Goal: Task Accomplishment & Management: Manage account settings

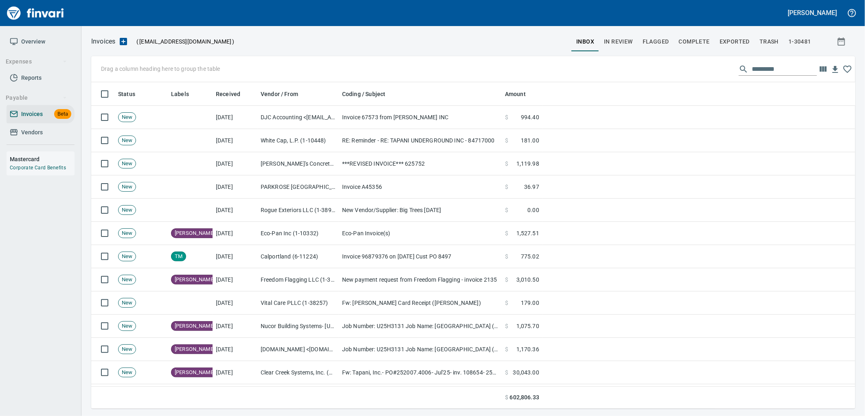
scroll to position [1, 1]
click at [622, 43] on span "In Review" at bounding box center [618, 42] width 29 height 10
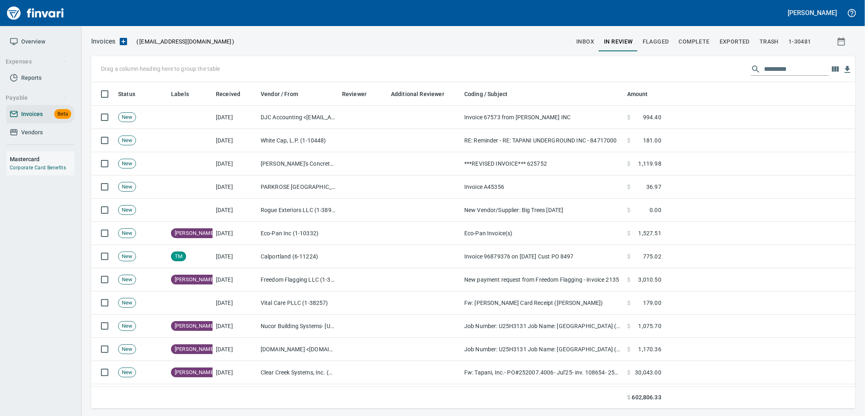
scroll to position [320, 750]
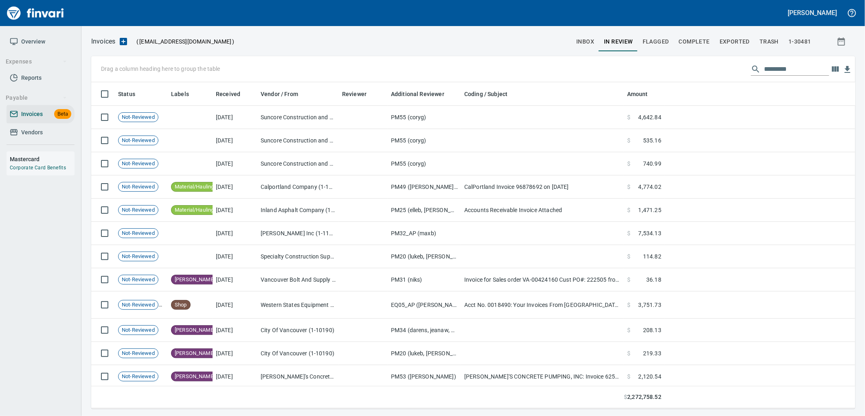
click at [788, 63] on input "text" at bounding box center [796, 69] width 65 height 13
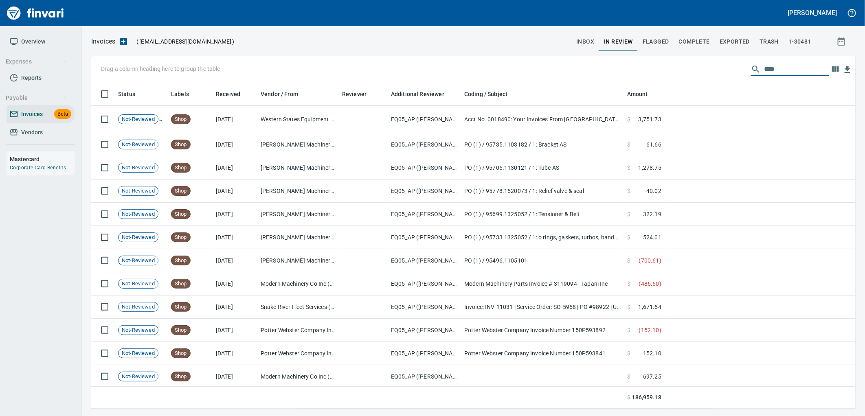
type input "****"
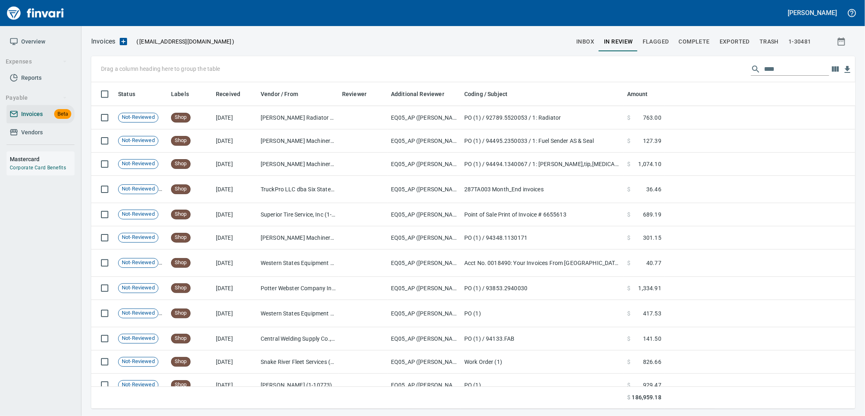
scroll to position [5128, 0]
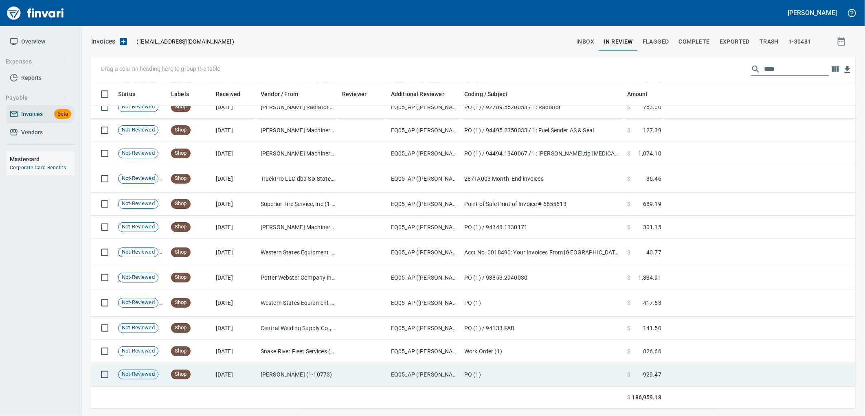
click at [444, 380] on td "EQ05_AP ([PERSON_NAME], [PERSON_NAME], [PERSON_NAME])" at bounding box center [424, 374] width 73 height 23
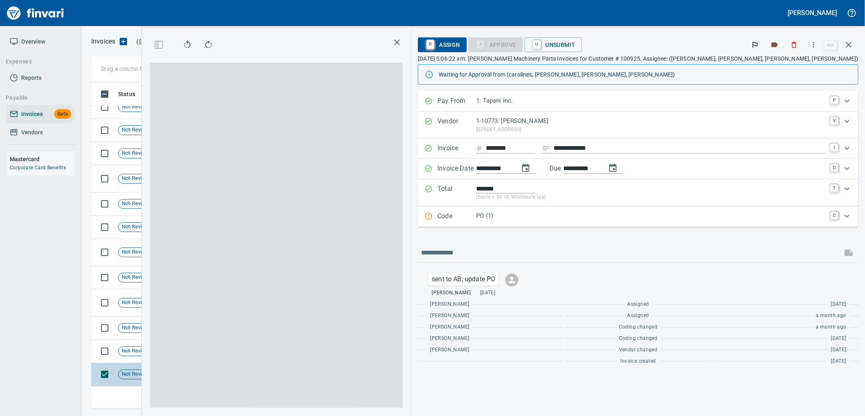
scroll to position [313, 547]
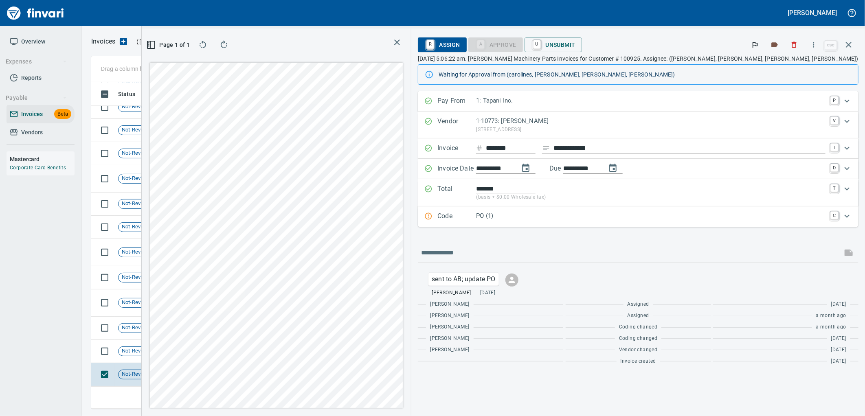
click at [591, 220] on p "PO (1)" at bounding box center [650, 215] width 349 height 9
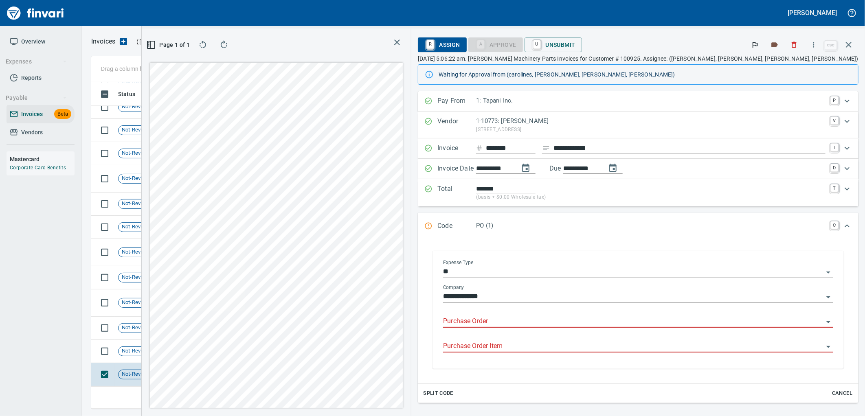
click at [604, 322] on input "Purchase Order" at bounding box center [633, 321] width 380 height 11
type input "**********"
click at [199, 362] on td "Shop" at bounding box center [190, 351] width 45 height 23
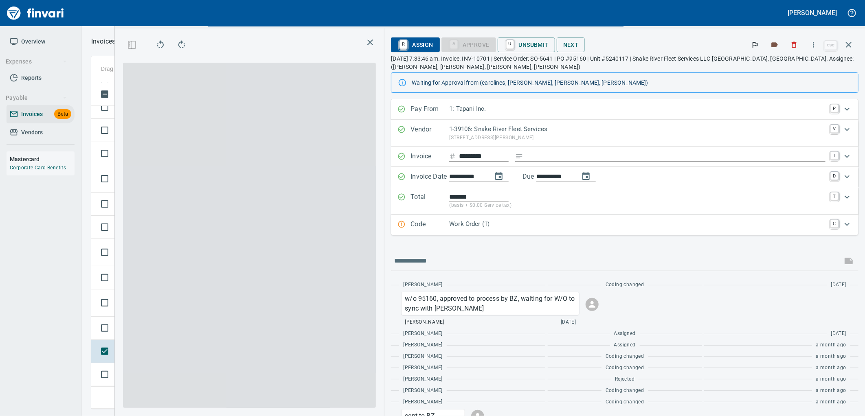
scroll to position [5112, 0]
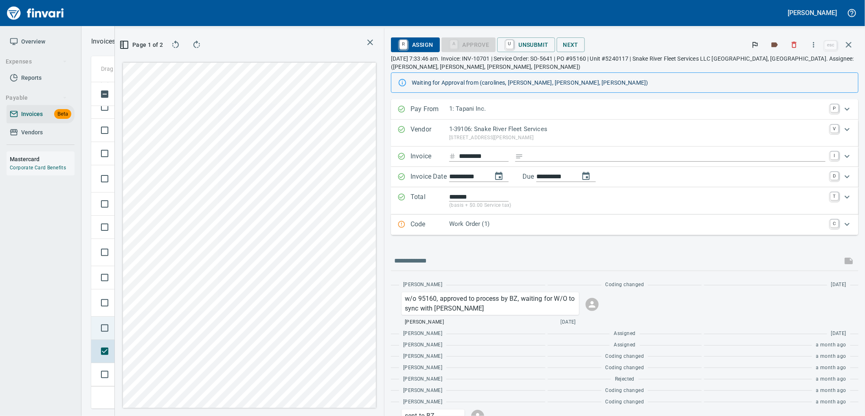
click at [113, 330] on td at bounding box center [103, 328] width 24 height 23
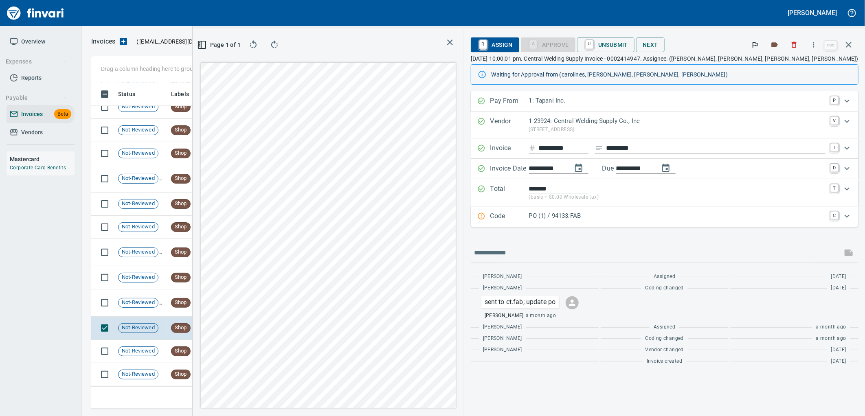
click at [651, 213] on p "PO (1) / 94133.FAB" at bounding box center [677, 215] width 296 height 9
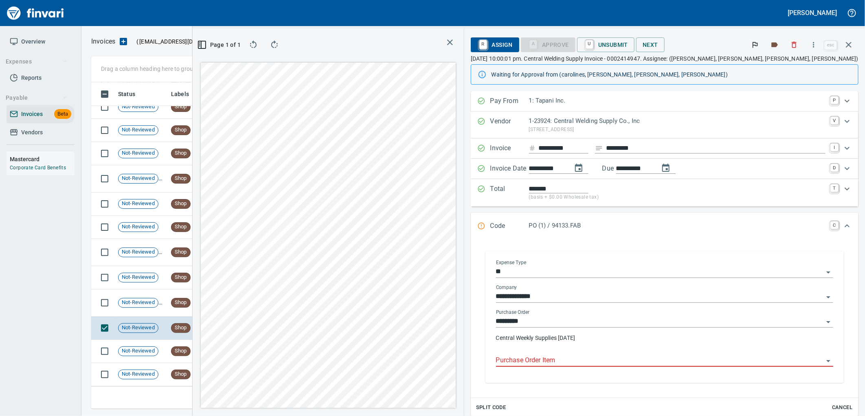
click at [640, 359] on input "Purchase Order Item" at bounding box center [659, 360] width 327 height 11
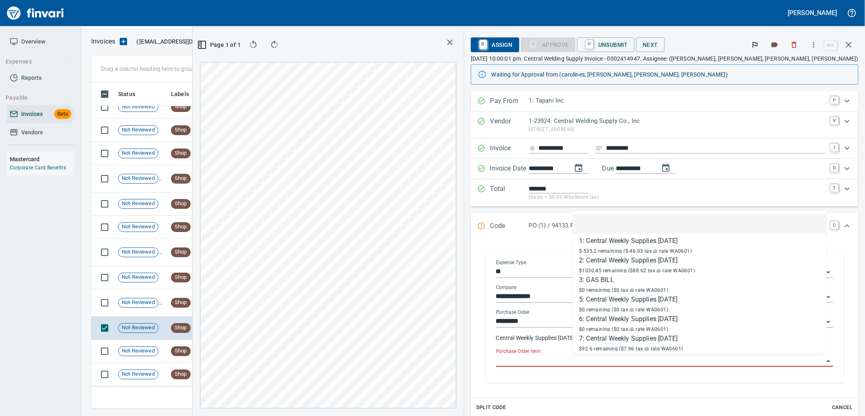
scroll to position [313, 547]
click at [634, 362] on input "Purchase Order Item" at bounding box center [659, 360] width 327 height 11
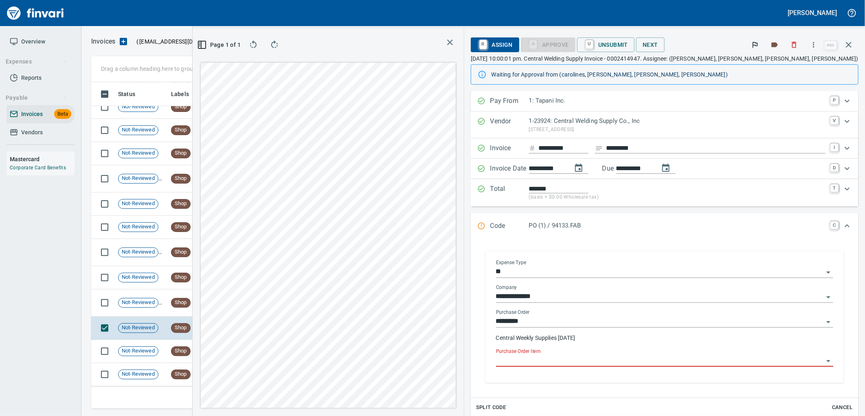
click at [634, 362] on input "Purchase Order Item" at bounding box center [659, 360] width 327 height 11
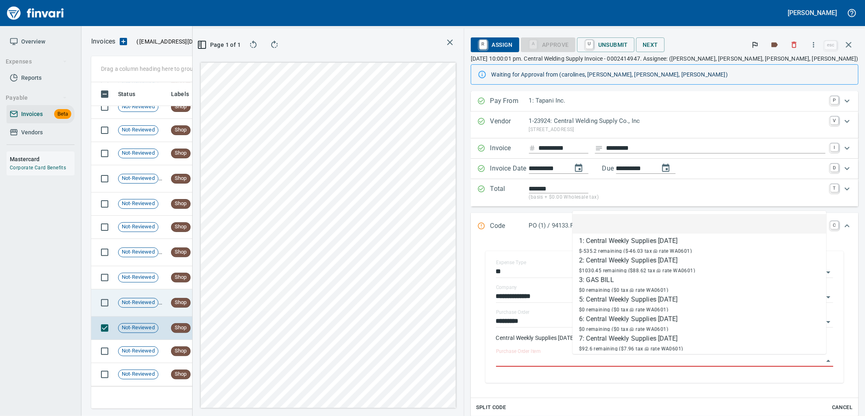
click at [204, 296] on td "Shop" at bounding box center [190, 302] width 45 height 27
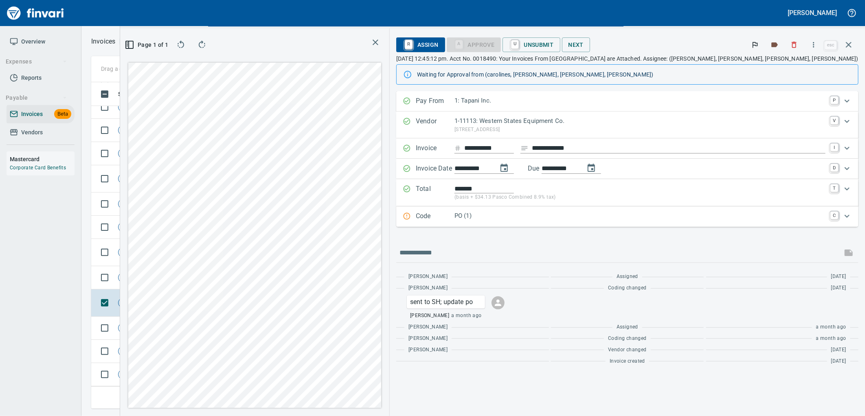
click at [651, 217] on p "PO (1)" at bounding box center [639, 215] width 371 height 9
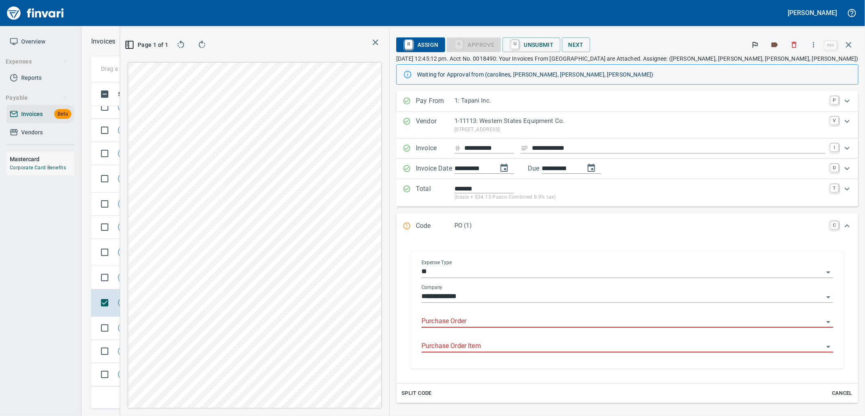
click at [599, 324] on input "Purchase Order" at bounding box center [622, 321] width 402 height 11
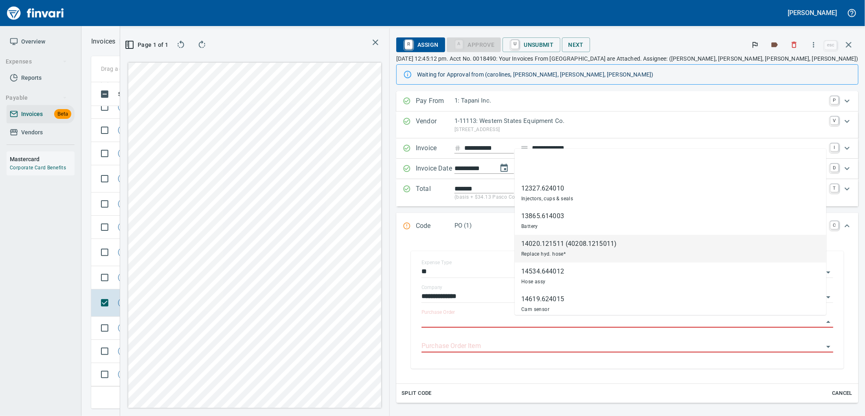
scroll to position [313, 547]
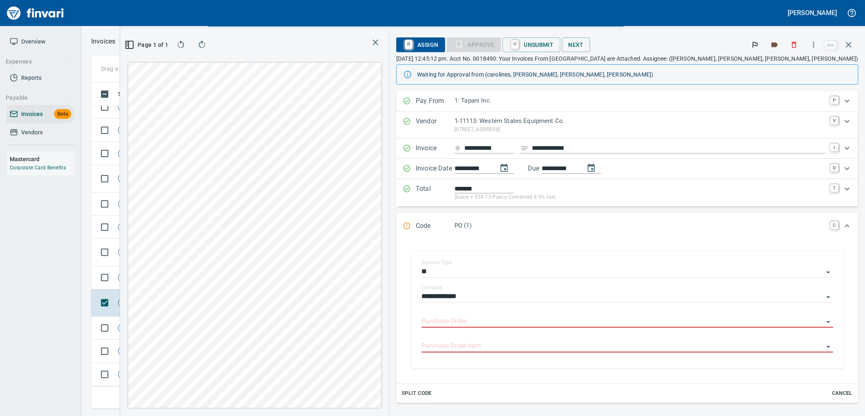
type input "**********"
click at [186, 274] on span "Shop" at bounding box center [180, 278] width 19 height 8
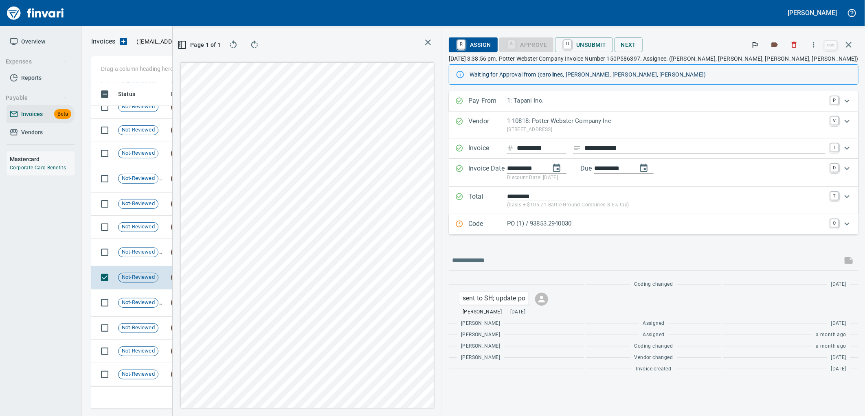
click at [637, 226] on p "PO (1) / 93853.2940030" at bounding box center [666, 223] width 318 height 9
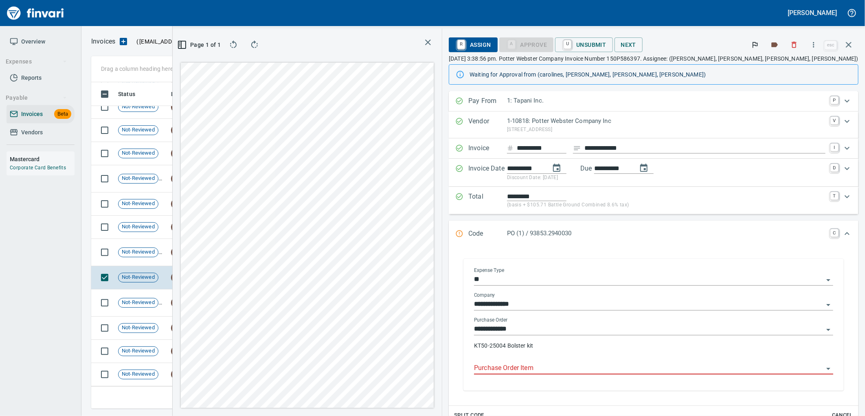
click at [626, 373] on input "Purchase Order Item" at bounding box center [648, 368] width 349 height 11
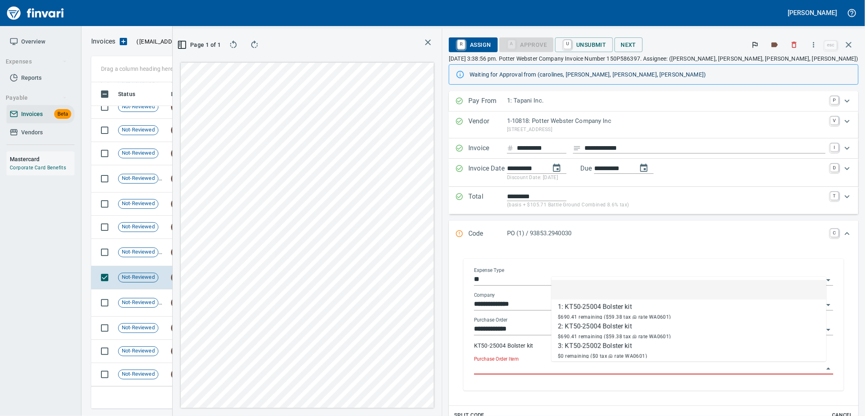
scroll to position [313, 547]
click at [211, 250] on td "Shop" at bounding box center [190, 252] width 45 height 27
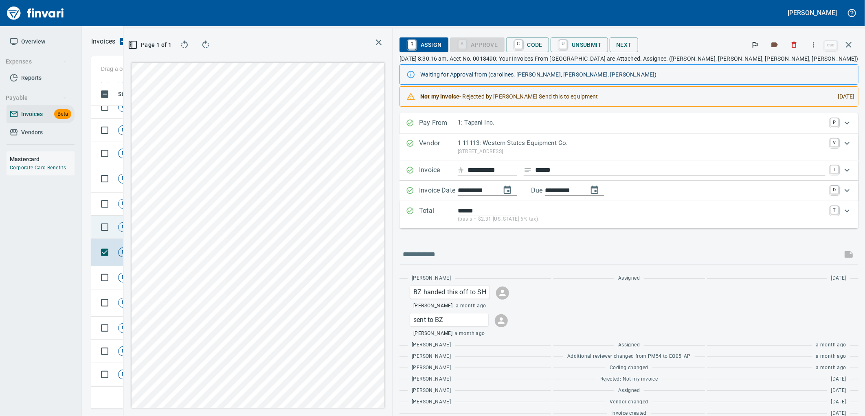
click at [198, 225] on td "Shop" at bounding box center [190, 227] width 45 height 23
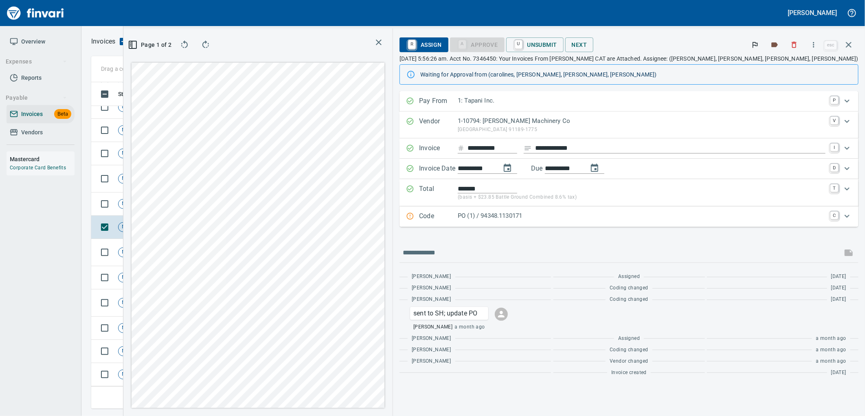
click at [648, 216] on p "PO (1) / 94348.1130171" at bounding box center [642, 215] width 368 height 9
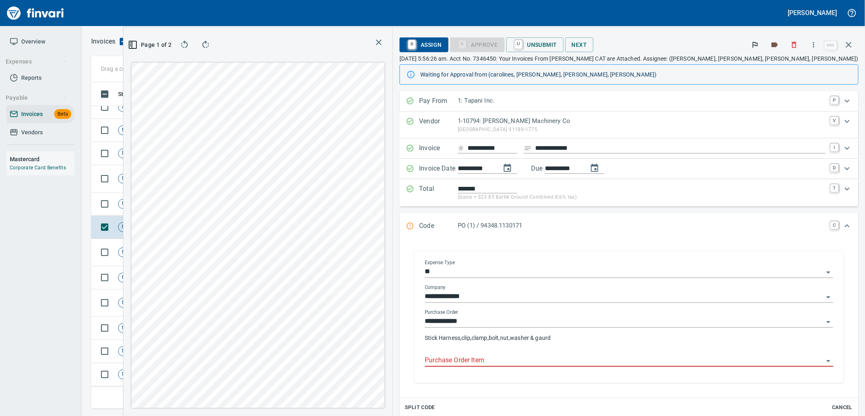
click at [595, 353] on div "Purchase Order Item" at bounding box center [629, 358] width 408 height 18
click at [591, 360] on input "Purchase Order Item" at bounding box center [624, 360] width 399 height 11
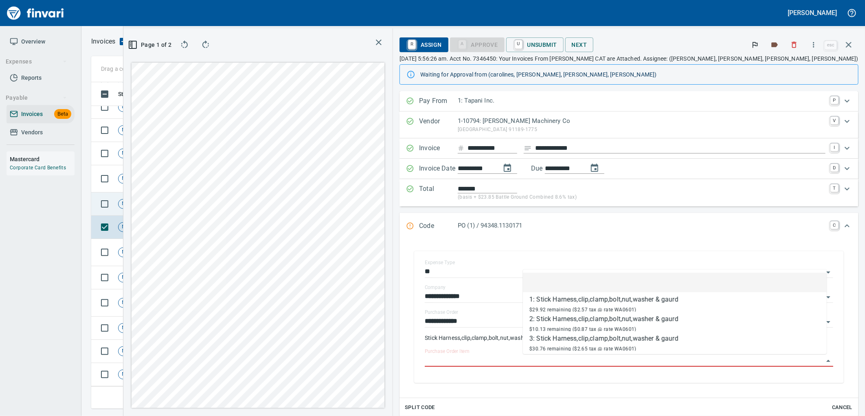
click at [180, 200] on span "Shop" at bounding box center [180, 204] width 19 height 8
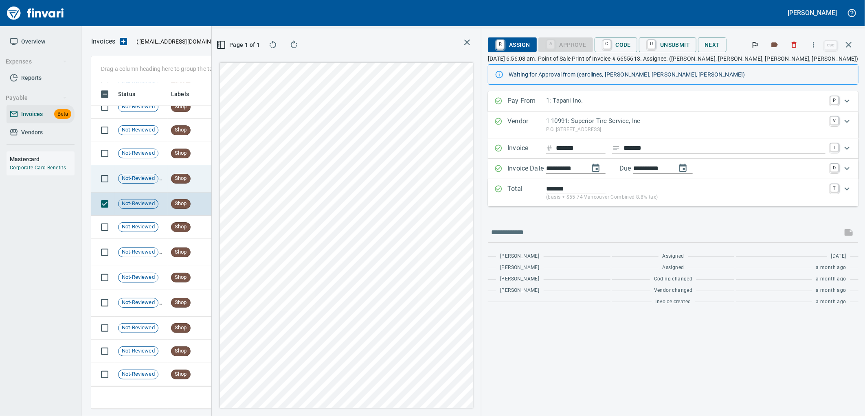
click at [201, 177] on td "Shop" at bounding box center [190, 178] width 45 height 27
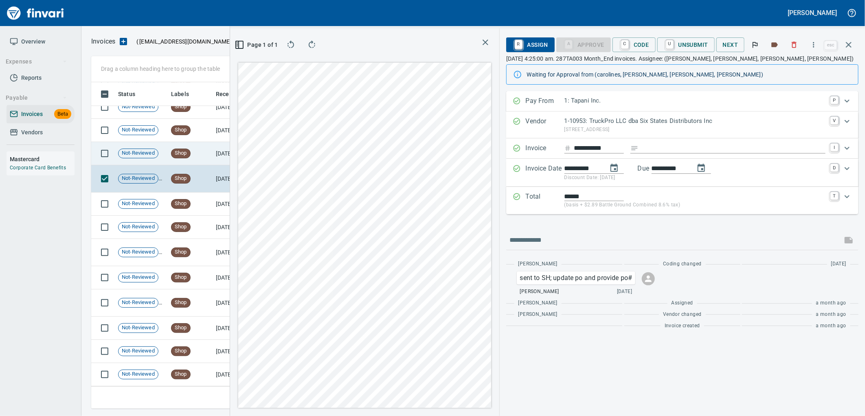
click at [200, 142] on td "Shop" at bounding box center [190, 153] width 45 height 23
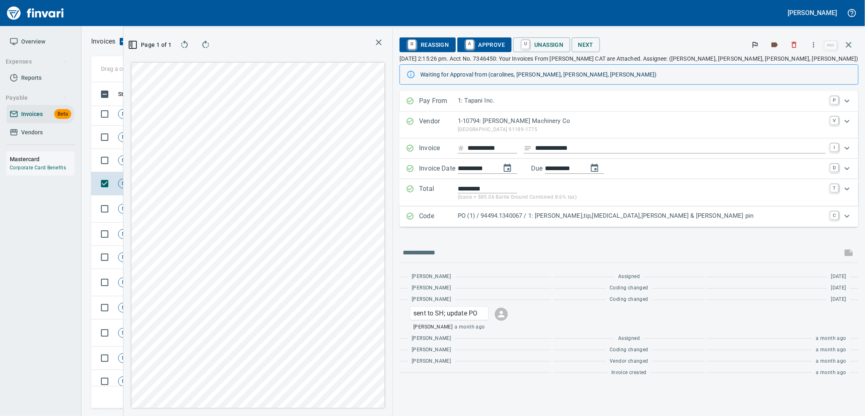
scroll to position [5067, 0]
click at [671, 219] on p "PO (1) / 94494.1340067 / 1: Shank,tip,retainer,pin & cotter pin" at bounding box center [642, 215] width 368 height 9
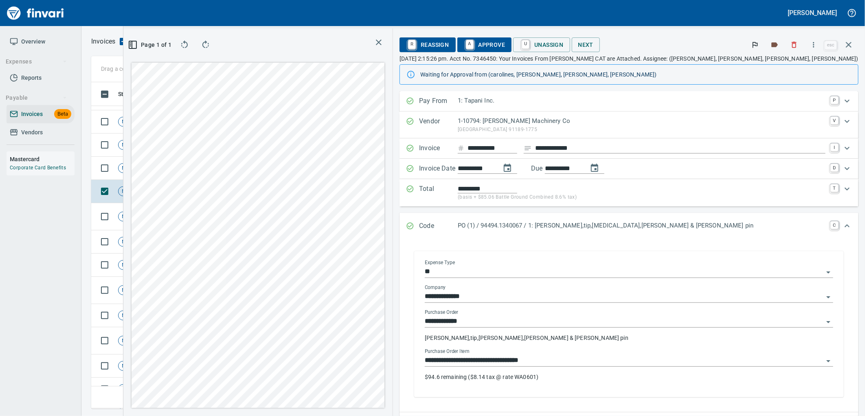
click at [638, 355] on div "**********" at bounding box center [629, 358] width 408 height 18
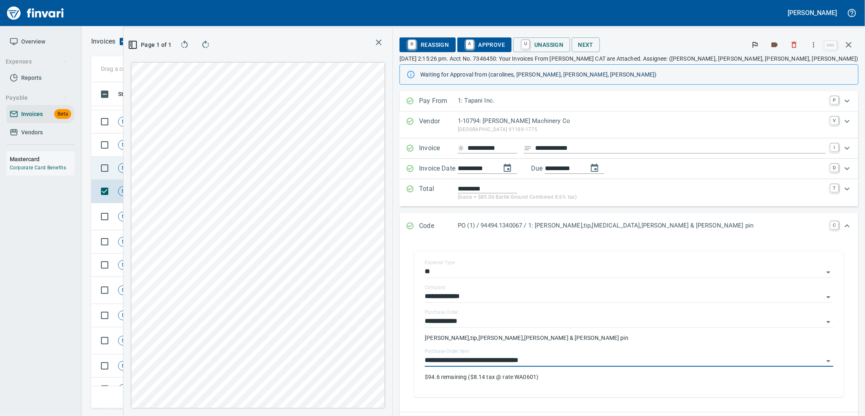
click at [198, 164] on td "Shop" at bounding box center [190, 168] width 45 height 23
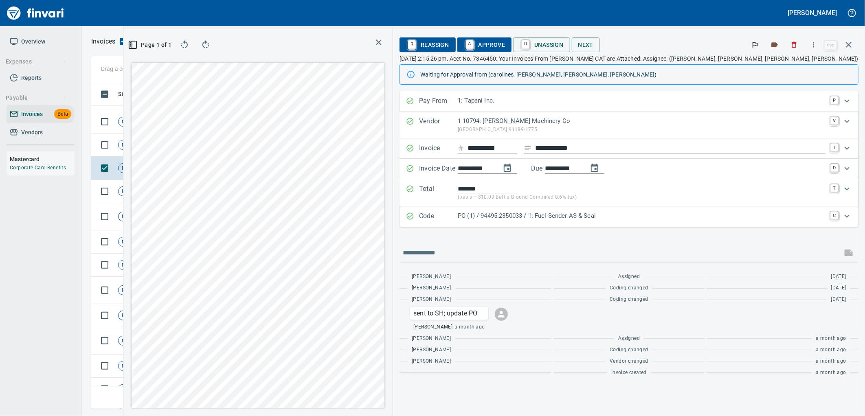
click at [710, 215] on p "PO (1) / 94495.2350033 / 1: Fuel Sender AS & Seal" at bounding box center [642, 215] width 368 height 9
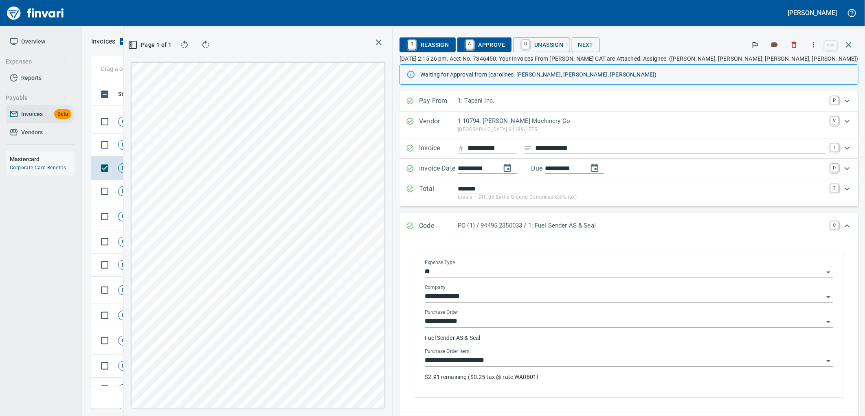
click at [626, 356] on input "**********" at bounding box center [624, 360] width 399 height 11
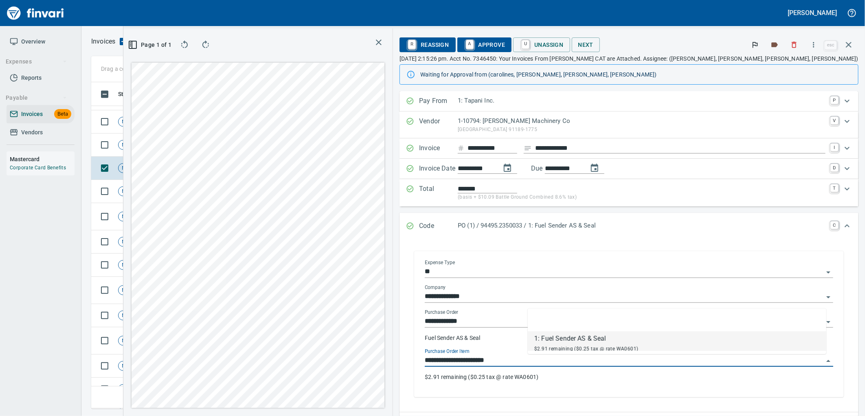
scroll to position [313, 547]
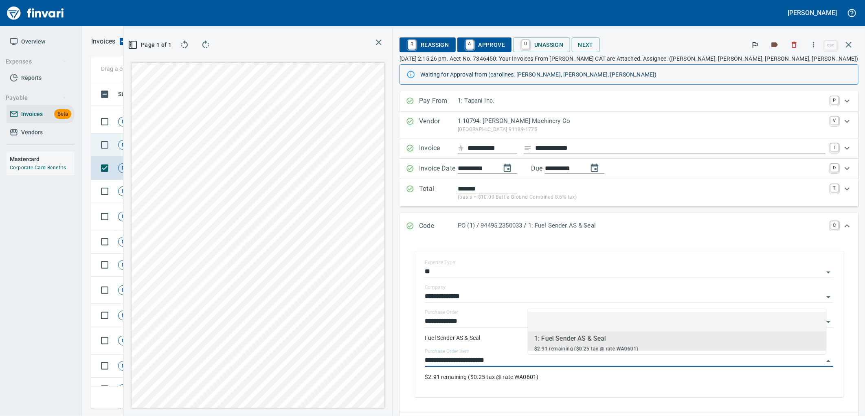
click at [194, 145] on td "Shop" at bounding box center [190, 145] width 45 height 23
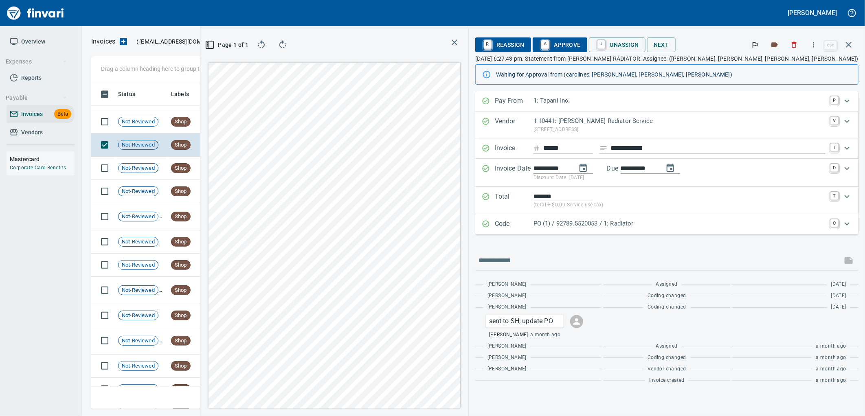
drag, startPoint x: 706, startPoint y: 228, endPoint x: 705, endPoint y: 235, distance: 6.2
click at [706, 228] on p "PO (1) / 92789.5520053 / 1: Radiator" at bounding box center [679, 223] width 292 height 9
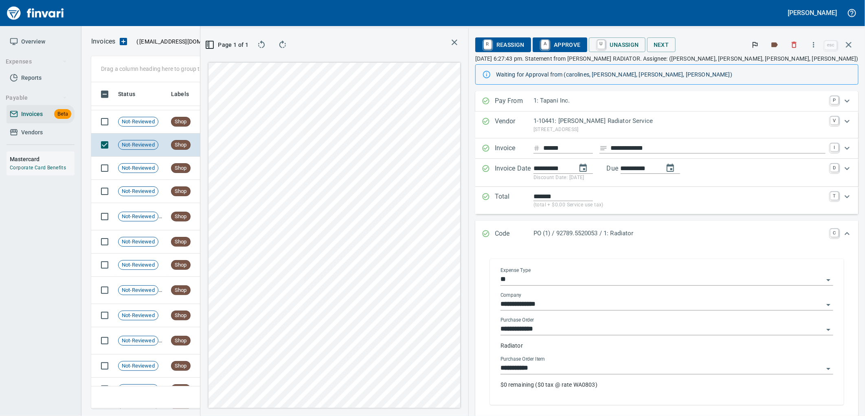
click at [632, 365] on input "**********" at bounding box center [661, 368] width 323 height 11
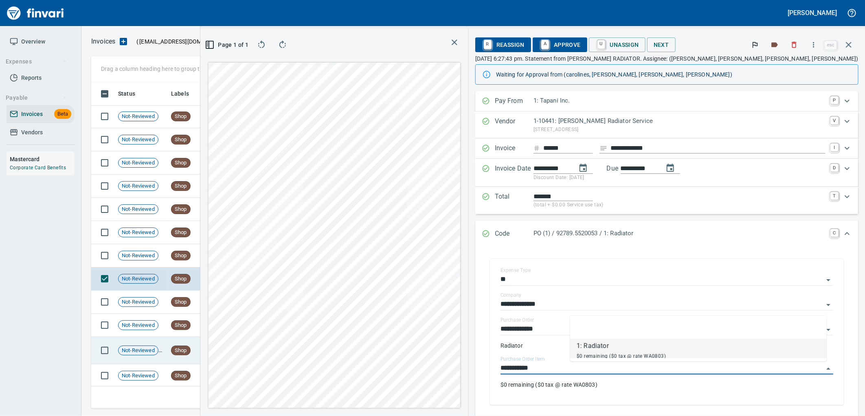
scroll to position [4886, 0]
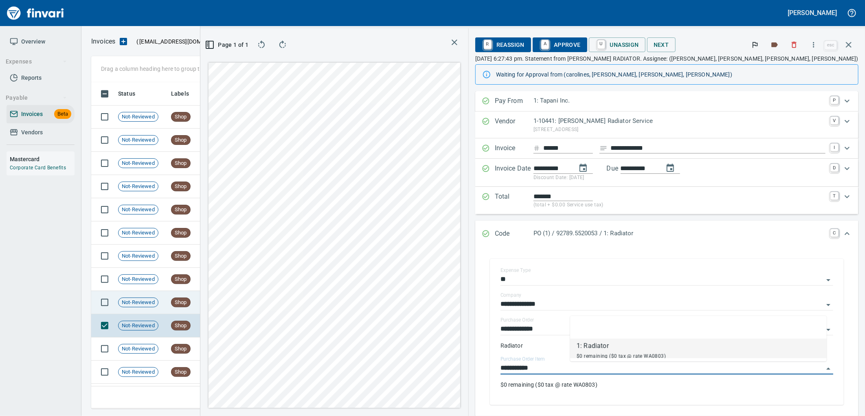
click at [232, 296] on td "7/2/2025" at bounding box center [235, 302] width 45 height 23
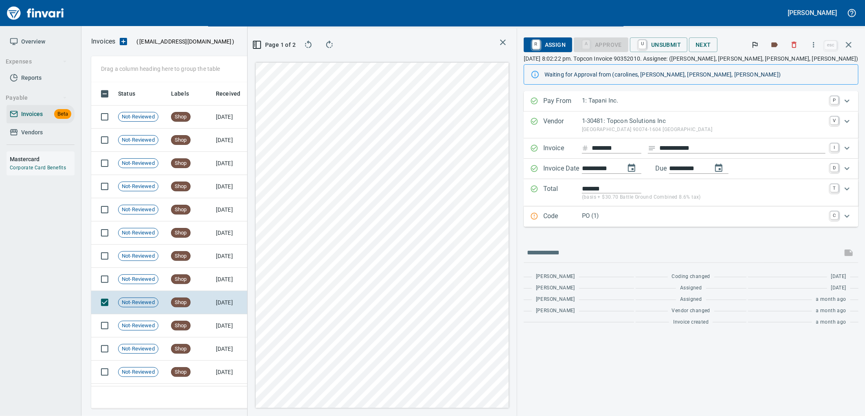
click at [652, 216] on p "PO (1)" at bounding box center [703, 215] width 243 height 9
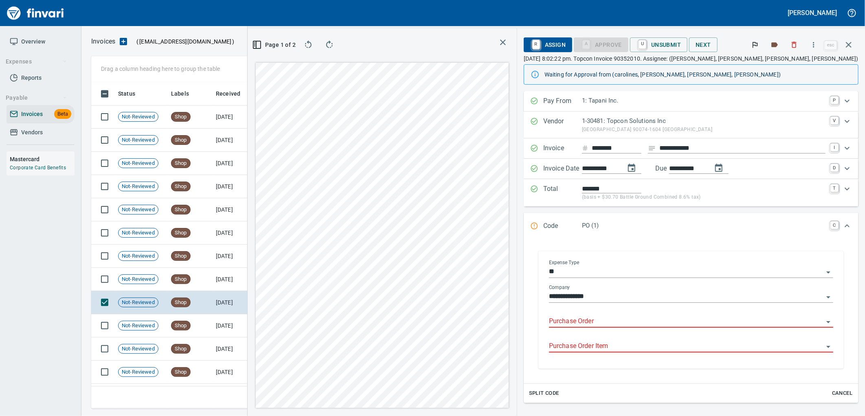
click at [628, 322] on input "Purchase Order" at bounding box center [686, 321] width 274 height 11
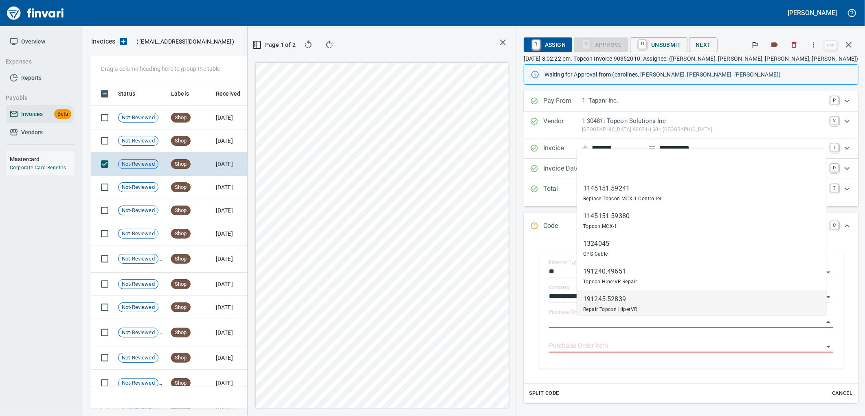
scroll to position [313, 547]
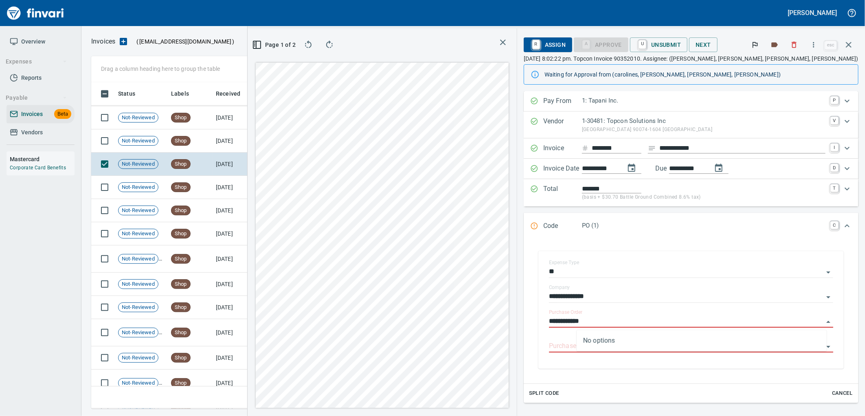
type input "**********"
click at [225, 143] on td "7/3/2025" at bounding box center [235, 140] width 45 height 23
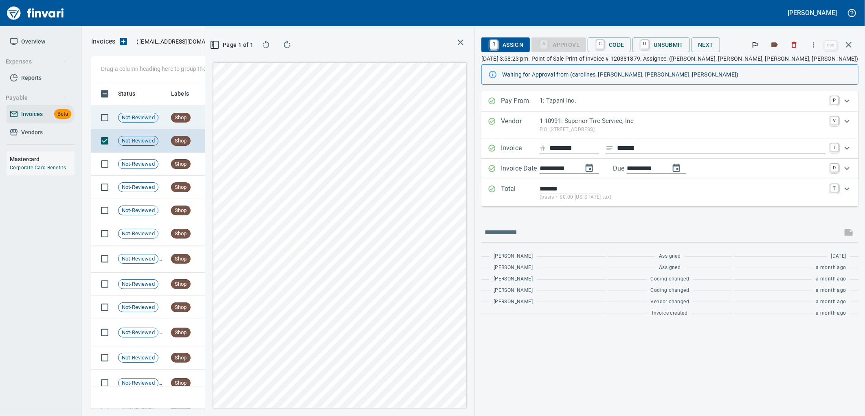
click at [189, 119] on span "Shop" at bounding box center [180, 118] width 19 height 8
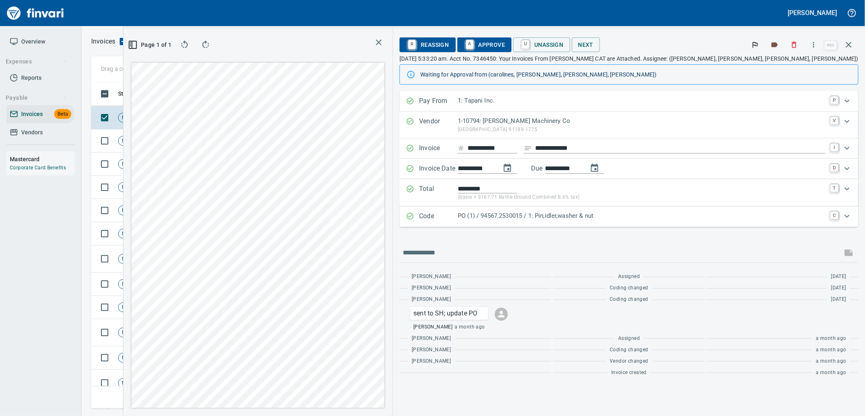
click at [631, 216] on p "PO (1) / 94567.2530015 / 1: Pin,idler,washer & nut" at bounding box center [642, 215] width 368 height 9
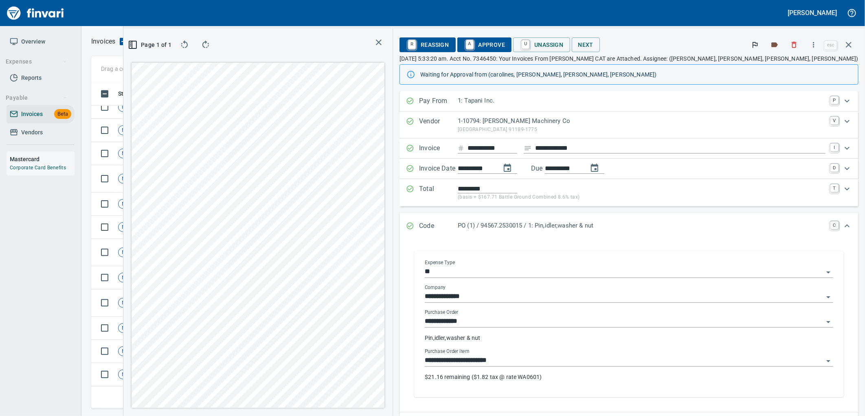
scroll to position [4877, 0]
click at [615, 359] on input "**********" at bounding box center [624, 360] width 399 height 11
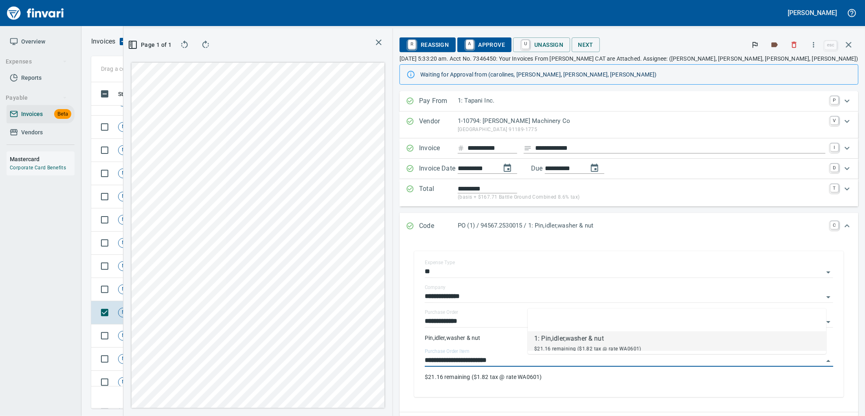
scroll to position [4606, 0]
click at [194, 292] on td "Shop" at bounding box center [190, 290] width 45 height 23
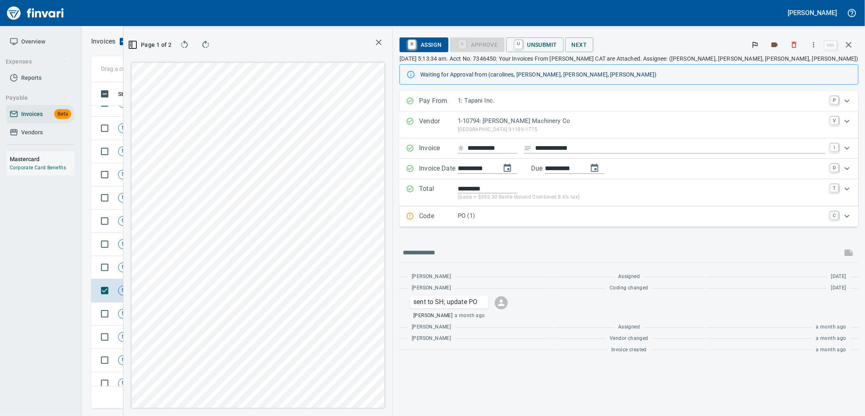
click at [673, 221] on p "PO (1)" at bounding box center [642, 215] width 368 height 9
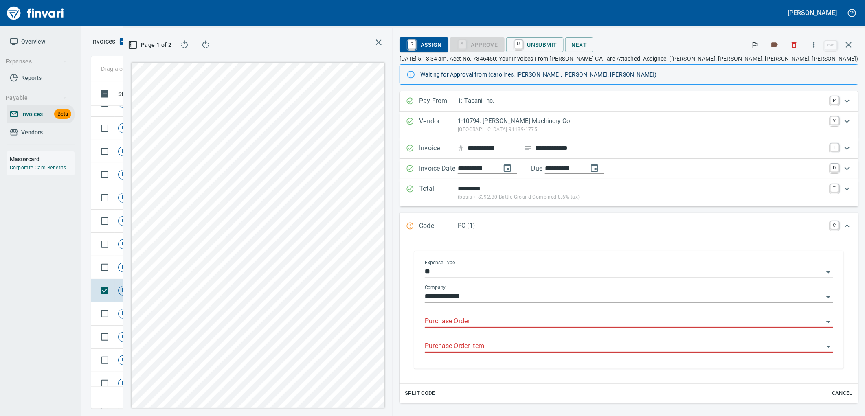
click at [585, 323] on input "Purchase Order" at bounding box center [624, 321] width 399 height 11
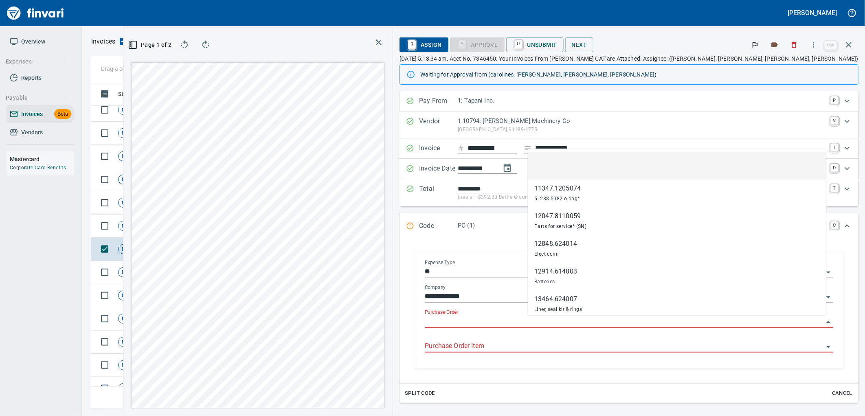
scroll to position [313, 547]
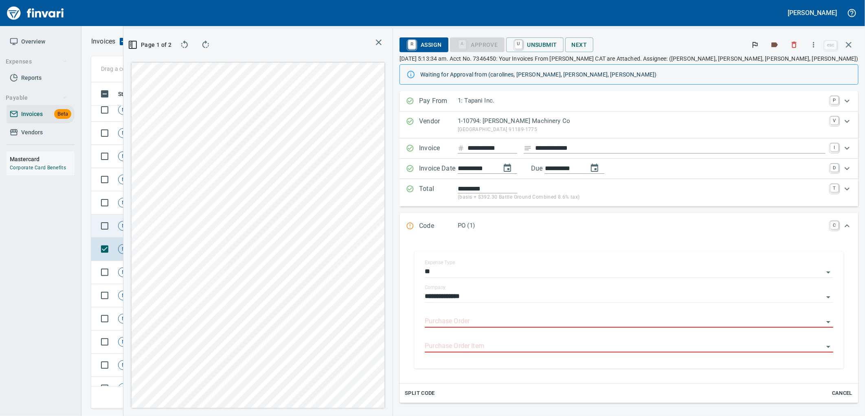
type input "**********"
click at [208, 224] on td "Shop" at bounding box center [190, 226] width 45 height 23
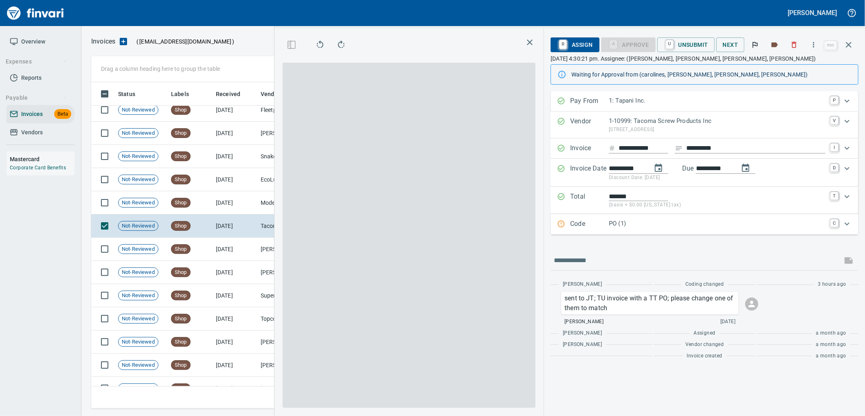
click at [675, 227] on p "PO (1)" at bounding box center [717, 223] width 217 height 9
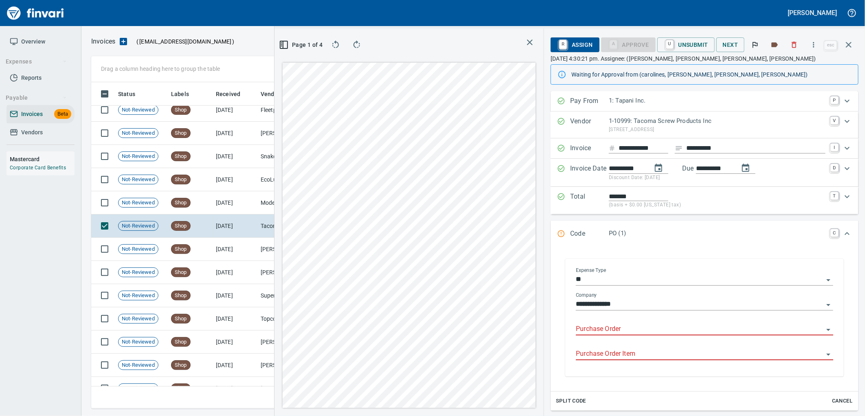
click at [637, 330] on input "Purchase Order" at bounding box center [700, 329] width 248 height 11
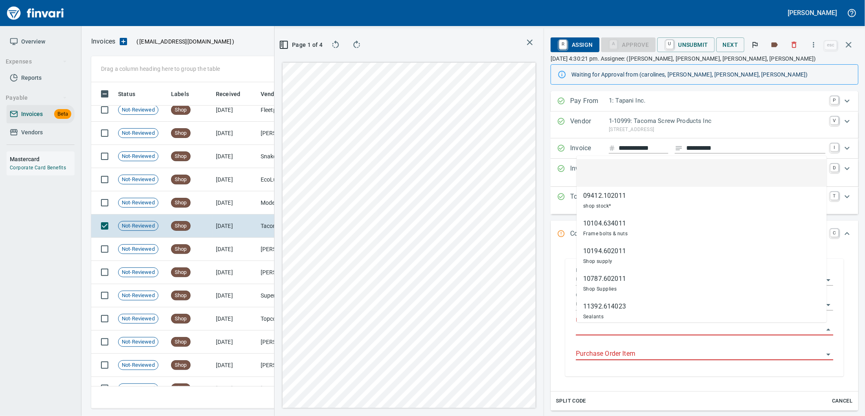
scroll to position [313, 547]
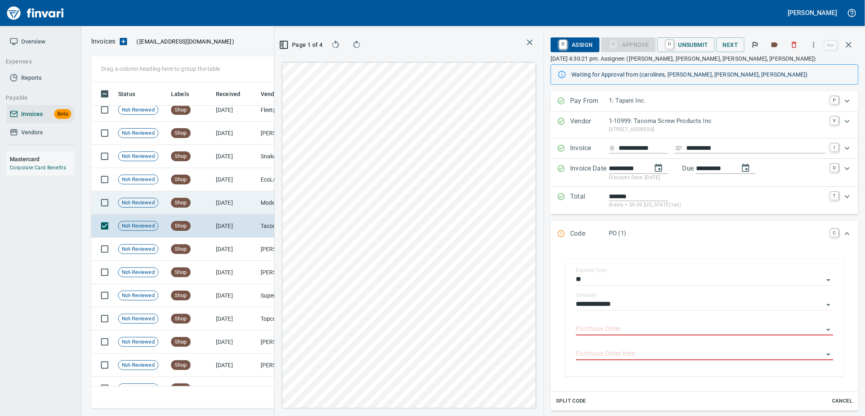
type input "**********"
click at [226, 202] on td "7/8/2025" at bounding box center [235, 202] width 45 height 23
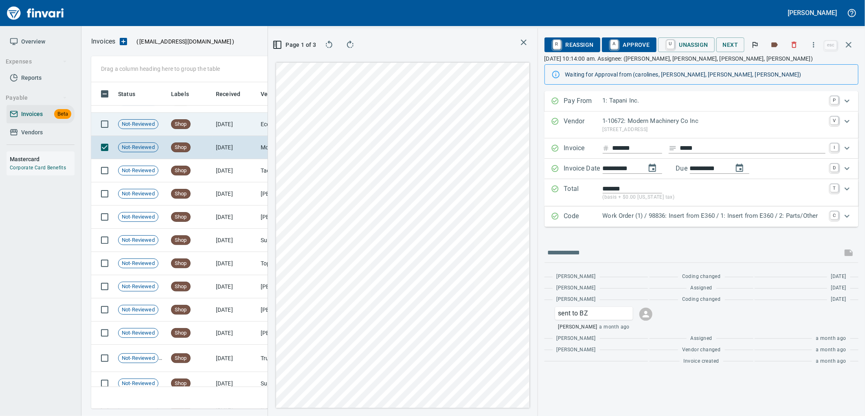
click at [229, 123] on td "7/9/2025" at bounding box center [235, 124] width 45 height 23
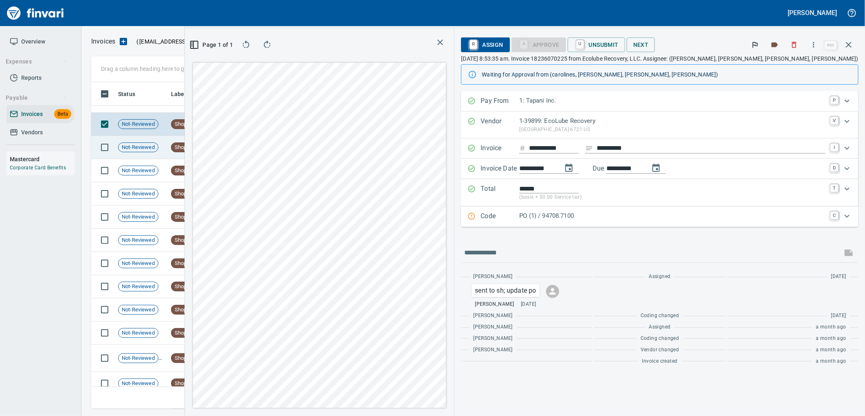
click at [225, 143] on td "7/8/2025" at bounding box center [235, 147] width 45 height 23
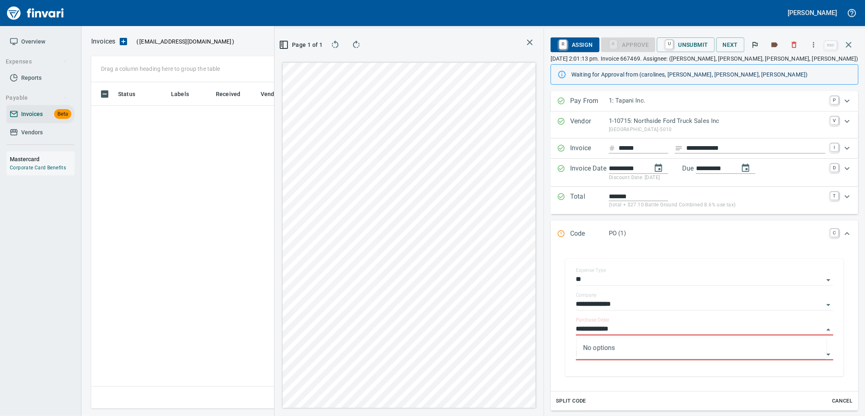
scroll to position [313, 547]
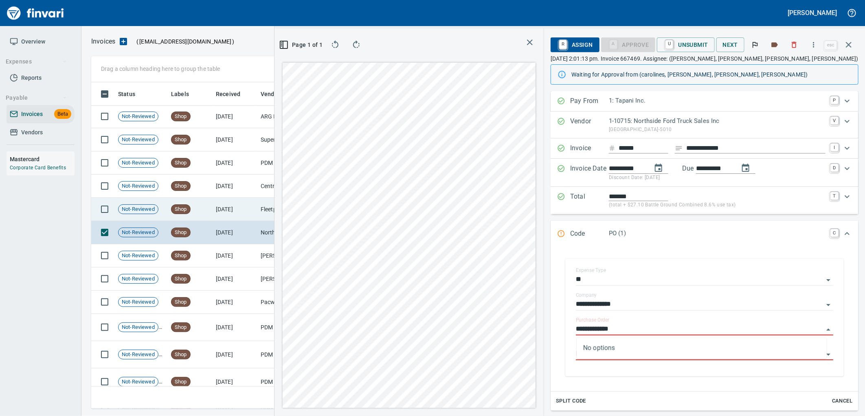
click at [221, 219] on td "[DATE]" at bounding box center [235, 209] width 45 height 23
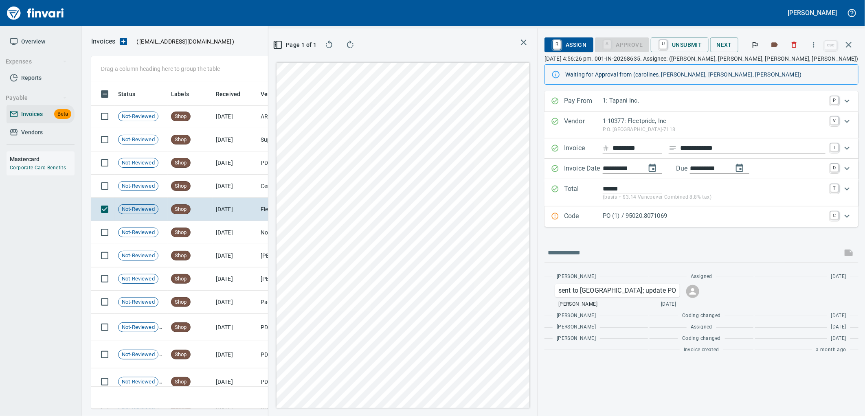
click at [690, 217] on p "PO (1) / 95020.8071069" at bounding box center [714, 215] width 223 height 9
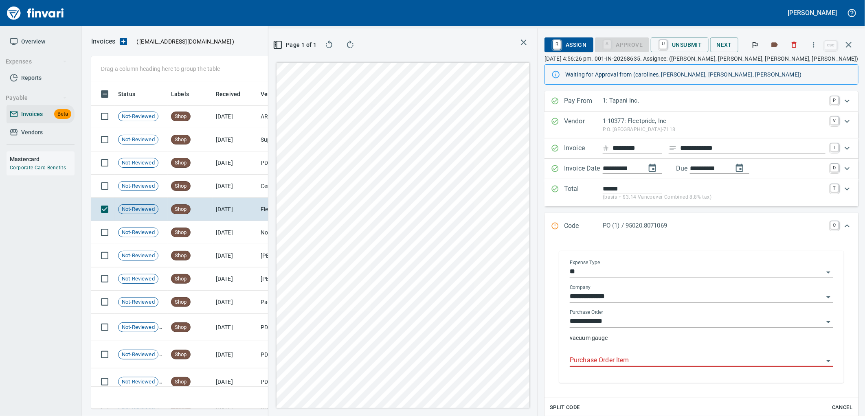
click at [639, 360] on input "Purchase Order Item" at bounding box center [697, 360] width 254 height 11
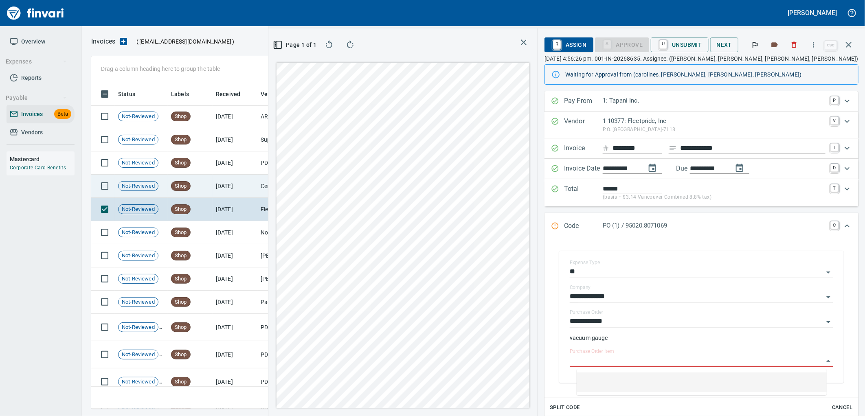
click at [241, 187] on td "[DATE]" at bounding box center [235, 186] width 45 height 23
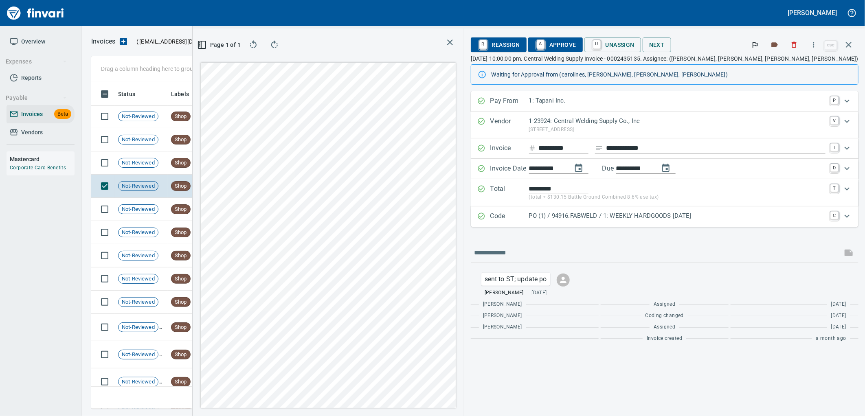
click at [689, 221] on div "PO (1) / 94916.FABWELD / 1: WEEKLY HARDGOODS [DATE]" at bounding box center [677, 216] width 296 height 11
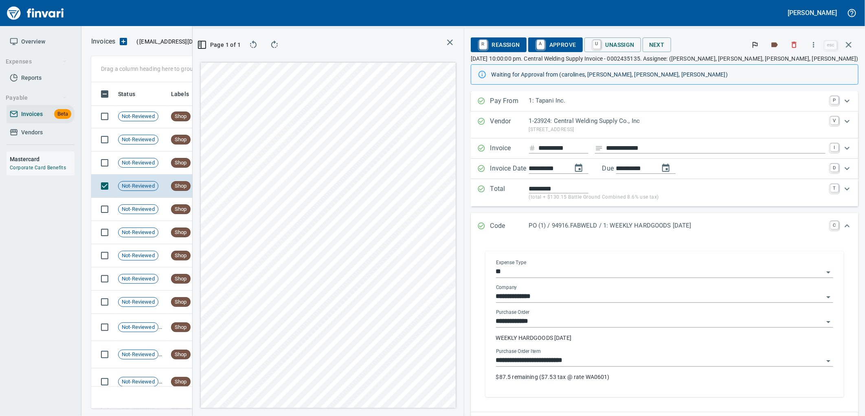
click at [682, 364] on input "**********" at bounding box center [659, 360] width 327 height 11
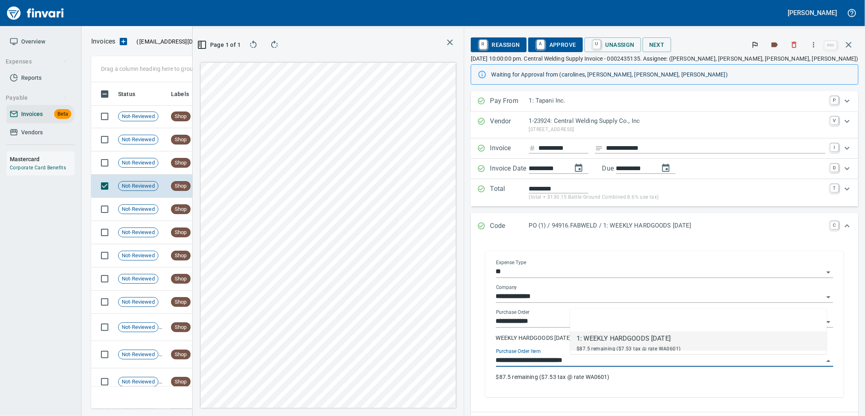
scroll to position [313, 547]
click at [204, 160] on td "Shop" at bounding box center [190, 162] width 45 height 23
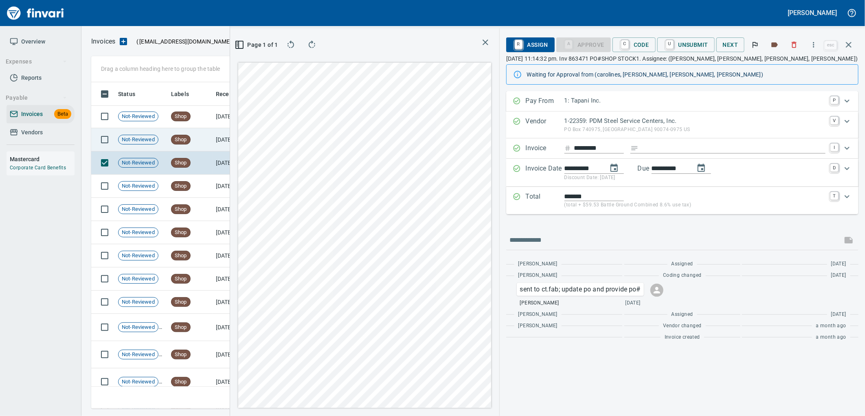
click at [204, 133] on td "Shop" at bounding box center [190, 139] width 45 height 23
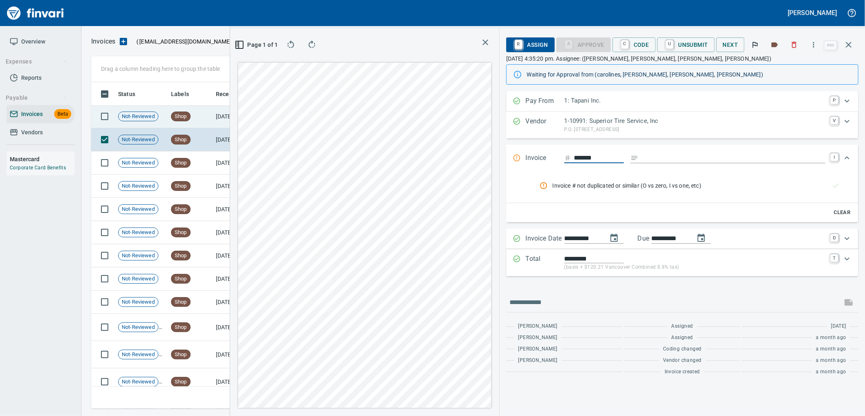
click at [202, 124] on td "Shop" at bounding box center [190, 116] width 45 height 23
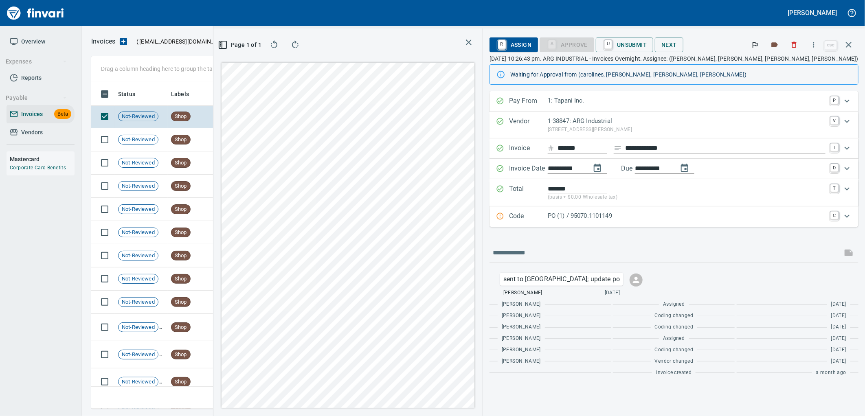
click at [657, 211] on div "Code PO (1) / 95070.1101149 C" at bounding box center [673, 216] width 369 height 20
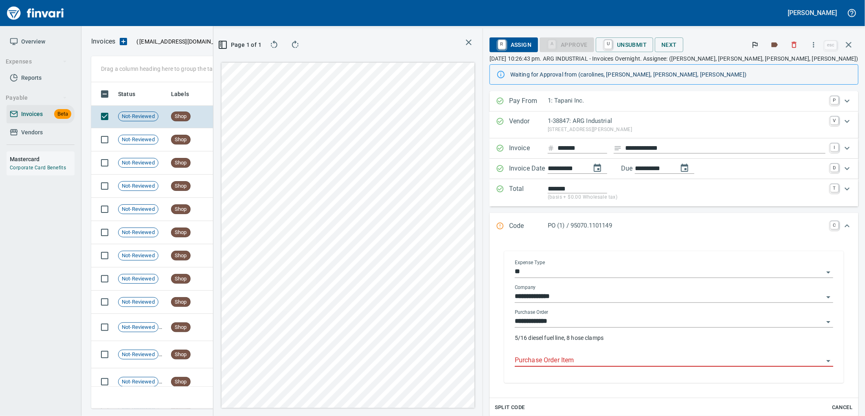
click at [638, 357] on input "Purchase Order Item" at bounding box center [669, 360] width 309 height 11
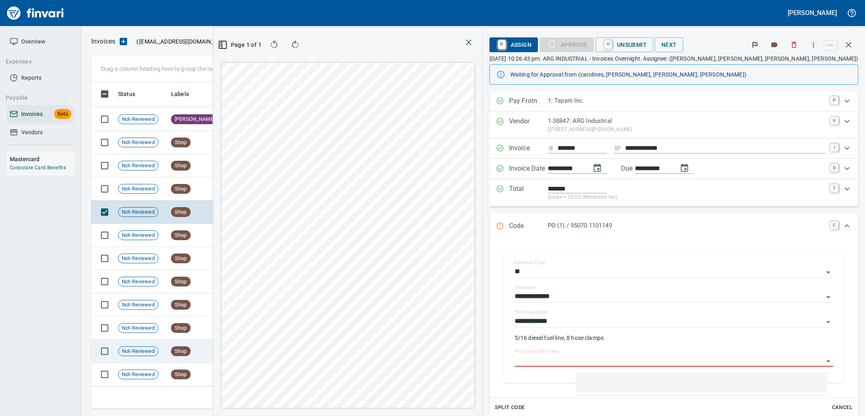
scroll to position [4017, 0]
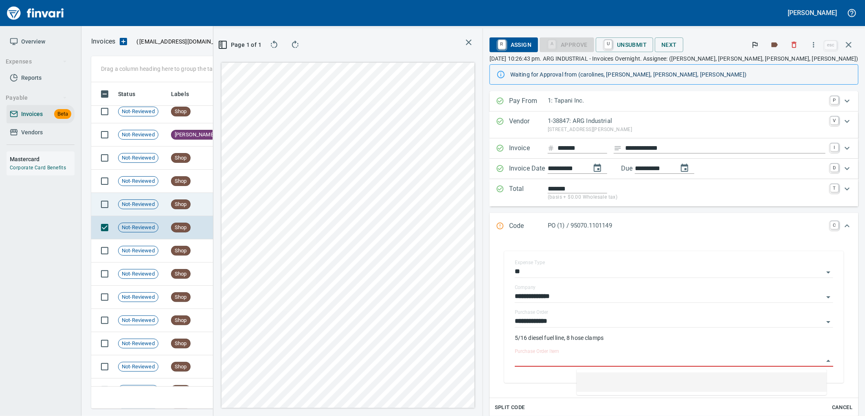
click at [228, 206] on td "7/18/2025" at bounding box center [235, 204] width 45 height 23
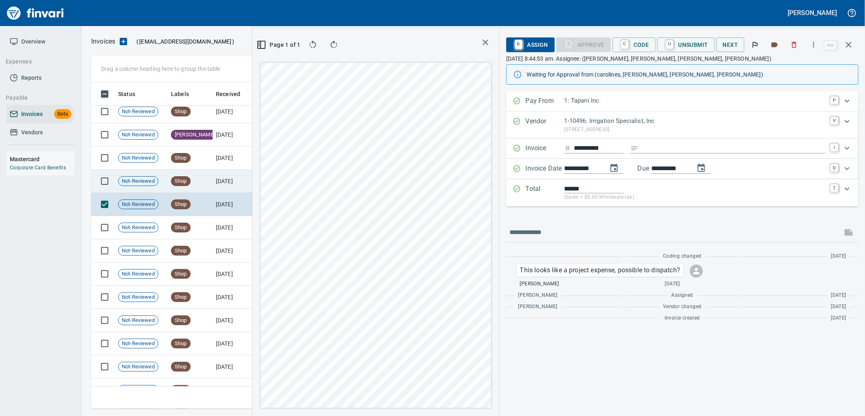
click at [209, 177] on td "Shop" at bounding box center [190, 181] width 45 height 23
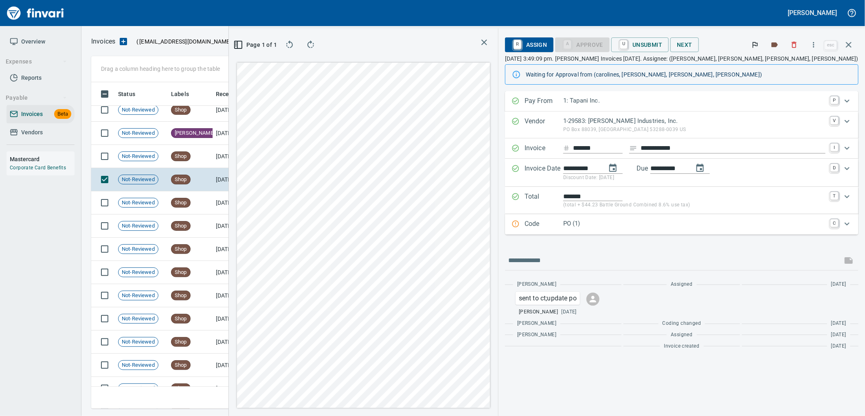
click at [214, 163] on td "7/22/2025" at bounding box center [235, 156] width 45 height 23
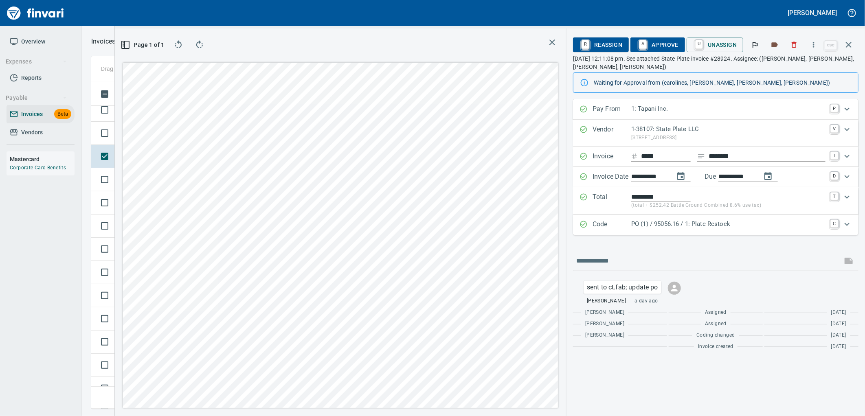
click at [756, 224] on p "PO (1) / 95056.16 / 1: Plate Restock" at bounding box center [728, 223] width 194 height 9
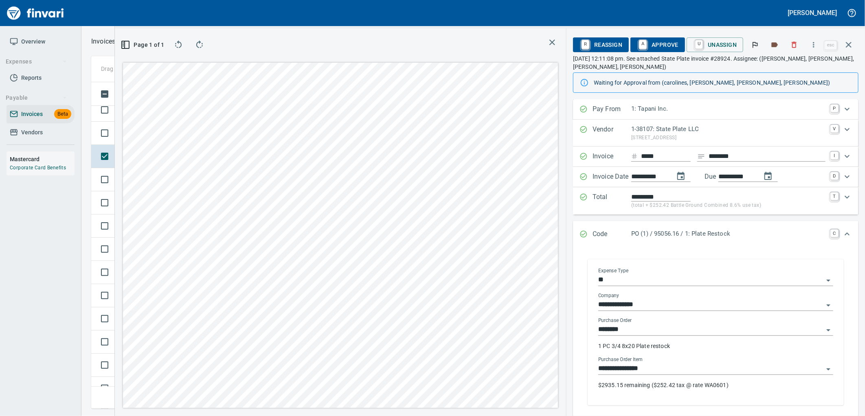
click at [684, 376] on div "**********" at bounding box center [715, 376] width 235 height 39
click at [651, 45] on span "A Approve" at bounding box center [658, 45] width 42 height 14
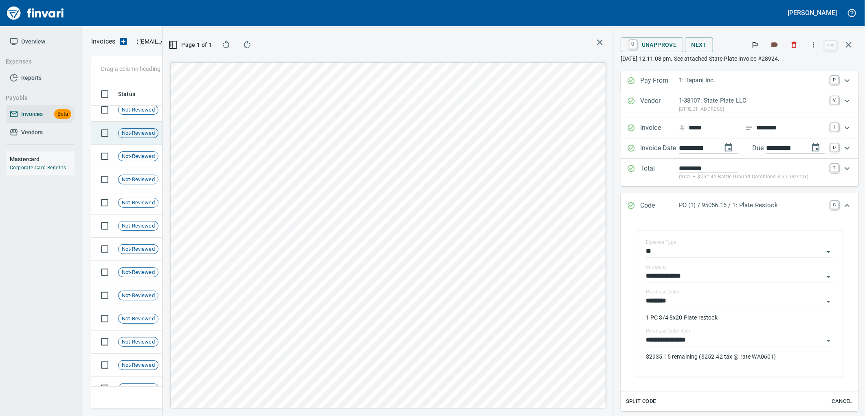
click at [115, 140] on td "Not-Reviewed" at bounding box center [141, 133] width 53 height 23
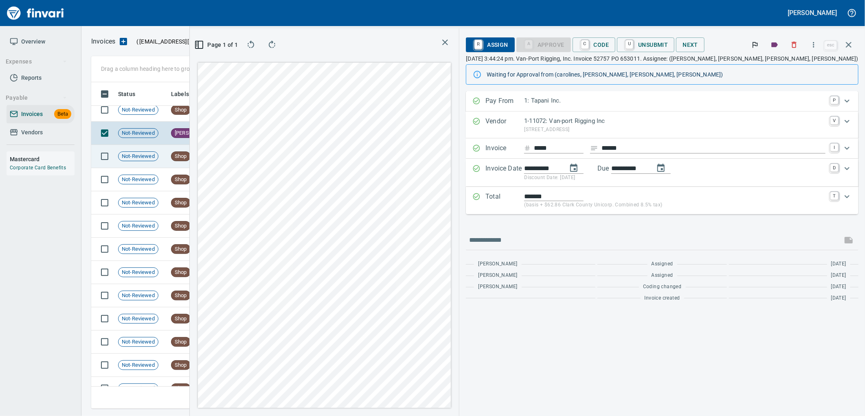
scroll to position [3972, 0]
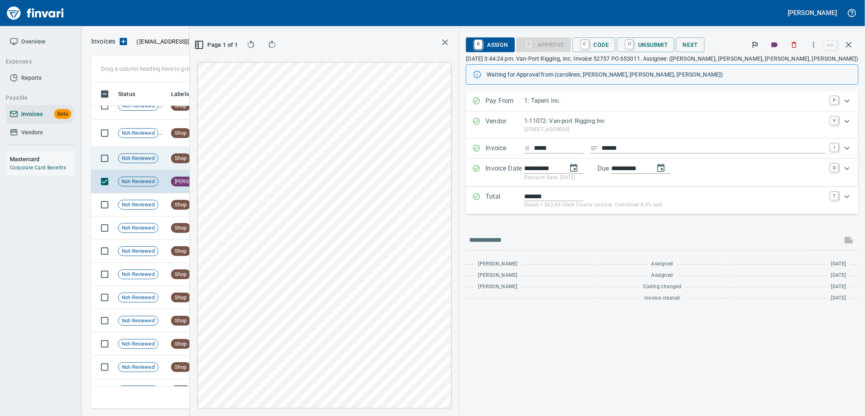
click at [211, 166] on td "Shop" at bounding box center [190, 158] width 45 height 23
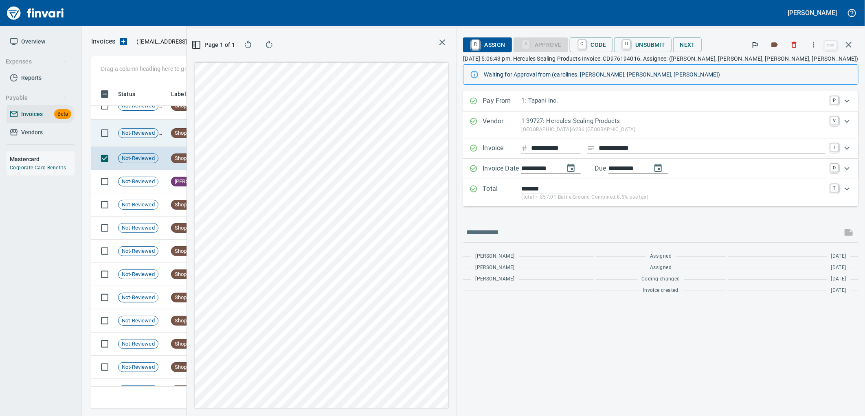
click at [178, 132] on span "Shop" at bounding box center [180, 133] width 19 height 8
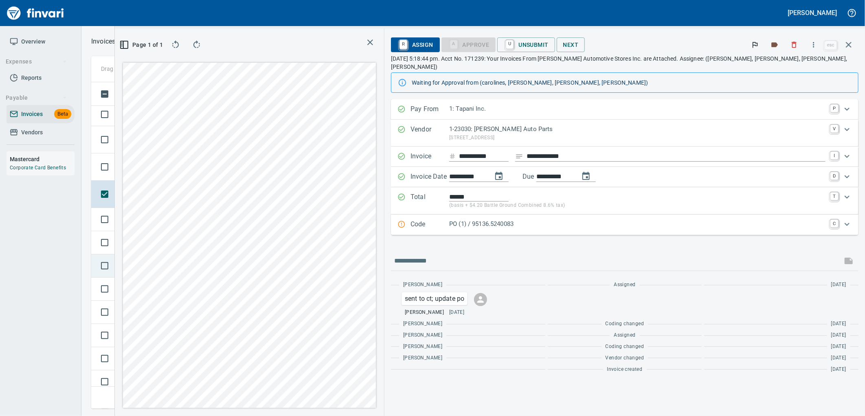
scroll to position [3882, 0]
click at [575, 219] on p "PO (1) / 95136.5240083" at bounding box center [637, 223] width 376 height 9
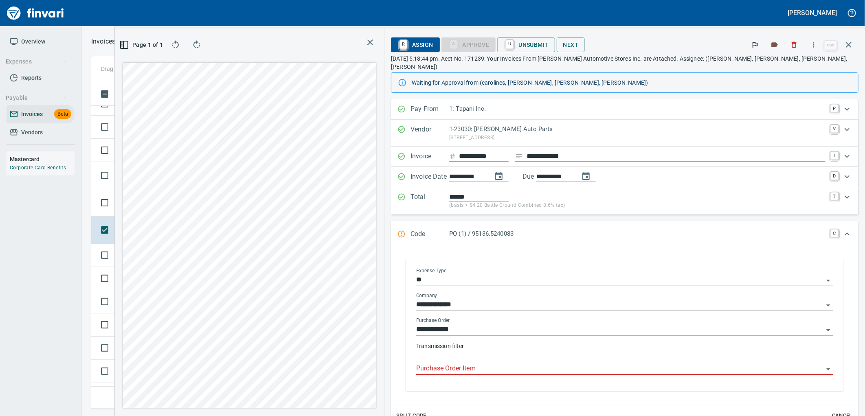
click at [556, 363] on input "Purchase Order Item" at bounding box center [619, 368] width 407 height 11
click at [164, 207] on icon at bounding box center [165, 203] width 10 height 10
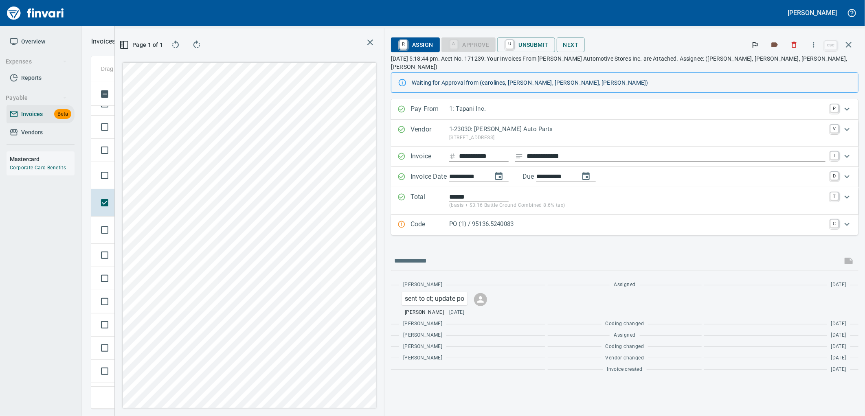
click at [579, 219] on p "PO (1) / 95136.5240083" at bounding box center [637, 223] width 376 height 9
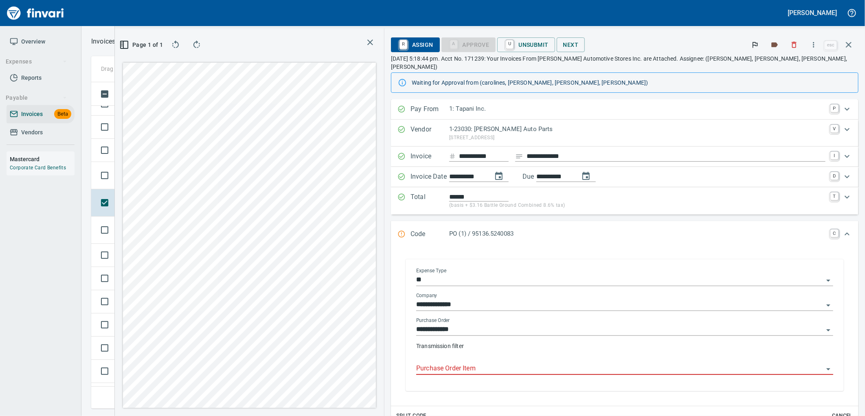
click at [544, 363] on input "Purchase Order Item" at bounding box center [619, 368] width 407 height 11
click at [155, 178] on span "Not-Reviewed" at bounding box center [137, 176] width 39 height 8
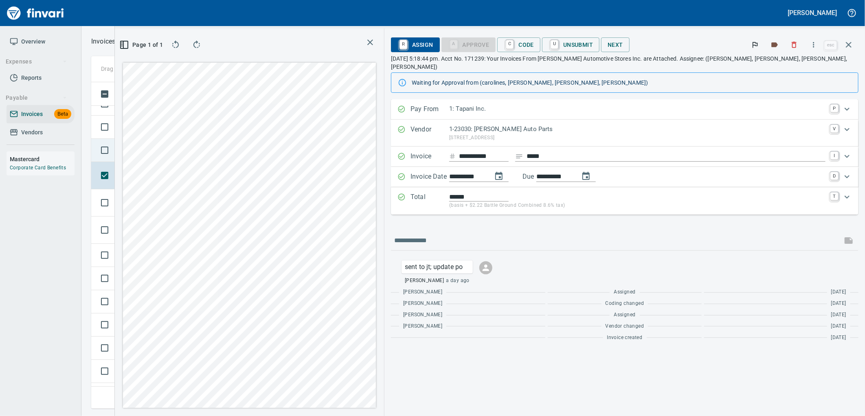
click at [162, 149] on td "Not-Reviewed" at bounding box center [141, 150] width 53 height 23
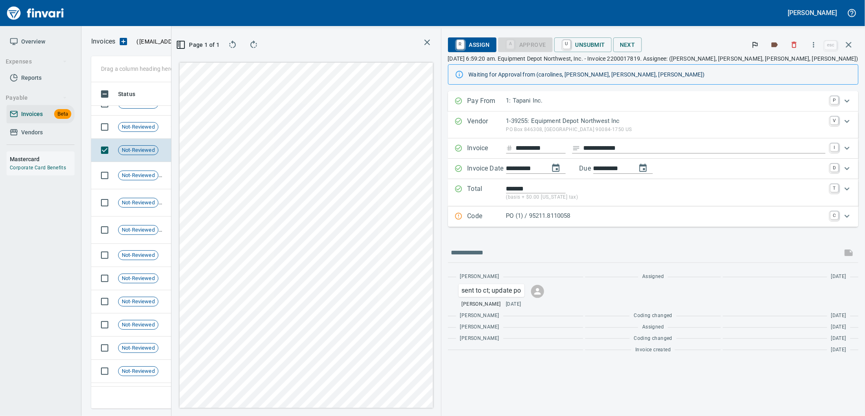
click at [629, 222] on div "PO (1) / 95211.8110058" at bounding box center [665, 216] width 319 height 11
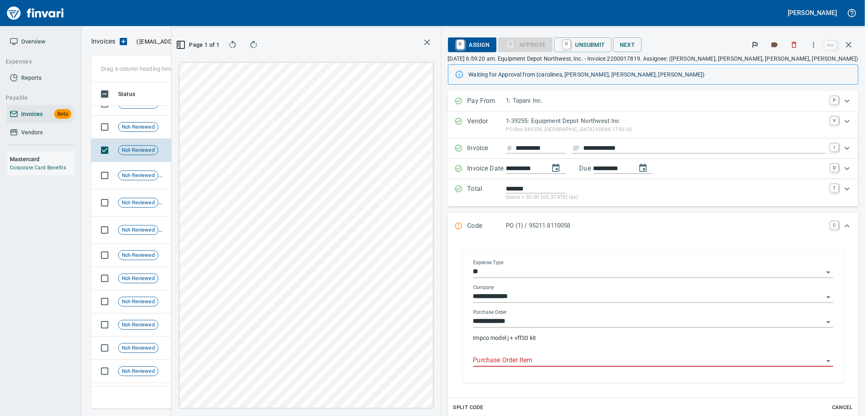
click at [611, 360] on input "Purchase Order Item" at bounding box center [648, 360] width 350 height 11
click at [225, 136] on td "[DATE]" at bounding box center [235, 127] width 45 height 23
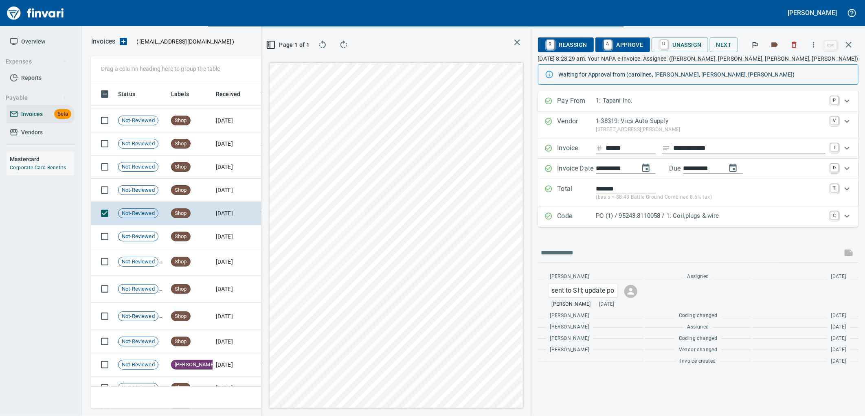
scroll to position [3791, 0]
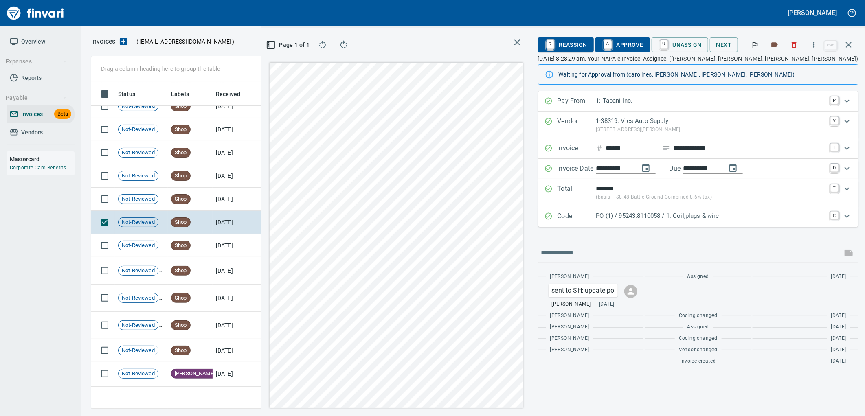
click at [650, 219] on p "PO (1) / 95243.8110058 / 1: Coil,plugs & wire" at bounding box center [711, 215] width 230 height 9
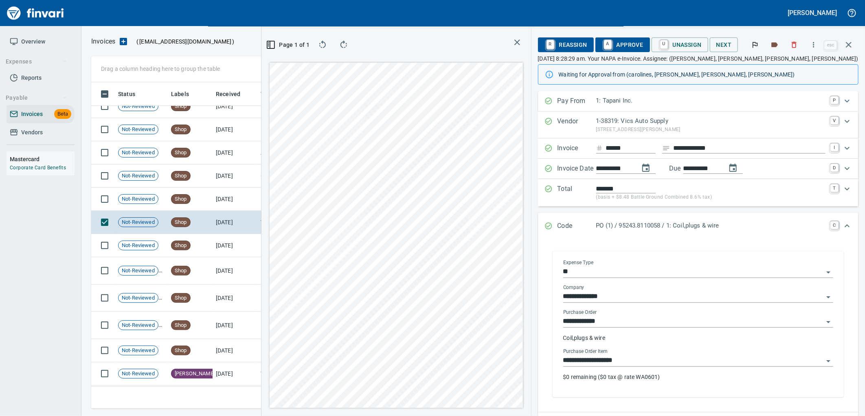
click at [641, 362] on input "**********" at bounding box center [693, 360] width 261 height 11
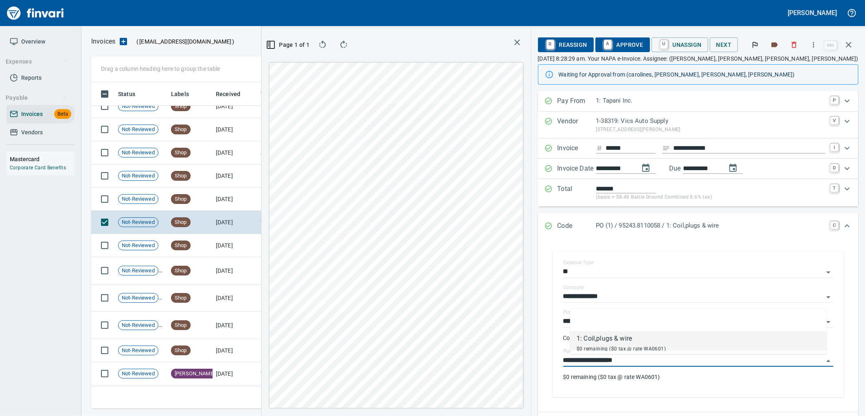
scroll to position [313, 547]
click at [230, 206] on td "[DATE]" at bounding box center [235, 199] width 45 height 23
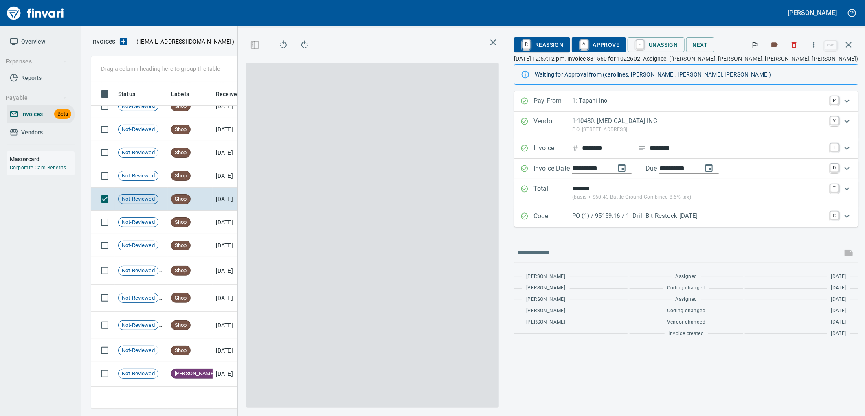
click at [666, 213] on p "PO (1) / 95159.16 / 1: Drill Bit Restock [DATE]" at bounding box center [698, 215] width 253 height 9
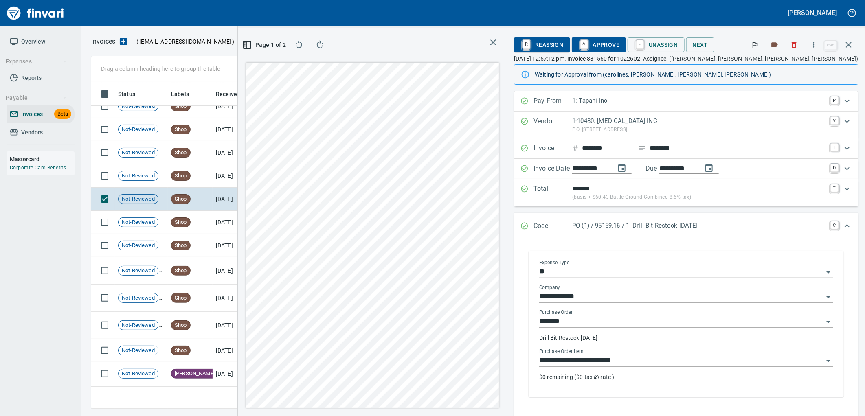
click at [649, 357] on input "**********" at bounding box center [681, 360] width 284 height 11
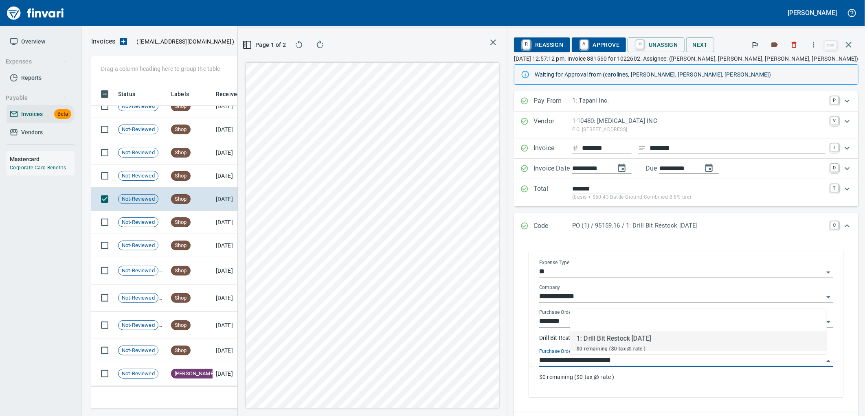
scroll to position [313, 547]
click at [182, 183] on td "Shop" at bounding box center [190, 175] width 45 height 23
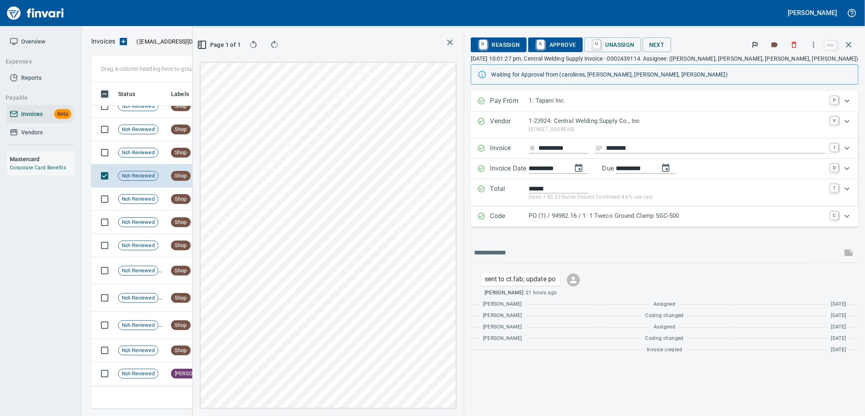
click at [688, 213] on p "PO (1) / 94982.16 / 1: 1 Tweco Ground Clamp SGC-500" at bounding box center [677, 215] width 296 height 9
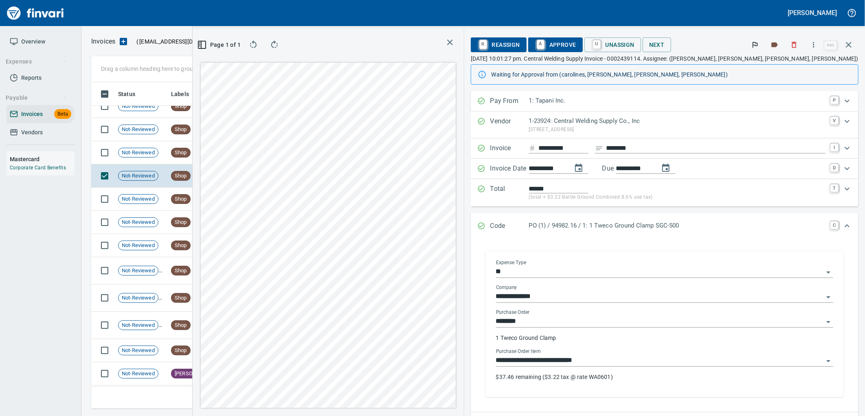
click at [655, 356] on input "**********" at bounding box center [659, 360] width 327 height 11
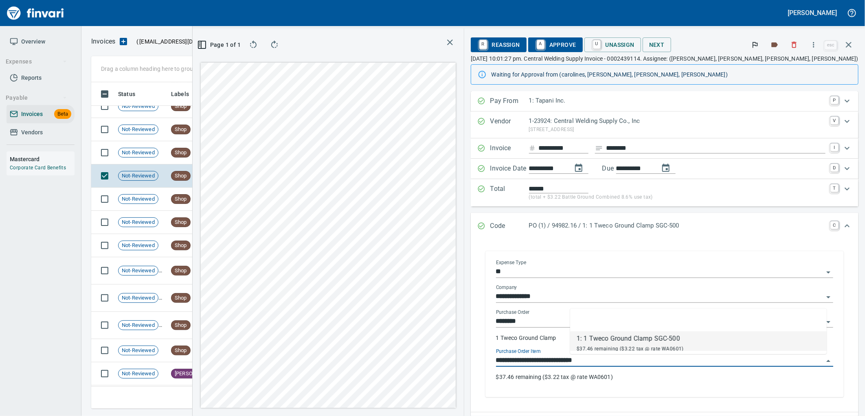
scroll to position [313, 547]
click at [576, 43] on span "A Approve" at bounding box center [556, 45] width 42 height 14
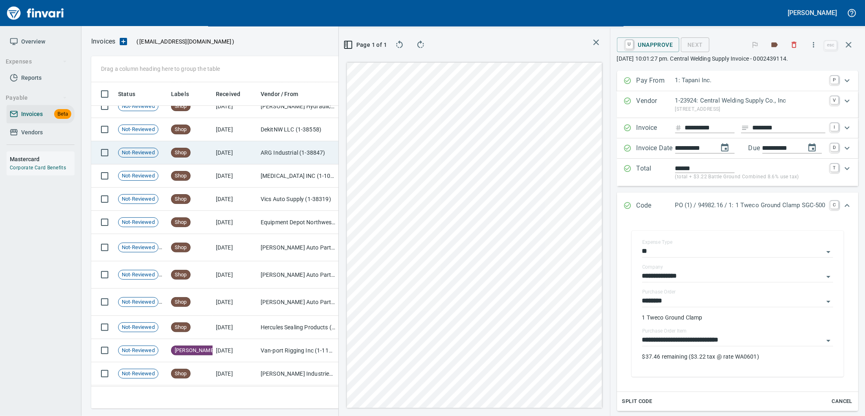
click at [218, 149] on td "[DATE]" at bounding box center [235, 152] width 45 height 23
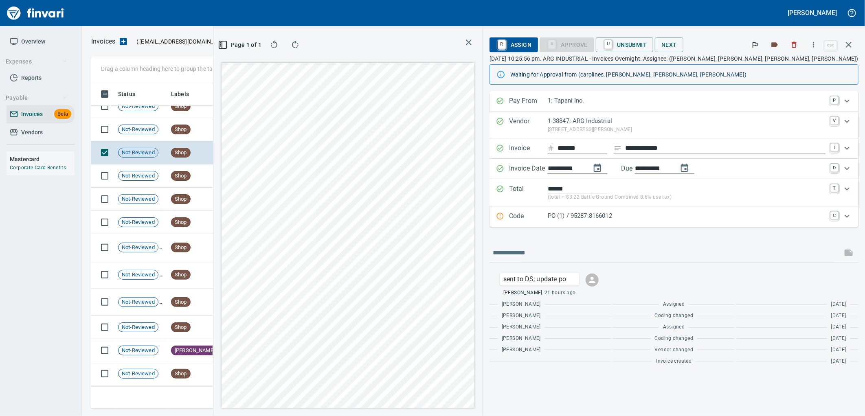
click at [698, 228] on div "**********" at bounding box center [673, 230] width 369 height 278
click at [699, 217] on p "PO (1) / 95287.8166012" at bounding box center [687, 215] width 278 height 9
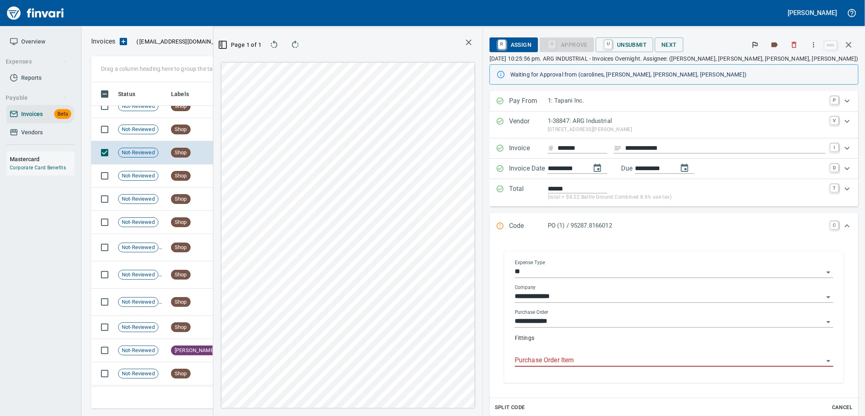
click at [644, 364] on input "Purchase Order Item" at bounding box center [669, 360] width 309 height 11
click at [259, 127] on td "DekitNW LLC (1-38558)" at bounding box center [297, 129] width 81 height 23
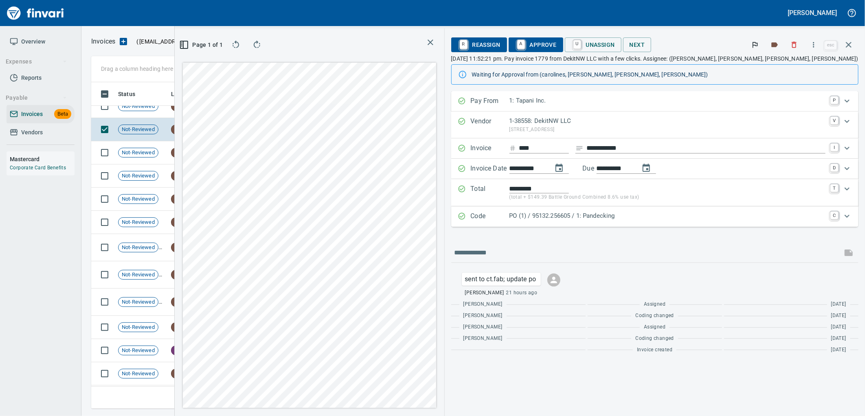
click at [684, 221] on div "PO (1) / 95132.256605 / 1: Pandecking" at bounding box center [667, 216] width 316 height 11
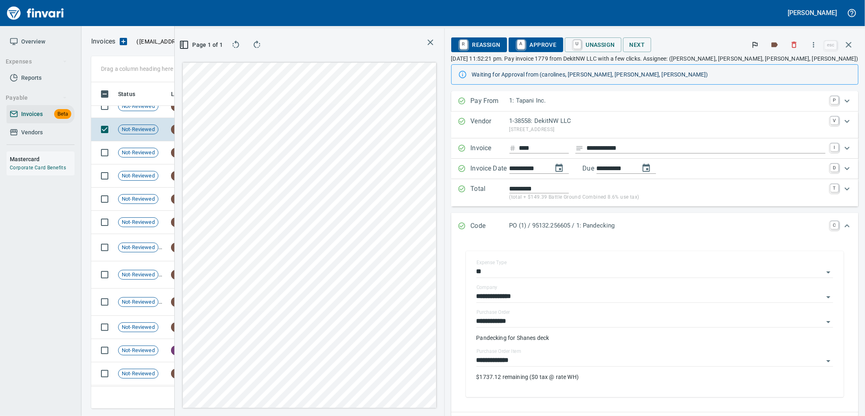
click at [557, 42] on span "A Approve" at bounding box center [536, 45] width 42 height 14
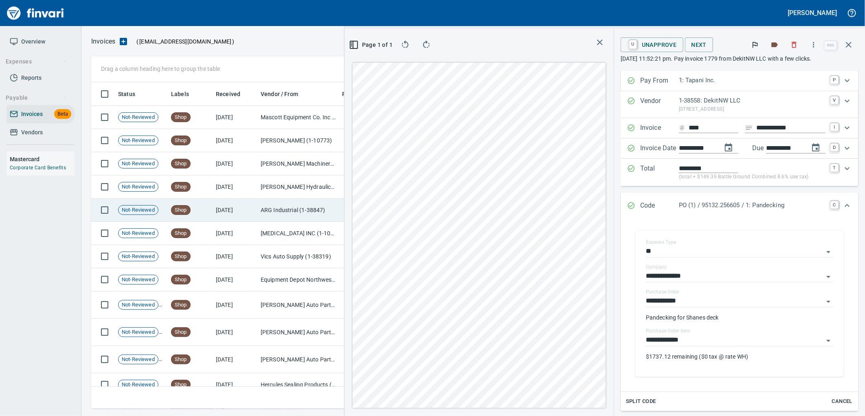
scroll to position [3701, 0]
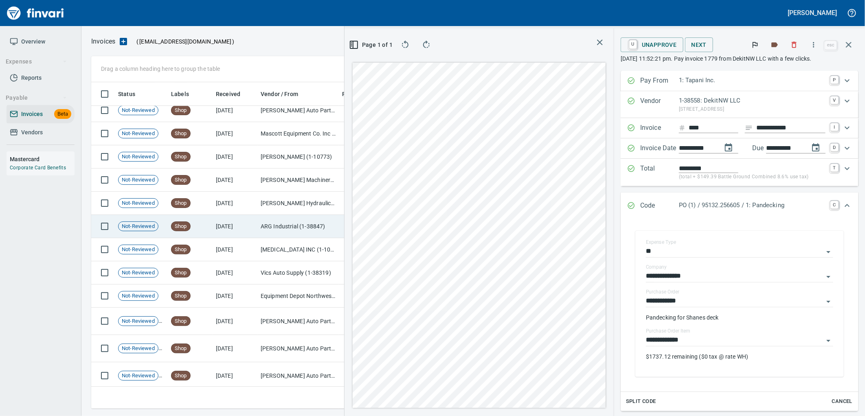
click at [189, 255] on td "Shop" at bounding box center [190, 249] width 45 height 23
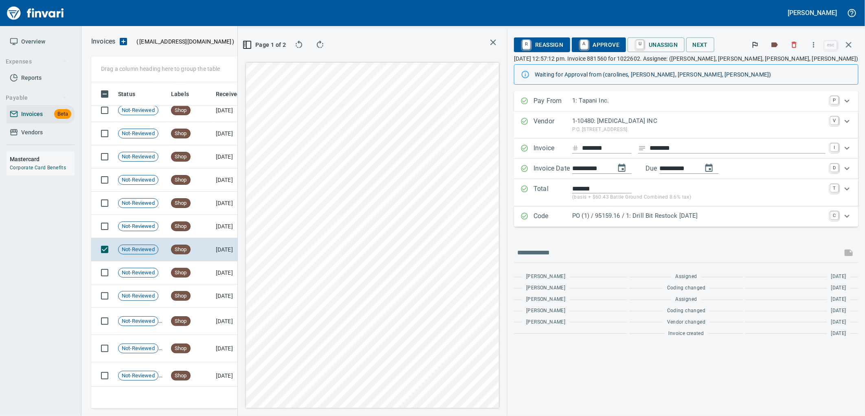
click at [708, 222] on div "PO (1) / 95159.16 / 1: Drill Bit Restock [DATE]" at bounding box center [698, 216] width 253 height 11
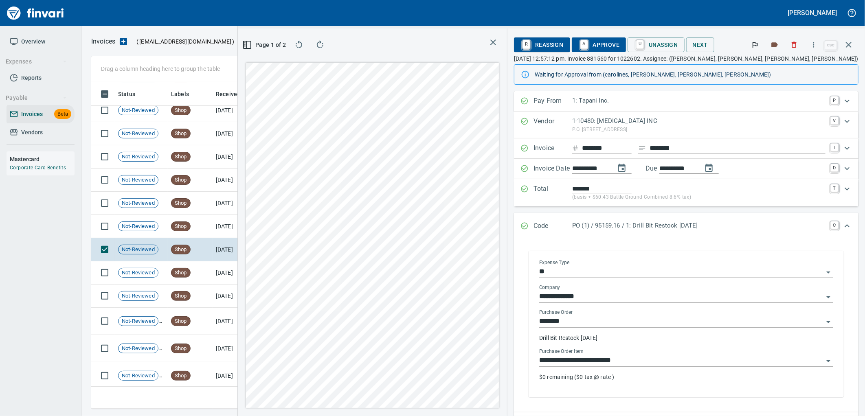
click at [615, 362] on input "**********" at bounding box center [681, 360] width 284 height 11
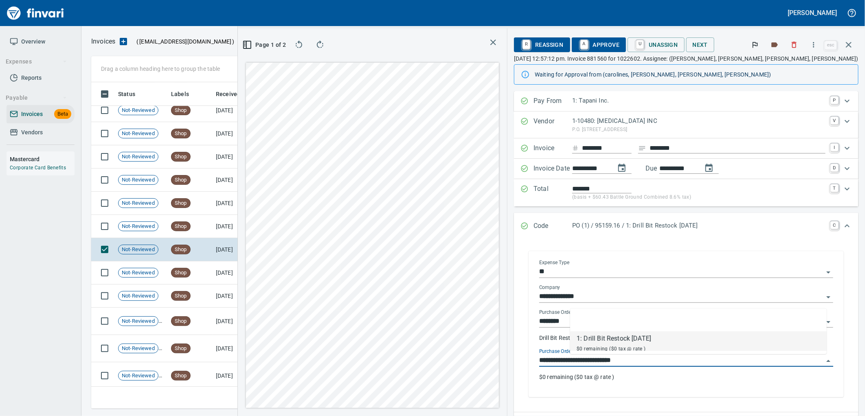
scroll to position [313, 547]
click at [238, 233] on td "[DATE]" at bounding box center [235, 226] width 45 height 23
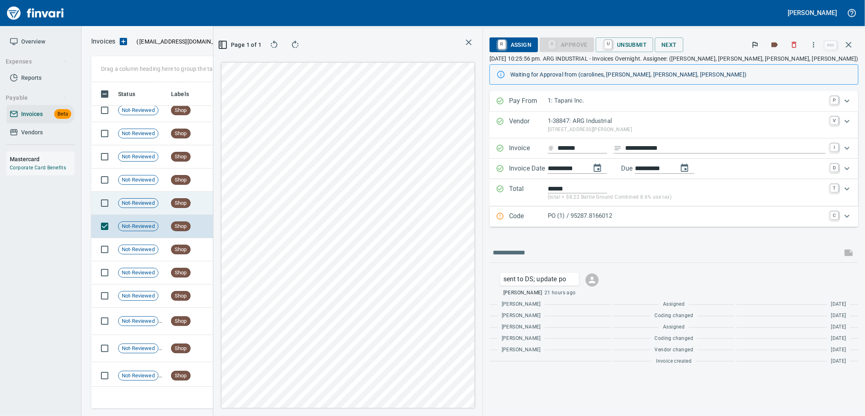
click at [230, 202] on td "[DATE]" at bounding box center [235, 203] width 45 height 23
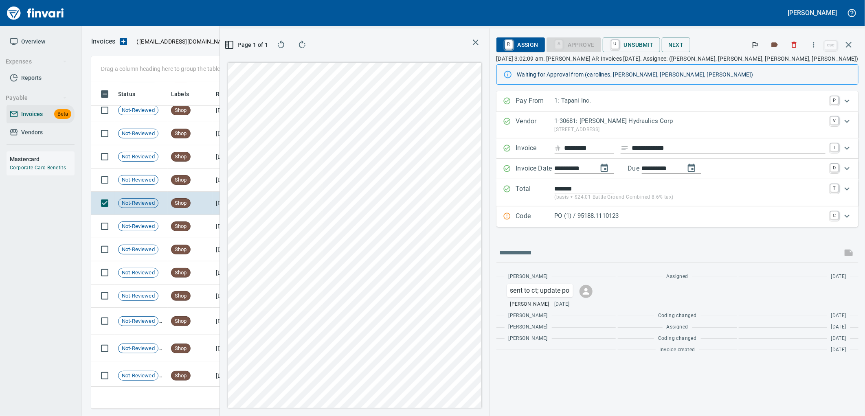
click at [689, 219] on p "PO (1) / 95188.1110123" at bounding box center [690, 215] width 271 height 9
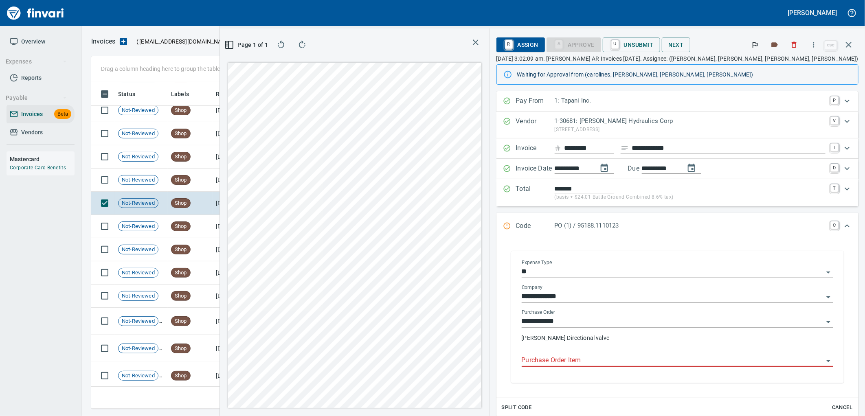
click at [636, 355] on input "Purchase Order Item" at bounding box center [673, 360] width 302 height 11
click at [225, 184] on td "[DATE]" at bounding box center [235, 180] width 45 height 23
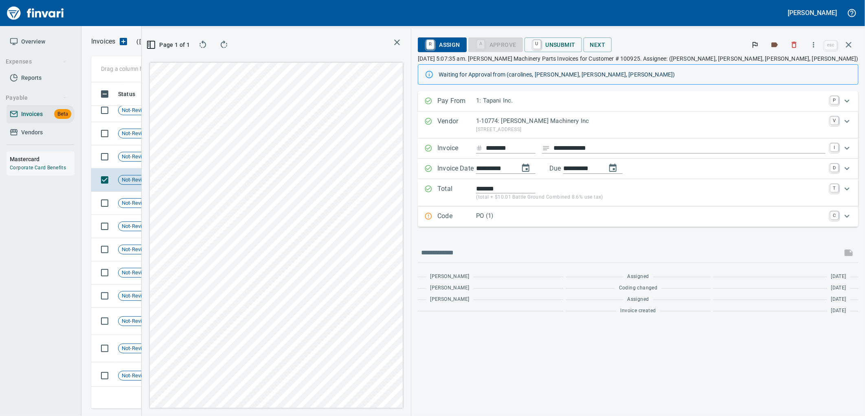
click at [652, 221] on p "PO (1)" at bounding box center [650, 215] width 349 height 9
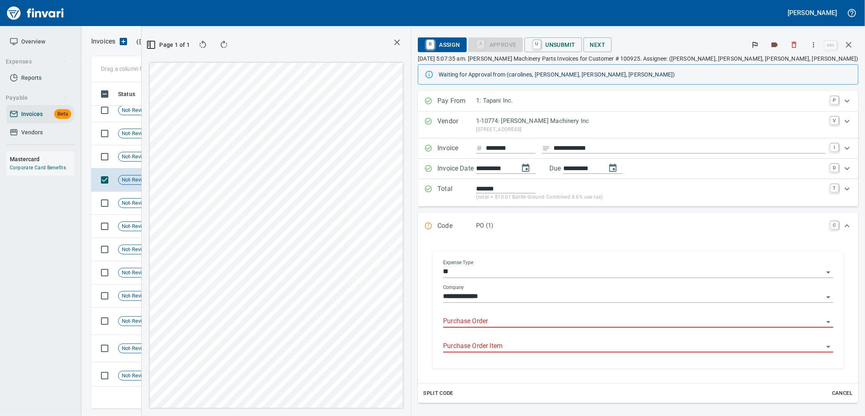
click at [600, 325] on input "Purchase Order" at bounding box center [633, 321] width 380 height 11
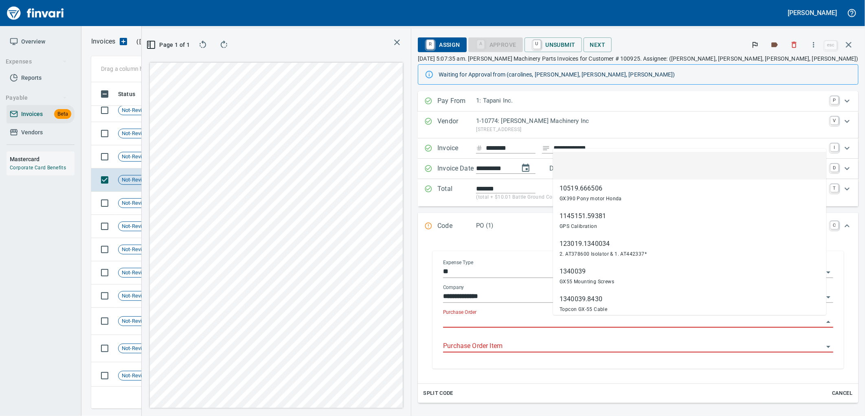
scroll to position [313, 547]
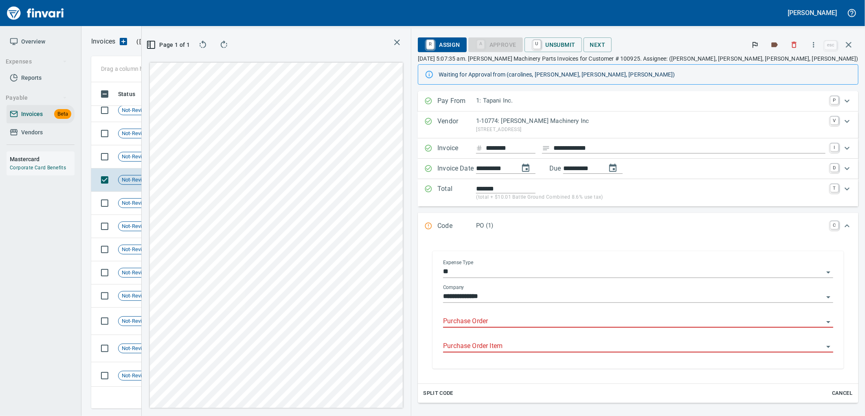
type input "**********"
click at [176, 159] on span "Shop" at bounding box center [180, 157] width 19 height 8
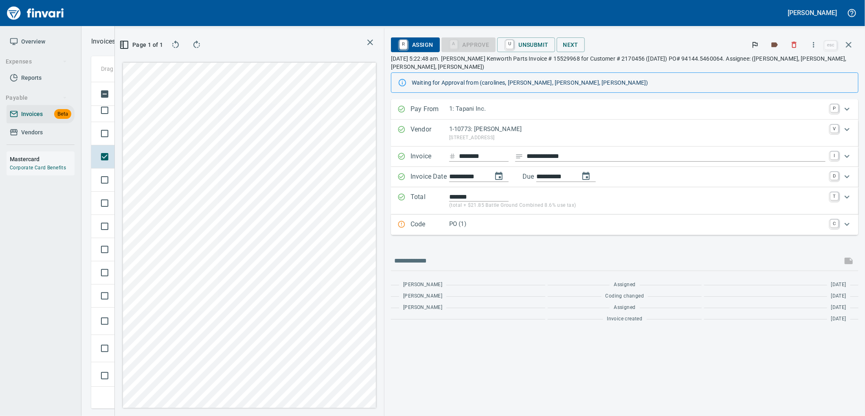
click at [554, 219] on p "PO (1)" at bounding box center [637, 223] width 376 height 9
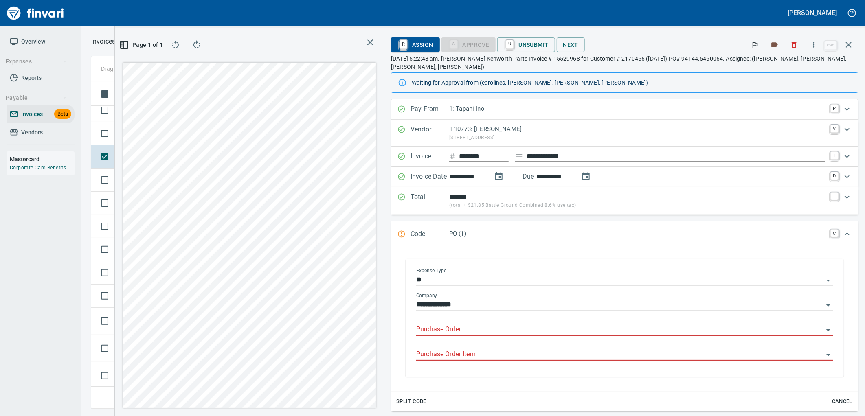
click at [498, 324] on input "Purchase Order" at bounding box center [619, 329] width 407 height 11
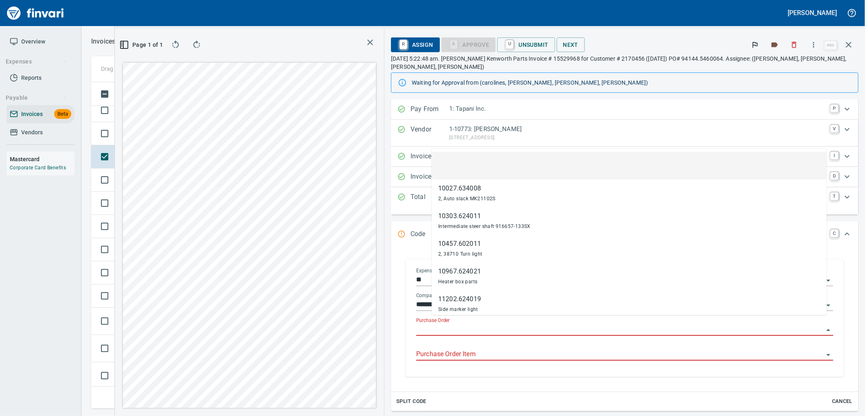
scroll to position [313, 547]
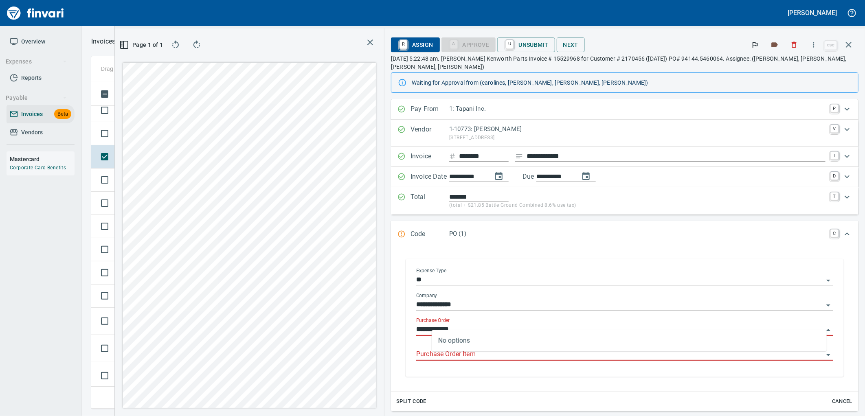
type input "**********"
click at [120, 132] on span "Not-Reviewed" at bounding box center [137, 134] width 39 height 8
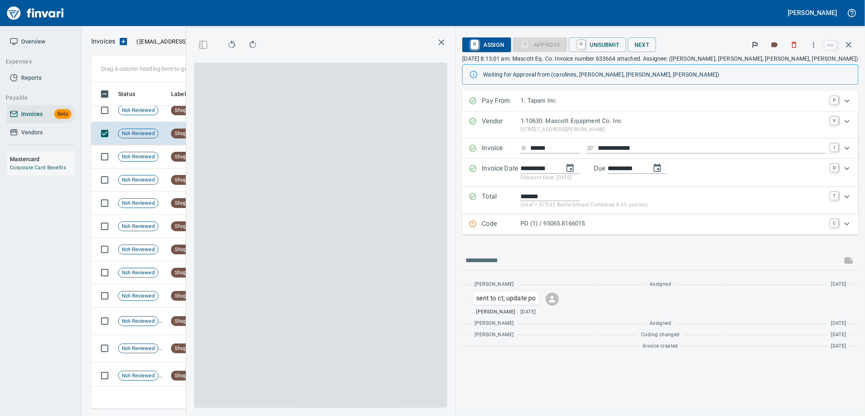
click at [631, 227] on p "PO (1) / 95065.8166015" at bounding box center [672, 223] width 305 height 9
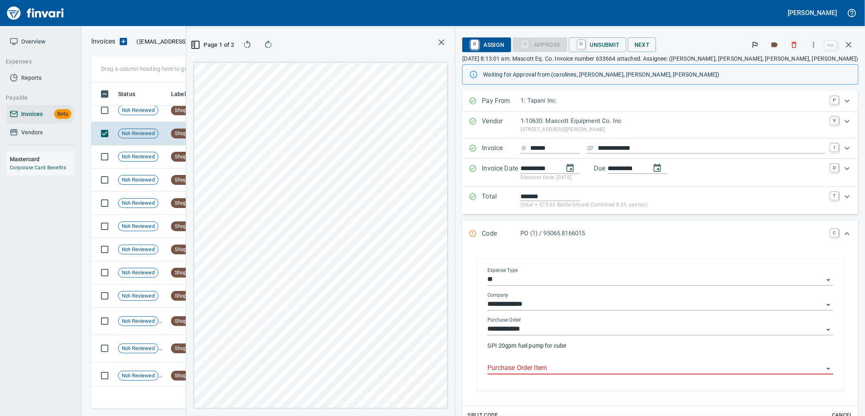
click at [633, 369] on input "Purchase Order Item" at bounding box center [655, 368] width 336 height 11
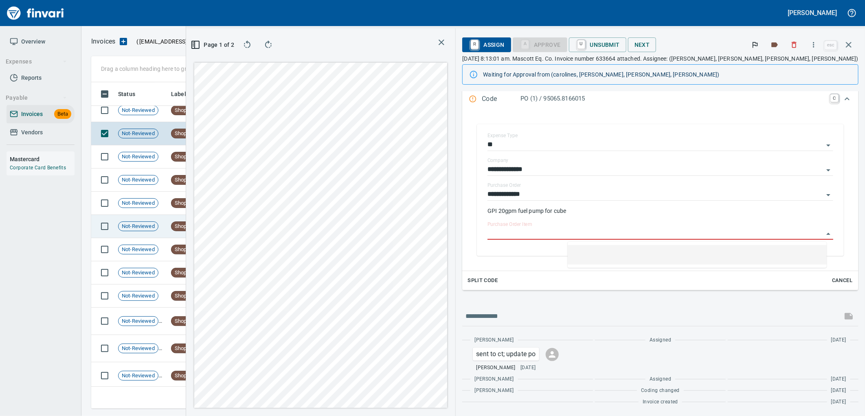
scroll to position [3655, 0]
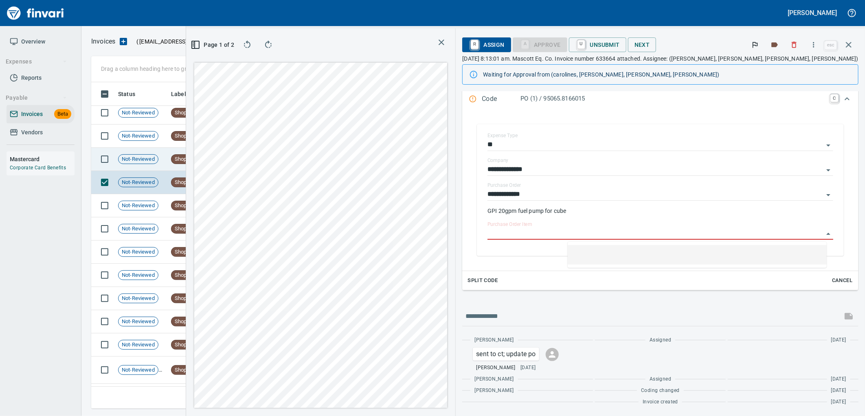
click at [189, 152] on td "Shop" at bounding box center [190, 159] width 45 height 23
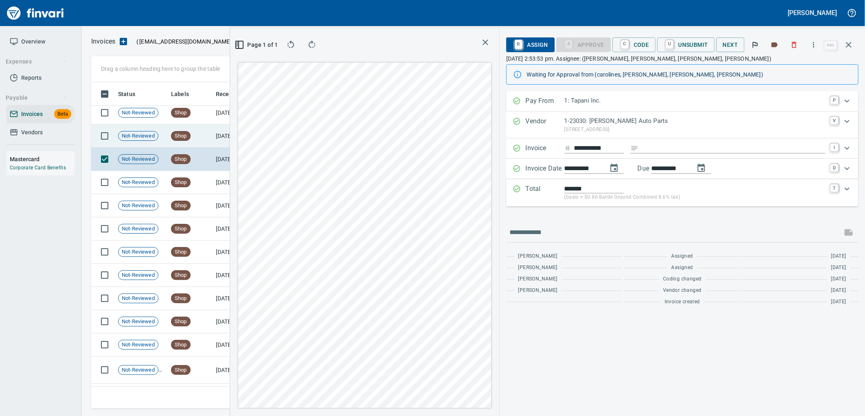
click at [191, 145] on td "Shop" at bounding box center [190, 136] width 45 height 23
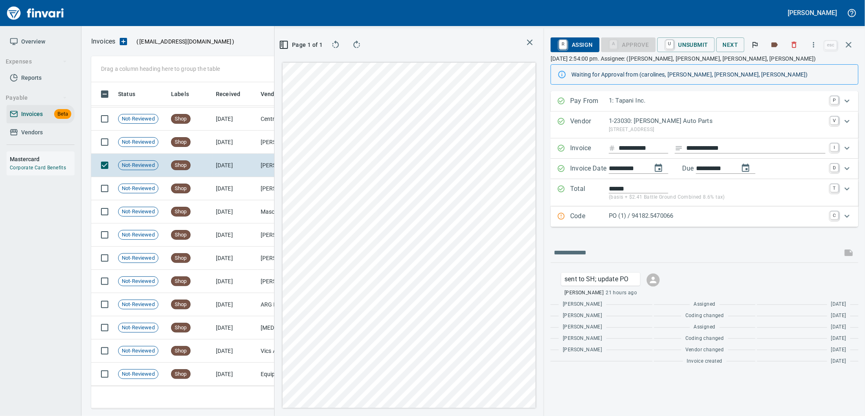
scroll to position [3610, 0]
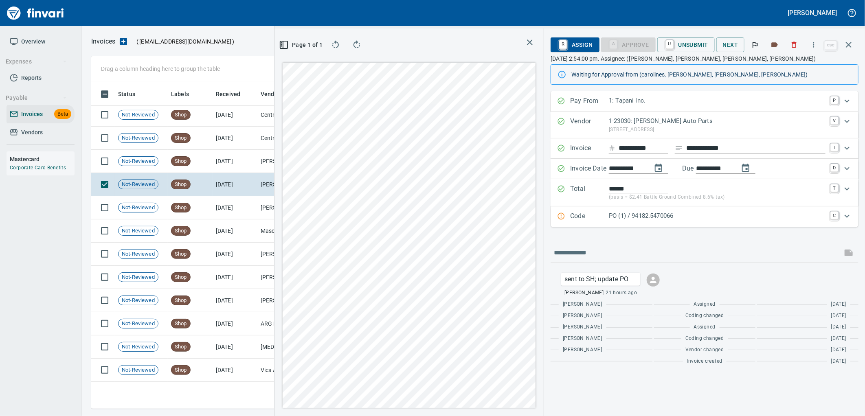
click at [629, 221] on div "PO (1) / 94182.5470066" at bounding box center [717, 216] width 217 height 11
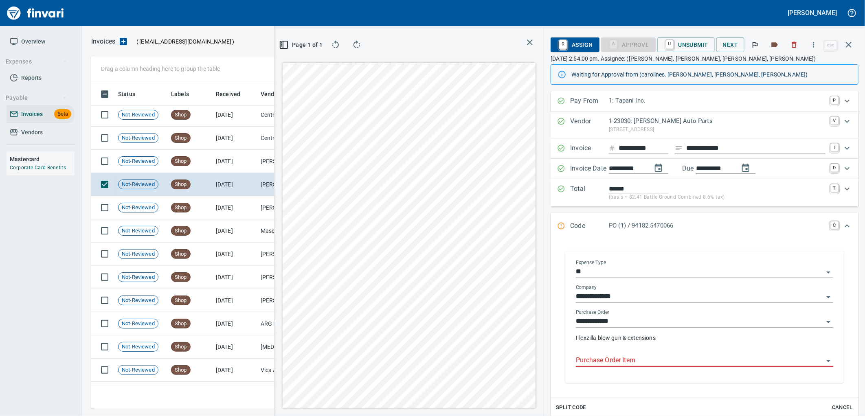
click at [638, 362] on input "Purchase Order Item" at bounding box center [700, 360] width 248 height 11
click at [222, 160] on td "[DATE]" at bounding box center [235, 161] width 45 height 23
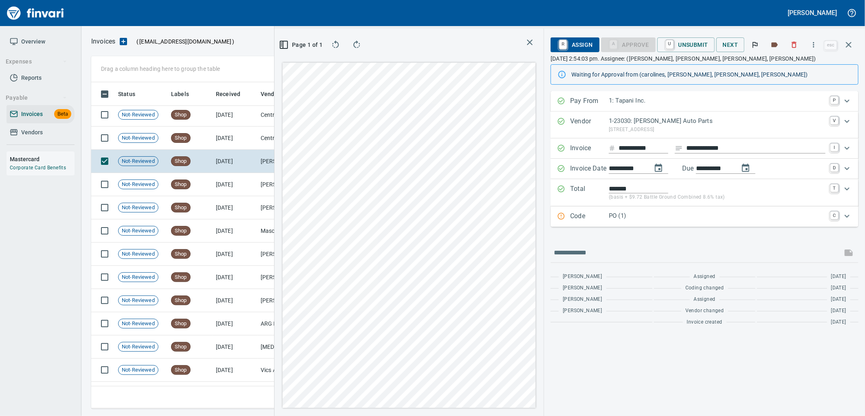
click at [636, 214] on p "PO (1)" at bounding box center [717, 215] width 217 height 9
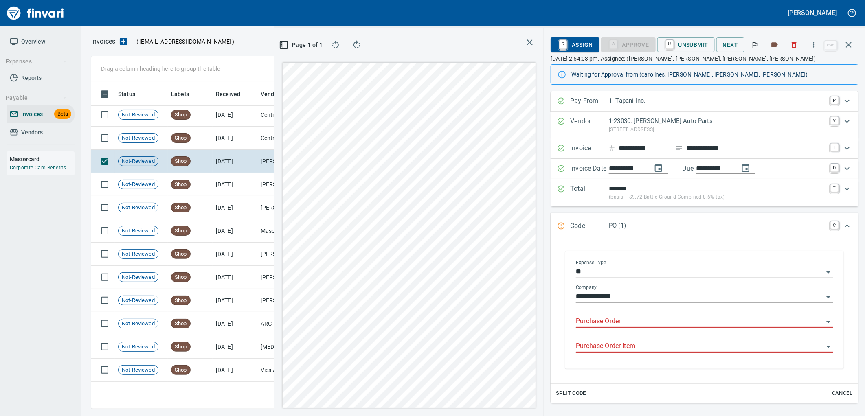
click at [621, 327] on input "Purchase Order" at bounding box center [700, 321] width 248 height 11
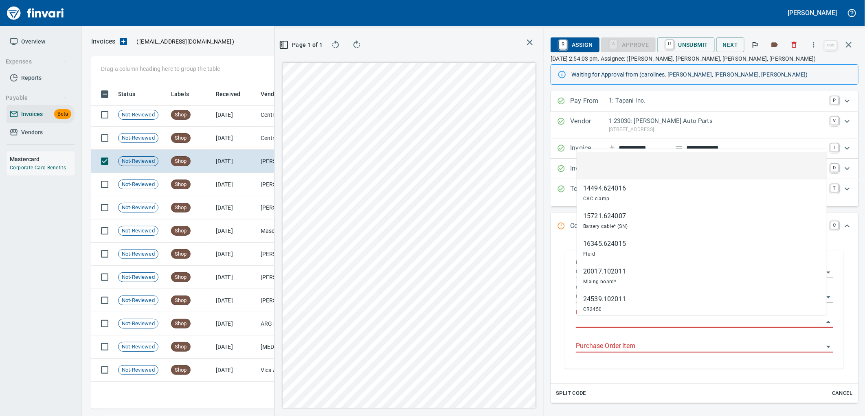
scroll to position [313, 547]
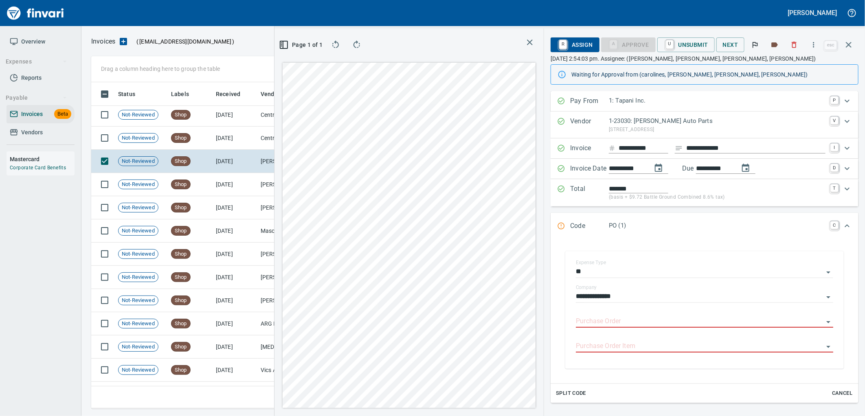
type input "**********"
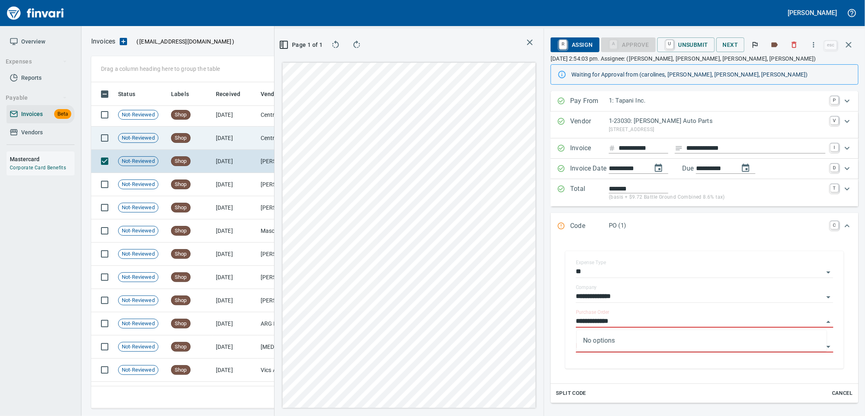
click at [221, 147] on td "[DATE]" at bounding box center [235, 138] width 45 height 23
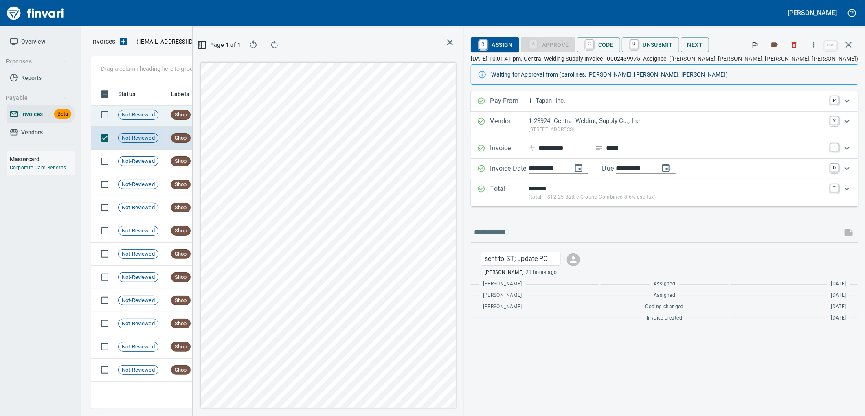
click at [184, 116] on span "Shop" at bounding box center [180, 115] width 19 height 8
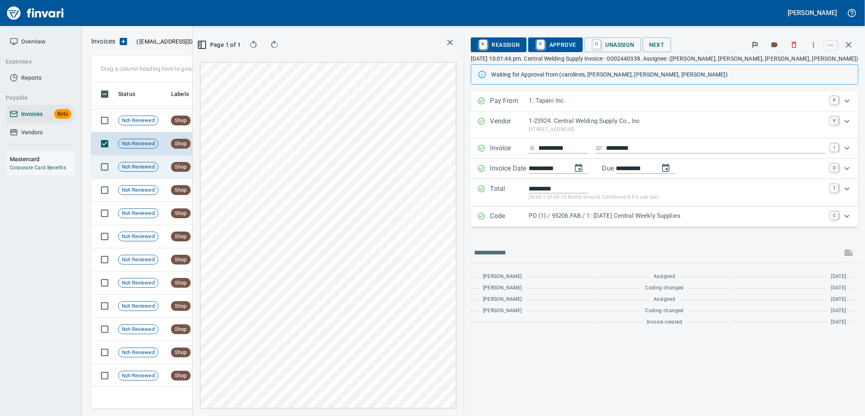
scroll to position [3565, 0]
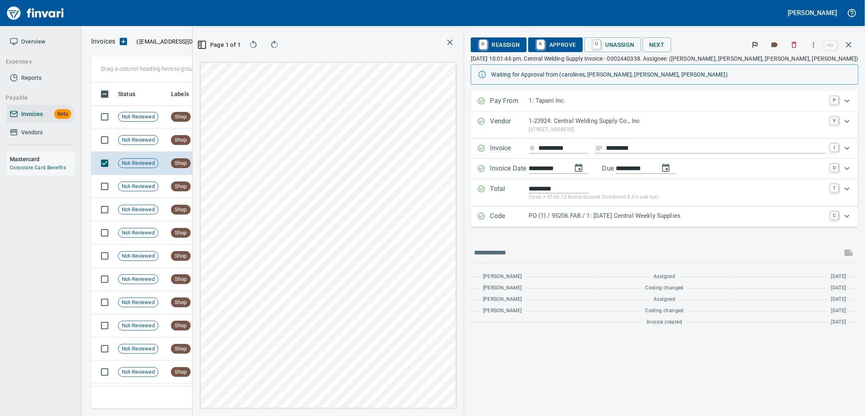
click at [711, 213] on p "PO (1) / 95206.FAB / 1: [DATE] Central Weekly Supplies" at bounding box center [677, 215] width 296 height 9
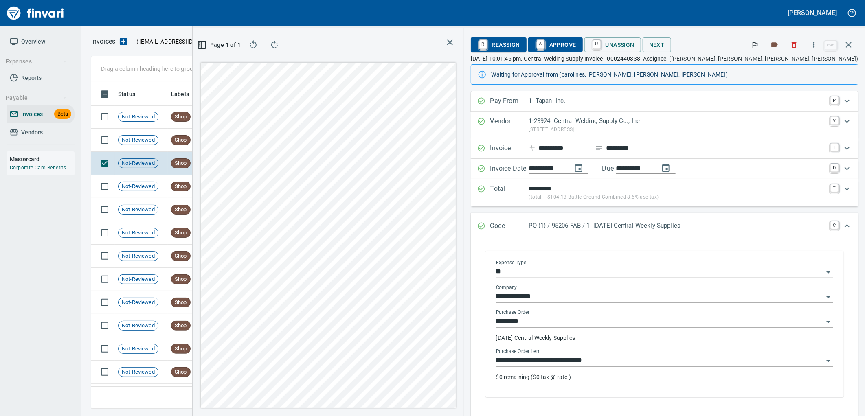
click at [690, 356] on input "**********" at bounding box center [659, 360] width 327 height 11
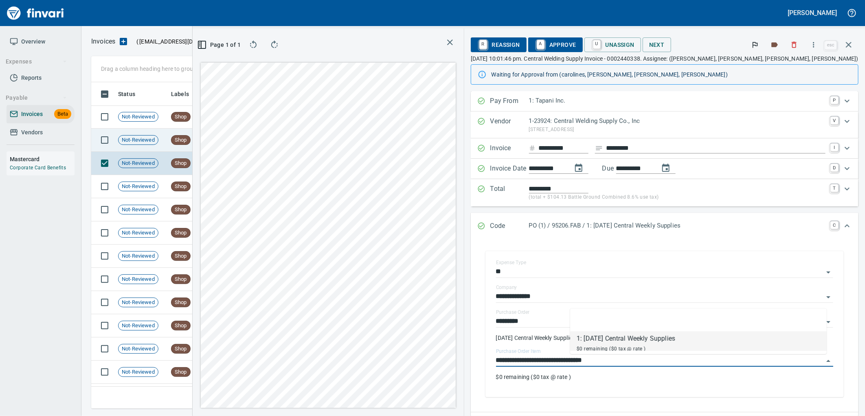
scroll to position [313, 547]
click at [233, 149] on td "[DATE]" at bounding box center [235, 140] width 45 height 23
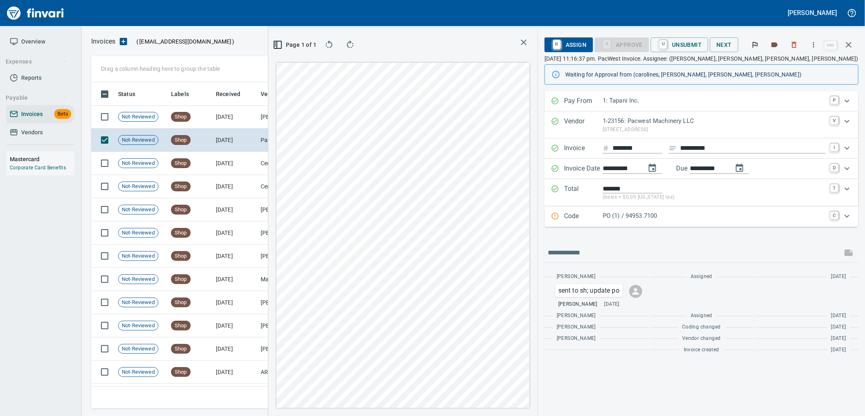
click at [653, 221] on div "PO (1) / 94953.7100" at bounding box center [714, 216] width 223 height 11
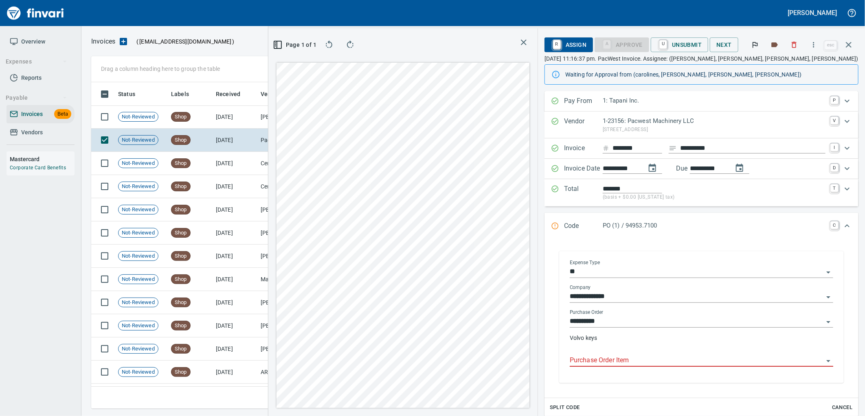
click at [611, 357] on input "Purchase Order Item" at bounding box center [697, 360] width 254 height 11
click at [170, 121] on td "Shop" at bounding box center [190, 116] width 45 height 23
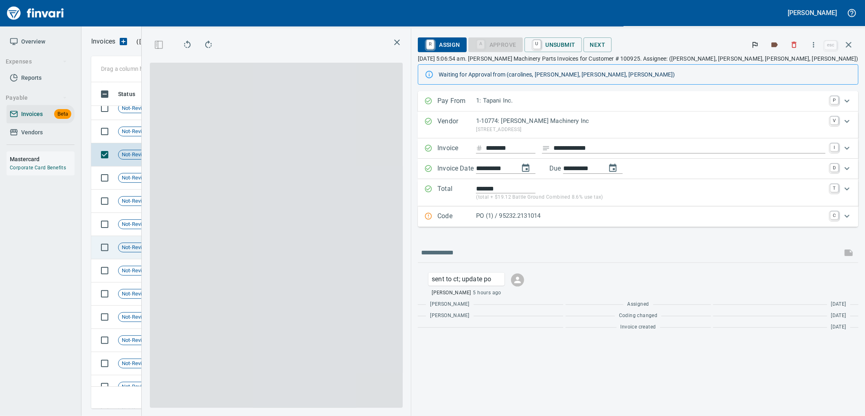
scroll to position [3520, 0]
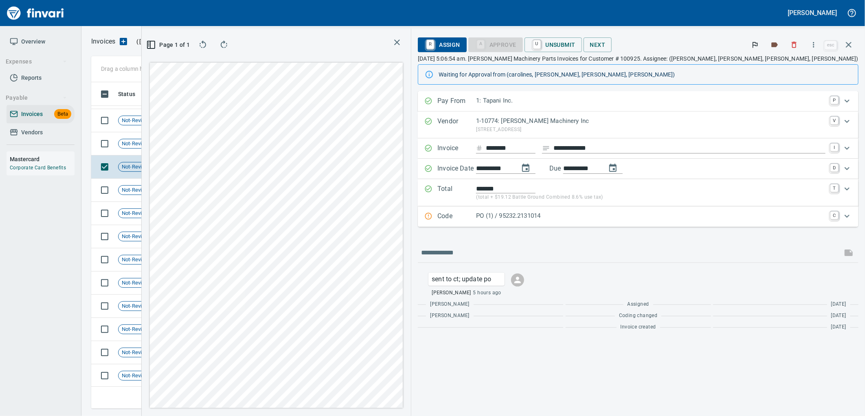
click at [636, 226] on div "Code PO (1) / 95232.2131014 C" at bounding box center [638, 216] width 441 height 20
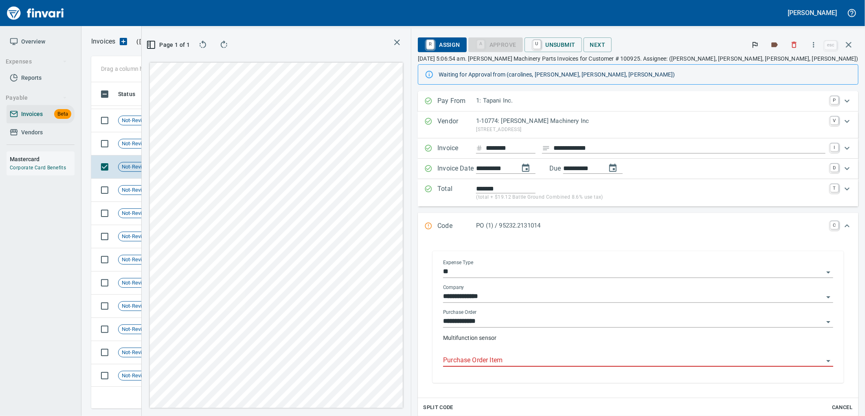
click at [625, 363] on input "Purchase Order Item" at bounding box center [633, 360] width 380 height 11
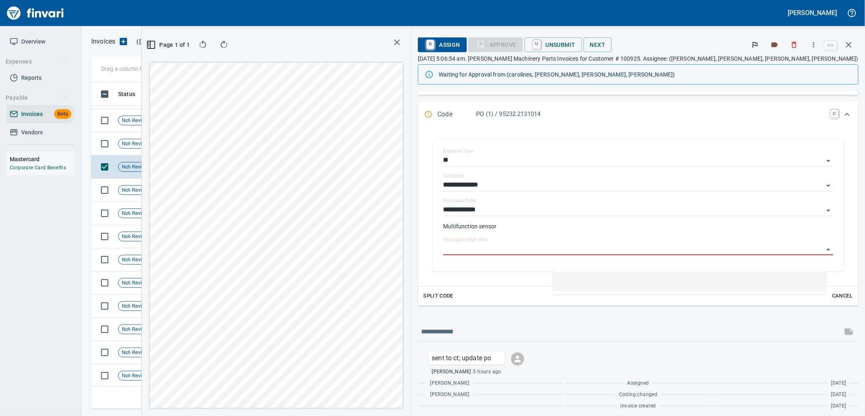
scroll to position [116, 0]
click at [196, 148] on td "Shop" at bounding box center [190, 143] width 45 height 23
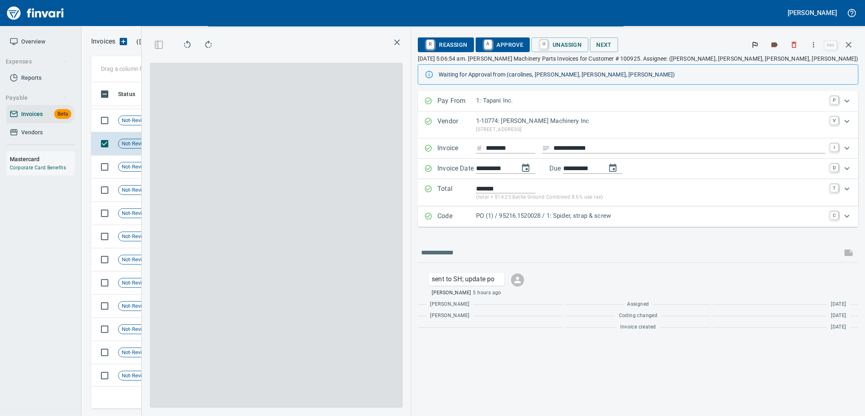
click at [614, 216] on p "PO (1) / 95216.1520028 / 1: Spider, strap & screw" at bounding box center [650, 215] width 349 height 9
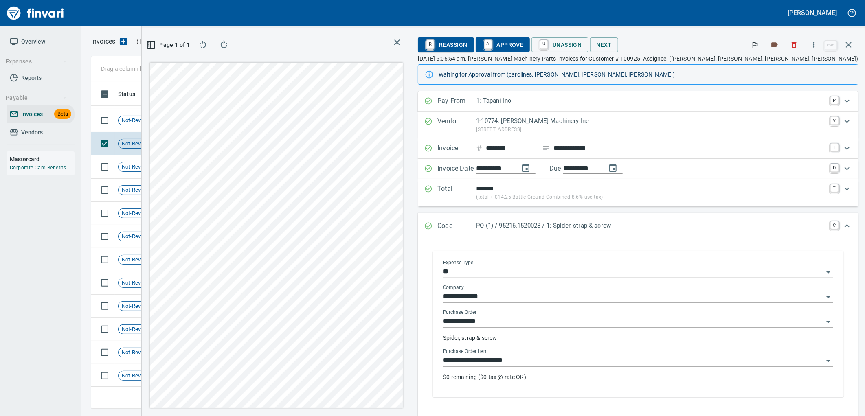
click at [638, 364] on input "**********" at bounding box center [633, 360] width 380 height 11
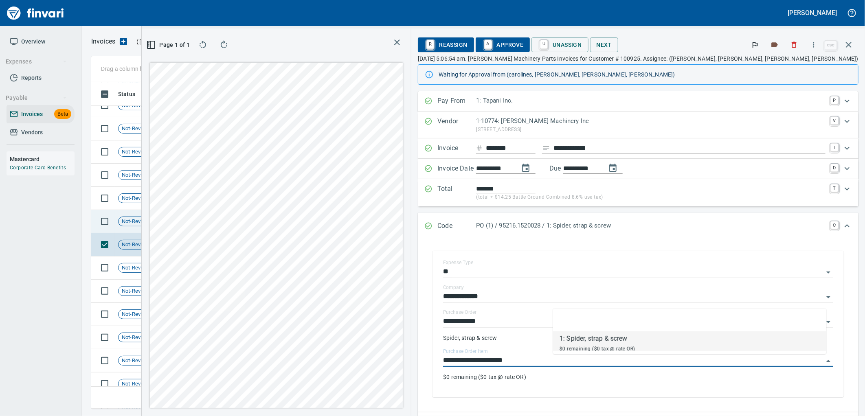
click at [193, 220] on td "Shop" at bounding box center [190, 221] width 45 height 23
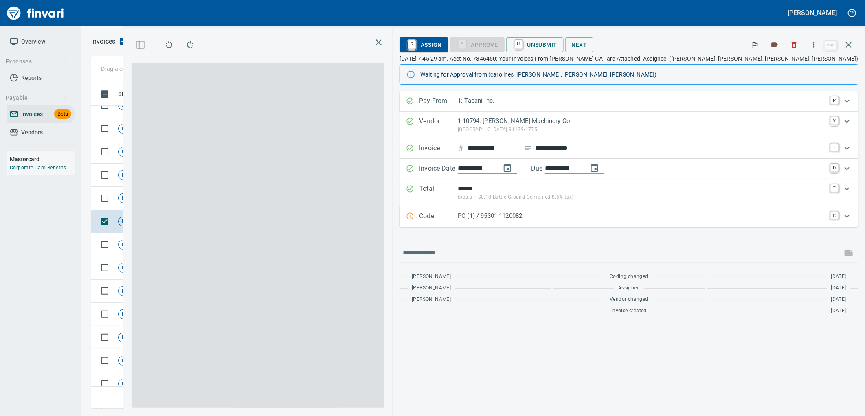
click at [657, 221] on div "PO (1) / 95301.1120082" at bounding box center [642, 216] width 368 height 11
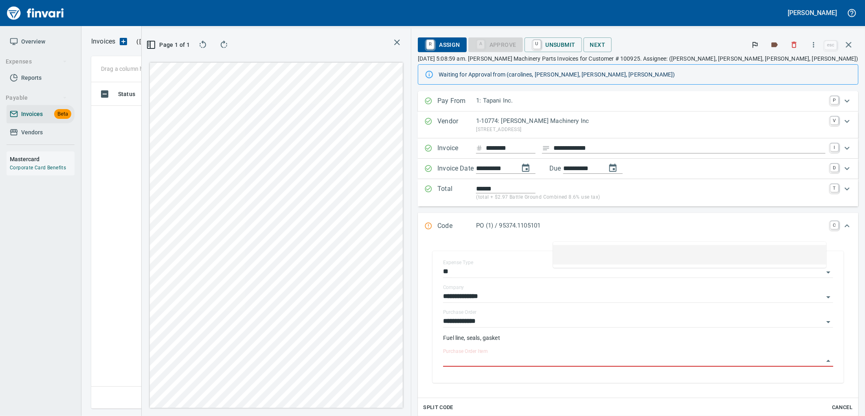
scroll to position [127, 0]
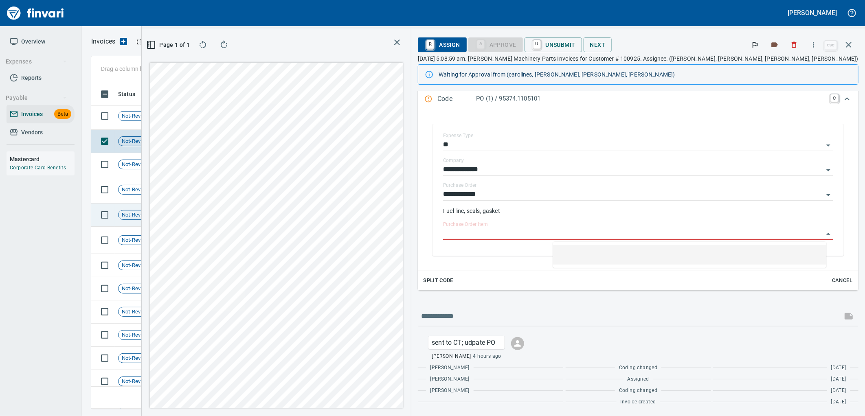
click at [200, 124] on td "Shop" at bounding box center [190, 116] width 45 height 27
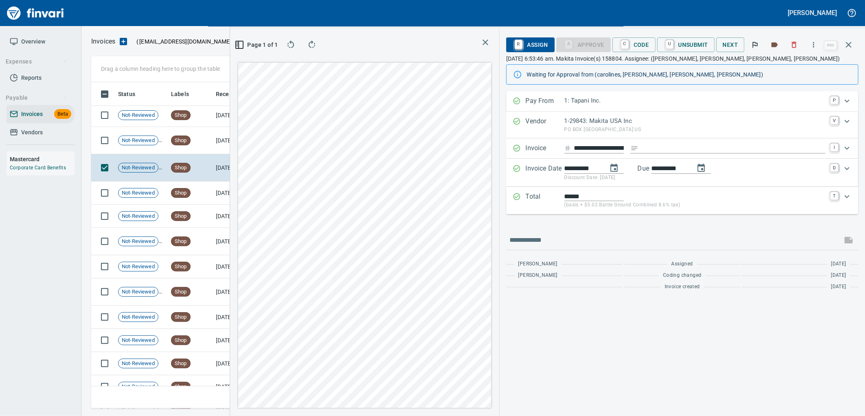
scroll to position [3158, 0]
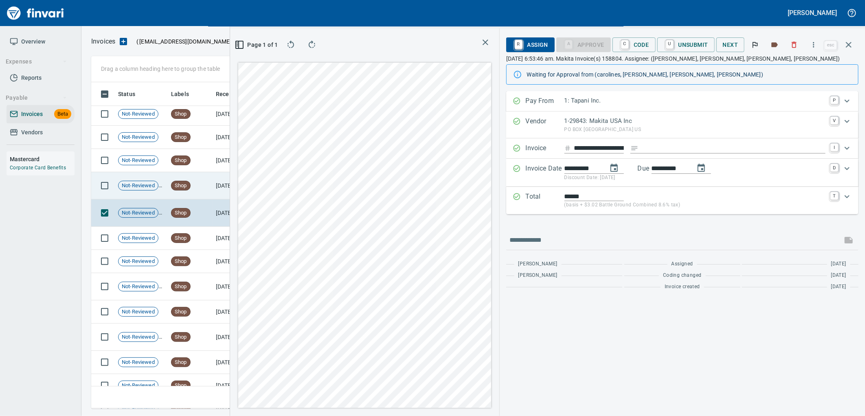
click at [199, 182] on td "Shop" at bounding box center [190, 185] width 45 height 27
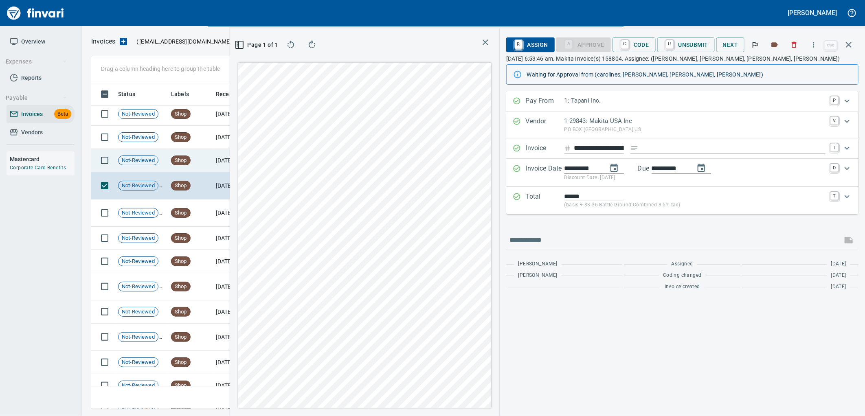
click at [193, 158] on td "Shop" at bounding box center [190, 160] width 45 height 23
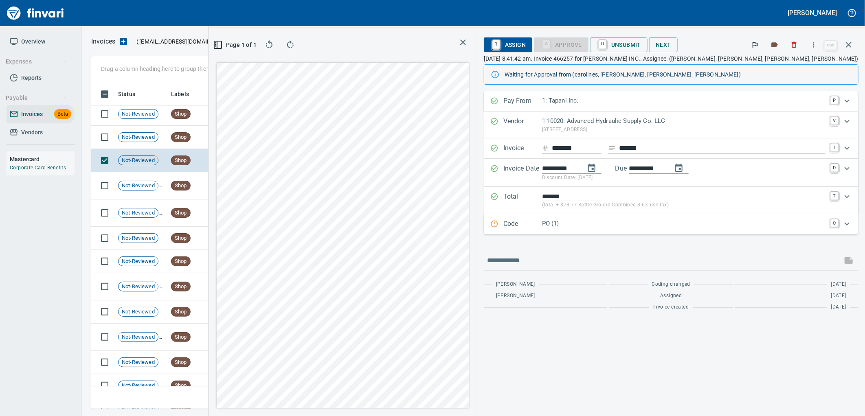
click at [662, 221] on p "PO (1)" at bounding box center [683, 223] width 283 height 9
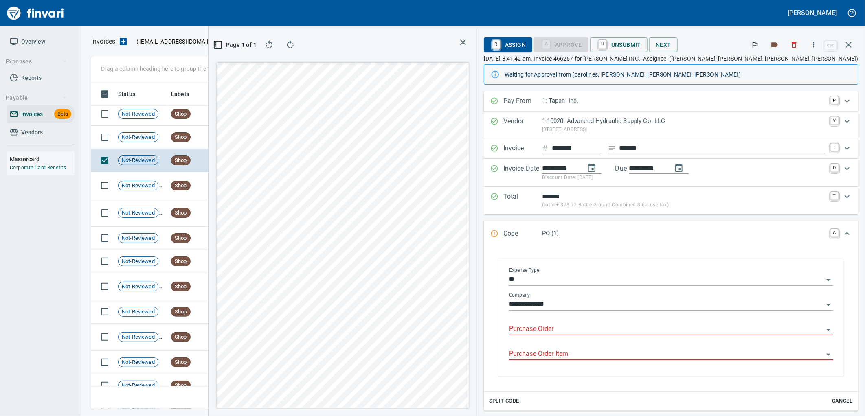
click at [621, 332] on input "Purchase Order" at bounding box center [666, 329] width 314 height 11
type input "*******"
click at [236, 127] on td "7/28/2025" at bounding box center [235, 137] width 45 height 23
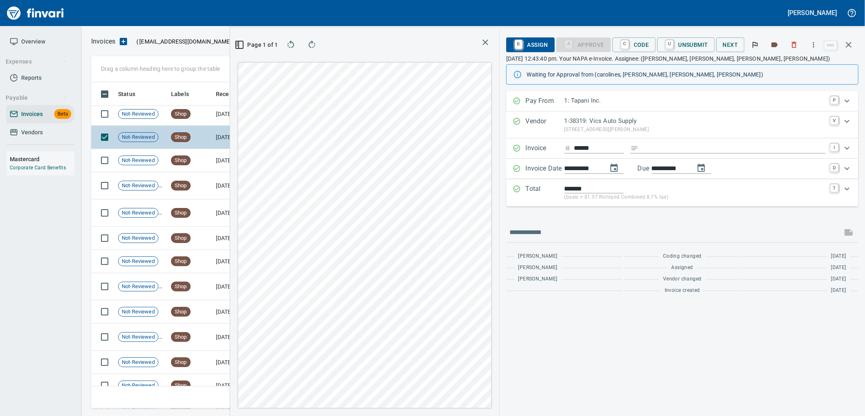
click at [203, 114] on td "Shop" at bounding box center [190, 114] width 45 height 23
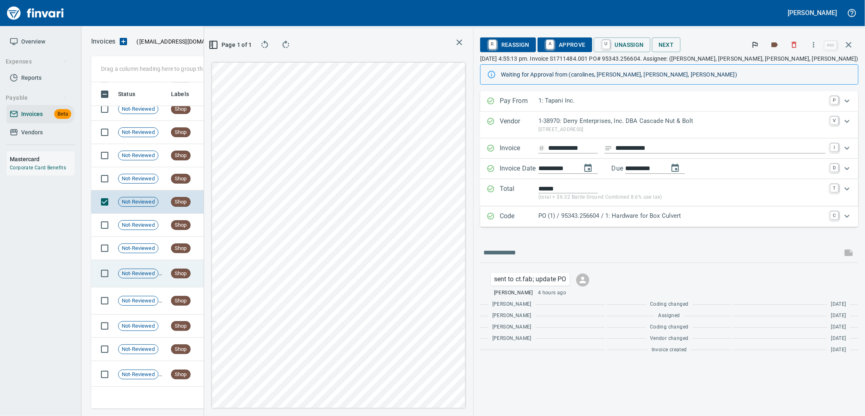
scroll to position [3022, 0]
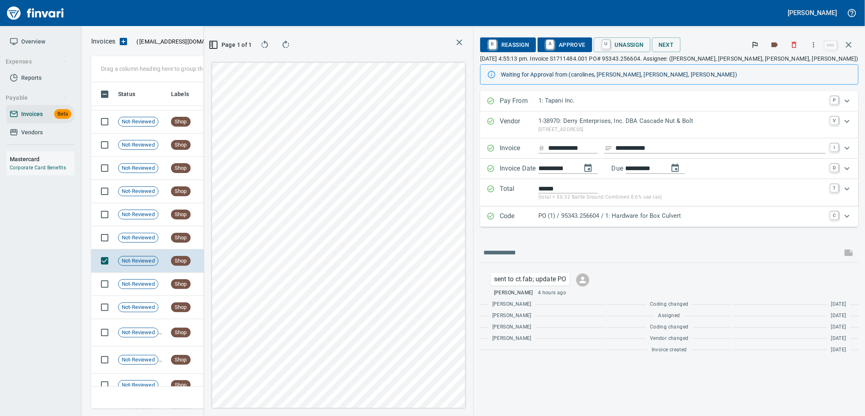
click at [685, 214] on p "PO (1) / 95343.256604 / 1: Hardware for Box Culvert" at bounding box center [681, 215] width 287 height 9
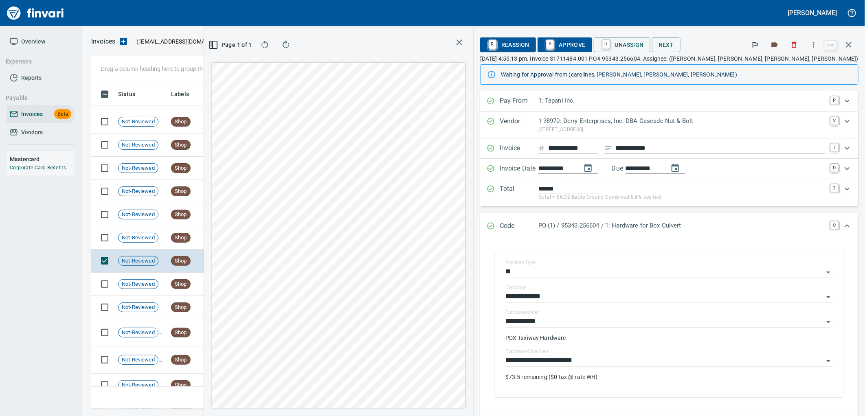
click at [585, 41] on span "A Approve" at bounding box center [565, 45] width 42 height 14
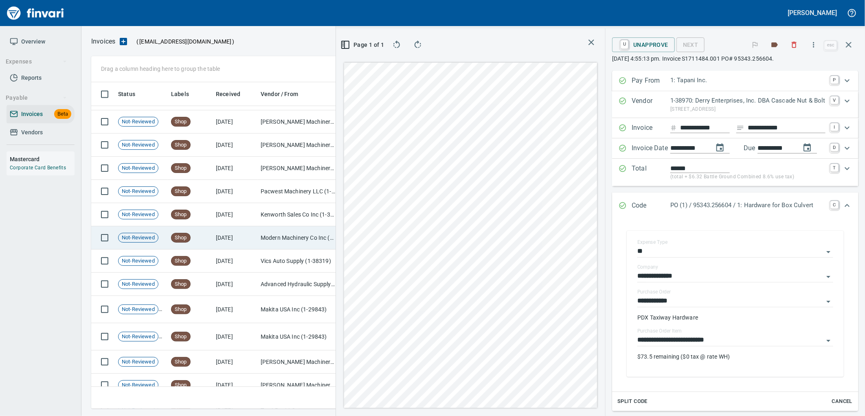
click at [218, 239] on td "7/28/2025" at bounding box center [235, 237] width 45 height 23
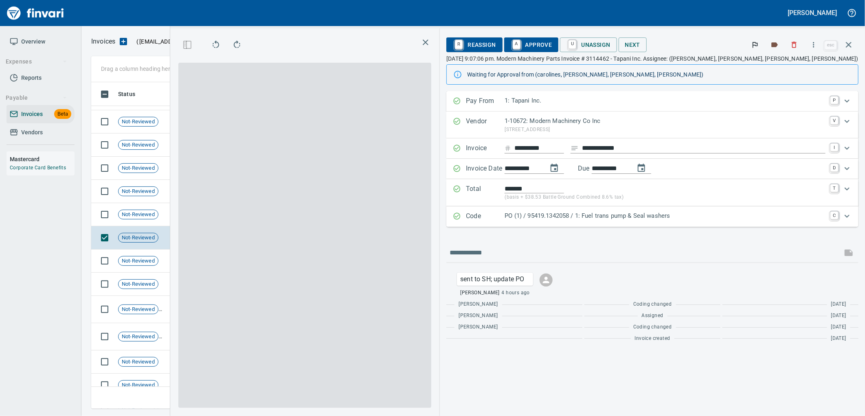
click at [709, 222] on div "PO (1) / 95419.1342058 / 1: Fuel trans pump & Seal washers" at bounding box center [664, 216] width 321 height 11
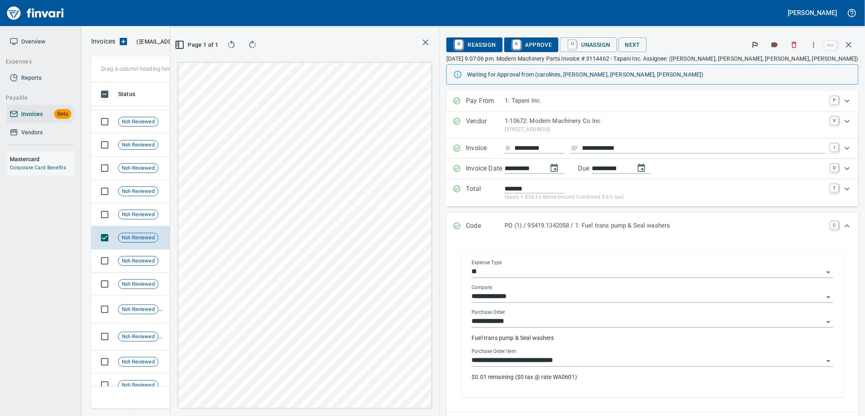
click at [658, 360] on input "**********" at bounding box center [647, 360] width 352 height 11
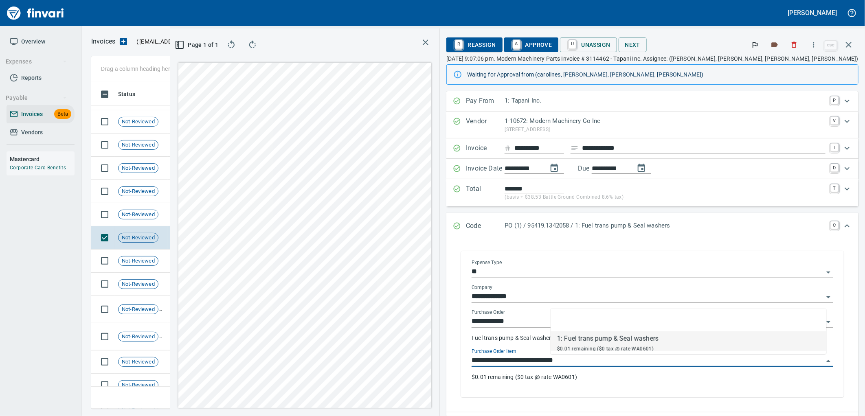
scroll to position [313, 547]
click at [196, 216] on td "Shop" at bounding box center [190, 214] width 45 height 23
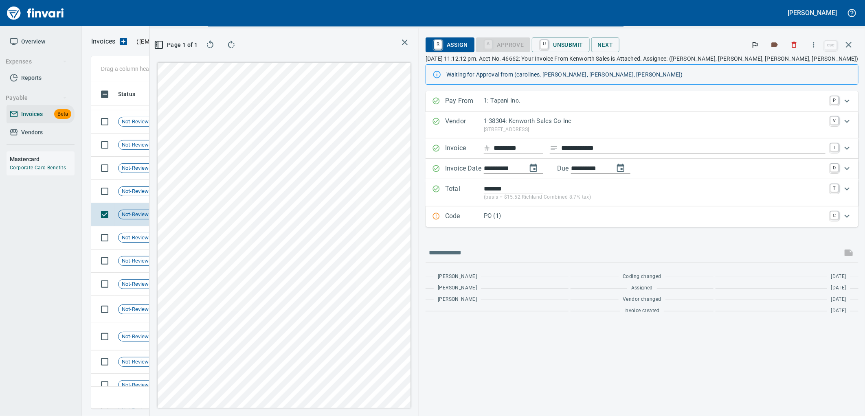
click at [600, 219] on p "PO (1)" at bounding box center [655, 215] width 342 height 9
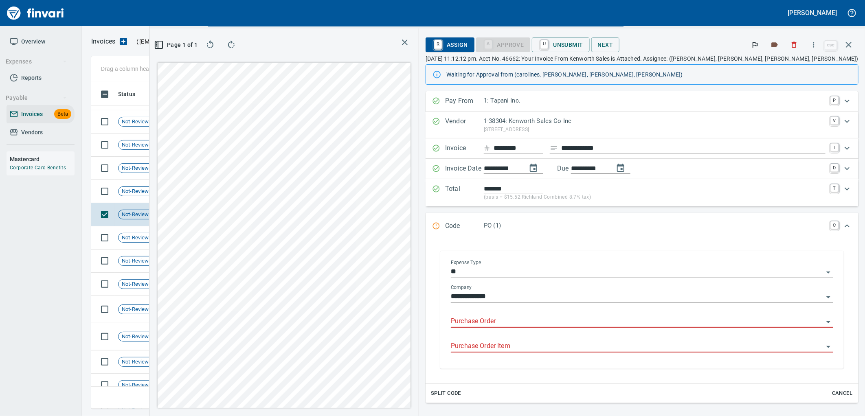
click at [595, 327] on input "Purchase Order" at bounding box center [637, 321] width 373 height 11
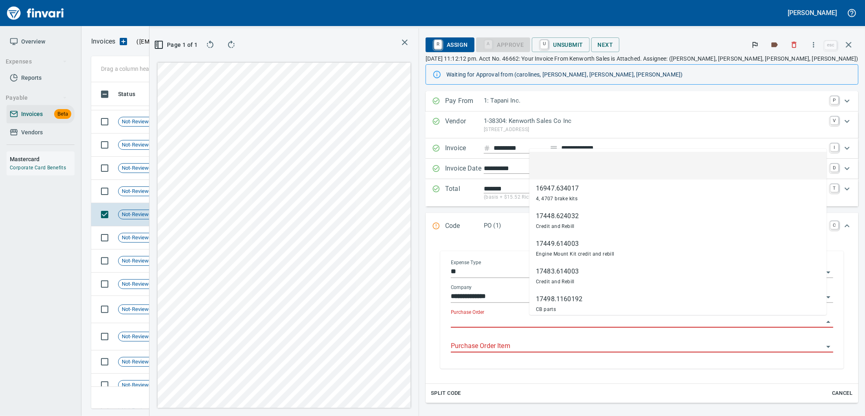
scroll to position [313, 547]
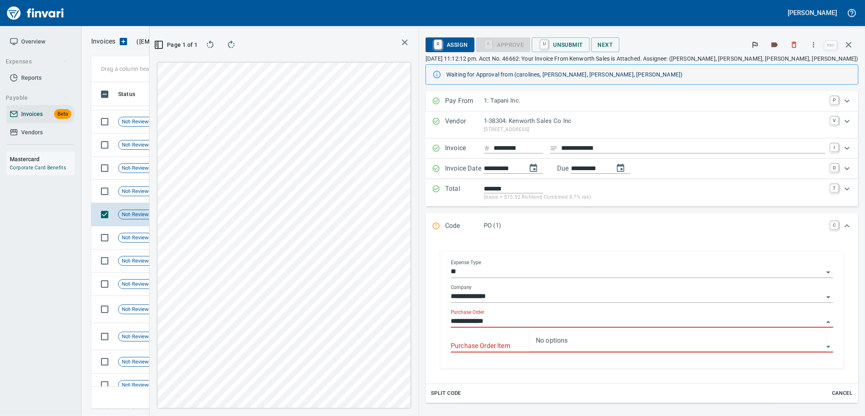
type input "**********"
click at [180, 190] on span "Shop" at bounding box center [180, 192] width 19 height 8
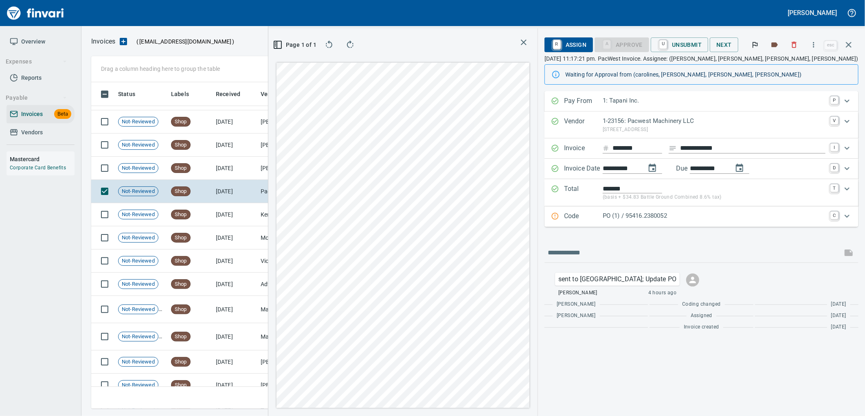
click at [624, 214] on p "PO (1) / 95416.2380052" at bounding box center [714, 215] width 223 height 9
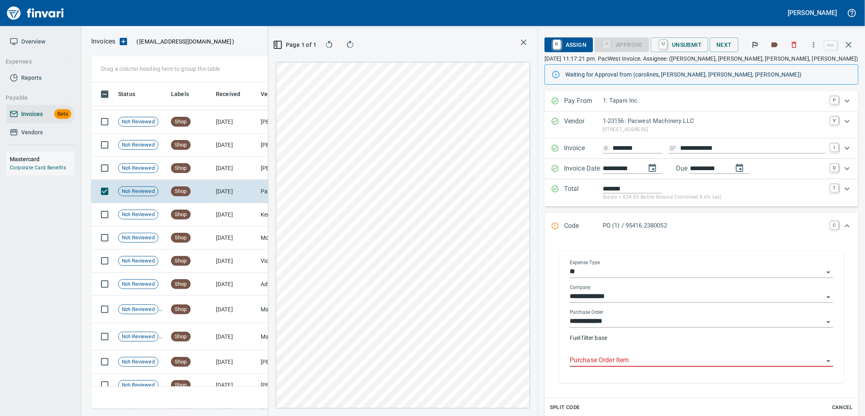
click at [615, 361] on input "Purchase Order Item" at bounding box center [697, 360] width 254 height 11
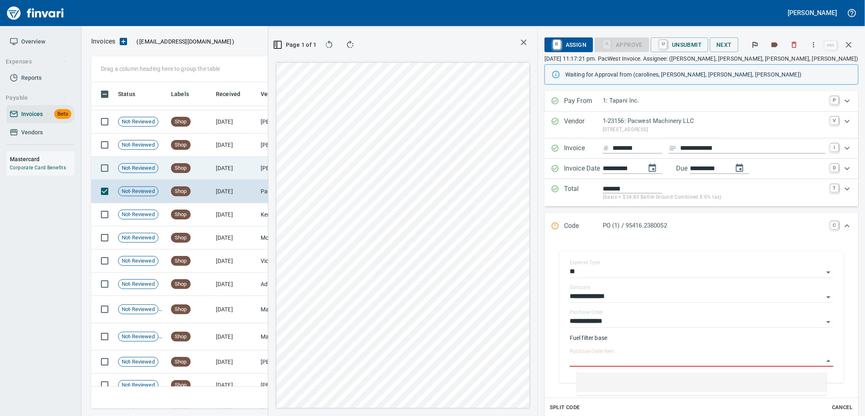
click at [237, 166] on td "7/29/2025" at bounding box center [235, 168] width 45 height 23
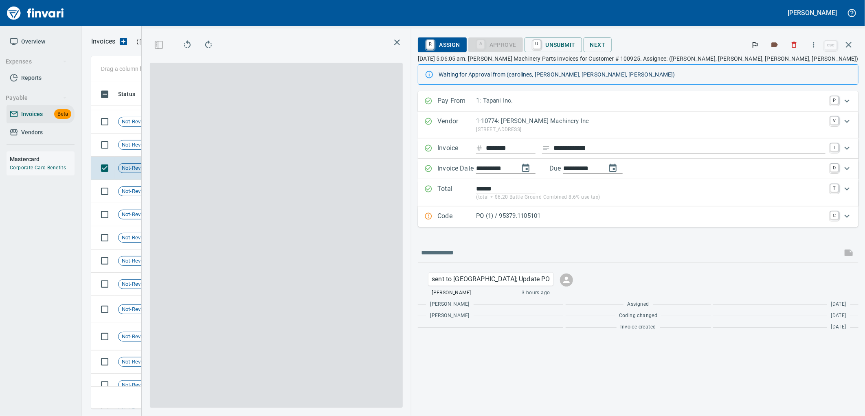
click at [641, 217] on p "PO (1) / 95379.1105101" at bounding box center [650, 215] width 349 height 9
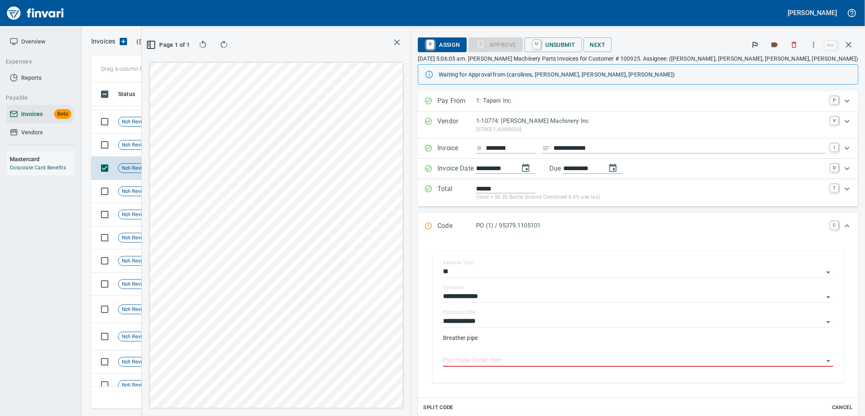
click at [624, 363] on input "Purchase Order Item" at bounding box center [633, 360] width 380 height 11
click at [217, 147] on td "[DATE]" at bounding box center [235, 145] width 45 height 23
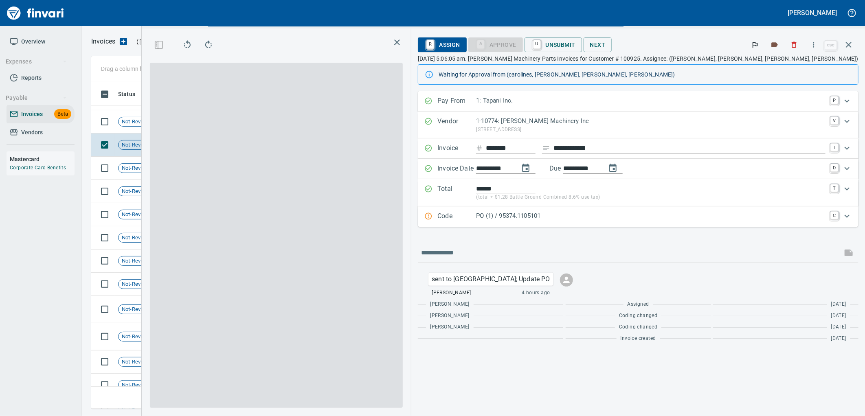
click at [634, 219] on p "PO (1) / 95374.1105101" at bounding box center [650, 215] width 349 height 9
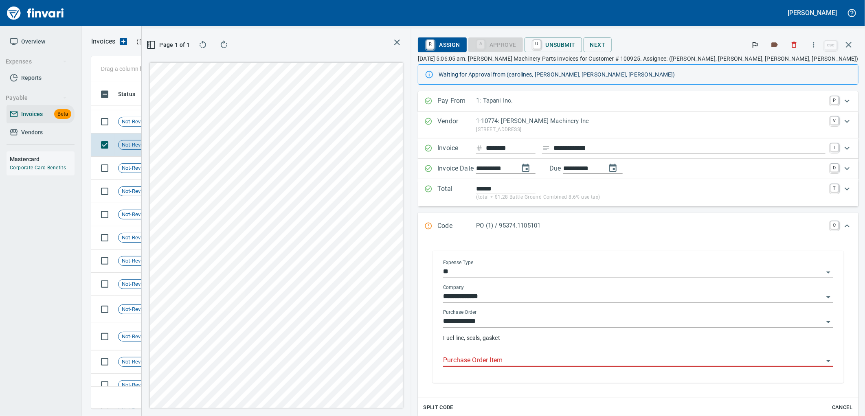
click at [620, 357] on input "Purchase Order Item" at bounding box center [633, 360] width 380 height 11
click at [222, 128] on td "[DATE]" at bounding box center [235, 121] width 45 height 23
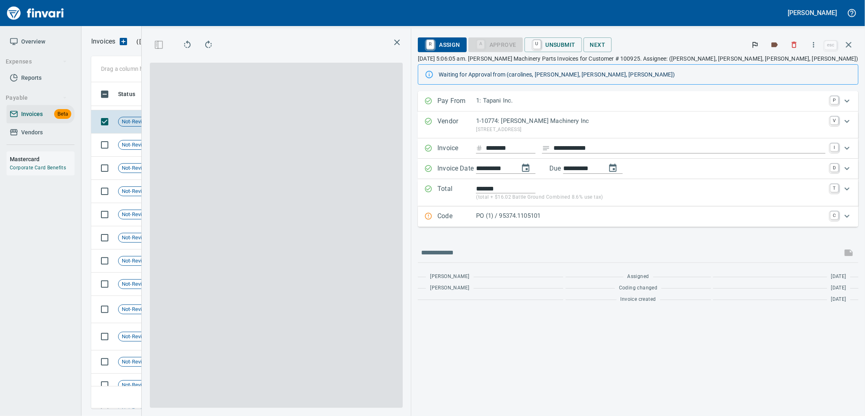
click at [682, 218] on p "PO (1) / 95374.1105101" at bounding box center [650, 215] width 349 height 9
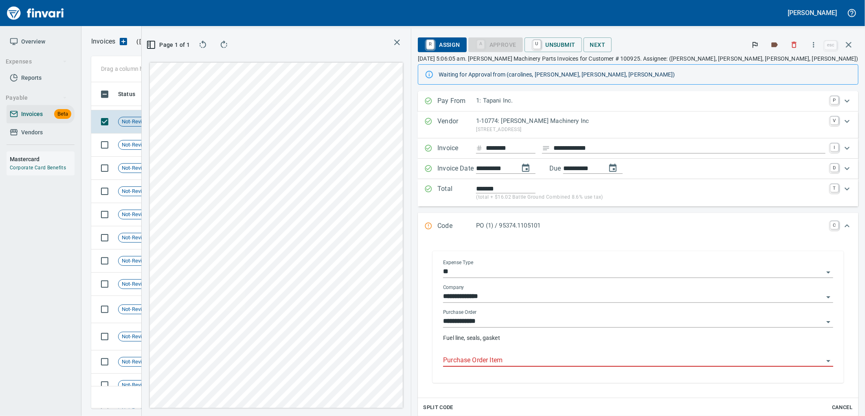
click at [623, 360] on input "Purchase Order Item" at bounding box center [633, 360] width 380 height 11
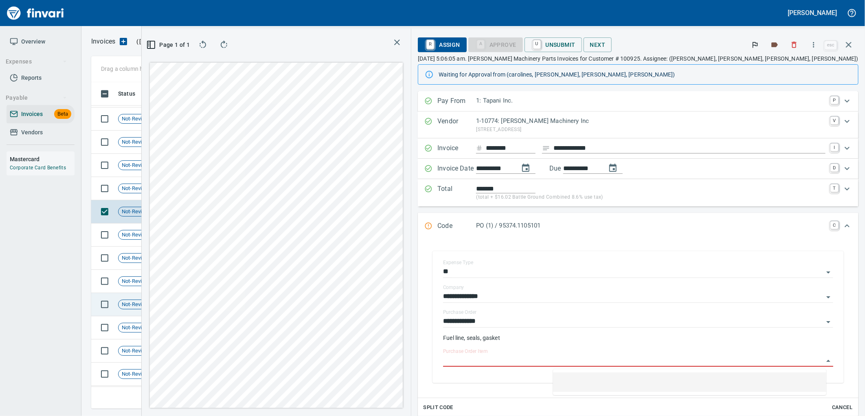
scroll to position [2932, 0]
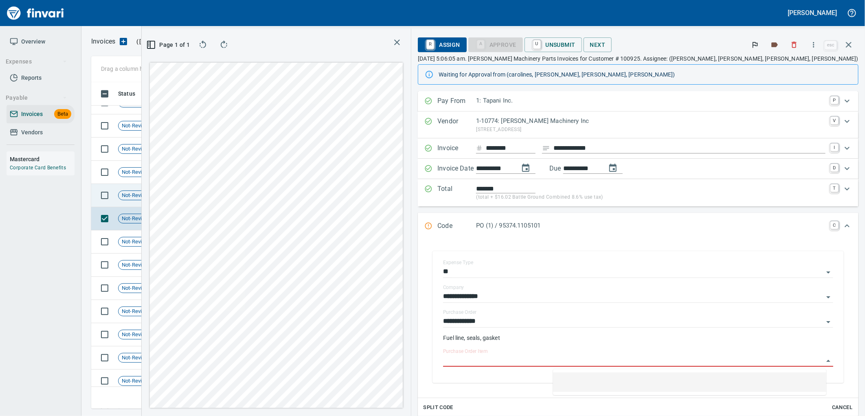
click at [220, 196] on td "[DATE]" at bounding box center [235, 195] width 45 height 23
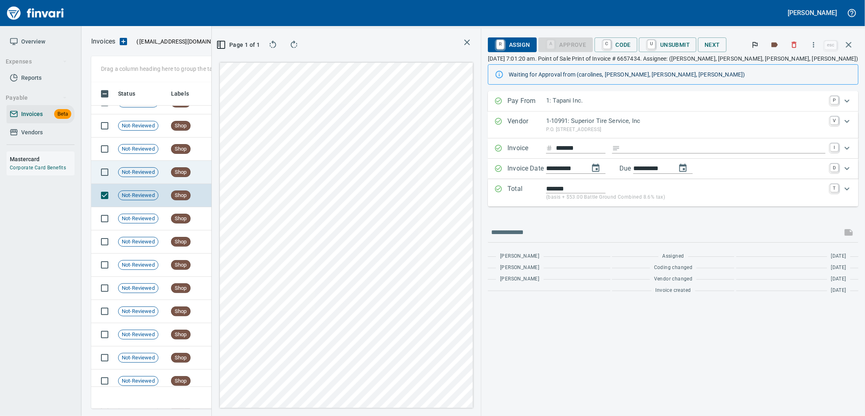
click at [216, 168] on td "[DATE]" at bounding box center [235, 172] width 45 height 23
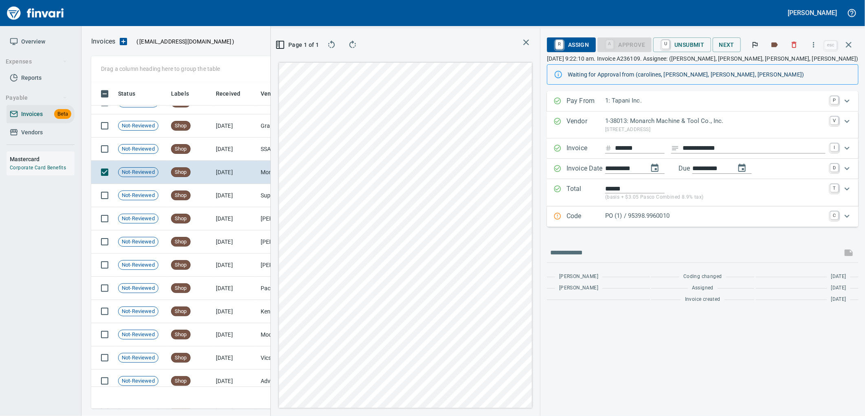
click at [617, 214] on p "PO (1) / 95398.9960010" at bounding box center [715, 215] width 220 height 9
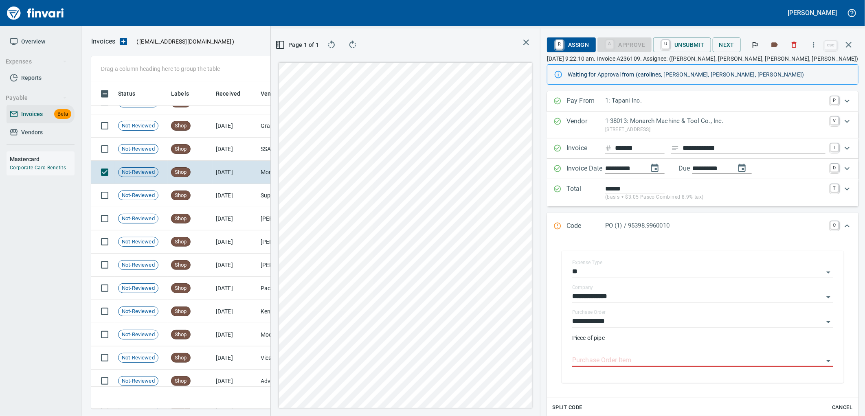
click at [619, 357] on input "Purchase Order Item" at bounding box center [697, 360] width 251 height 11
click at [252, 152] on td "[DATE]" at bounding box center [235, 149] width 45 height 23
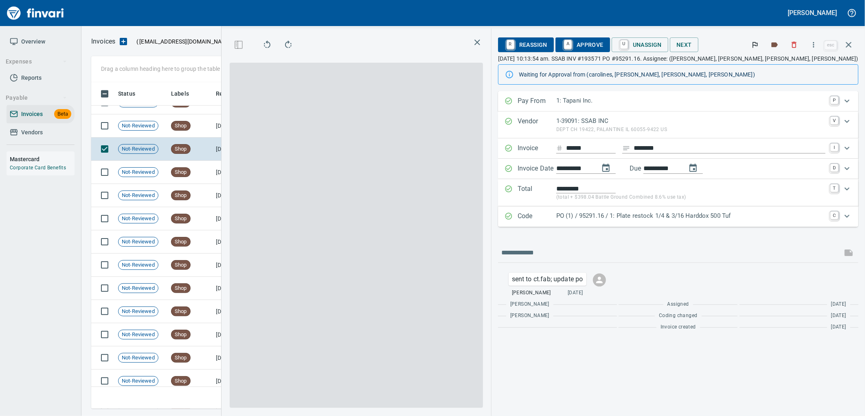
click at [632, 220] on p "PO (1) / 95291.16 / 1: Plate restock 1/4 & 3/16 Harddox 500 Tuf" at bounding box center [690, 215] width 269 height 9
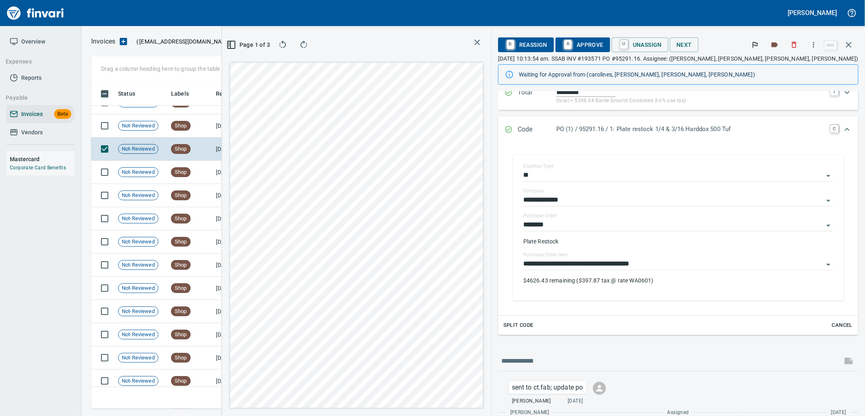
scroll to position [130, 0]
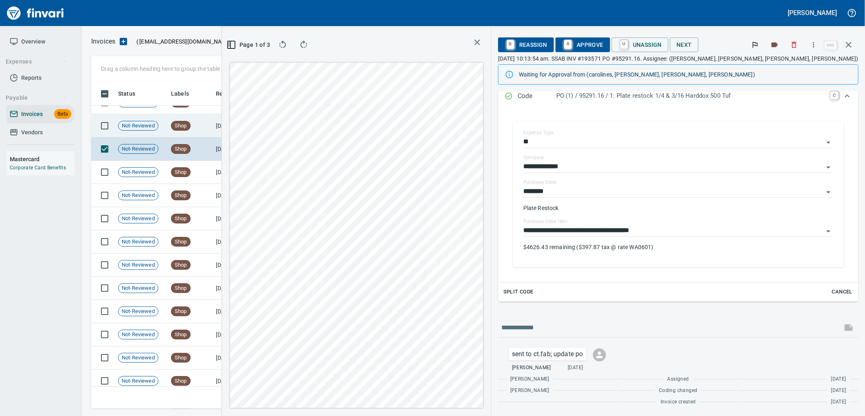
click at [232, 119] on td "[DATE]" at bounding box center [235, 125] width 45 height 23
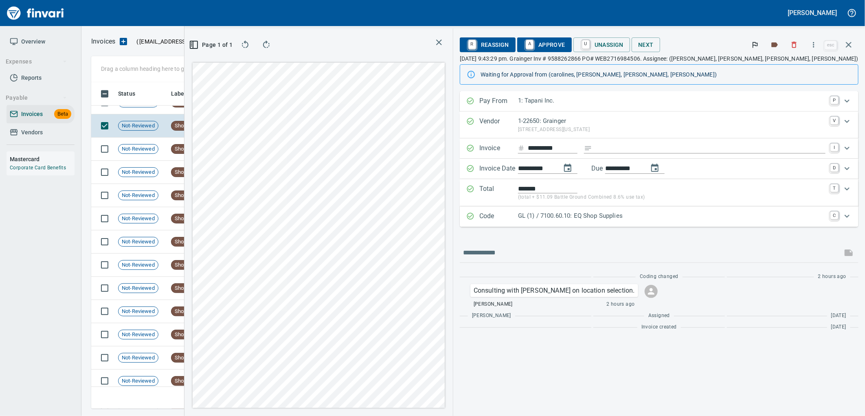
click at [676, 217] on p "GL (1) / 7100.60.10: EQ Shop Supplies" at bounding box center [671, 215] width 307 height 9
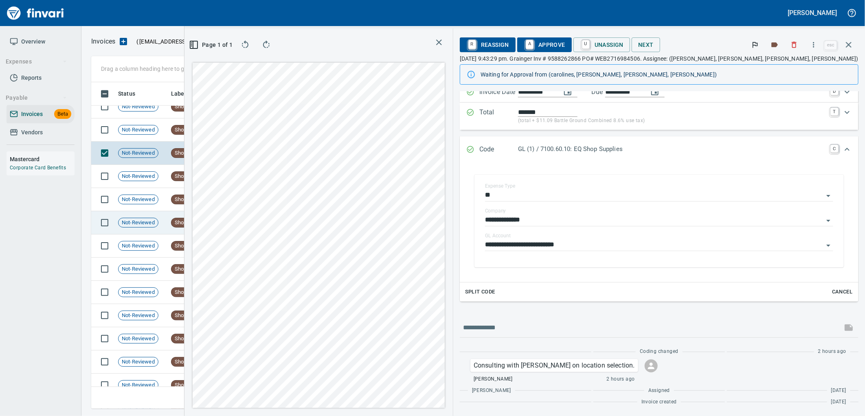
scroll to position [2887, 0]
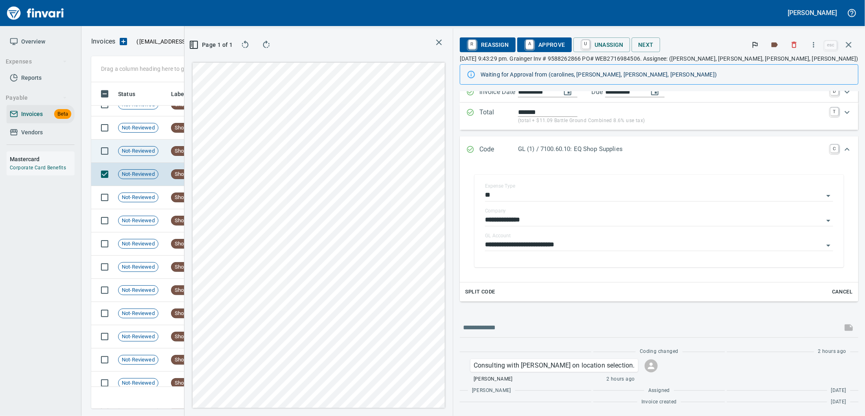
click at [216, 147] on td "[DATE]" at bounding box center [235, 151] width 45 height 23
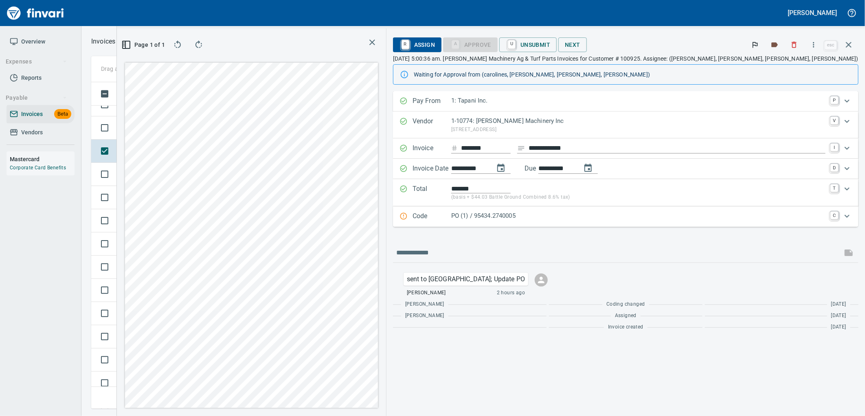
click at [618, 216] on p "PO (1) / 95434.2740005" at bounding box center [638, 215] width 374 height 9
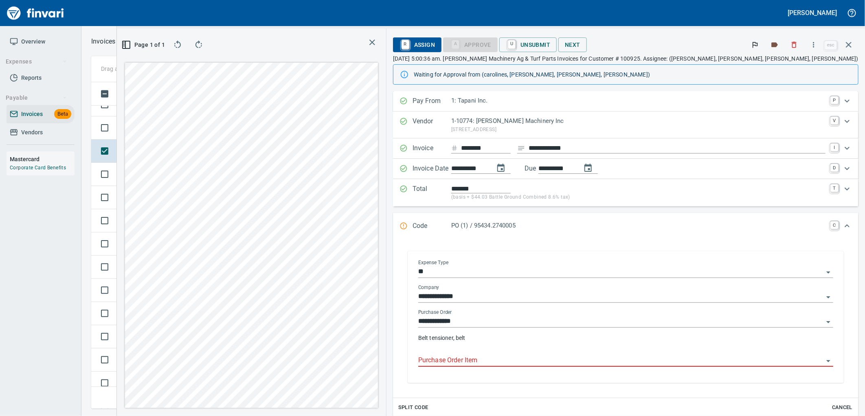
click at [592, 366] on input "Purchase Order Item" at bounding box center [620, 360] width 405 height 11
click at [212, 128] on td "Shop" at bounding box center [190, 127] width 45 height 23
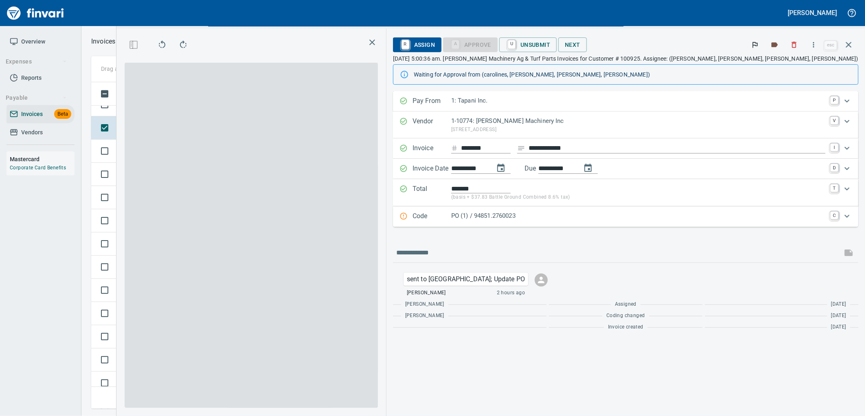
drag, startPoint x: 634, startPoint y: 214, endPoint x: 677, endPoint y: 302, distance: 98.1
click at [634, 214] on p "PO (1) / 94851.2760023" at bounding box center [638, 215] width 374 height 9
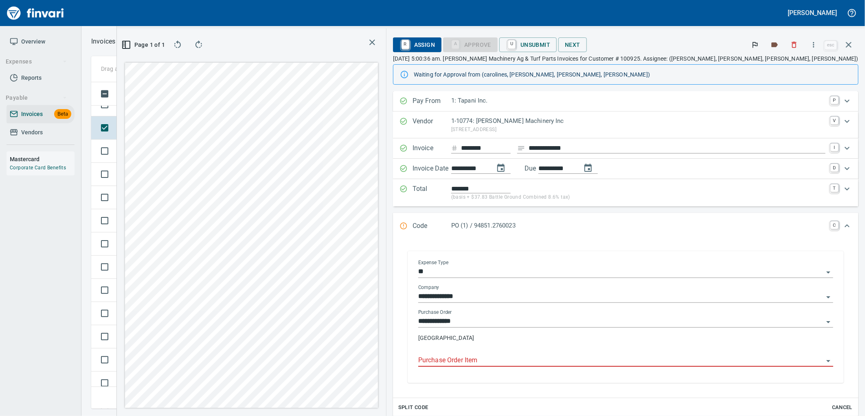
click at [584, 365] on input "Purchase Order Item" at bounding box center [620, 360] width 405 height 11
click at [194, 208] on td "Shop" at bounding box center [190, 206] width 45 height 23
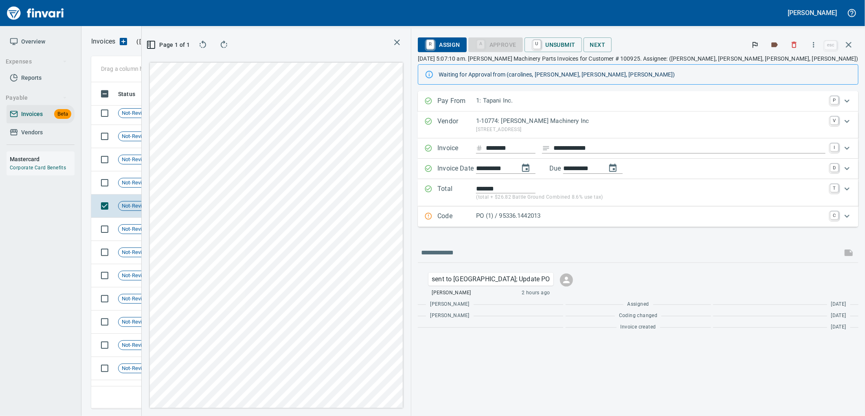
click at [651, 213] on p "PO (1) / 95336.1442013" at bounding box center [650, 215] width 349 height 9
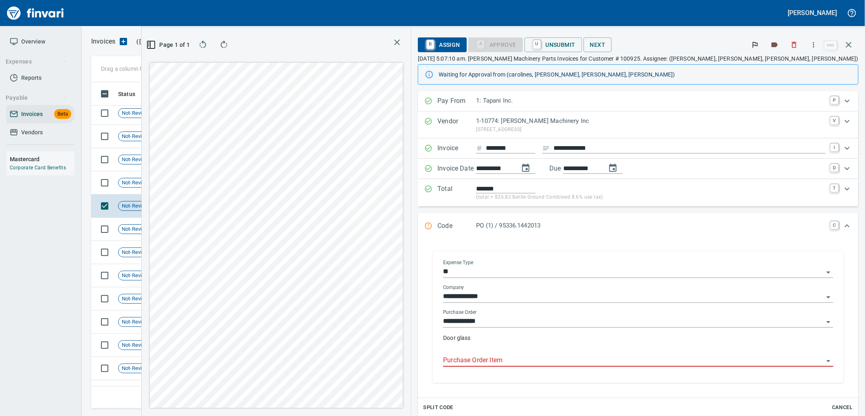
click at [618, 361] on input "Purchase Order Item" at bounding box center [633, 360] width 380 height 11
click at [206, 177] on td "Shop" at bounding box center [190, 182] width 45 height 23
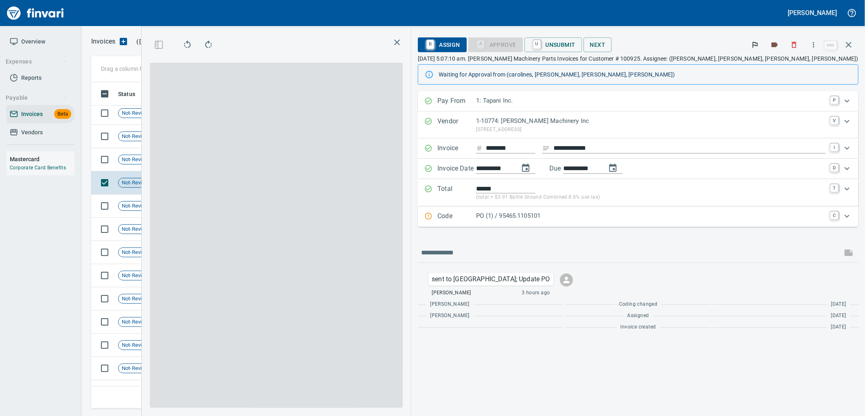
click at [649, 213] on p "PO (1) / 95465.1105101" at bounding box center [650, 215] width 349 height 9
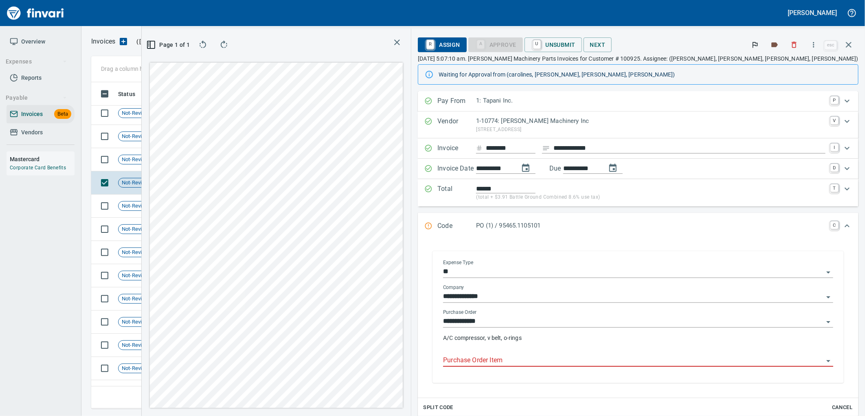
click at [636, 362] on input "Purchase Order Item" at bounding box center [633, 360] width 380 height 11
click at [223, 155] on td "[DATE]" at bounding box center [235, 159] width 45 height 23
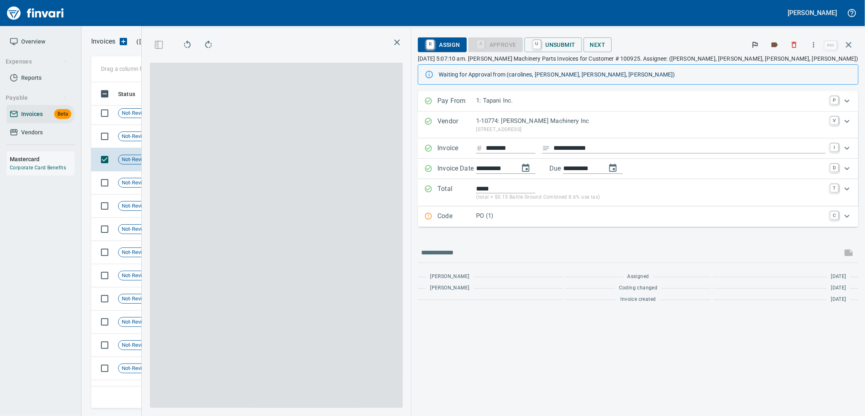
click at [637, 213] on p "PO (1)" at bounding box center [650, 215] width 349 height 9
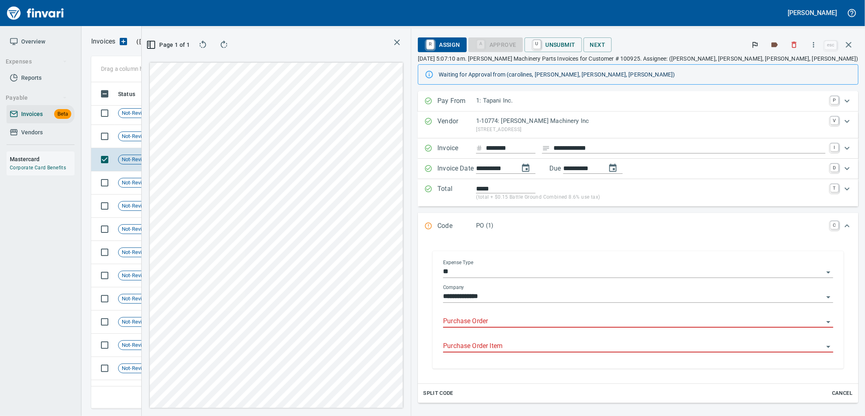
click at [645, 322] on input "Purchase Order" at bounding box center [633, 321] width 380 height 11
type input "**********"
click at [206, 136] on td "Shop" at bounding box center [190, 136] width 45 height 23
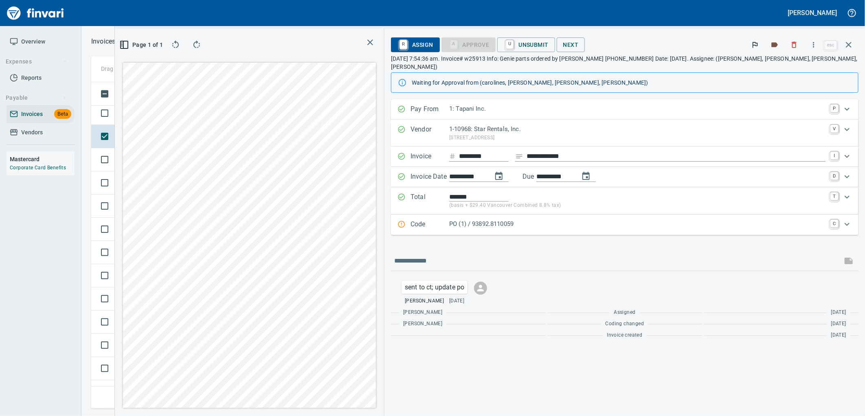
click at [598, 219] on p "PO (1) / 93892.8110059" at bounding box center [637, 223] width 376 height 9
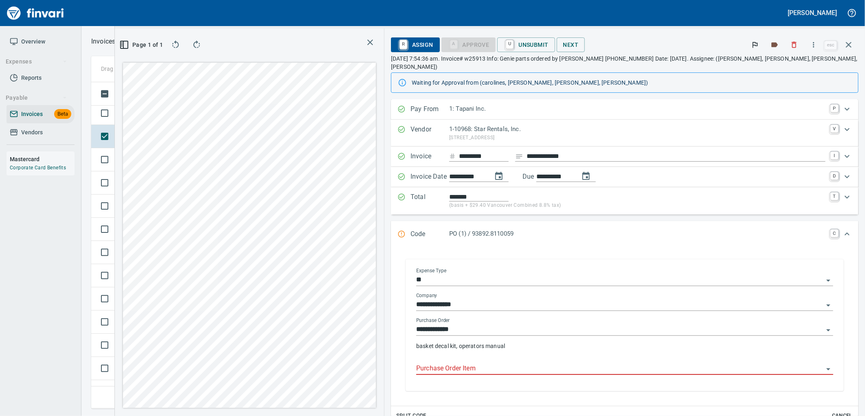
click at [595, 357] on div "Purchase Order Item" at bounding box center [624, 366] width 417 height 18
click at [515, 363] on input "Purchase Order Item" at bounding box center [619, 368] width 407 height 11
click at [160, 106] on td "Not-Reviewed" at bounding box center [141, 113] width 53 height 23
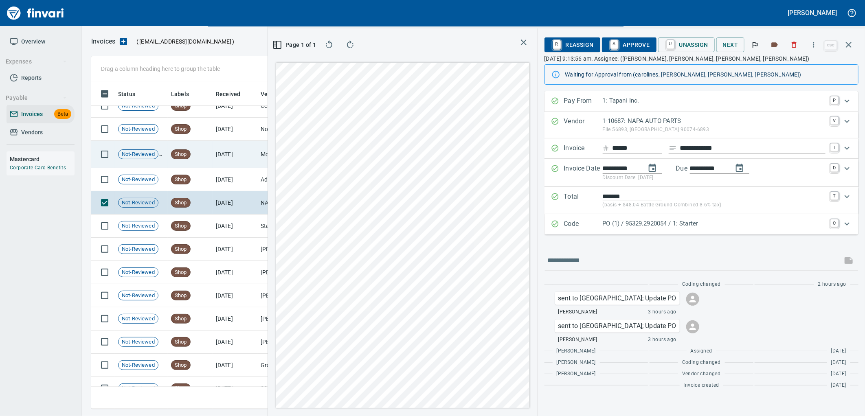
scroll to position [2660, 0]
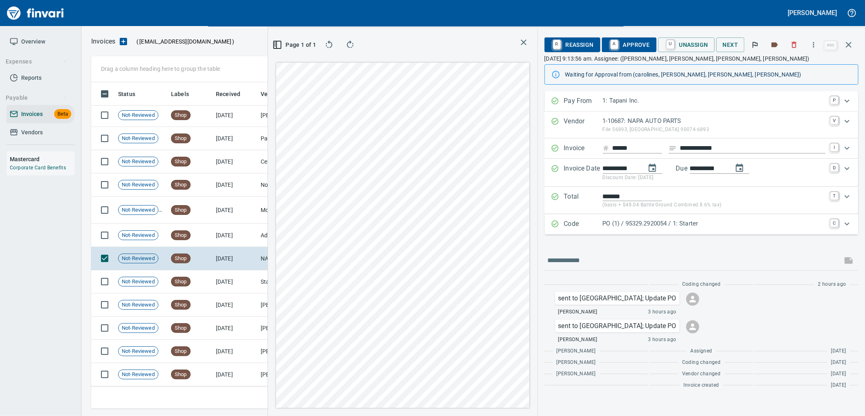
click at [657, 222] on p "PO (1) / 95329.2920054 / 1: Starter" at bounding box center [714, 223] width 223 height 9
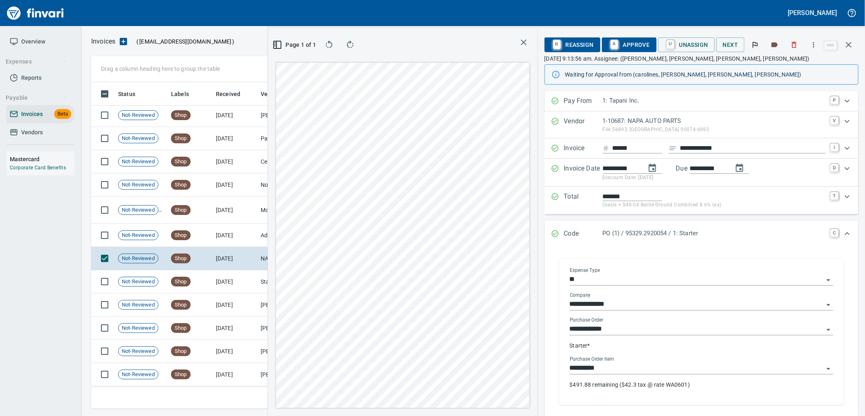
click at [609, 372] on input "**********" at bounding box center [697, 368] width 254 height 11
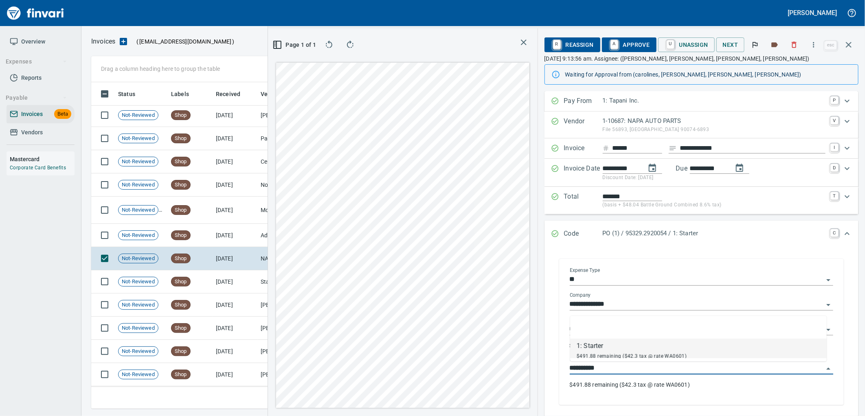
scroll to position [313, 547]
click at [842, 239] on icon "Expand" at bounding box center [847, 234] width 10 height 10
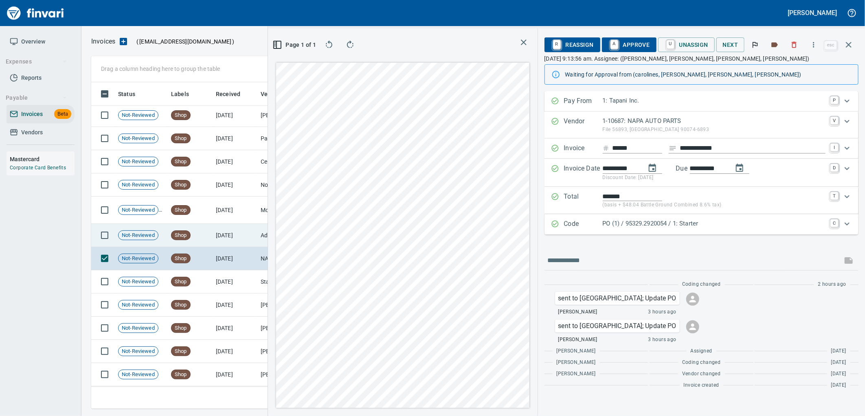
click at [187, 241] on td "Shop" at bounding box center [190, 235] width 45 height 23
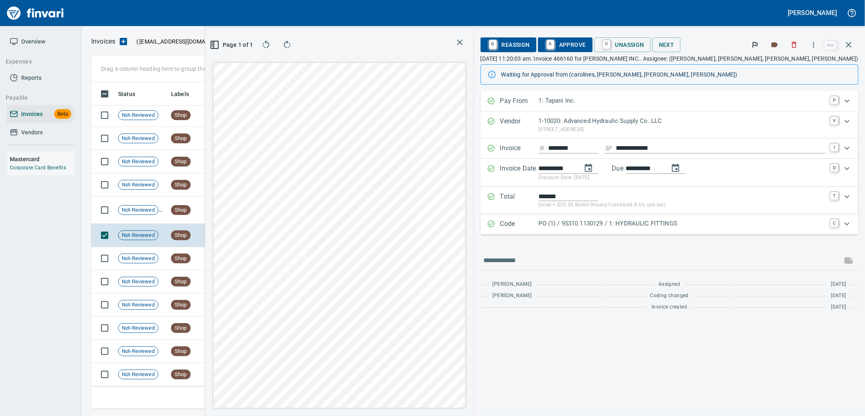
click at [685, 226] on p "PO (1) / 95310.1130129 / 1: HYDRAULIC FITTINGS" at bounding box center [682, 223] width 287 height 9
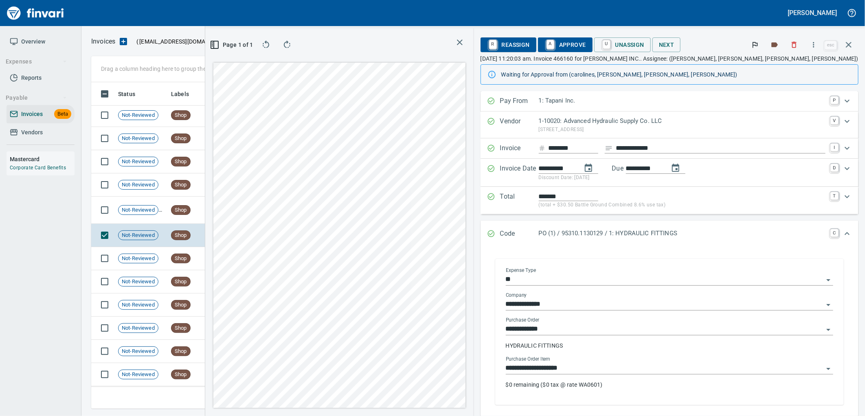
click at [640, 368] on input "**********" at bounding box center [665, 368] width 318 height 11
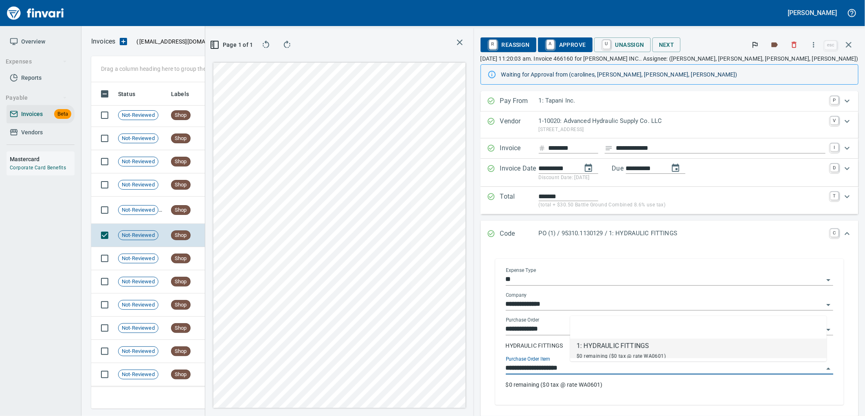
scroll to position [313, 547]
click at [180, 204] on td "Shop" at bounding box center [190, 210] width 45 height 27
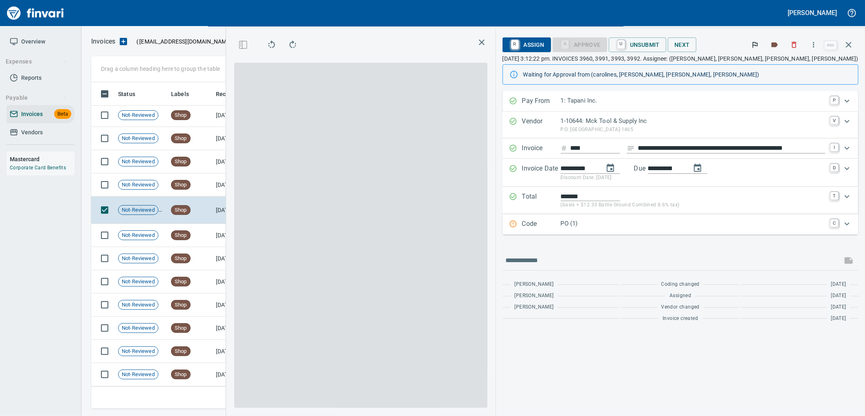
scroll to position [313, 547]
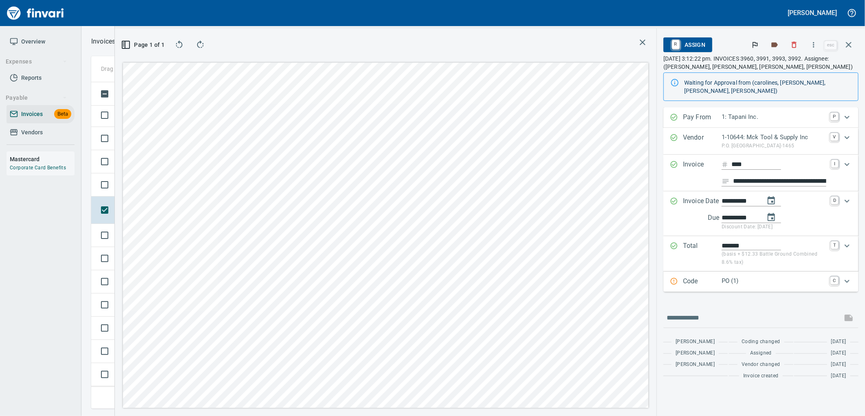
click at [764, 176] on input "**********" at bounding box center [779, 181] width 93 height 10
click at [112, 194] on td at bounding box center [103, 184] width 24 height 23
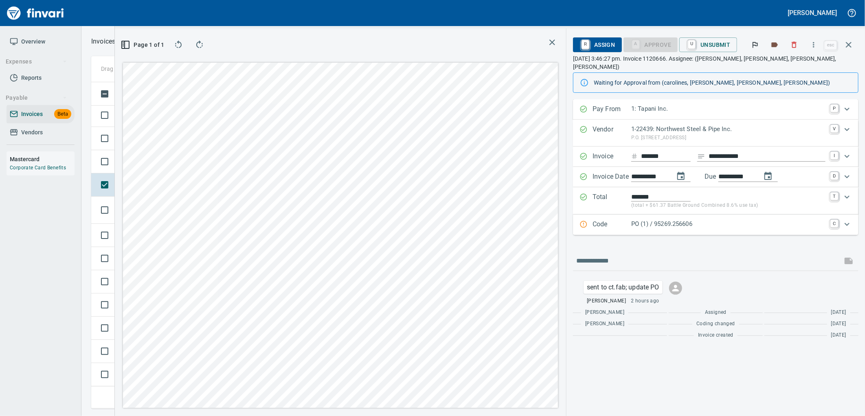
click at [660, 219] on p "PO (1) / 95269.256606" at bounding box center [728, 223] width 194 height 9
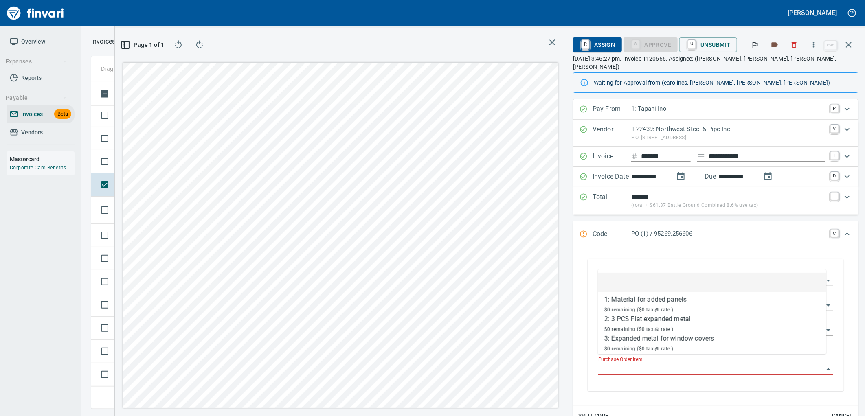
click at [653, 363] on input "Purchase Order Item" at bounding box center [710, 368] width 225 height 11
click at [847, 45] on icon "button" at bounding box center [849, 45] width 10 height 10
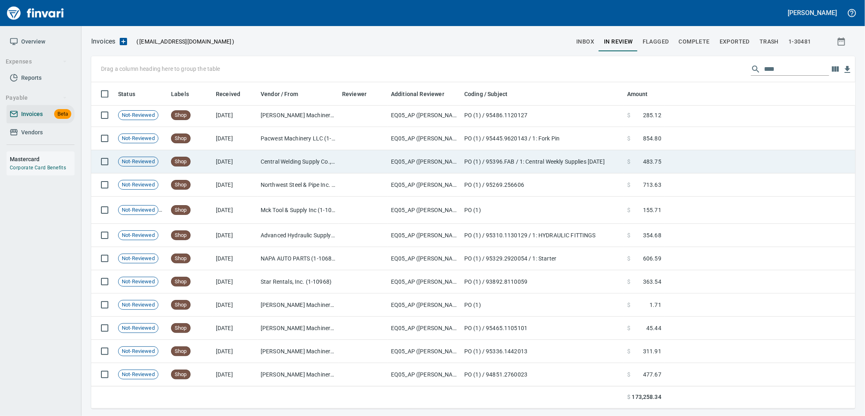
scroll to position [1, 1]
click at [147, 163] on span "Not-Reviewed" at bounding box center [137, 162] width 39 height 8
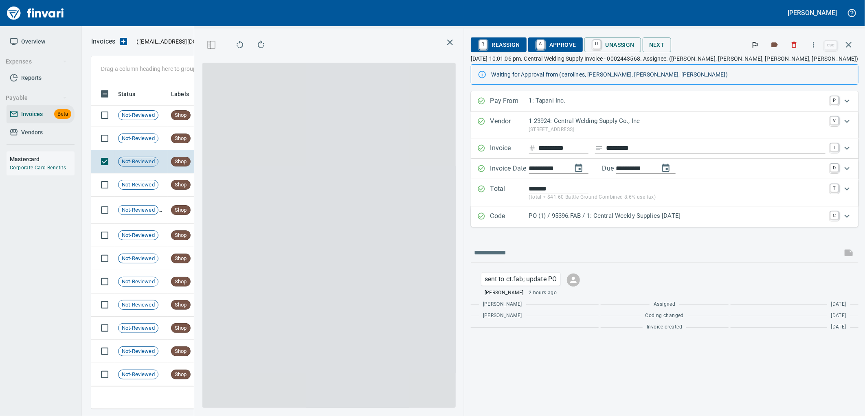
scroll to position [313, 547]
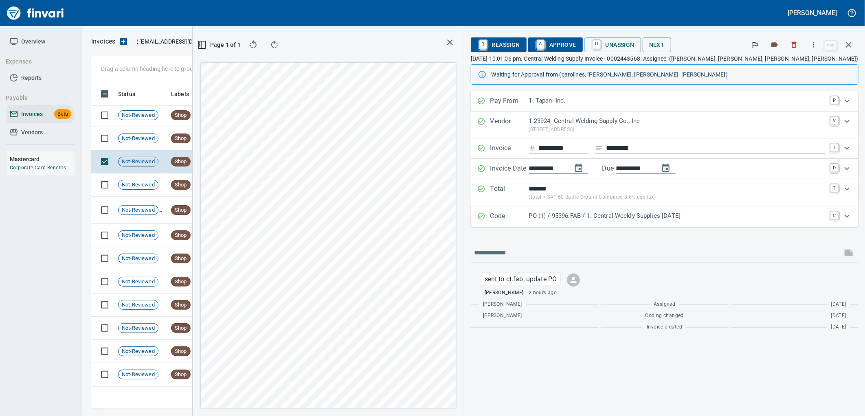
click at [655, 225] on div "Code PO (1) / 95396.FAB / 1: Central Weekly Supplies 07/28/25 C" at bounding box center [665, 216] width 388 height 20
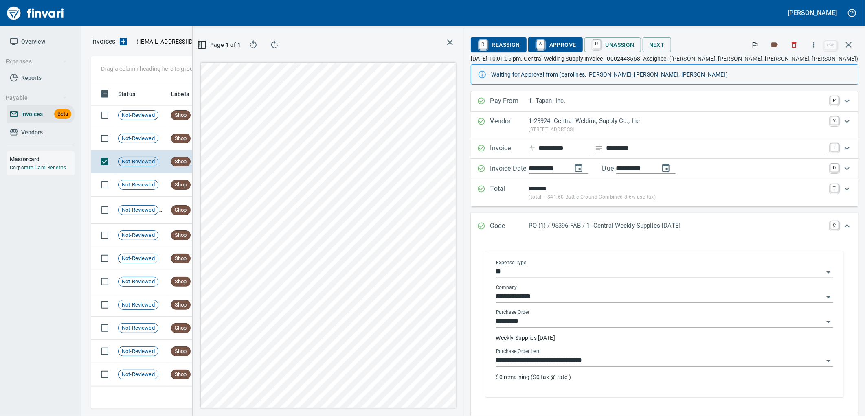
click at [662, 361] on input "**********" at bounding box center [659, 360] width 327 height 11
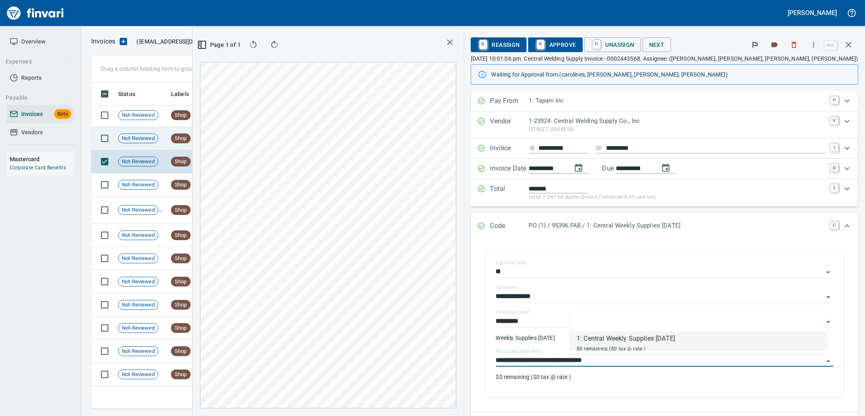
click at [226, 143] on td "[DATE]" at bounding box center [235, 138] width 45 height 23
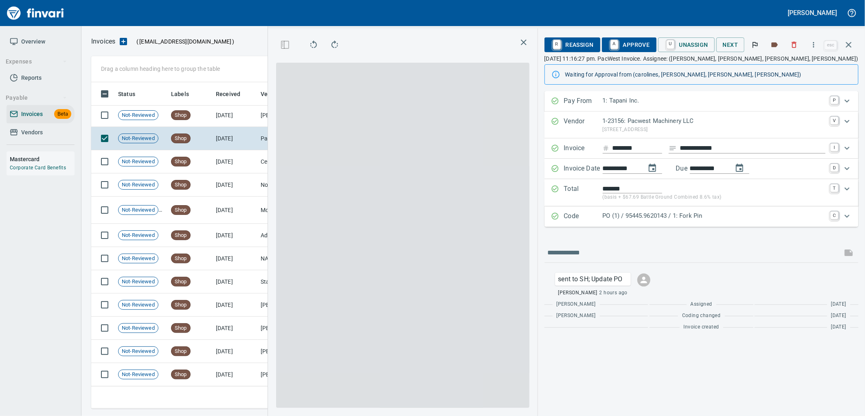
click at [672, 221] on div "PO (1) / 95445.9620143 / 1: Fork Pin" at bounding box center [714, 216] width 223 height 11
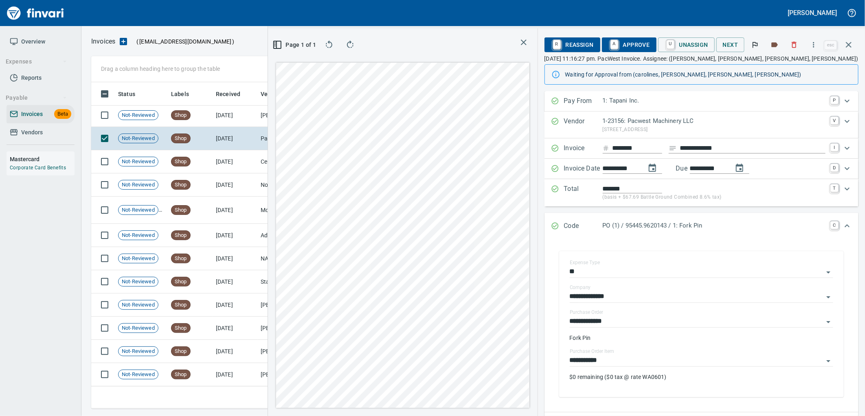
click at [661, 360] on input "**********" at bounding box center [697, 360] width 254 height 11
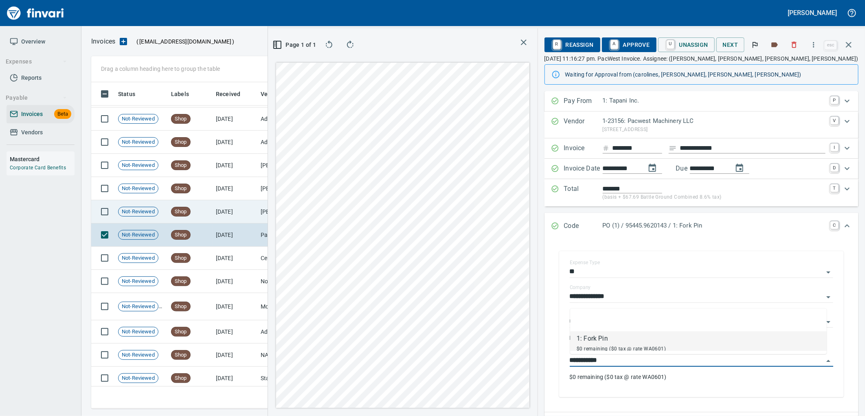
scroll to position [2570, 0]
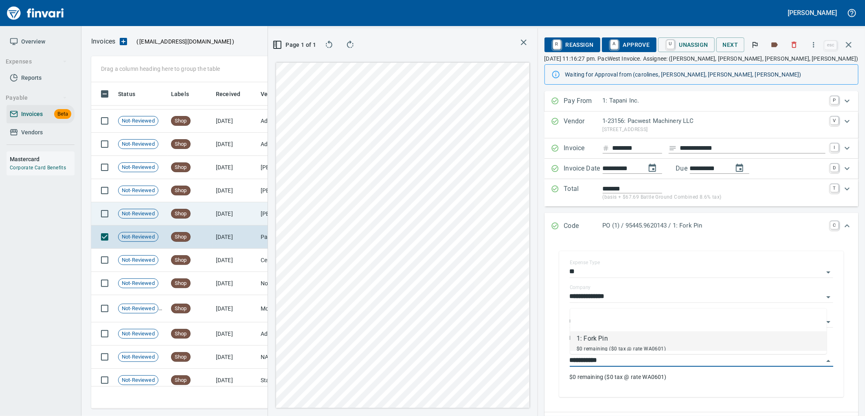
click at [233, 215] on td "[DATE]" at bounding box center [235, 213] width 45 height 23
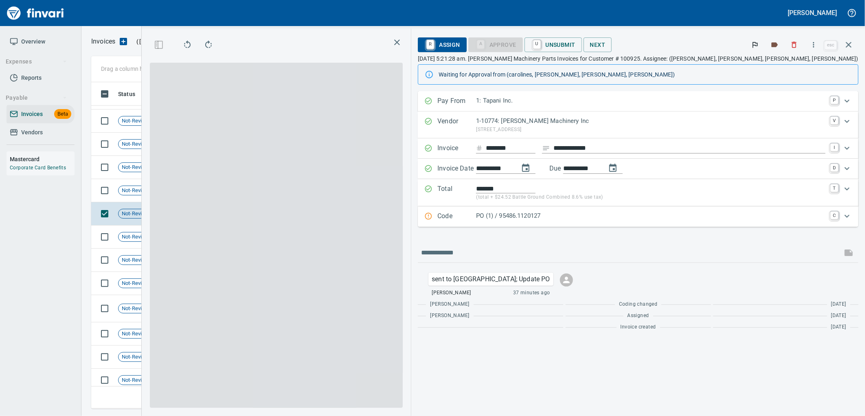
click at [670, 213] on p "PO (1) / 95486.1120127" at bounding box center [650, 215] width 349 height 9
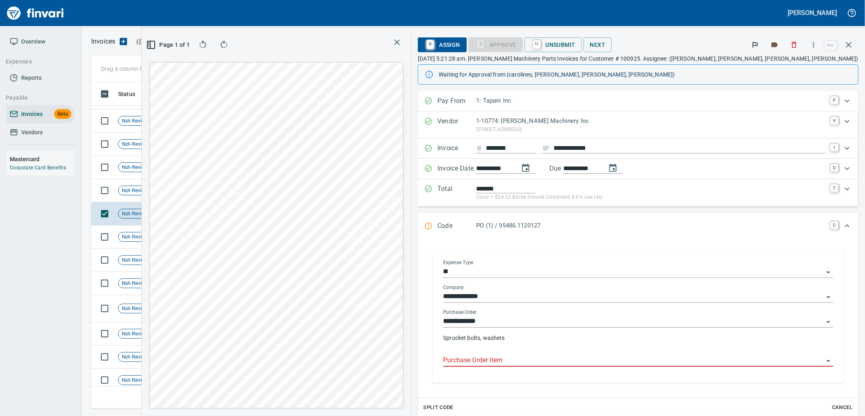
click at [619, 361] on input "Purchase Order Item" at bounding box center [633, 360] width 380 height 11
click at [227, 186] on td "7/31/2025" at bounding box center [235, 190] width 45 height 23
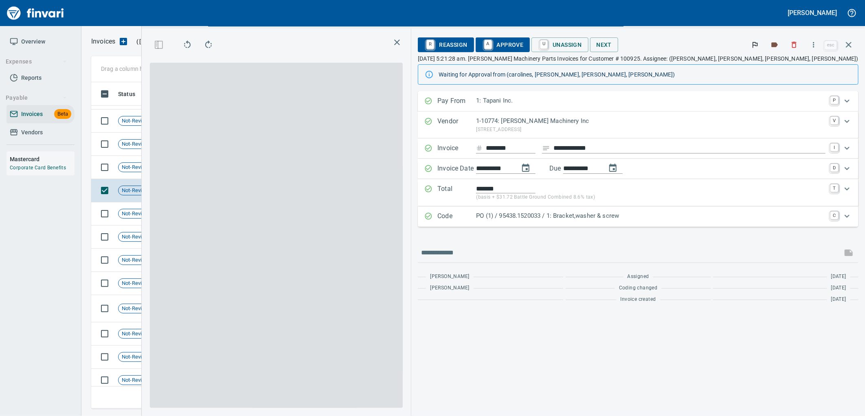
click at [680, 212] on p "PO (1) / 95438.1520033 / 1: Bracket,washer & screw" at bounding box center [650, 215] width 349 height 9
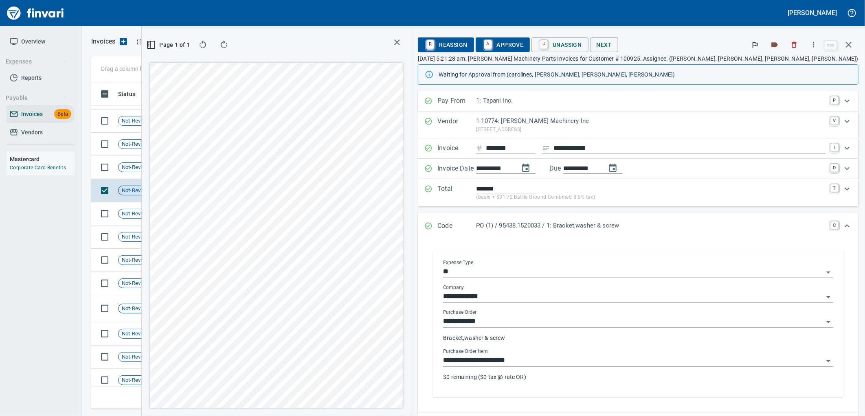
click at [625, 363] on input "**********" at bounding box center [633, 360] width 380 height 11
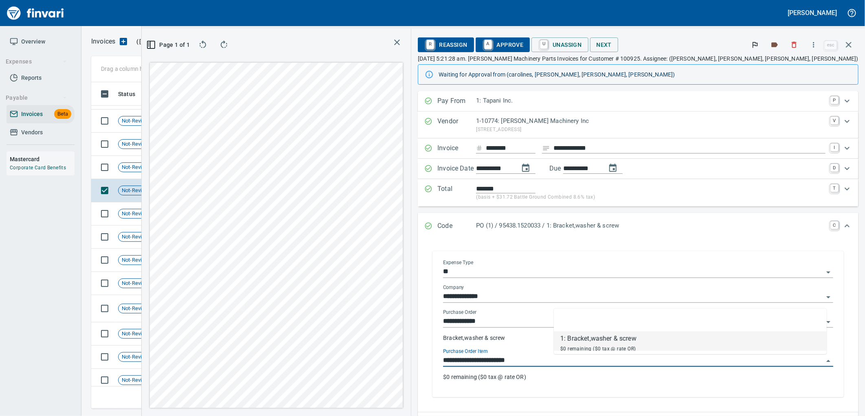
scroll to position [313, 547]
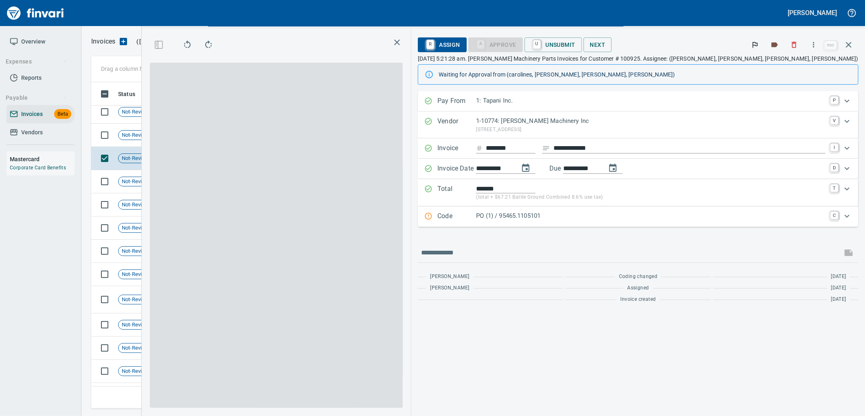
scroll to position [313, 547]
click at [642, 216] on p "PO (1) / 95465.1105101" at bounding box center [650, 215] width 349 height 9
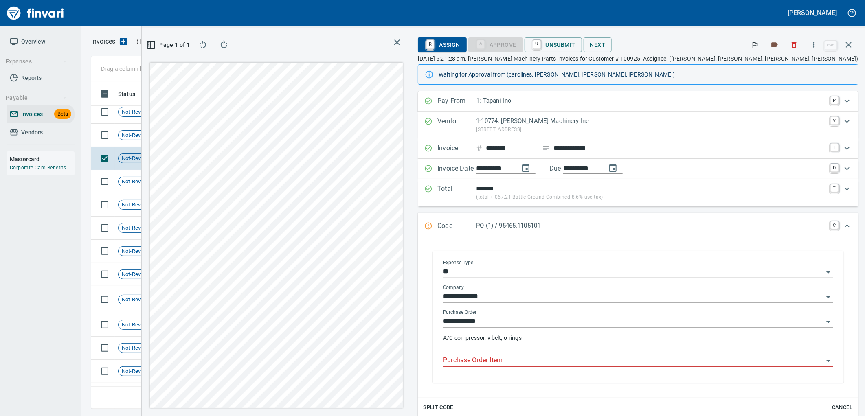
click at [654, 355] on div "Purchase Order Item" at bounding box center [638, 358] width 390 height 18
click at [220, 141] on td "7/31/2025" at bounding box center [235, 135] width 45 height 23
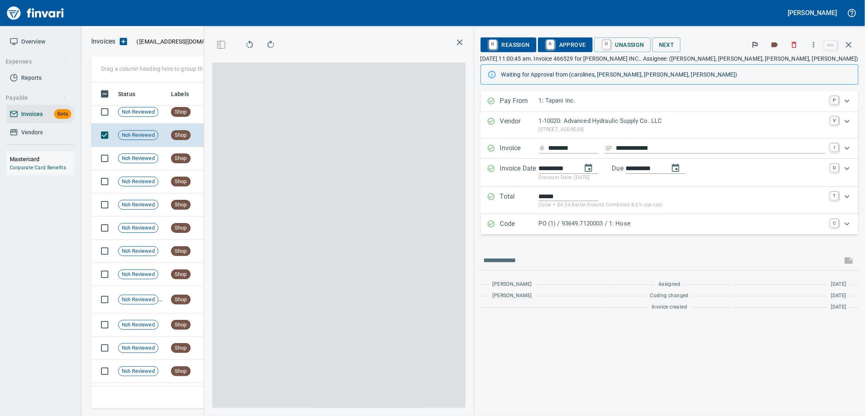
click at [649, 225] on p "PO (1) / 93649.7120003 / 1: Hose" at bounding box center [682, 223] width 287 height 9
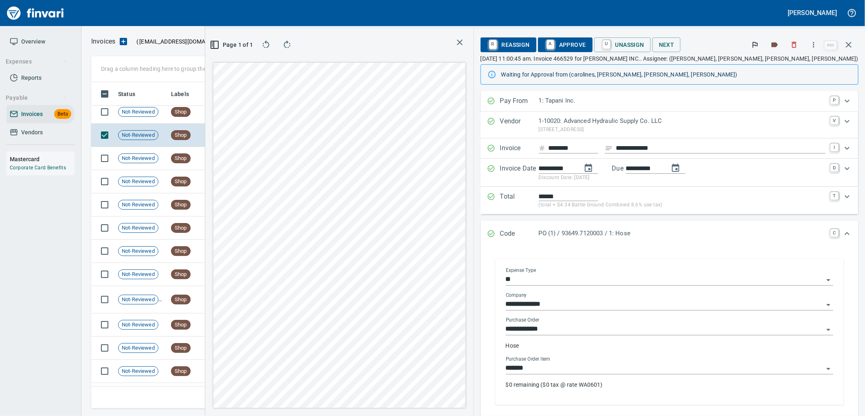
drag, startPoint x: 612, startPoint y: 374, endPoint x: 201, endPoint y: 319, distance: 415.2
click at [611, 373] on input "*******" at bounding box center [665, 368] width 318 height 11
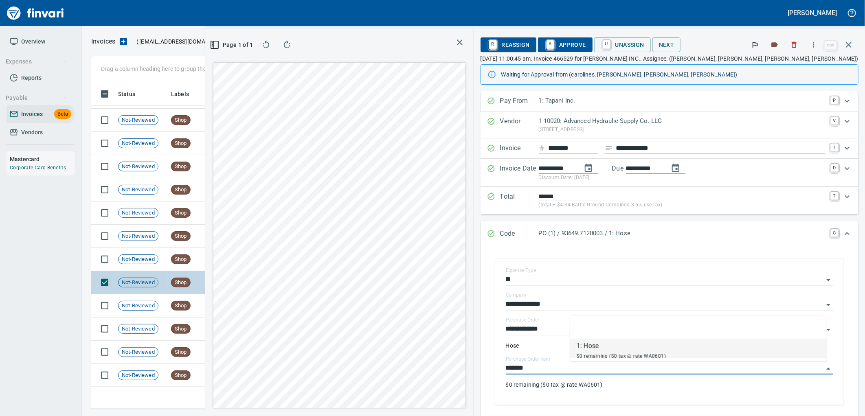
scroll to position [2434, 0]
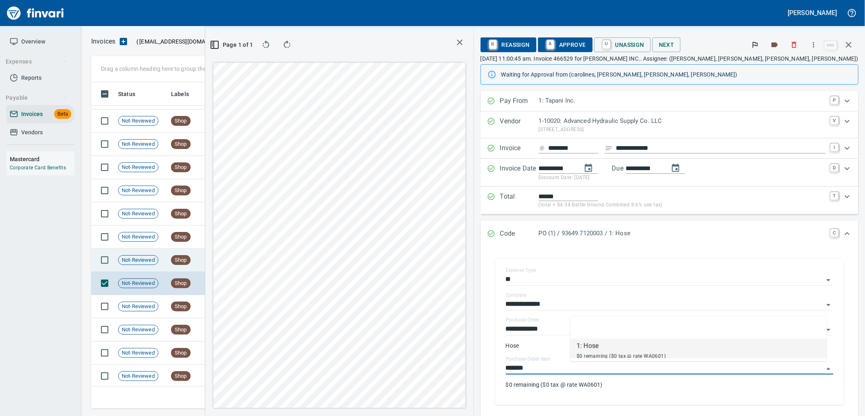
click at [207, 261] on td "Shop" at bounding box center [190, 260] width 45 height 23
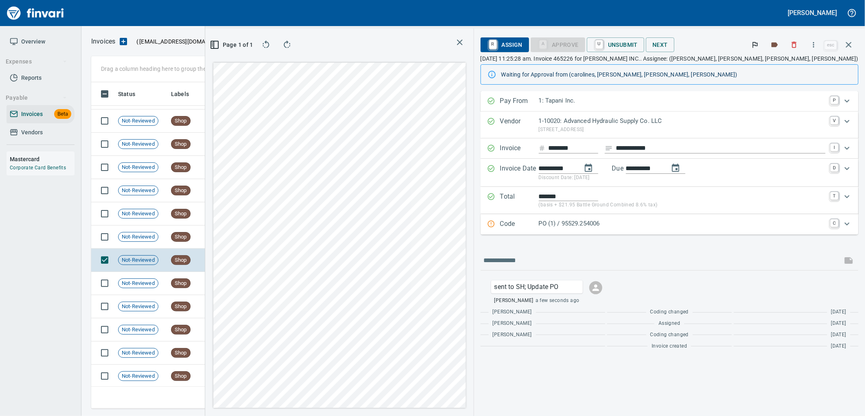
click at [682, 228] on p "PO (1) / 95529.254006" at bounding box center [682, 223] width 287 height 9
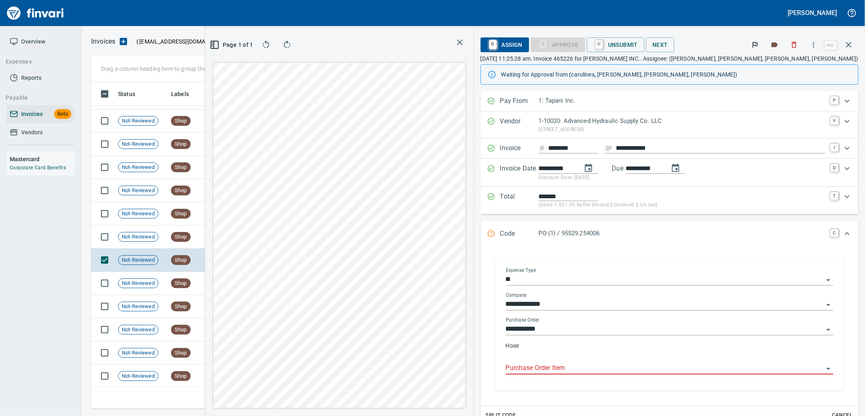
click at [645, 367] on input "Purchase Order Item" at bounding box center [665, 368] width 318 height 11
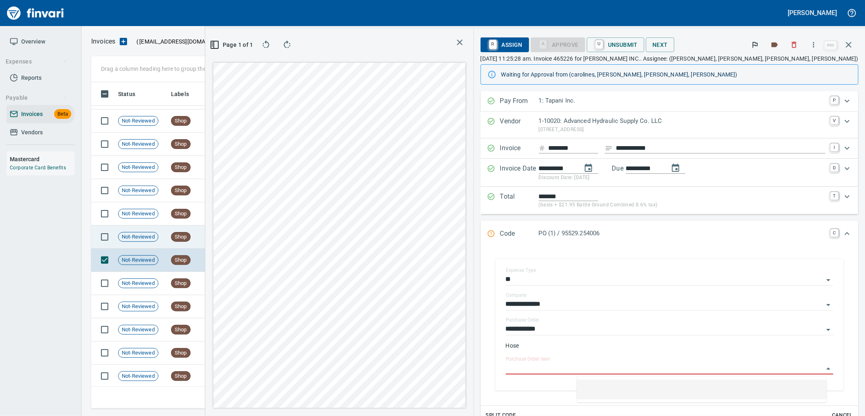
click at [245, 226] on td "7/31/2025" at bounding box center [235, 237] width 45 height 23
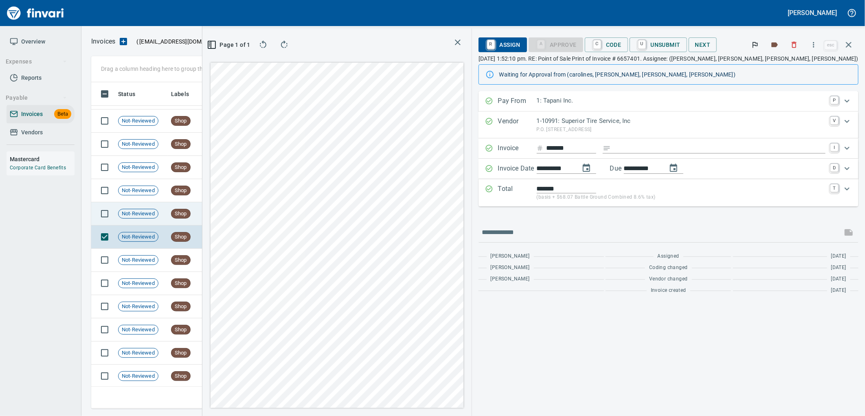
click at [213, 215] on td "7/31/2025" at bounding box center [235, 213] width 45 height 23
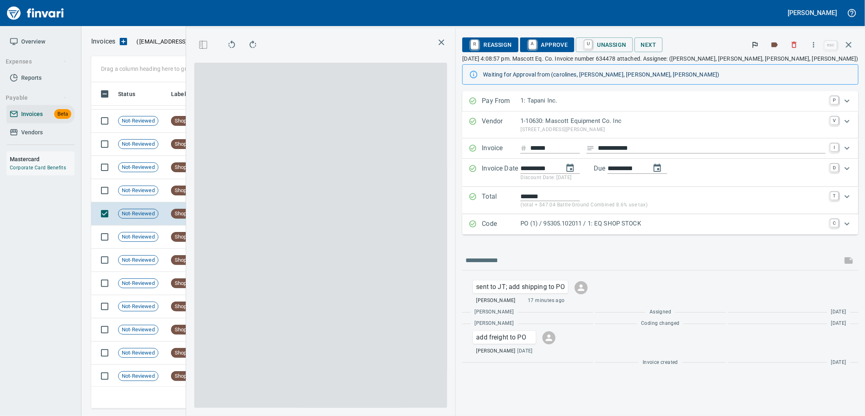
click at [689, 226] on p "PO (1) / 95305.102011 / 1: EQ SHOP STOCK" at bounding box center [672, 223] width 305 height 9
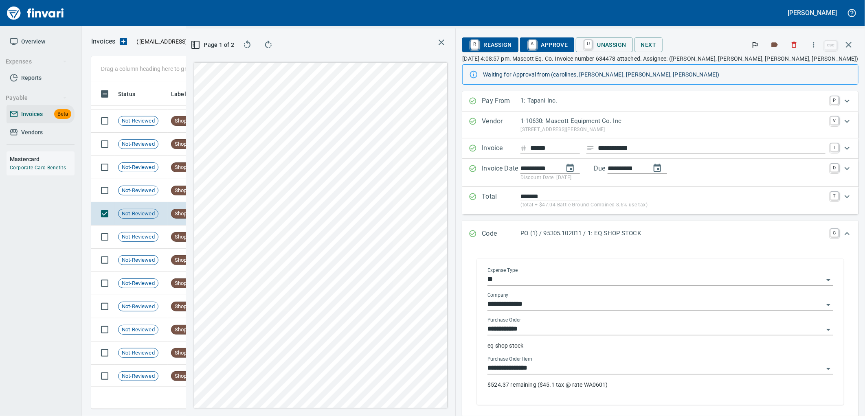
click at [649, 368] on input "**********" at bounding box center [655, 368] width 336 height 11
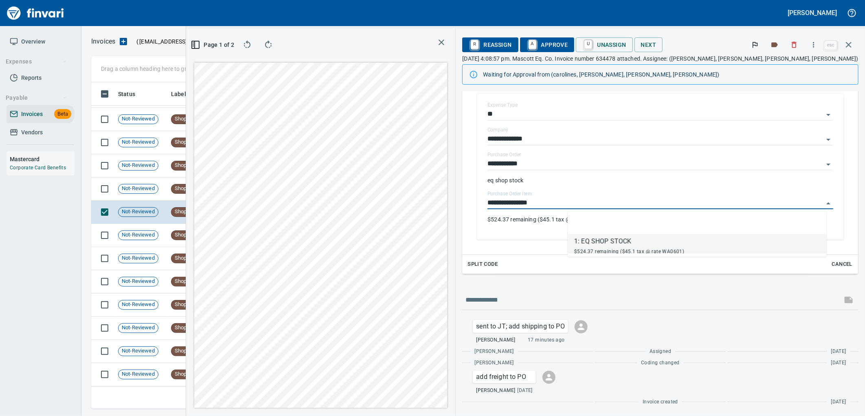
scroll to position [313, 547]
click at [182, 189] on span "Shop" at bounding box center [180, 189] width 19 height 8
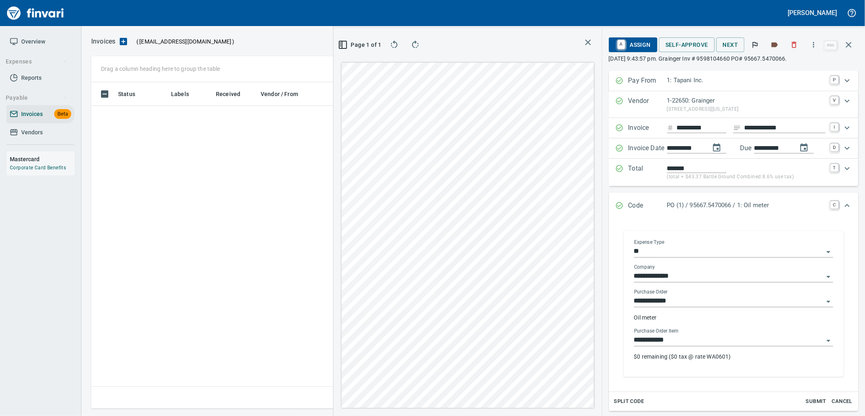
scroll to position [320, 547]
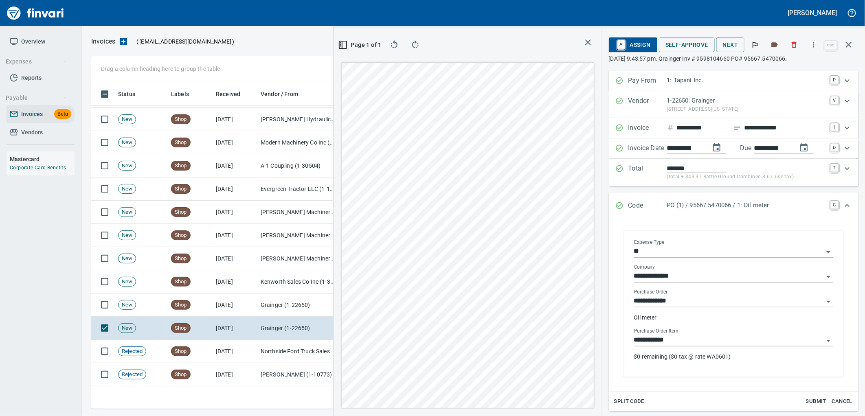
click at [679, 344] on input "**********" at bounding box center [728, 340] width 189 height 11
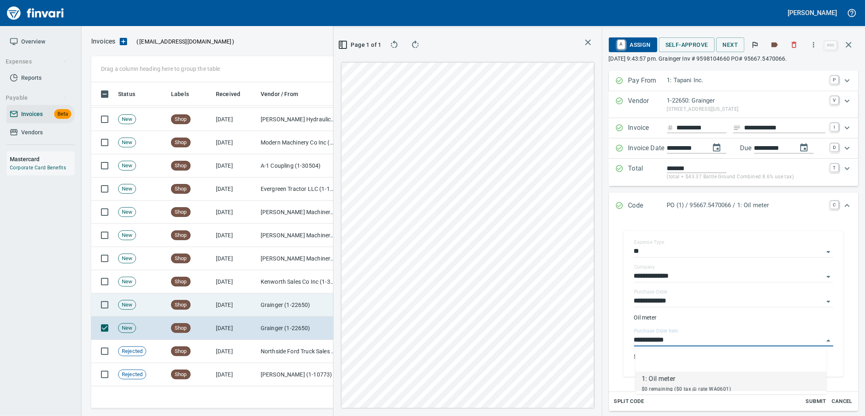
click at [292, 309] on td "Grainger (1-22650)" at bounding box center [297, 305] width 81 height 23
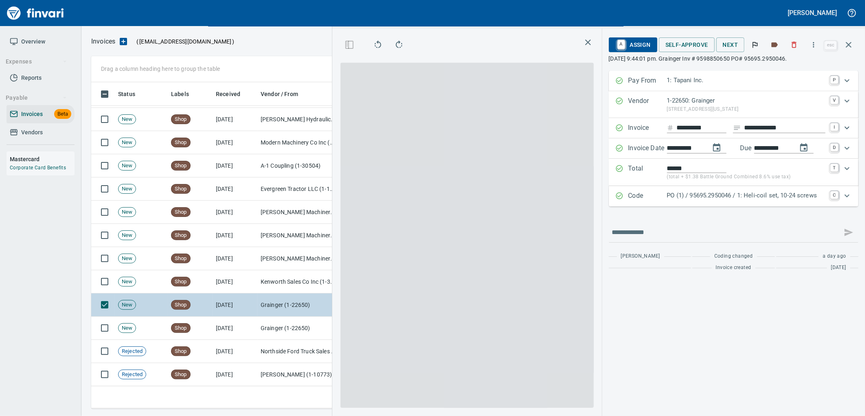
scroll to position [320, 547]
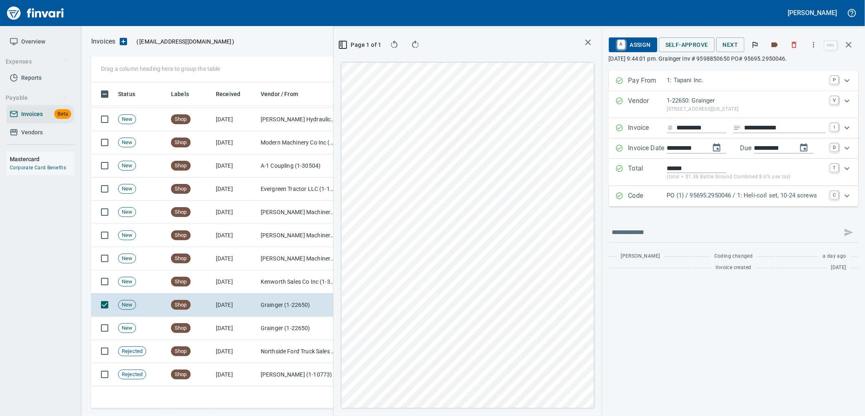
click at [726, 196] on p "PO (1) / 95695.2950046 / 1: Heli-coil set, 10-24 screws" at bounding box center [746, 195] width 158 height 9
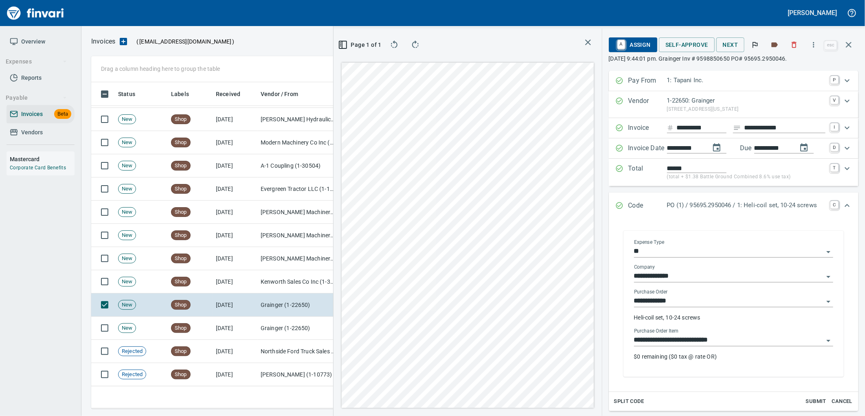
click at [727, 344] on input "**********" at bounding box center [728, 340] width 189 height 11
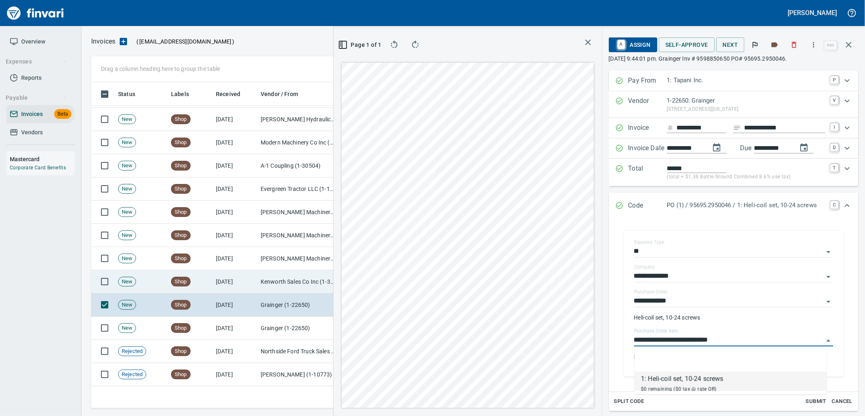
click at [246, 282] on td "8/6/2025" at bounding box center [235, 281] width 45 height 23
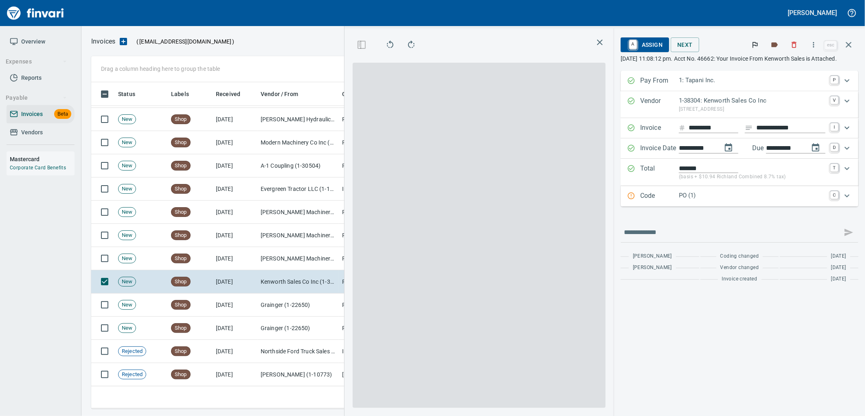
click at [709, 195] on p "PO (1)" at bounding box center [752, 195] width 147 height 9
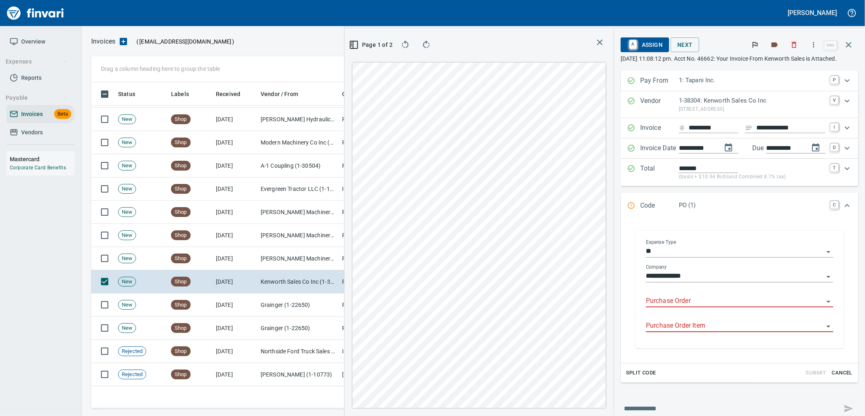
drag, startPoint x: 697, startPoint y: 305, endPoint x: 625, endPoint y: 217, distance: 113.1
click at [697, 305] on input "Purchase Order" at bounding box center [735, 301] width 178 height 11
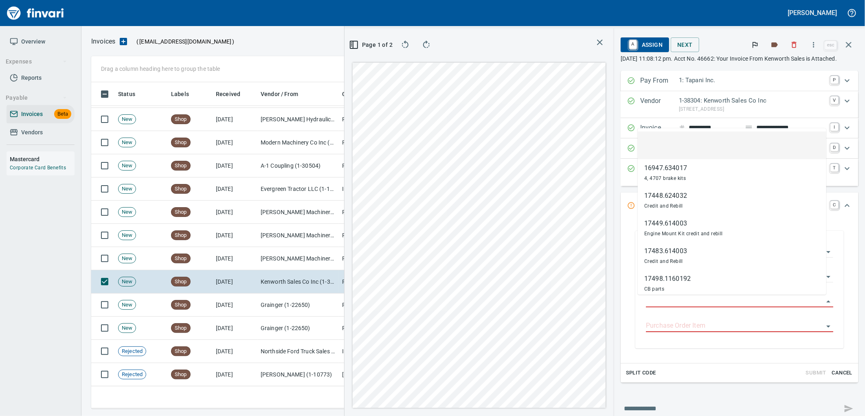
scroll to position [320, 547]
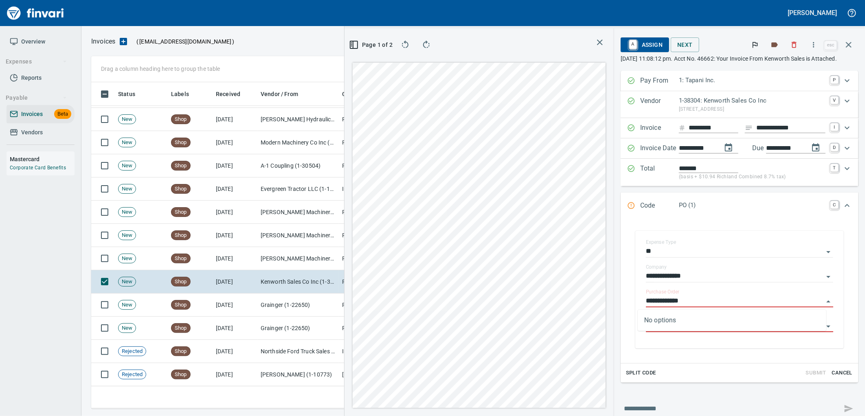
type input "**********"
click at [304, 263] on td "[PERSON_NAME] Machinery Inc (1-10774)" at bounding box center [297, 258] width 81 height 23
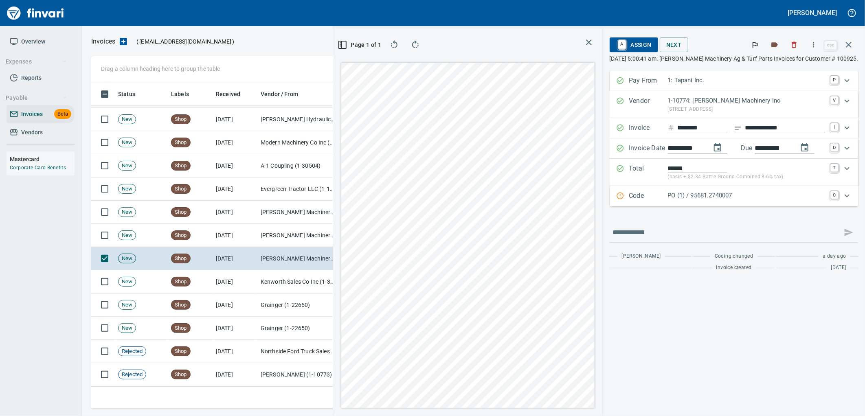
click at [708, 194] on p "PO (1) / 95681.2740007" at bounding box center [747, 195] width 158 height 9
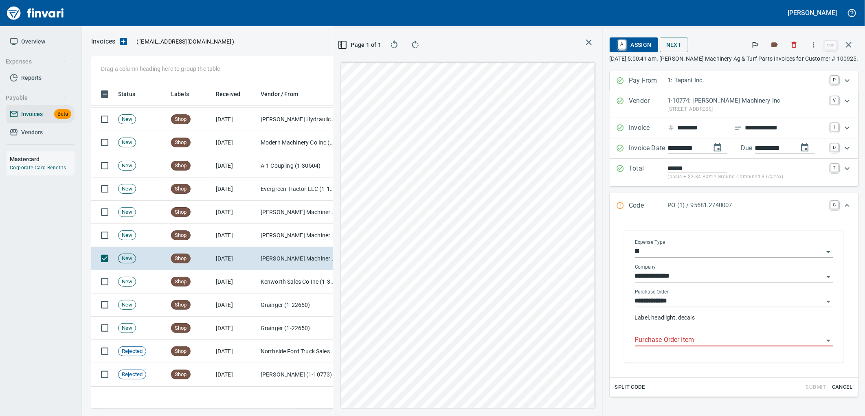
click at [681, 338] on input "Purchase Order Item" at bounding box center [729, 340] width 189 height 11
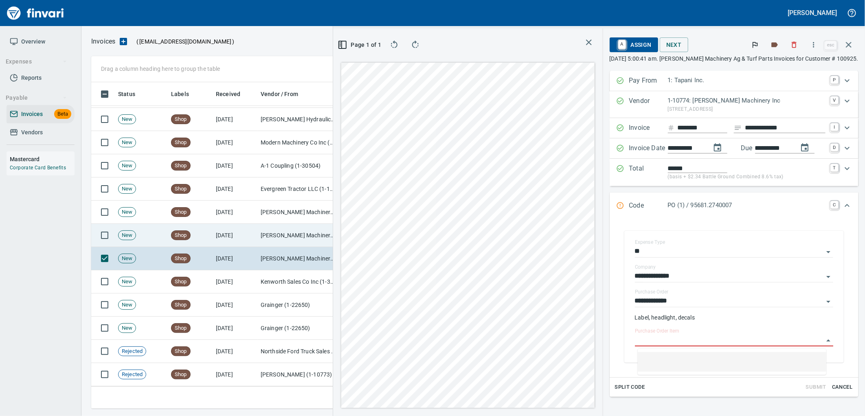
click at [303, 235] on td "[PERSON_NAME] Machinery Inc (1-10774)" at bounding box center [297, 235] width 81 height 23
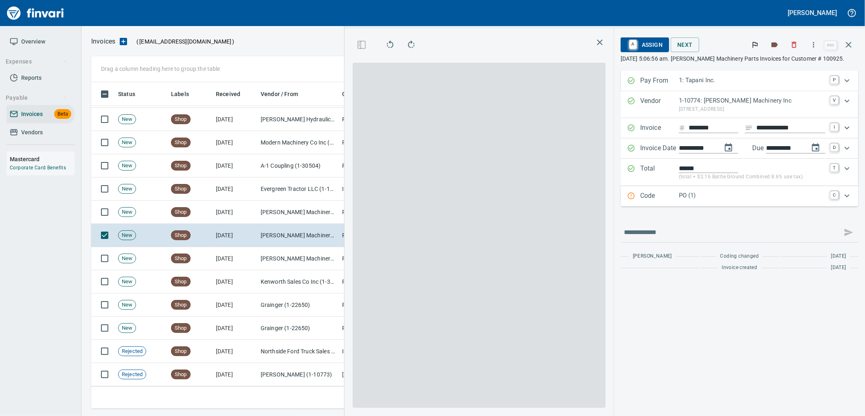
click at [730, 195] on p "PO (1)" at bounding box center [752, 195] width 147 height 9
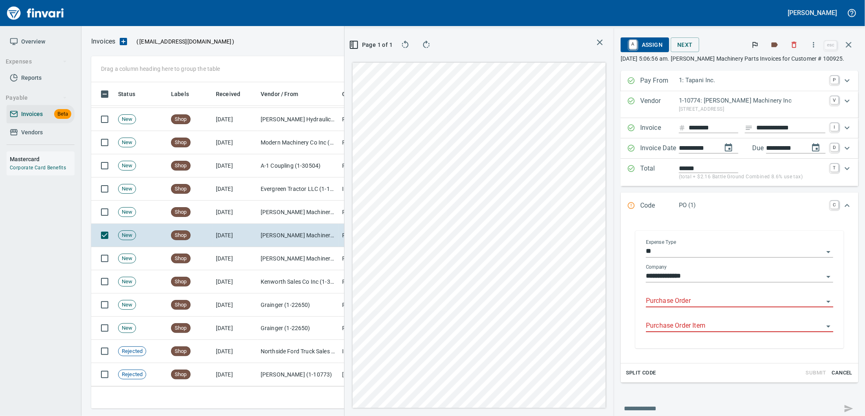
click at [689, 305] on input "Purchase Order" at bounding box center [735, 301] width 178 height 11
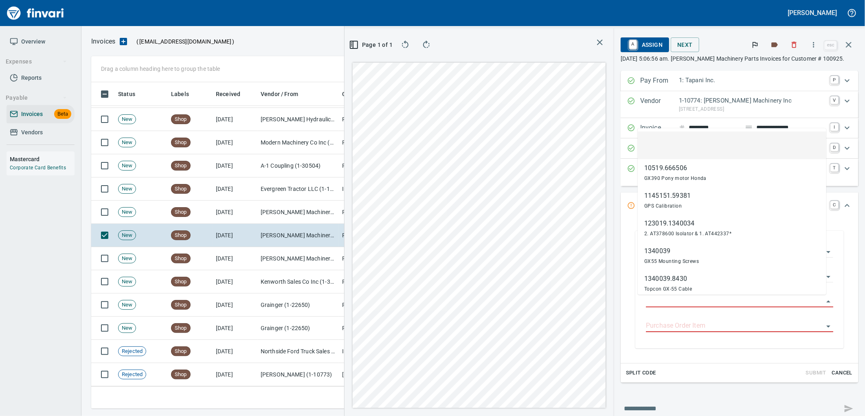
scroll to position [320, 547]
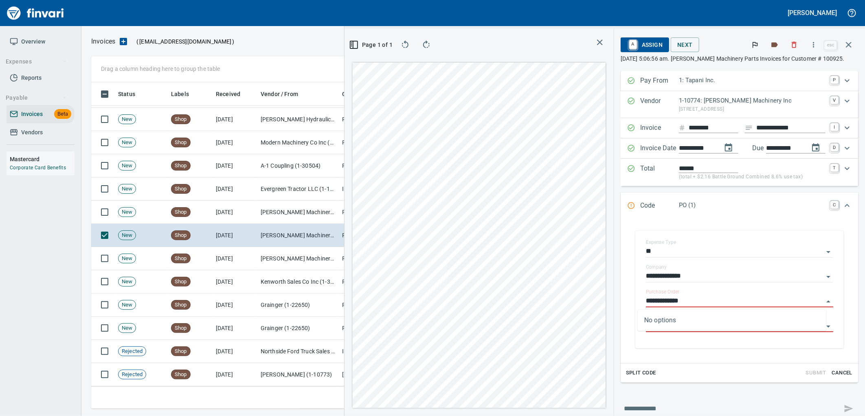
type input "**********"
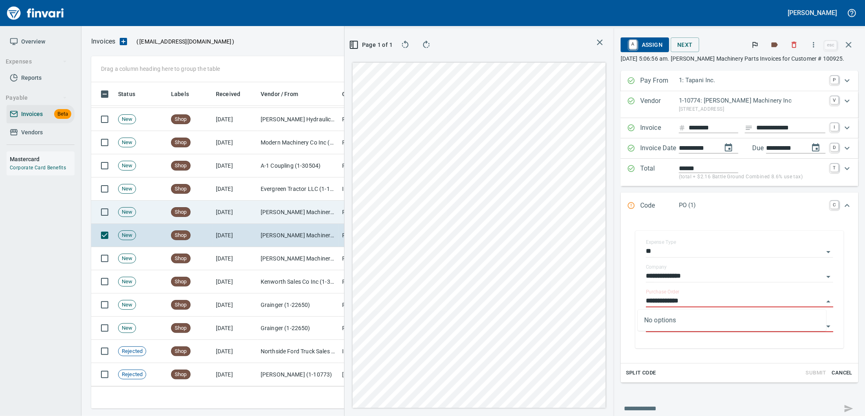
click at [288, 206] on td "[PERSON_NAME] Machinery Co (1-10794)" at bounding box center [297, 212] width 81 height 23
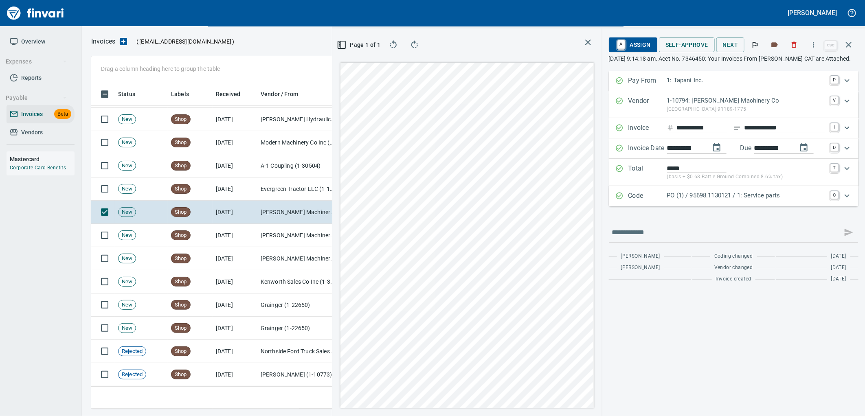
click at [688, 197] on p "PO (1) / 95698.1130121 / 1: Service parts" at bounding box center [746, 195] width 158 height 9
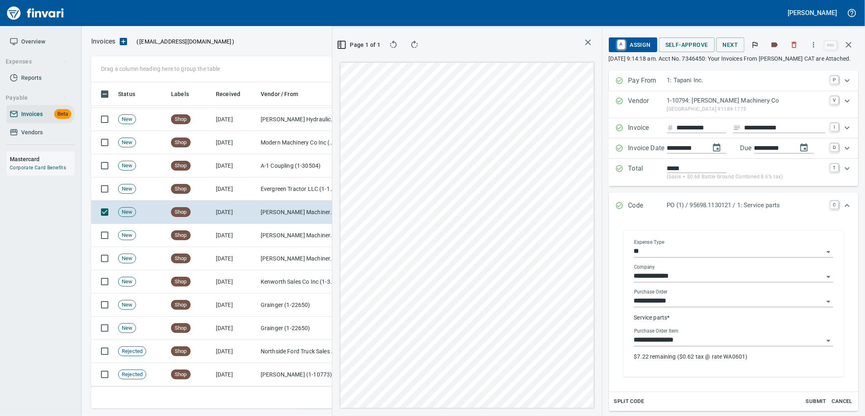
click at [699, 344] on input "**********" at bounding box center [728, 340] width 189 height 11
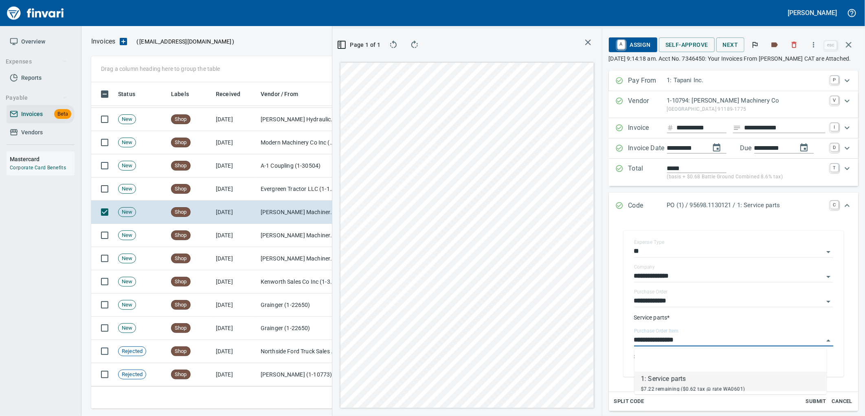
scroll to position [320, 547]
click at [265, 184] on td "Evergreen Tractor LLC (1-10358)" at bounding box center [297, 189] width 81 height 23
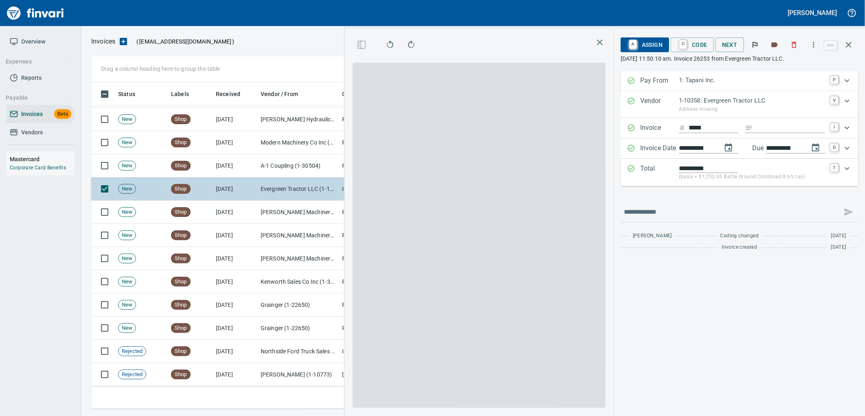
scroll to position [320, 547]
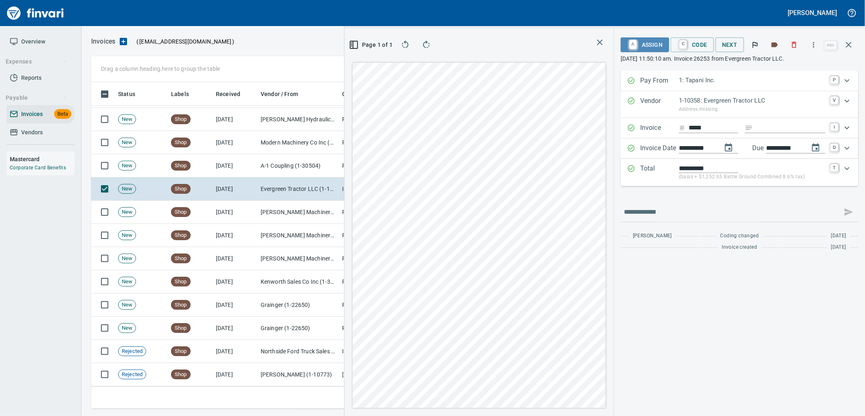
click at [653, 47] on span "A Assign" at bounding box center [644, 45] width 35 height 14
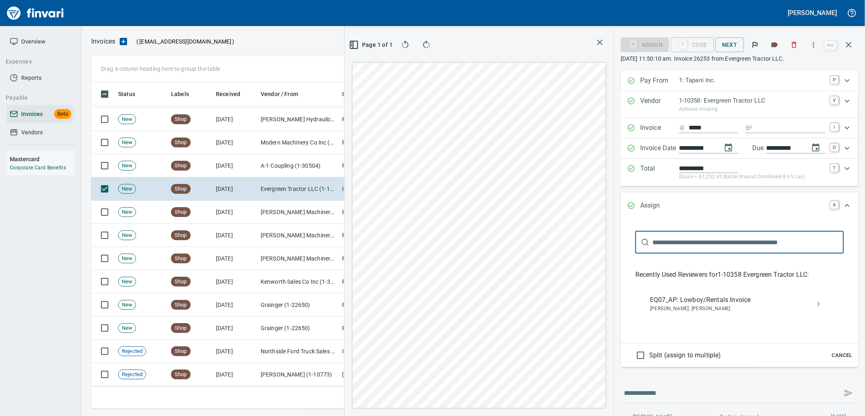
click at [684, 300] on span "EQ07_AP: Lowboy/Rentals Invoice" at bounding box center [733, 300] width 166 height 10
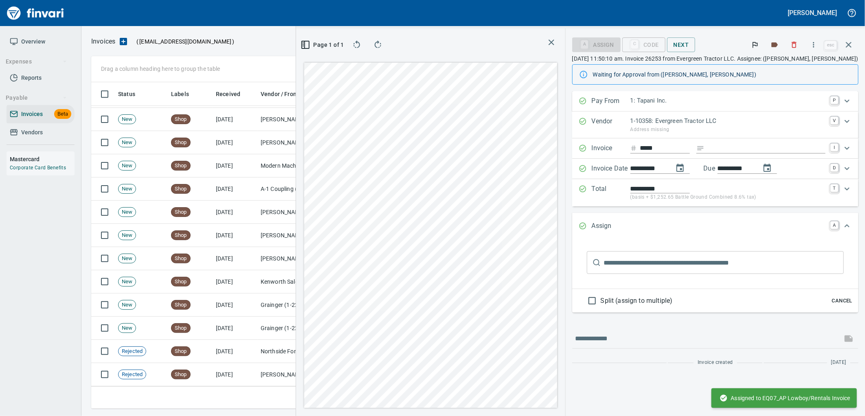
scroll to position [1549, 0]
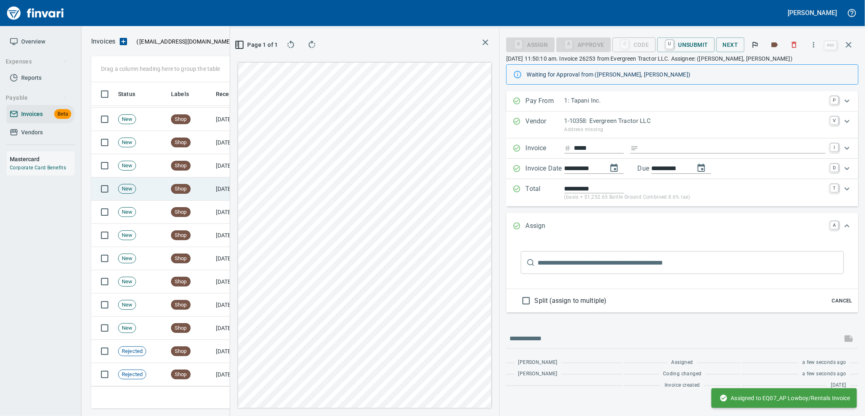
click at [214, 186] on td "8/7/2025" at bounding box center [235, 189] width 45 height 23
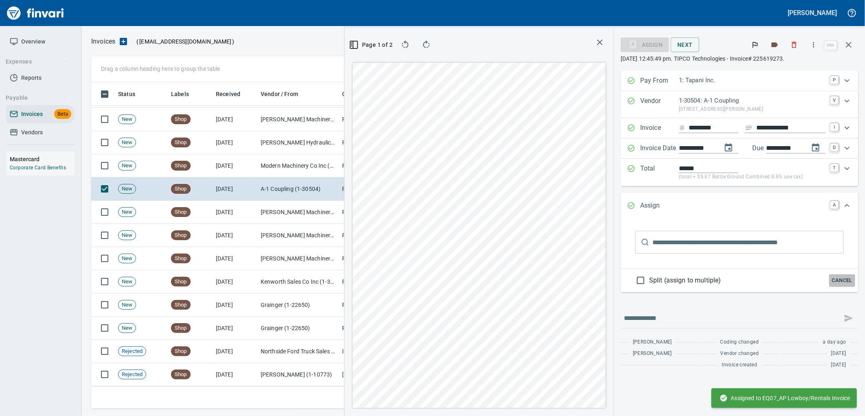
click at [849, 286] on button "Cancel" at bounding box center [842, 280] width 26 height 13
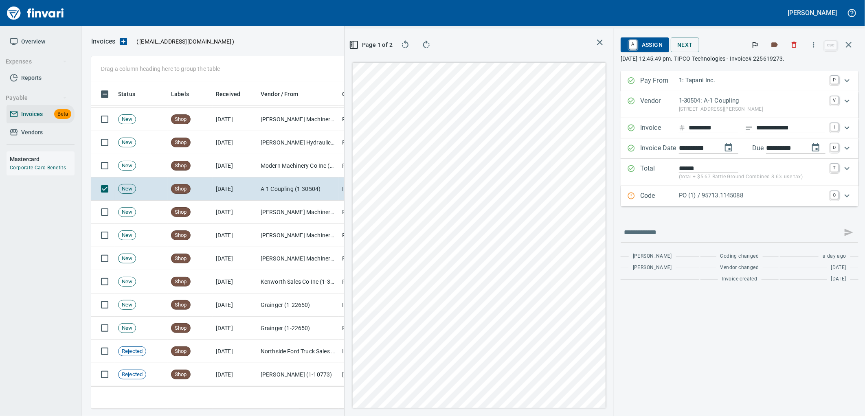
click at [736, 197] on p "PO (1) / 95713.1145088" at bounding box center [752, 195] width 147 height 9
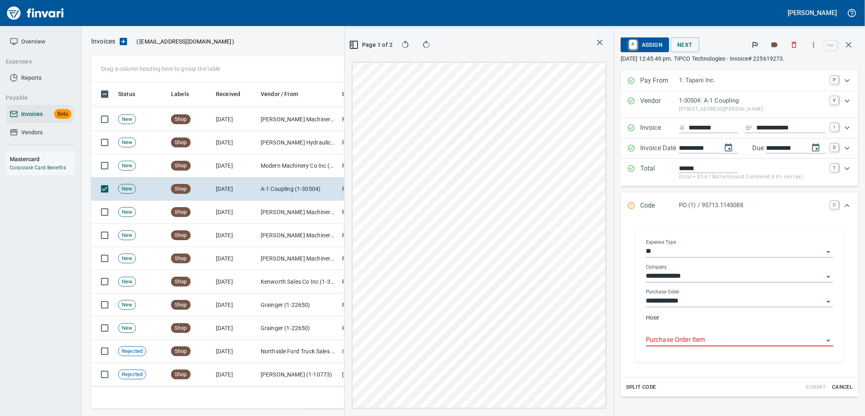
click at [686, 341] on input "Purchase Order Item" at bounding box center [735, 340] width 178 height 11
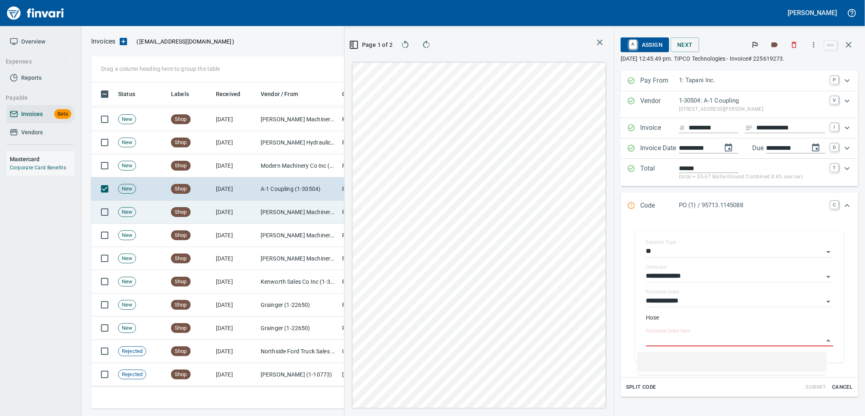
scroll to position [320, 547]
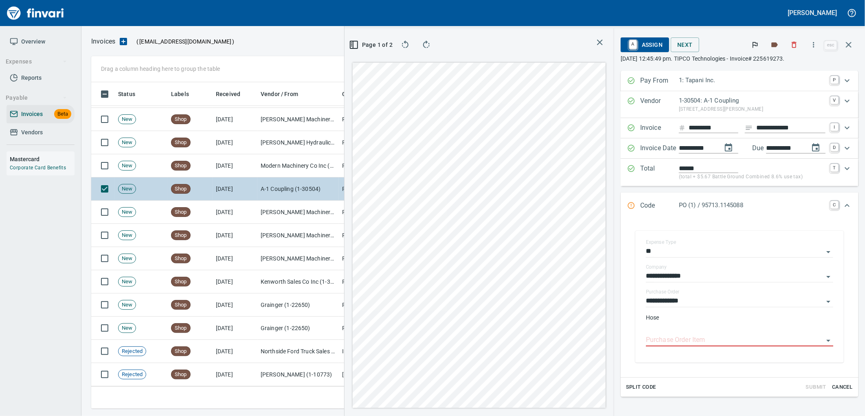
click at [250, 178] on td "8/7/2025" at bounding box center [235, 189] width 45 height 23
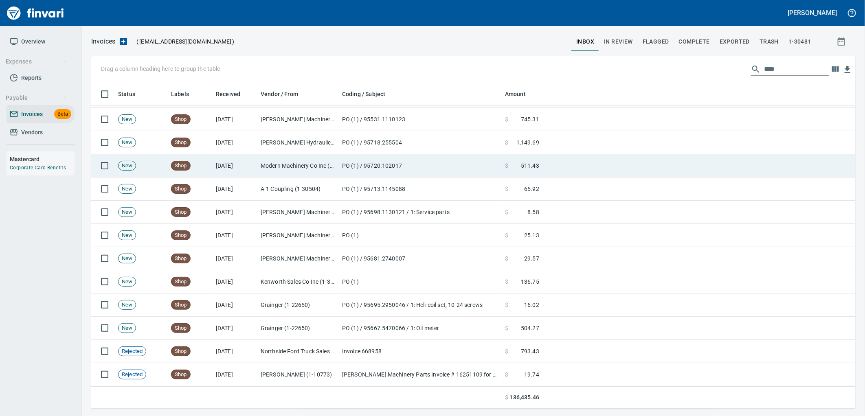
scroll to position [1, 1]
click at [250, 169] on td "8/7/2025" at bounding box center [235, 165] width 45 height 23
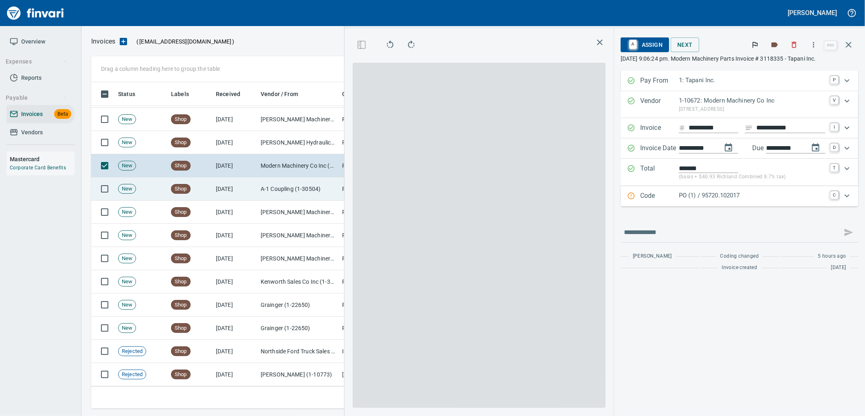
scroll to position [320, 547]
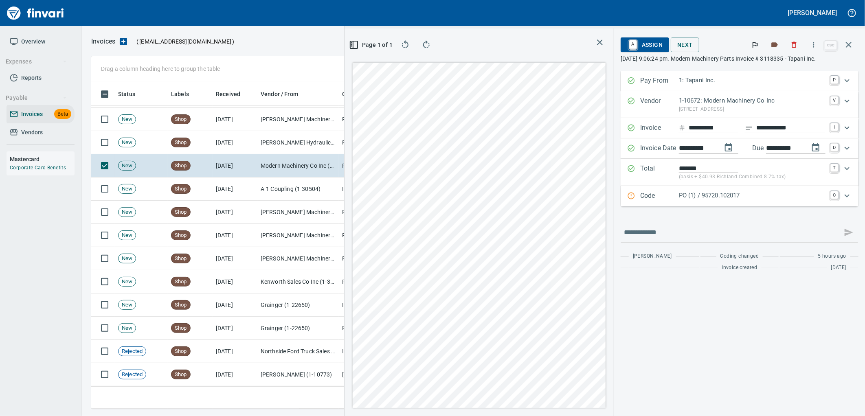
click at [717, 206] on div "Code PO (1) / 95720.102017 C" at bounding box center [739, 196] width 238 height 20
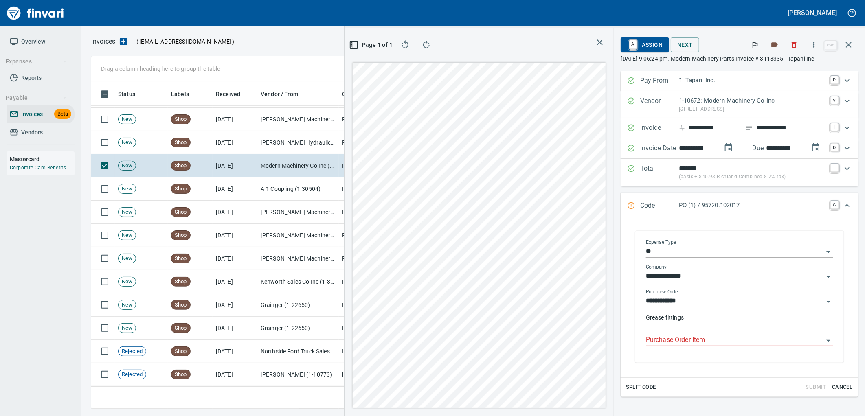
click at [680, 341] on input "Purchase Order Item" at bounding box center [735, 340] width 178 height 11
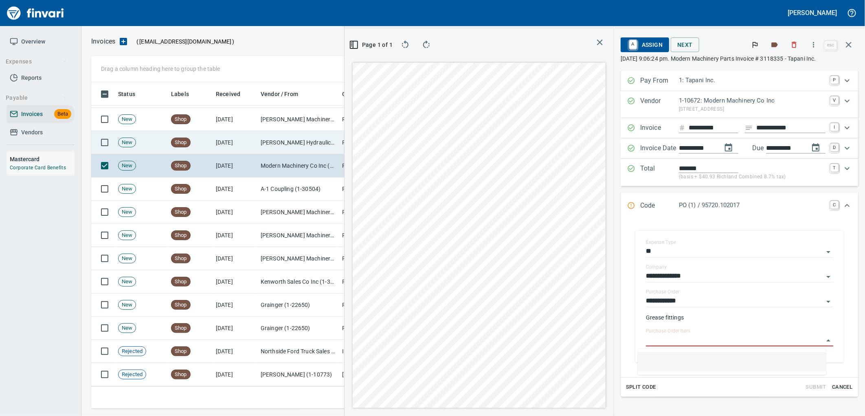
click at [261, 146] on td "[PERSON_NAME] Hydraulics Corp (1-30681)" at bounding box center [297, 142] width 81 height 23
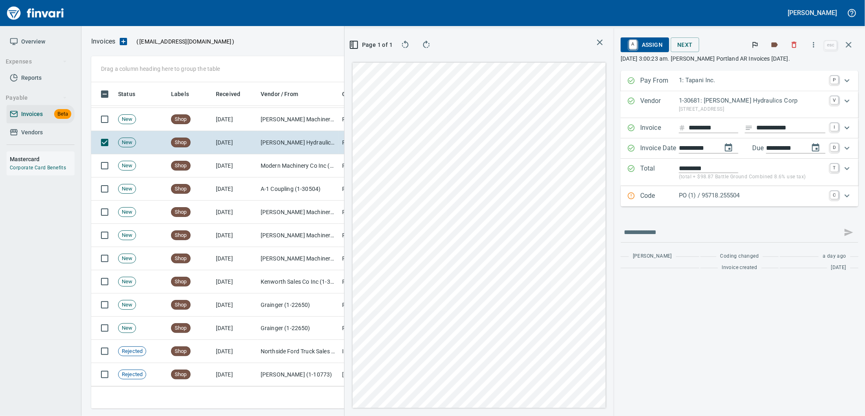
click at [743, 200] on p "PO (1) / 95718.255504" at bounding box center [752, 195] width 147 height 9
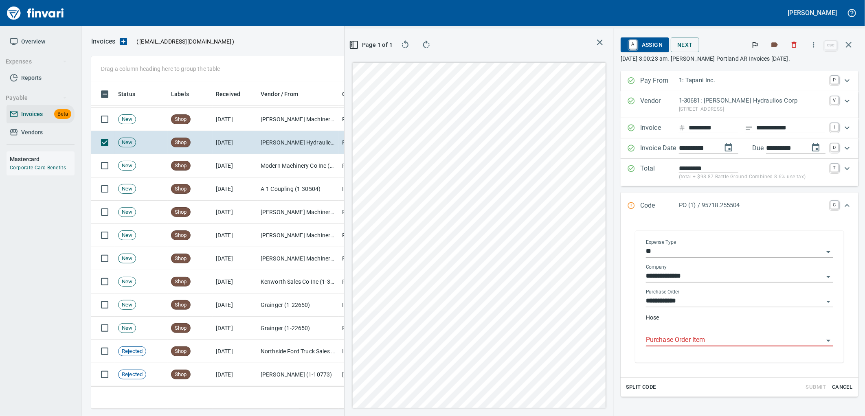
click at [710, 340] on input "Purchase Order Item" at bounding box center [735, 340] width 178 height 11
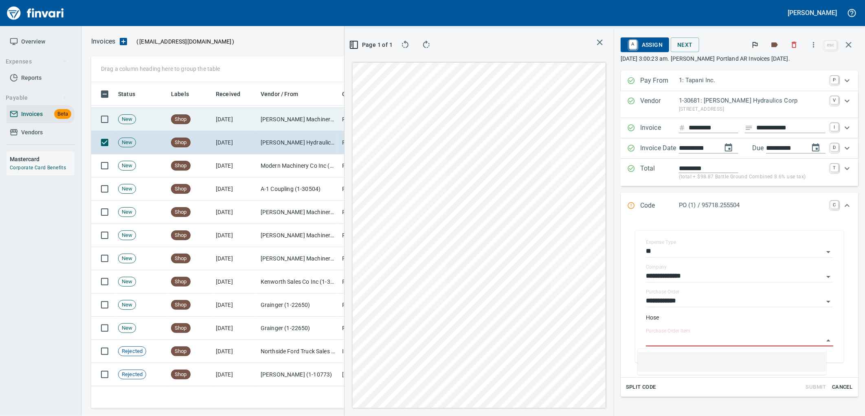
click at [235, 113] on td "8/8/2025" at bounding box center [235, 119] width 45 height 23
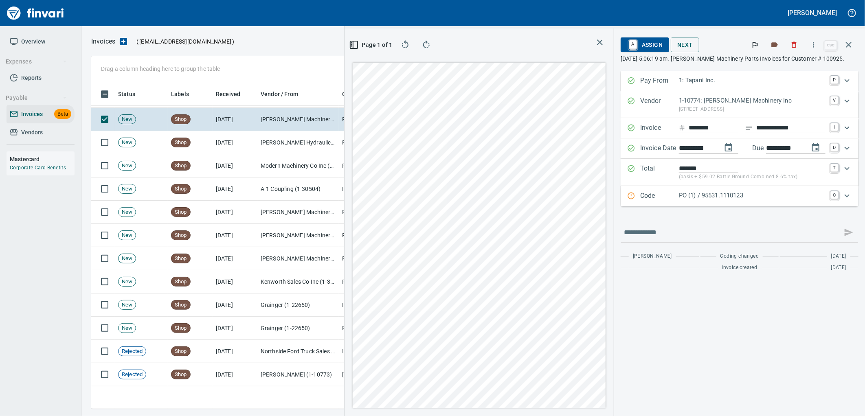
click at [706, 198] on p "PO (1) / 95531.1110123" at bounding box center [752, 195] width 147 height 9
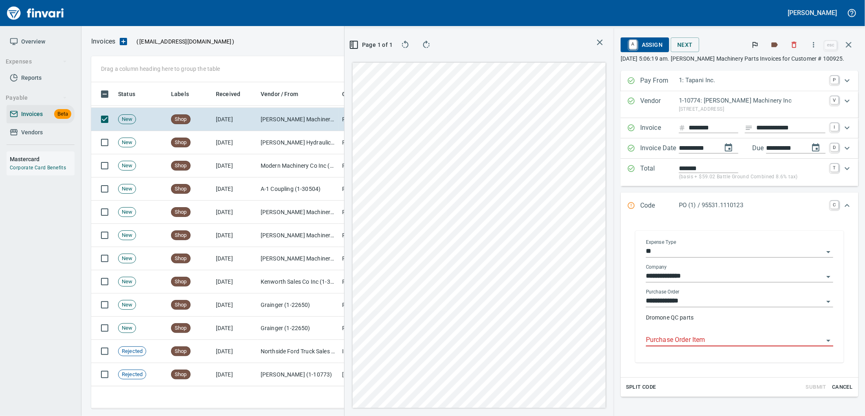
click at [699, 338] on input "Purchase Order Item" at bounding box center [735, 340] width 178 height 11
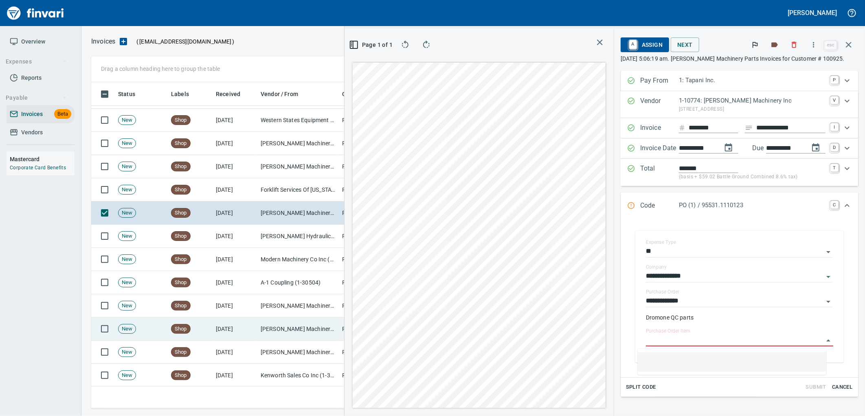
scroll to position [320, 547]
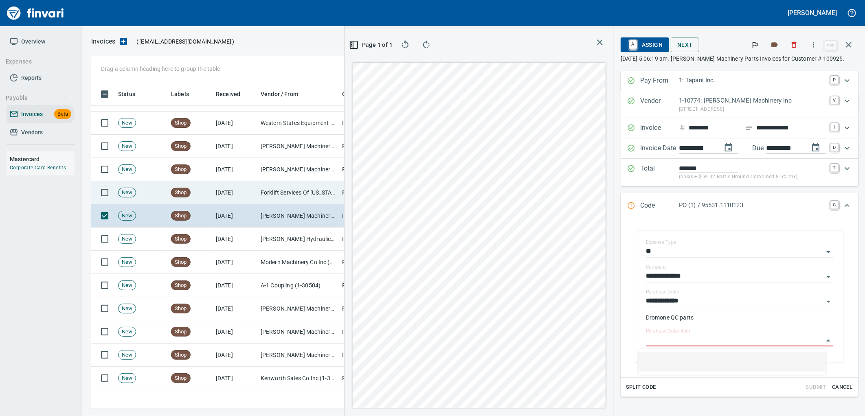
click at [267, 197] on td "Forklift Services Of Oregon (1-10380)" at bounding box center [297, 192] width 81 height 23
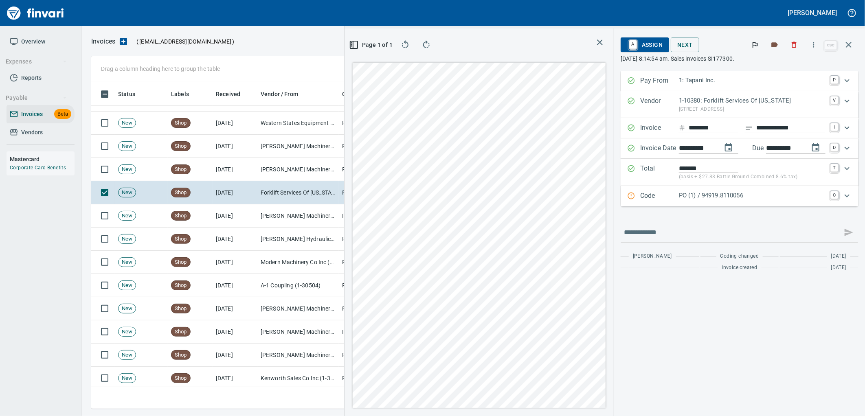
click at [718, 199] on p "PO (1) / 94919.8110056" at bounding box center [752, 195] width 147 height 9
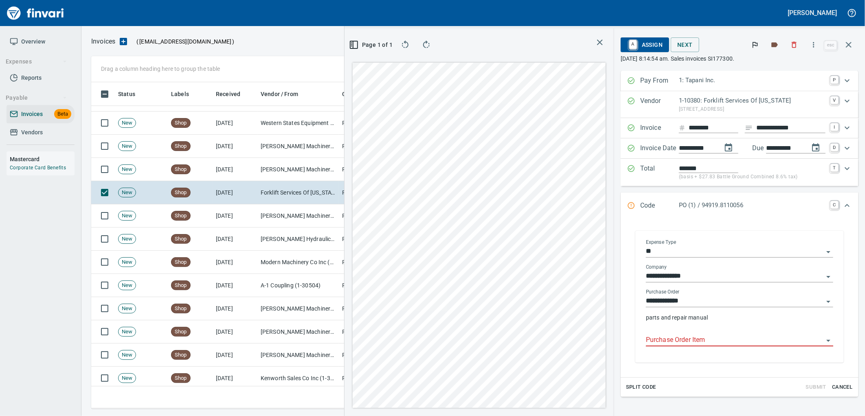
click at [696, 340] on input "Purchase Order Item" at bounding box center [735, 340] width 178 height 11
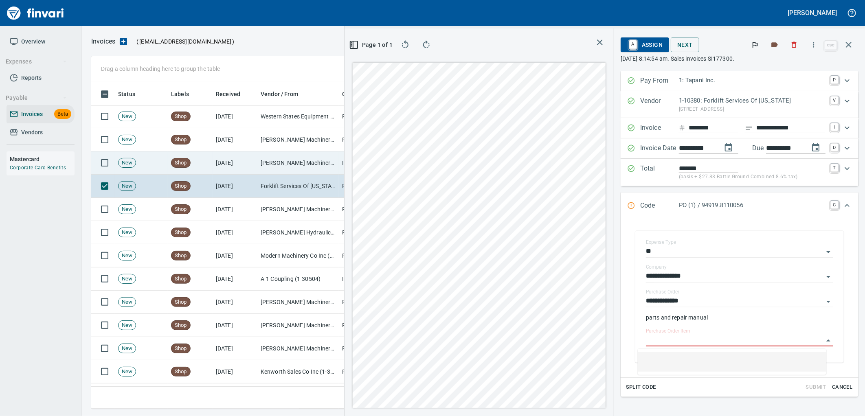
scroll to position [320, 547]
click at [301, 166] on td "[PERSON_NAME] Machinery Co (1-10794)" at bounding box center [297, 162] width 81 height 23
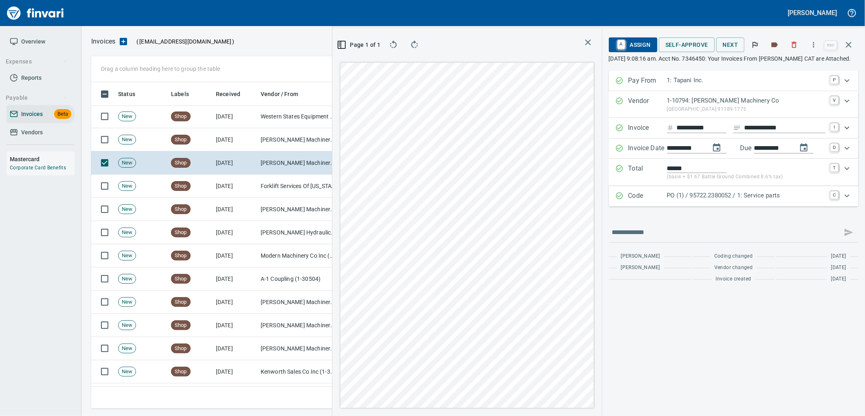
click at [758, 200] on p "PO (1) / 95722.2380052 / 1: Service parts" at bounding box center [746, 195] width 158 height 9
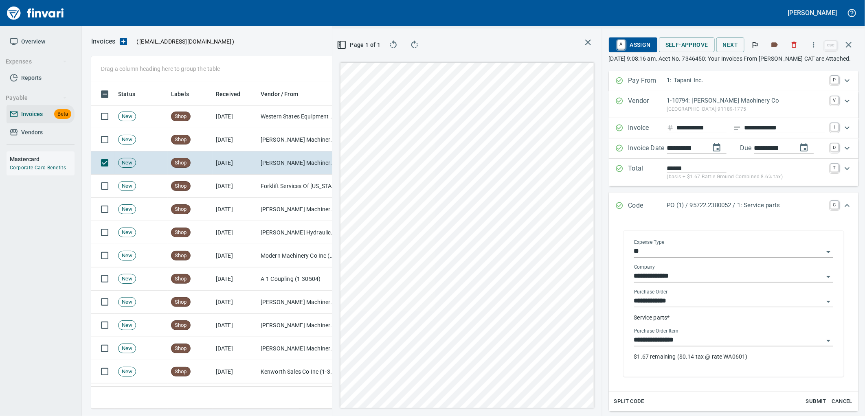
click at [695, 343] on input "**********" at bounding box center [728, 340] width 189 height 11
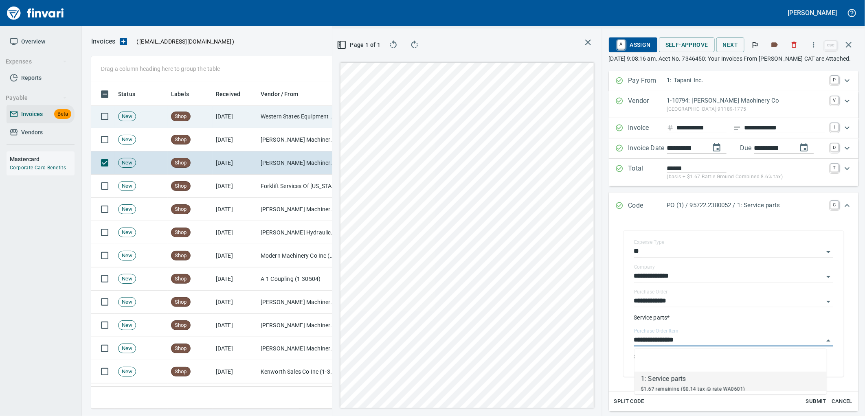
scroll to position [320, 547]
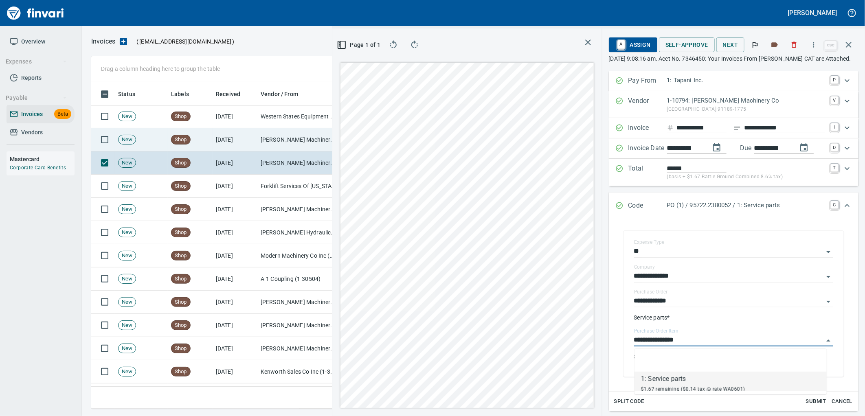
click at [286, 138] on td "[PERSON_NAME] Machinery Co (1-10794)" at bounding box center [297, 139] width 81 height 23
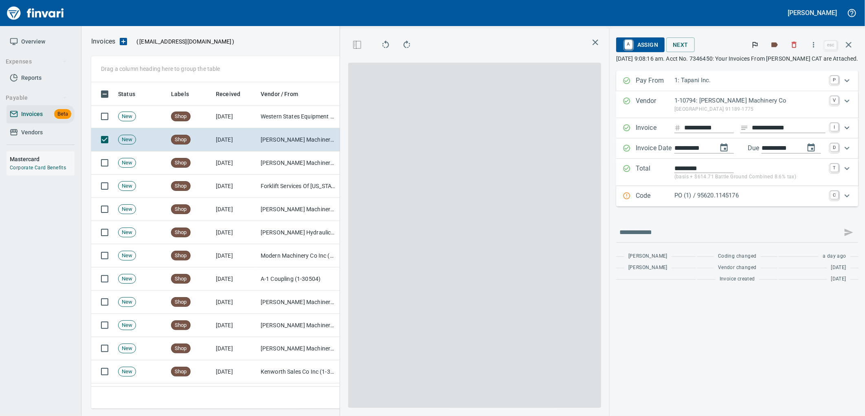
click at [723, 198] on p "PO (1) / 95620.1145176" at bounding box center [749, 195] width 151 height 9
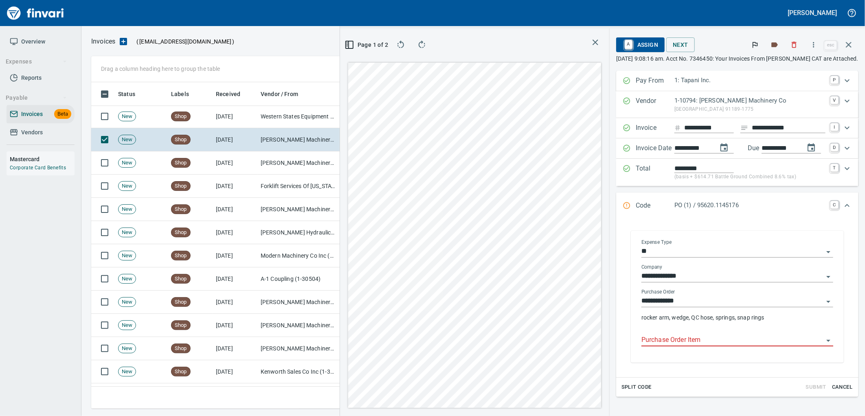
click at [699, 341] on input "Purchase Order Item" at bounding box center [732, 340] width 182 height 11
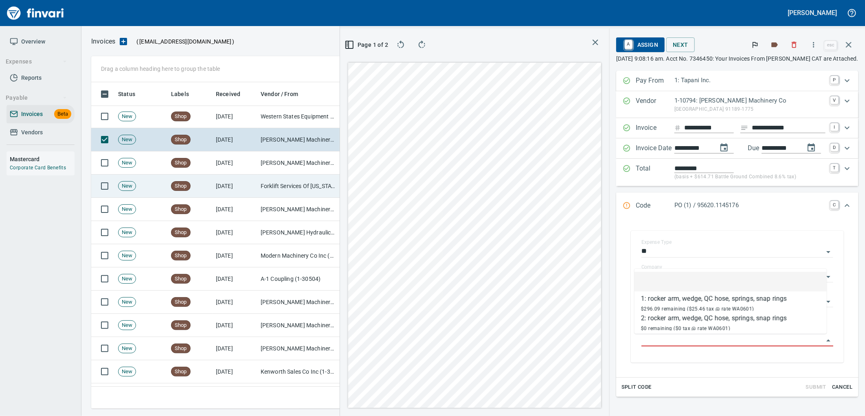
scroll to position [320, 547]
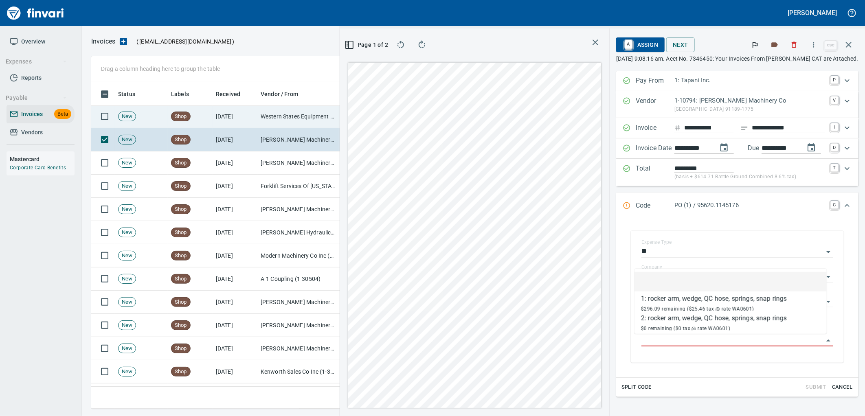
click at [271, 121] on td "Western States Equipment Co. (1-11113)" at bounding box center [297, 116] width 81 height 23
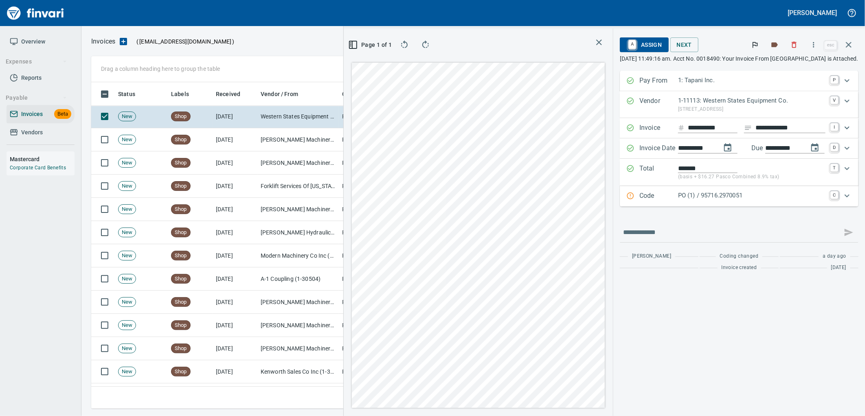
click at [717, 194] on p "PO (1) / 95716.2970051" at bounding box center [751, 195] width 147 height 9
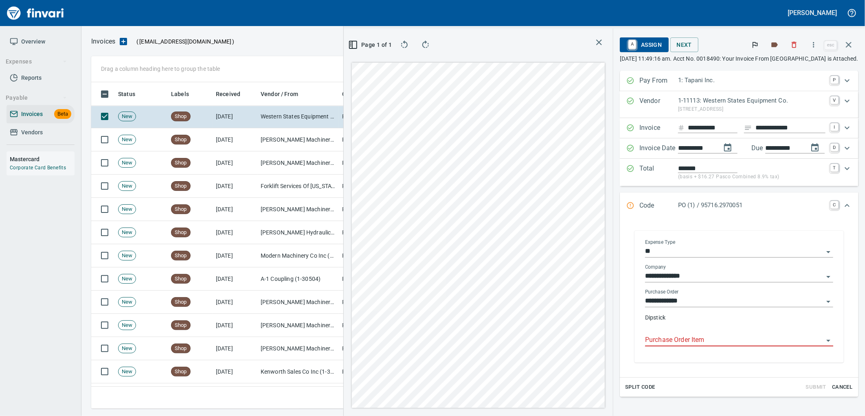
click at [673, 342] on input "Purchase Order Item" at bounding box center [734, 340] width 178 height 11
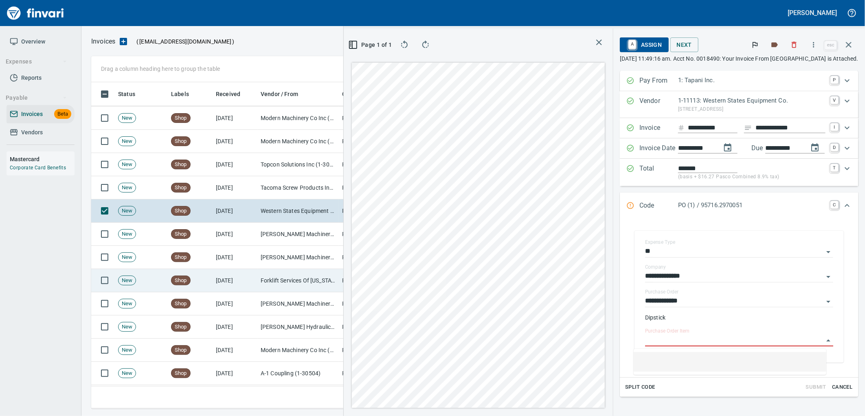
scroll to position [1356, 0]
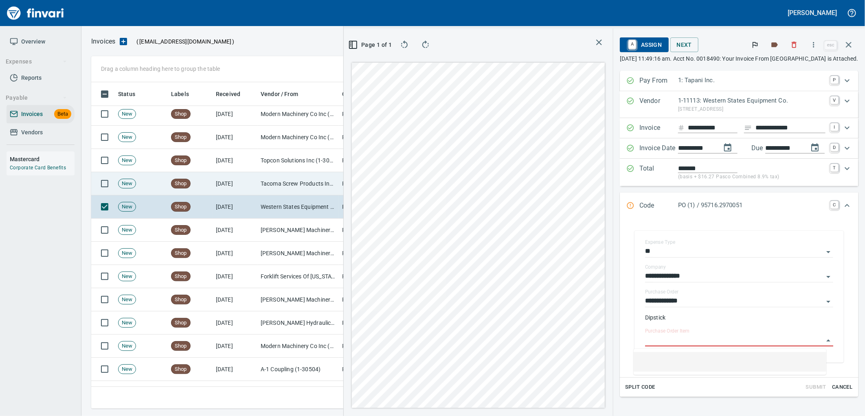
click at [304, 183] on td "Tacoma Screw Products Inc (1-10999)" at bounding box center [297, 183] width 81 height 23
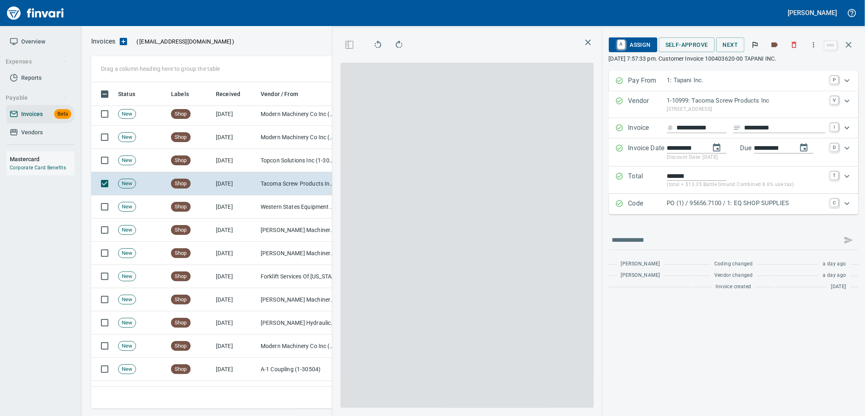
scroll to position [320, 547]
click at [742, 204] on p "PO (1) / 95656.7100 / 1: EQ SHOP SUPPLIES" at bounding box center [746, 203] width 158 height 9
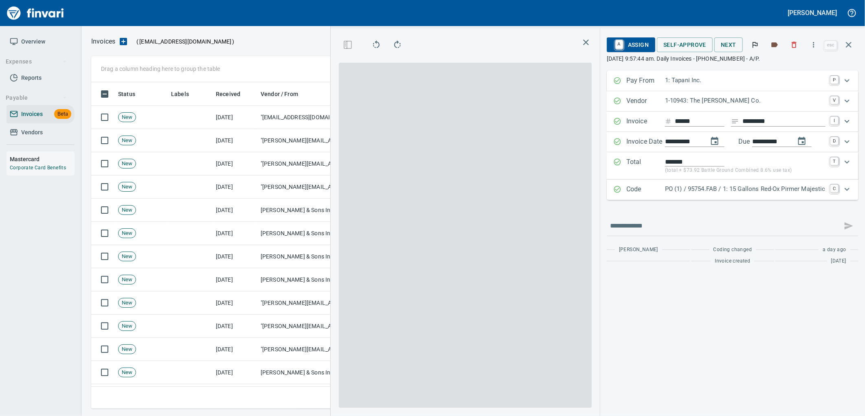
scroll to position [320, 547]
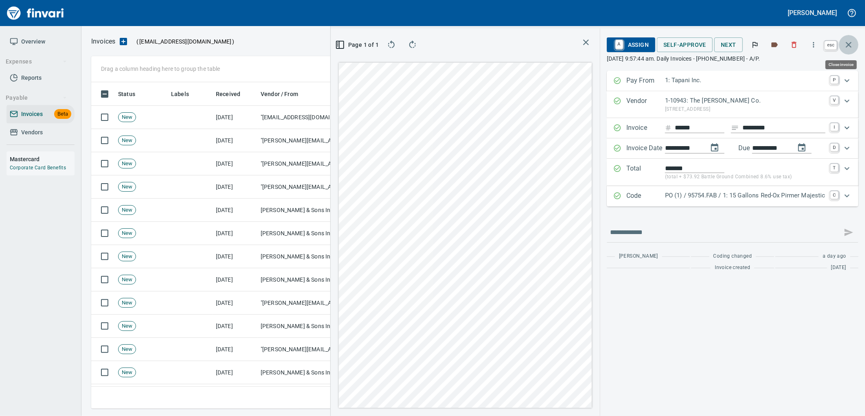
click at [850, 44] on icon "button" at bounding box center [849, 45] width 10 height 10
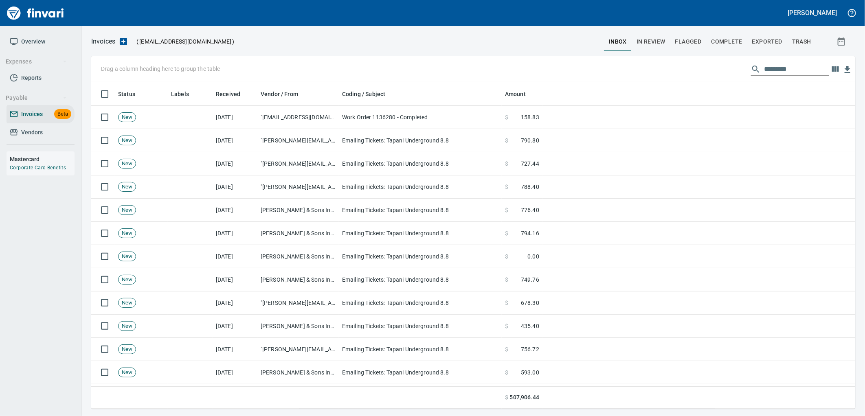
scroll to position [320, 750]
click at [787, 71] on input "text" at bounding box center [796, 69] width 65 height 13
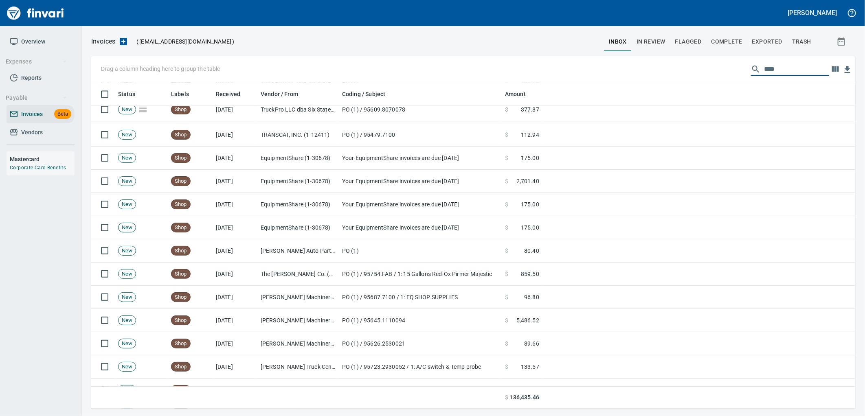
scroll to position [1106, 0]
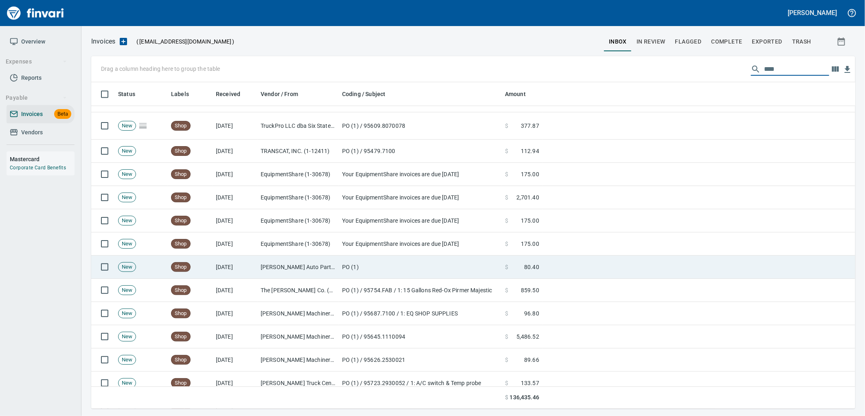
type input "****"
click at [313, 267] on td "[PERSON_NAME] Auto Parts (1-23030)" at bounding box center [297, 267] width 81 height 23
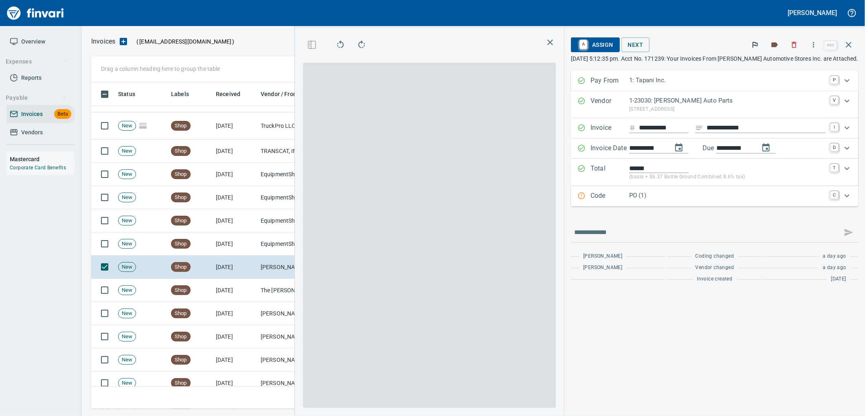
scroll to position [320, 547]
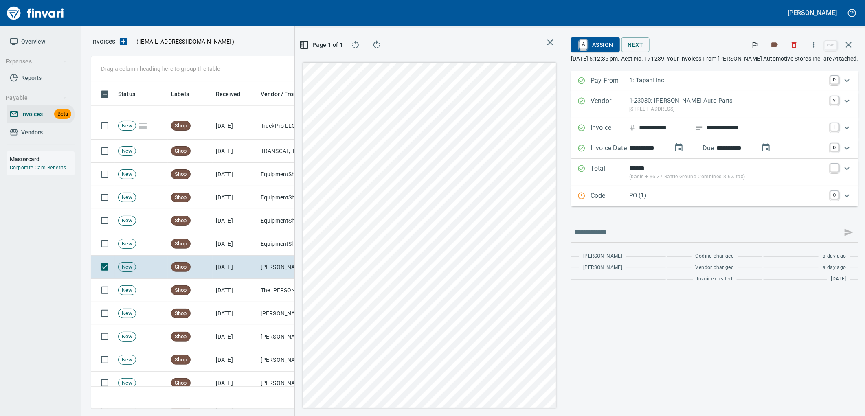
click at [658, 197] on p "PO (1)" at bounding box center [727, 195] width 196 height 9
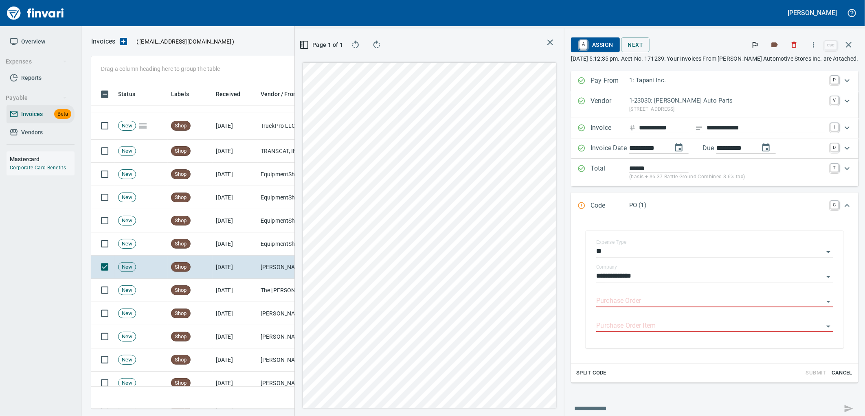
click at [642, 306] on input "Purchase Order" at bounding box center [709, 301] width 227 height 11
type input "**********"
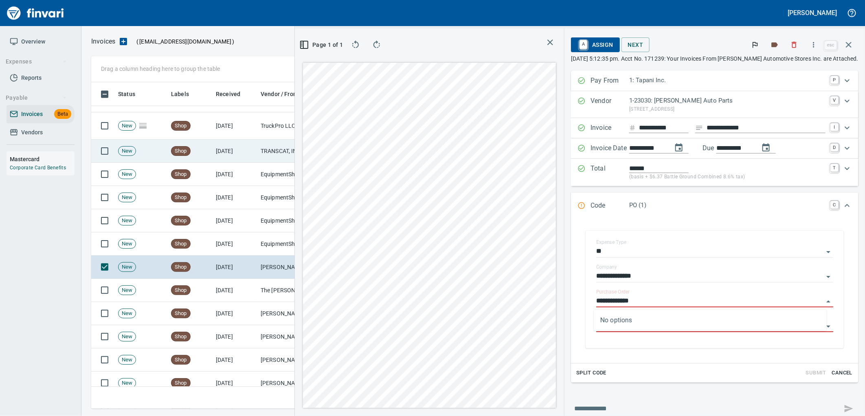
click at [265, 142] on td "TRANSCAT, INC. (1-12411)" at bounding box center [297, 151] width 81 height 23
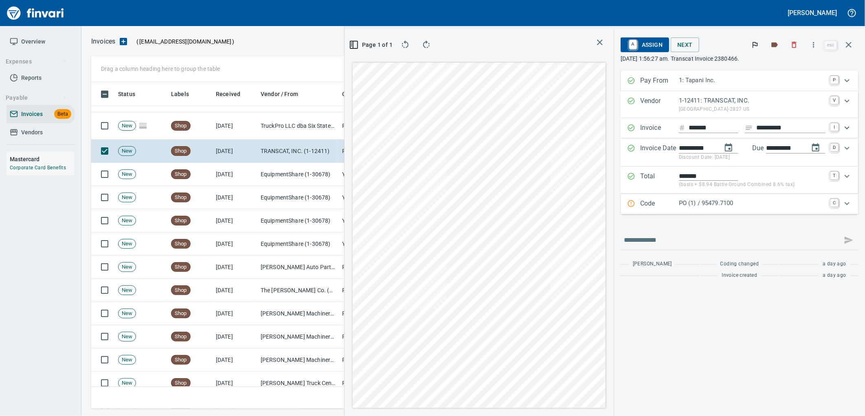
click at [715, 208] on p "PO (1) / 95479.7100" at bounding box center [752, 203] width 147 height 9
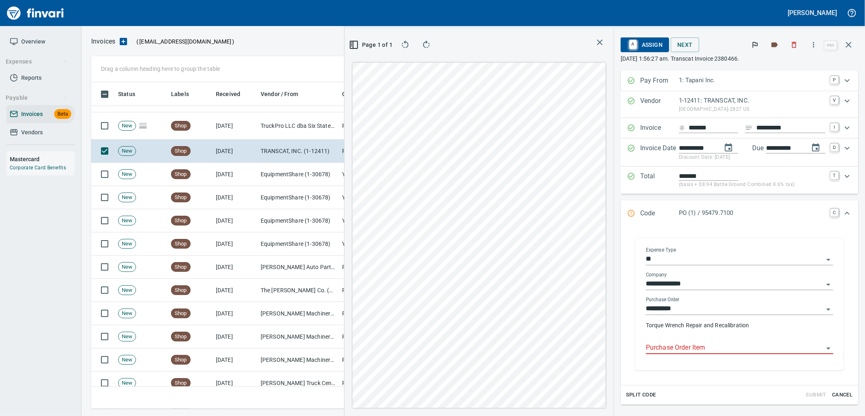
click at [700, 348] on input "Purchase Order Item" at bounding box center [735, 347] width 178 height 11
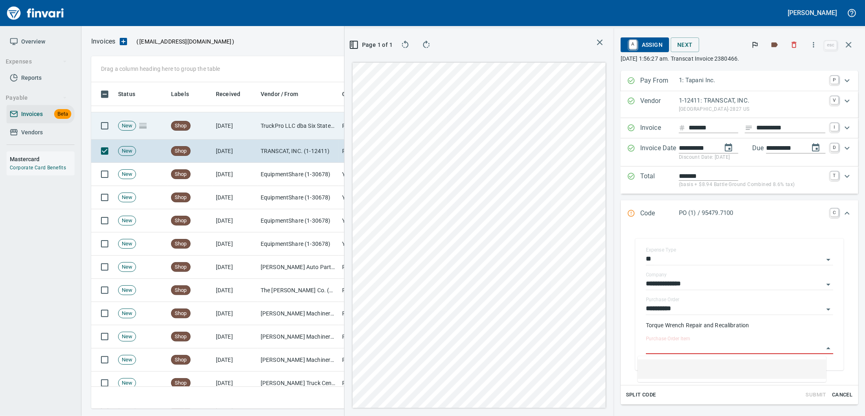
click at [298, 130] on td "TruckPro LLC dba Six States Distributors Inc (1-10953)" at bounding box center [297, 125] width 81 height 27
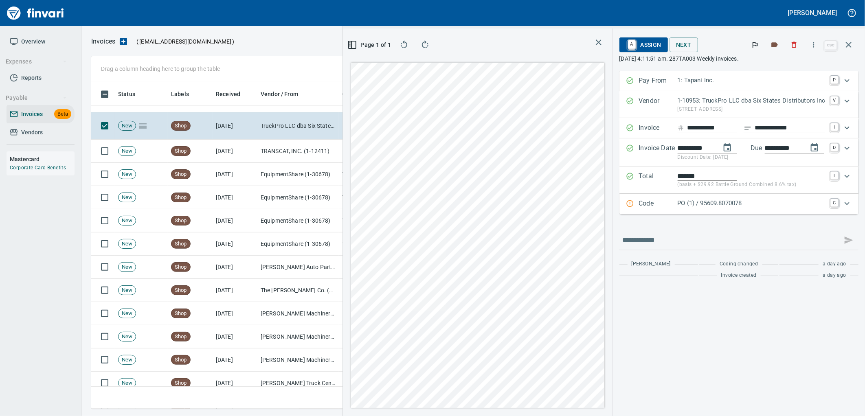
click at [711, 205] on p "PO (1) / 95609.8070078" at bounding box center [751, 203] width 148 height 9
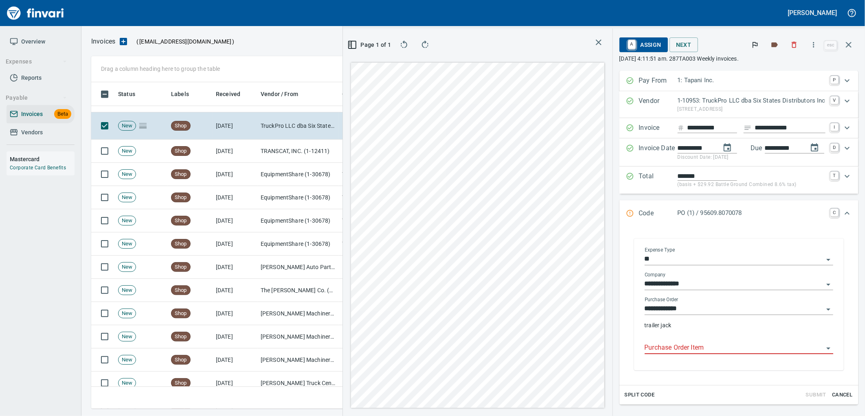
click at [688, 349] on input "Purchase Order Item" at bounding box center [734, 347] width 179 height 11
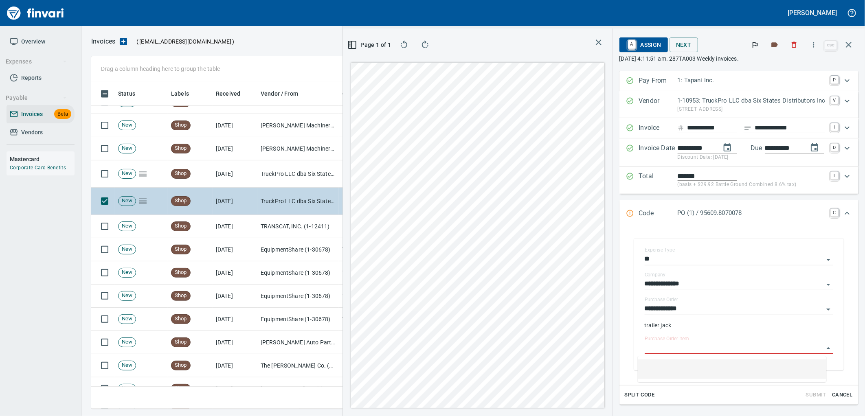
scroll to position [1016, 0]
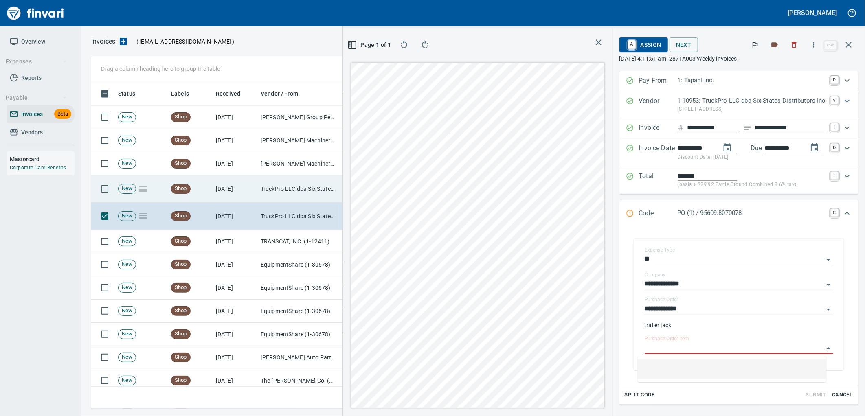
click at [291, 190] on td "TruckPro LLC dba Six States Distributors Inc (1-10953)" at bounding box center [297, 188] width 81 height 27
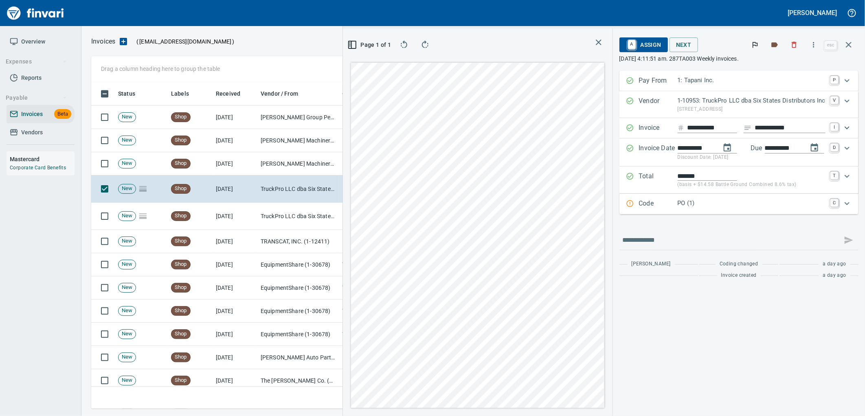
click at [732, 207] on p "PO (1)" at bounding box center [751, 203] width 148 height 9
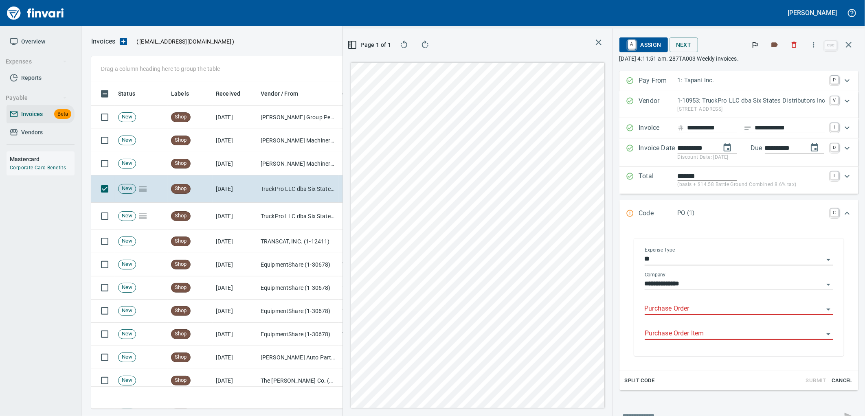
click at [688, 312] on input "Purchase Order" at bounding box center [734, 308] width 179 height 11
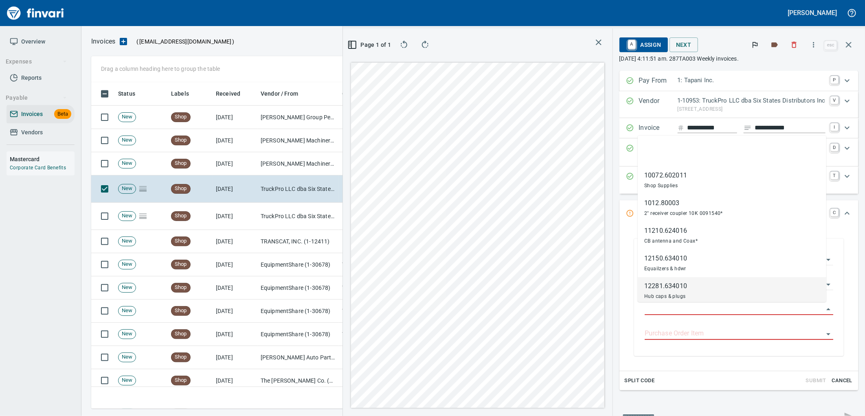
scroll to position [320, 547]
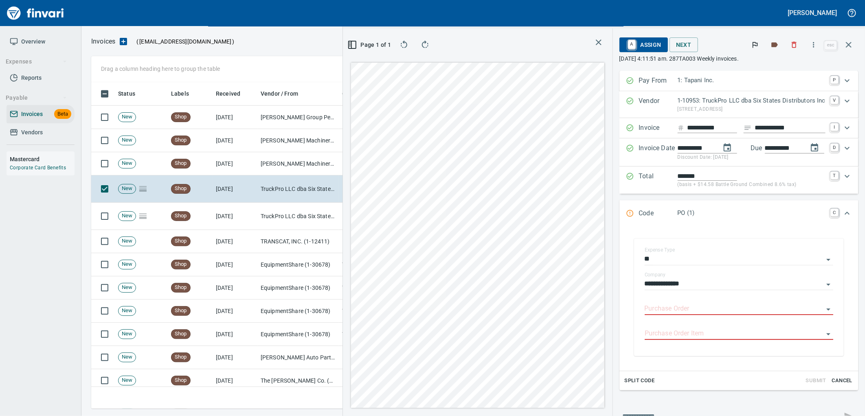
type input "**********"
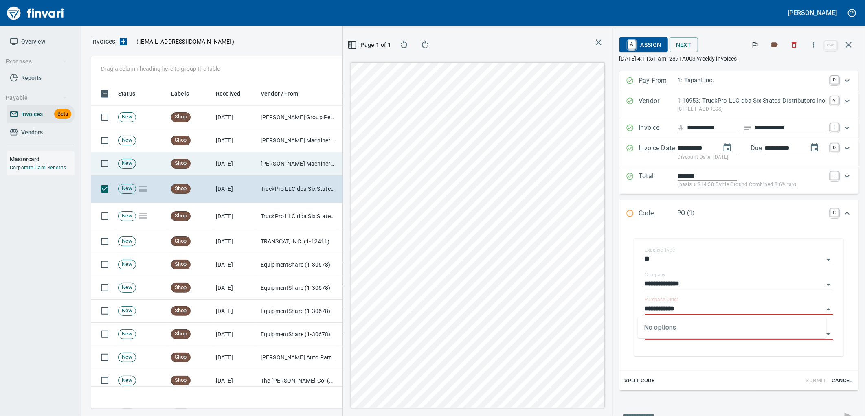
click at [292, 169] on td "[PERSON_NAME] Machinery Inc (1-10774)" at bounding box center [297, 163] width 81 height 23
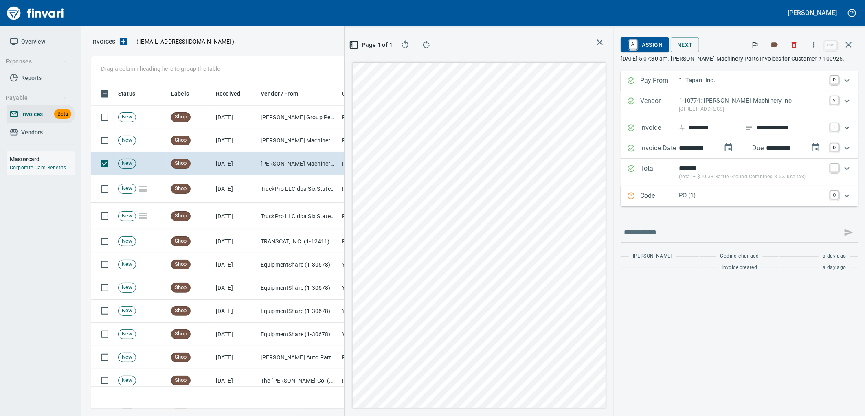
click at [714, 192] on p "PO (1)" at bounding box center [752, 195] width 147 height 9
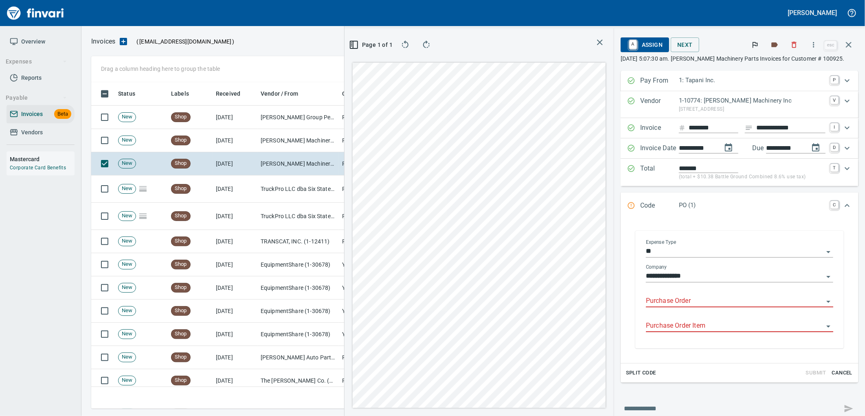
drag, startPoint x: 686, startPoint y: 298, endPoint x: 605, endPoint y: 255, distance: 92.3
click at [686, 298] on input "Purchase Order" at bounding box center [735, 301] width 178 height 11
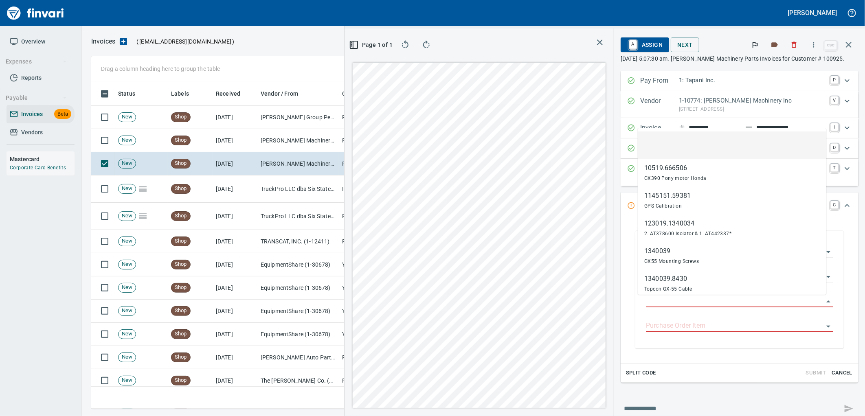
scroll to position [320, 547]
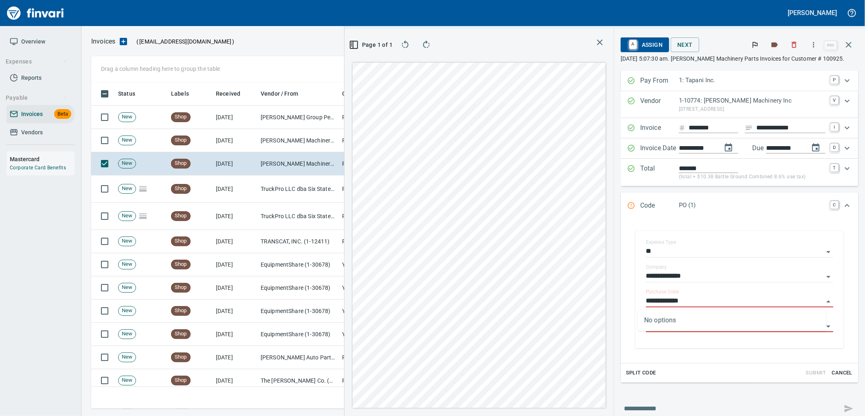
type input "**********"
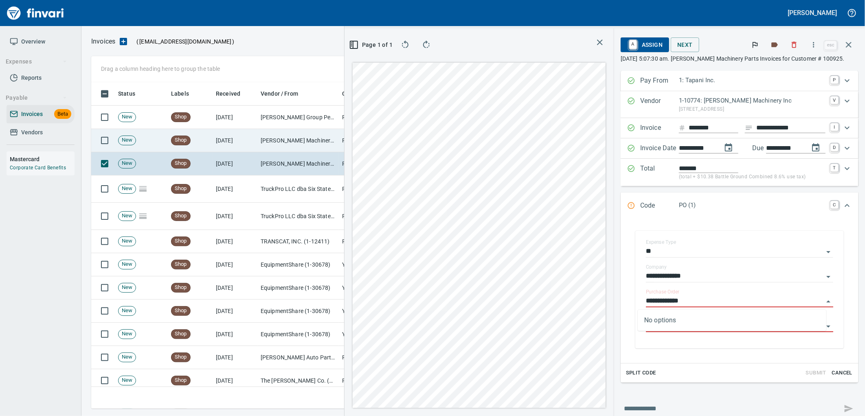
click at [300, 147] on td "[PERSON_NAME] Machinery Inc (1-10774)" at bounding box center [297, 140] width 81 height 23
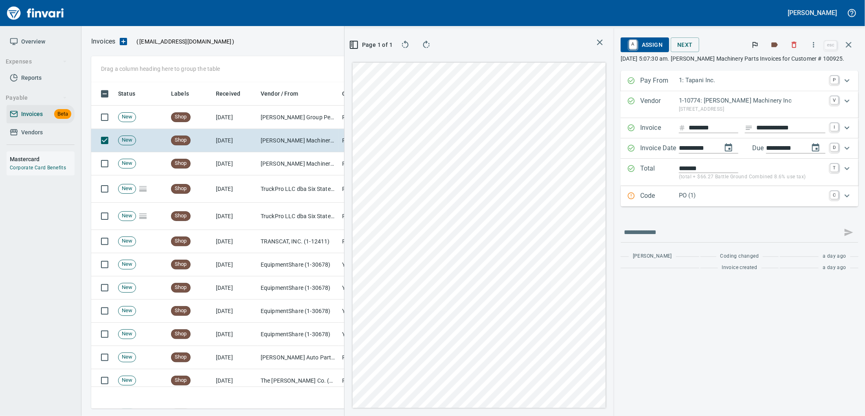
click at [699, 198] on p "PO (1)" at bounding box center [752, 195] width 147 height 9
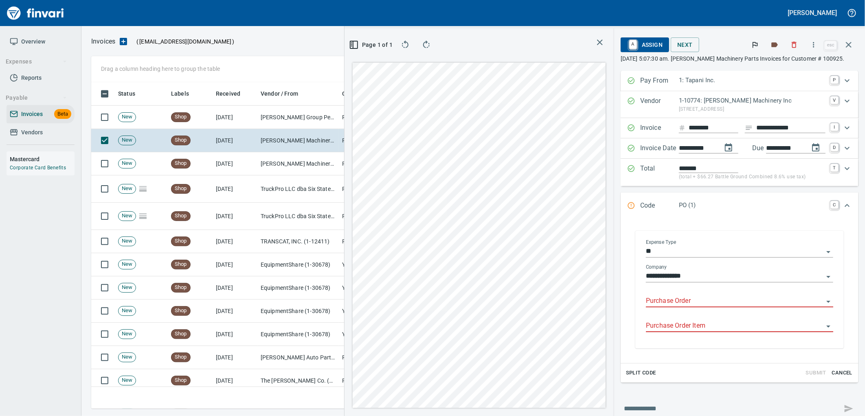
click at [685, 303] on input "Purchase Order" at bounding box center [735, 301] width 178 height 11
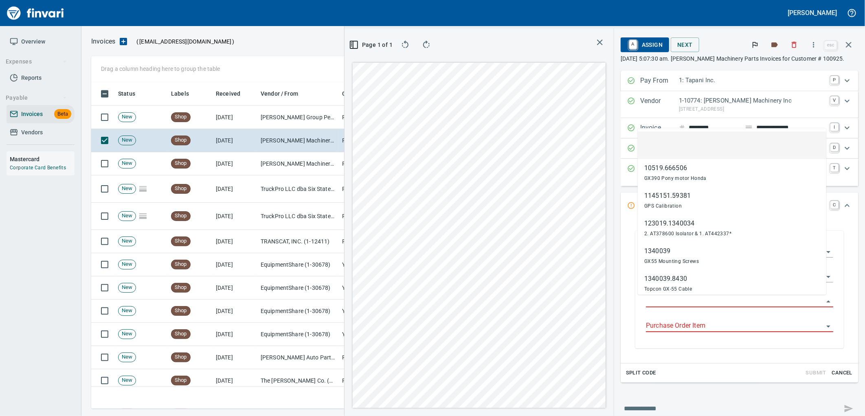
scroll to position [320, 547]
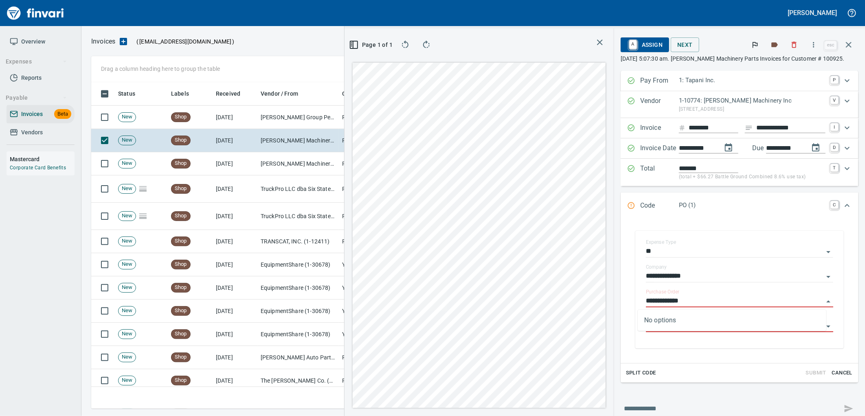
type input "**********"
click at [251, 117] on td "8/11/2025" at bounding box center [235, 117] width 45 height 23
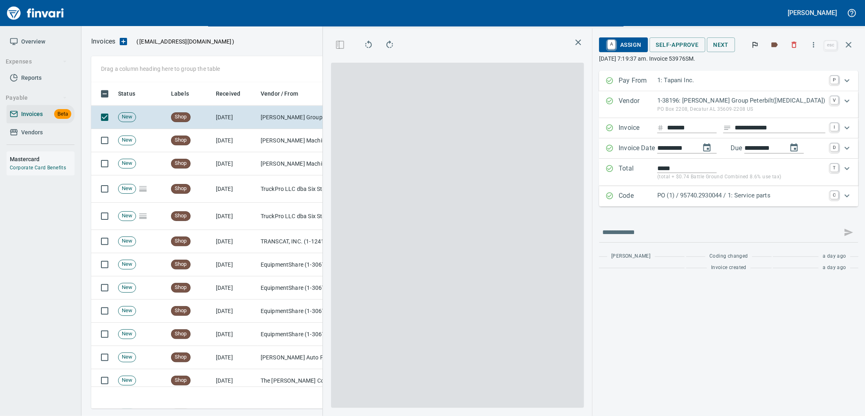
scroll to position [320, 547]
click at [741, 195] on p "PO (1) / 95740.2930044 / 1: Service parts" at bounding box center [741, 195] width 168 height 9
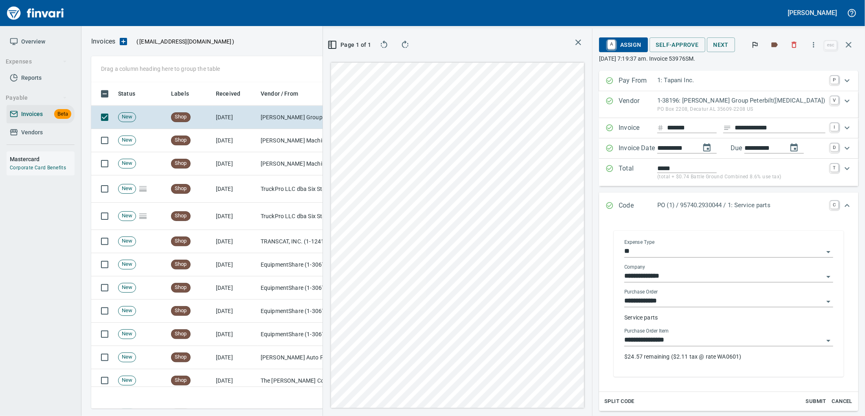
click at [700, 339] on input "**********" at bounding box center [723, 340] width 199 height 11
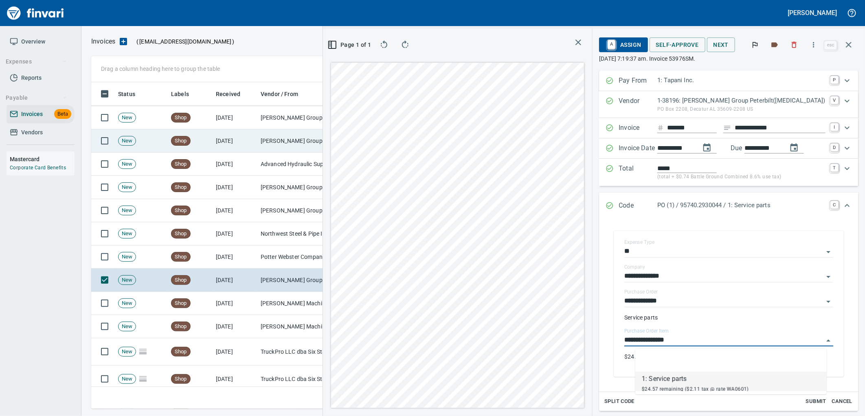
scroll to position [835, 0]
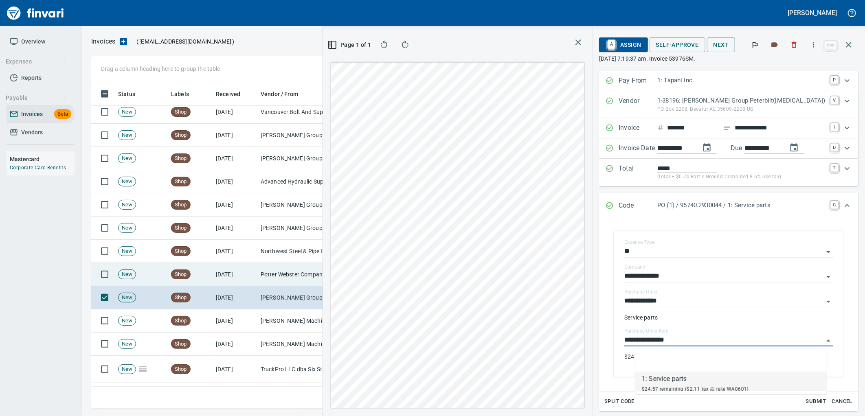
click at [293, 277] on td "Potter Webster Company Inc (1-10818)" at bounding box center [297, 274] width 81 height 23
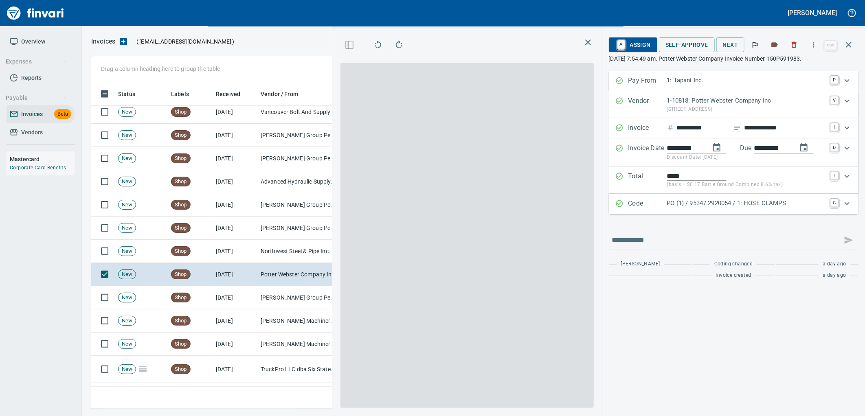
scroll to position [790, 0]
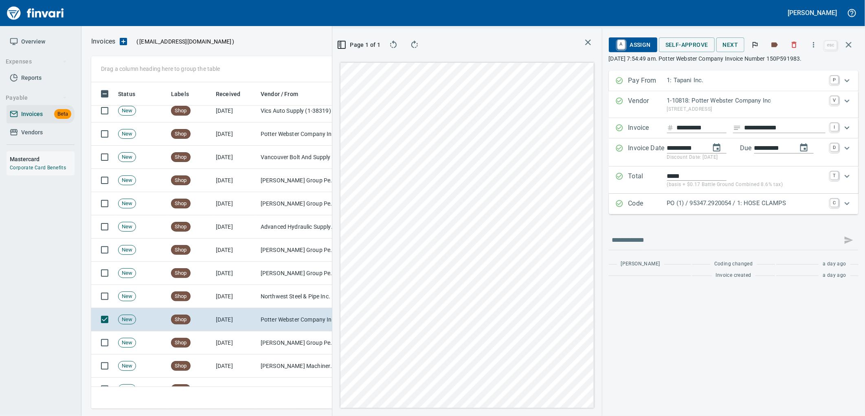
click at [726, 204] on p "PO (1) / 95347.2920054 / 1: HOSE CLAMPS" at bounding box center [746, 203] width 158 height 9
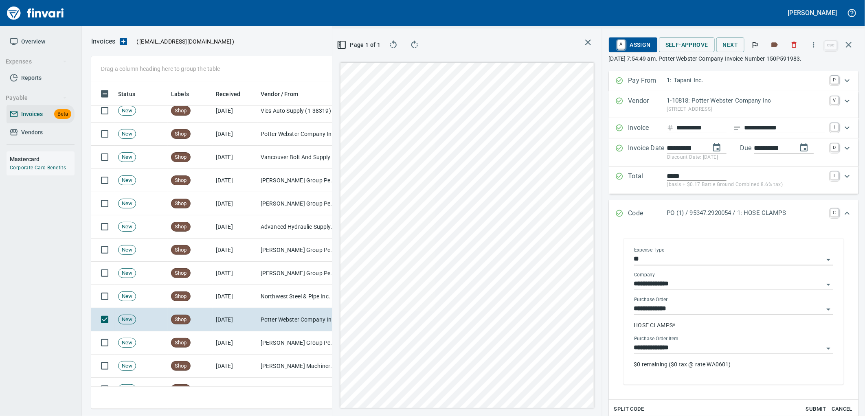
click at [717, 353] on input "**********" at bounding box center [728, 347] width 189 height 11
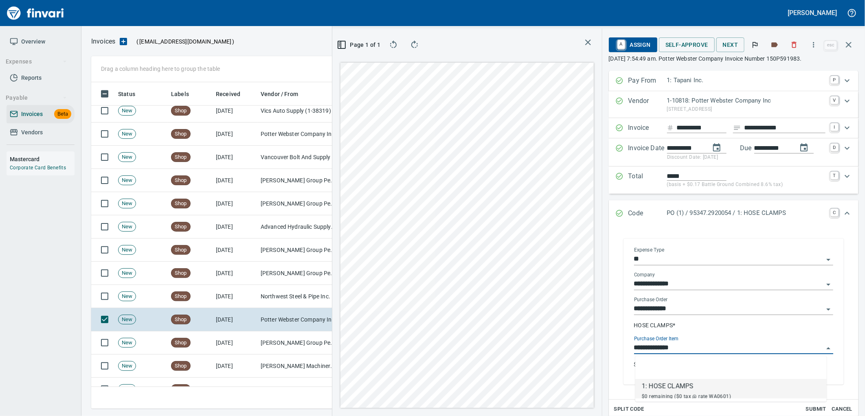
scroll to position [320, 547]
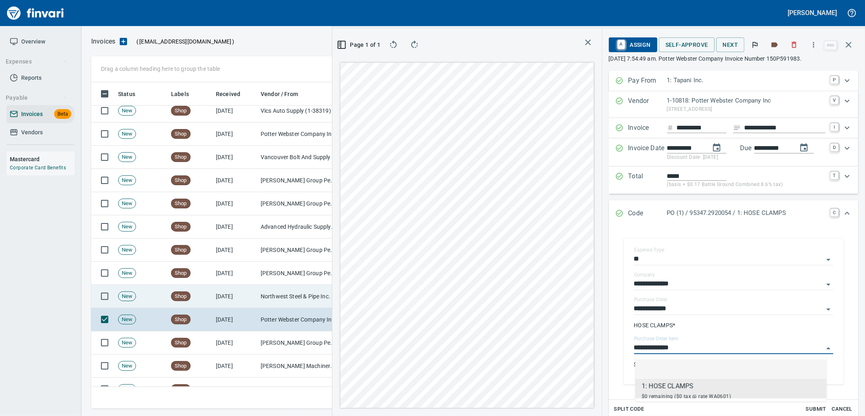
click at [307, 296] on td "Northwest Steel & Pipe Inc. (1-22439)" at bounding box center [297, 296] width 81 height 23
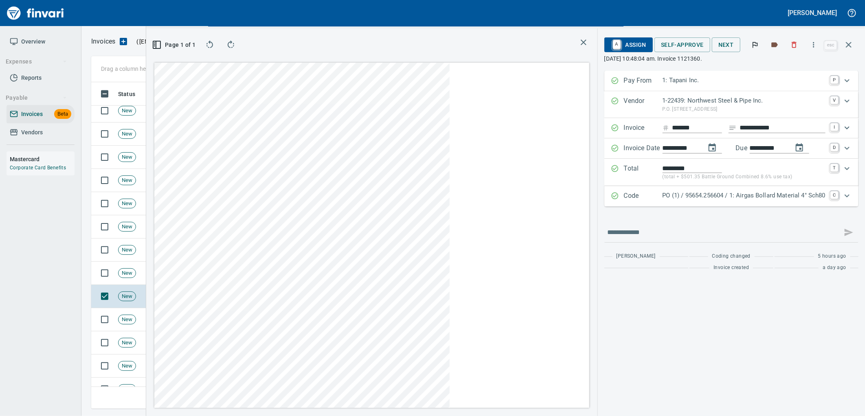
click at [766, 199] on p "PO (1) / 95654.256604 / 1: Airgas Bollard Material 4" Sch80" at bounding box center [743, 195] width 163 height 9
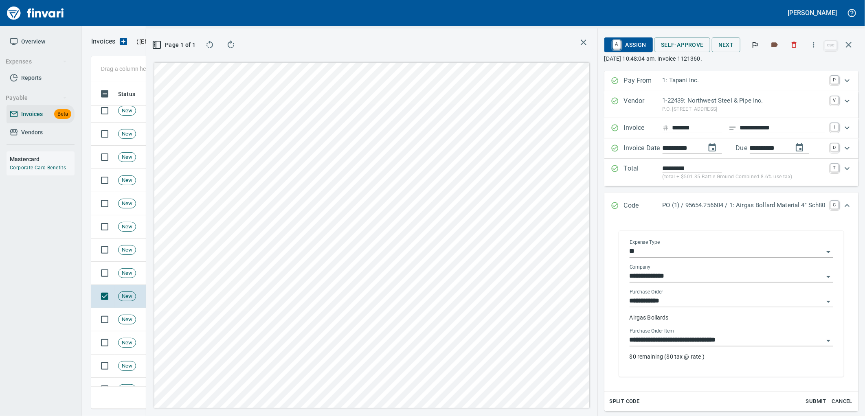
click at [715, 346] on input "**********" at bounding box center [726, 340] width 194 height 11
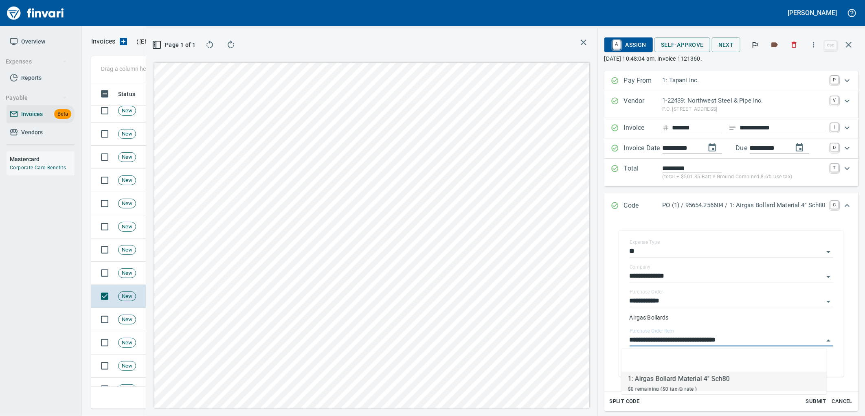
scroll to position [320, 547]
click at [132, 277] on div "New" at bounding box center [127, 273] width 18 height 10
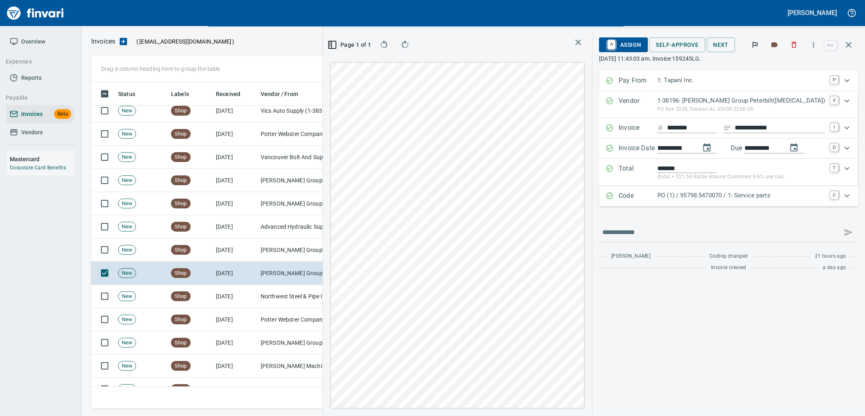
click at [739, 195] on p "PO (1) / 95798.5470070 / 1: Service parts" at bounding box center [741, 195] width 168 height 9
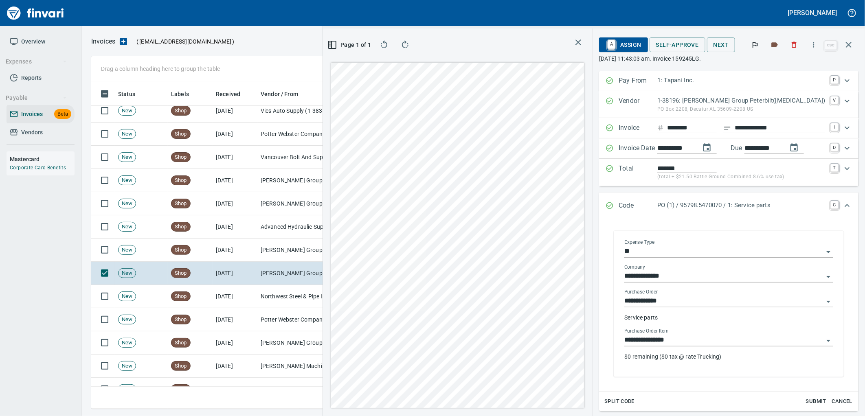
drag, startPoint x: 715, startPoint y: 342, endPoint x: 702, endPoint y: 344, distance: 13.1
click at [715, 342] on input "**********" at bounding box center [723, 340] width 199 height 11
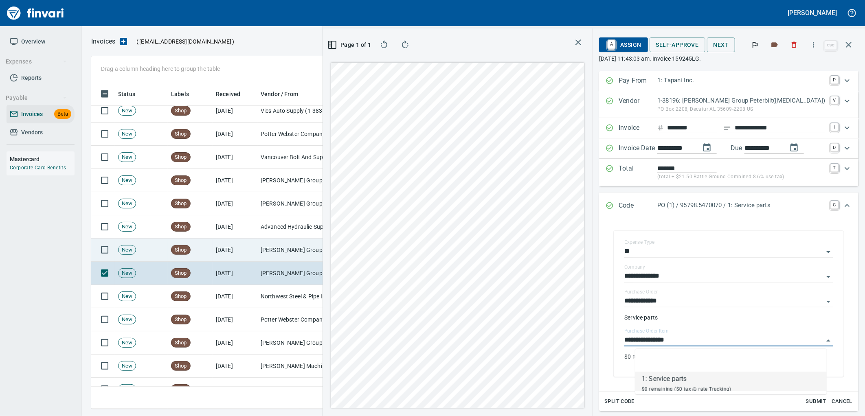
click at [204, 242] on td "Shop" at bounding box center [190, 250] width 45 height 23
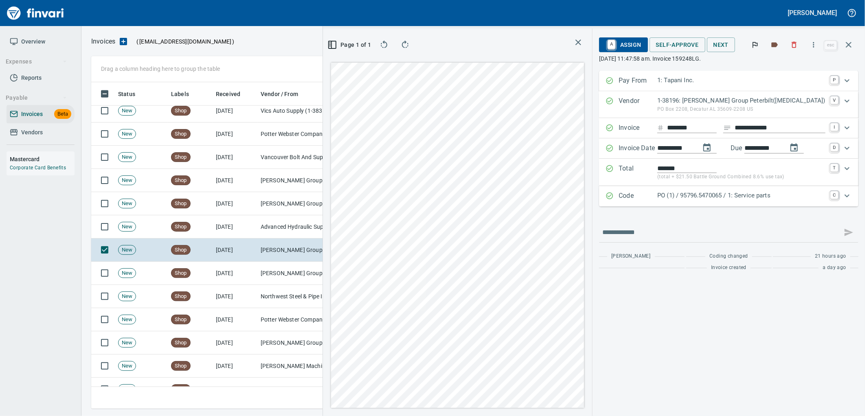
click at [727, 199] on p "PO (1) / 95796.5470065 / 1: Service parts" at bounding box center [741, 195] width 168 height 9
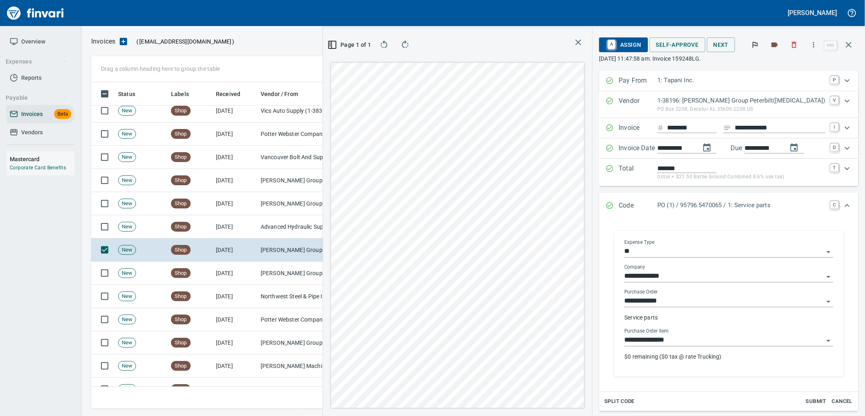
click at [706, 343] on input "**********" at bounding box center [723, 340] width 199 height 11
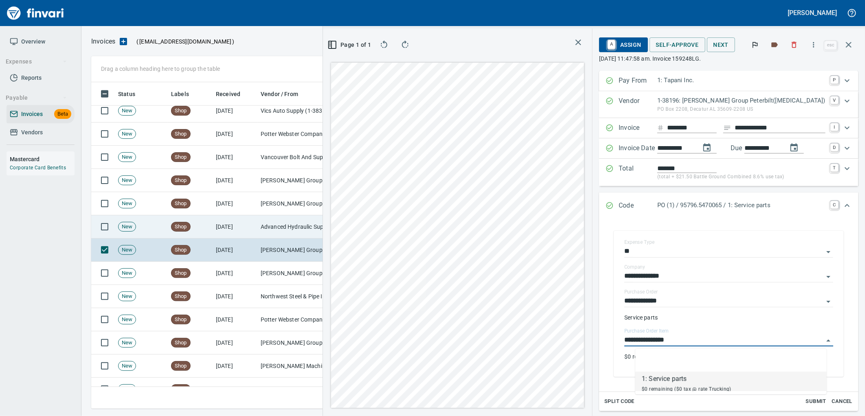
click at [292, 231] on td "Advanced Hydraulic Supply Co. LLC (1-10020)" at bounding box center [297, 226] width 81 height 23
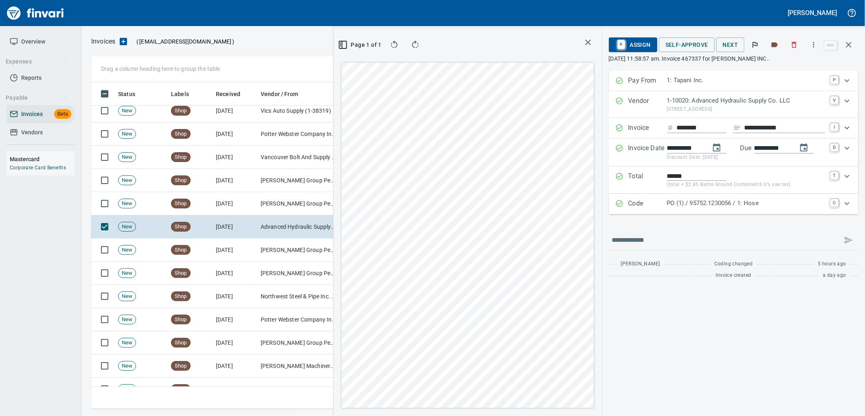
click at [695, 202] on p "PO (1) / 95752.1230056 / 1: Hose" at bounding box center [746, 203] width 158 height 9
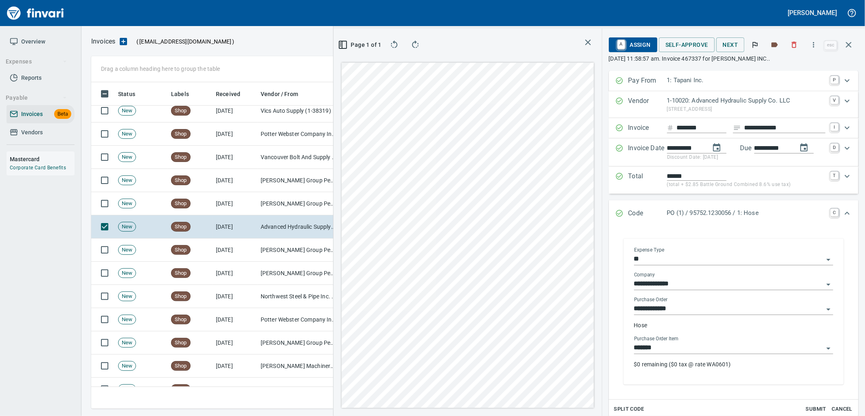
click at [672, 353] on input "*******" at bounding box center [728, 347] width 189 height 11
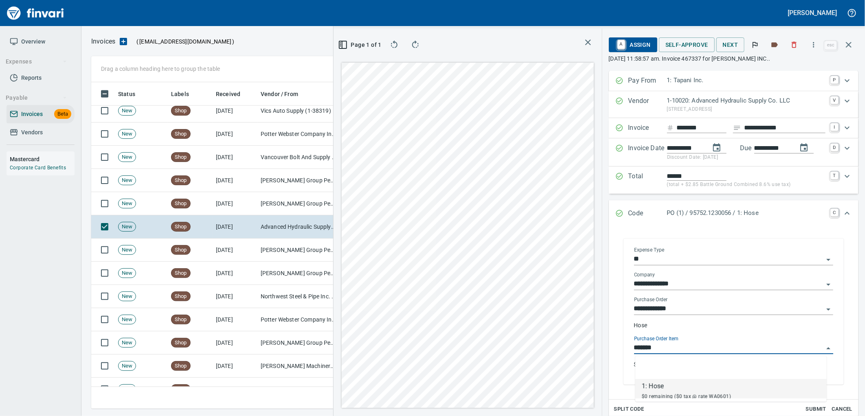
scroll to position [320, 547]
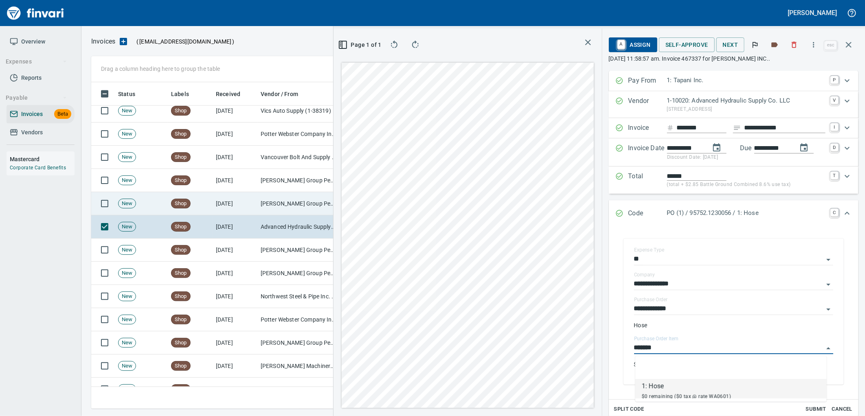
click at [279, 205] on td "Jackson Group Peterbilt(IBS) (1-38196)" at bounding box center [297, 203] width 81 height 23
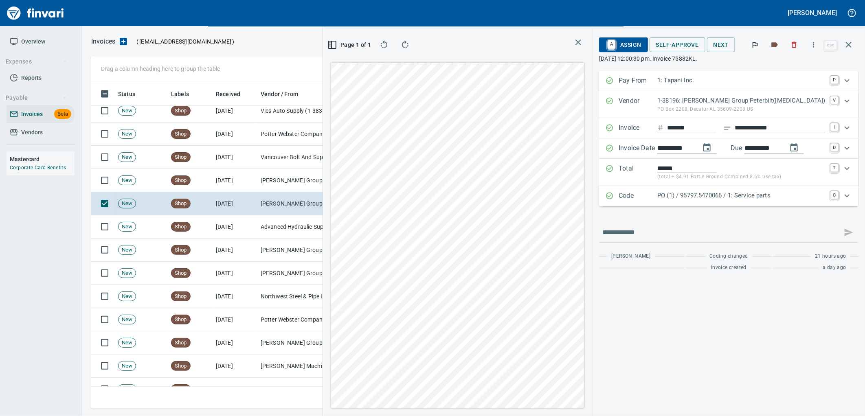
click at [738, 197] on p "PO (1) / 95797.5470066 / 1: Service parts" at bounding box center [741, 195] width 168 height 9
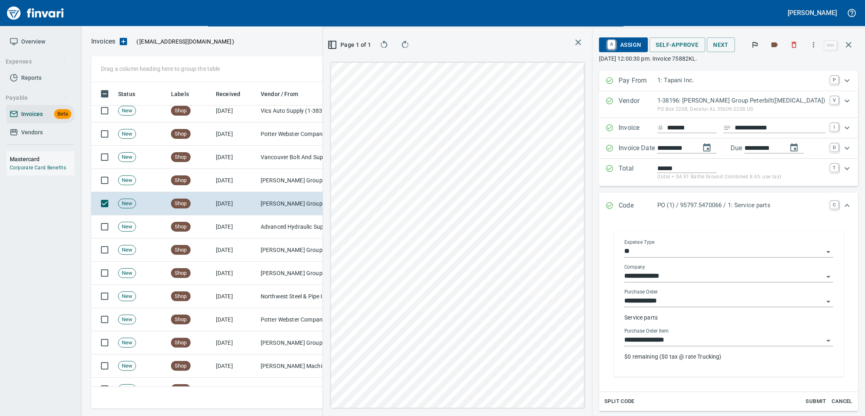
click at [703, 343] on input "**********" at bounding box center [723, 340] width 199 height 11
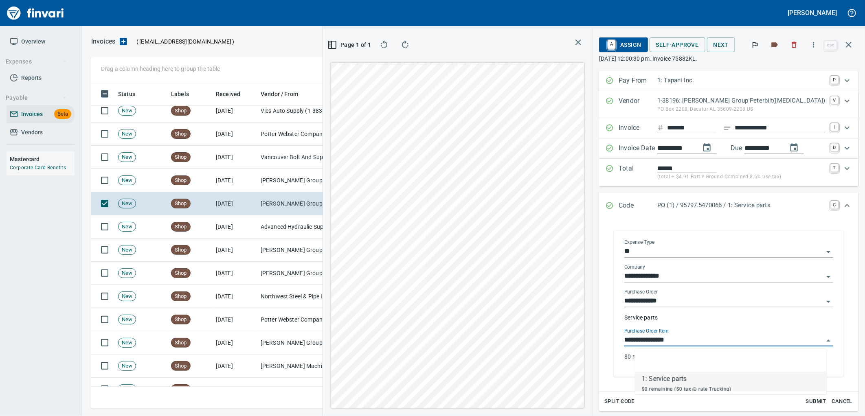
scroll to position [320, 547]
click at [275, 178] on td "Jackson Group Peterbilt(IBS) (1-38196)" at bounding box center [297, 180] width 81 height 23
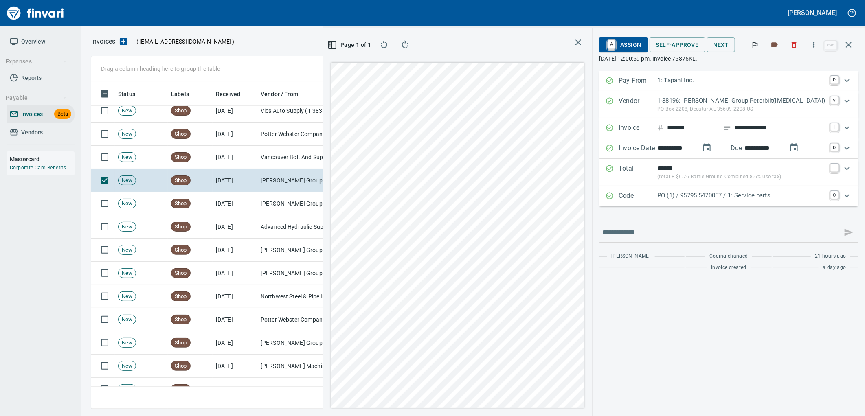
click at [690, 200] on p "PO (1) / 95795.5470057 / 1: Service parts" at bounding box center [741, 195] width 168 height 9
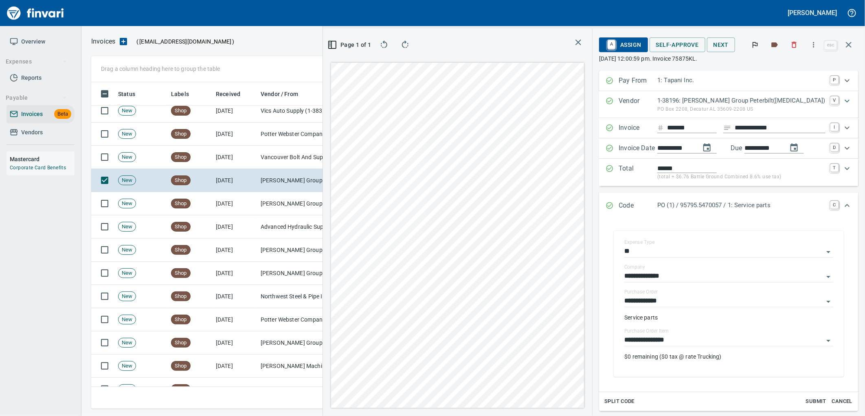
click at [698, 341] on input "**********" at bounding box center [723, 340] width 199 height 11
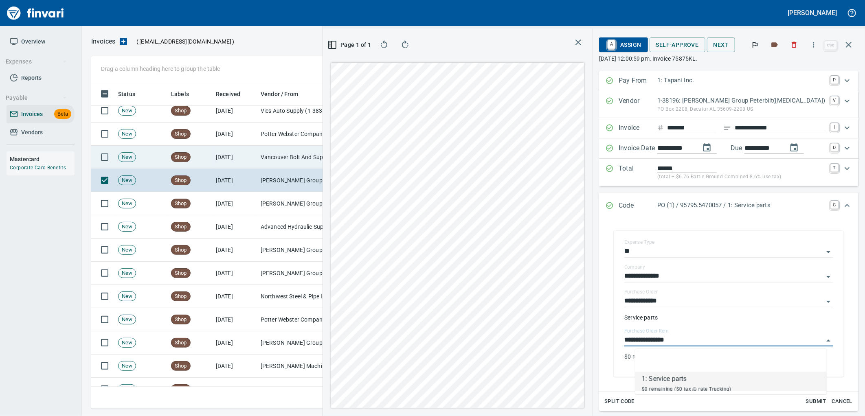
click at [271, 155] on td "Vancouver Bolt And Supply Inc (1-11067)" at bounding box center [297, 157] width 81 height 23
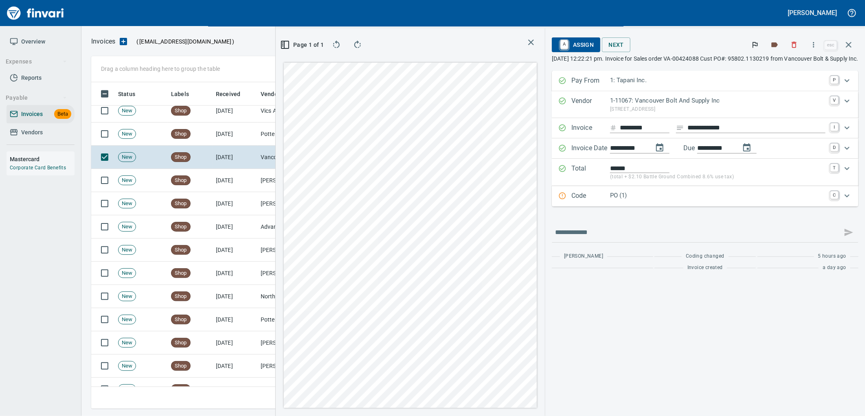
click at [656, 195] on p "PO (1)" at bounding box center [717, 195] width 215 height 9
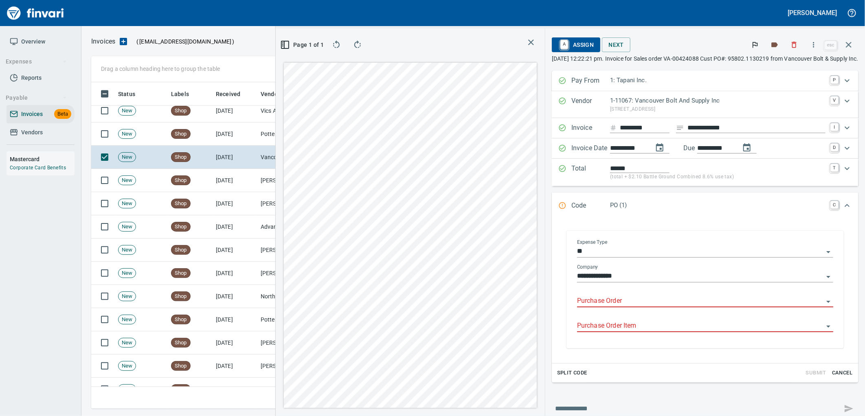
click at [598, 298] on input "Purchase Order" at bounding box center [700, 301] width 246 height 11
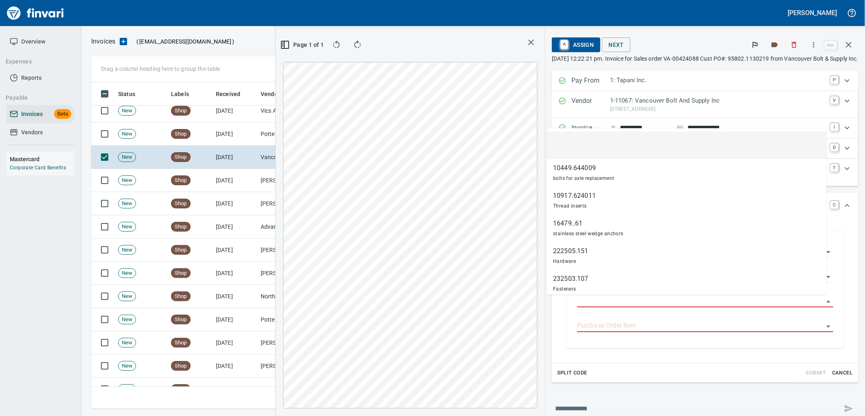
scroll to position [320, 547]
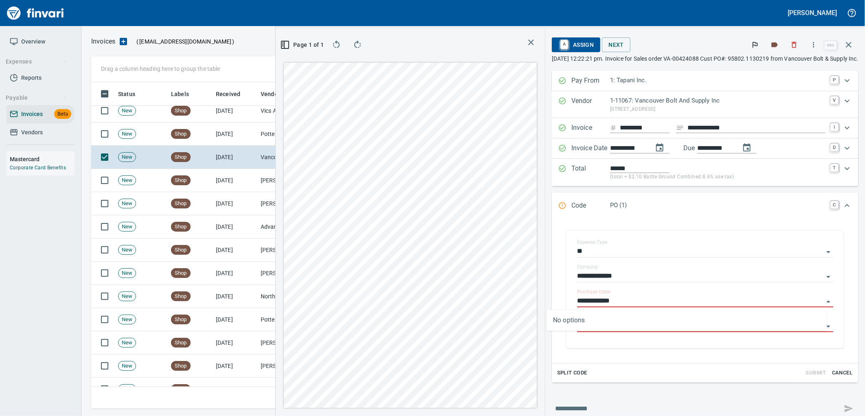
type input "**********"
click at [227, 132] on td "8/11/2025" at bounding box center [235, 134] width 45 height 23
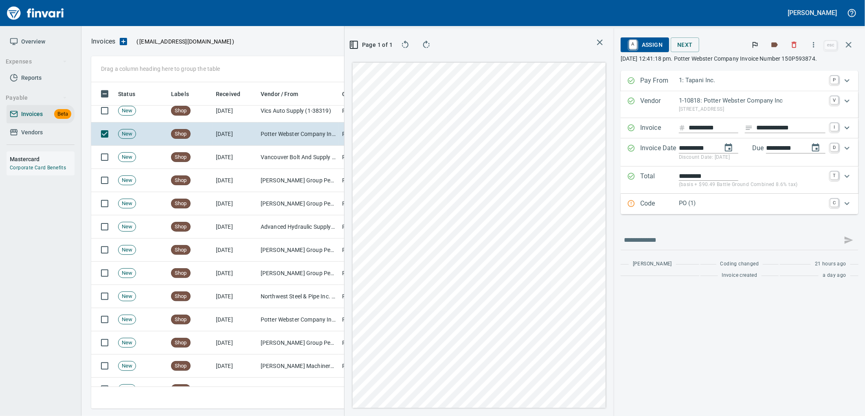
click at [707, 208] on p "PO (1)" at bounding box center [752, 203] width 147 height 9
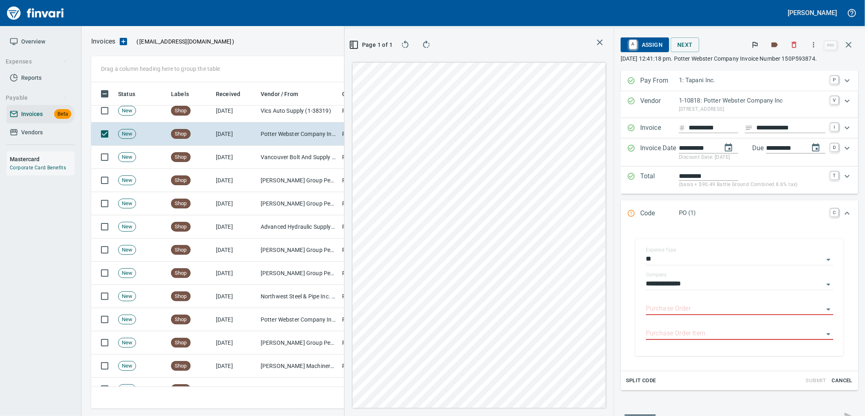
click at [691, 311] on input "Purchase Order" at bounding box center [735, 308] width 178 height 11
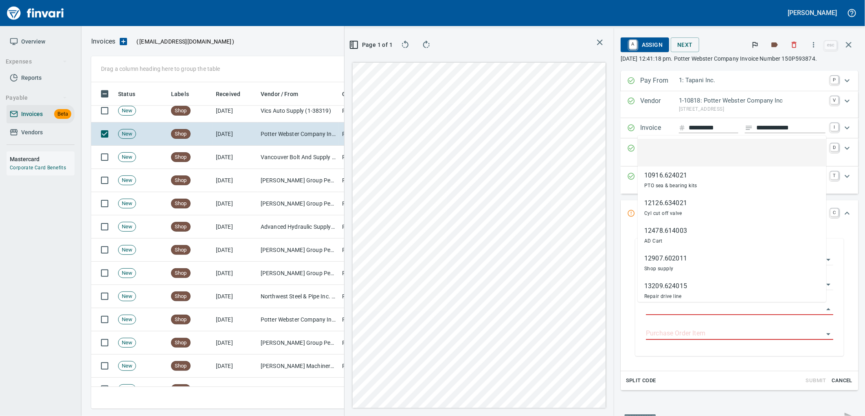
scroll to position [320, 547]
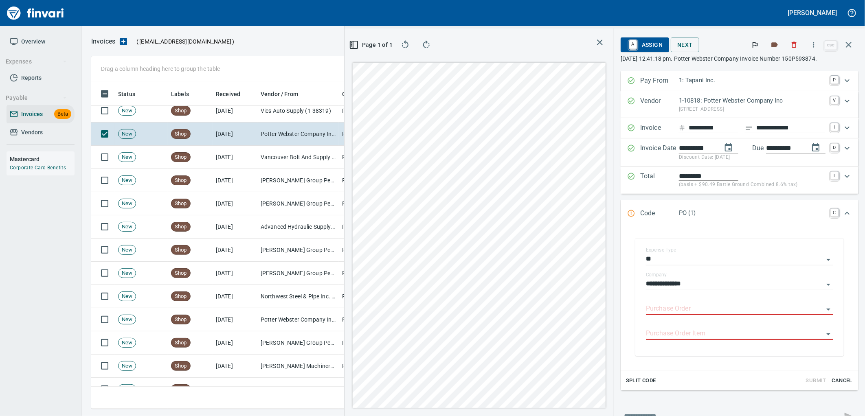
type input "**********"
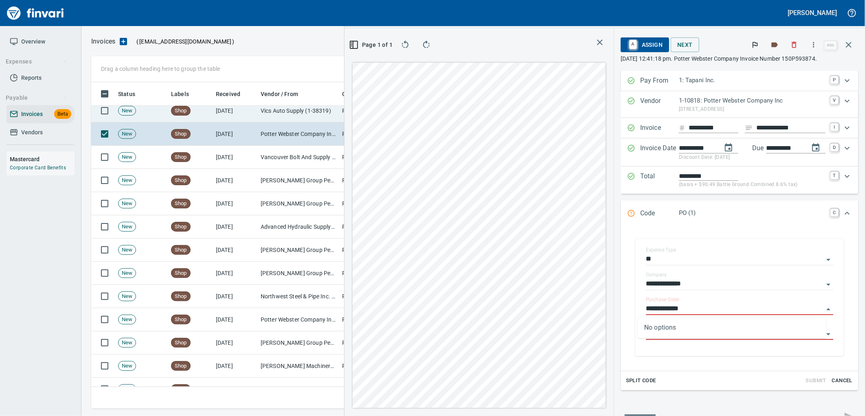
click at [278, 117] on td "Vics Auto Supply (1-38319)" at bounding box center [297, 110] width 81 height 23
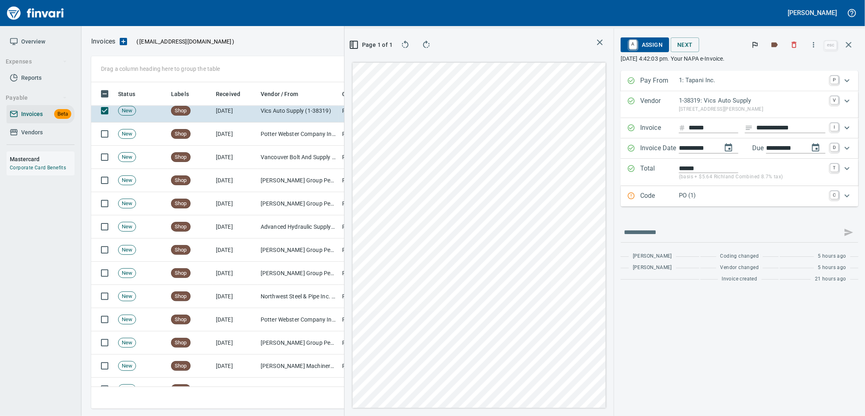
click at [699, 196] on p "PO (1)" at bounding box center [752, 195] width 147 height 9
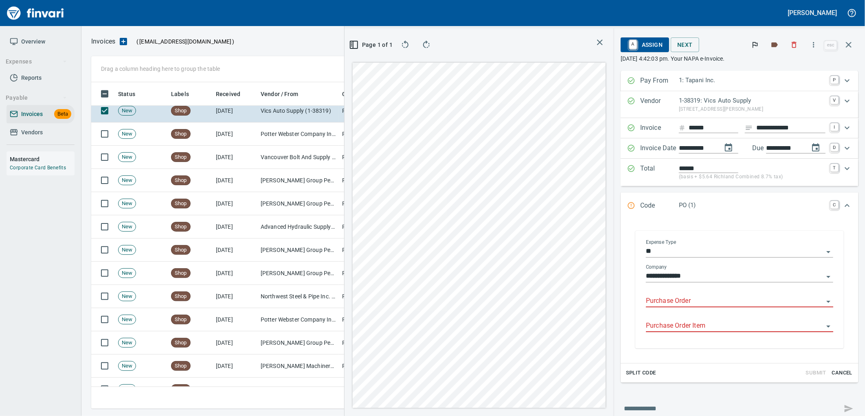
click at [704, 296] on body "Leah Wilson Overview Expenses Reports Payable Invoices Beta Vendors Mastercard …" at bounding box center [432, 208] width 865 height 416
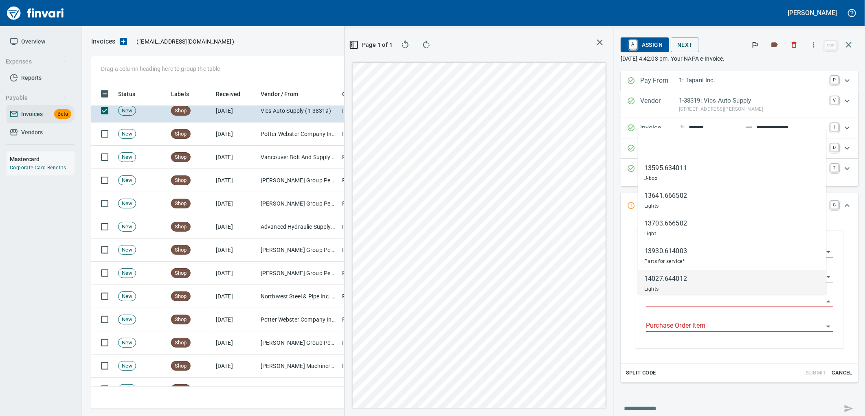
scroll to position [320, 547]
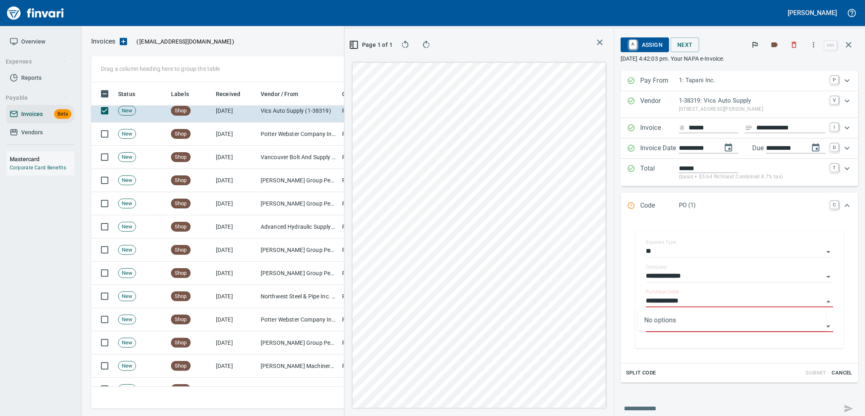
type input "**********"
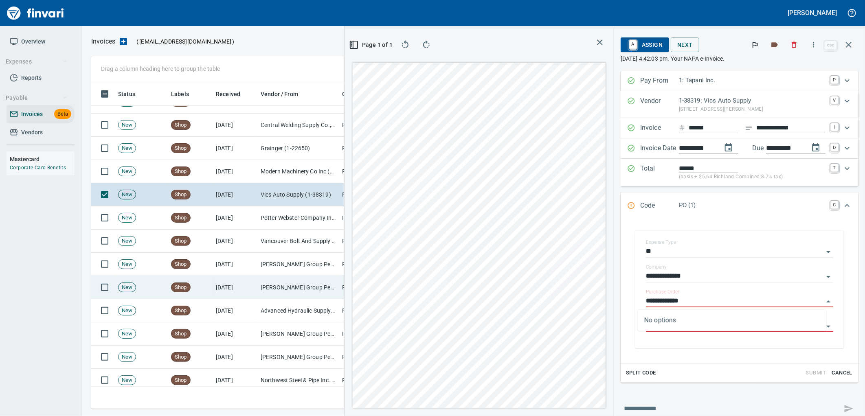
scroll to position [654, 0]
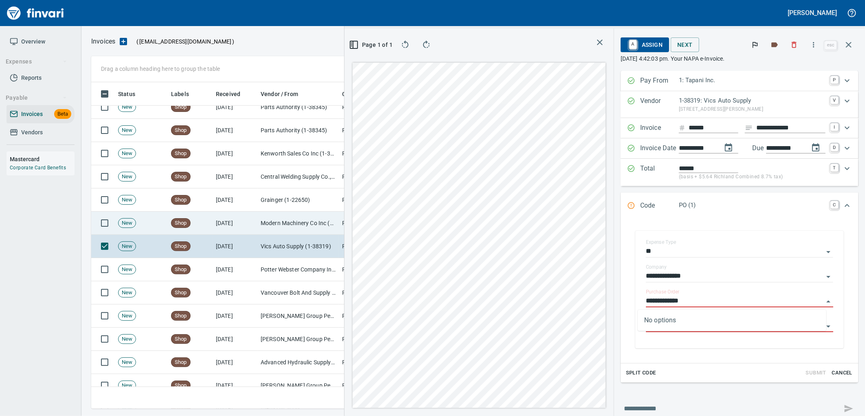
click at [295, 221] on td "Modern Machinery Co Inc (1-10672)" at bounding box center [297, 223] width 81 height 23
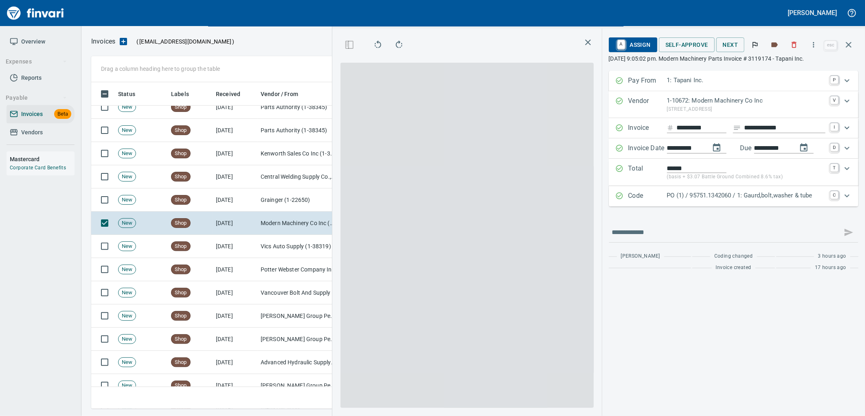
click at [718, 194] on p "PO (1) / 95751.1342060 / 1: Gaurd,bolt,washer & tube" at bounding box center [746, 195] width 158 height 9
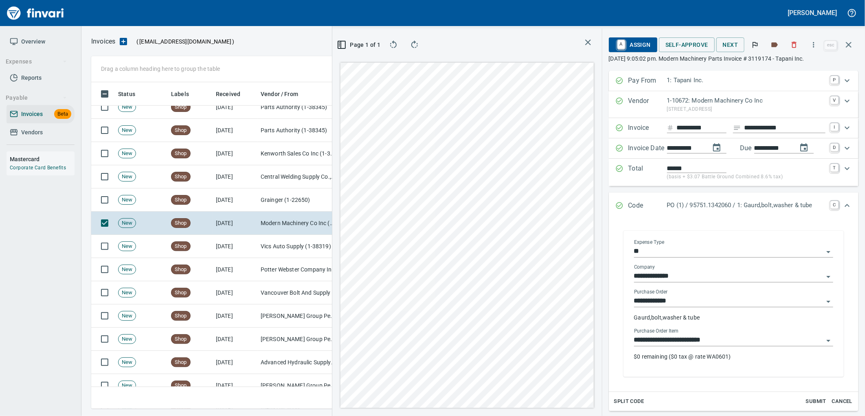
click at [702, 336] on input "**********" at bounding box center [728, 340] width 189 height 11
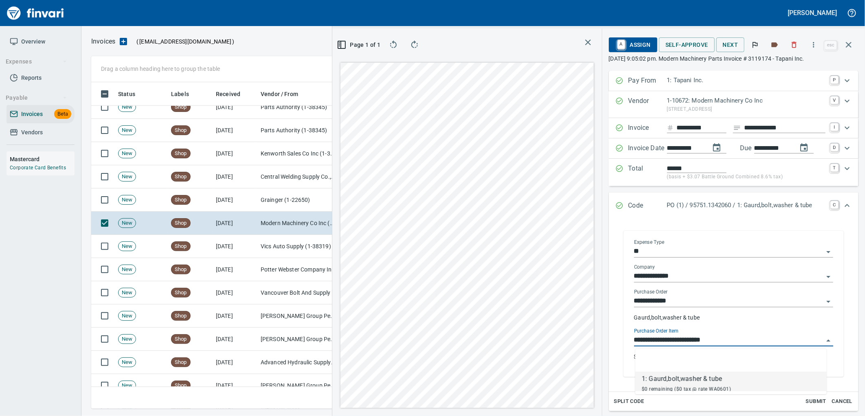
scroll to position [320, 547]
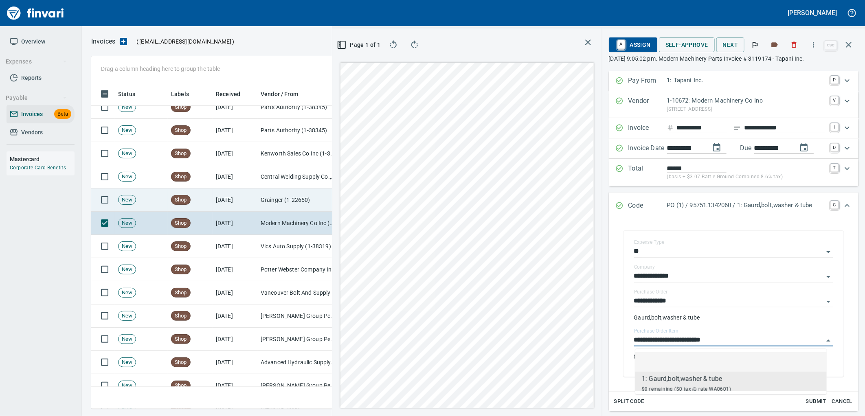
click at [291, 191] on td "Grainger (1-22650)" at bounding box center [297, 200] width 81 height 23
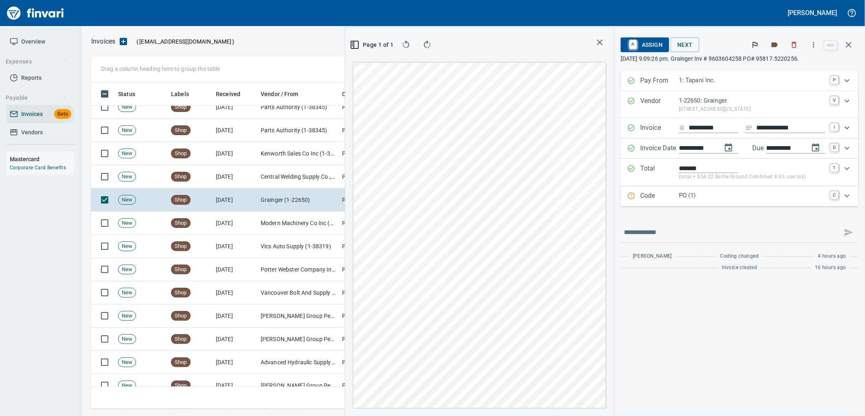
click at [775, 198] on p "PO (1)" at bounding box center [752, 195] width 147 height 9
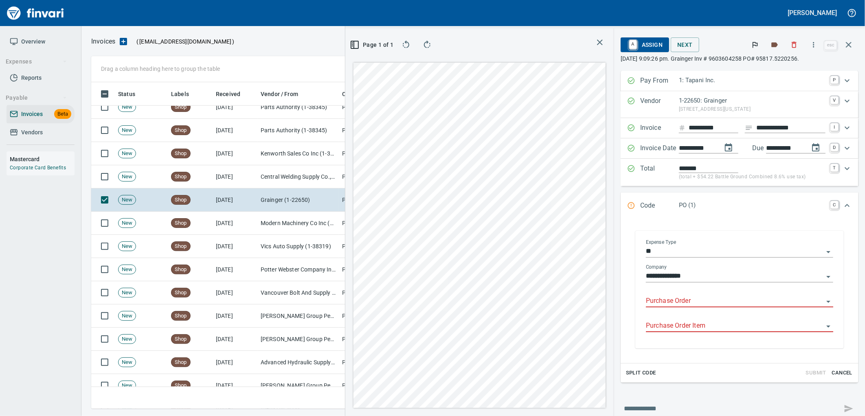
click at [707, 298] on input "Purchase Order" at bounding box center [735, 301] width 178 height 11
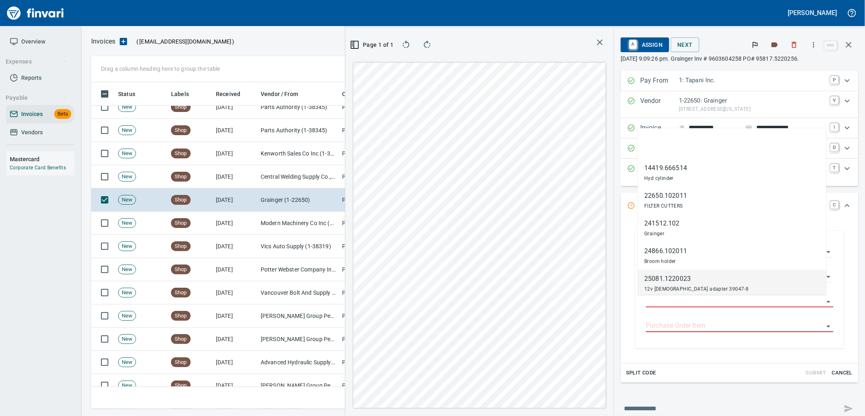
scroll to position [320, 547]
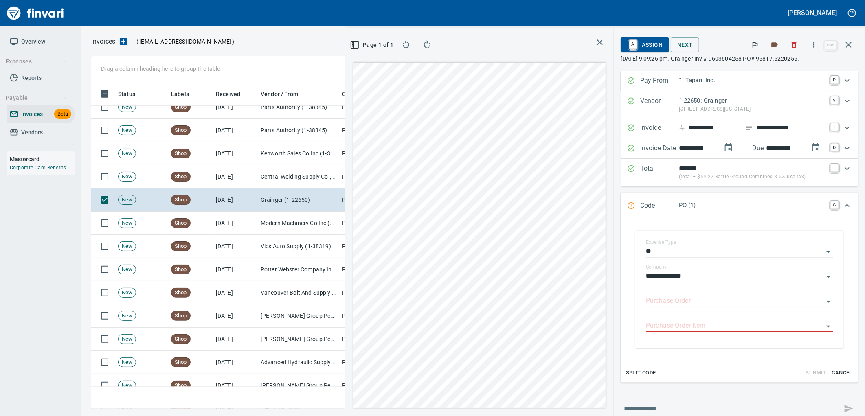
type input "**********"
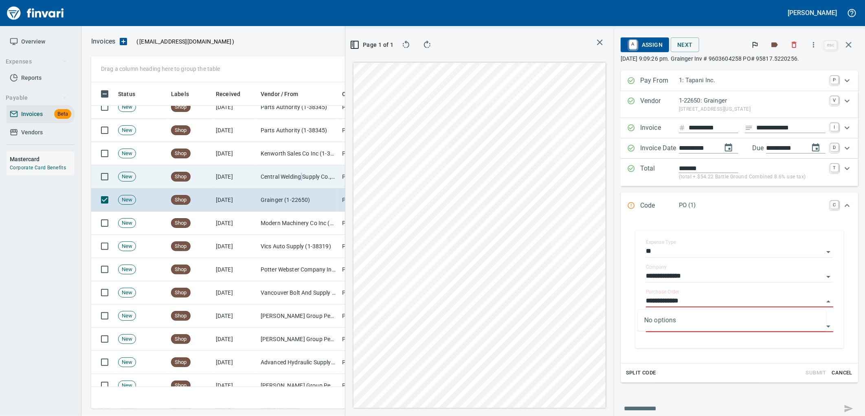
drag, startPoint x: 302, startPoint y: 172, endPoint x: 312, endPoint y: 171, distance: 10.7
click at [301, 172] on td "Central Welding Supply Co., Inc (1-23924)" at bounding box center [297, 176] width 81 height 23
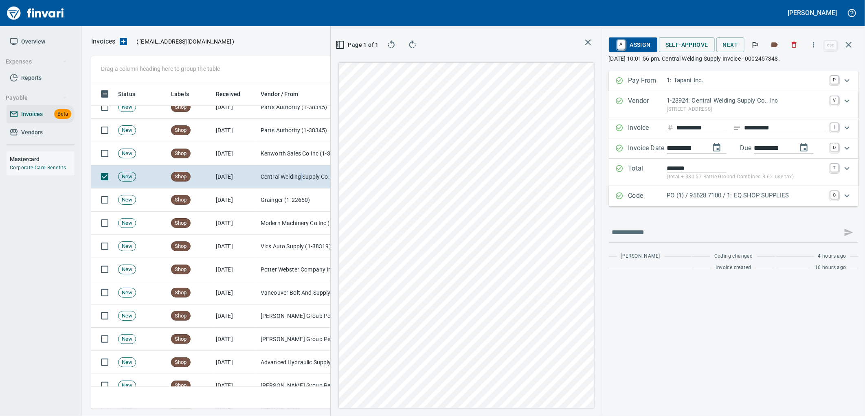
click at [729, 201] on div "PO (1) / 95628.7100 / 1: EQ SHOP SUPPLIES" at bounding box center [746, 196] width 158 height 11
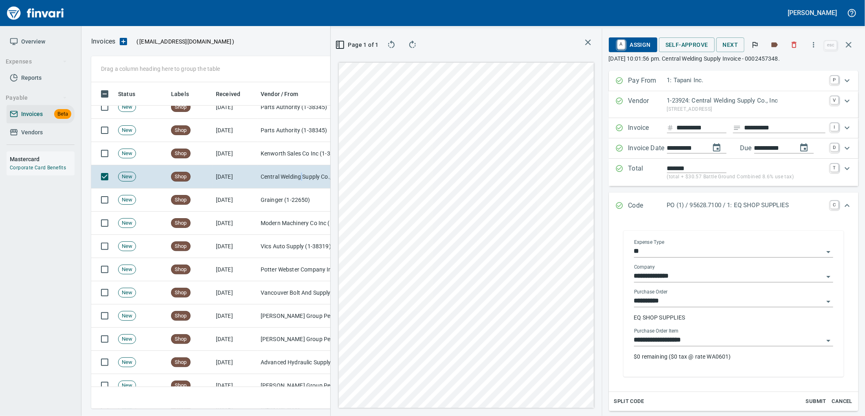
click at [713, 345] on input "**********" at bounding box center [728, 340] width 189 height 11
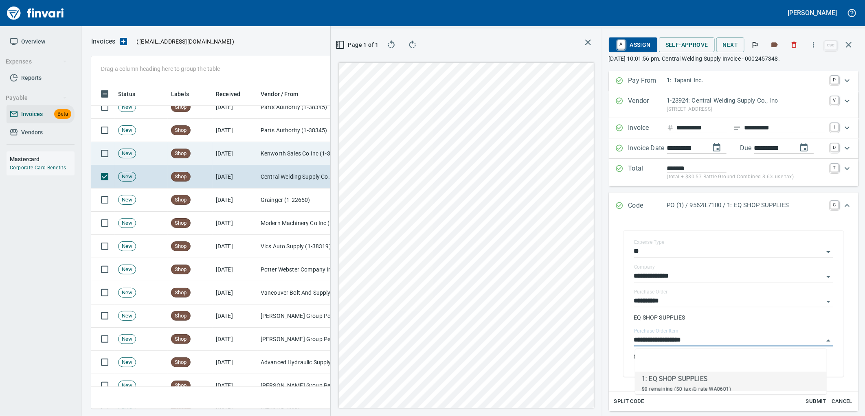
click at [265, 162] on td "Kenworth Sales Co Inc (1-38304)" at bounding box center [297, 153] width 81 height 23
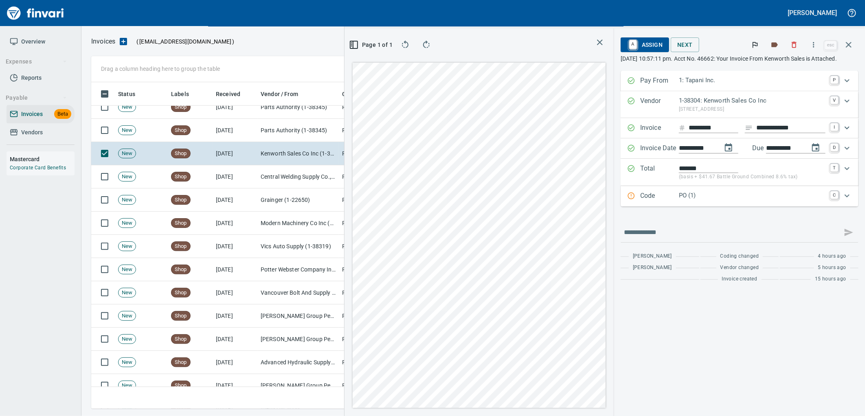
click at [728, 198] on p "PO (1)" at bounding box center [752, 195] width 147 height 9
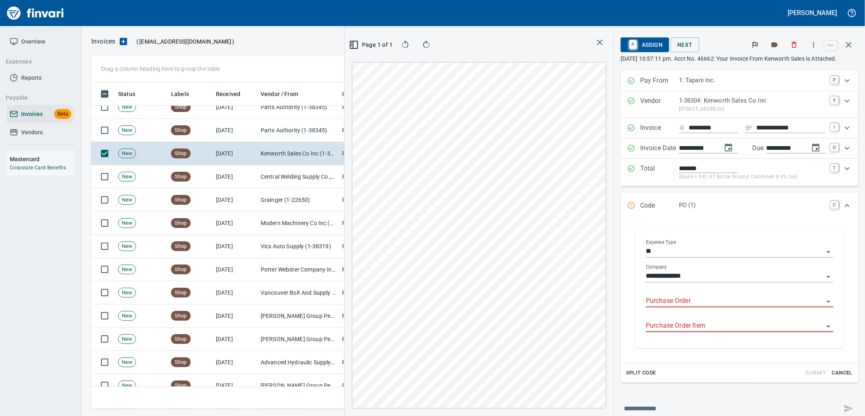
click at [678, 300] on input "Purchase Order" at bounding box center [735, 301] width 178 height 11
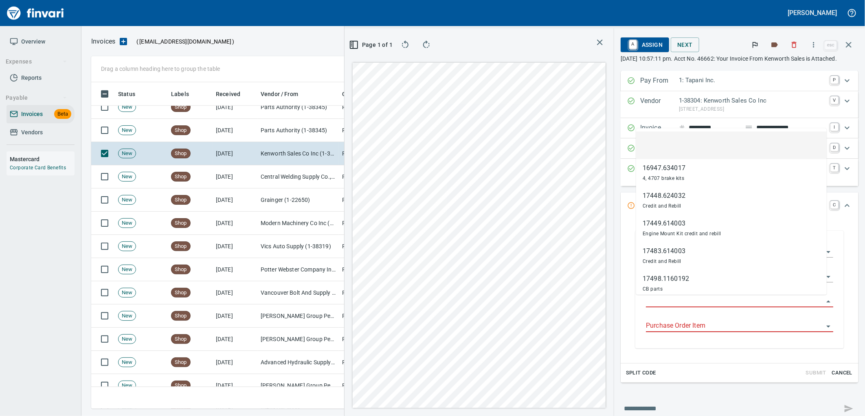
scroll to position [320, 547]
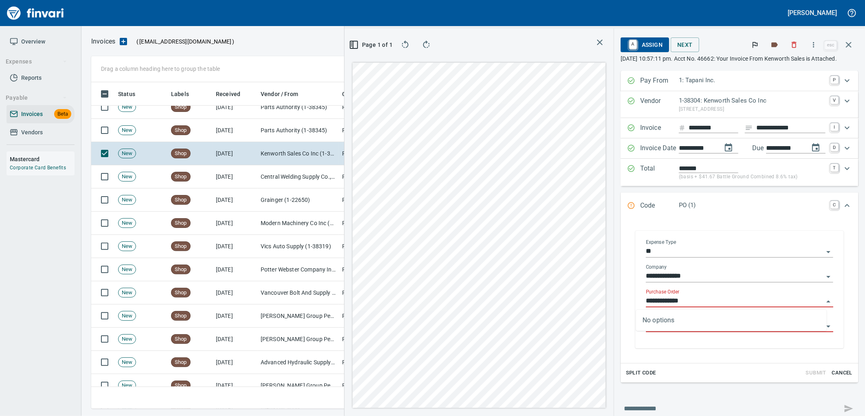
type input "**********"
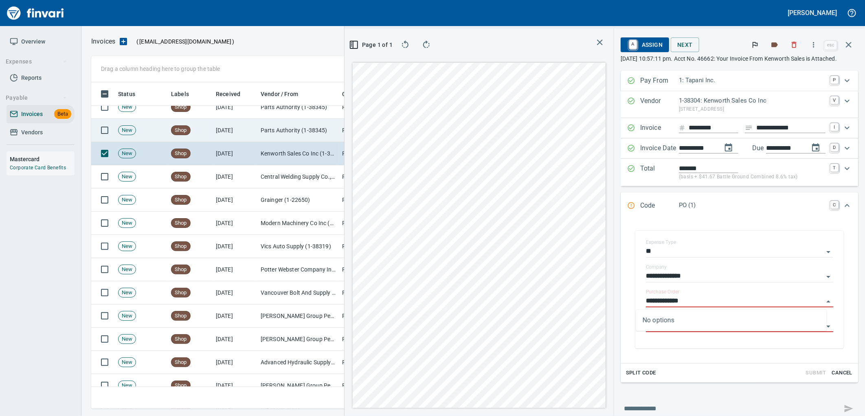
click at [275, 125] on td "Parts Authority (1-38345)" at bounding box center [297, 130] width 81 height 23
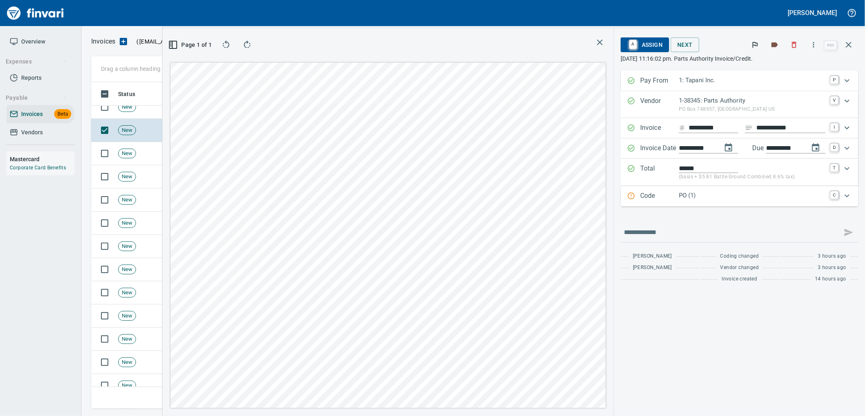
click at [730, 195] on p "PO (1)" at bounding box center [752, 195] width 147 height 9
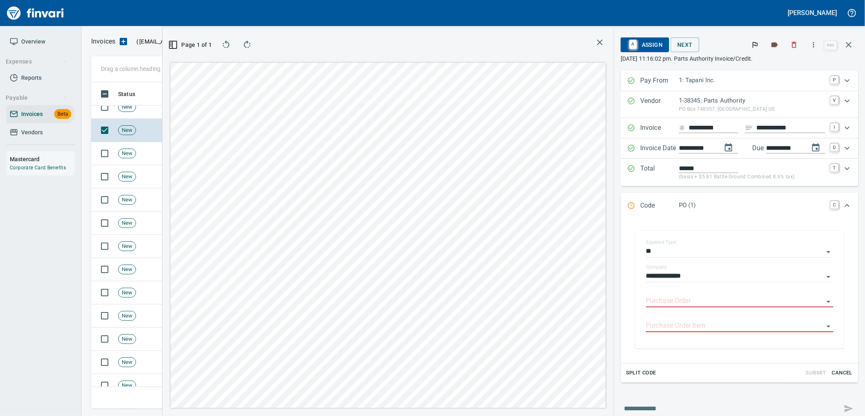
click at [677, 302] on input "Purchase Order" at bounding box center [735, 301] width 178 height 11
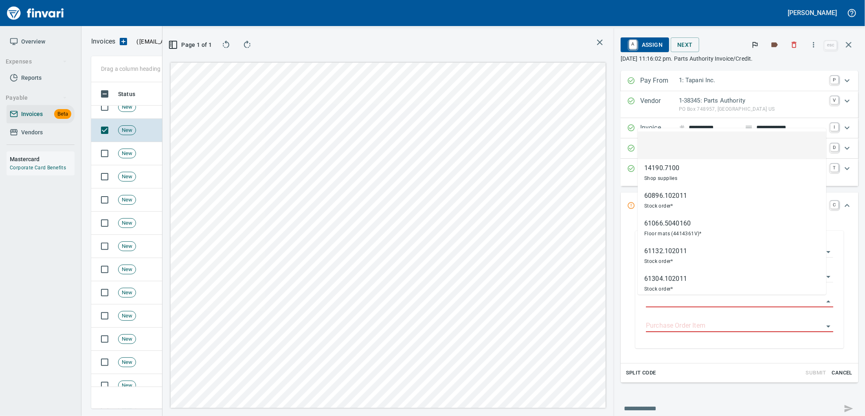
scroll to position [320, 547]
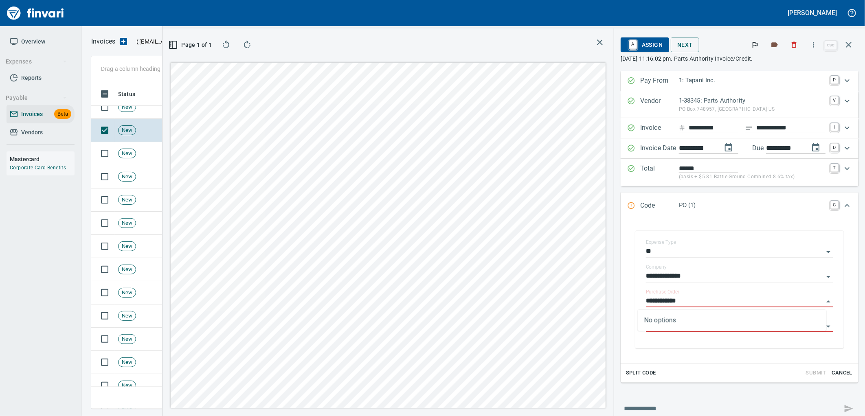
type input "**********"
click at [120, 115] on td "New" at bounding box center [141, 107] width 53 height 23
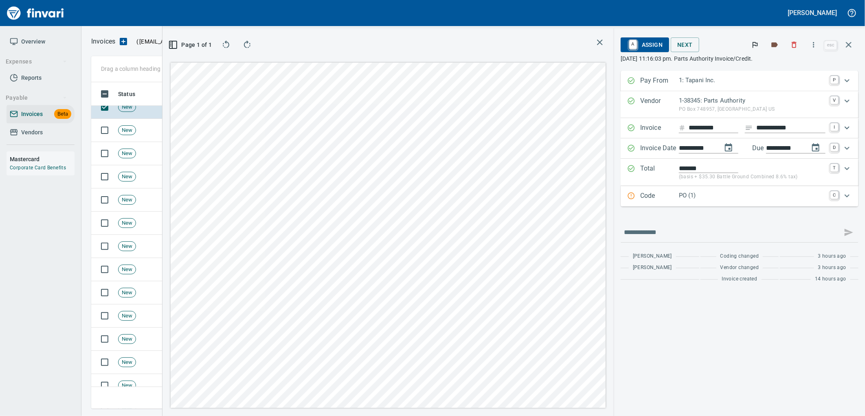
click at [690, 197] on p "PO (1)" at bounding box center [752, 195] width 147 height 9
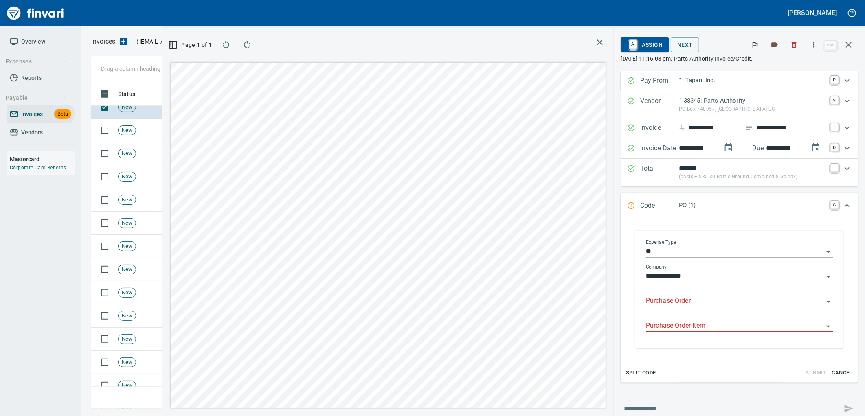
click at [717, 303] on input "Purchase Order" at bounding box center [735, 301] width 178 height 11
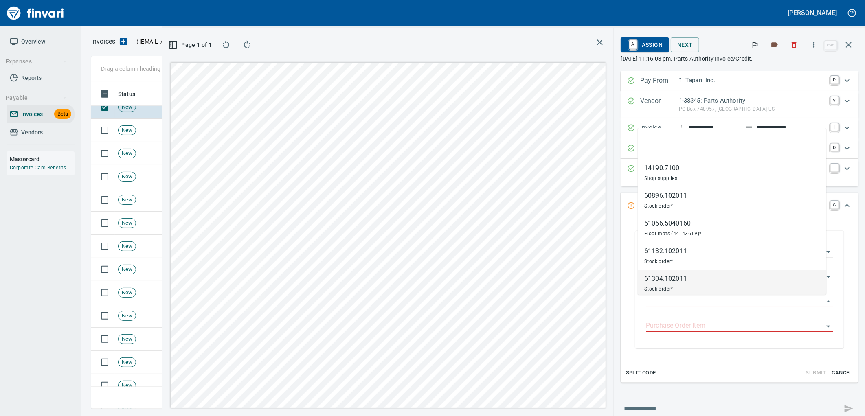
scroll to position [320, 547]
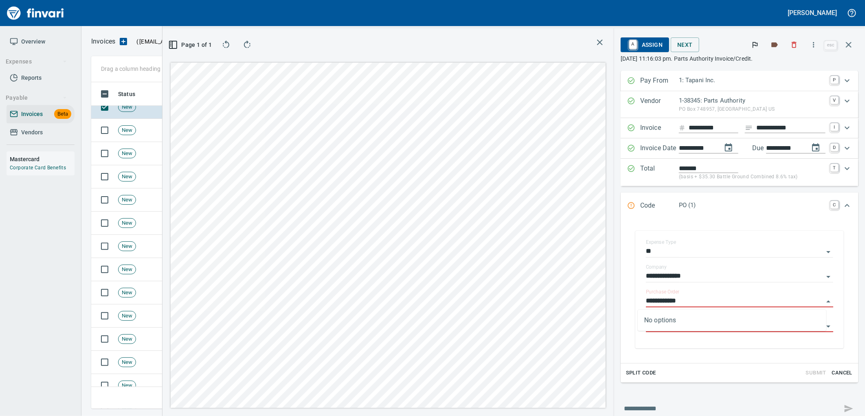
type input "**********"
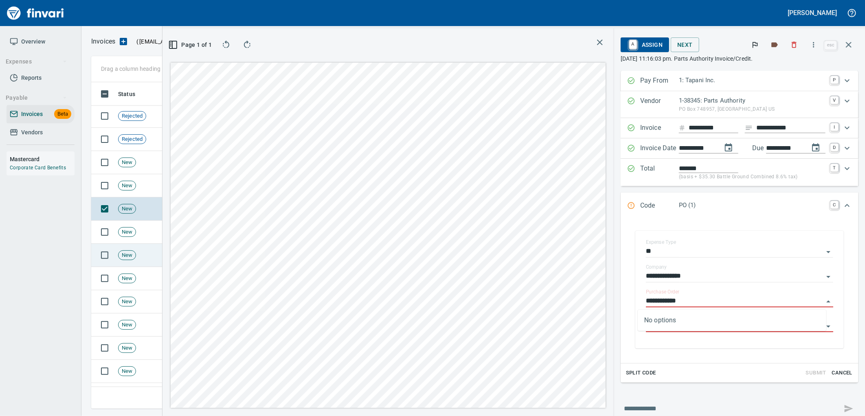
scroll to position [518, 0]
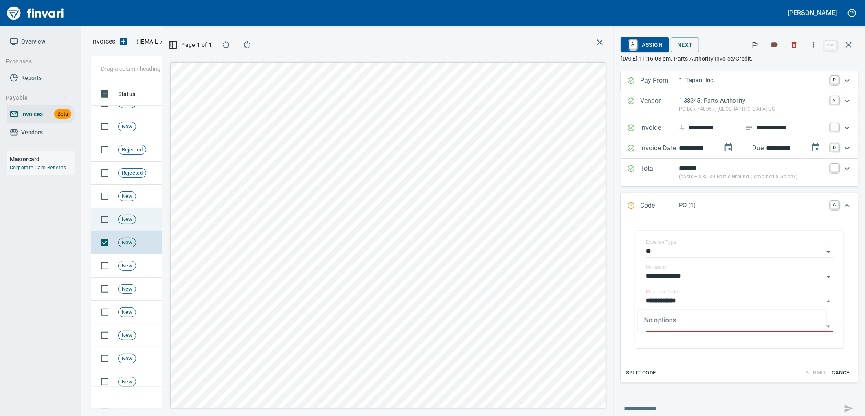
click at [141, 216] on td "New" at bounding box center [141, 219] width 53 height 23
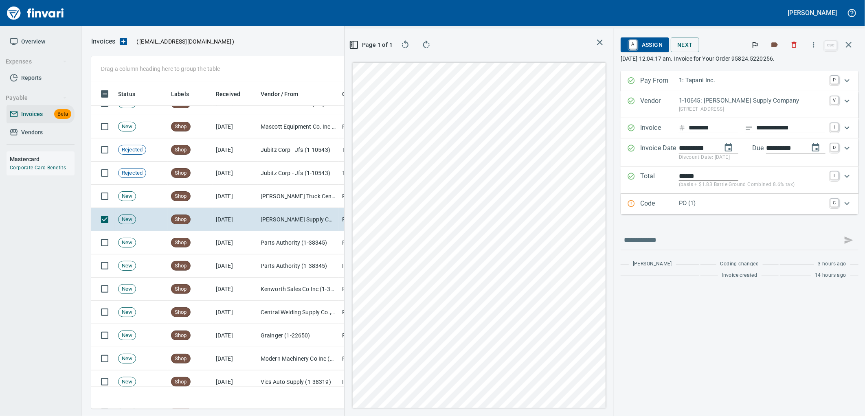
click at [719, 205] on p "PO (1)" at bounding box center [752, 203] width 147 height 9
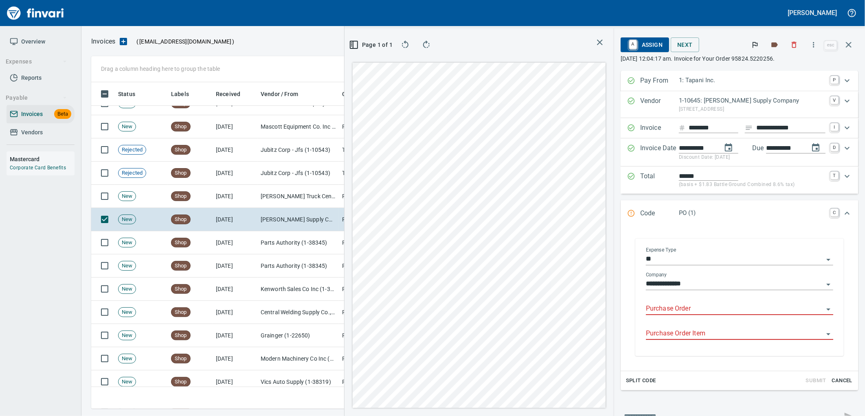
click at [682, 315] on input "Purchase Order" at bounding box center [735, 308] width 178 height 11
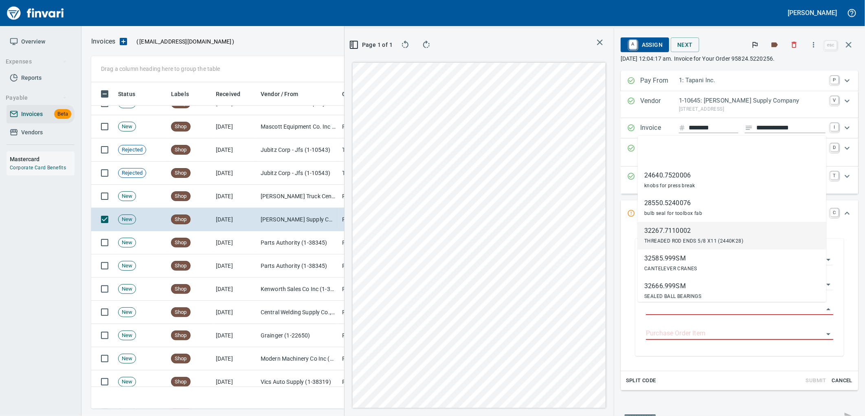
scroll to position [320, 547]
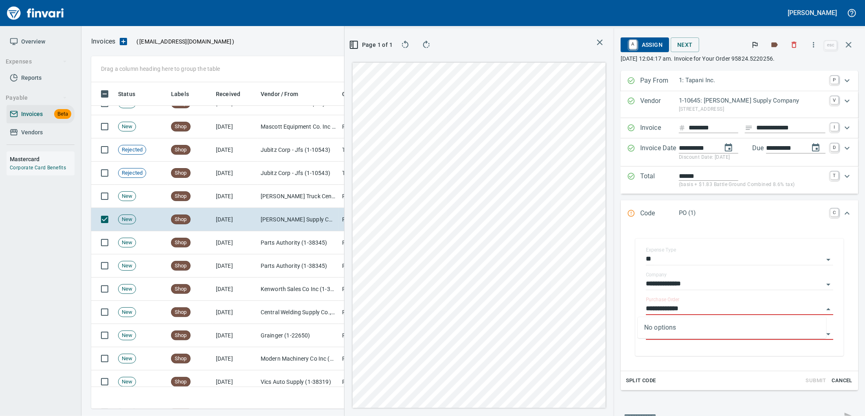
type input "**********"
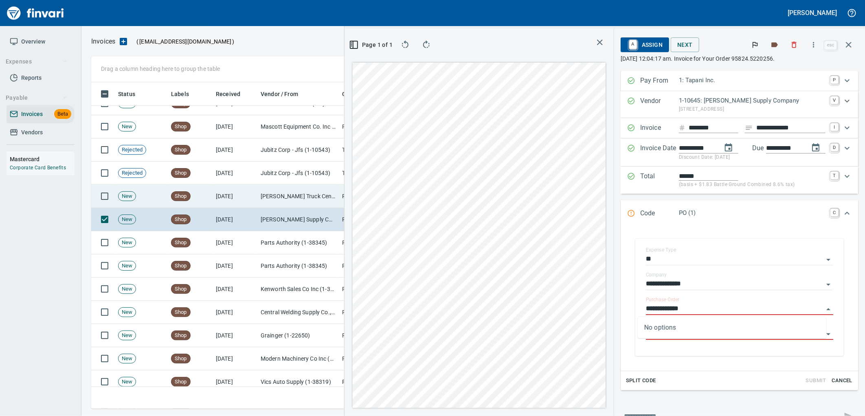
click at [303, 190] on td "Gordon Truck Centers, Inc. (1-29522)" at bounding box center [297, 196] width 81 height 23
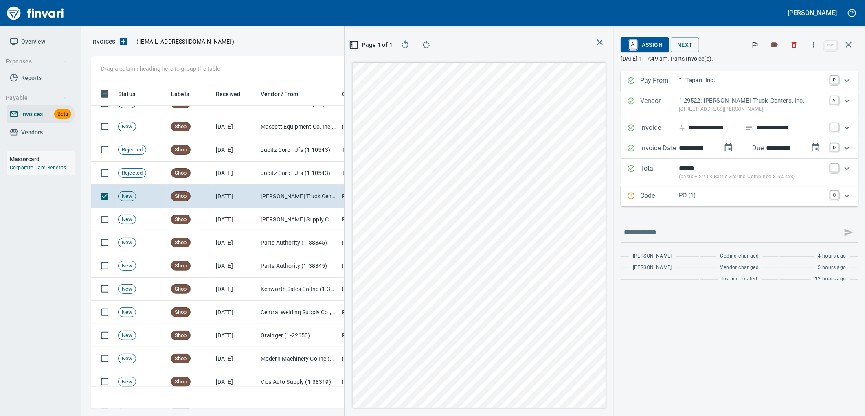
click at [748, 200] on p "PO (1)" at bounding box center [752, 195] width 147 height 9
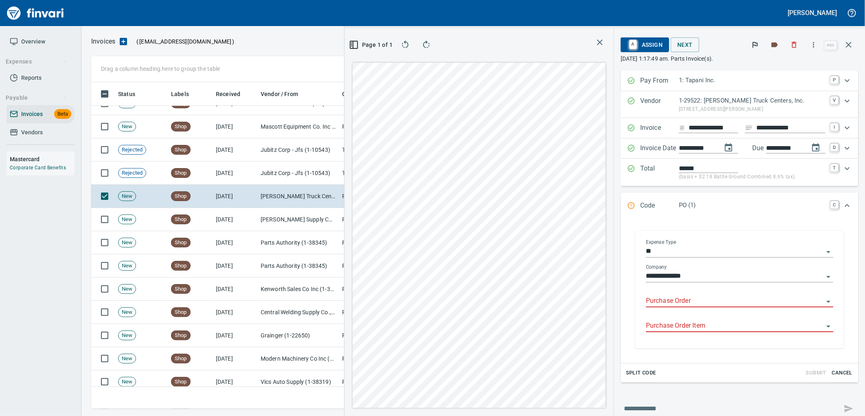
click at [699, 300] on input "Purchase Order" at bounding box center [735, 301] width 178 height 11
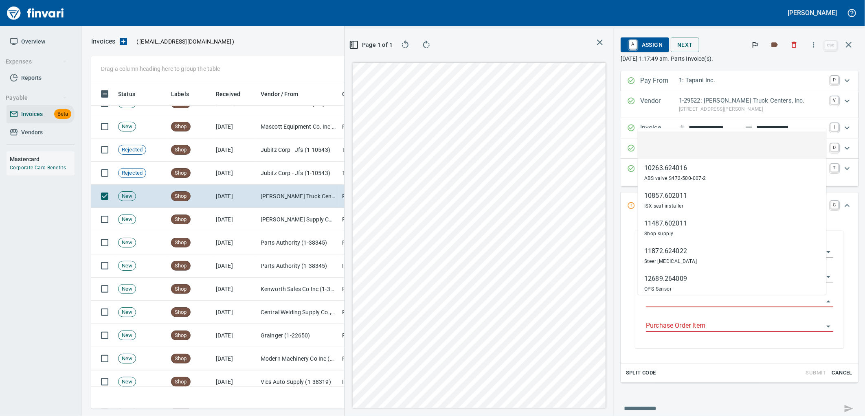
scroll to position [320, 547]
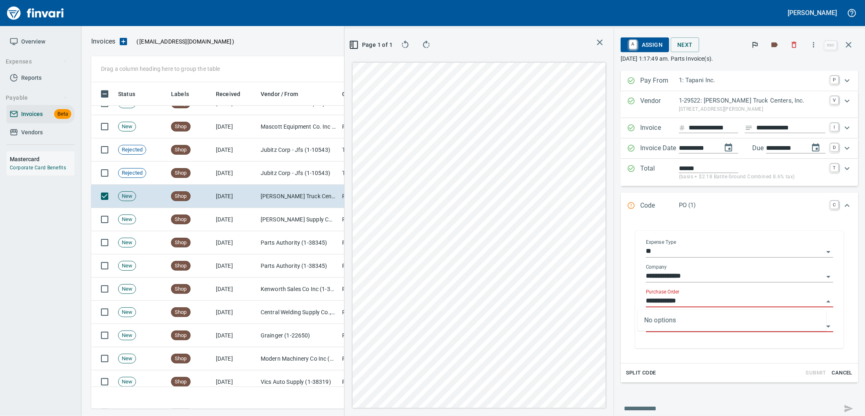
click at [655, 297] on input "**********" at bounding box center [735, 301] width 178 height 11
click at [656, 300] on input "**********" at bounding box center [735, 301] width 178 height 11
type input "**********"
click at [259, 170] on td "Jubitz Corp - Jfs (1-10543)" at bounding box center [297, 173] width 81 height 23
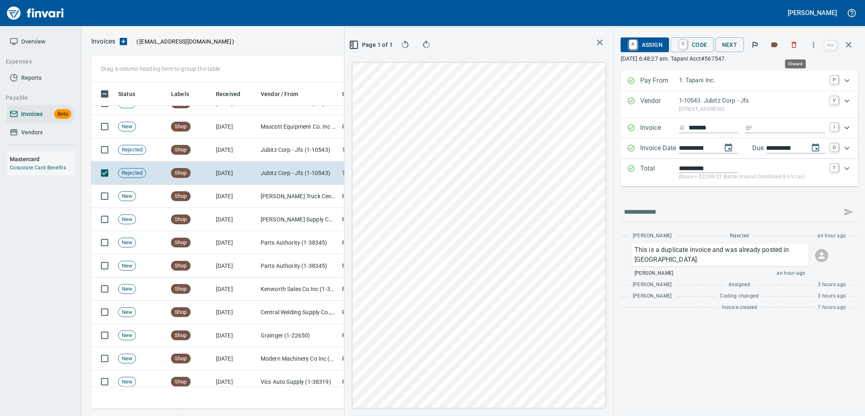
click at [796, 45] on icon "button" at bounding box center [794, 45] width 5 height 6
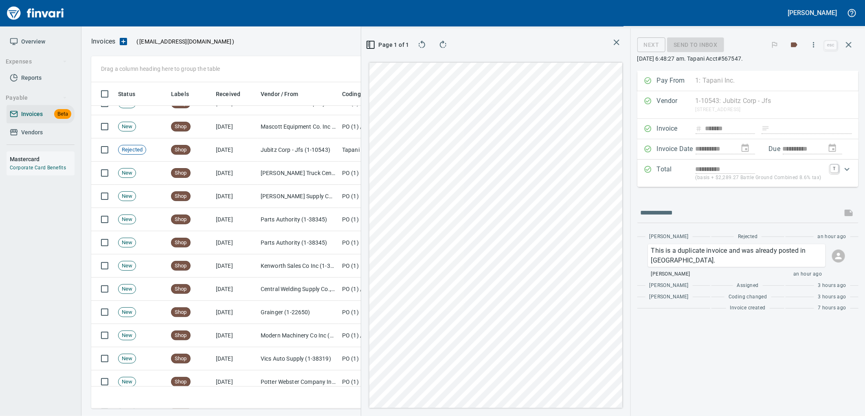
scroll to position [320, 547]
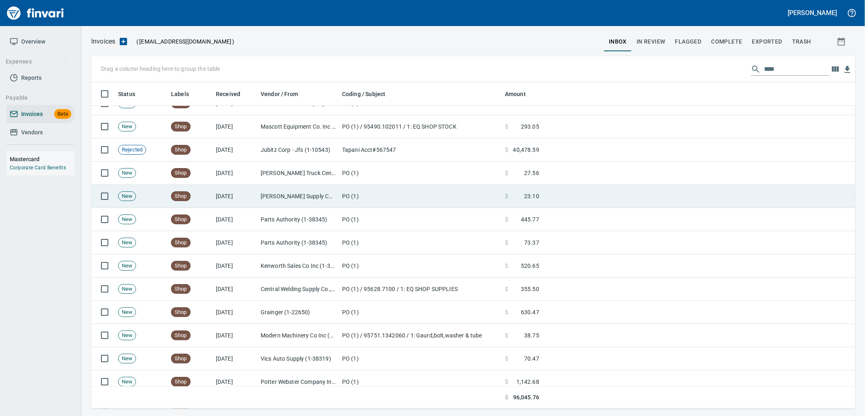
scroll to position [1, 1]
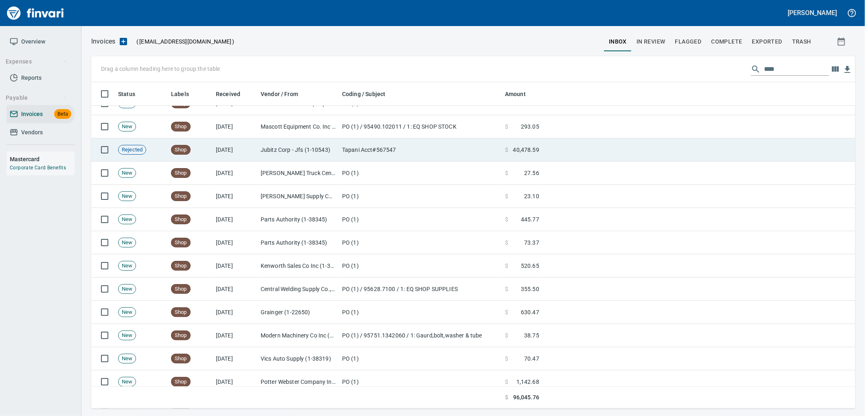
click at [313, 157] on td "Jubitz Corp - Jfs (1-10543)" at bounding box center [297, 149] width 81 height 23
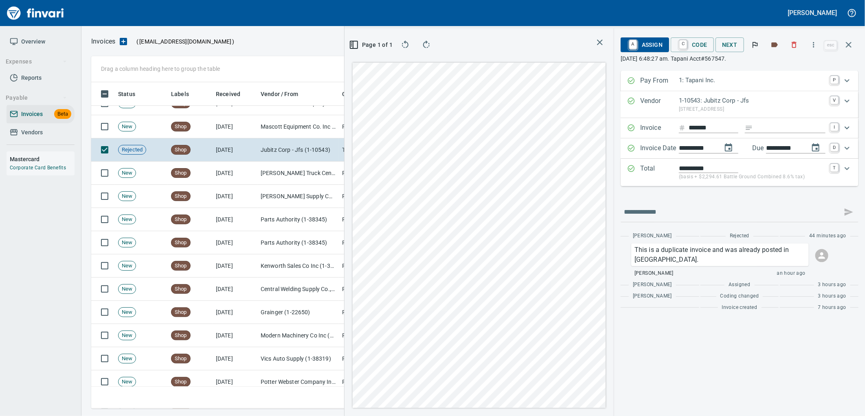
click at [800, 42] on button "button" at bounding box center [794, 45] width 18 height 18
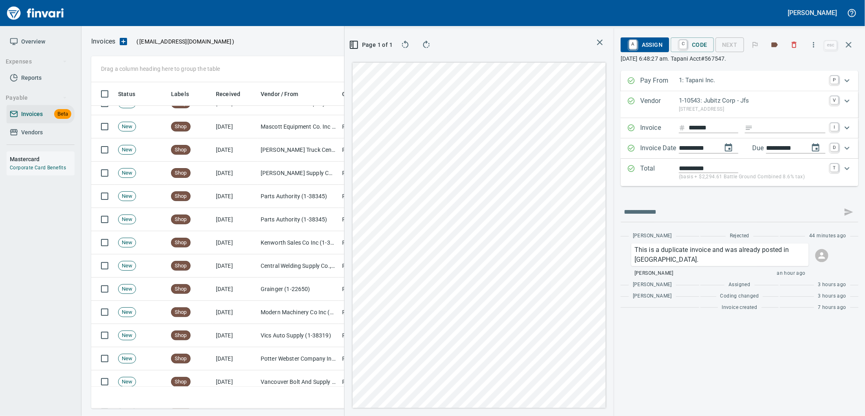
scroll to position [320, 547]
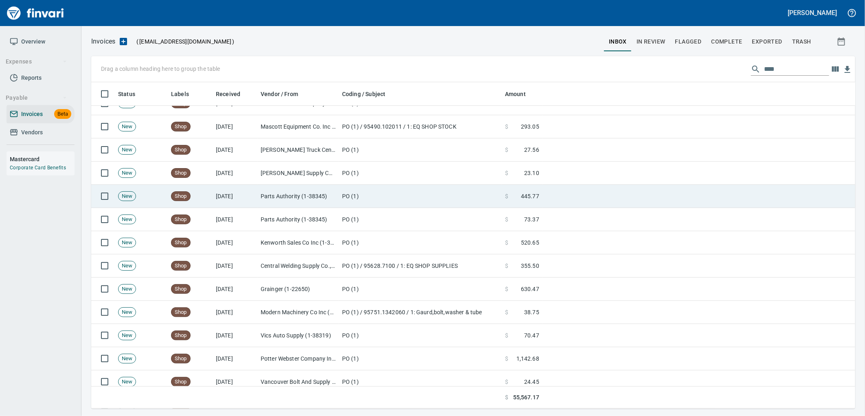
scroll to position [320, 750]
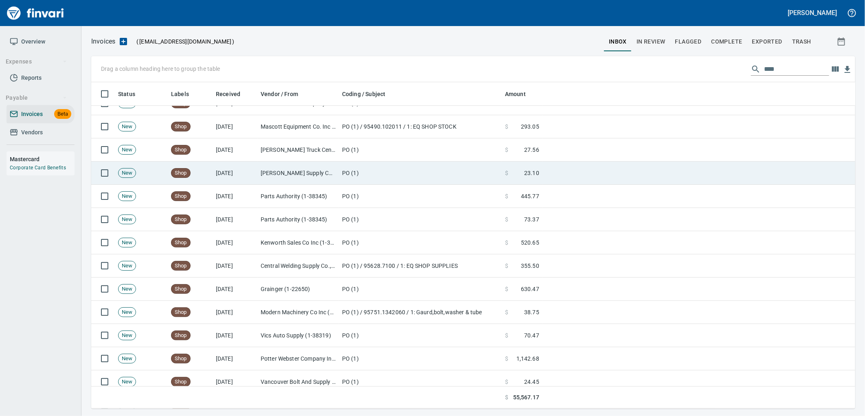
click at [395, 162] on td "PO (1)" at bounding box center [420, 173] width 163 height 23
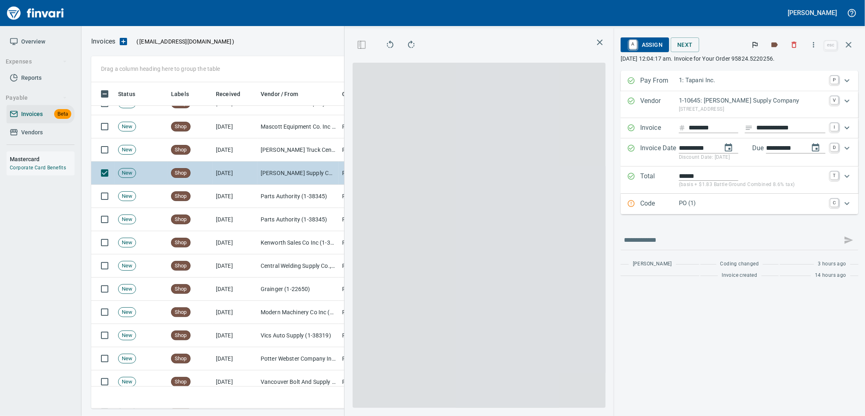
scroll to position [320, 547]
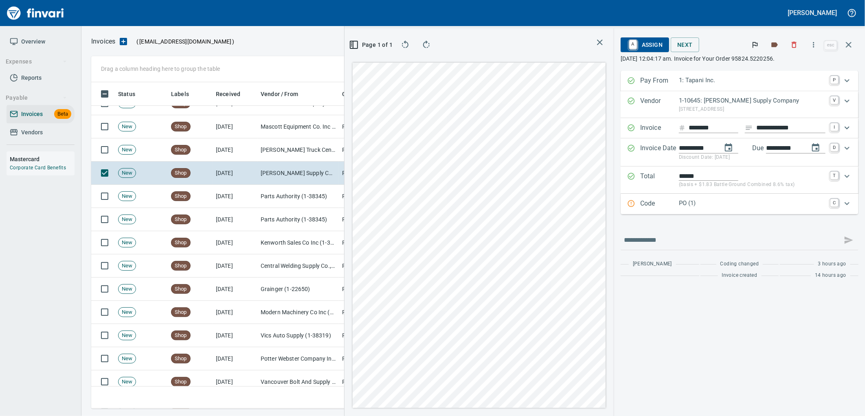
click at [728, 198] on div "Code PO (1) C" at bounding box center [739, 204] width 238 height 20
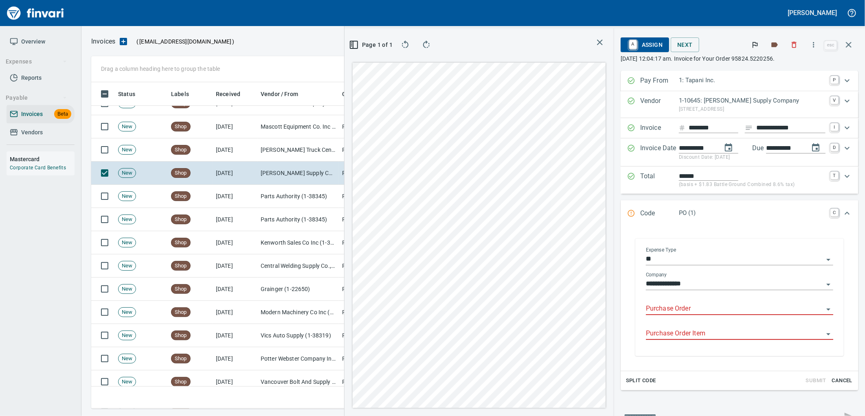
click at [683, 316] on div "Purchase Order" at bounding box center [739, 309] width 187 height 25
click at [683, 311] on input "Purchase Order" at bounding box center [735, 308] width 178 height 11
type input "**********"
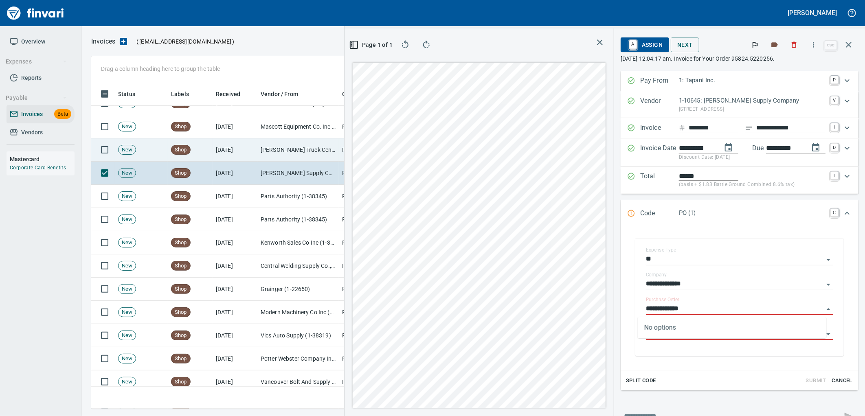
click at [270, 156] on td "Gordon Truck Centers, Inc. (1-29522)" at bounding box center [297, 149] width 81 height 23
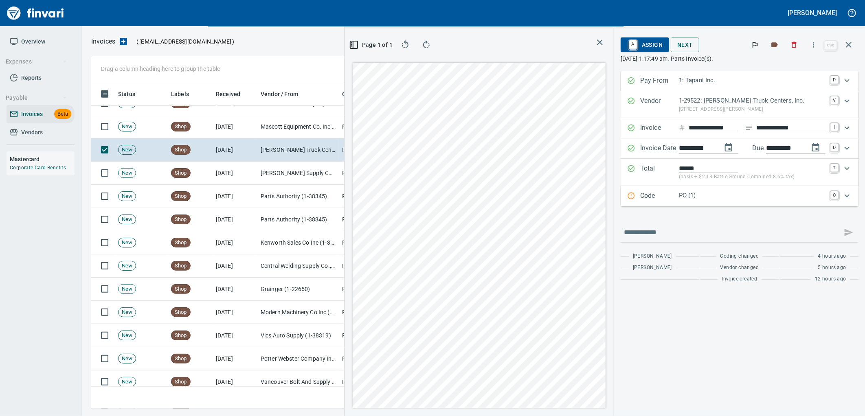
click at [721, 200] on p "PO (1)" at bounding box center [752, 195] width 147 height 9
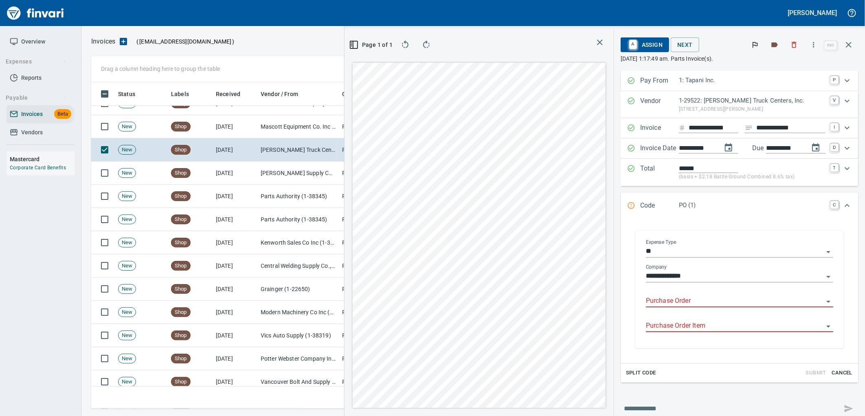
click at [689, 297] on input "Purchase Order" at bounding box center [735, 301] width 178 height 11
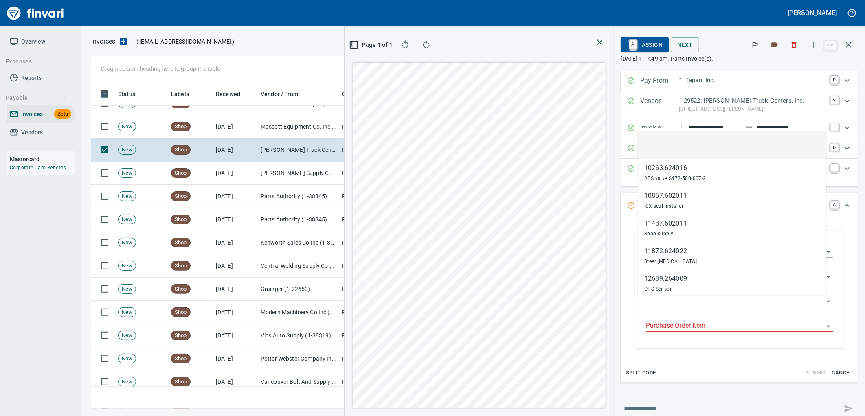
scroll to position [320, 547]
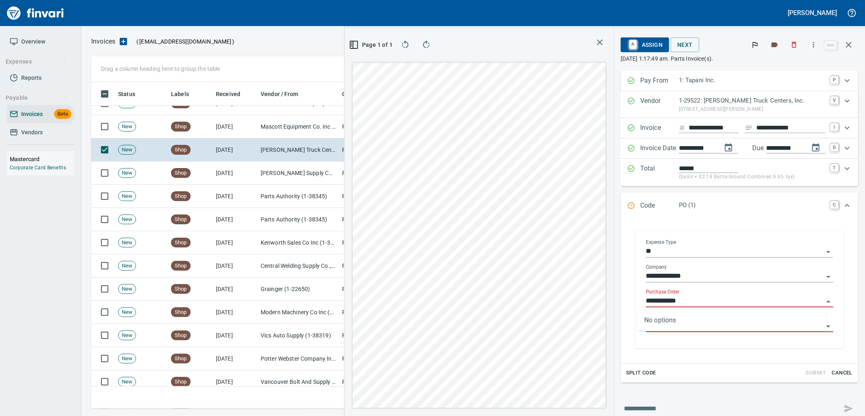
click at [662, 303] on input "**********" at bounding box center [735, 301] width 178 height 11
click at [655, 300] on input "**********" at bounding box center [735, 301] width 178 height 11
type input "**********"
click at [305, 128] on td "Mascott Equipment Co. Inc (1-10630)" at bounding box center [297, 126] width 81 height 23
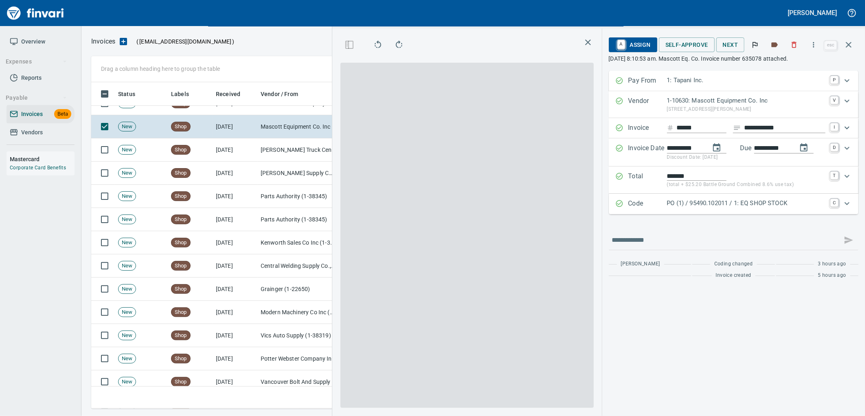
click at [747, 203] on p "PO (1) / 95490.102011 / 1: EQ SHOP STOCK" at bounding box center [746, 203] width 158 height 9
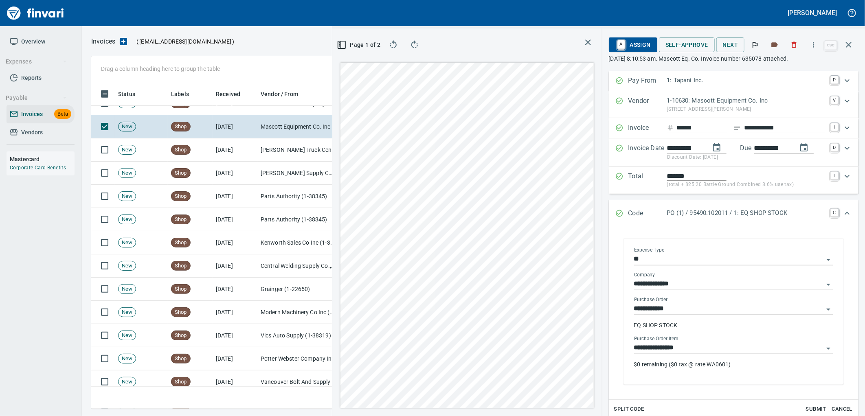
click at [701, 343] on input "**********" at bounding box center [728, 347] width 189 height 11
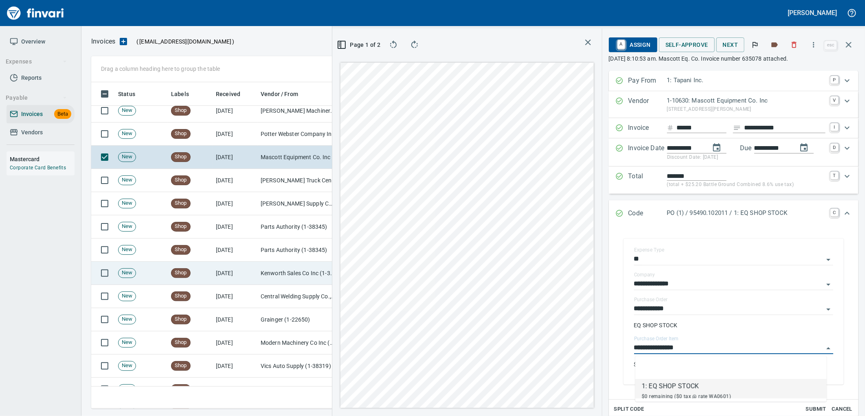
scroll to position [428, 0]
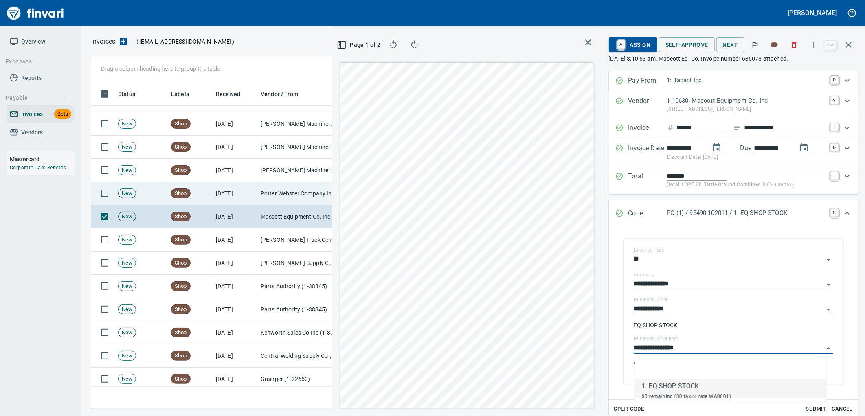
click at [292, 194] on td "Potter Webster Company Inc (1-10818)" at bounding box center [297, 193] width 81 height 23
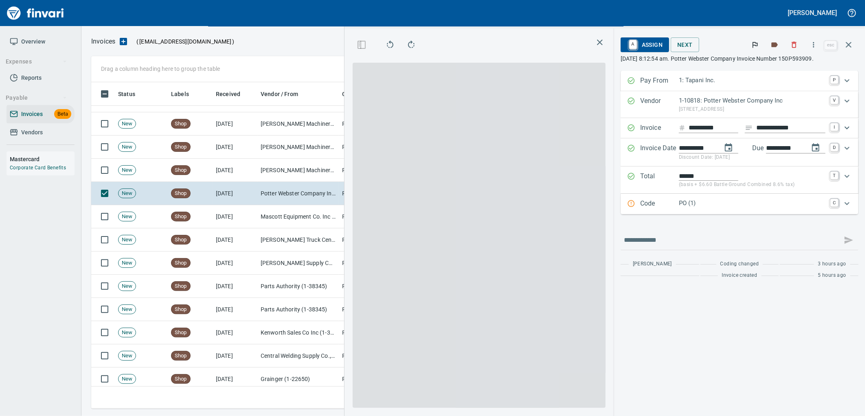
click at [719, 202] on p "PO (1)" at bounding box center [752, 203] width 147 height 9
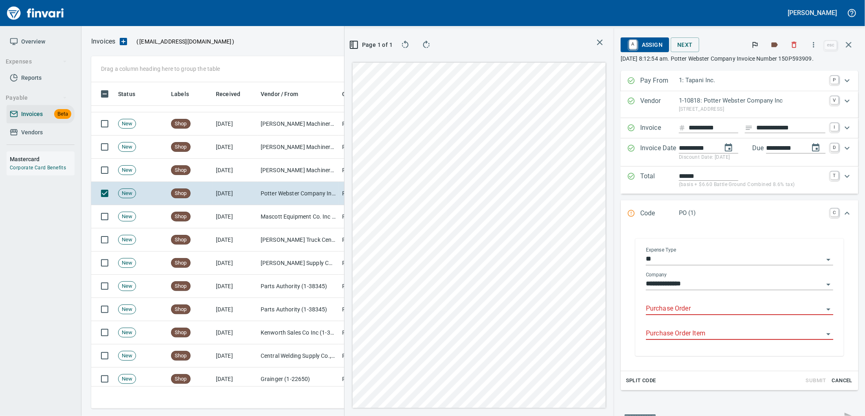
click at [686, 310] on input "Purchase Order" at bounding box center [735, 308] width 178 height 11
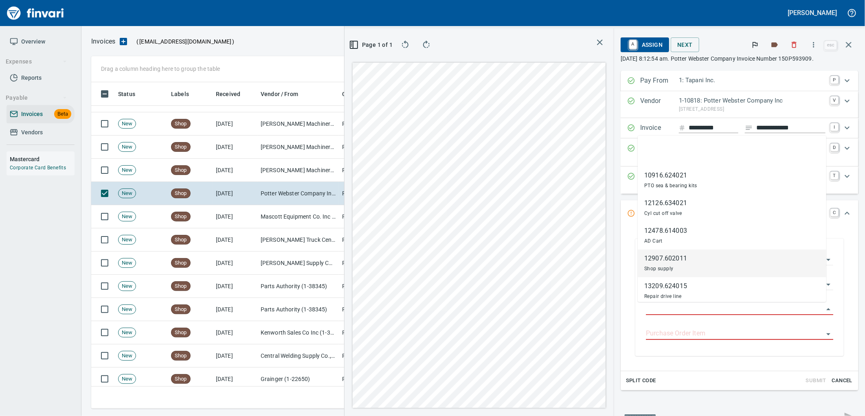
scroll to position [320, 547]
type input "**********"
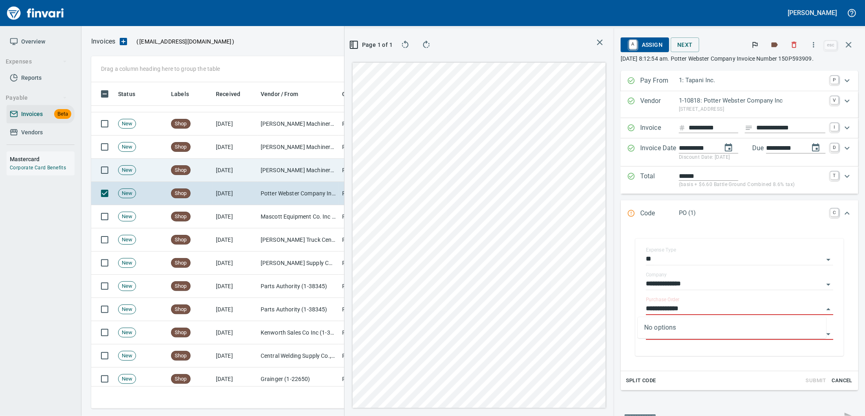
click at [299, 168] on td "Peterson Machinery Co (1-10794)" at bounding box center [297, 170] width 81 height 23
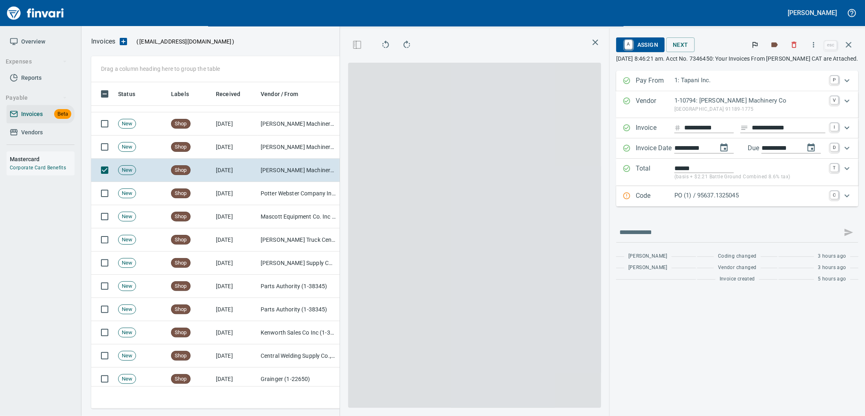
click at [713, 198] on p "PO (1) / 95637.1325045" at bounding box center [749, 195] width 151 height 9
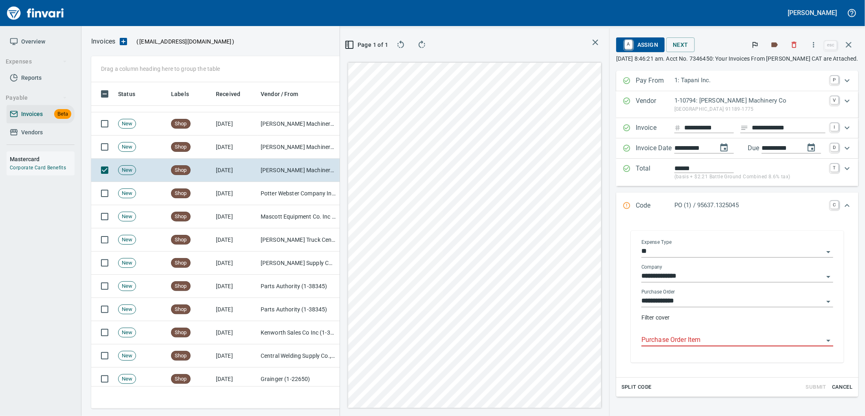
click at [693, 337] on input "Purchase Order Item" at bounding box center [732, 340] width 182 height 11
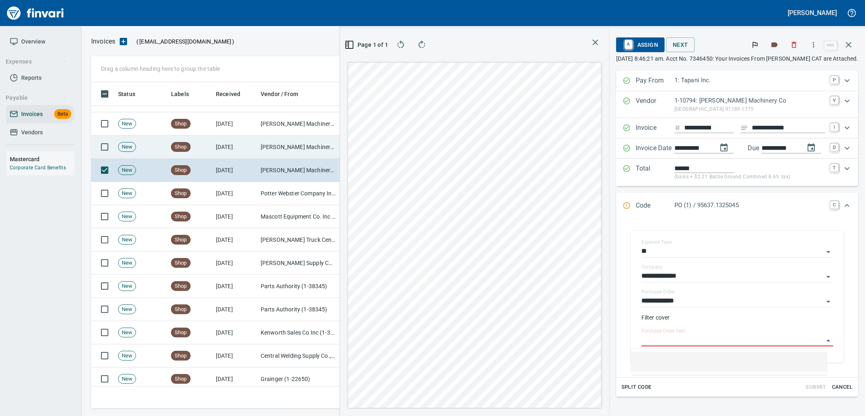
click at [263, 142] on td "Peterson Machinery Co (1-10794)" at bounding box center [297, 147] width 81 height 23
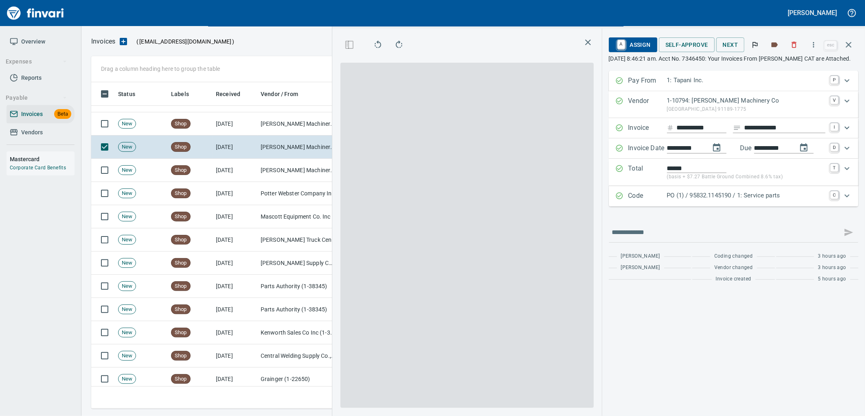
click at [734, 200] on p "PO (1) / 95832.1145190 / 1: Service parts" at bounding box center [746, 195] width 158 height 9
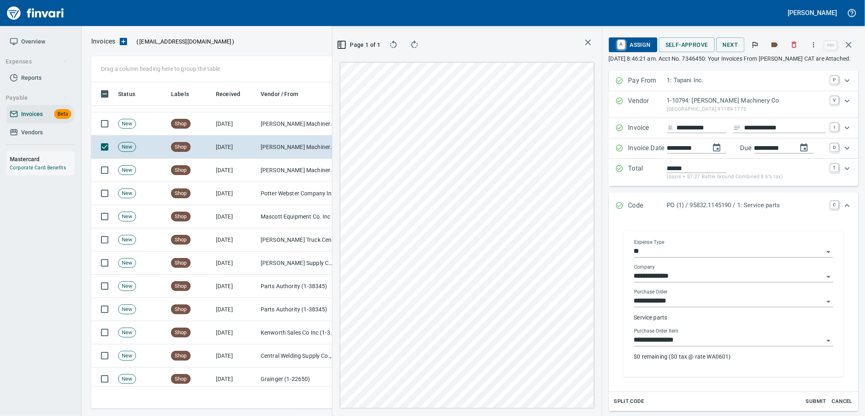
click at [695, 342] on input "**********" at bounding box center [728, 340] width 189 height 11
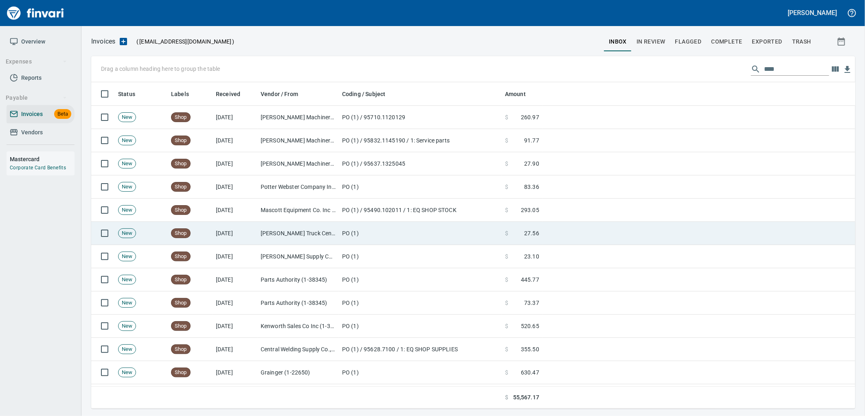
scroll to position [320, 749]
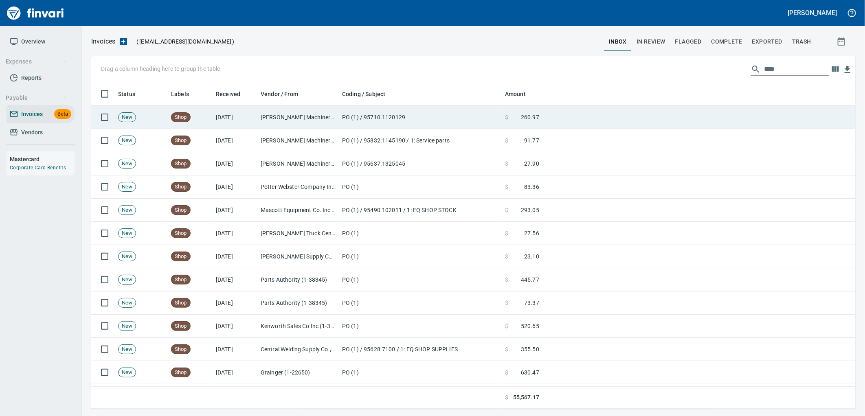
click at [296, 126] on td "Peterson Machinery Co (1-10794)" at bounding box center [297, 117] width 81 height 23
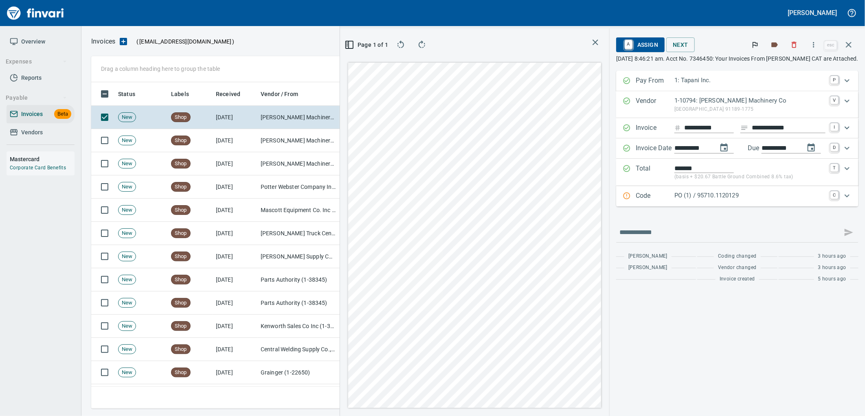
click at [680, 194] on p "PO (1) / 95710.1120129" at bounding box center [749, 195] width 151 height 9
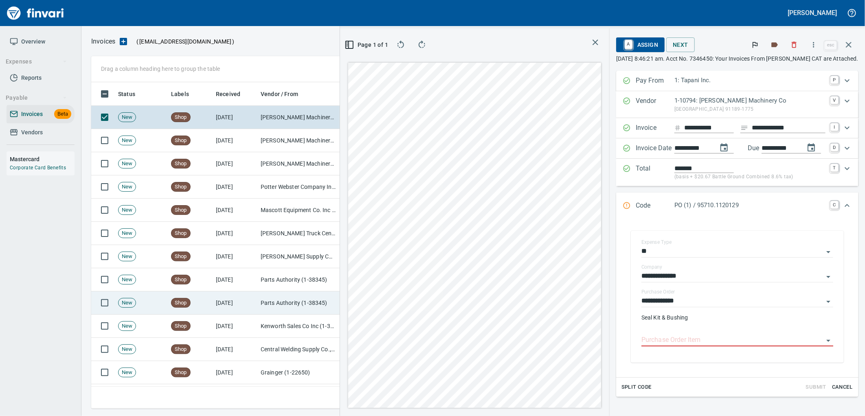
click at [666, 340] on input "Purchase Order Item" at bounding box center [732, 340] width 182 height 11
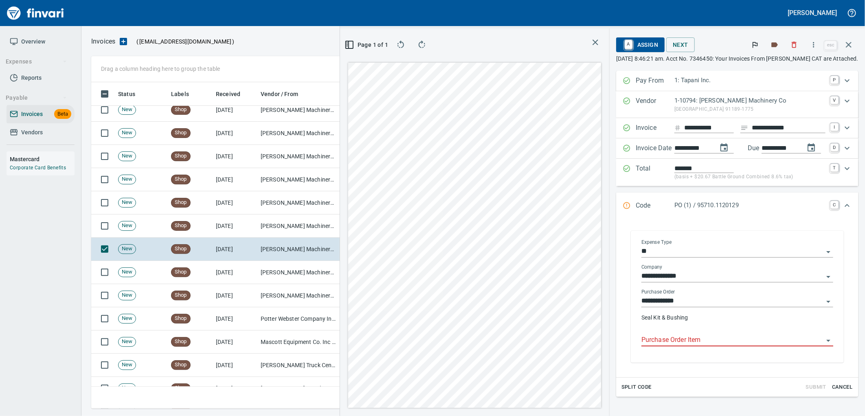
click at [712, 342] on input "Purchase Order Item" at bounding box center [732, 340] width 182 height 11
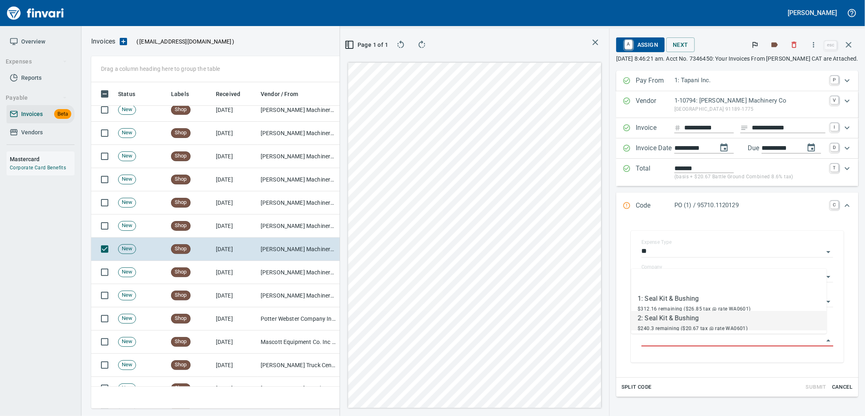
click at [668, 326] on span "$240.3 remaining ($20.67 tax @ rate WA0601)" at bounding box center [693, 329] width 110 height 6
type input "**********"
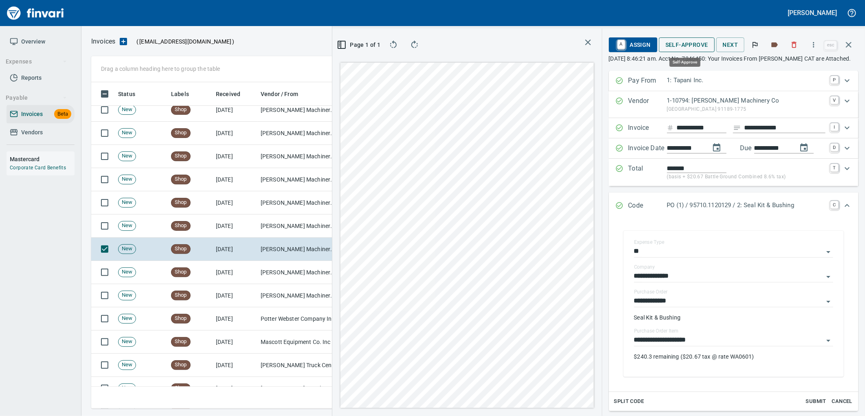
drag, startPoint x: 683, startPoint y: 43, endPoint x: 286, endPoint y: 243, distance: 443.9
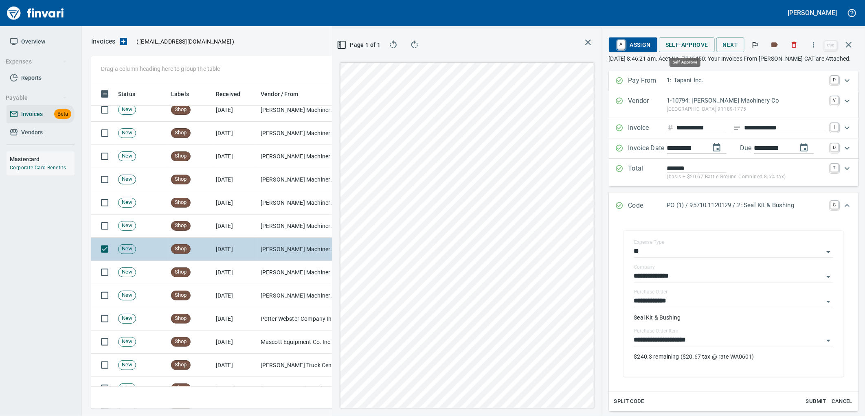
click at [683, 43] on span "Self-Approve" at bounding box center [686, 45] width 43 height 10
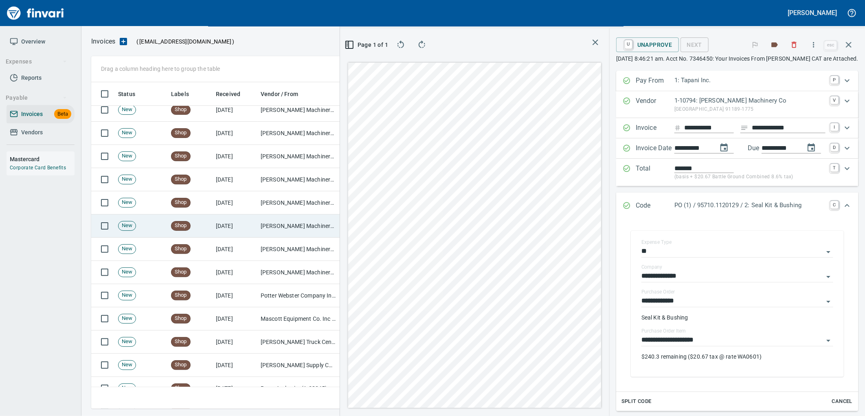
click at [278, 230] on td "Peterson Machinery Co (1-10794)" at bounding box center [297, 226] width 81 height 23
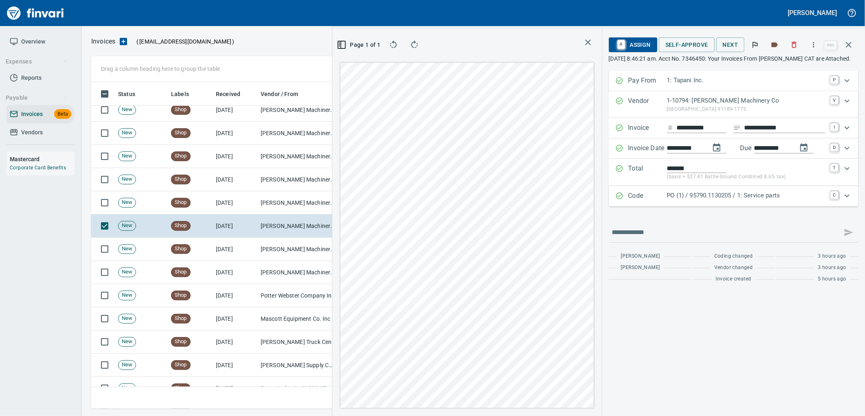
click at [751, 195] on p "PO (1) / 95790.1130205 / 1: Service parts" at bounding box center [746, 195] width 158 height 9
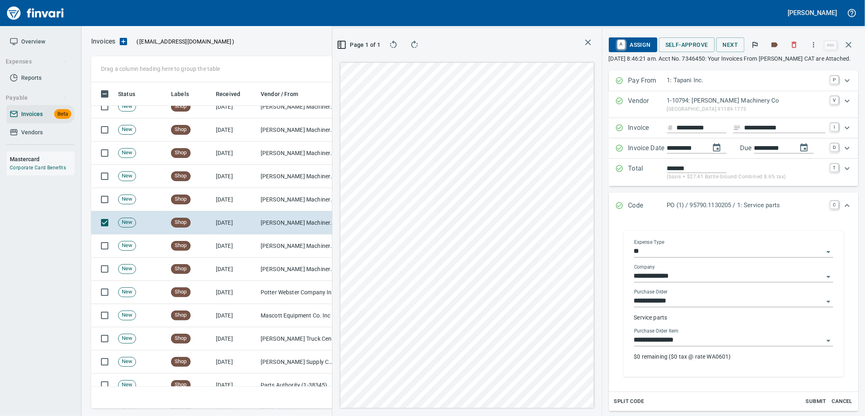
click at [694, 340] on input "**********" at bounding box center [728, 340] width 189 height 11
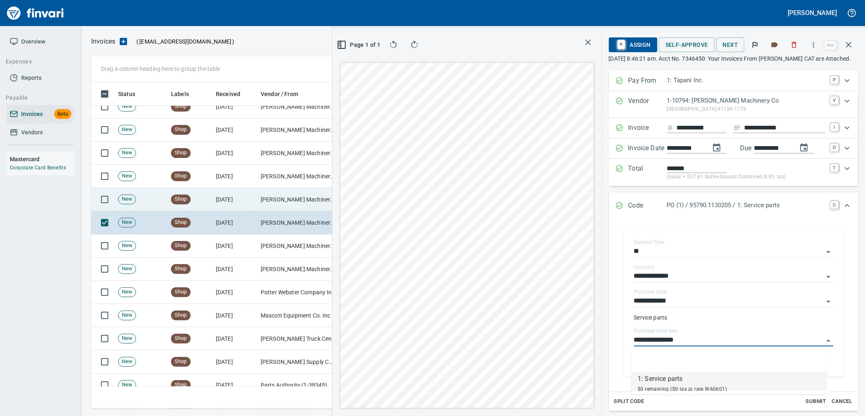
click at [300, 202] on td "Peterson Machinery Co (1-10794)" at bounding box center [297, 199] width 81 height 23
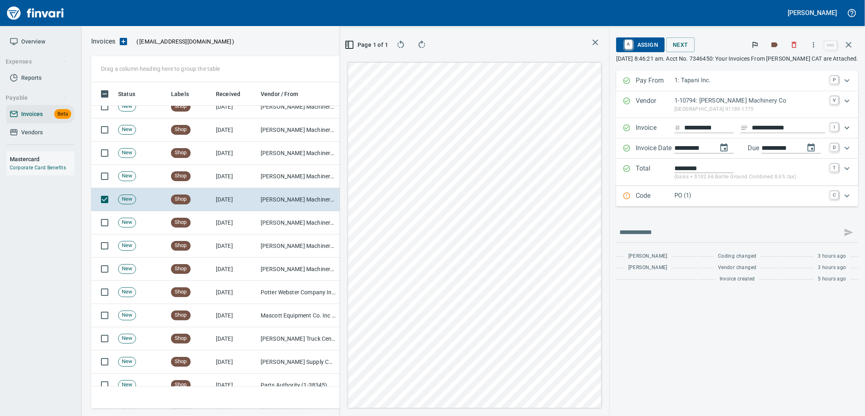
click at [696, 199] on p "PO (1)" at bounding box center [749, 195] width 151 height 9
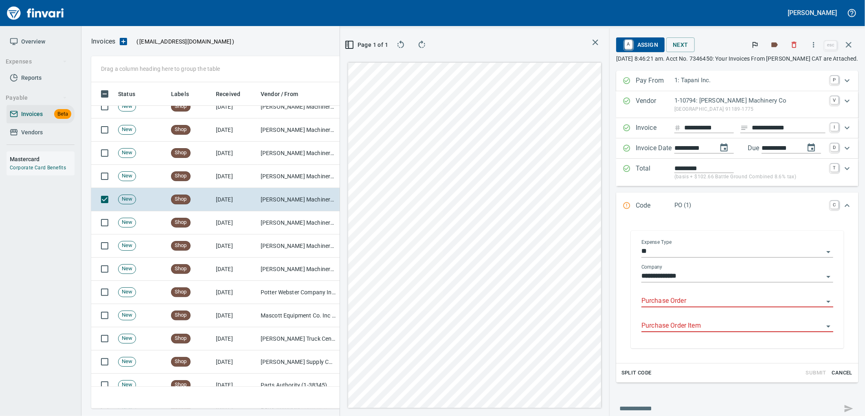
click at [672, 300] on input "Purchase Order" at bounding box center [732, 301] width 182 height 11
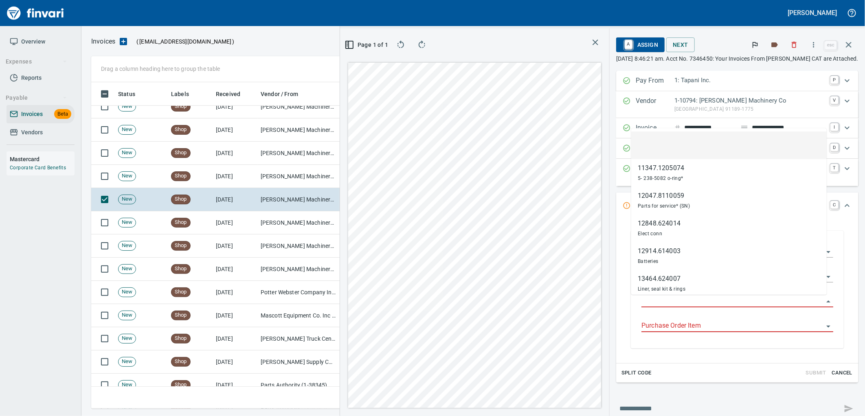
scroll to position [320, 547]
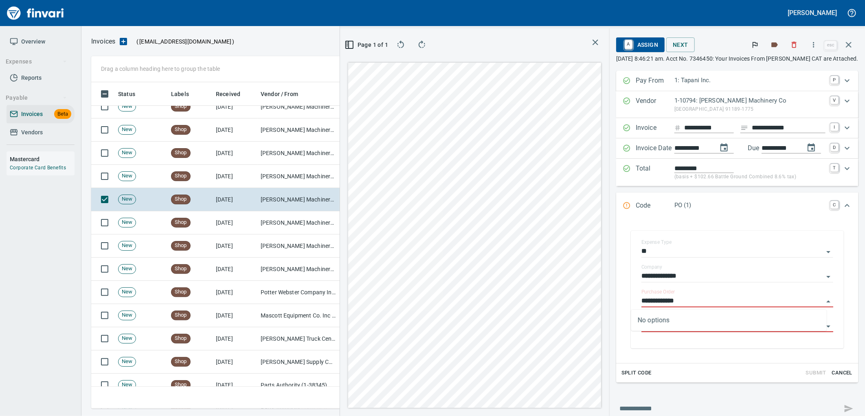
type input "**********"
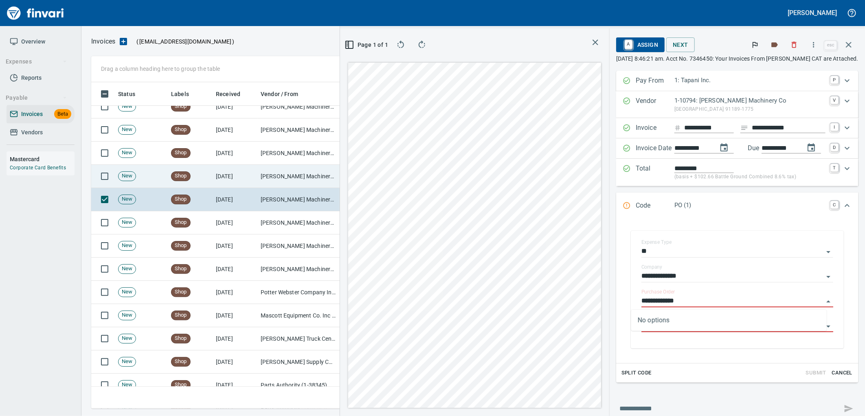
click at [298, 175] on td "Peterson Machinery Co (1-10794)" at bounding box center [297, 176] width 81 height 23
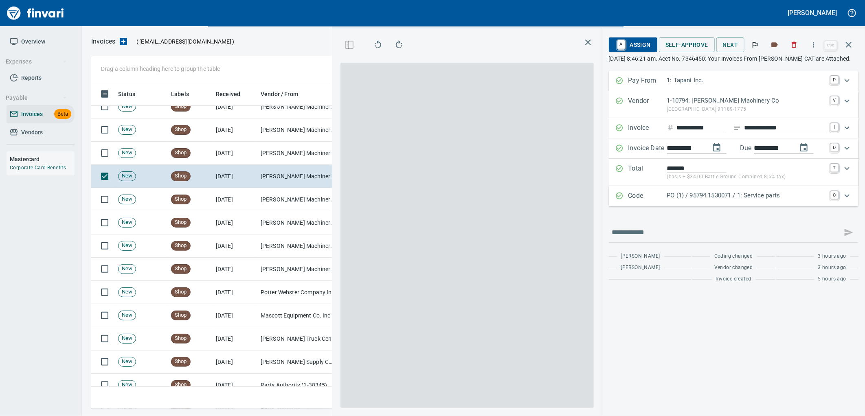
click at [716, 201] on div "PO (1) / 95794.1530071 / 1: Service parts" at bounding box center [746, 196] width 158 height 11
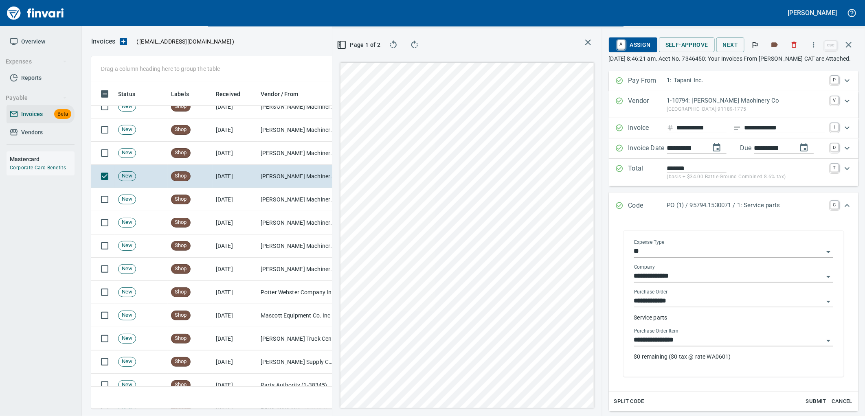
click at [714, 342] on input "**********" at bounding box center [728, 340] width 189 height 11
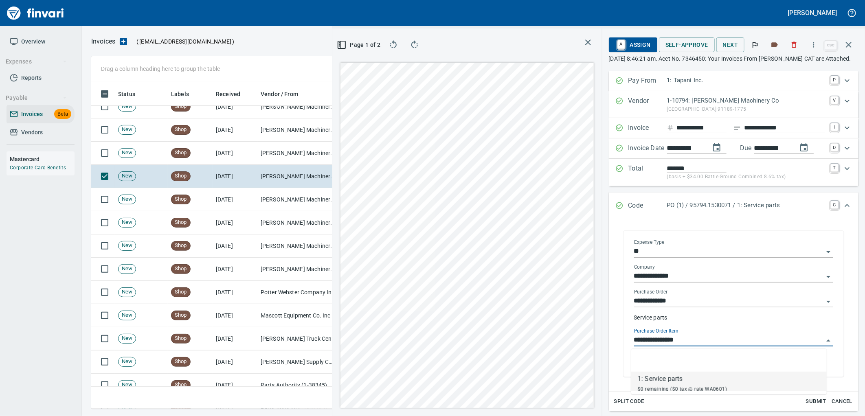
scroll to position [320, 547]
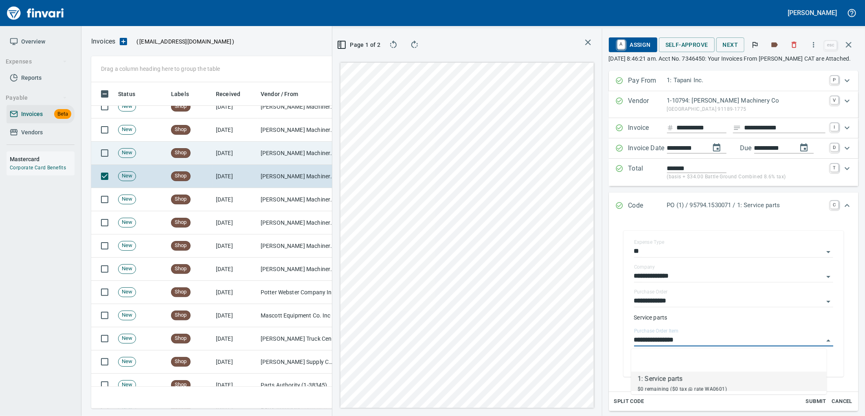
click at [273, 155] on td "Peterson Machinery Co (1-10794)" at bounding box center [297, 153] width 81 height 23
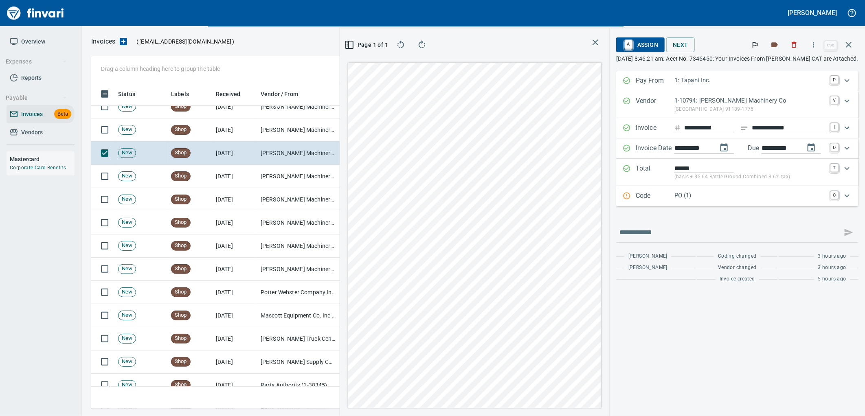
click at [723, 196] on p "PO (1)" at bounding box center [749, 195] width 151 height 9
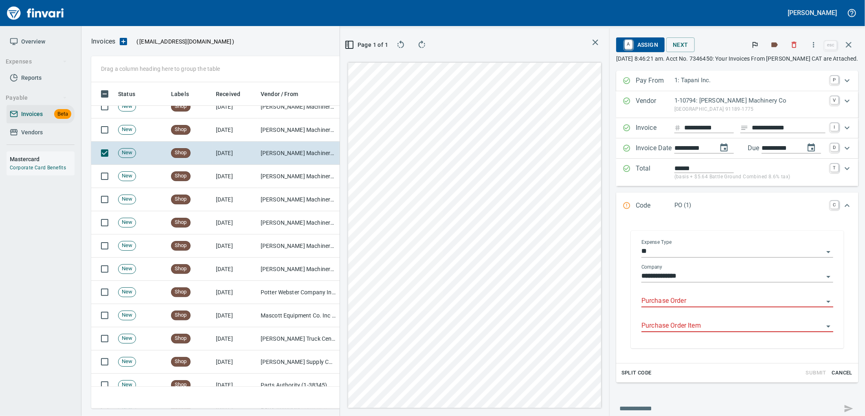
click at [685, 299] on input "Purchase Order" at bounding box center [732, 301] width 182 height 11
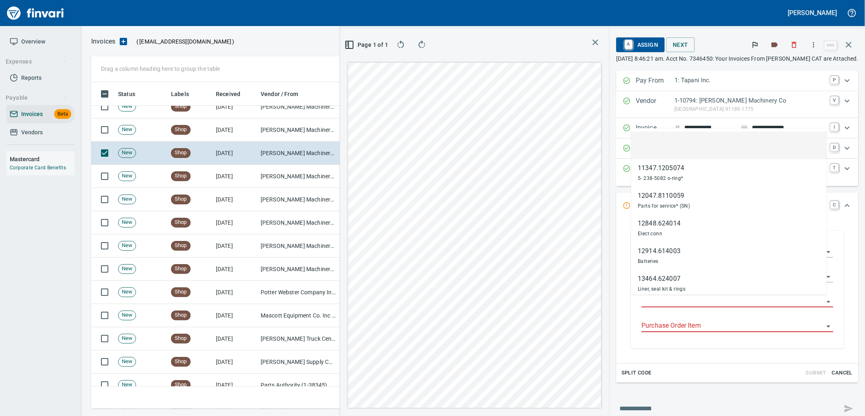
scroll to position [320, 547]
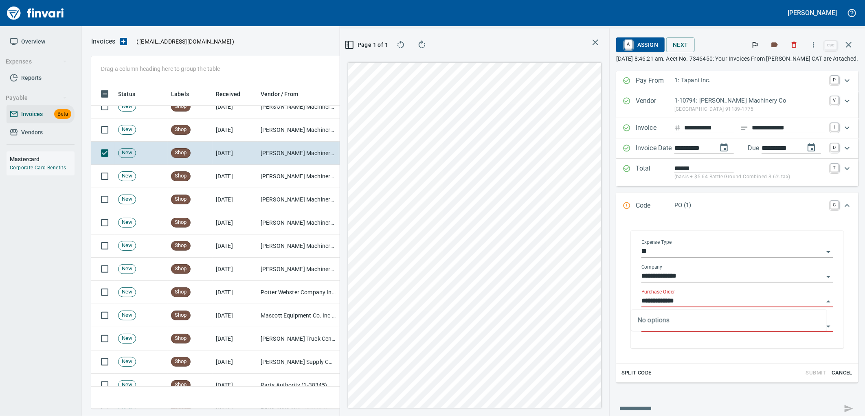
type input "**********"
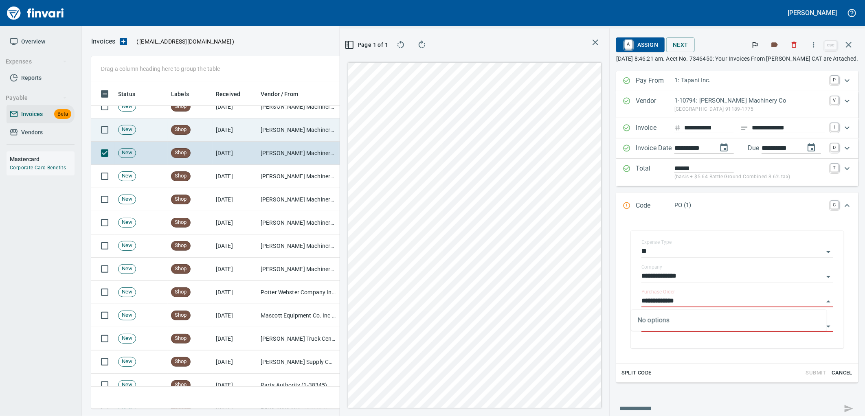
click at [253, 129] on td "[DATE]" at bounding box center [235, 129] width 45 height 23
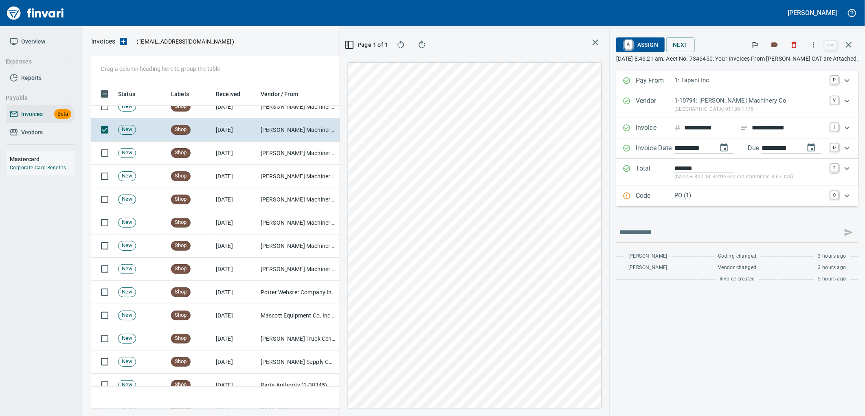
click at [708, 193] on p "PO (1)" at bounding box center [749, 195] width 151 height 9
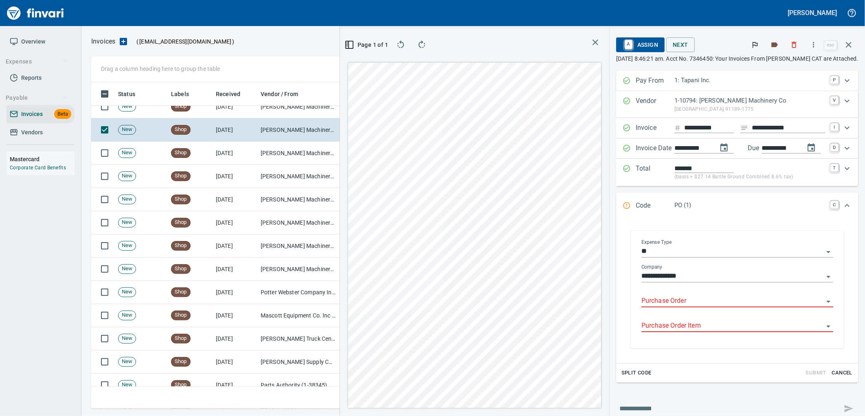
click at [689, 307] on input "Purchase Order" at bounding box center [732, 301] width 182 height 11
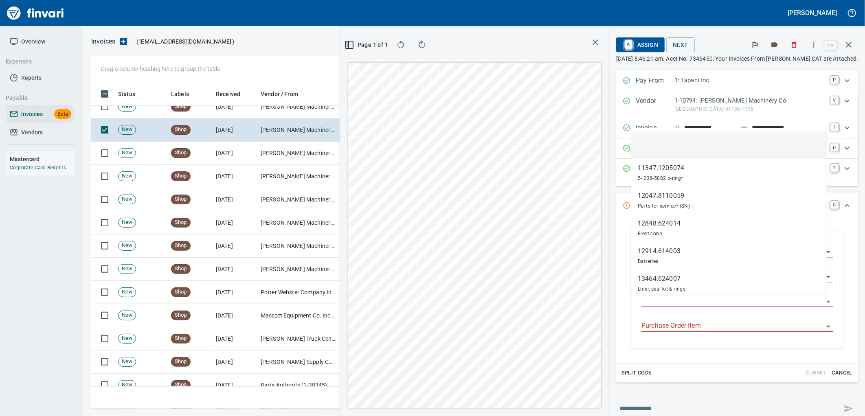
scroll to position [320, 547]
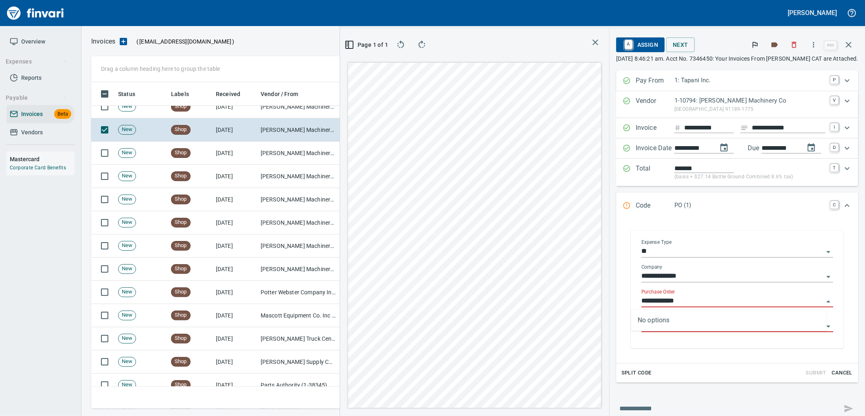
type input "**********"
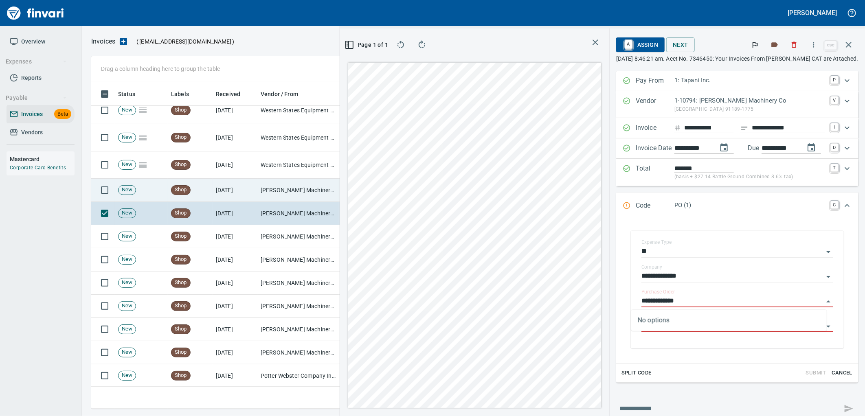
scroll to position [202, 0]
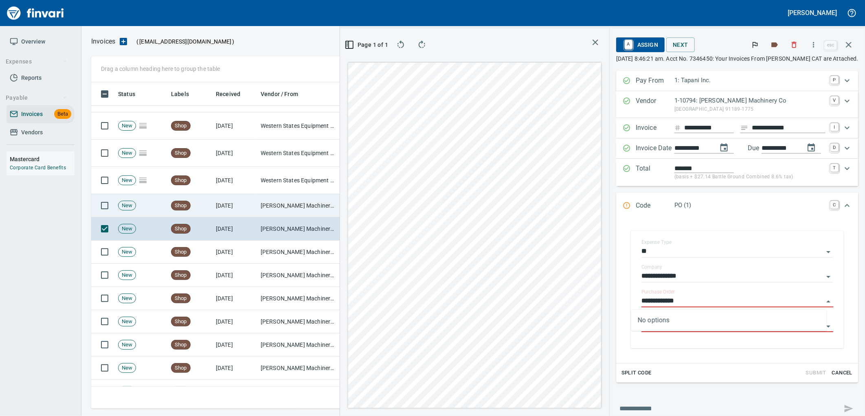
click at [241, 204] on td "[DATE]" at bounding box center [235, 205] width 45 height 23
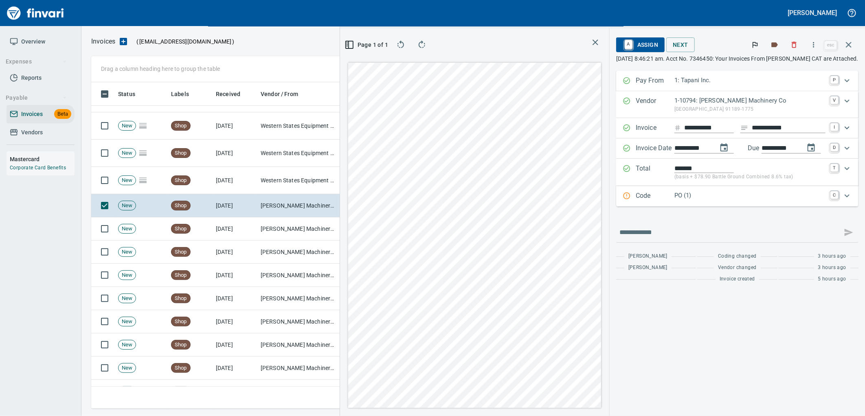
click at [679, 197] on p "PO (1)" at bounding box center [749, 195] width 151 height 9
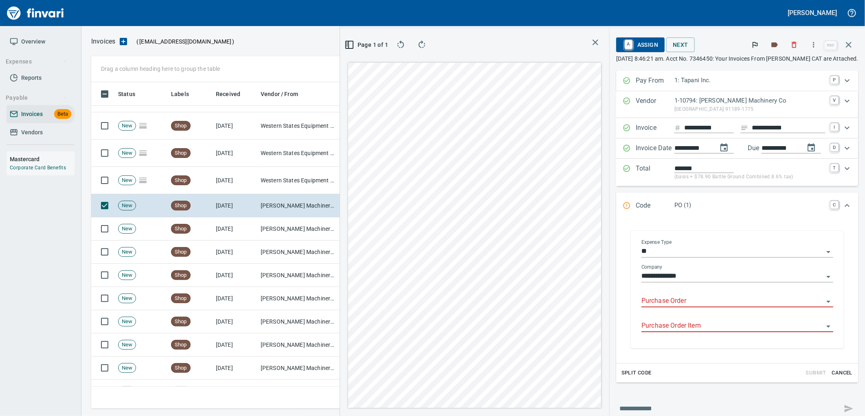
click at [677, 304] on input "Purchase Order" at bounding box center [732, 301] width 182 height 11
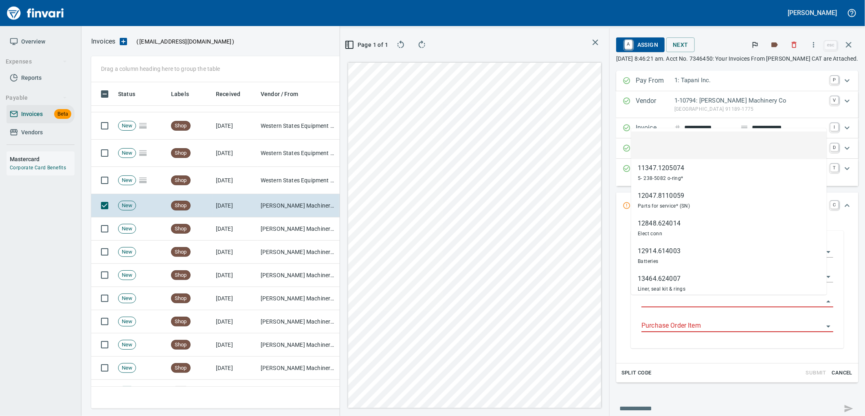
scroll to position [320, 547]
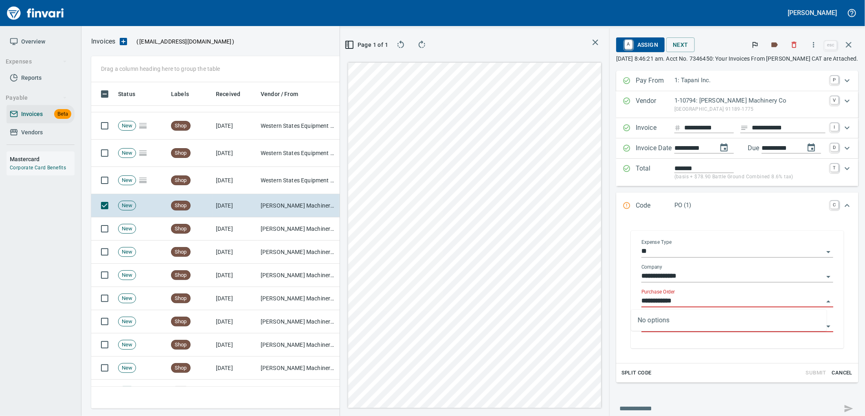
type input "**********"
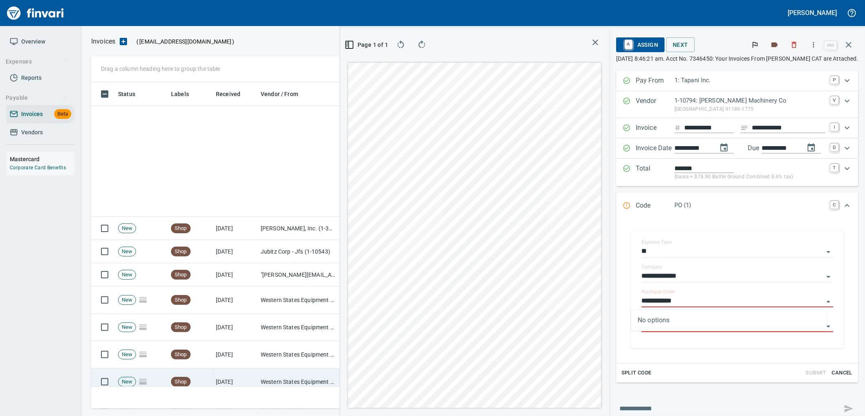
scroll to position [320, 547]
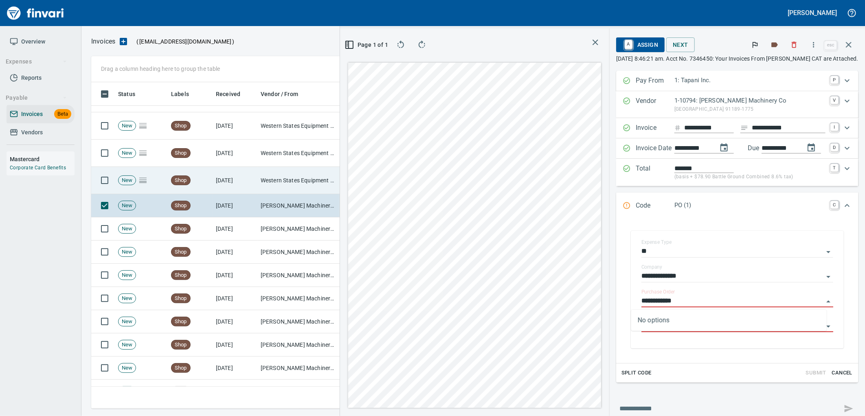
click at [259, 177] on td "Western States Equipment Co. (1-11113)" at bounding box center [297, 180] width 81 height 27
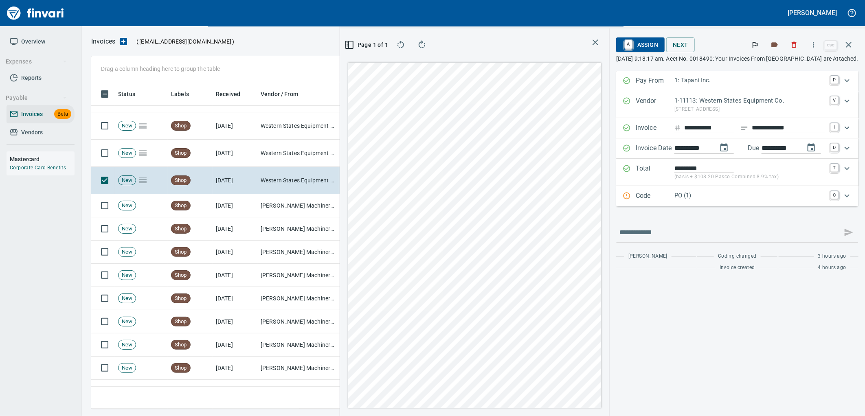
click at [678, 202] on div "PO (1)" at bounding box center [749, 196] width 151 height 11
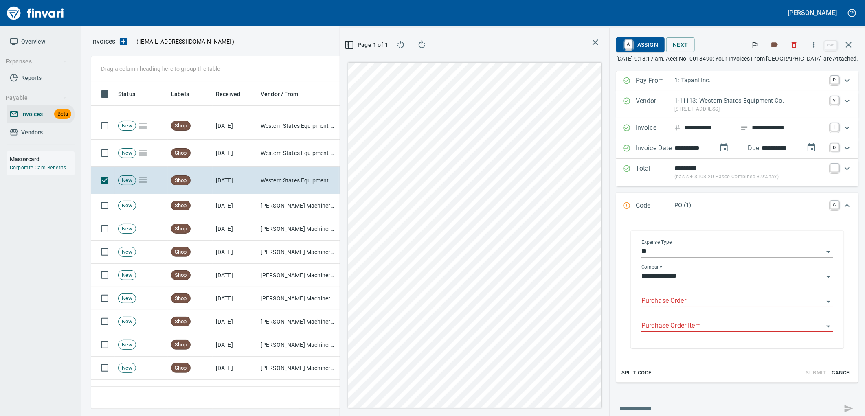
click at [671, 302] on input "Purchase Order" at bounding box center [732, 301] width 182 height 11
type input "**********"
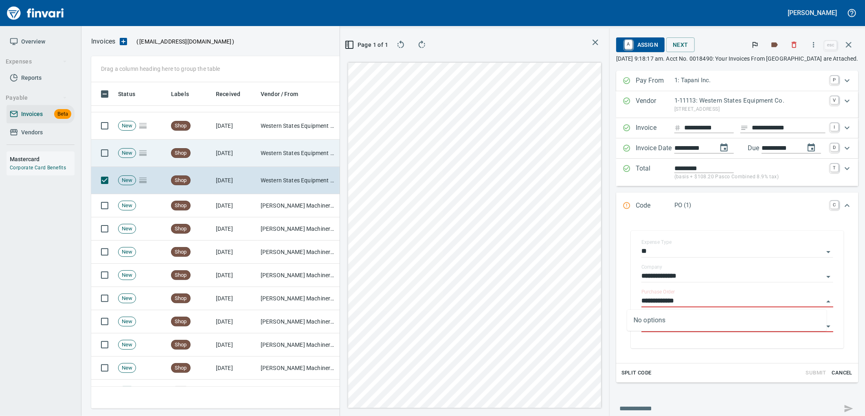
click at [272, 149] on td "Western States Equipment Co. (1-11113)" at bounding box center [297, 153] width 81 height 27
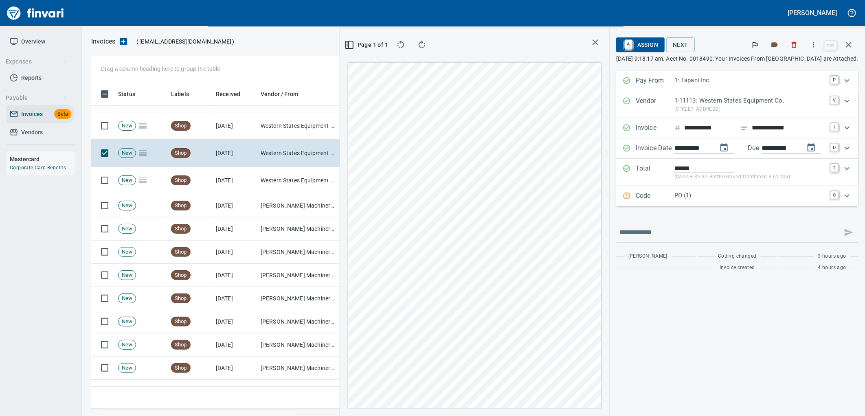
click at [653, 195] on p "Code" at bounding box center [655, 196] width 39 height 11
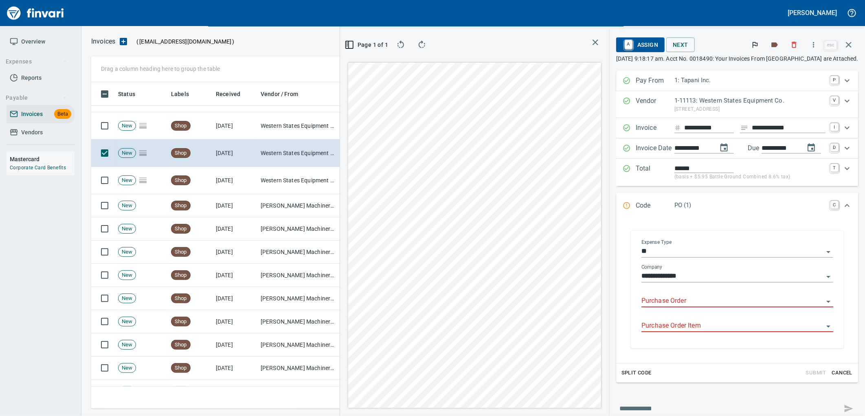
click at [677, 303] on input "Purchase Order" at bounding box center [732, 301] width 182 height 11
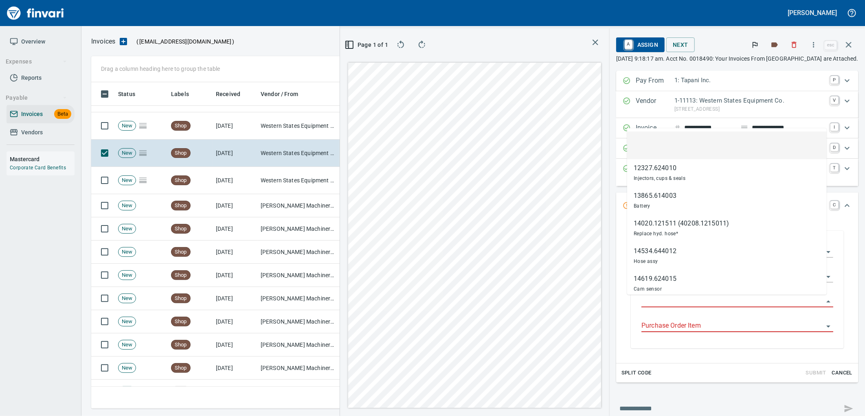
scroll to position [320, 547]
type input "**********"
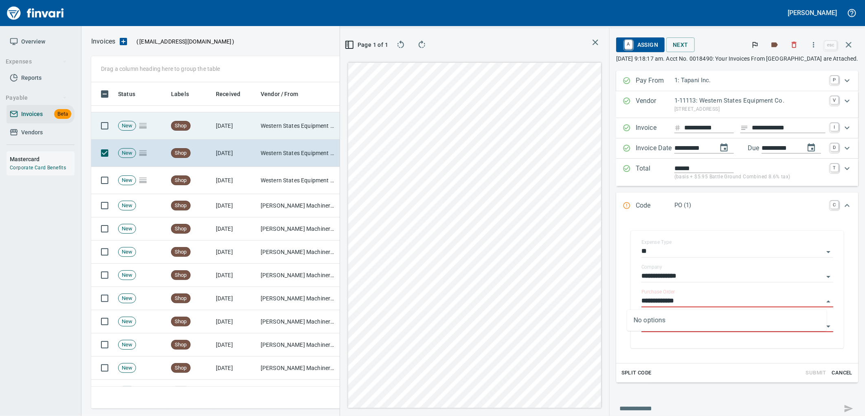
click at [259, 133] on td "Western States Equipment Co. (1-11113)" at bounding box center [297, 125] width 81 height 27
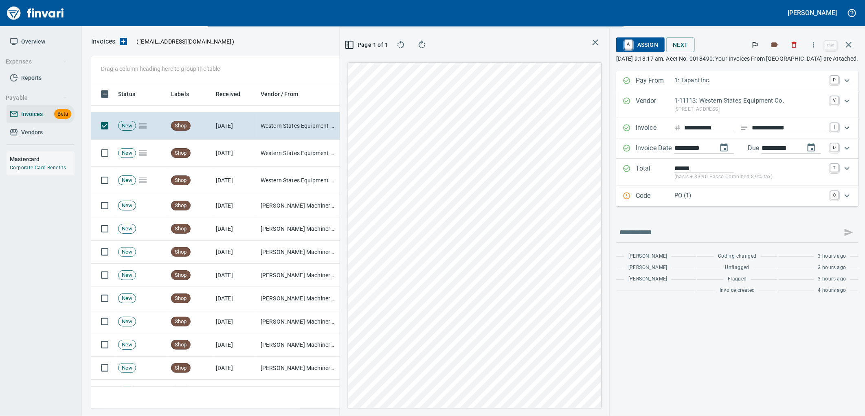
click at [687, 198] on p "PO (1)" at bounding box center [749, 195] width 151 height 9
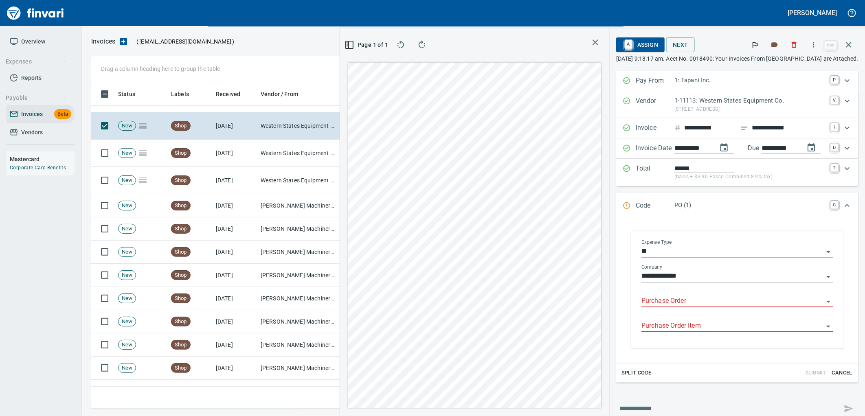
drag, startPoint x: 684, startPoint y: 300, endPoint x: 591, endPoint y: 227, distance: 118.7
click at [684, 300] on input "Purchase Order" at bounding box center [732, 301] width 182 height 11
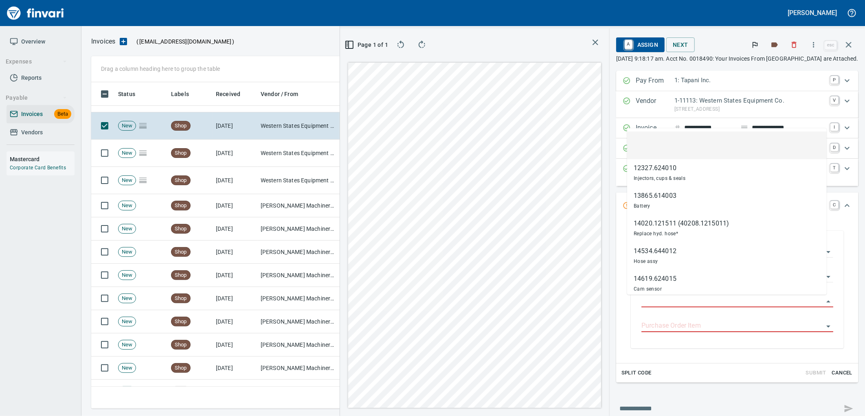
scroll to position [320, 547]
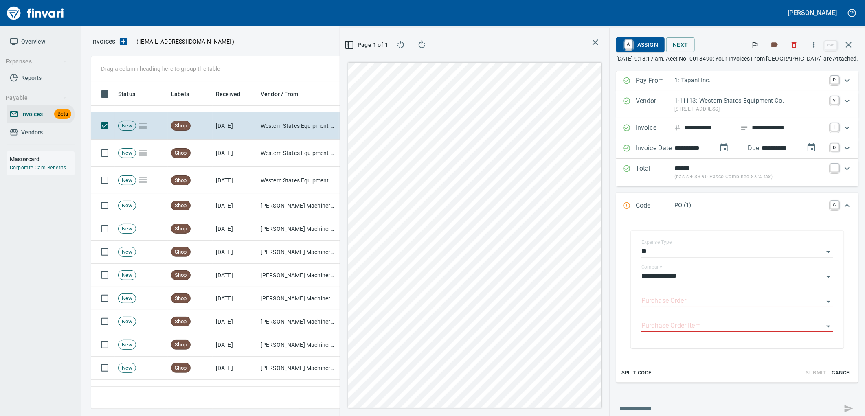
type input "**********"
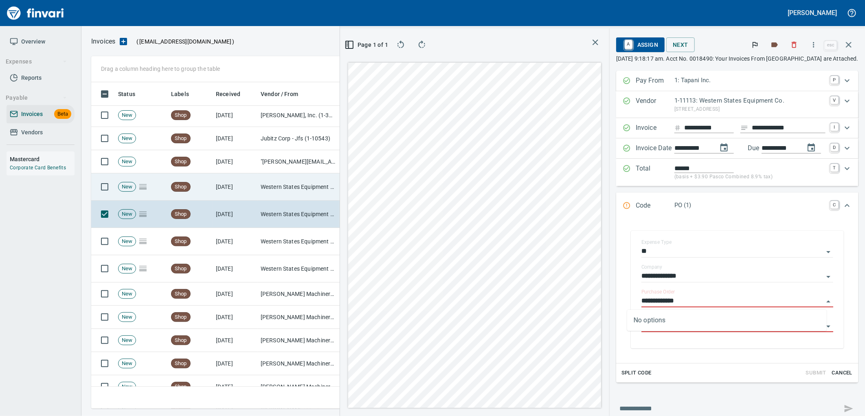
scroll to position [111, 0]
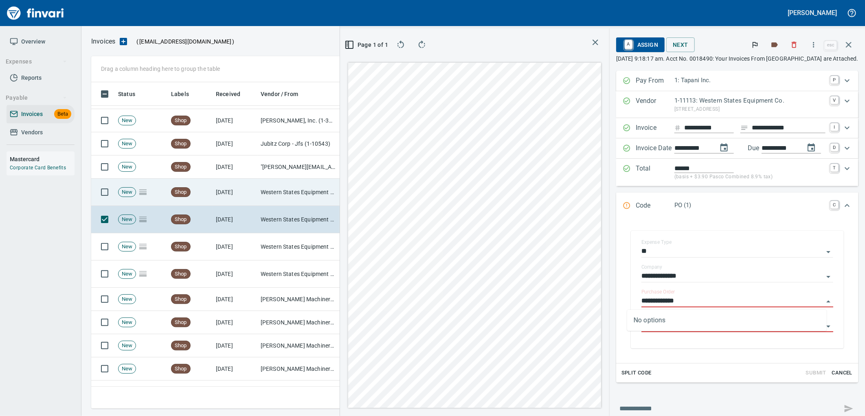
click at [288, 197] on td "Western States Equipment Co. (1-11113)" at bounding box center [297, 192] width 81 height 27
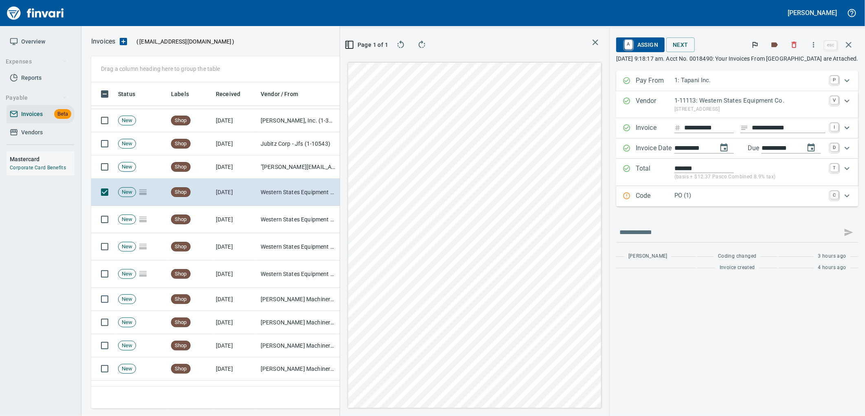
click at [708, 194] on p "PO (1)" at bounding box center [749, 195] width 151 height 9
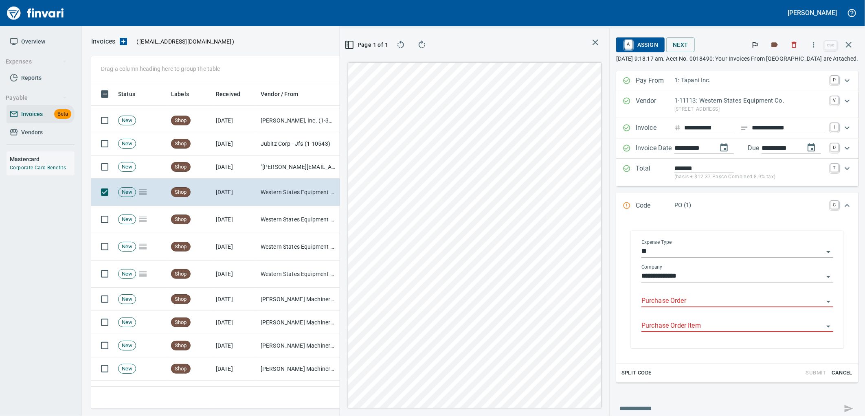
click at [671, 304] on input "Purchase Order" at bounding box center [732, 301] width 182 height 11
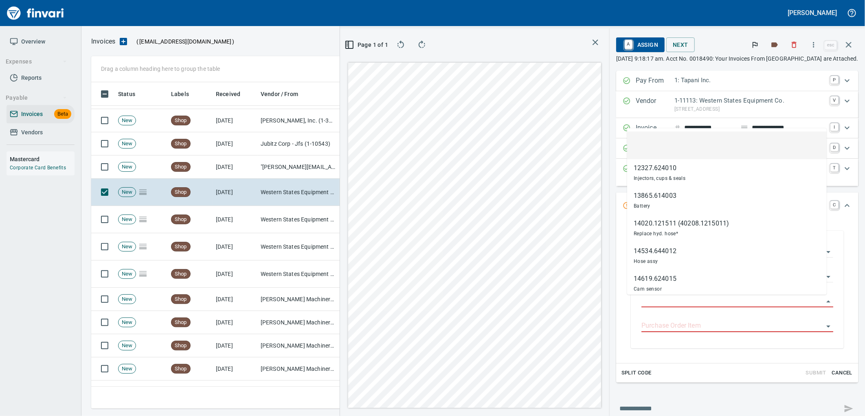
scroll to position [320, 547]
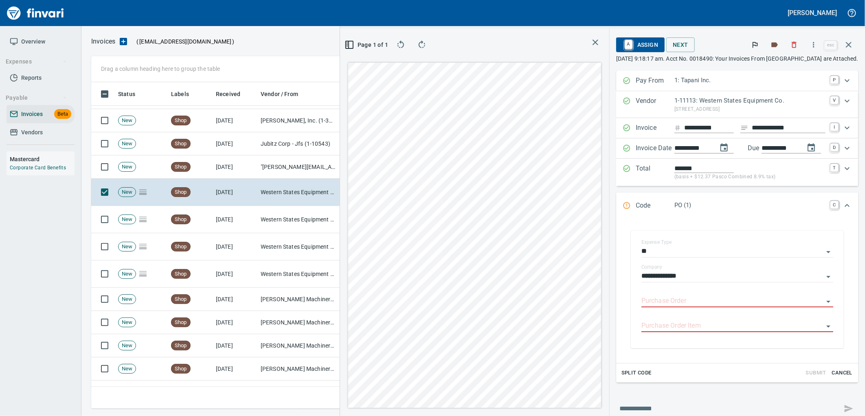
type input "**********"
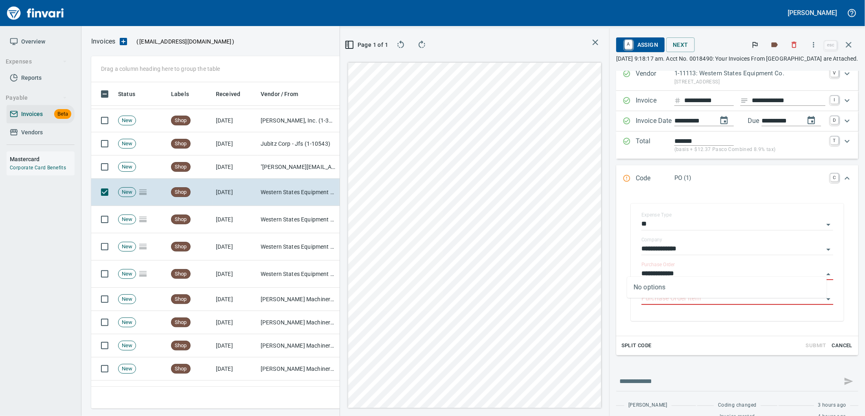
scroll to position [42, 0]
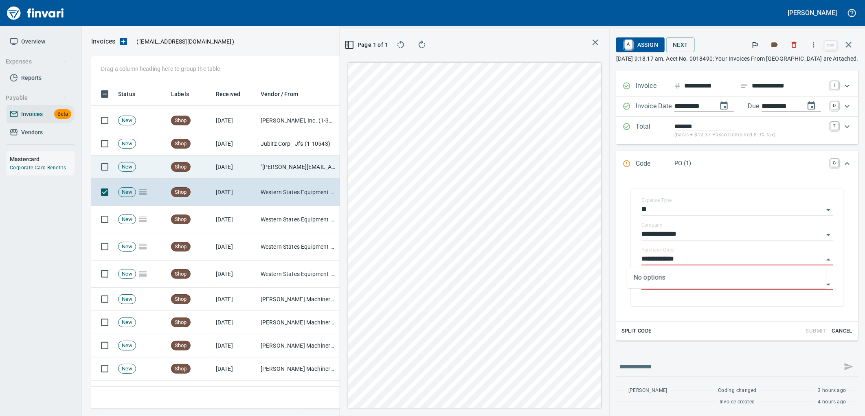
click at [271, 166] on td ""[PERSON_NAME][EMAIL_ADDRESS][DOMAIN_NAME]" <[PERSON_NAME][EMAIL_ADDRESS][DOMAI…" at bounding box center [297, 167] width 81 height 23
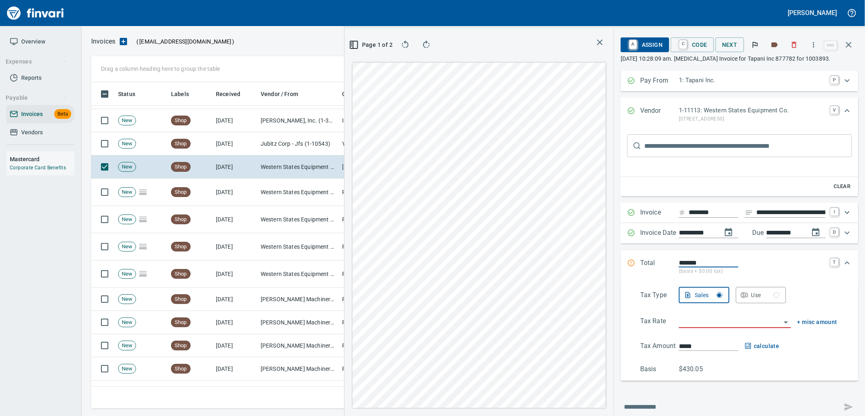
click at [695, 143] on input "text" at bounding box center [748, 145] width 208 height 23
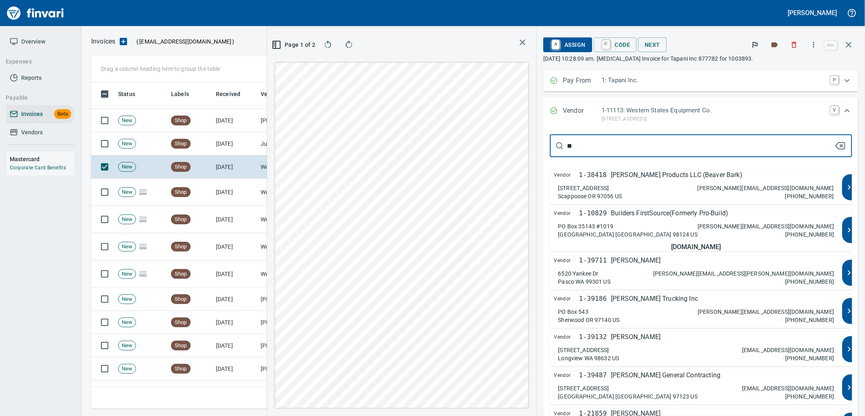
type input "*"
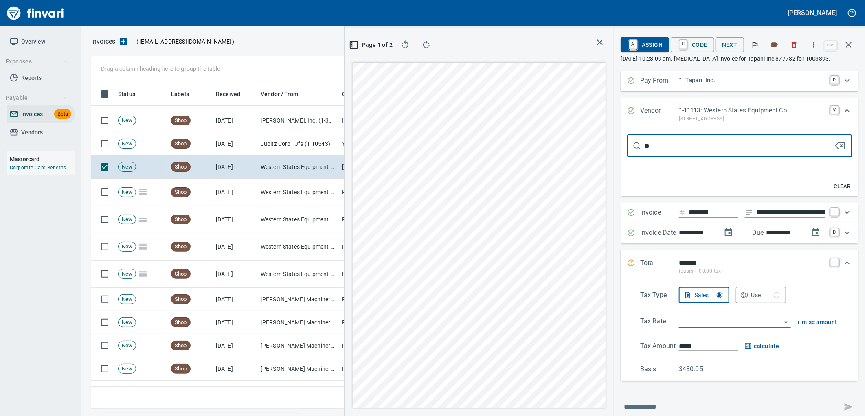
type input "***"
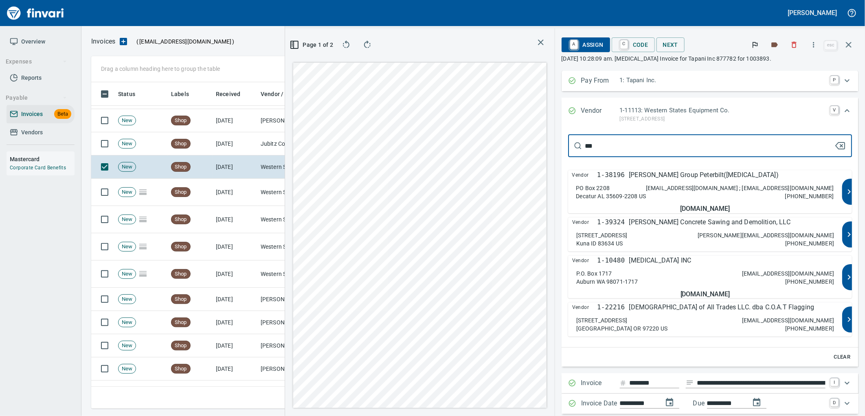
click at [638, 274] on div "P.O. [STREET_ADDRESS]" at bounding box center [607, 278] width 62 height 16
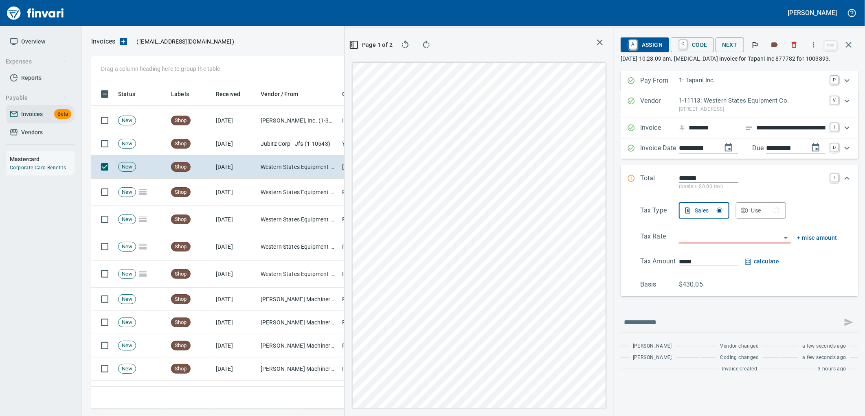
type input "**********"
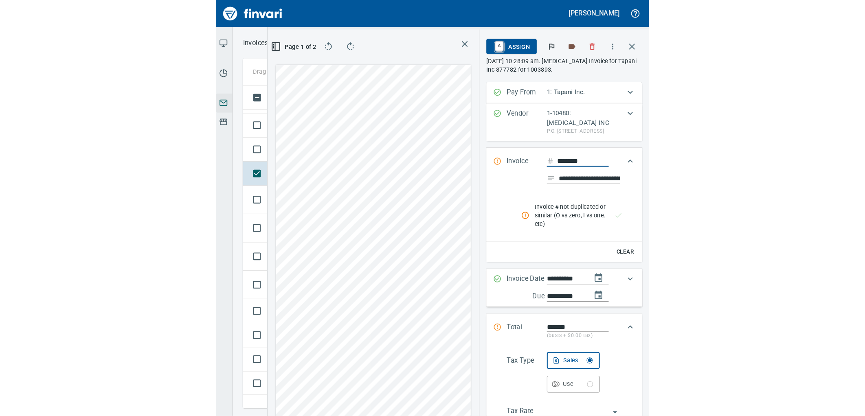
scroll to position [320, 547]
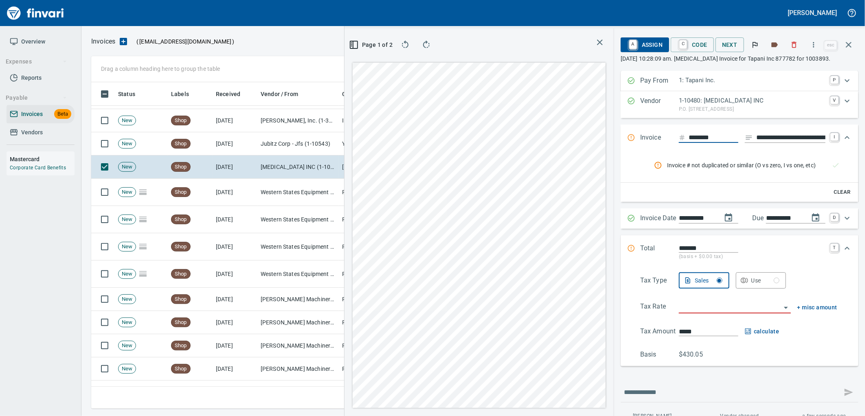
drag, startPoint x: 352, startPoint y: 42, endPoint x: 356, endPoint y: 47, distance: 6.1
click at [354, 42] on span "Page 1 of 2" at bounding box center [371, 45] width 35 height 10
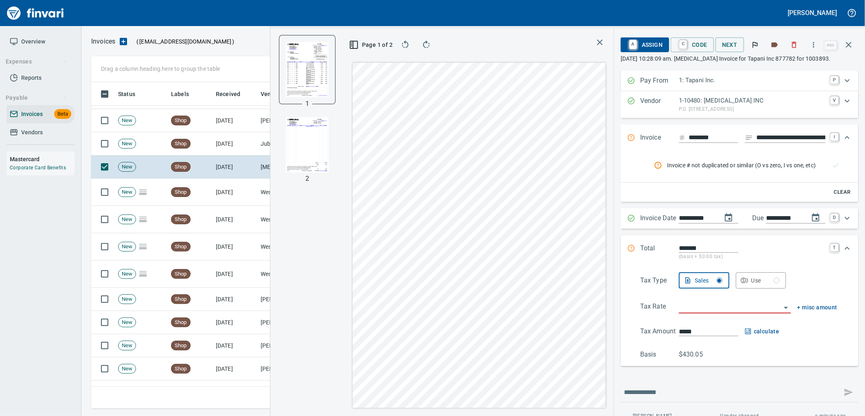
click at [310, 146] on img "button" at bounding box center [307, 144] width 43 height 55
click at [854, 45] on button "button" at bounding box center [849, 45] width 20 height 20
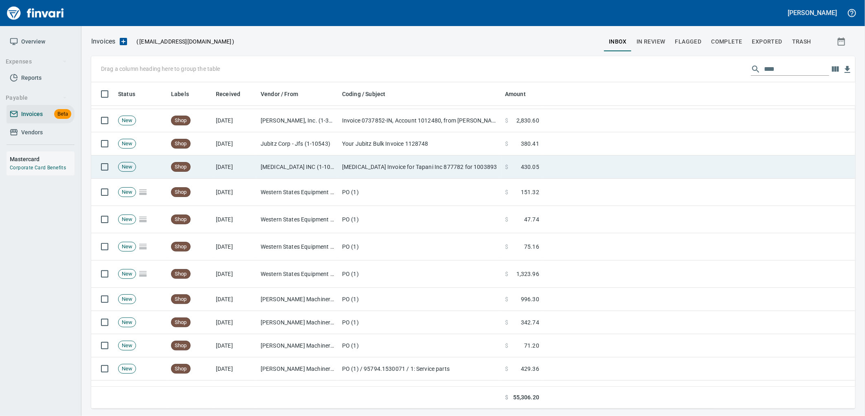
scroll to position [1, 1]
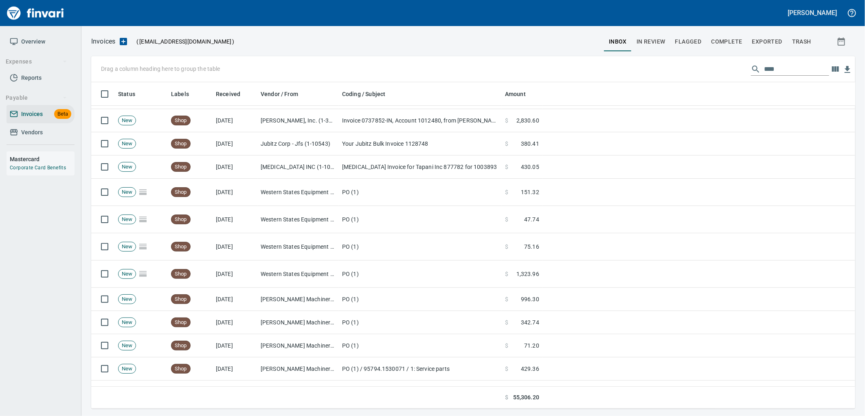
click at [38, 136] on span "Vendors" at bounding box center [32, 132] width 22 height 10
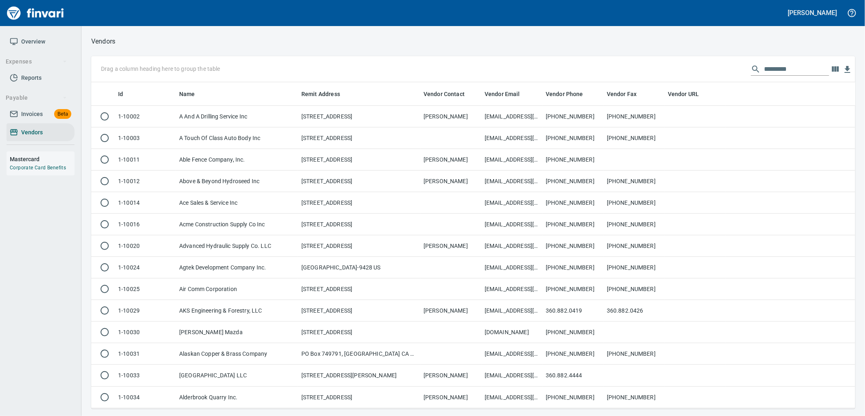
scroll to position [320, 750]
click at [774, 67] on input "text" at bounding box center [796, 69] width 65 height 13
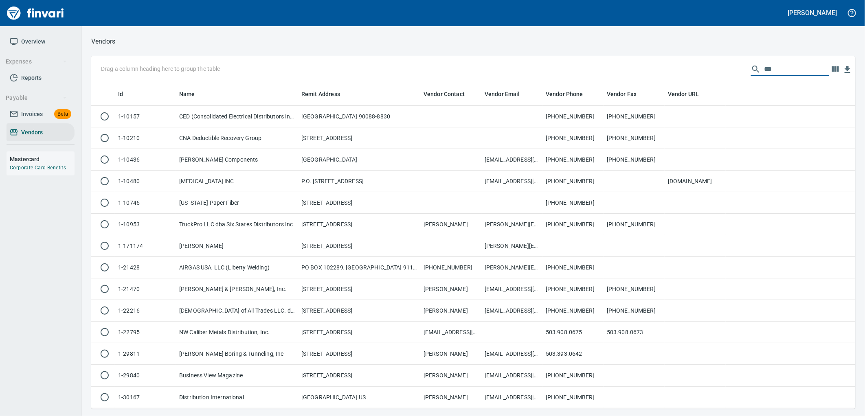
type input "***"
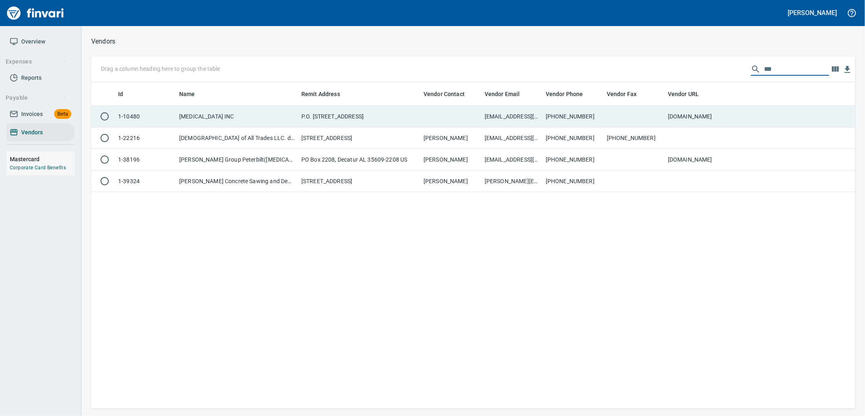
click at [734, 115] on td at bounding box center [790, 117] width 129 height 22
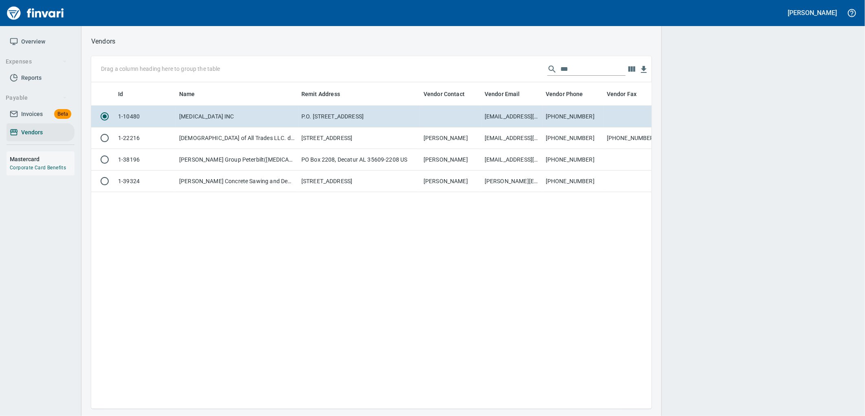
scroll to position [313, 554]
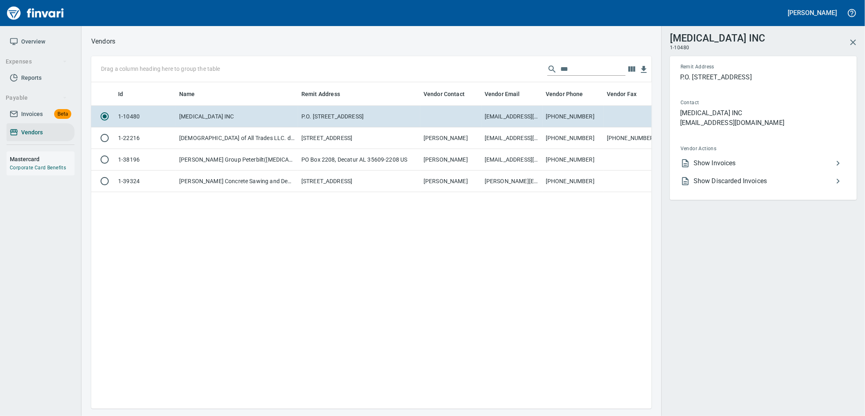
click at [721, 162] on span "Show Invoices" at bounding box center [763, 163] width 140 height 10
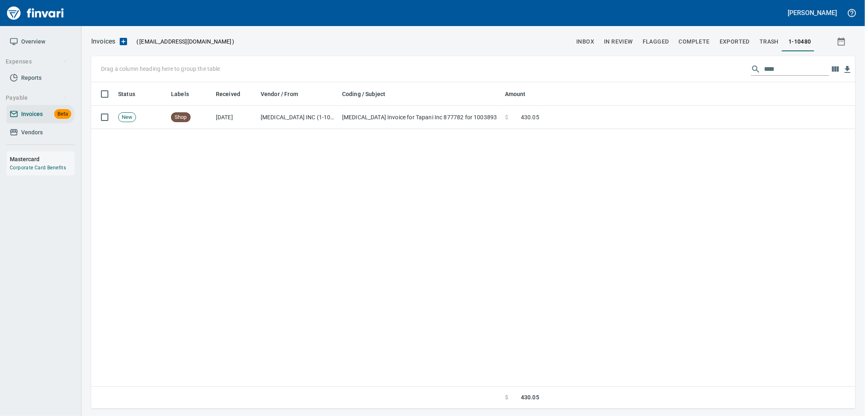
scroll to position [320, 757]
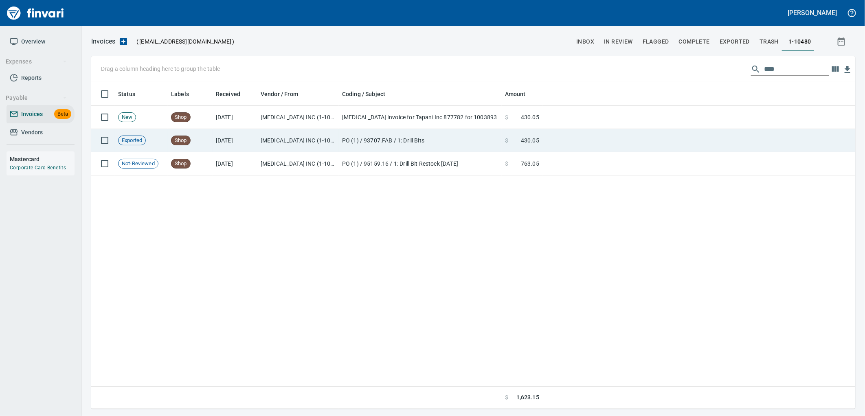
click at [410, 140] on td "PO (1) / 93707.FAB / 1: Drill Bits" at bounding box center [420, 140] width 163 height 23
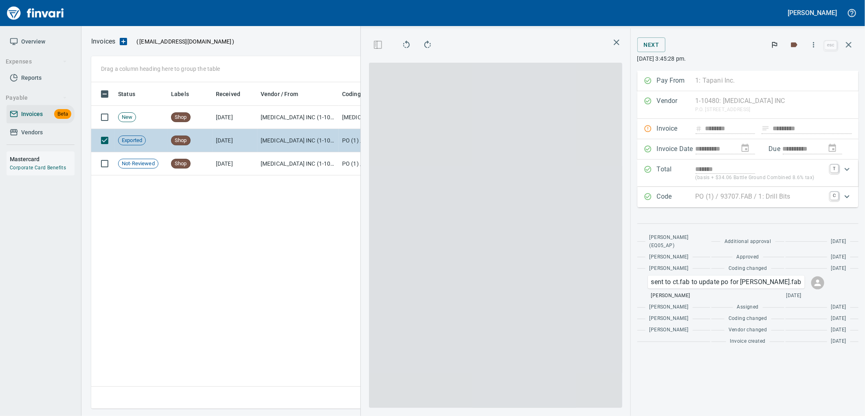
scroll to position [320, 554]
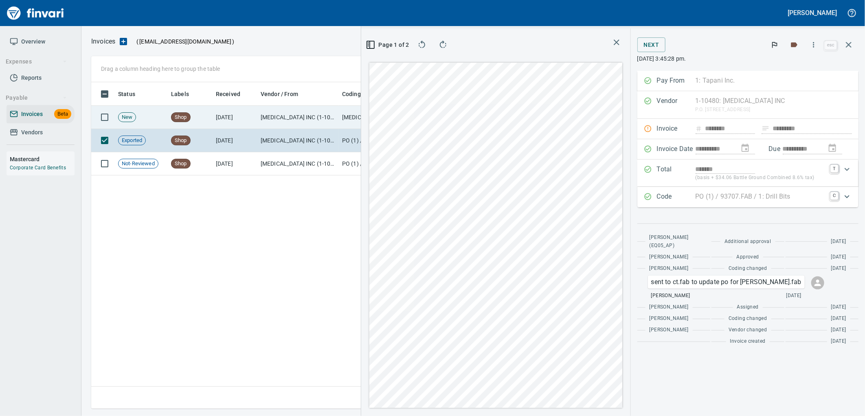
drag, startPoint x: 238, startPoint y: 109, endPoint x: 220, endPoint y: 113, distance: 18.5
click at [220, 113] on td "[DATE]" at bounding box center [235, 117] width 45 height 23
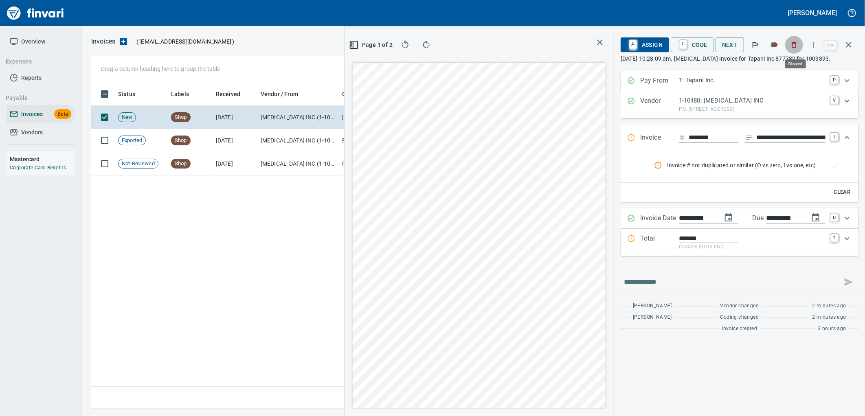
click at [797, 50] on button "button" at bounding box center [794, 45] width 18 height 18
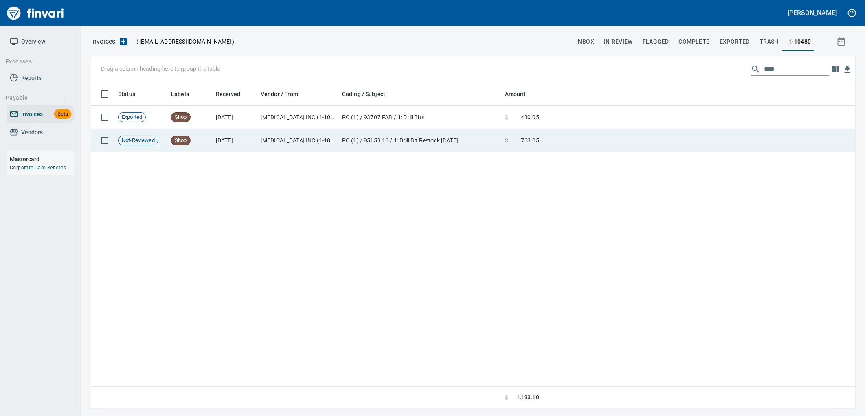
scroll to position [1, 1]
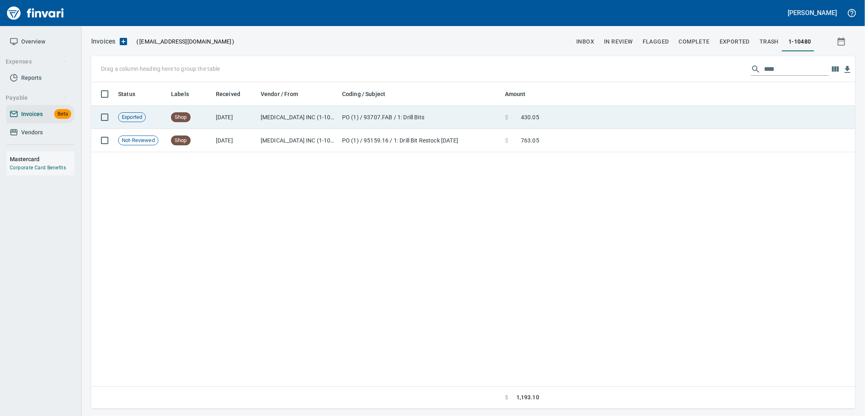
click at [458, 124] on td "PO (1) / 93707.FAB / 1: Drill Bits" at bounding box center [420, 117] width 163 height 23
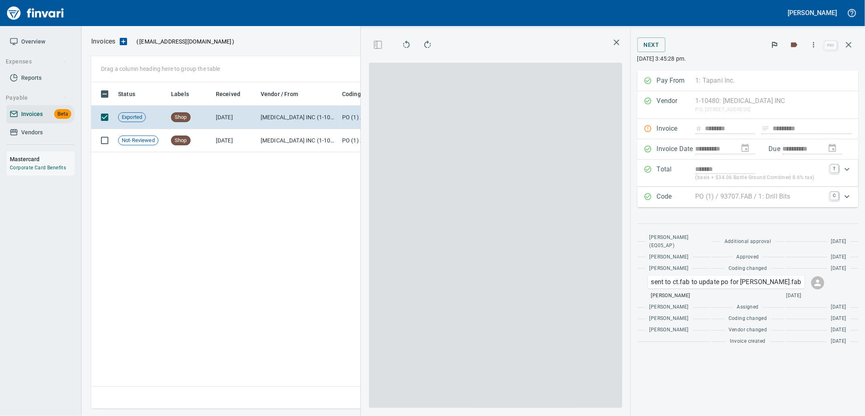
scroll to position [320, 554]
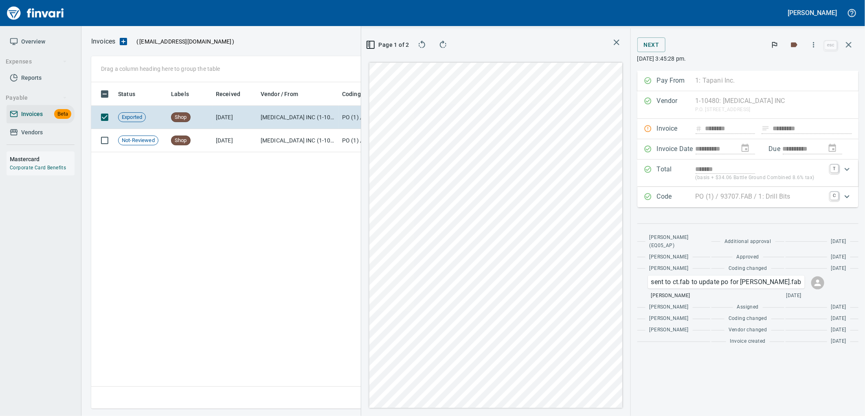
click at [644, 127] on div "Invoice ******** ********* Invoice # not duplicated or similar (O vs zero, I vs…" at bounding box center [747, 129] width 221 height 20
click at [647, 133] on div "Invoice ******** ********* Invoice # not duplicated or similar (O vs zero, I vs…" at bounding box center [747, 129] width 221 height 20
drag, startPoint x: 34, startPoint y: 108, endPoint x: 5, endPoint y: 88, distance: 35.1
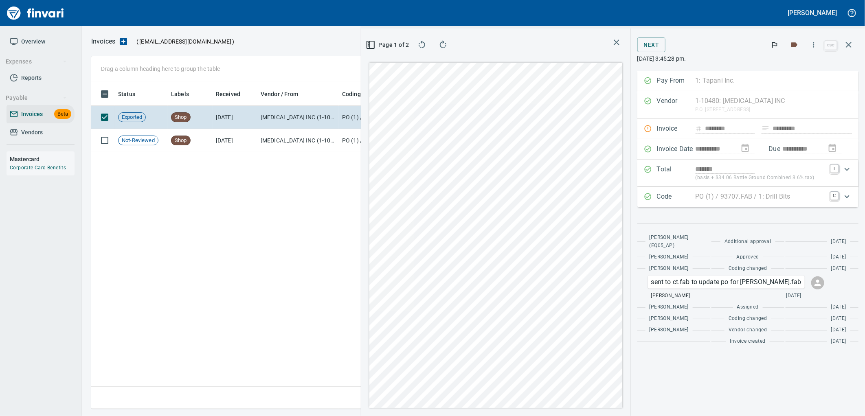
click at [34, 108] on link "Invoices Beta" at bounding box center [41, 114] width 68 height 18
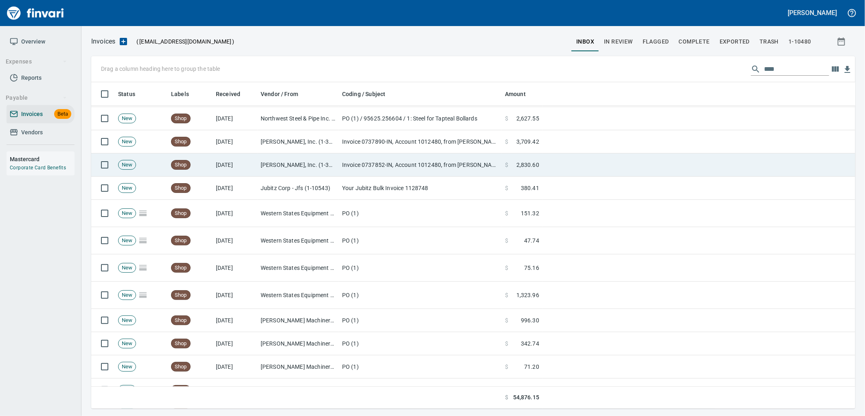
scroll to position [45, 0]
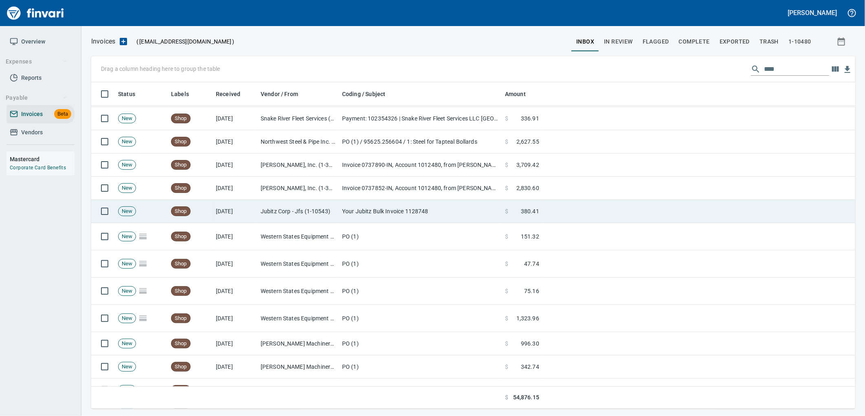
click at [309, 212] on td "Jubitz Corp - Jfs (1-10543)" at bounding box center [297, 211] width 81 height 23
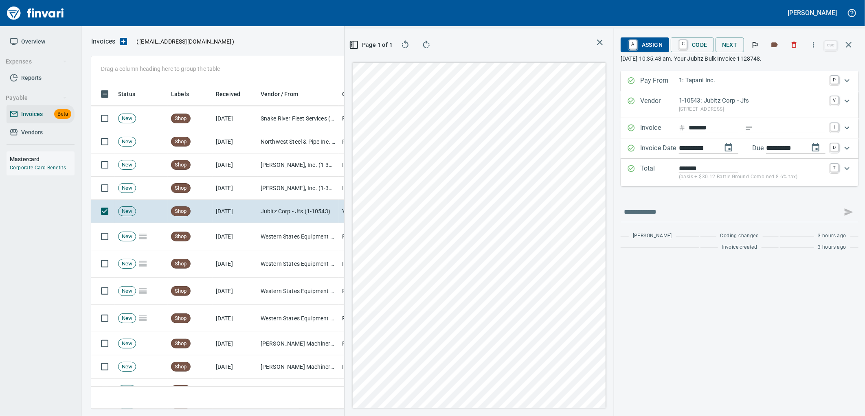
scroll to position [320, 547]
click at [653, 47] on span "A Assign" at bounding box center [644, 45] width 35 height 14
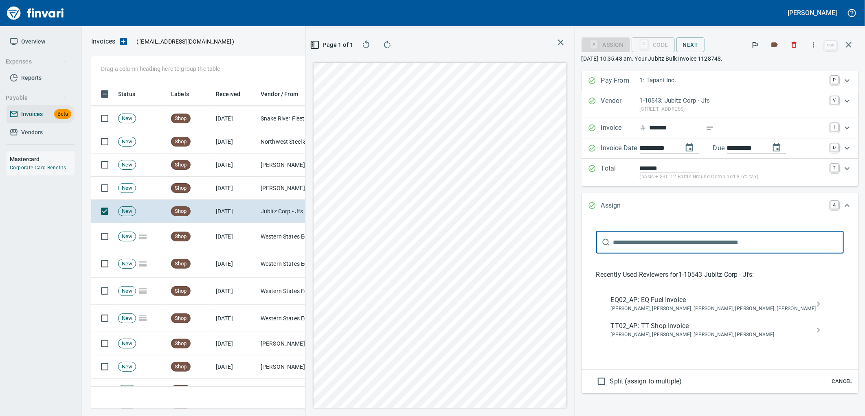
click at [676, 303] on span "EQ02_AP: EQ Fuel Invoice" at bounding box center [713, 300] width 205 height 10
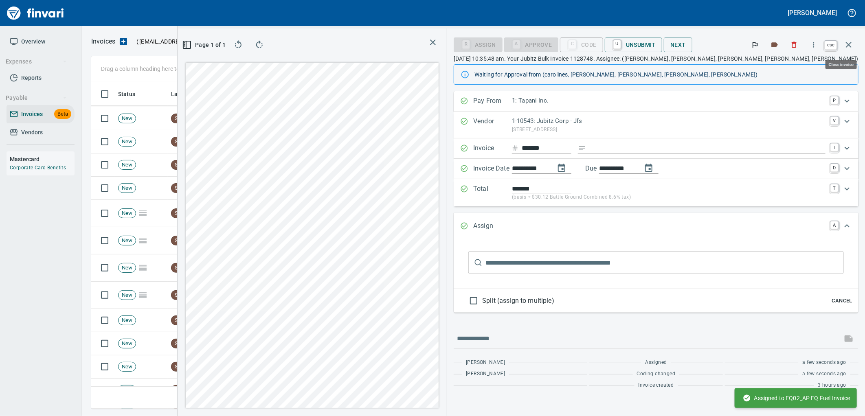
click at [842, 39] on button "button" at bounding box center [849, 45] width 20 height 20
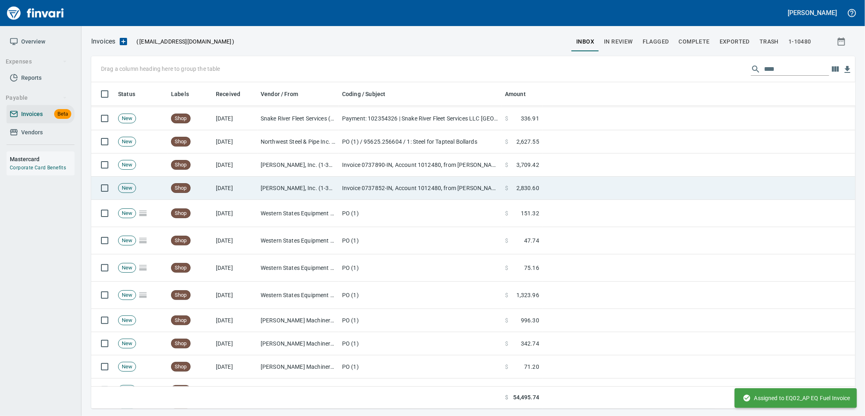
scroll to position [320, 749]
click at [280, 196] on td "Christensen, Inc. (1-39587)" at bounding box center [297, 188] width 81 height 23
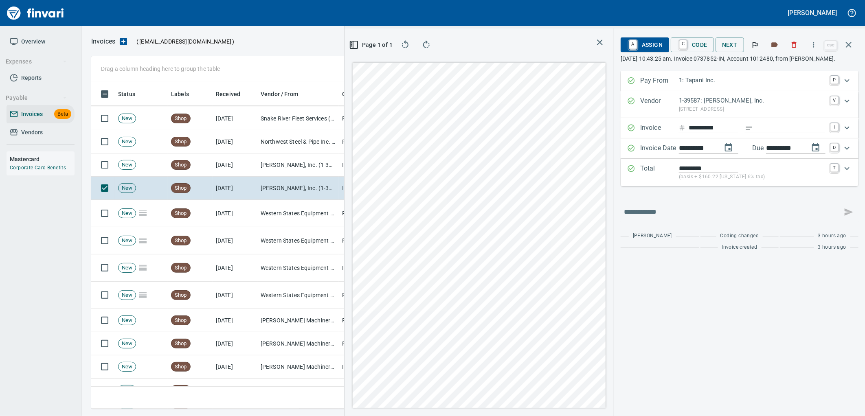
scroll to position [320, 547]
click at [629, 41] on link "A" at bounding box center [633, 44] width 8 height 9
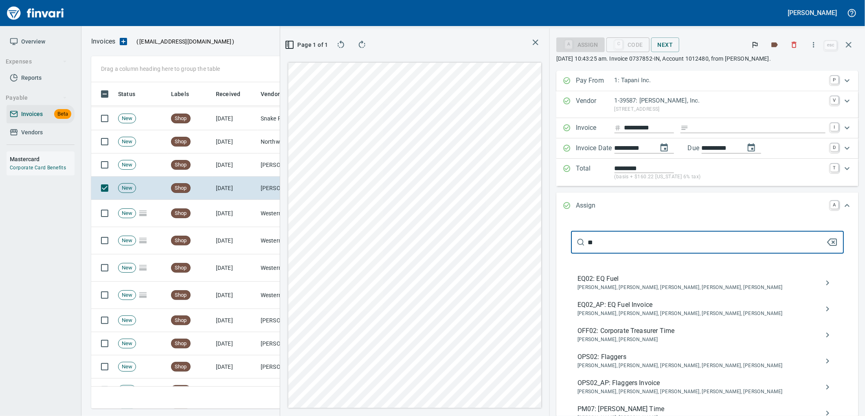
type input "**"
click at [634, 311] on span "Caroline Sarkinen, Cindy Hughes, Dustin Sarkinen, Linzy Sanders, Robert Kaarto" at bounding box center [700, 314] width 247 height 8
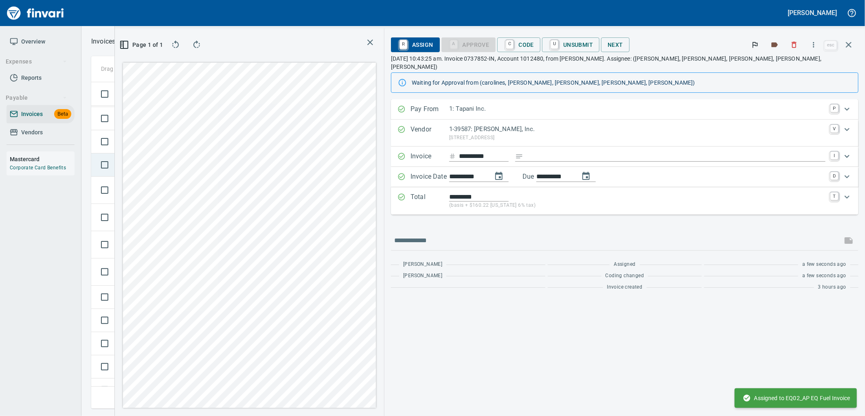
click at [186, 173] on td "Shop" at bounding box center [190, 164] width 45 height 23
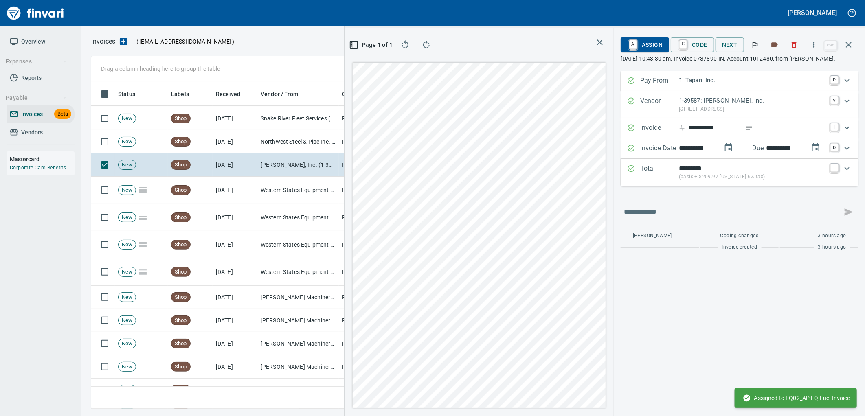
click at [652, 45] on span "A Assign" at bounding box center [644, 45] width 35 height 14
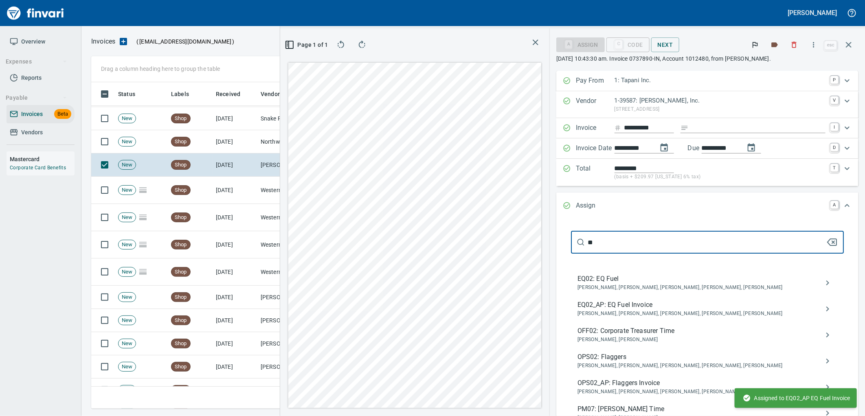
scroll to position [320, 547]
type input "**"
click at [615, 312] on span "Caroline Sarkinen, Cindy Hughes, Dustin Sarkinen, Linzy Sanders, Robert Kaarto" at bounding box center [700, 314] width 247 height 8
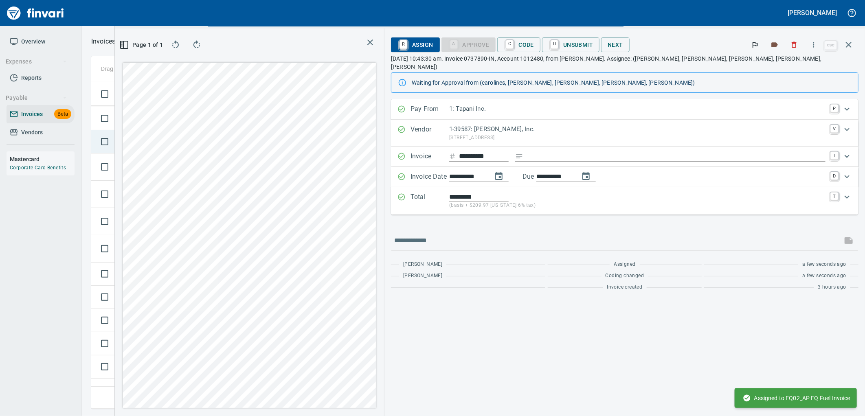
click at [208, 144] on td "Shop" at bounding box center [190, 141] width 45 height 23
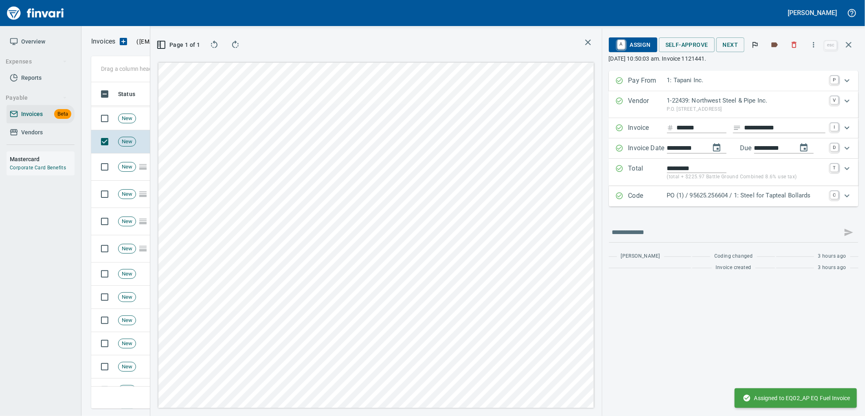
click at [694, 198] on p "PO (1) / 95625.256604 / 1: Steel for Tapteal Bollards" at bounding box center [746, 195] width 158 height 9
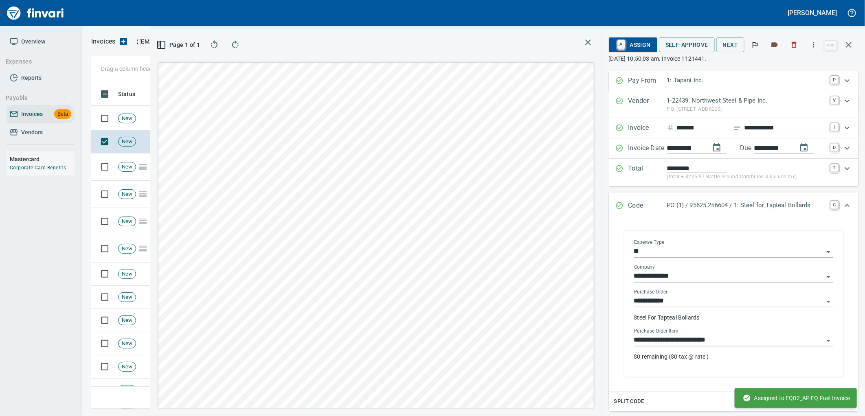
click at [703, 338] on input "**********" at bounding box center [728, 340] width 189 height 11
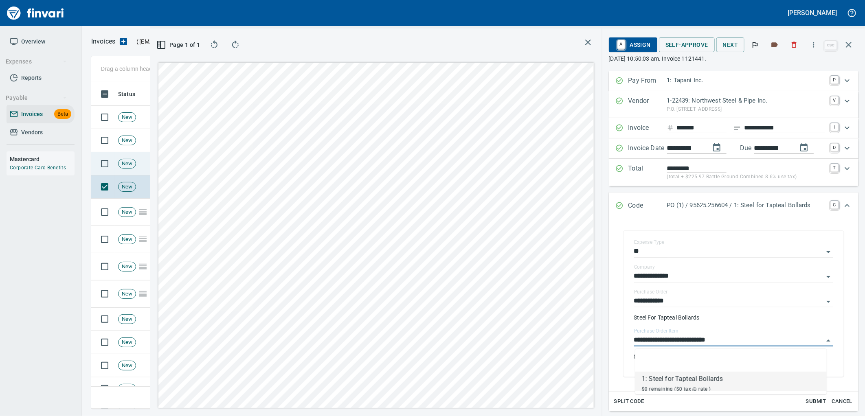
click at [145, 163] on td "New" at bounding box center [141, 163] width 53 height 23
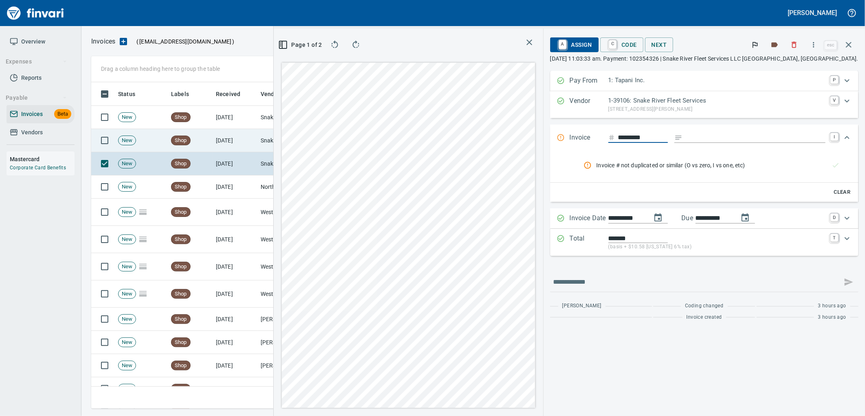
click at [296, 145] on td "Snake River Fleet Services (1-39106)" at bounding box center [297, 140] width 81 height 23
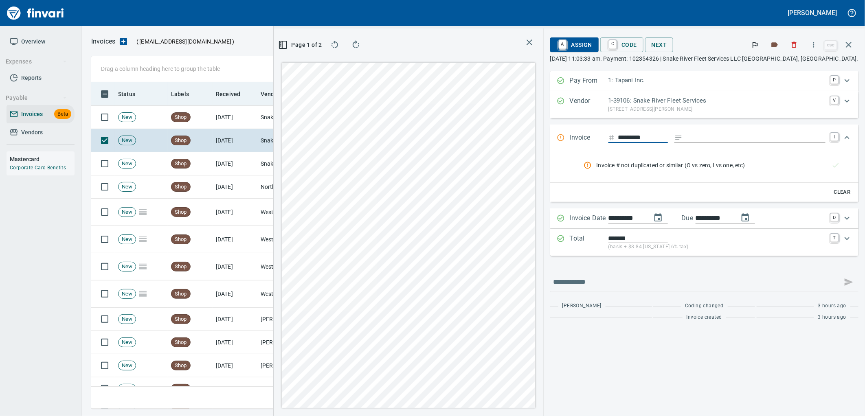
click at [264, 103] on th "Vendor / From" at bounding box center [297, 94] width 81 height 24
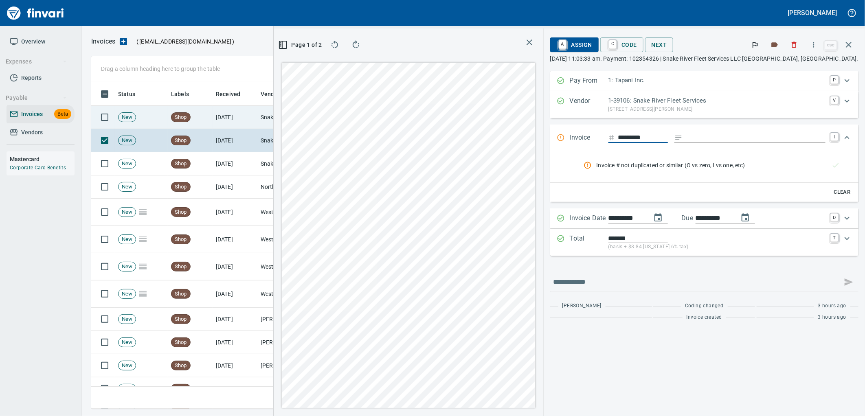
click at [266, 115] on td "Snake River Fleet Services (1-39106)" at bounding box center [297, 117] width 81 height 23
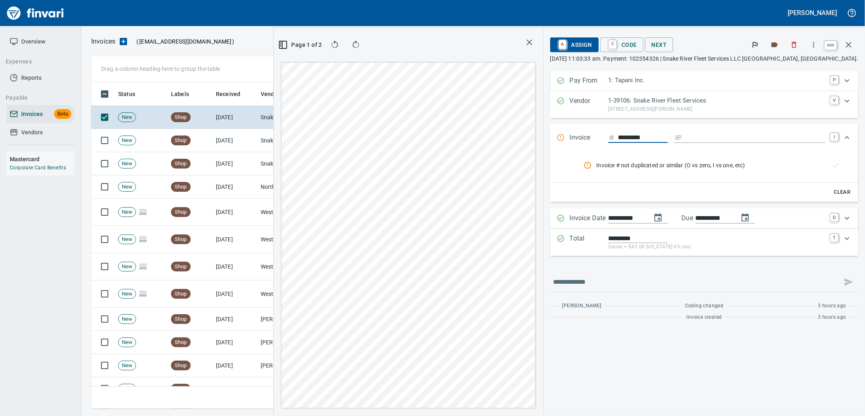
click at [851, 47] on icon "button" at bounding box center [849, 45] width 6 height 6
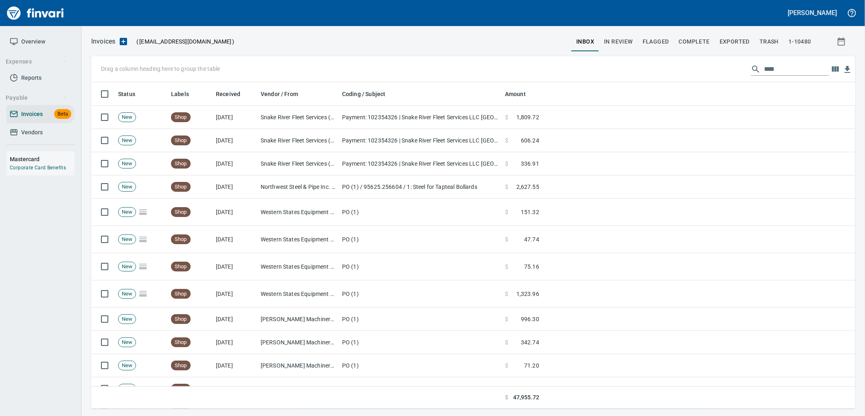
scroll to position [320, 749]
drag, startPoint x: 797, startPoint y: 66, endPoint x: 694, endPoint y: 71, distance: 103.2
click at [699, 71] on div "Drag a column heading here to group the table ****" at bounding box center [473, 69] width 764 height 26
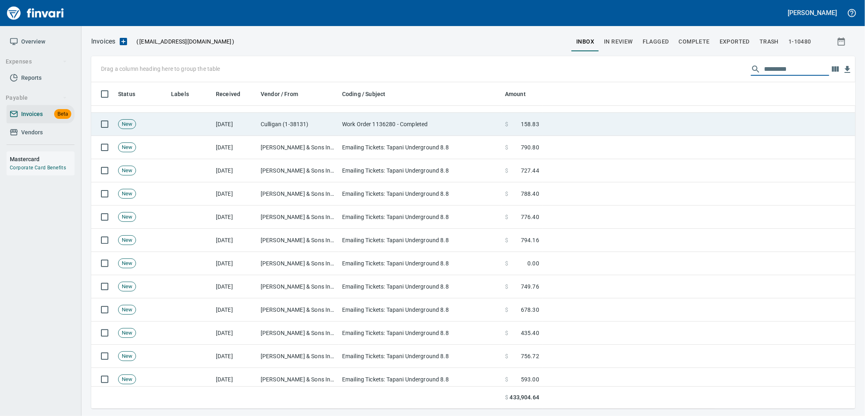
scroll to position [0, 0]
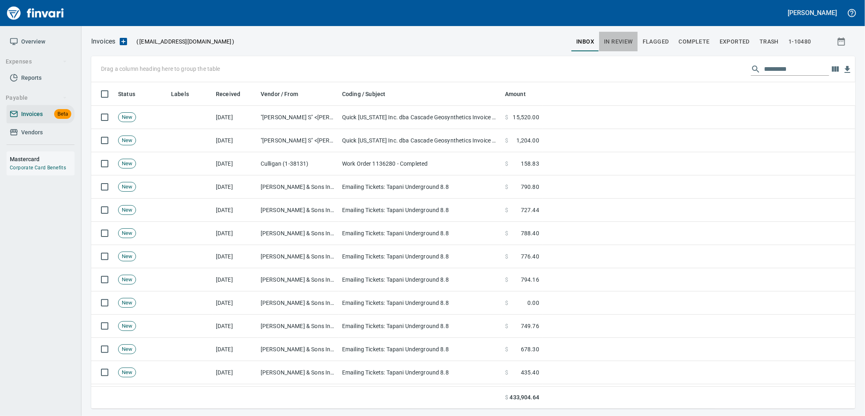
click at [619, 42] on span "In Review" at bounding box center [618, 42] width 29 height 10
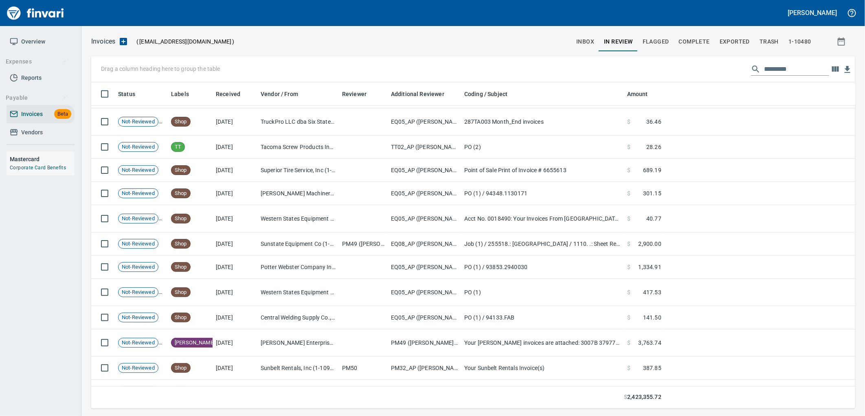
scroll to position [14450, 0]
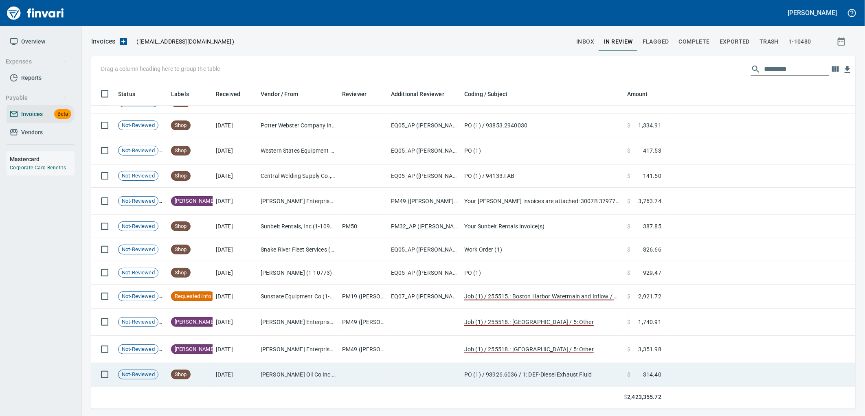
click at [351, 374] on td at bounding box center [363, 374] width 49 height 23
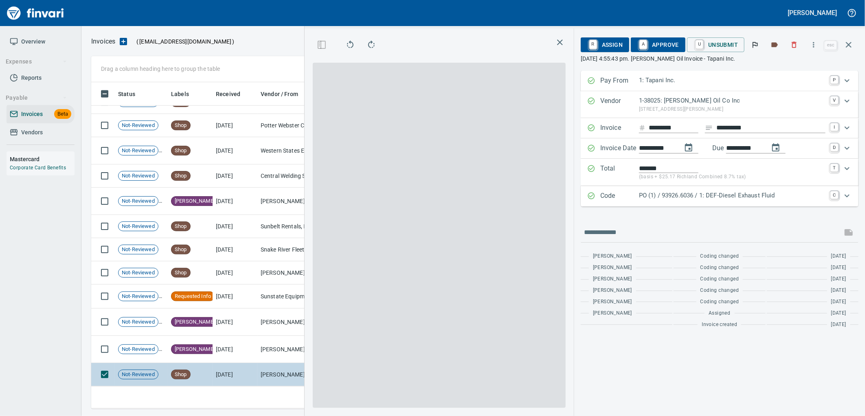
scroll to position [313, 547]
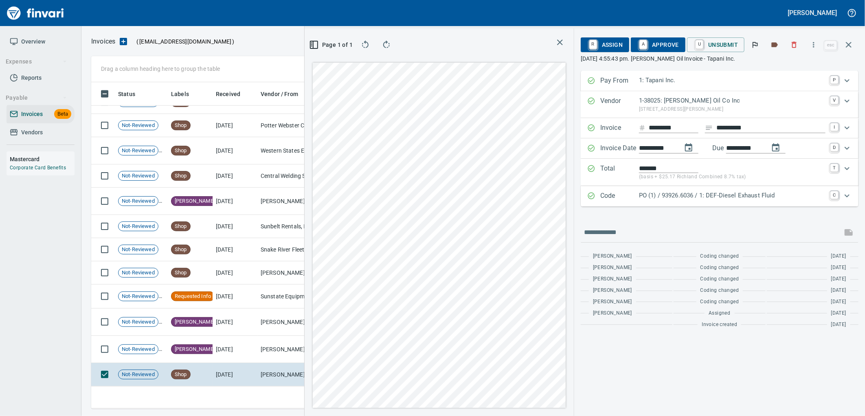
click at [708, 200] on p "PO (1) / 93926.6036 / 1: DEF-Diesel Exhaust Fluid" at bounding box center [732, 195] width 186 height 9
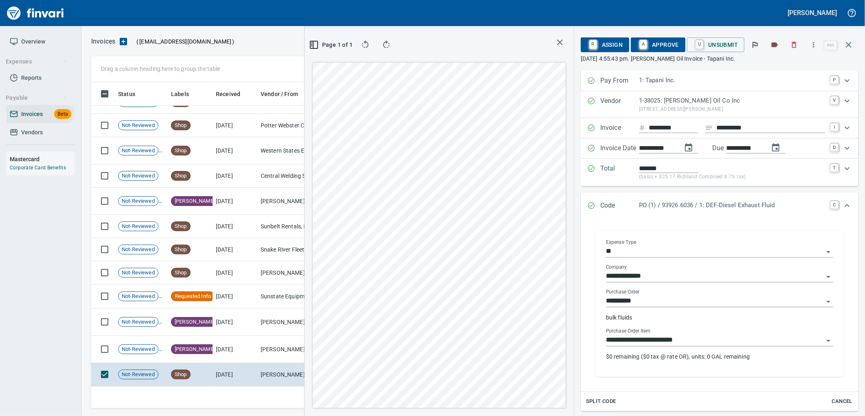
click at [701, 344] on input "**********" at bounding box center [714, 340] width 217 height 11
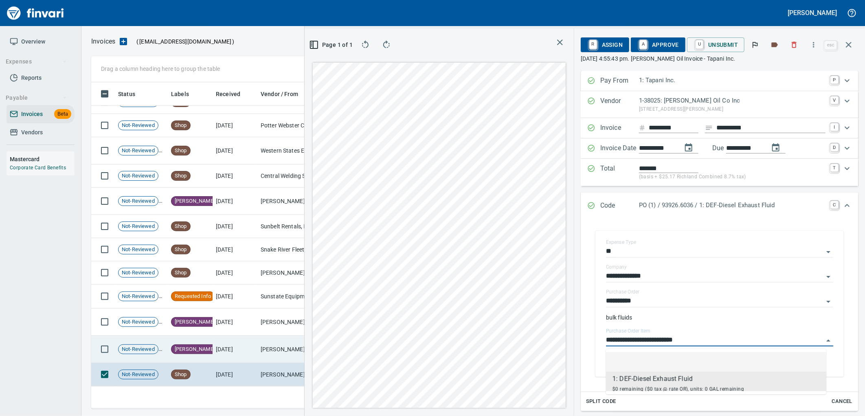
click at [282, 350] on td "Ferguson Enterprises Inc (1-10368)" at bounding box center [297, 349] width 81 height 27
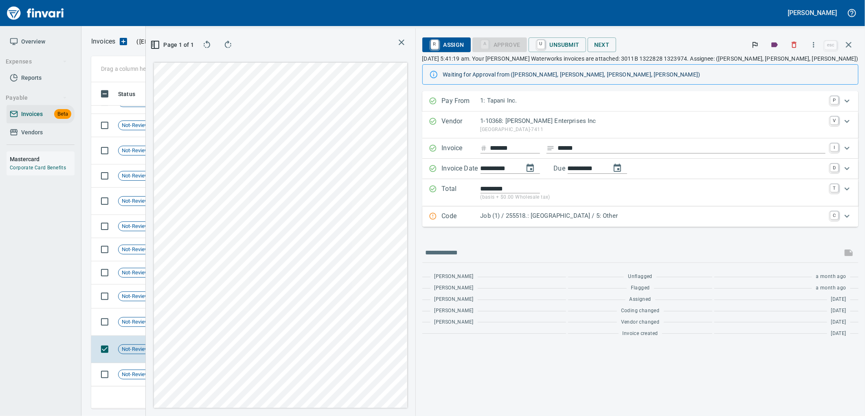
click at [619, 214] on p "Job (1) / 255518.: Haystack Heights Water Loop / 5: Other" at bounding box center [652, 215] width 345 height 9
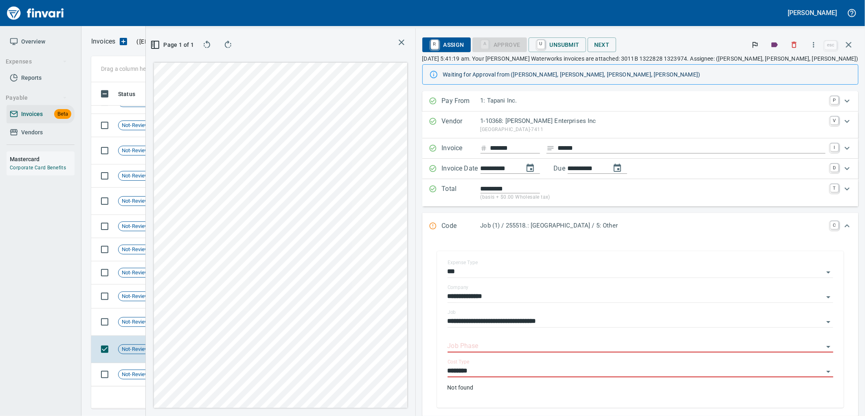
click at [597, 232] on div "Job (1) / 255518.: Haystack Heights Water Loop / 5: Other" at bounding box center [652, 226] width 345 height 11
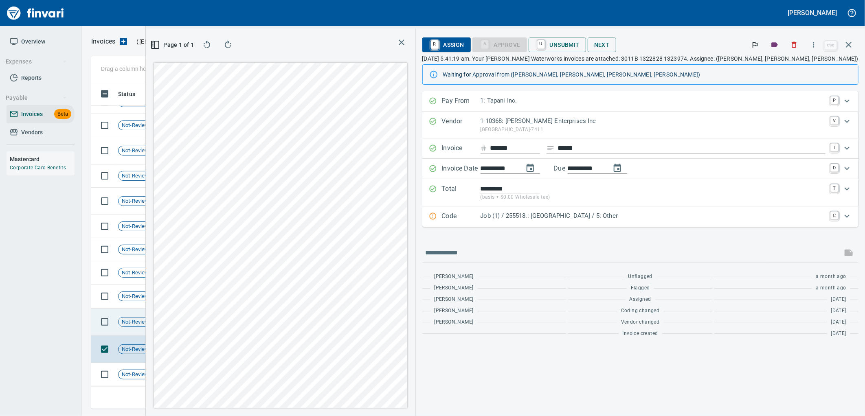
click at [165, 324] on icon at bounding box center [165, 322] width 7 height 6
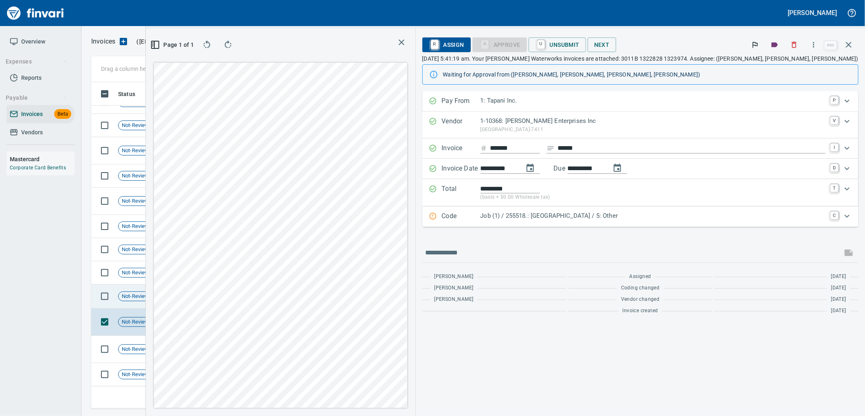
click at [177, 300] on span "Requested Info" at bounding box center [192, 297] width 43 height 8
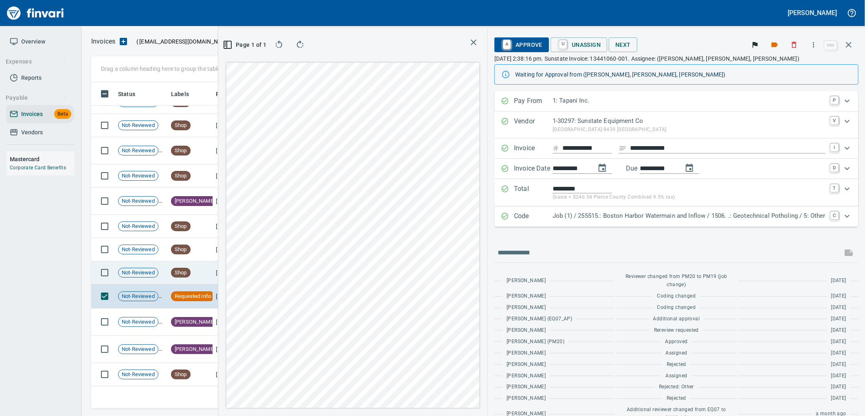
click at [174, 274] on span "Shop" at bounding box center [180, 273] width 19 height 8
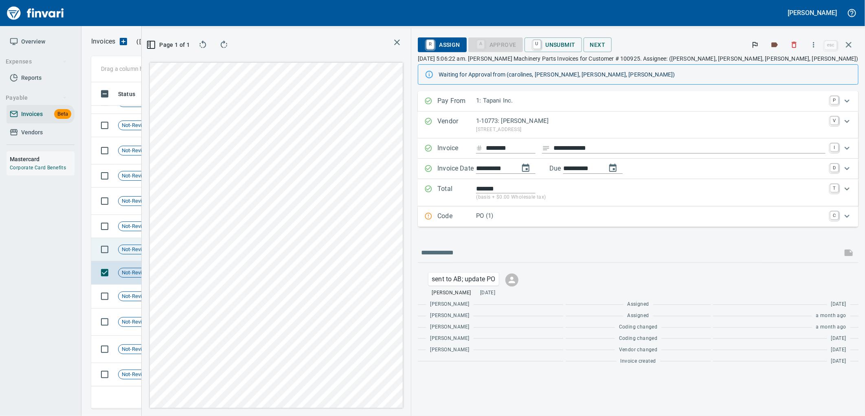
click at [177, 254] on div "Shop" at bounding box center [181, 250] width 20 height 10
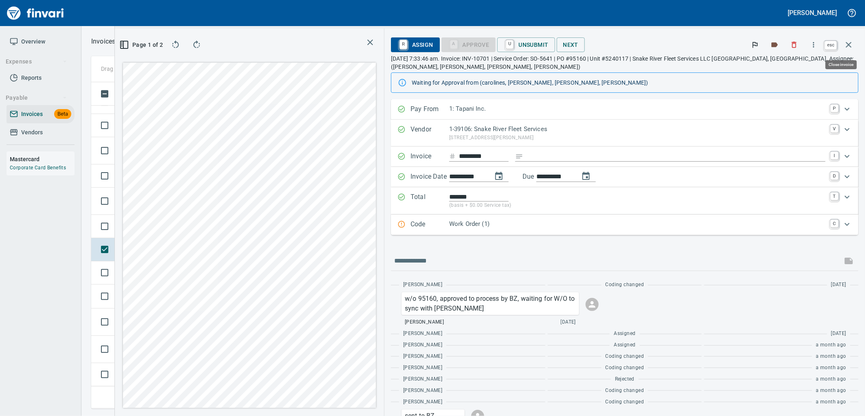
click at [852, 45] on icon "button" at bounding box center [849, 45] width 10 height 10
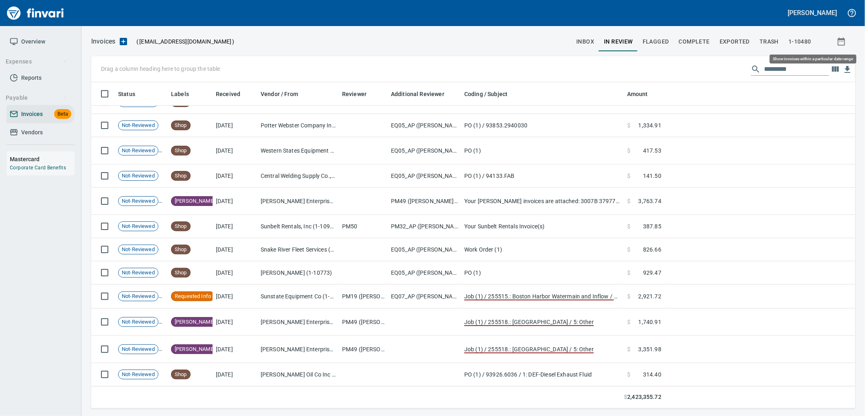
scroll to position [320, 750]
drag, startPoint x: 791, startPoint y: 66, endPoint x: 759, endPoint y: 74, distance: 32.9
click at [764, 74] on input "text" at bounding box center [796, 69] width 65 height 13
click at [578, 37] on span "inbox" at bounding box center [585, 42] width 18 height 10
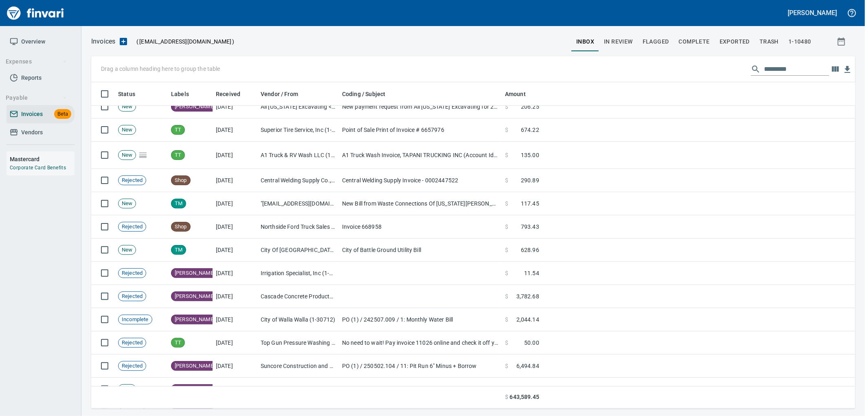
scroll to position [6509, 0]
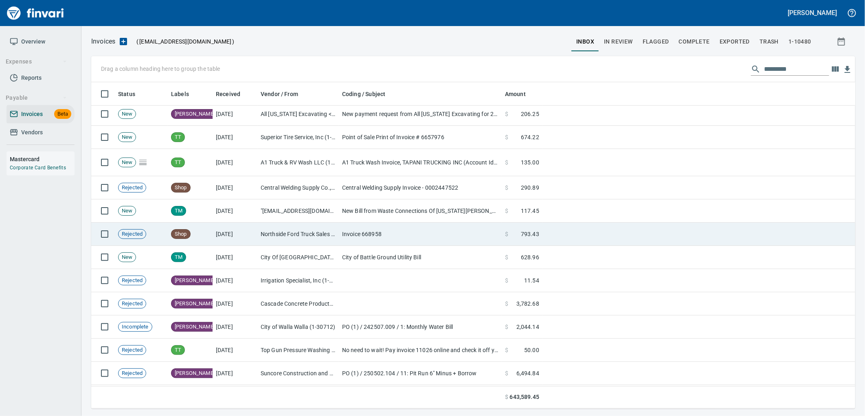
click at [319, 244] on td "Northside Ford Truck Sales Inc (1-10715)" at bounding box center [297, 234] width 81 height 23
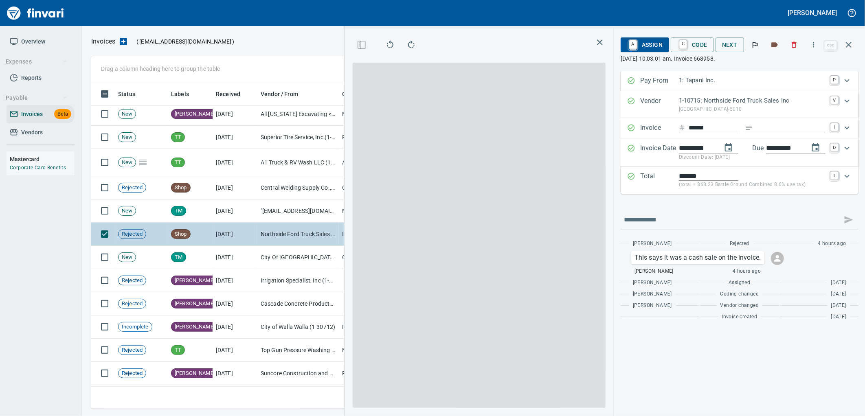
scroll to position [320, 547]
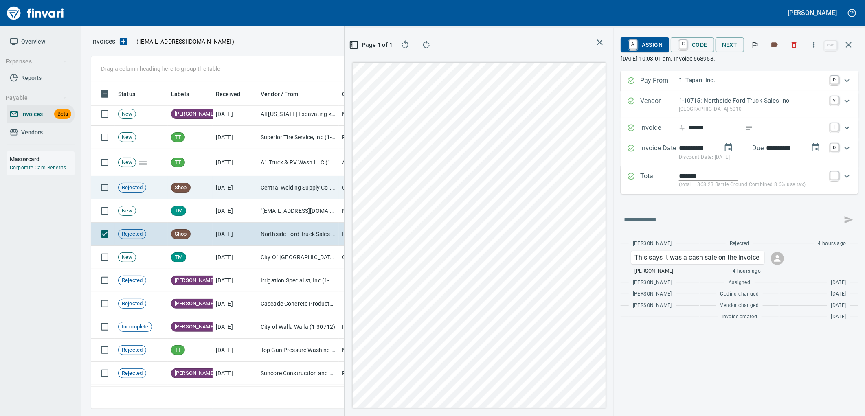
click at [248, 193] on td "[DATE]" at bounding box center [235, 187] width 45 height 23
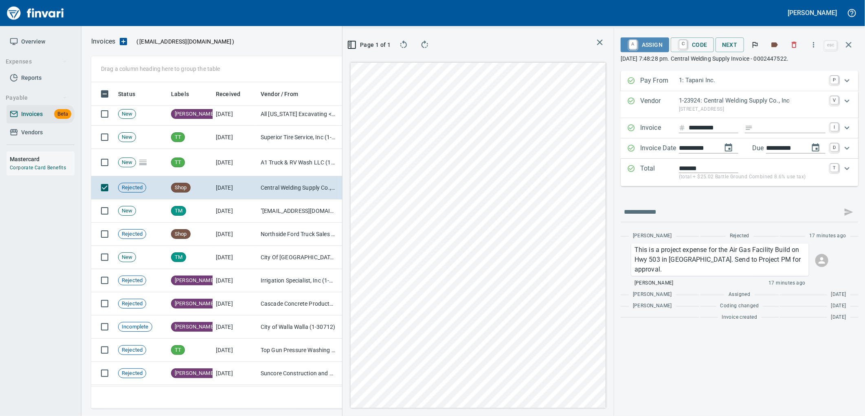
click at [658, 48] on span "A Assign" at bounding box center [644, 45] width 35 height 14
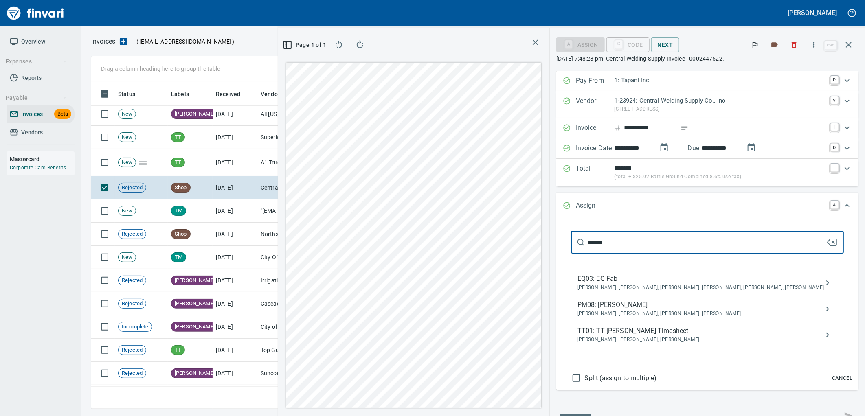
type input "******"
click at [666, 309] on span "PM08: Randy Redinger" at bounding box center [700, 305] width 247 height 10
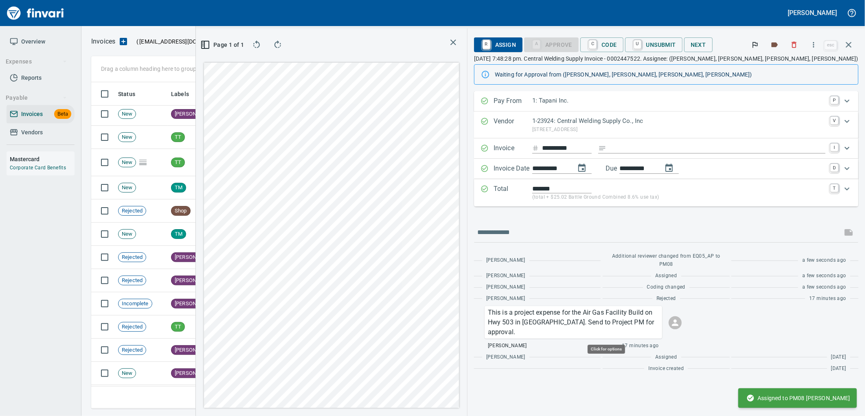
scroll to position [320, 547]
click at [189, 326] on td "TT" at bounding box center [190, 327] width 45 height 23
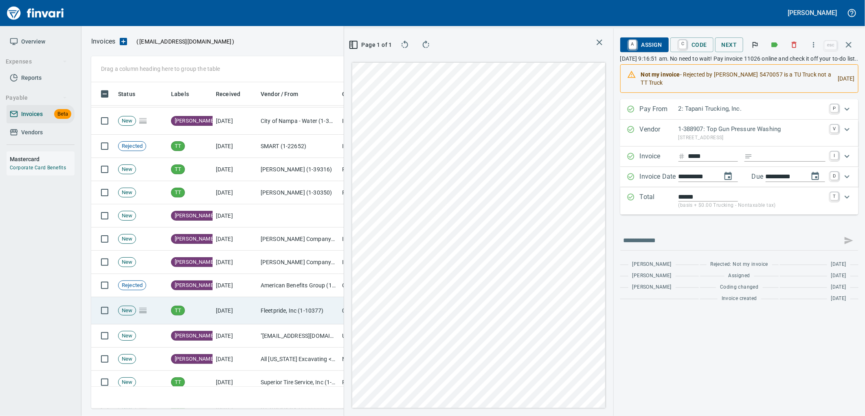
scroll to position [6238, 0]
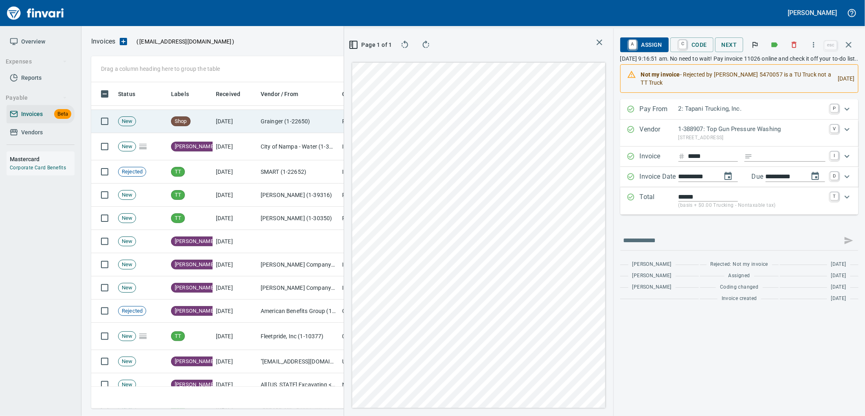
click at [210, 126] on td "Shop" at bounding box center [190, 121] width 45 height 23
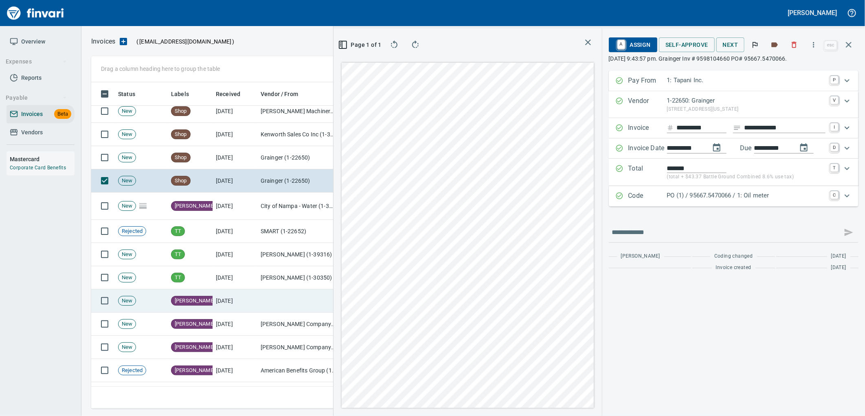
scroll to position [6147, 0]
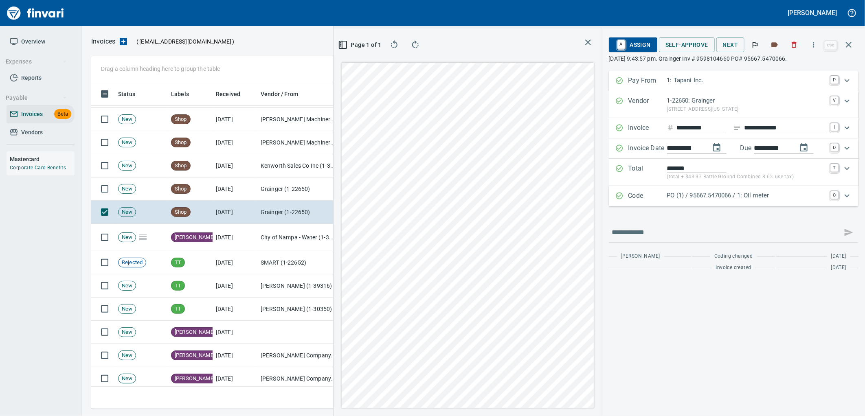
click at [697, 199] on p "PO (1) / 95667.5470066 / 1: Oil meter" at bounding box center [746, 195] width 158 height 9
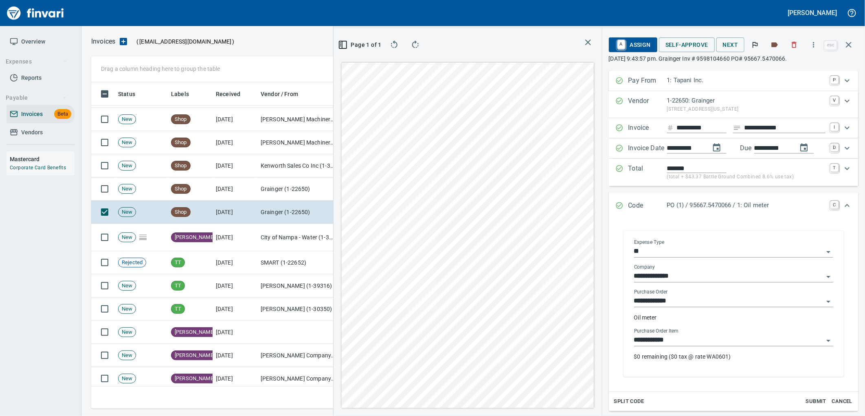
click at [687, 337] on input "**********" at bounding box center [728, 340] width 189 height 11
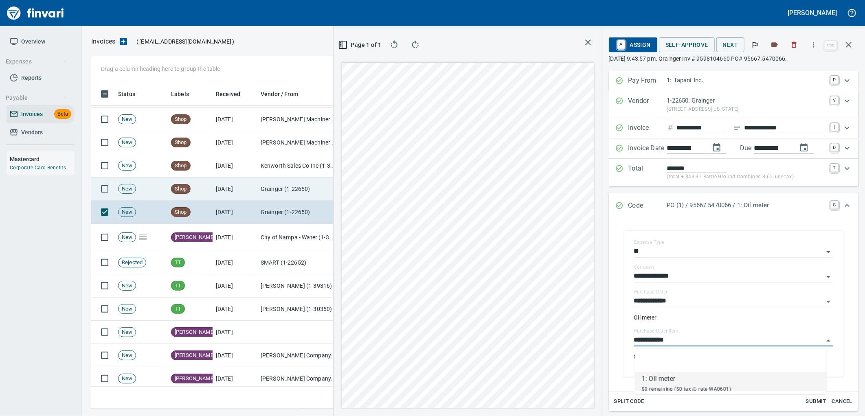
click at [296, 193] on td "Grainger (1-22650)" at bounding box center [297, 189] width 81 height 23
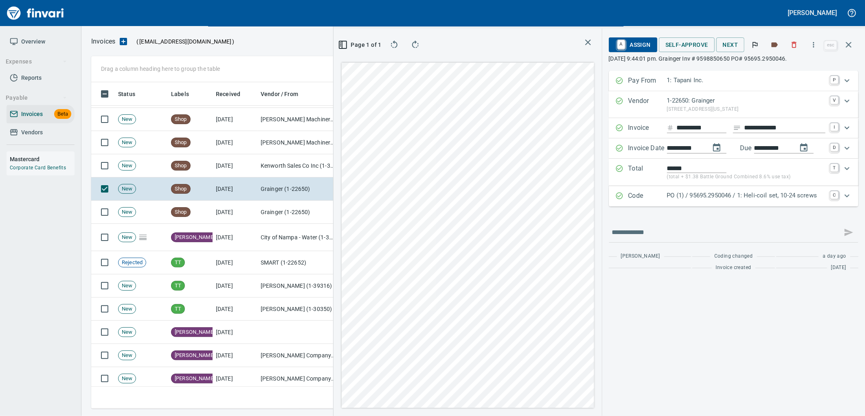
click at [726, 200] on p "PO (1) / 95695.2950046 / 1: Heli-coil set, 10-24 screws" at bounding box center [746, 195] width 158 height 9
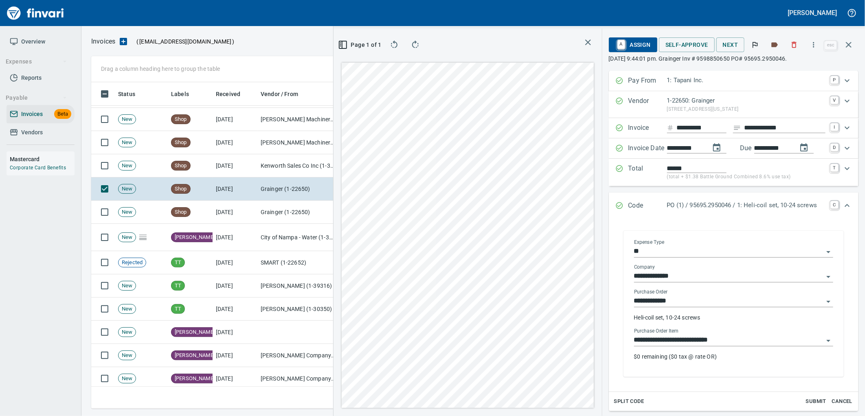
click at [693, 341] on input "**********" at bounding box center [728, 340] width 189 height 11
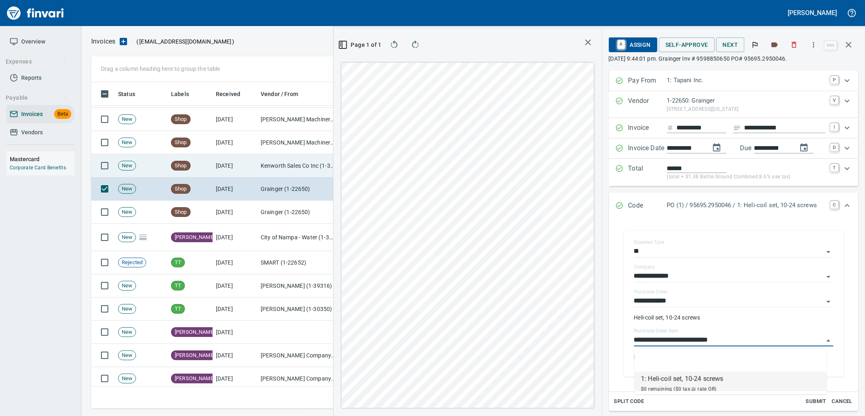
click at [277, 164] on td "Kenworth Sales Co Inc (1-38304)" at bounding box center [297, 165] width 81 height 23
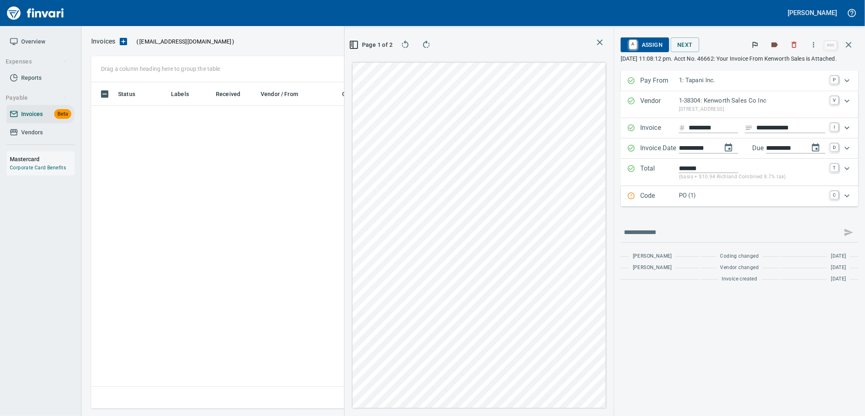
scroll to position [320, 547]
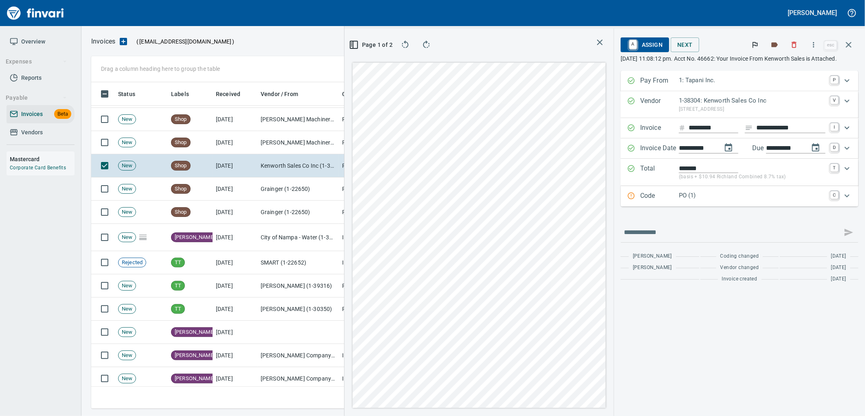
click at [698, 200] on p "PO (1)" at bounding box center [752, 195] width 147 height 9
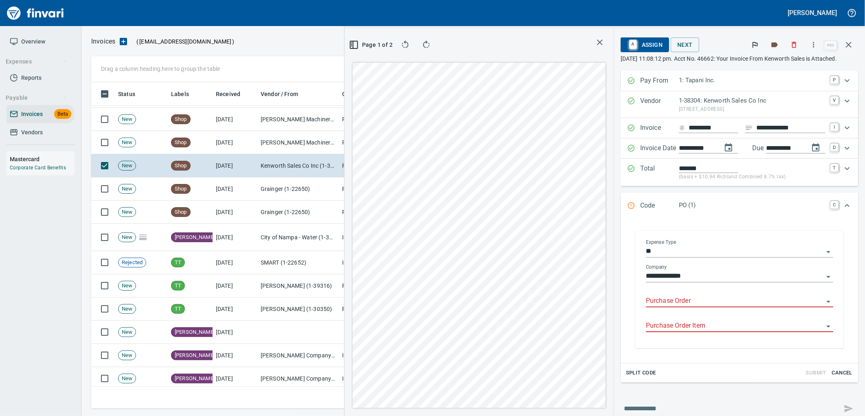
click at [678, 305] on input "Purchase Order" at bounding box center [735, 301] width 178 height 11
type input "**********"
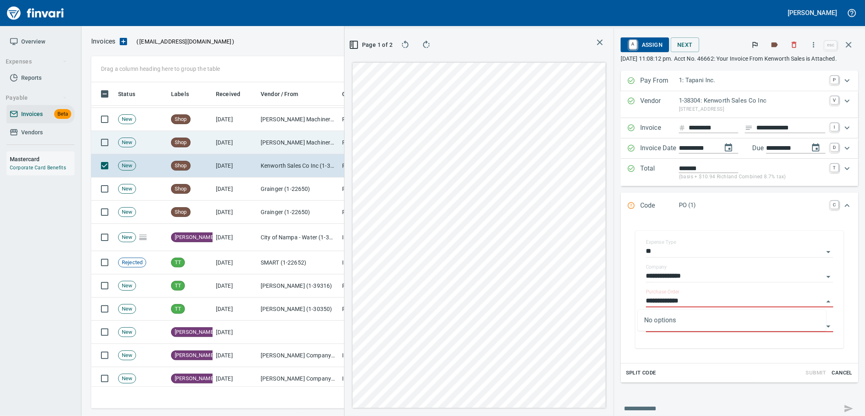
click at [286, 143] on td "[PERSON_NAME] Machinery Inc (1-10774)" at bounding box center [297, 142] width 81 height 23
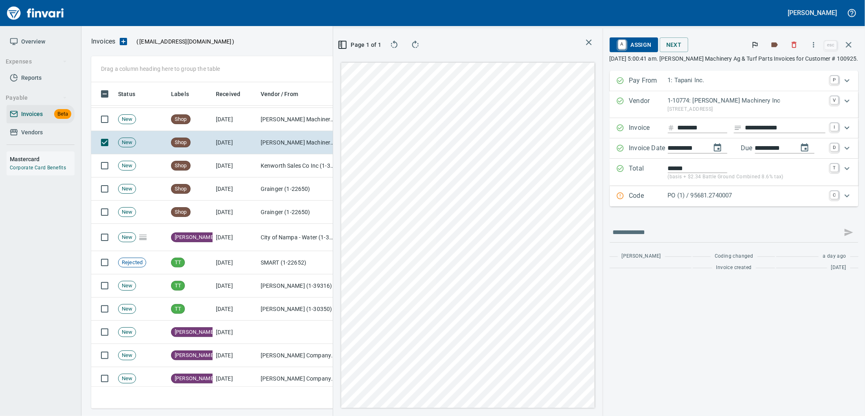
click at [726, 198] on p "PO (1) / 95681.2740007" at bounding box center [747, 195] width 158 height 9
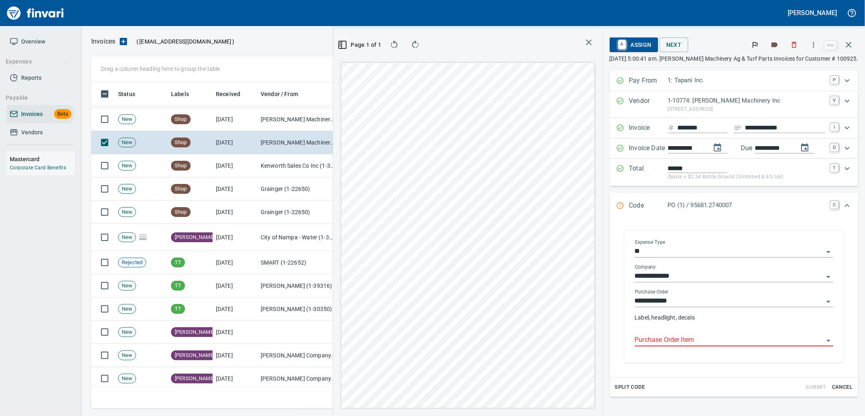
click at [702, 340] on input "Purchase Order Item" at bounding box center [729, 340] width 189 height 11
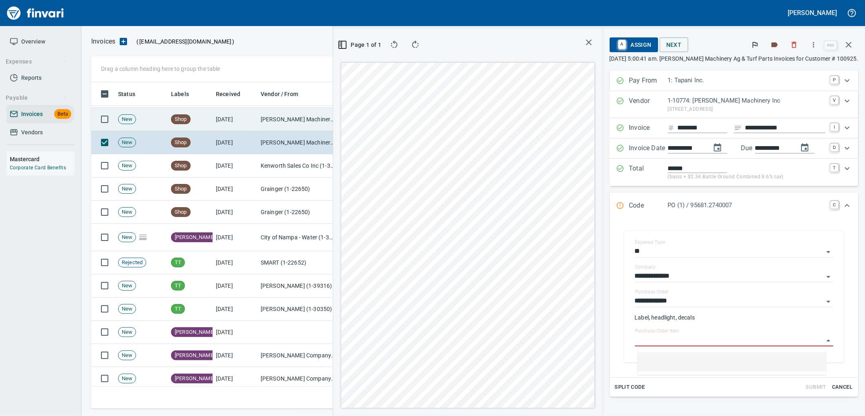
click at [296, 121] on td "[PERSON_NAME] Machinery Inc (1-10774)" at bounding box center [297, 119] width 81 height 23
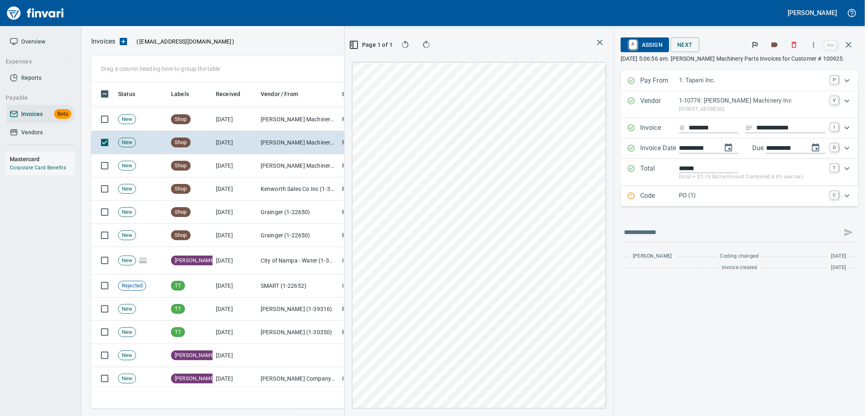
click at [705, 195] on p "PO (1)" at bounding box center [752, 195] width 147 height 9
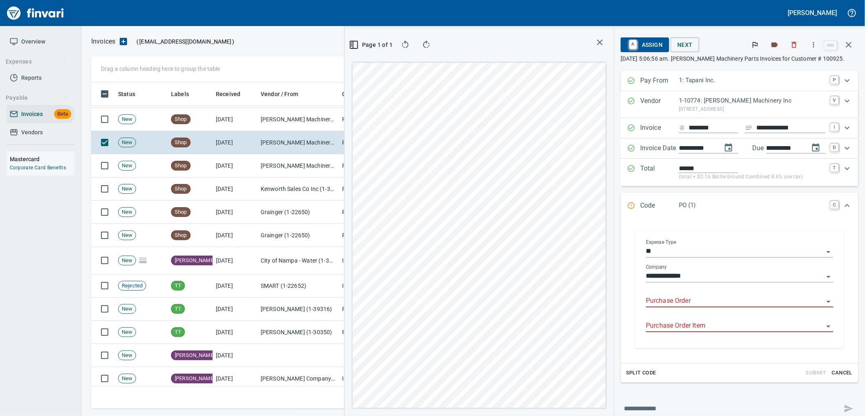
click at [693, 304] on input "Purchase Order" at bounding box center [735, 301] width 178 height 11
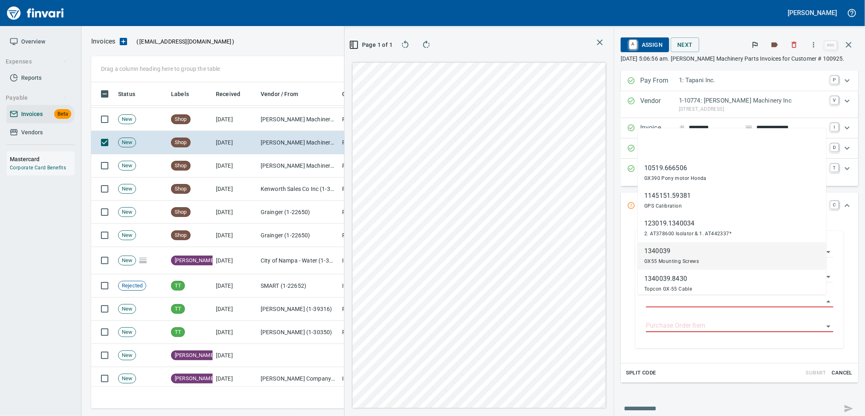
scroll to position [320, 547]
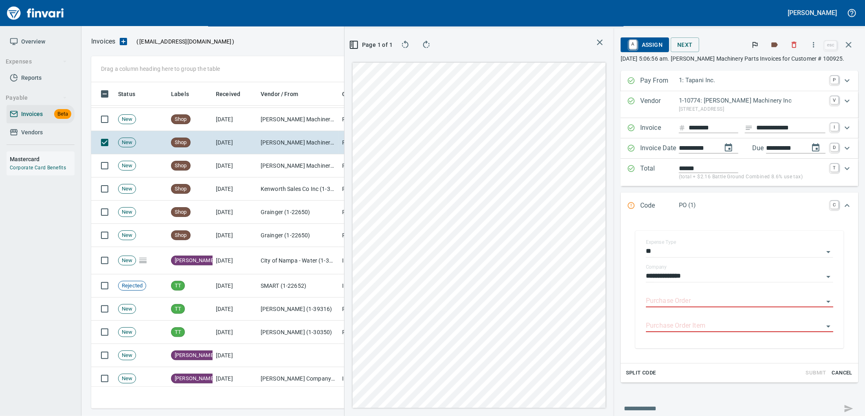
type input "**********"
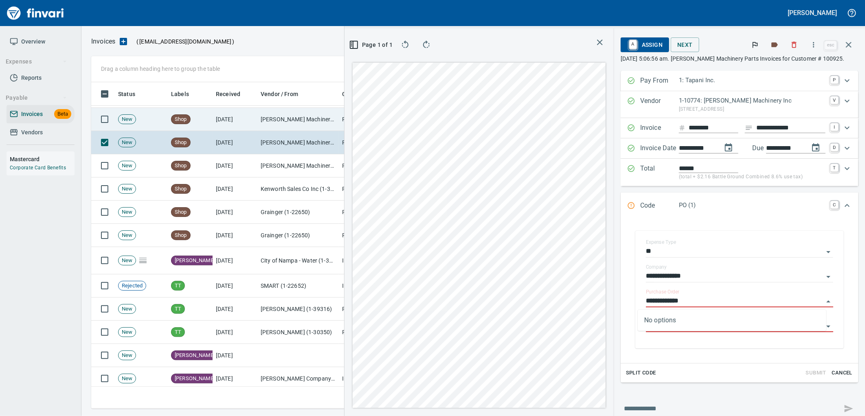
click at [300, 124] on td "[PERSON_NAME] Machinery Co (1-10794)" at bounding box center [297, 119] width 81 height 23
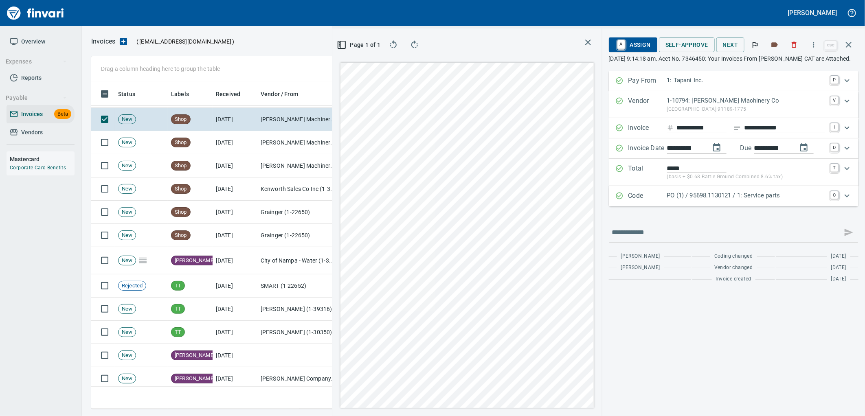
click at [739, 197] on p "PO (1) / 95698.1130121 / 1: Service parts" at bounding box center [746, 195] width 158 height 9
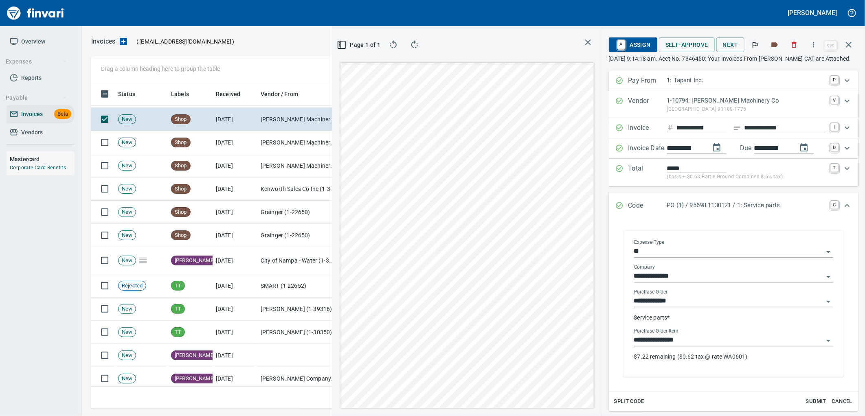
click at [702, 339] on input "**********" at bounding box center [728, 340] width 189 height 11
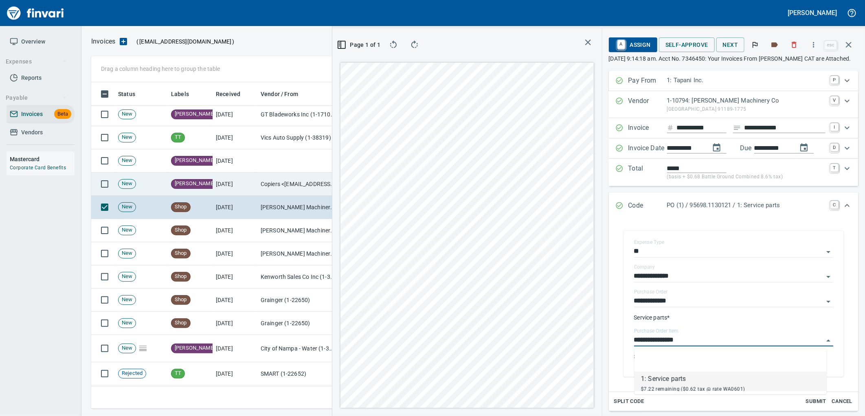
scroll to position [6057, 0]
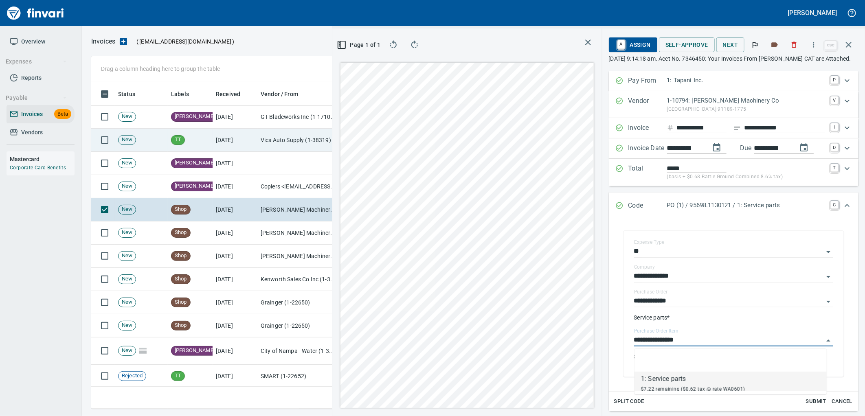
click at [261, 140] on td "Vics Auto Supply (1-38319)" at bounding box center [297, 140] width 81 height 23
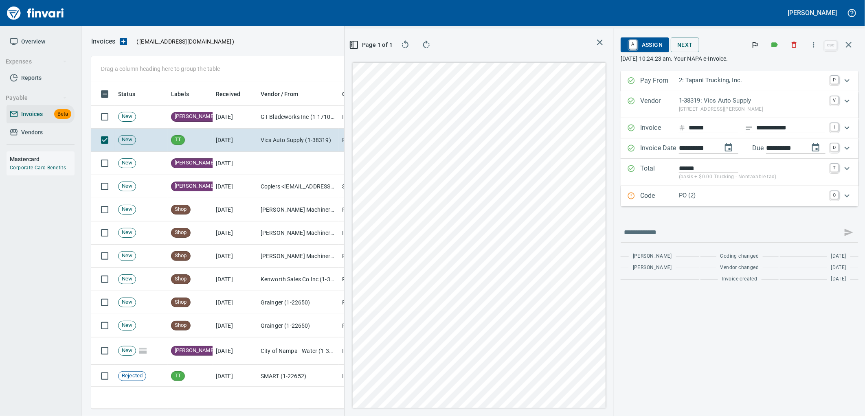
click at [717, 204] on div "Code PO (2) C" at bounding box center [739, 196] width 238 height 20
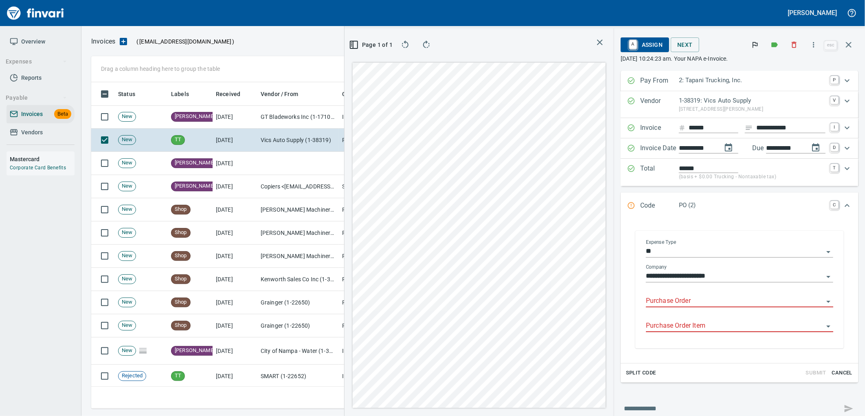
click at [682, 302] on input "Purchase Order" at bounding box center [735, 301] width 178 height 11
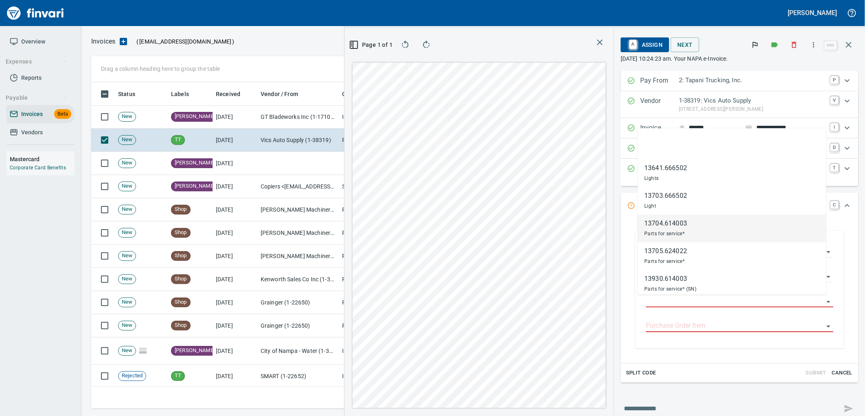
scroll to position [320, 547]
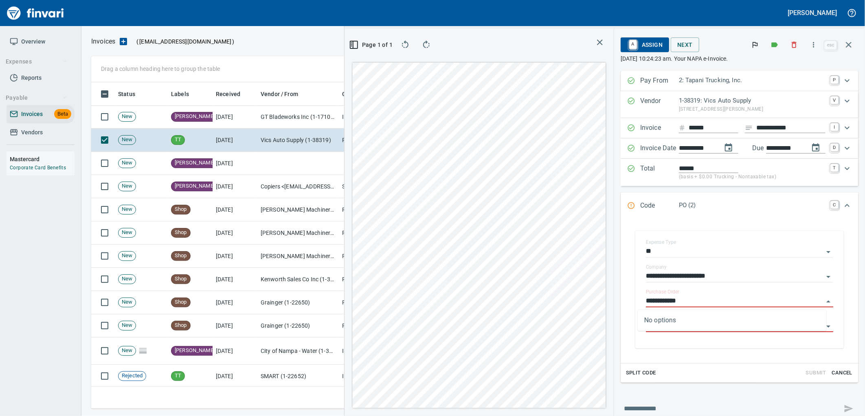
type input "**********"
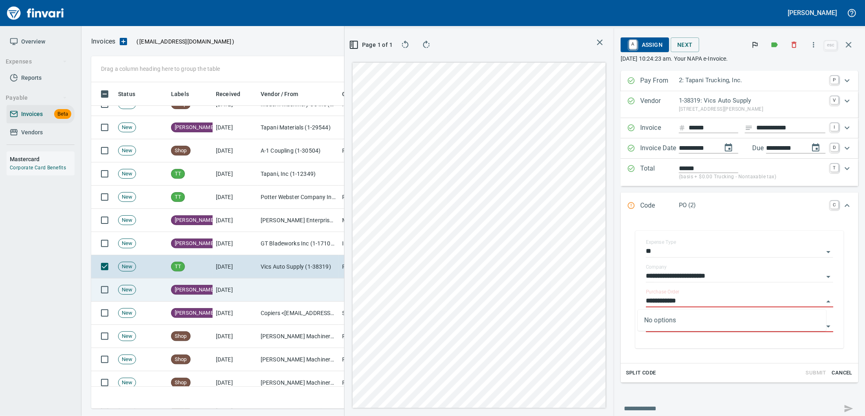
scroll to position [5921, 0]
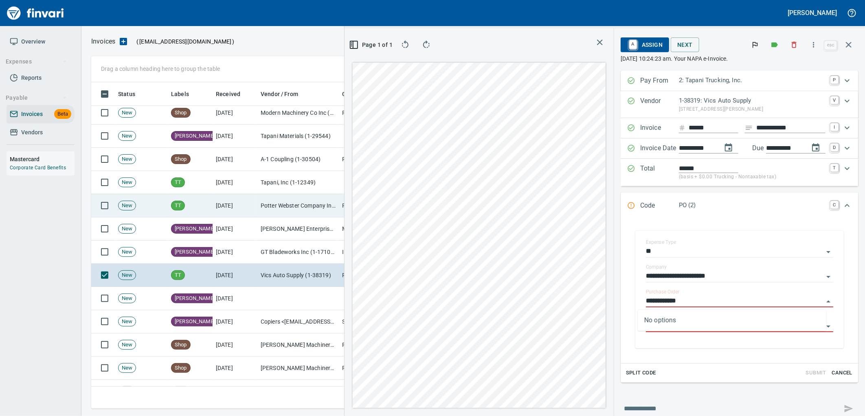
click at [282, 202] on td "Potter Webster Company Inc (1-10818)" at bounding box center [297, 205] width 81 height 23
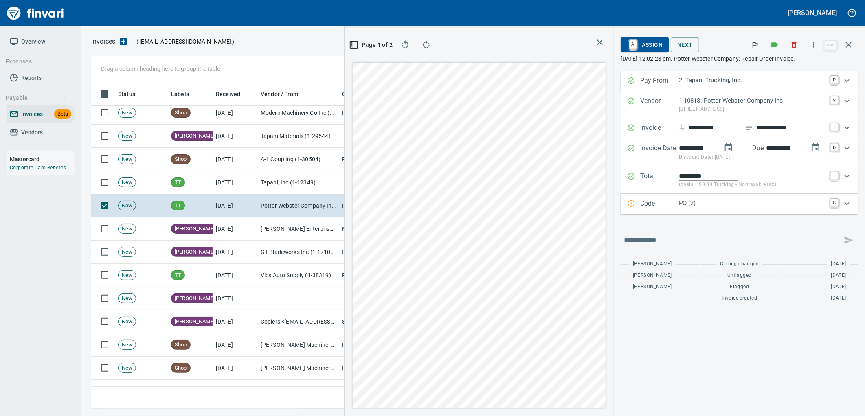
click at [716, 208] on div "PO (2)" at bounding box center [752, 204] width 147 height 11
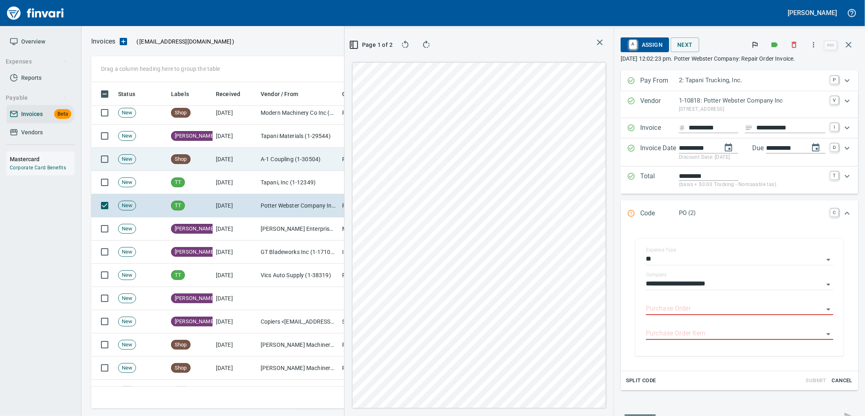
click at [277, 157] on td "A-1 Coupling (1-30504)" at bounding box center [297, 159] width 81 height 23
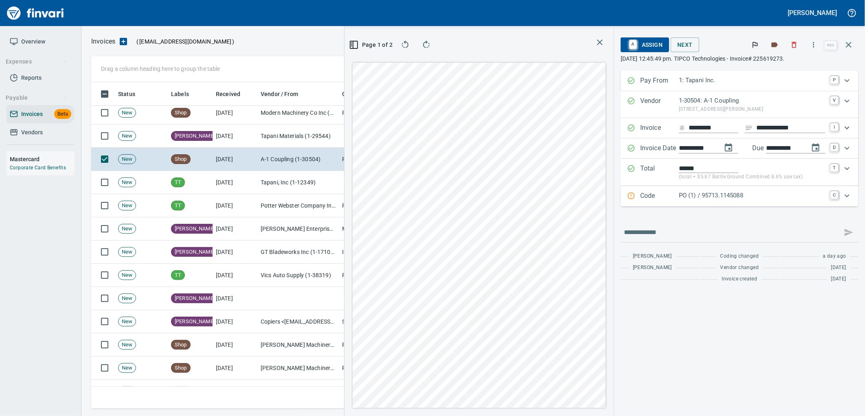
click at [728, 196] on p "PO (1) / 95713.1145088" at bounding box center [752, 195] width 147 height 9
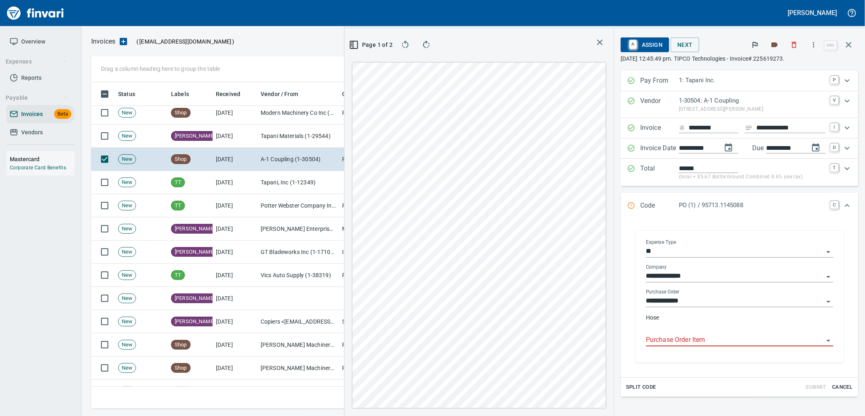
click at [690, 343] on input "Purchase Order Item" at bounding box center [735, 340] width 178 height 11
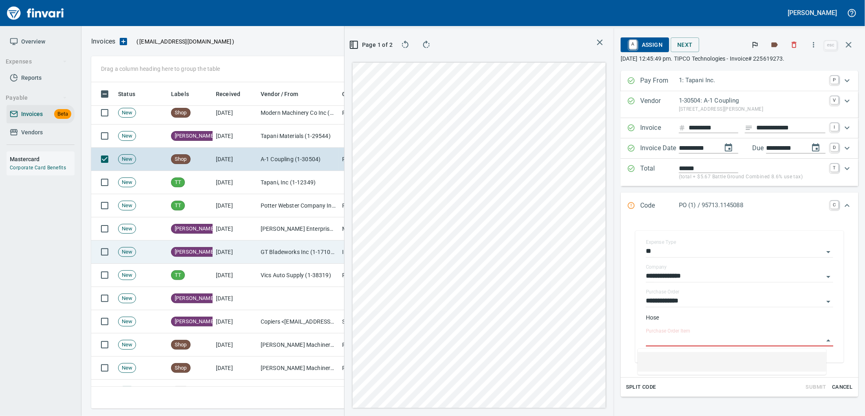
scroll to position [5876, 0]
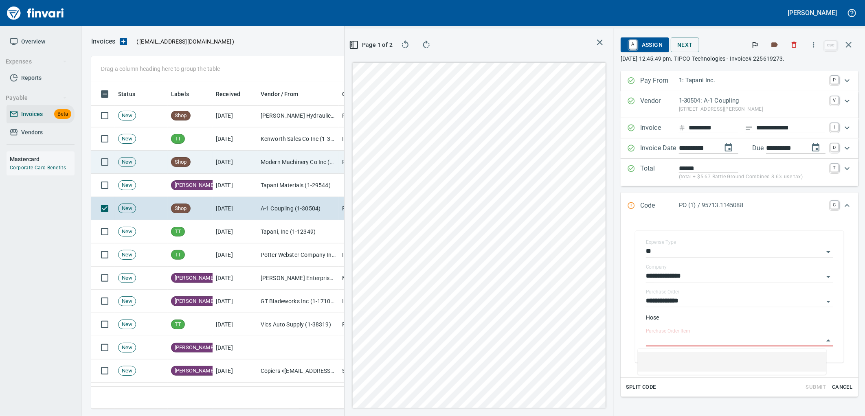
click at [295, 164] on td "Modern Machinery Co Inc (1-10672)" at bounding box center [297, 162] width 81 height 23
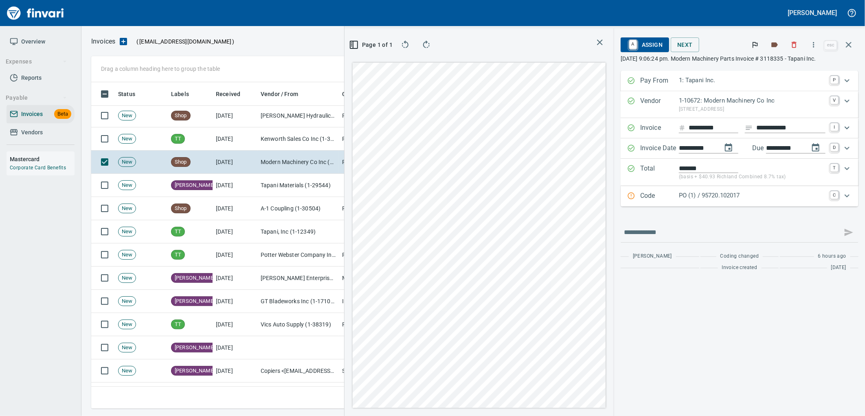
click at [750, 202] on div "PO (1) / 95720.102017" at bounding box center [752, 196] width 147 height 11
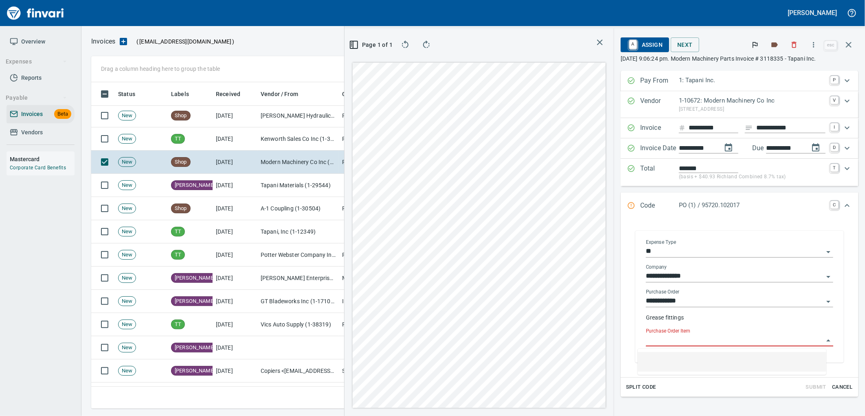
click at [675, 336] on input "Purchase Order Item" at bounding box center [735, 340] width 178 height 11
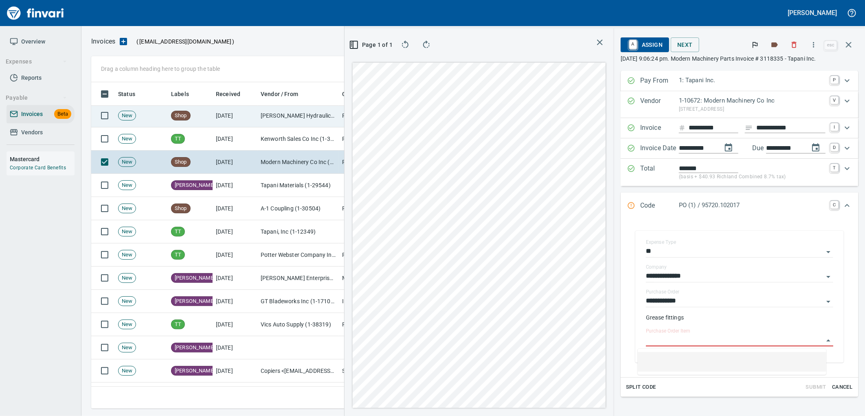
click at [304, 117] on td "[PERSON_NAME] Hydraulics Corp (1-30681)" at bounding box center [297, 115] width 81 height 23
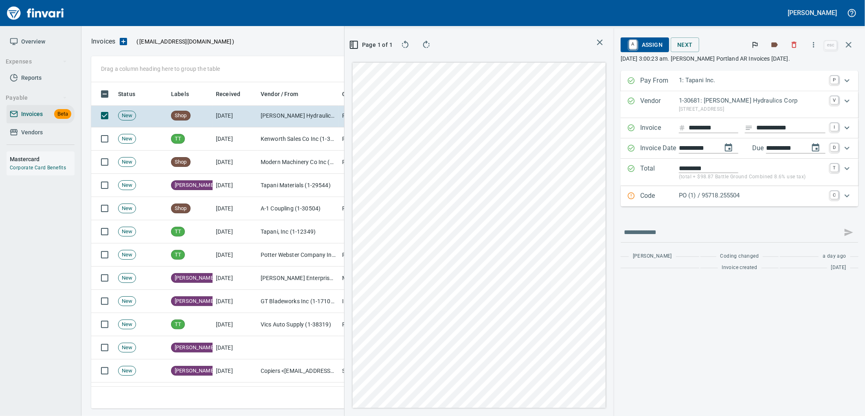
click at [725, 196] on p "PO (1) / 95718.255504" at bounding box center [752, 195] width 147 height 9
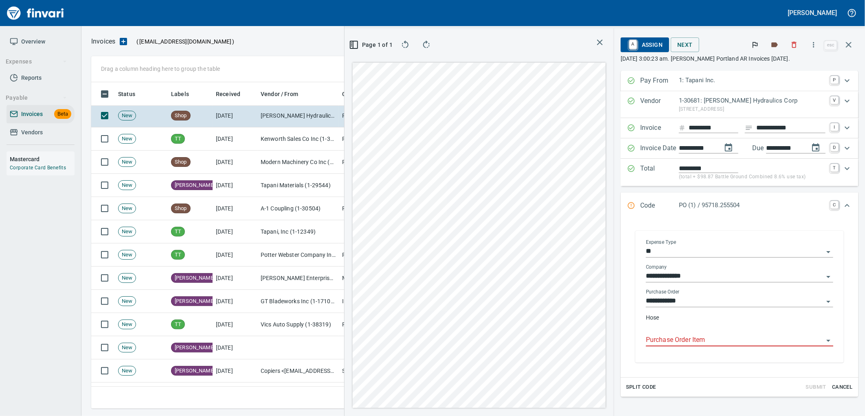
click at [688, 339] on input "Purchase Order Item" at bounding box center [735, 340] width 178 height 11
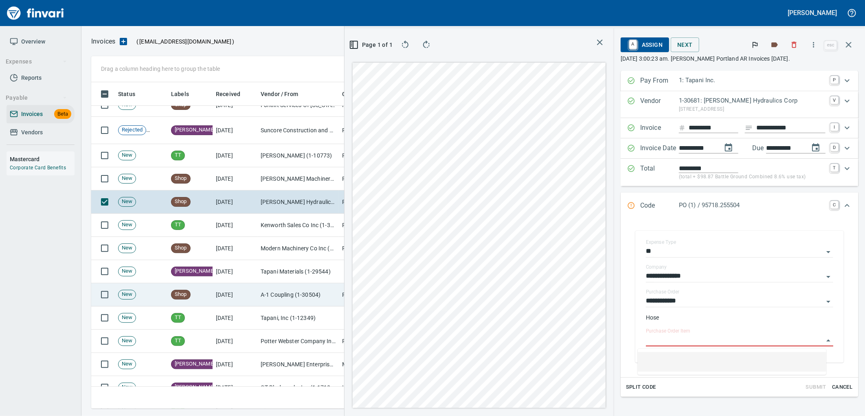
scroll to position [5740, 0]
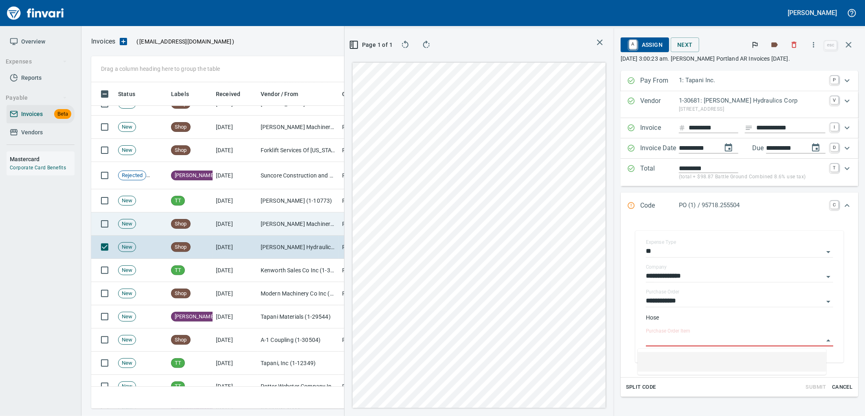
click at [274, 220] on td "[PERSON_NAME] Machinery Inc (1-10774)" at bounding box center [297, 224] width 81 height 23
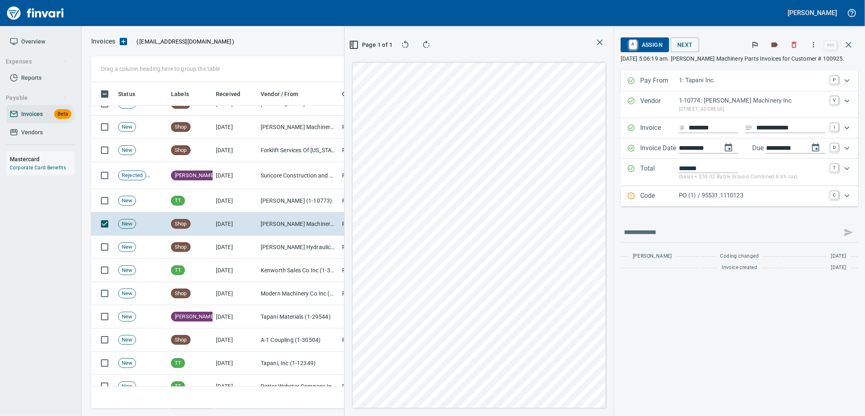
click at [728, 194] on p "PO (1) / 95531.1110123" at bounding box center [752, 195] width 147 height 9
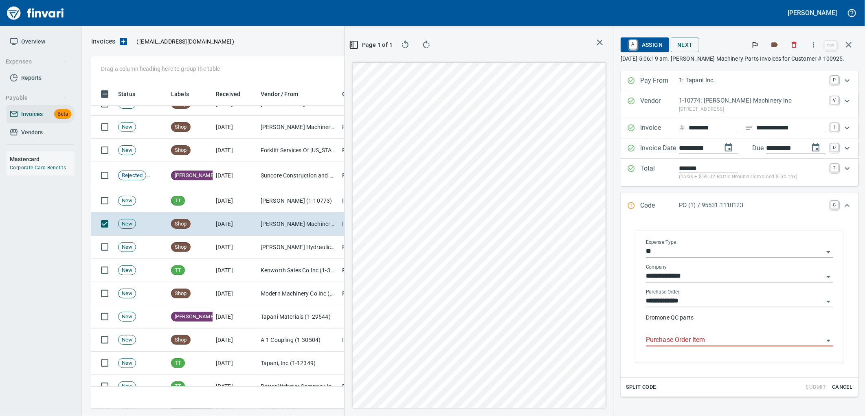
click at [689, 343] on input "Purchase Order Item" at bounding box center [735, 340] width 178 height 11
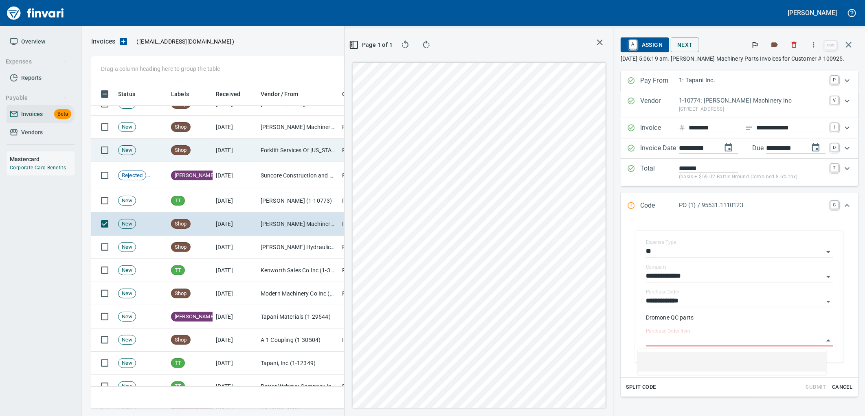
click at [241, 156] on td "8/8/2025" at bounding box center [235, 150] width 45 height 23
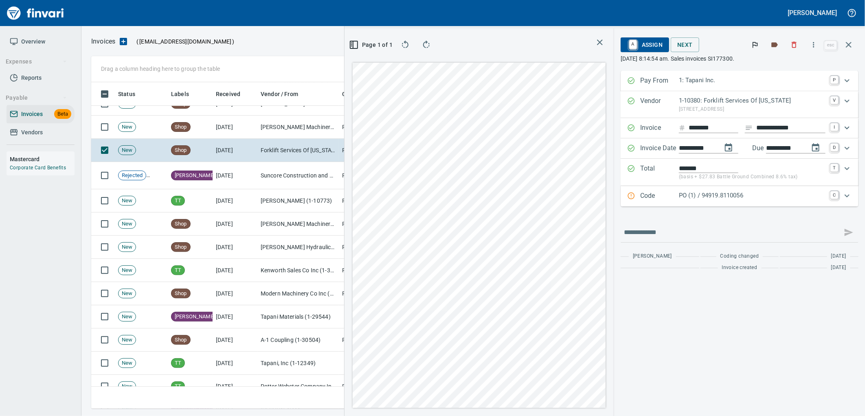
click at [727, 201] on div "PO (1) / 94919.8110056" at bounding box center [752, 196] width 147 height 11
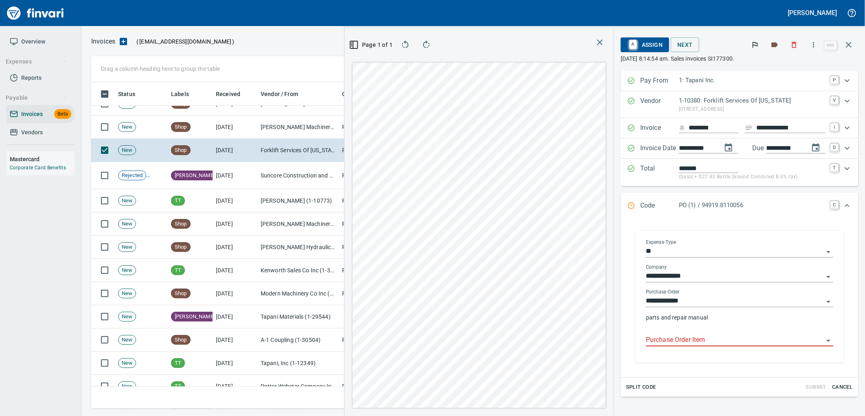
click at [677, 344] on input "Purchase Order Item" at bounding box center [735, 340] width 178 height 11
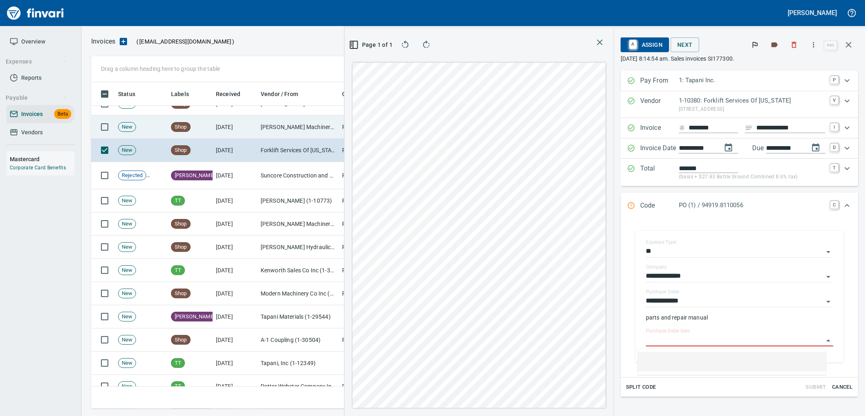
click at [284, 125] on td "[PERSON_NAME] Machinery Co (1-10794)" at bounding box center [297, 127] width 81 height 23
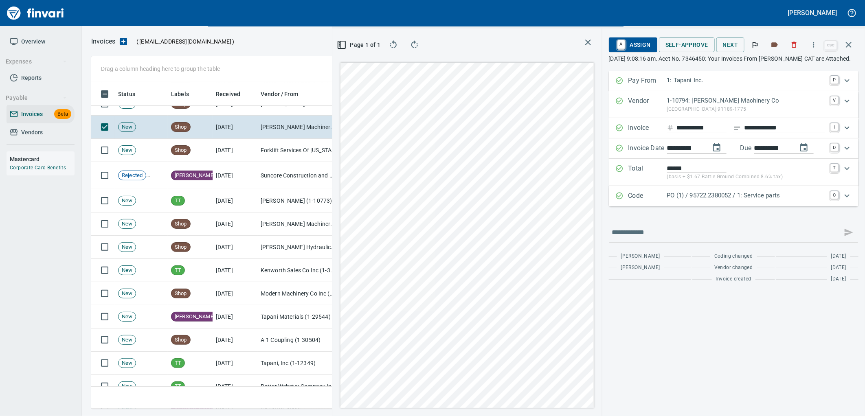
click at [750, 201] on div "PO (1) / 95722.2380052 / 1: Service parts" at bounding box center [746, 196] width 158 height 11
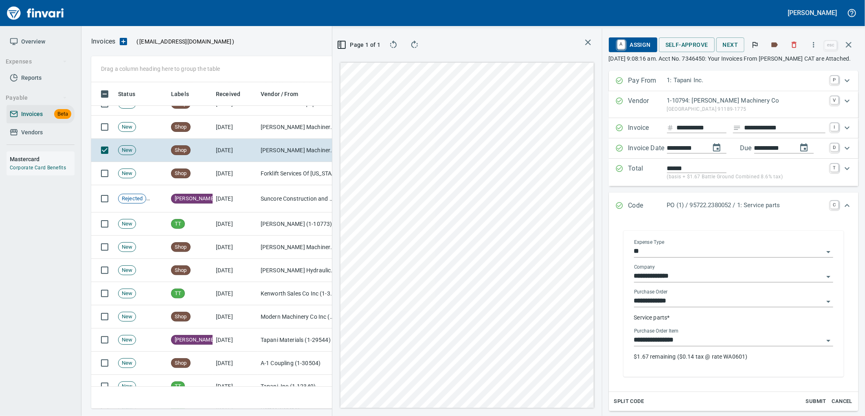
click at [711, 340] on input "**********" at bounding box center [728, 340] width 189 height 11
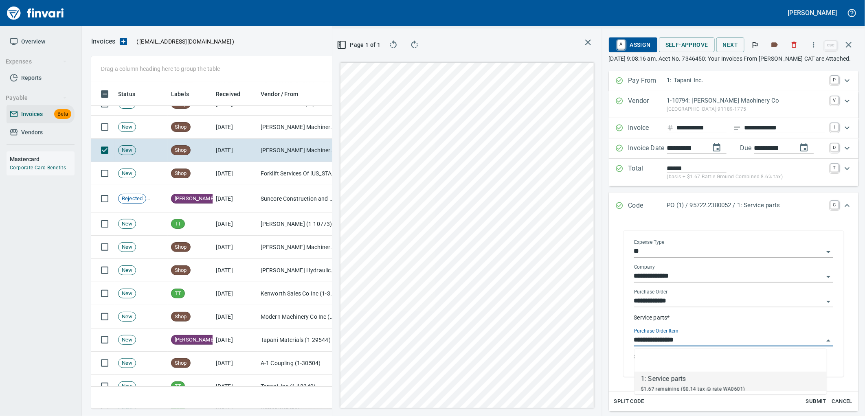
scroll to position [320, 547]
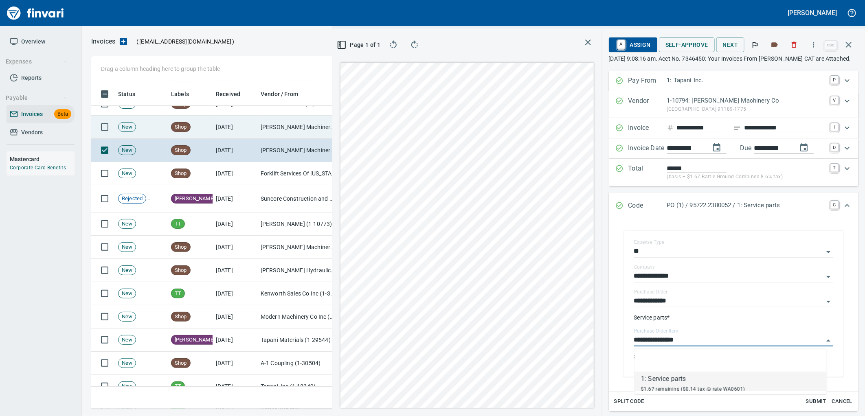
click at [205, 138] on td "Shop" at bounding box center [190, 127] width 45 height 23
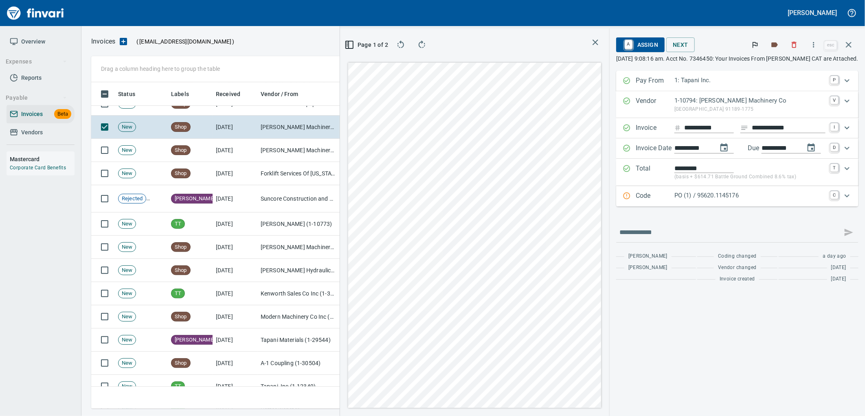
click at [719, 197] on p "PO (1) / 95620.1145176" at bounding box center [749, 195] width 151 height 9
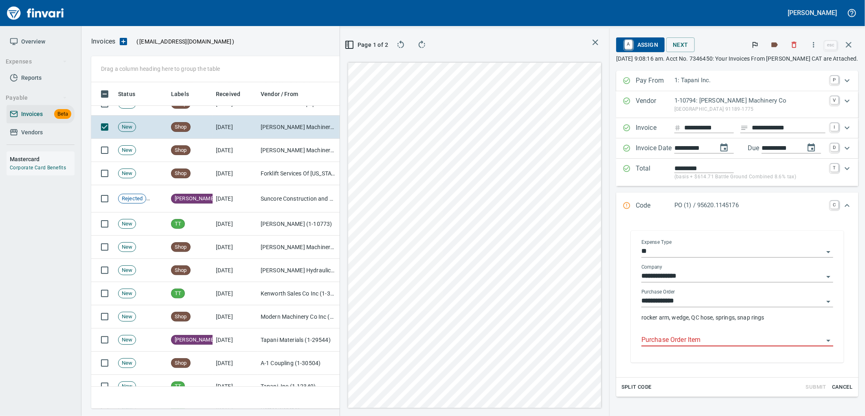
click at [681, 338] on input "Purchase Order Item" at bounding box center [732, 340] width 182 height 11
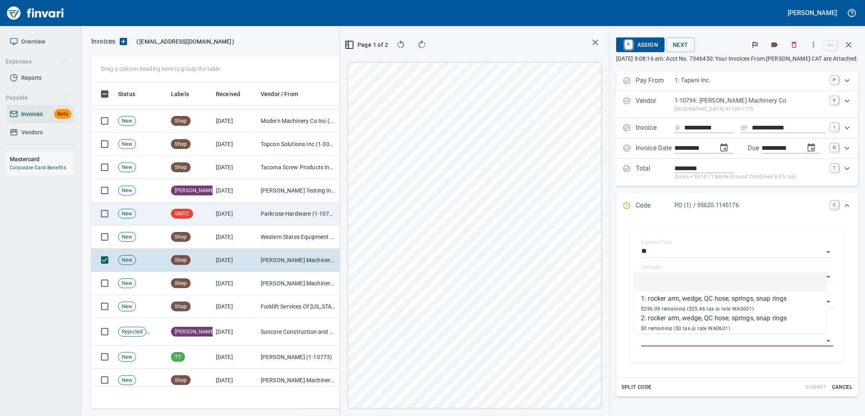
scroll to position [5604, 0]
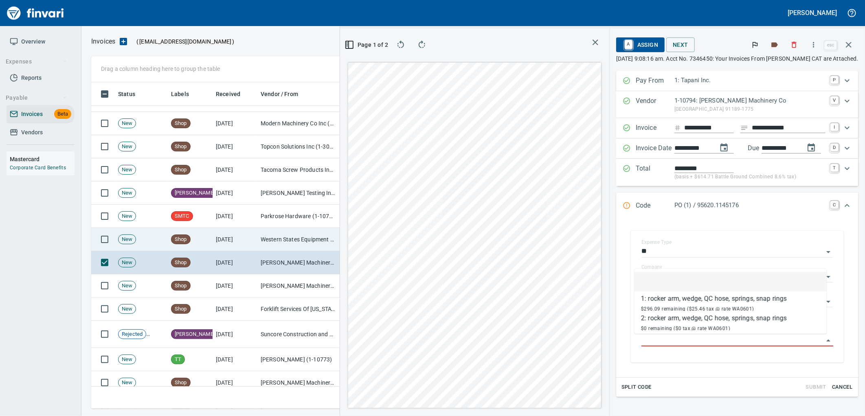
click at [280, 241] on td "Western States Equipment Co. (1-11113)" at bounding box center [297, 239] width 81 height 23
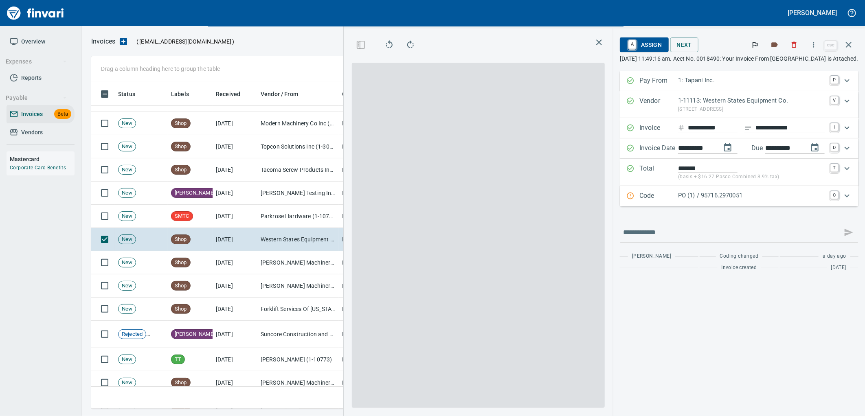
click at [744, 201] on div "PO (1) / 95716.2970051" at bounding box center [751, 196] width 147 height 11
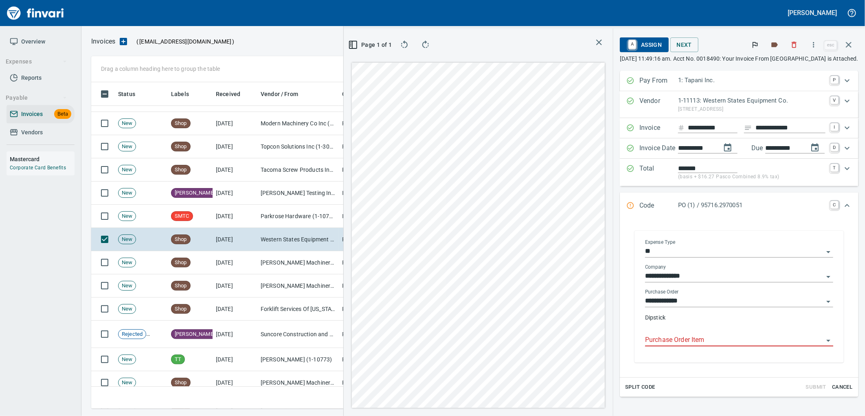
click at [706, 338] on div "**********" at bounding box center [739, 296] width 188 height 114
click at [686, 343] on input "Purchase Order Item" at bounding box center [734, 340] width 178 height 11
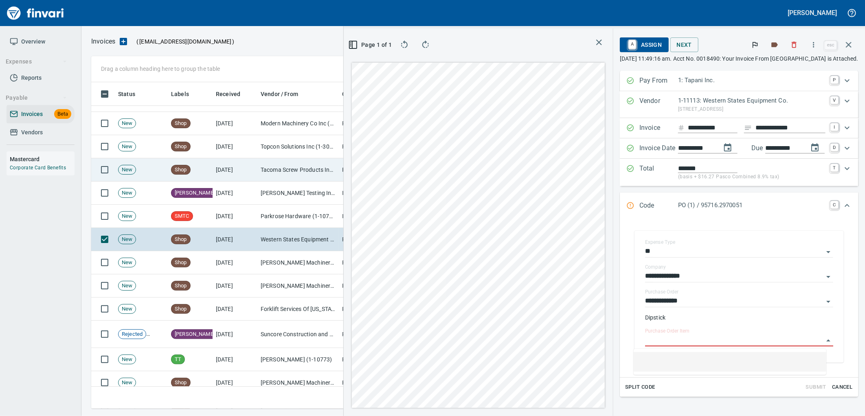
click at [294, 172] on td "Tacoma Screw Products Inc (1-10999)" at bounding box center [297, 169] width 81 height 23
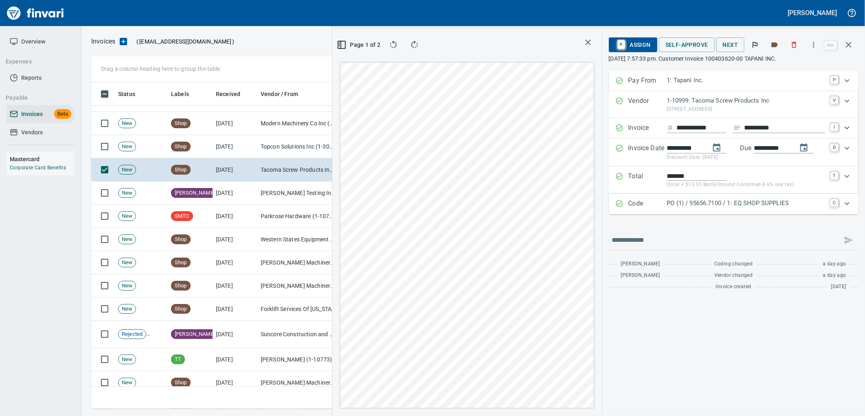
click at [790, 197] on div "Code PO (1) / 95656.7100 / 1: EQ SHOP SUPPLIES C" at bounding box center [734, 204] width 250 height 20
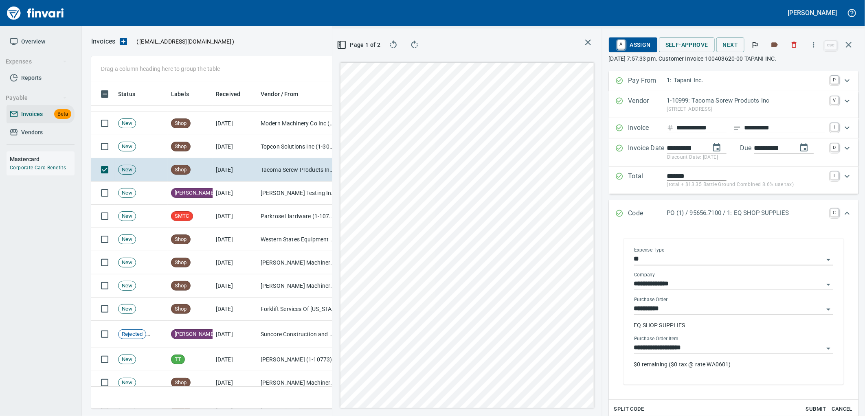
click at [691, 352] on input "**********" at bounding box center [728, 347] width 189 height 11
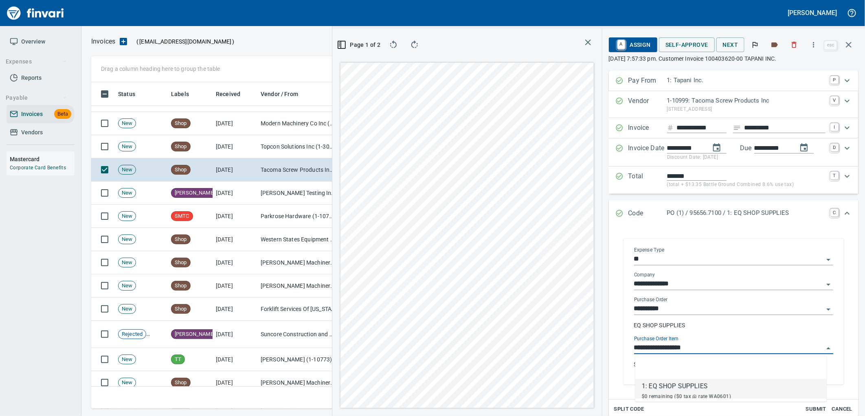
scroll to position [320, 547]
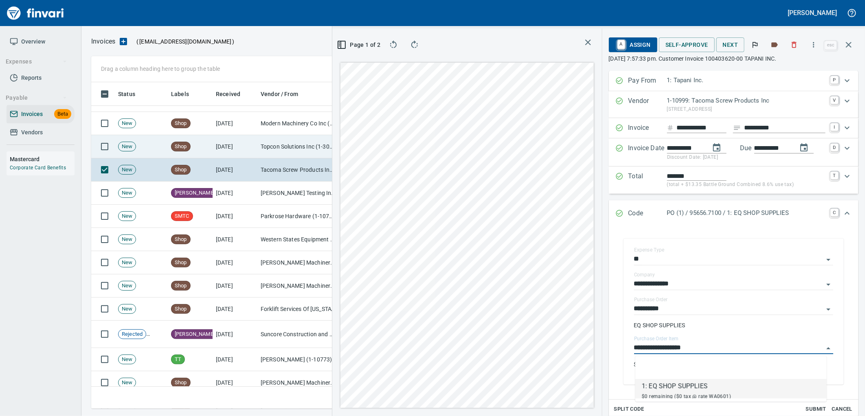
click at [247, 142] on td "8/8/2025" at bounding box center [235, 146] width 45 height 23
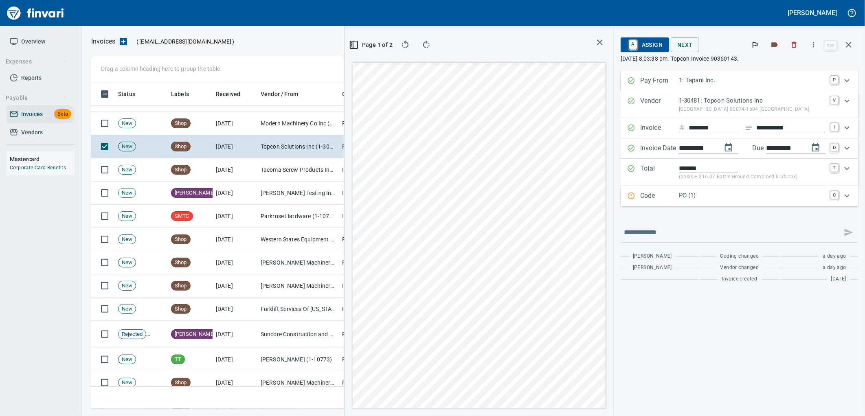
click at [703, 195] on p "PO (1)" at bounding box center [752, 195] width 147 height 9
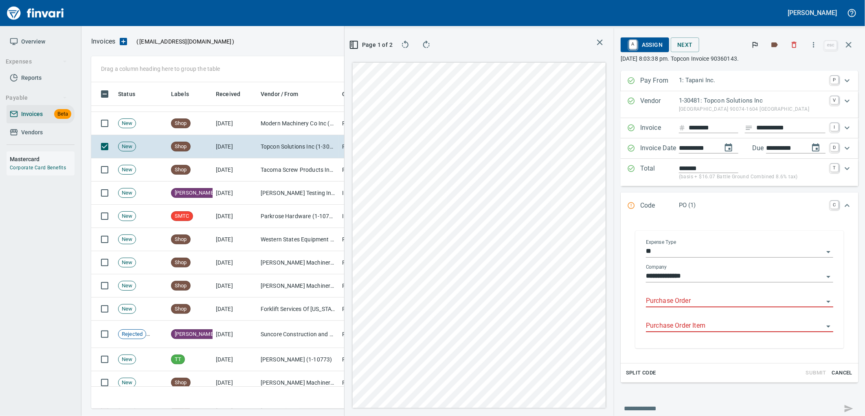
click at [685, 298] on input "Purchase Order" at bounding box center [735, 301] width 178 height 11
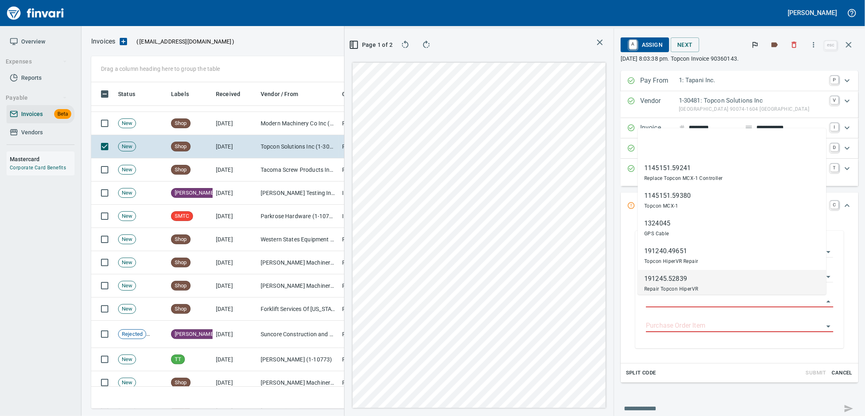
scroll to position [320, 547]
type input "**********"
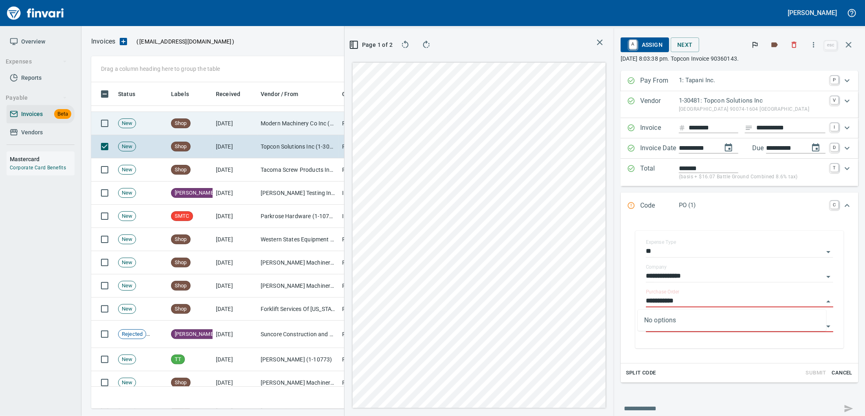
click at [251, 124] on td "8/8/2025" at bounding box center [235, 123] width 45 height 23
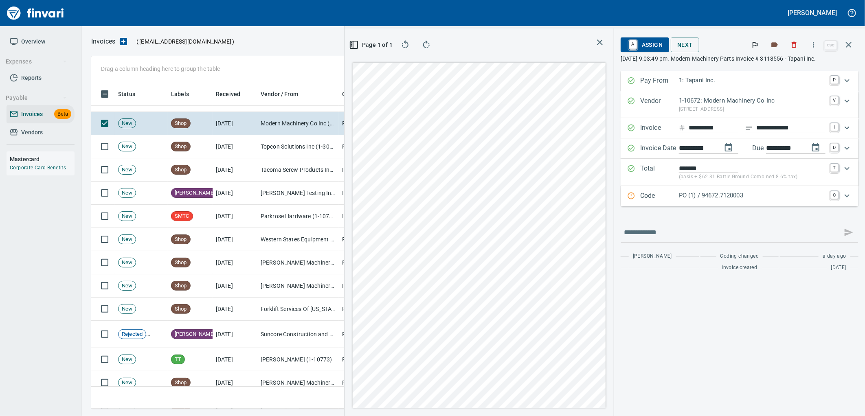
click at [704, 199] on p "PO (1) / 94672.7120003" at bounding box center [752, 195] width 147 height 9
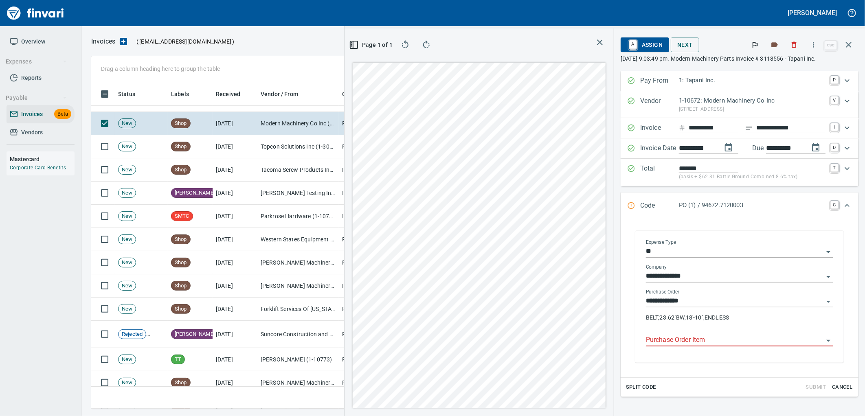
click at [688, 336] on input "Purchase Order Item" at bounding box center [735, 340] width 178 height 11
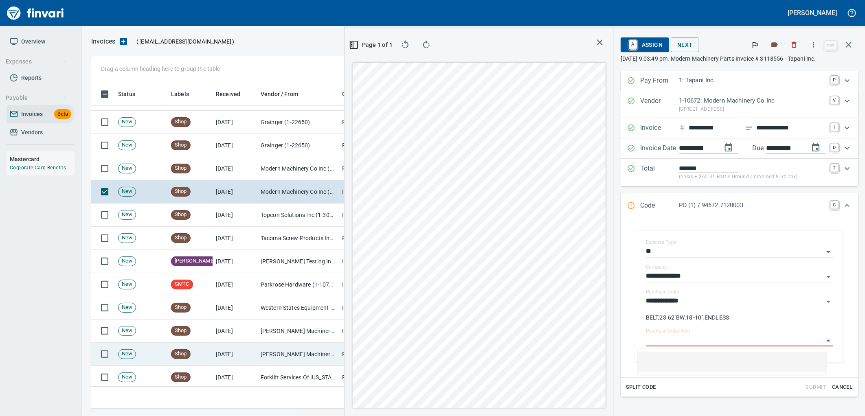
scroll to position [5469, 0]
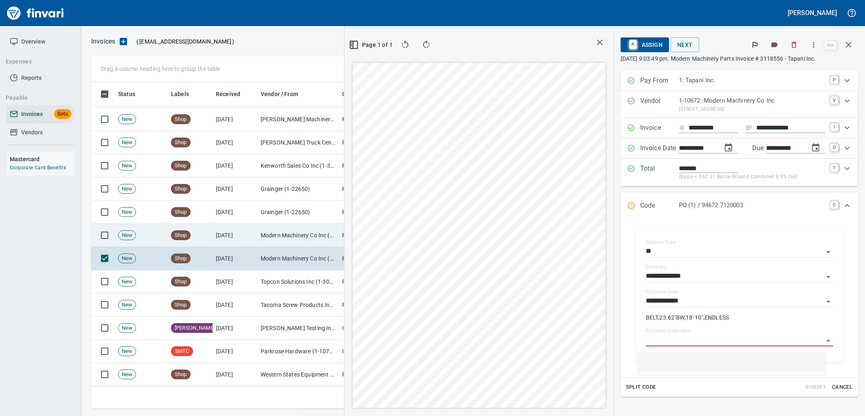
click at [272, 239] on td "Modern Machinery Co Inc (1-10672)" at bounding box center [297, 235] width 81 height 23
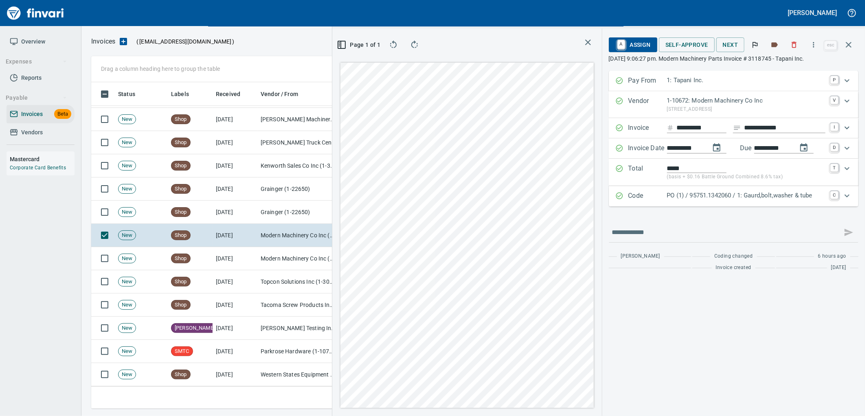
click at [725, 195] on p "PO (1) / 95751.1342060 / 1: Gaurd,bolt,washer & tube" at bounding box center [746, 195] width 158 height 9
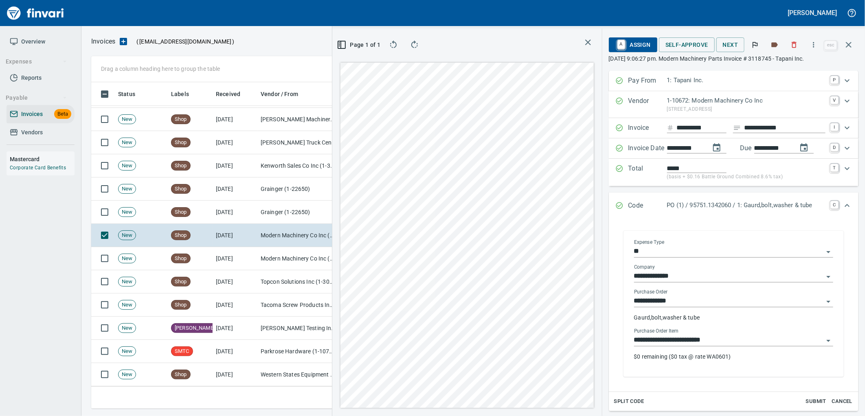
click at [715, 340] on input "**********" at bounding box center [728, 340] width 189 height 11
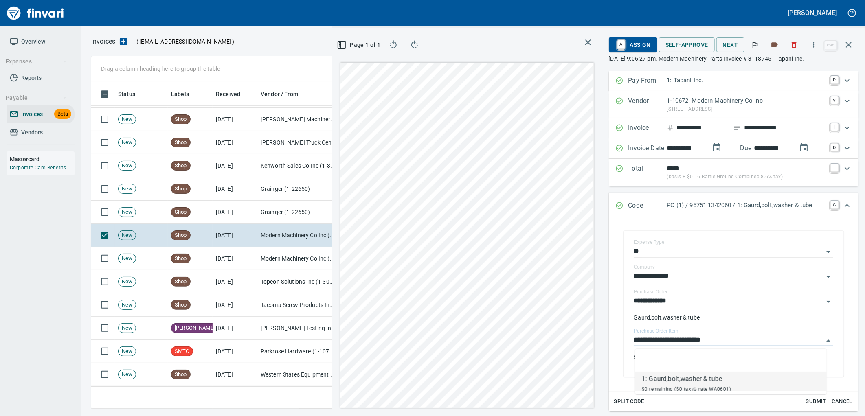
scroll to position [320, 547]
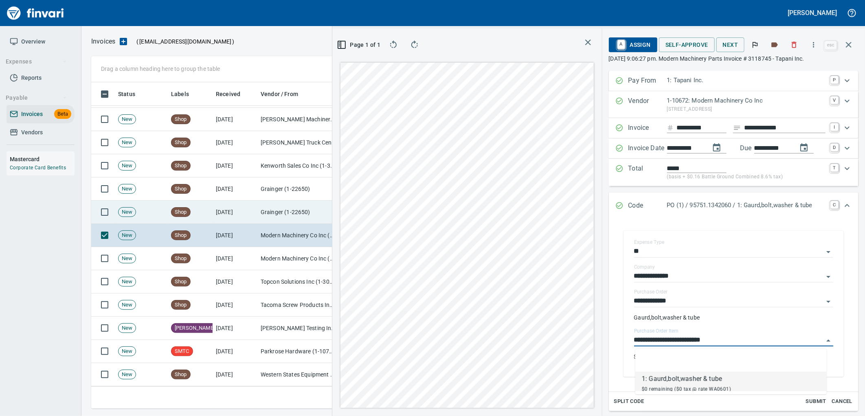
drag, startPoint x: 282, startPoint y: 220, endPoint x: 304, endPoint y: 214, distance: 23.1
click at [281, 219] on td "Grainger (1-22650)" at bounding box center [297, 212] width 81 height 23
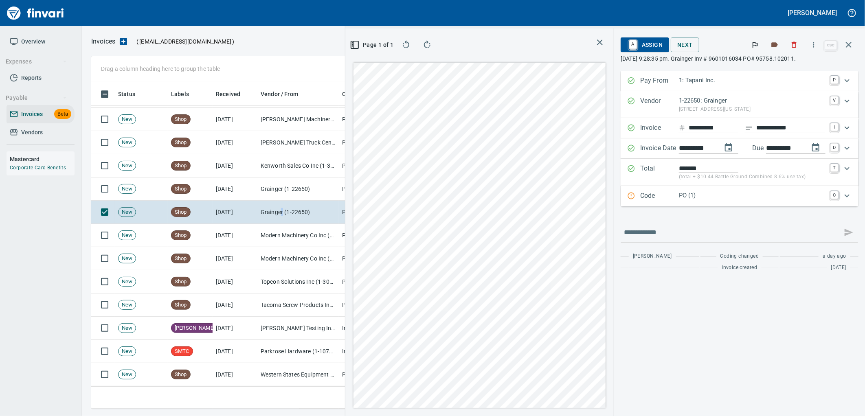
click at [688, 206] on div "Code PO (1) C" at bounding box center [739, 196] width 238 height 20
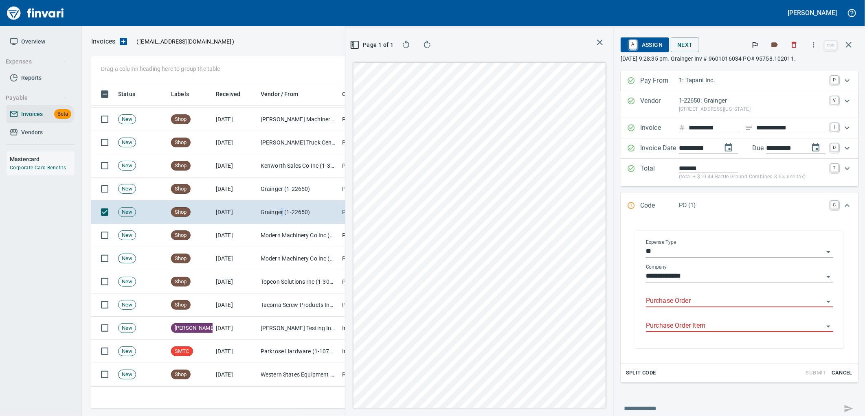
click at [679, 302] on input "Purchase Order" at bounding box center [735, 301] width 178 height 11
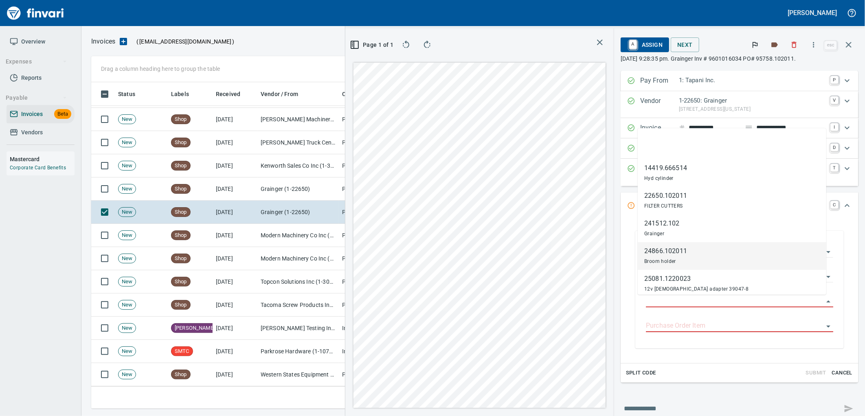
scroll to position [320, 547]
type input "**********"
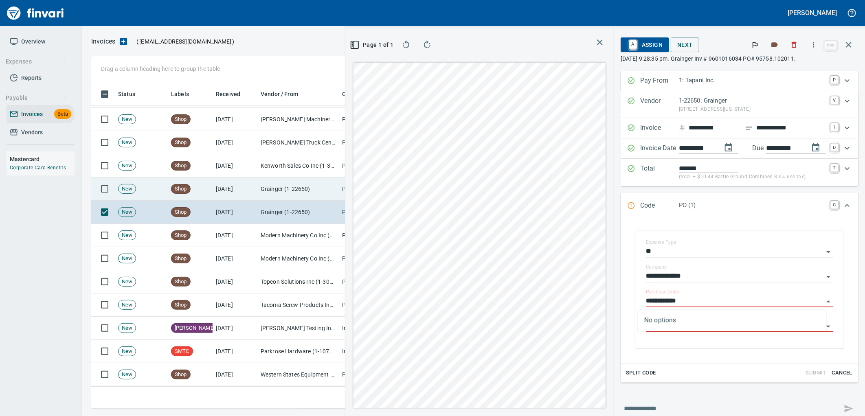
click at [291, 180] on td "Grainger (1-22650)" at bounding box center [297, 189] width 81 height 23
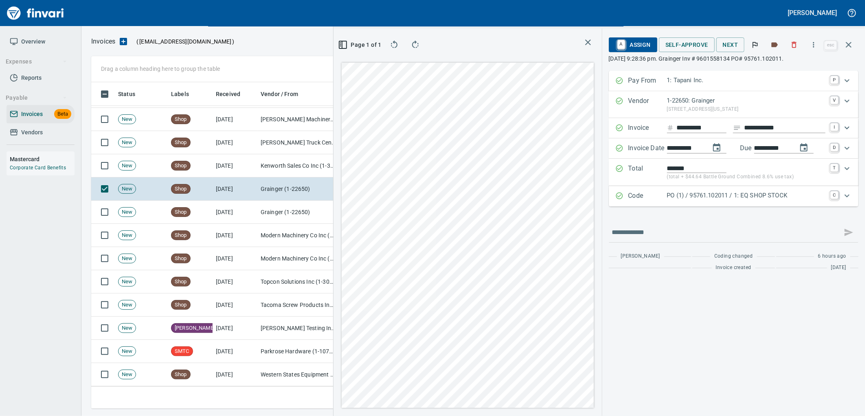
click at [751, 197] on p "PO (1) / 95761.102011 / 1: EQ SHOP STOCK" at bounding box center [746, 195] width 158 height 9
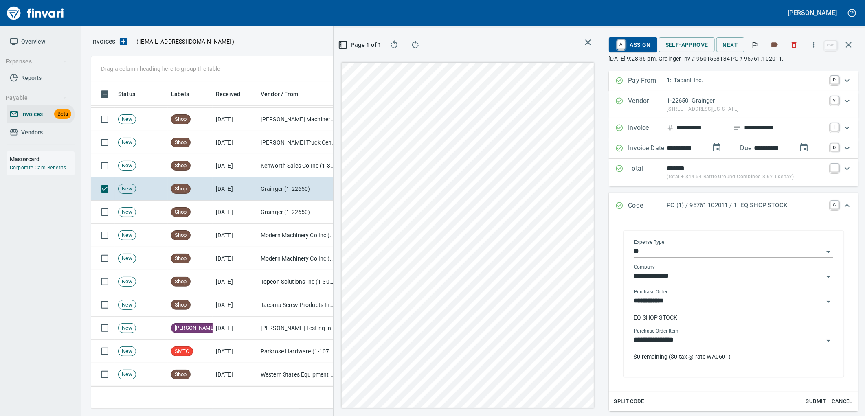
click at [695, 342] on input "**********" at bounding box center [728, 340] width 189 height 11
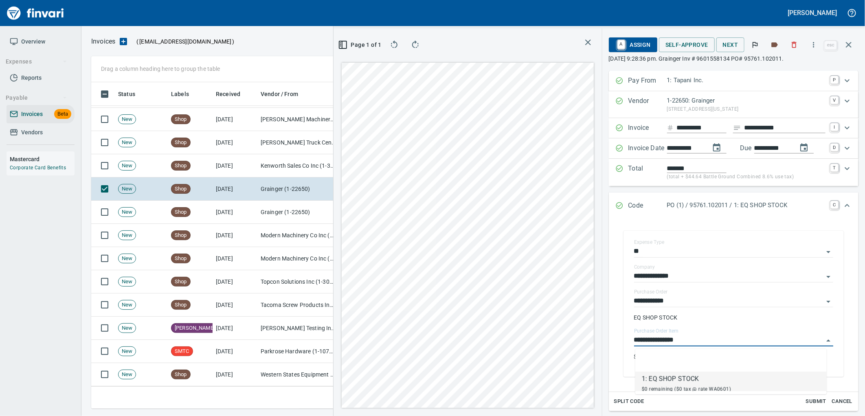
scroll to position [320, 547]
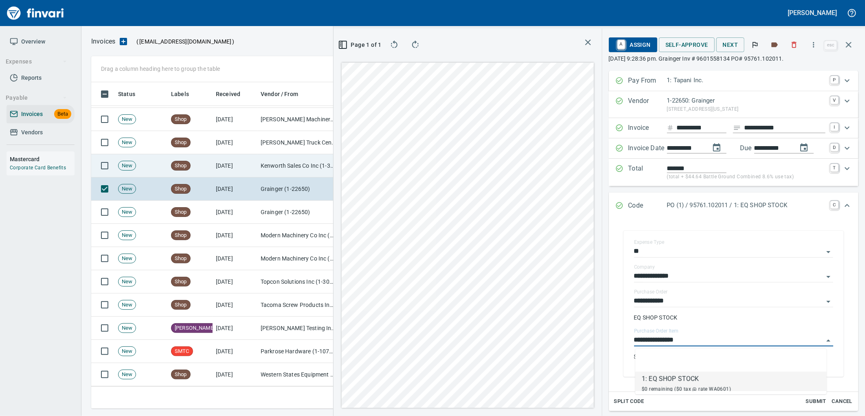
click at [297, 173] on td "Kenworth Sales Co Inc (1-38304)" at bounding box center [297, 165] width 81 height 23
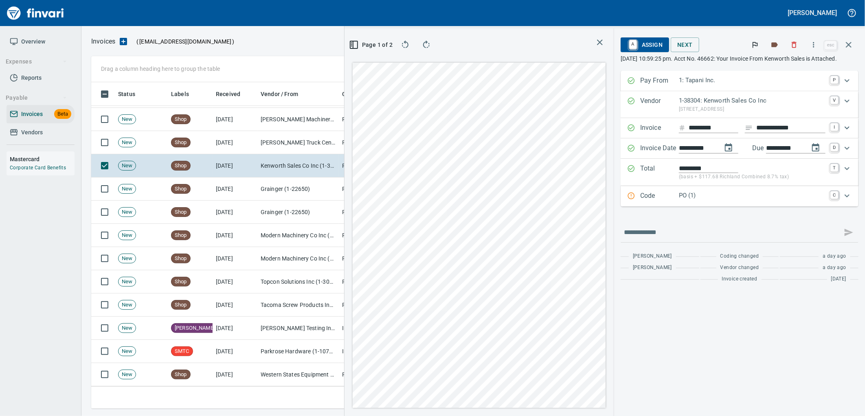
click at [701, 198] on p "PO (1)" at bounding box center [752, 195] width 147 height 9
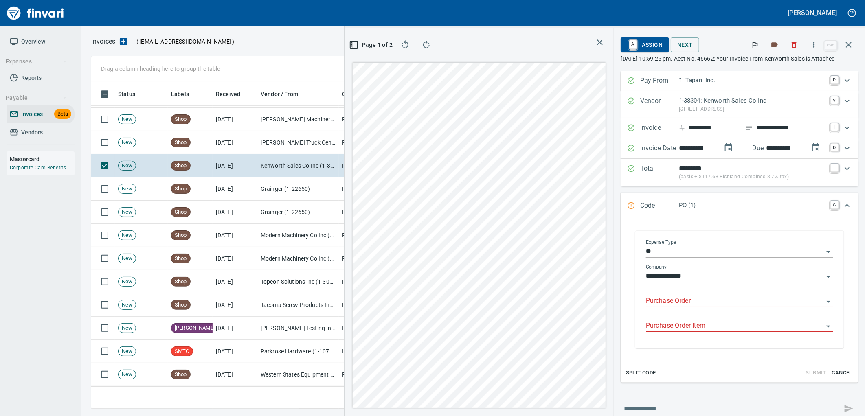
click at [680, 300] on input "Purchase Order" at bounding box center [735, 301] width 178 height 11
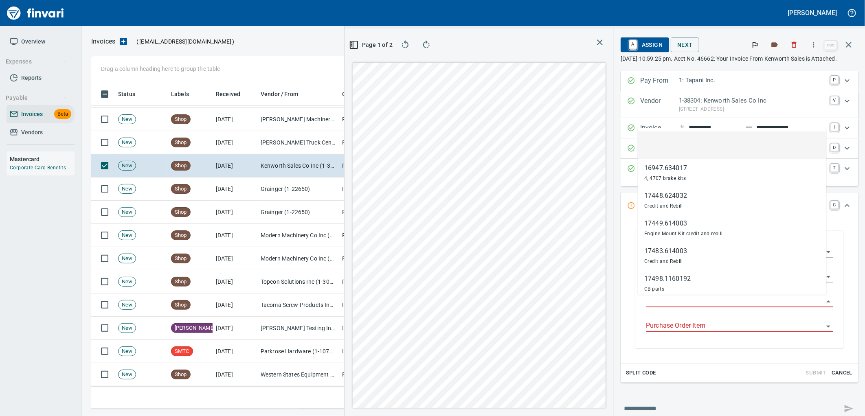
scroll to position [320, 547]
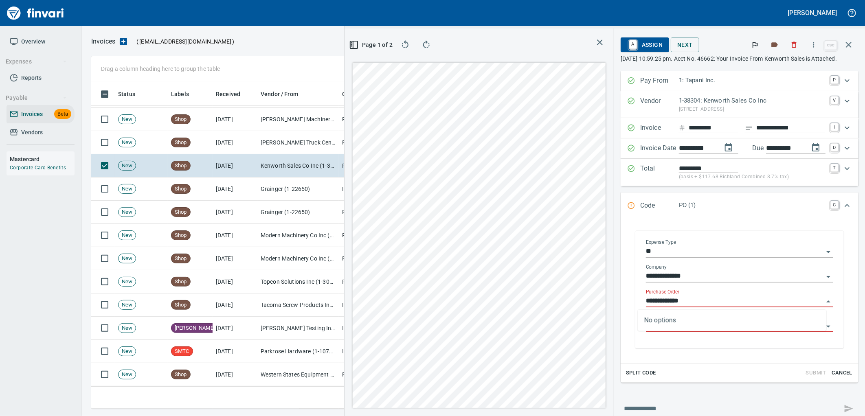
type input "**********"
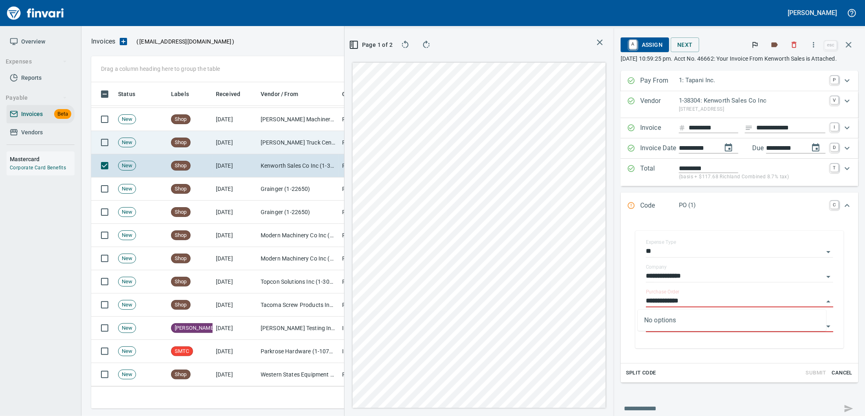
click at [246, 151] on td "8/9/2025" at bounding box center [235, 142] width 45 height 23
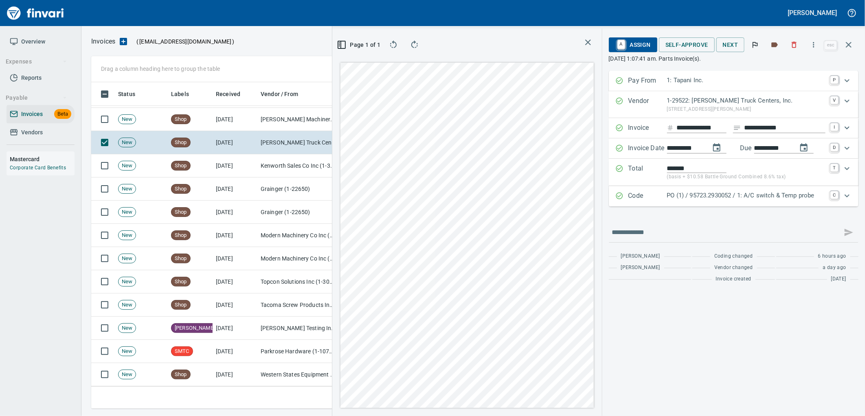
click at [744, 195] on p "PO (1) / 95723.2930052 / 1: A/C switch & Temp probe" at bounding box center [746, 195] width 158 height 9
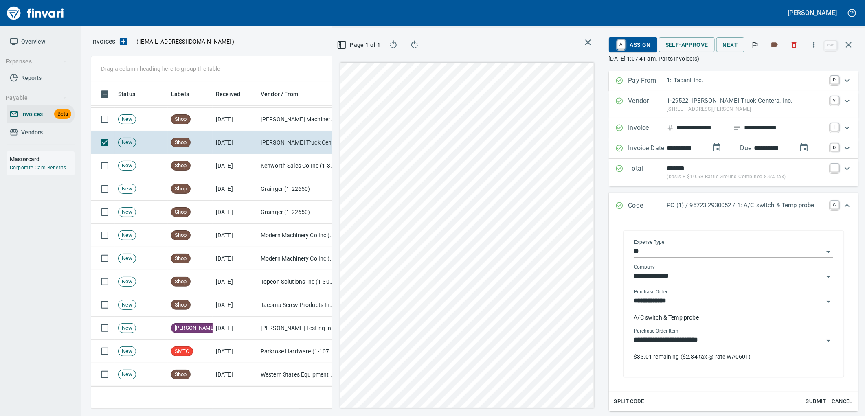
click at [723, 336] on input "**********" at bounding box center [728, 340] width 189 height 11
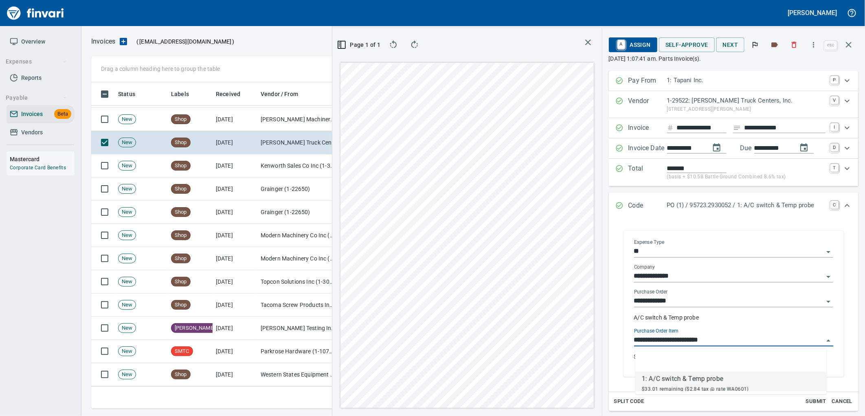
scroll to position [320, 547]
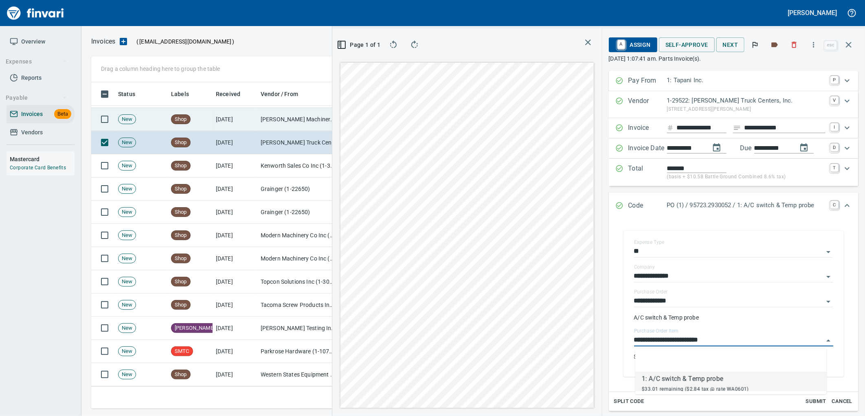
click at [262, 120] on td "[PERSON_NAME] Machinery Co (1-10794)" at bounding box center [297, 119] width 81 height 23
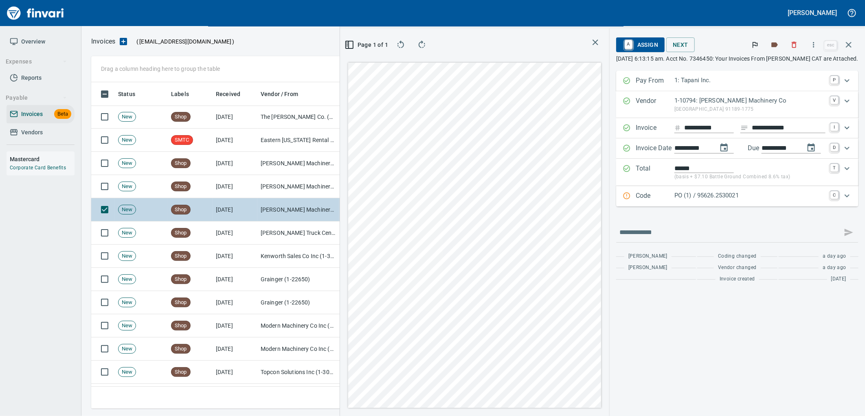
scroll to position [5333, 0]
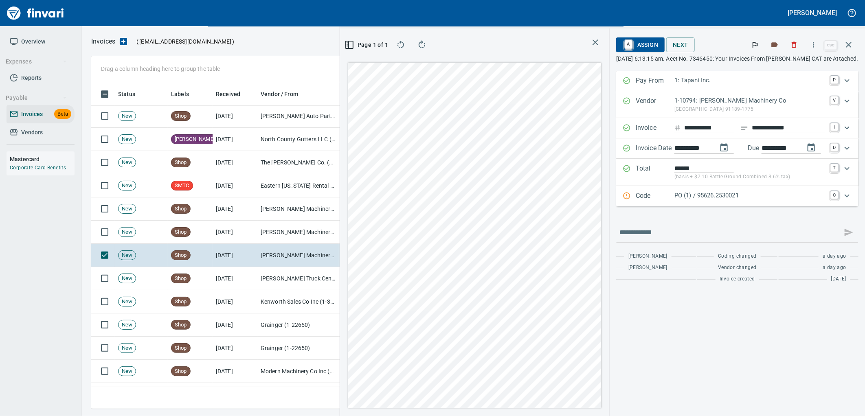
click at [729, 196] on p "PO (1) / 95626.2530021" at bounding box center [749, 195] width 151 height 9
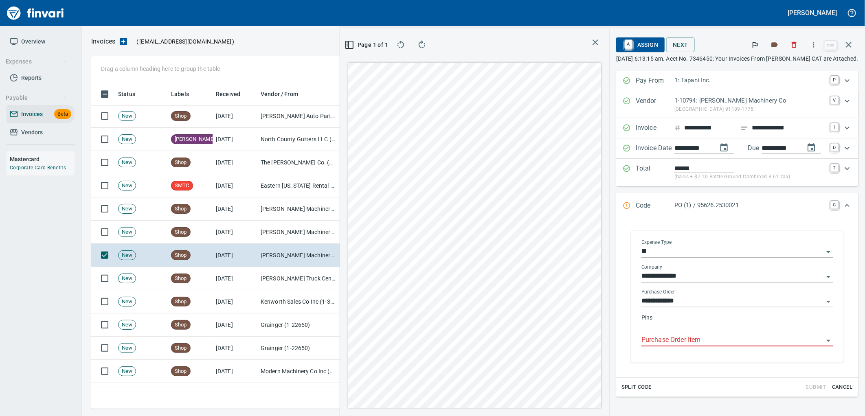
click at [669, 343] on input "Purchase Order Item" at bounding box center [732, 340] width 182 height 11
click at [668, 336] on input "Purchase Order Item" at bounding box center [732, 340] width 182 height 11
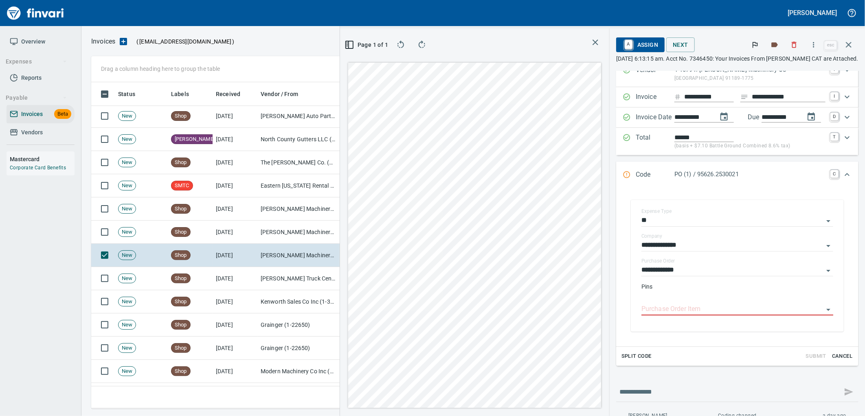
scroll to position [68, 0]
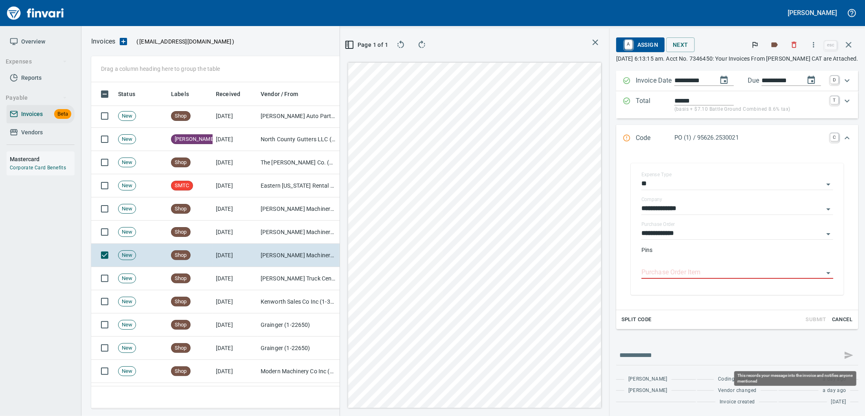
click at [841, 353] on span at bounding box center [849, 356] width 20 height 20
click at [840, 355] on span at bounding box center [849, 356] width 20 height 20
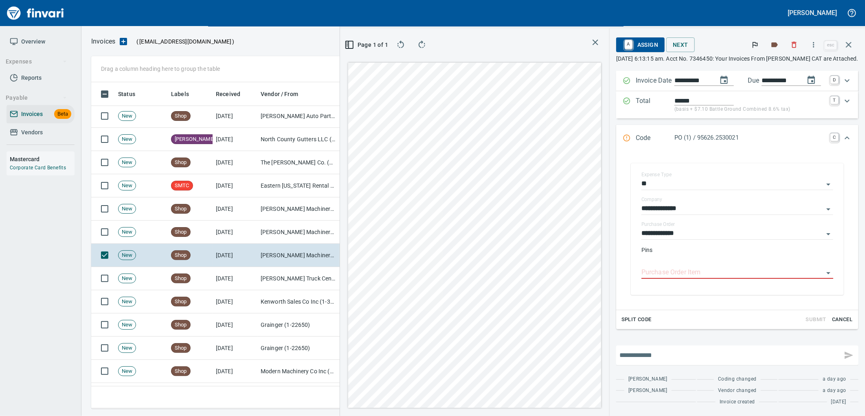
click at [774, 353] on input "text" at bounding box center [728, 355] width 219 height 13
type input "**********"
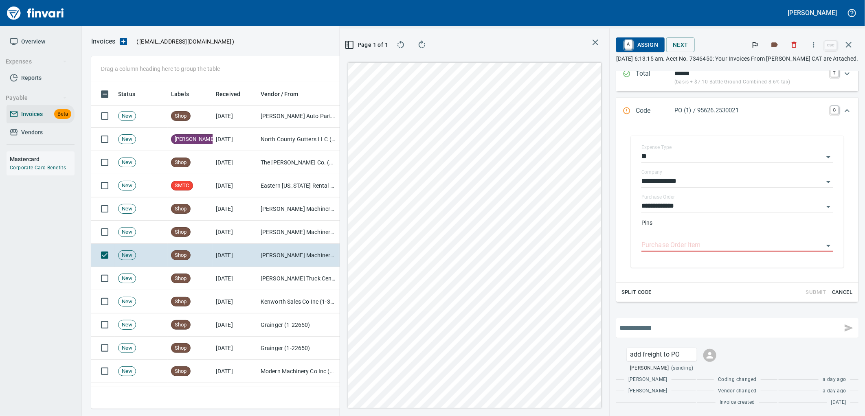
scroll to position [96, 0]
click at [650, 39] on span "A Assign" at bounding box center [640, 45] width 35 height 14
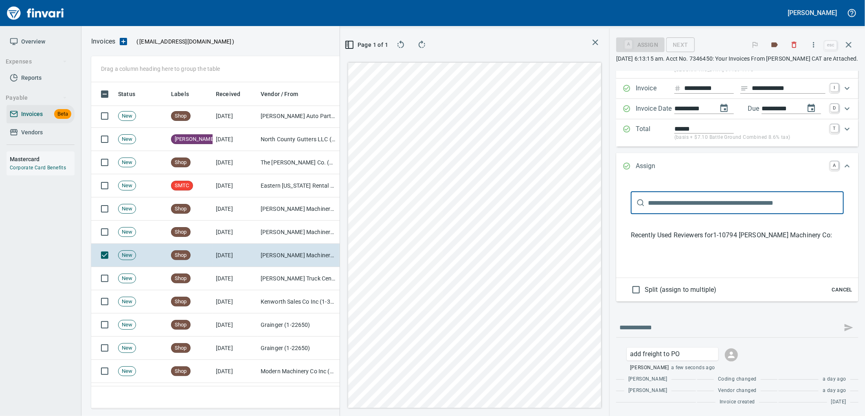
scroll to position [40, 0]
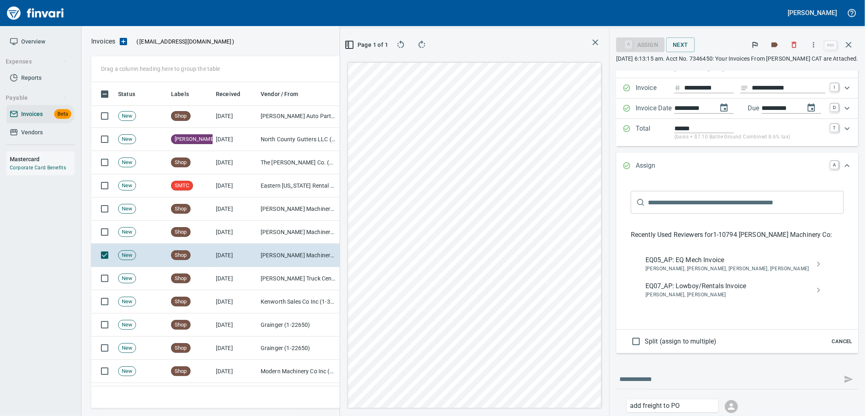
click at [684, 262] on span "EQ05_AP: EQ Mech Invoice" at bounding box center [730, 260] width 171 height 10
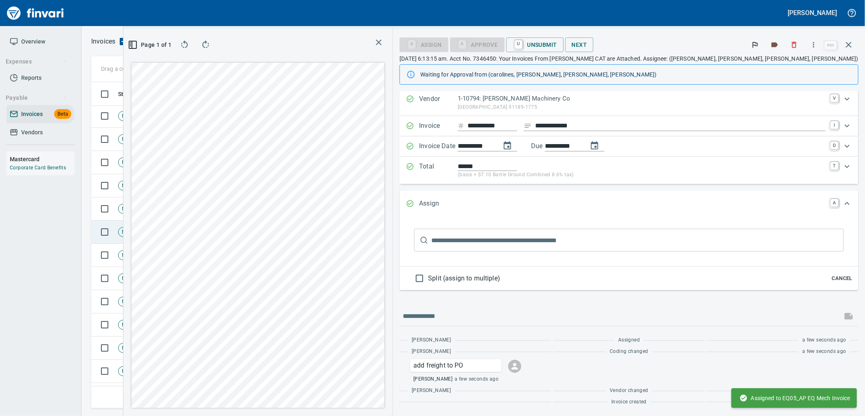
click at [207, 237] on td "Shop" at bounding box center [190, 232] width 45 height 23
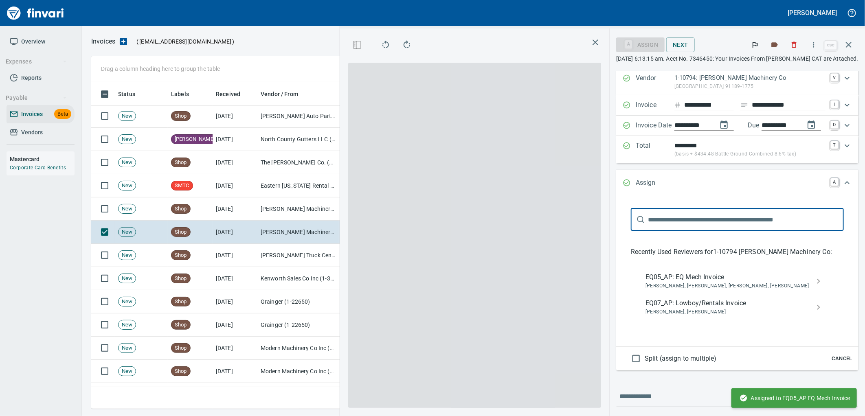
scroll to position [13, 0]
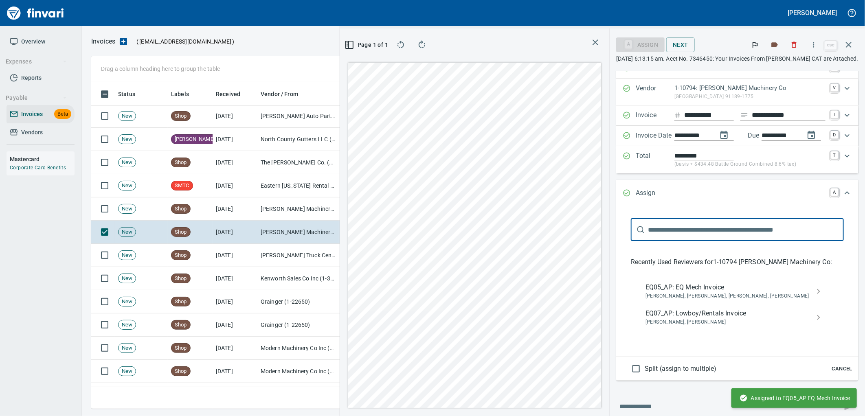
click at [835, 372] on span "Cancel" at bounding box center [842, 368] width 22 height 9
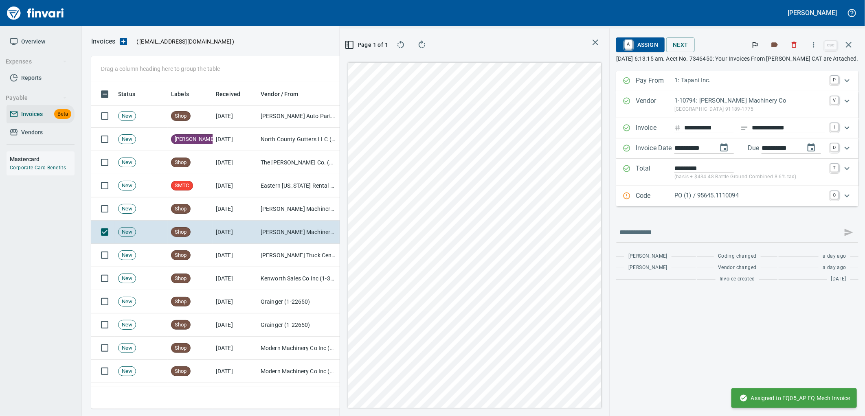
scroll to position [0, 0]
click at [739, 200] on p "PO (1) / 95645.1110094" at bounding box center [749, 195] width 151 height 9
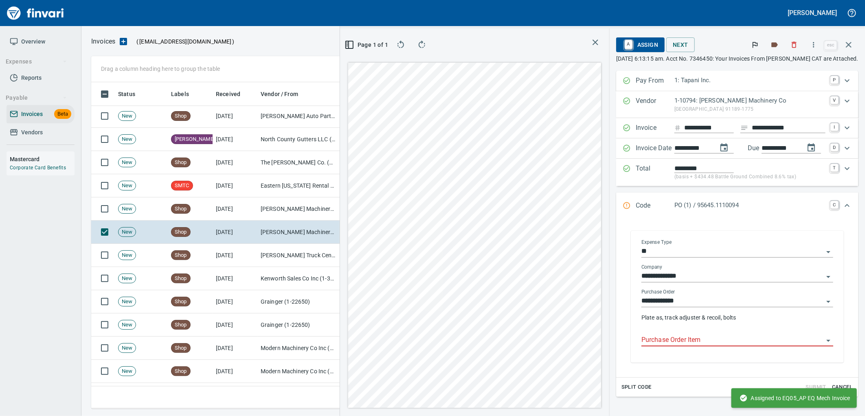
click at [702, 338] on input "Purchase Order Item" at bounding box center [732, 340] width 182 height 11
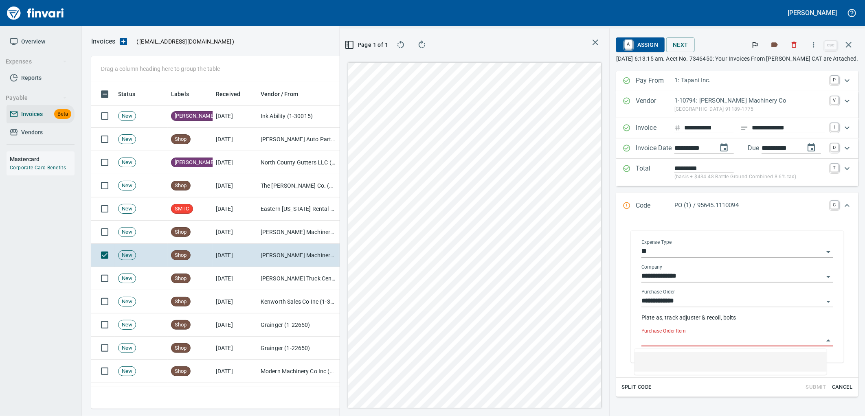
scroll to position [320, 547]
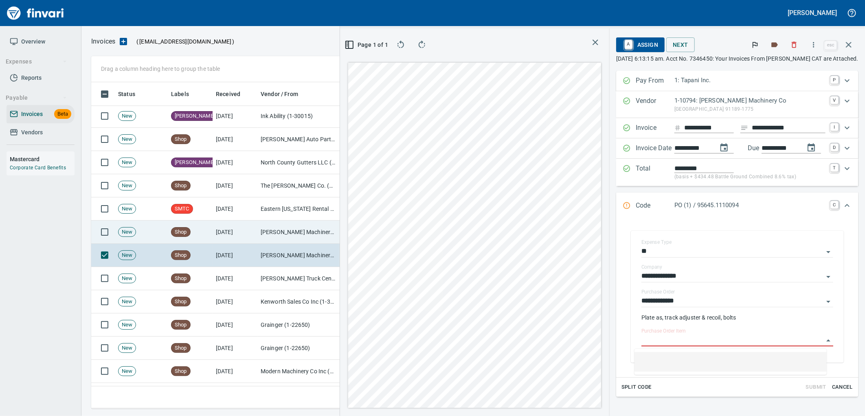
click at [214, 238] on td "8/9/2025" at bounding box center [235, 232] width 45 height 23
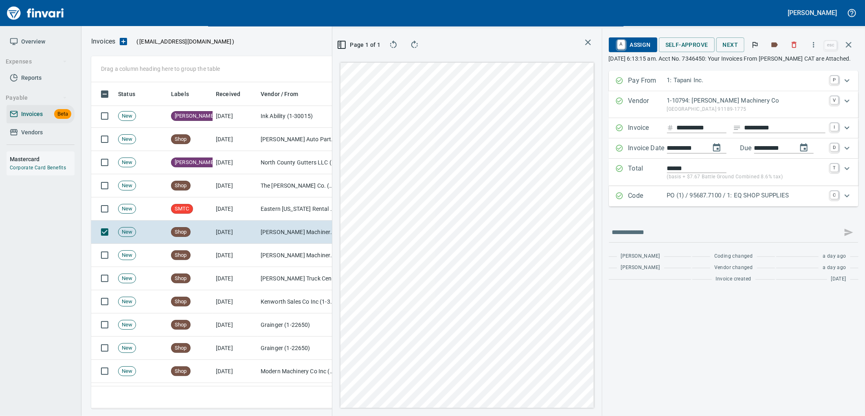
click at [724, 205] on div "Code PO (1) / 95687.7100 / 1: EQ SHOP SUPPLIES C" at bounding box center [734, 196] width 250 height 20
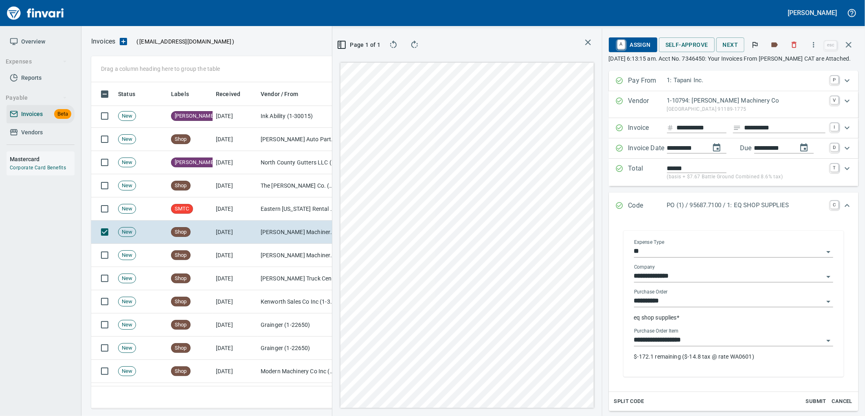
click at [698, 342] on input "**********" at bounding box center [728, 340] width 189 height 11
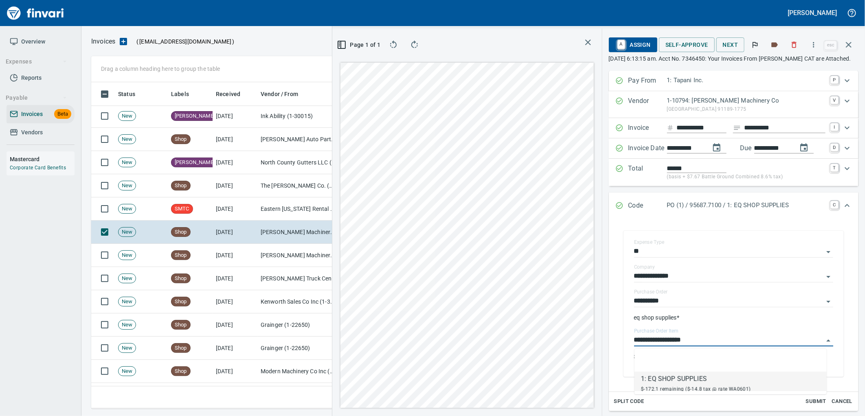
scroll to position [320, 547]
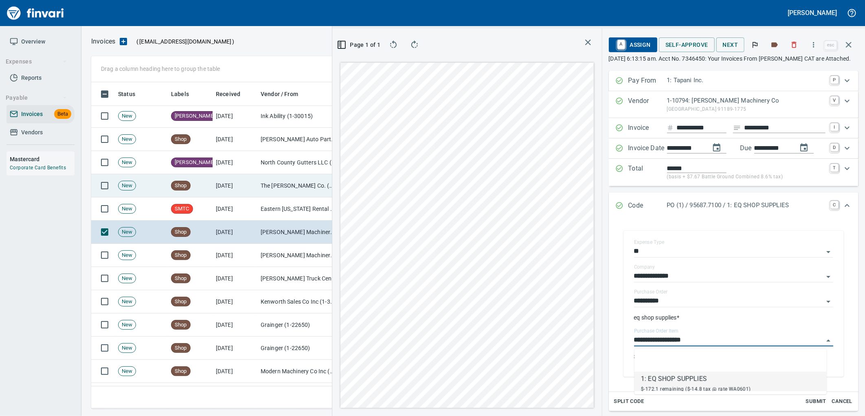
click at [282, 193] on td "The Sherwin-Williams Co. (1-10943)" at bounding box center [297, 185] width 81 height 23
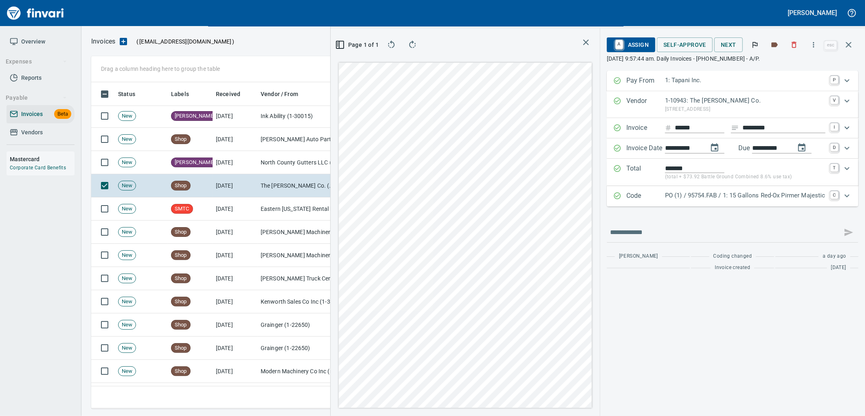
click at [748, 197] on p "PO (1) / 95754.FAB / 1: 15 Gallons Red-Ox Pirmer Majestic" at bounding box center [745, 195] width 160 height 9
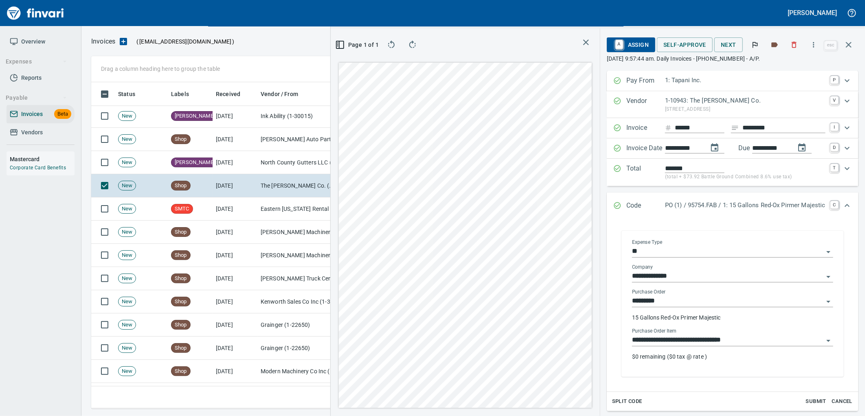
click at [694, 339] on input "**********" at bounding box center [727, 340] width 191 height 11
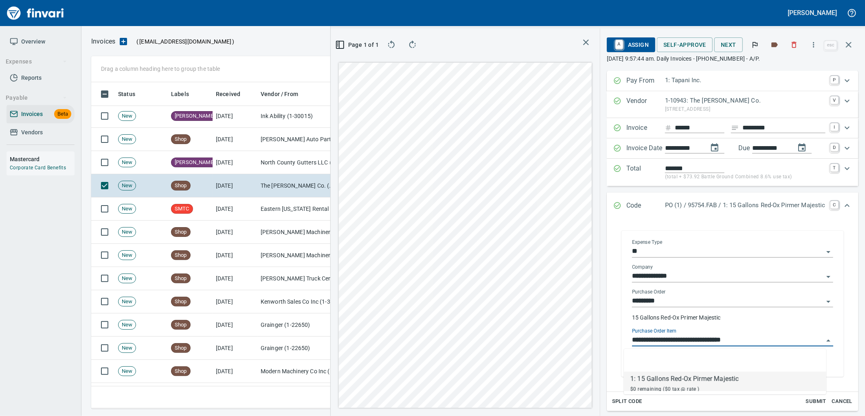
scroll to position [320, 547]
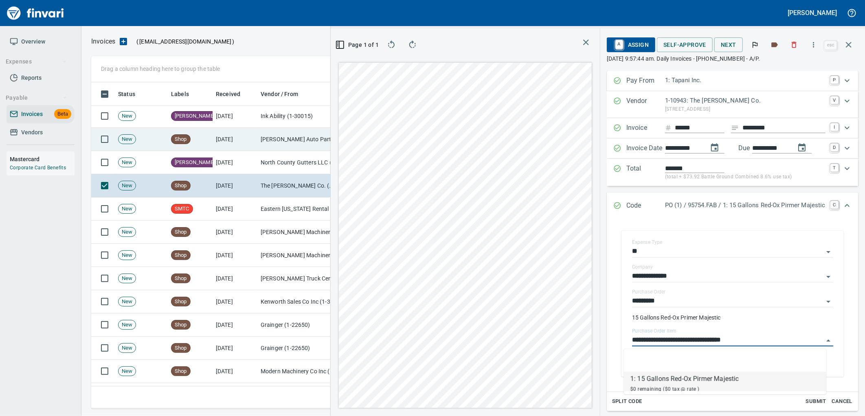
click at [270, 141] on td "O'Reilly Auto Parts (1-23030)" at bounding box center [297, 139] width 81 height 23
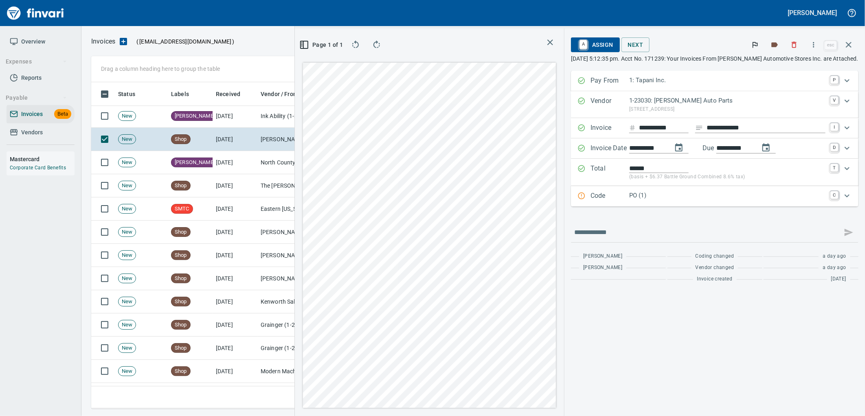
click at [683, 198] on p "PO (1)" at bounding box center [727, 195] width 196 height 9
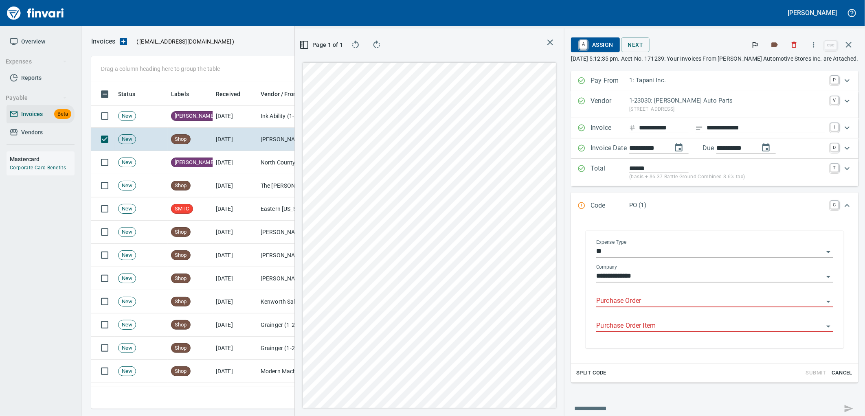
click at [649, 297] on input "Purchase Order" at bounding box center [709, 301] width 227 height 11
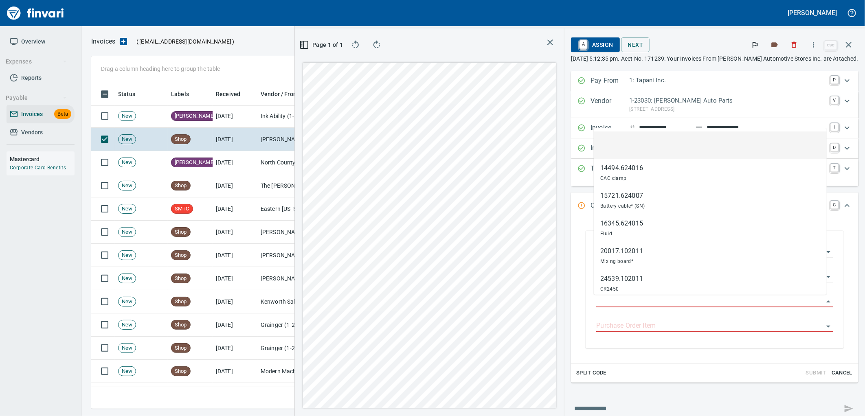
scroll to position [320, 547]
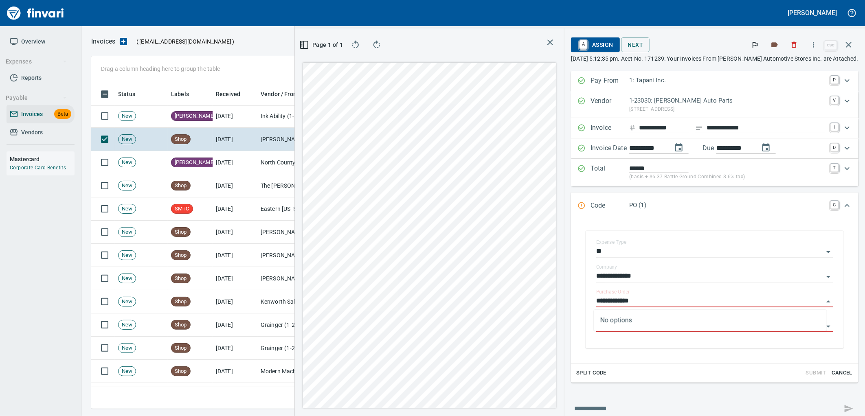
type input "**********"
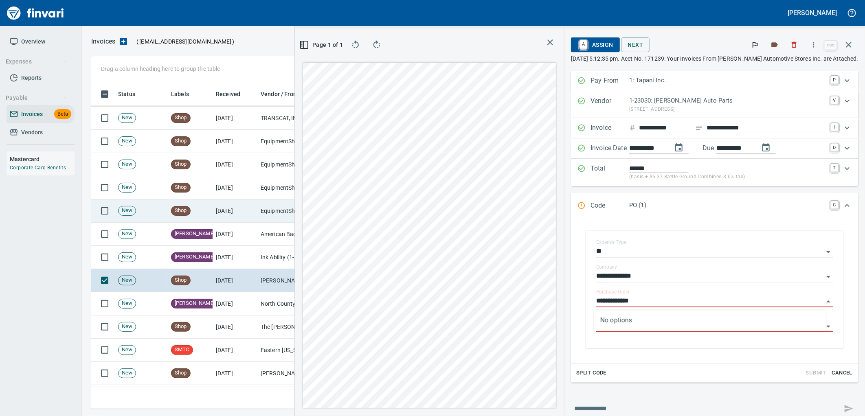
scroll to position [5197, 0]
click at [225, 205] on td "[DATE]" at bounding box center [235, 209] width 45 height 23
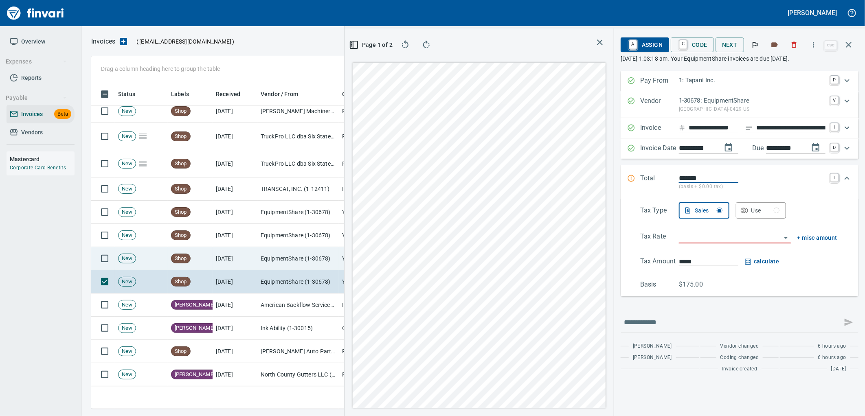
scroll to position [5107, 0]
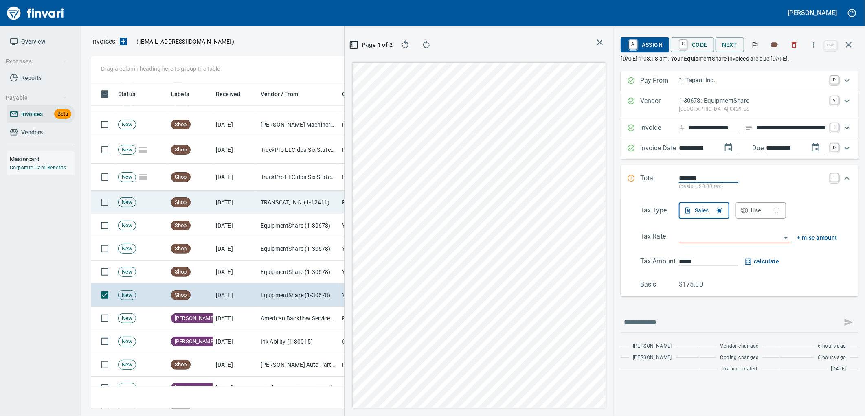
click at [223, 209] on td "[DATE]" at bounding box center [235, 202] width 45 height 23
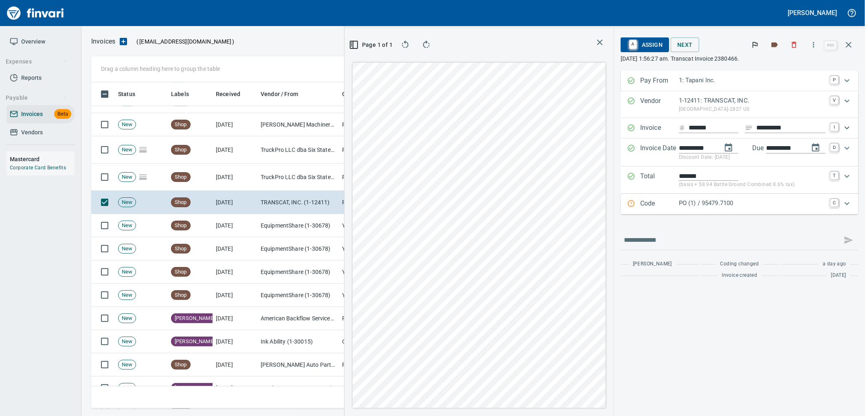
click at [791, 199] on p "PO (1) / 95479.7100" at bounding box center [752, 203] width 147 height 9
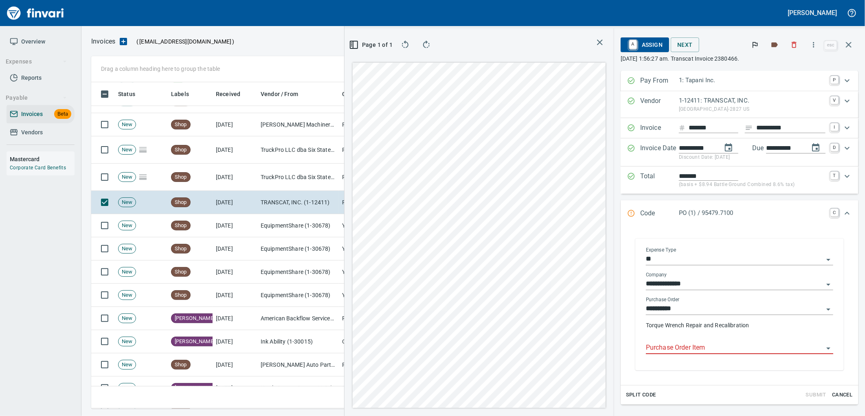
click at [697, 351] on input "Purchase Order Item" at bounding box center [735, 347] width 178 height 11
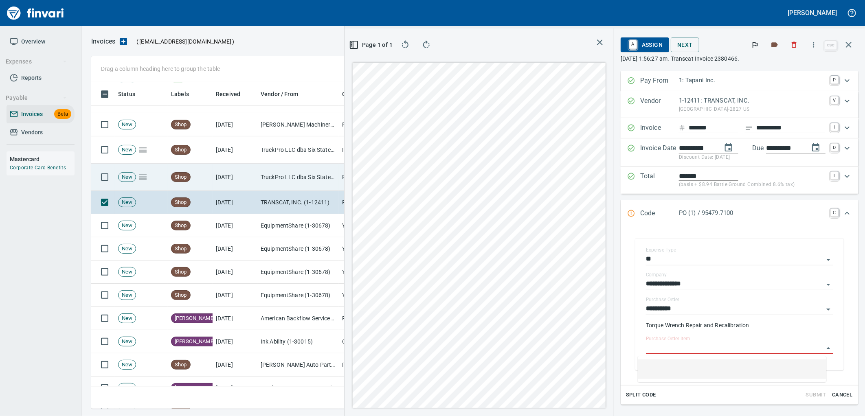
click at [221, 186] on td "[DATE]" at bounding box center [235, 177] width 45 height 27
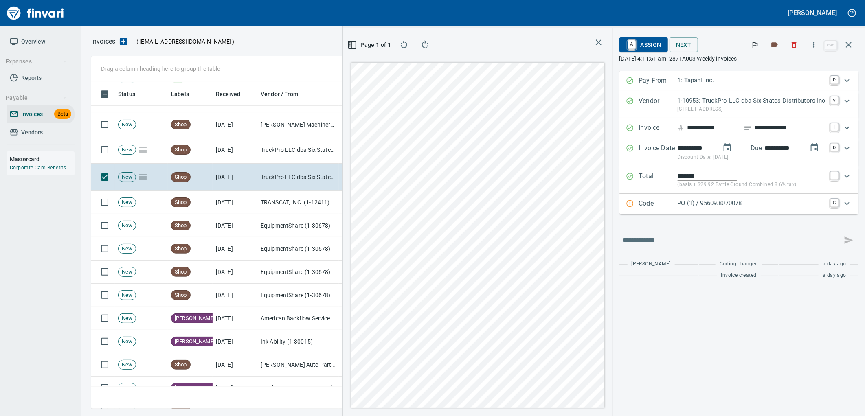
click at [754, 208] on div "PO (1) / 95609.8070078" at bounding box center [751, 204] width 148 height 11
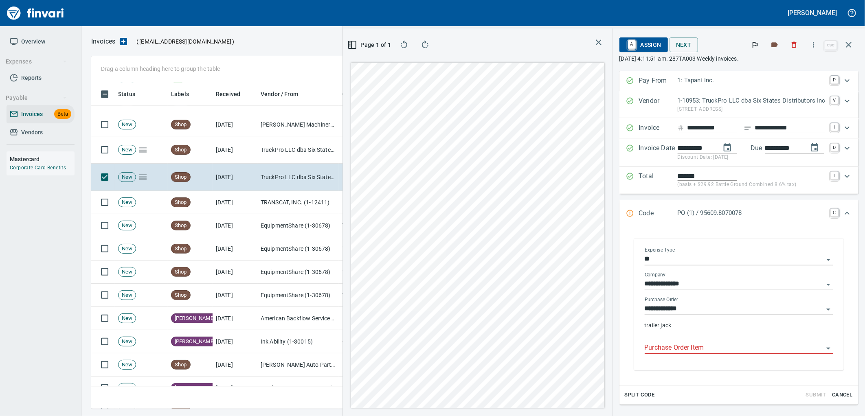
click at [693, 350] on input "Purchase Order Item" at bounding box center [734, 347] width 179 height 11
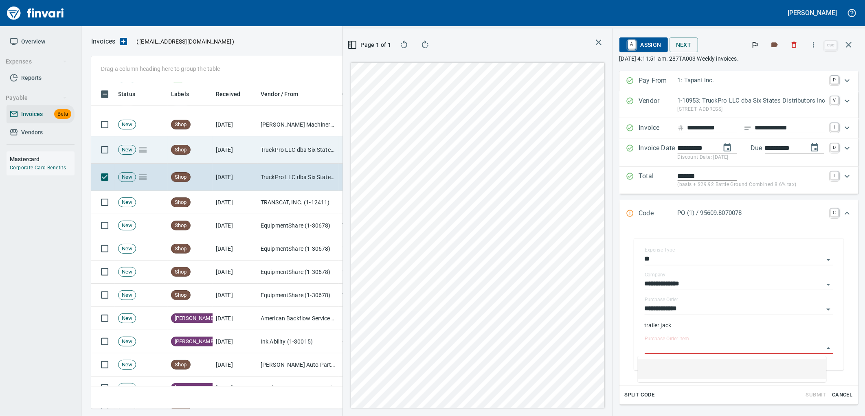
click at [231, 158] on td "[DATE]" at bounding box center [235, 149] width 45 height 27
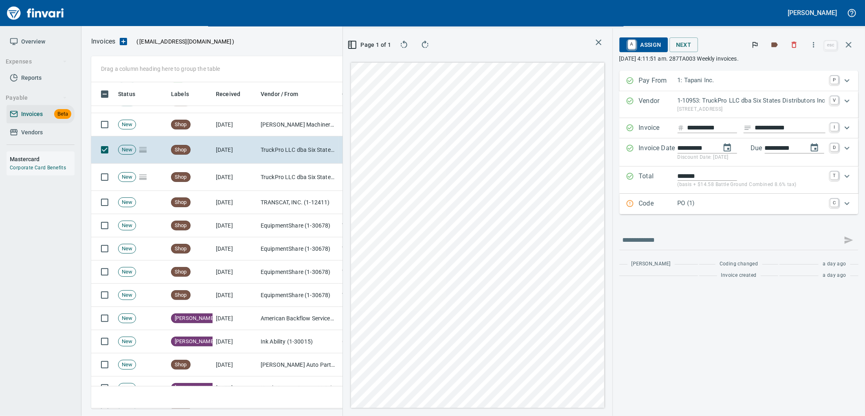
click at [715, 211] on div "Code PO (1) C" at bounding box center [738, 204] width 239 height 20
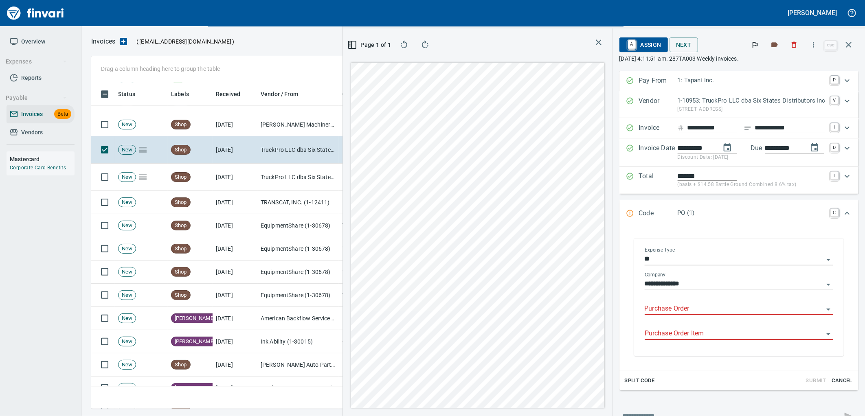
click at [677, 305] on input "Purchase Order" at bounding box center [734, 308] width 179 height 11
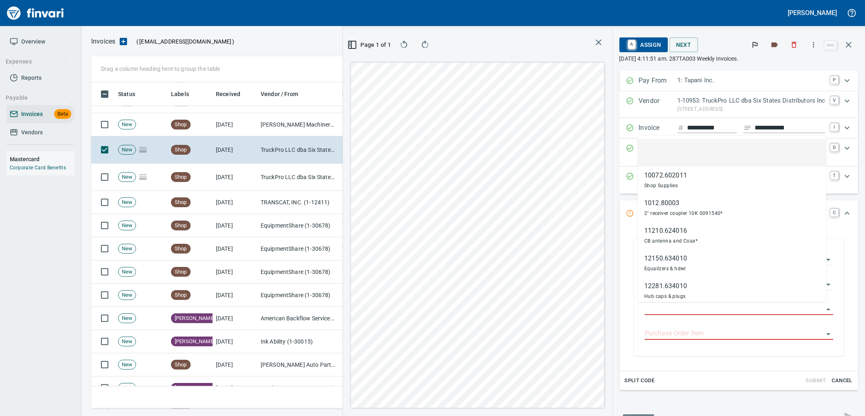
scroll to position [320, 547]
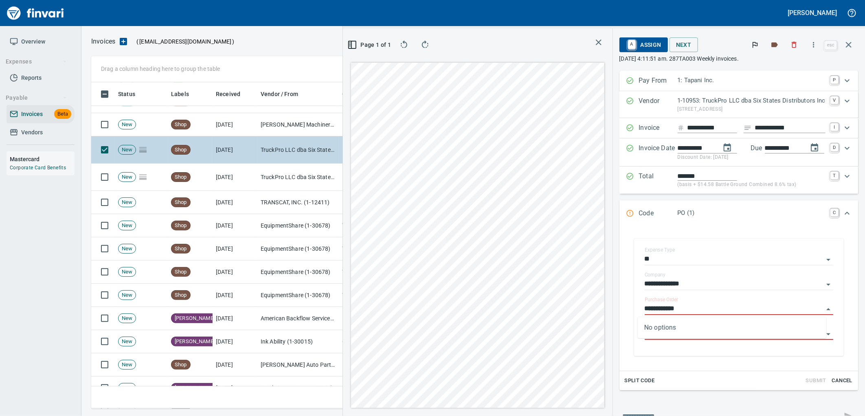
type input "**********"
drag, startPoint x: 259, startPoint y: 125, endPoint x: 291, endPoint y: 138, distance: 34.5
click at [259, 125] on td "[PERSON_NAME] Machinery Inc (1-10774)" at bounding box center [297, 124] width 81 height 23
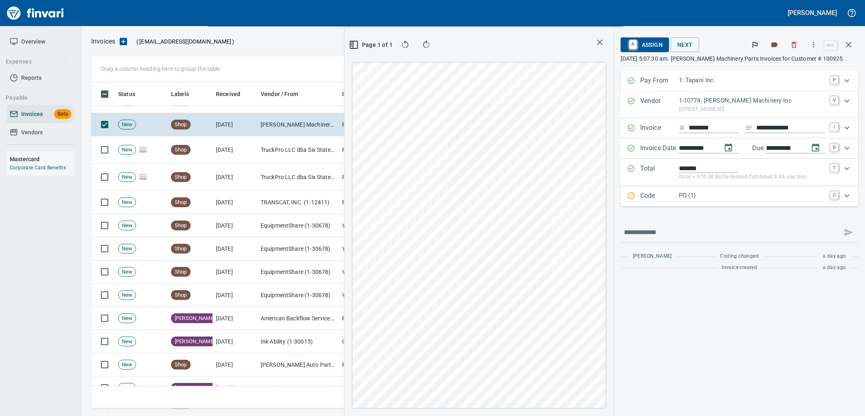
click at [717, 194] on p "PO (1)" at bounding box center [752, 195] width 147 height 9
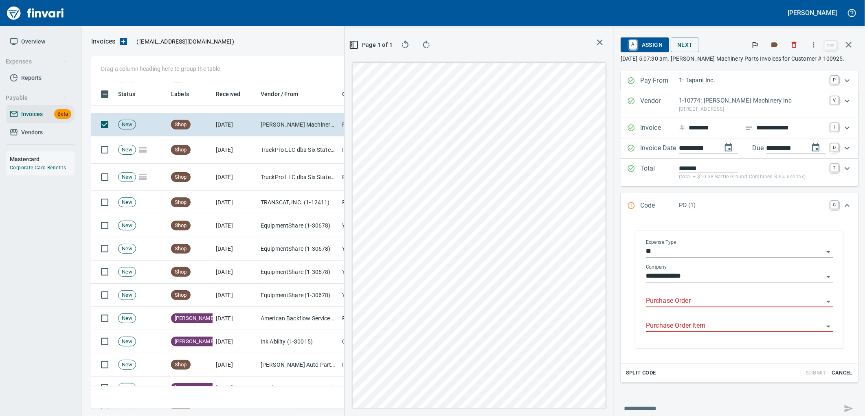
click at [693, 300] on input "Purchase Order" at bounding box center [735, 301] width 178 height 11
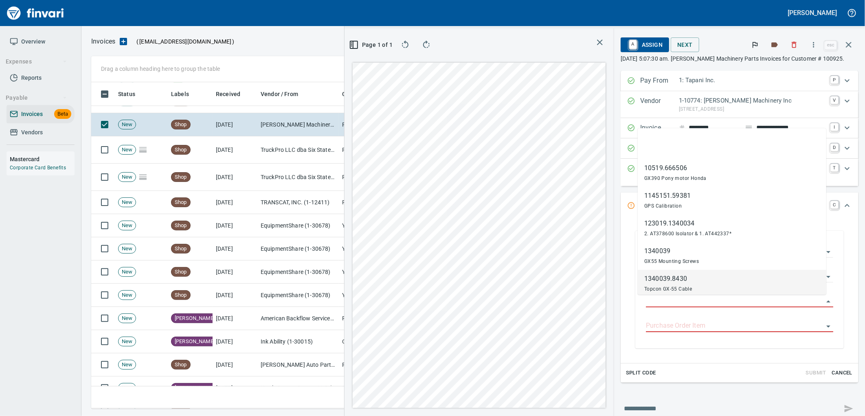
scroll to position [320, 547]
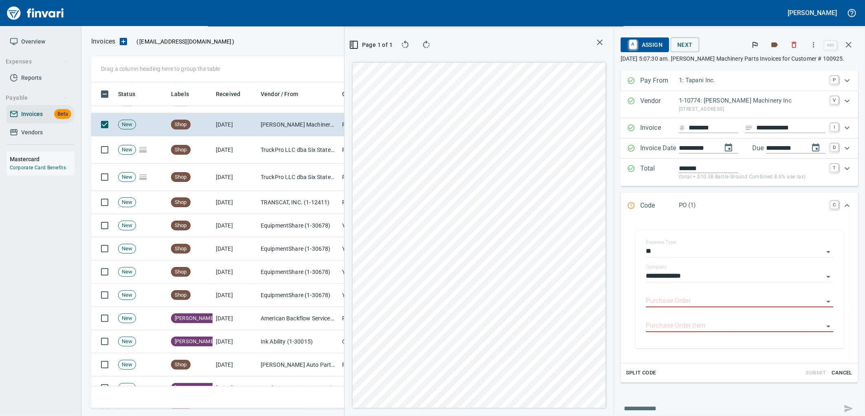
type input "**********"
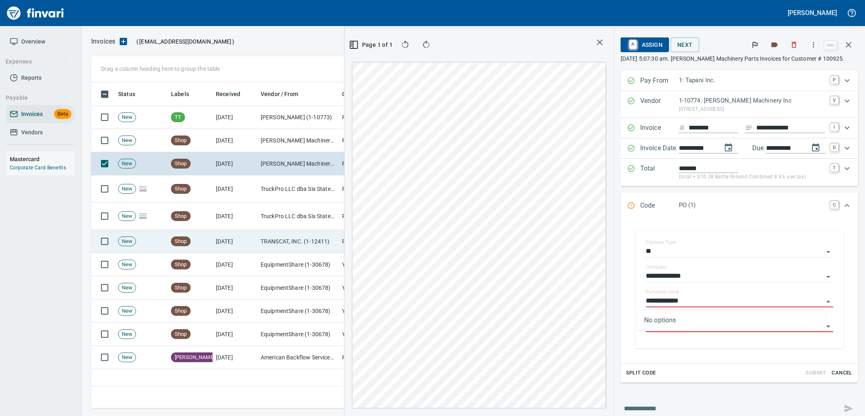
scroll to position [4971, 0]
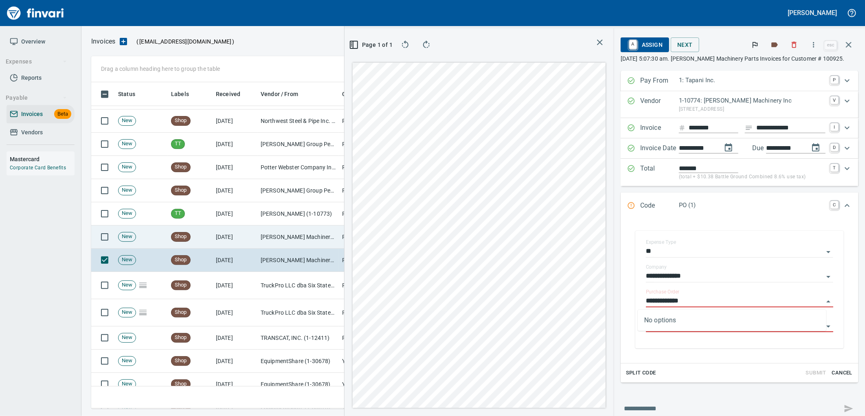
click at [270, 239] on td "[PERSON_NAME] Machinery Inc (1-10774)" at bounding box center [297, 237] width 81 height 23
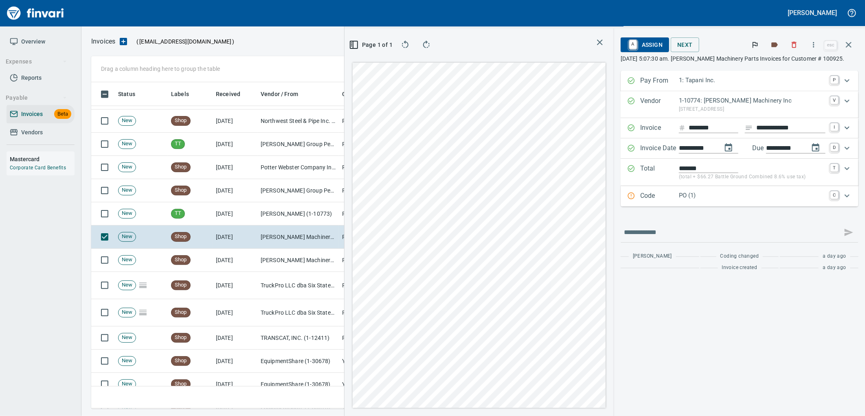
click at [723, 194] on p "PO (1)" at bounding box center [752, 195] width 147 height 9
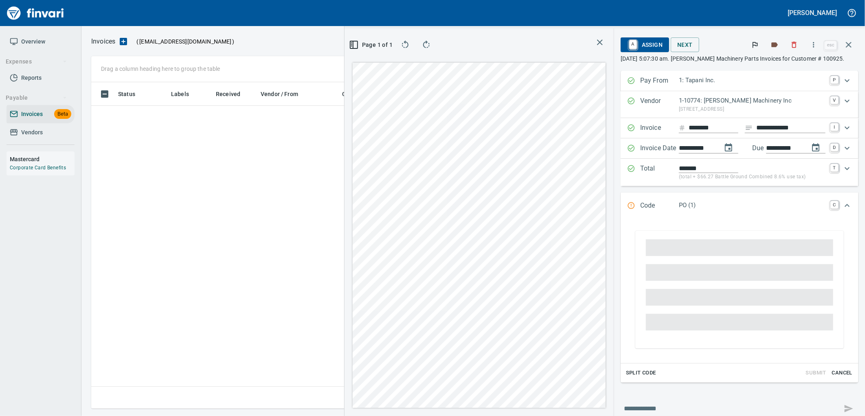
scroll to position [320, 547]
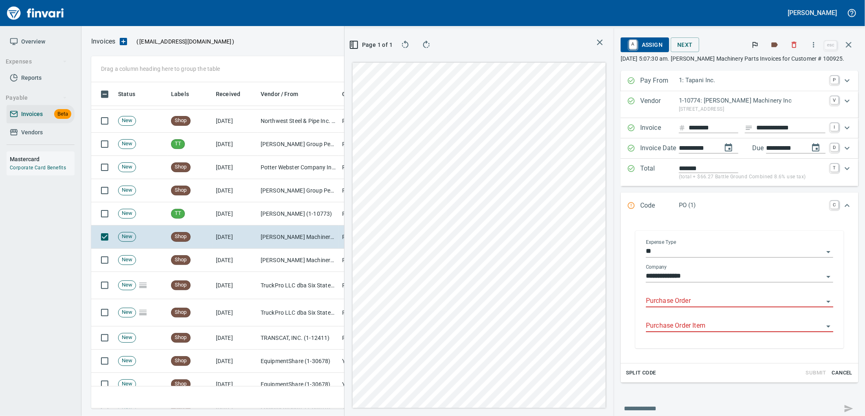
click at [686, 303] on input "Purchase Order" at bounding box center [735, 301] width 178 height 11
type input "**********"
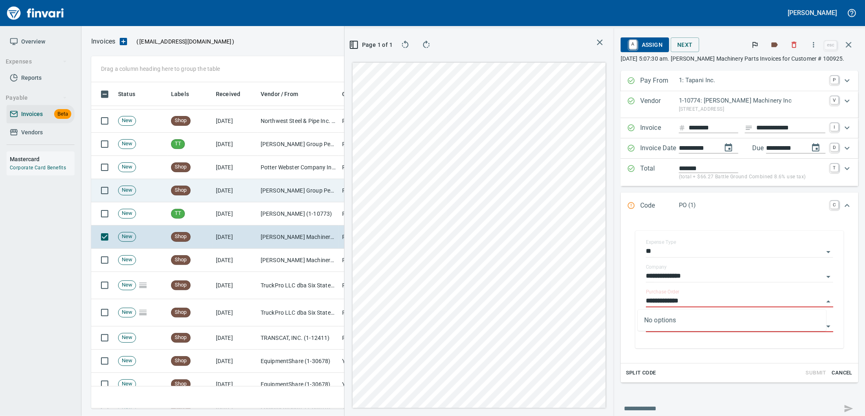
click at [248, 193] on td "[DATE]" at bounding box center [235, 190] width 45 height 23
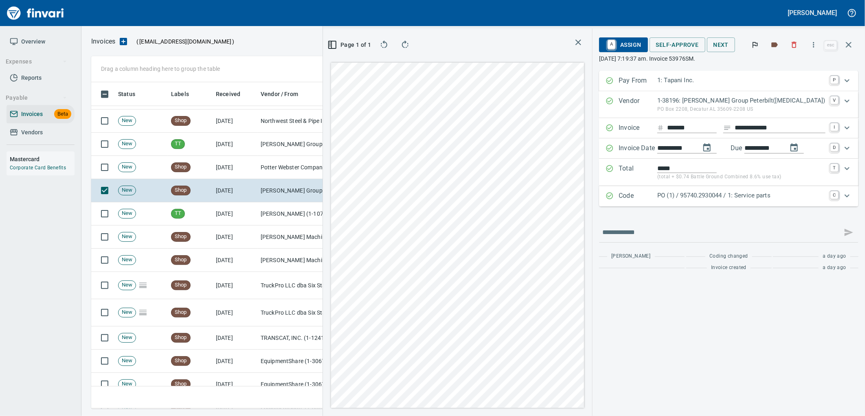
click at [750, 198] on p "PO (1) / 95740.2930044 / 1: Service parts" at bounding box center [741, 195] width 168 height 9
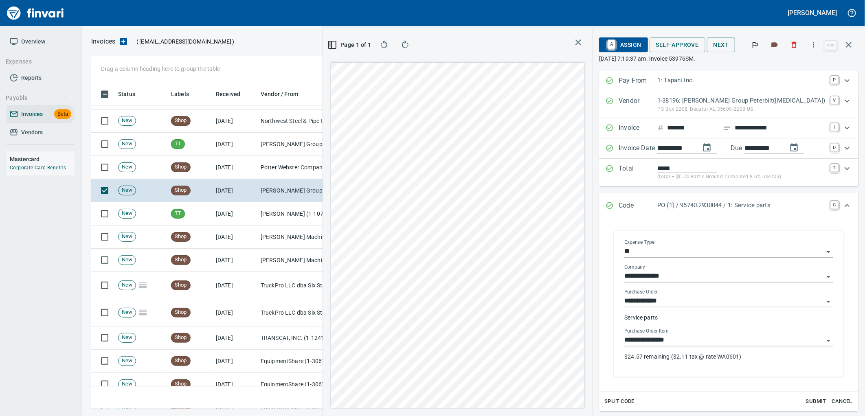
click at [692, 340] on input "**********" at bounding box center [723, 340] width 199 height 11
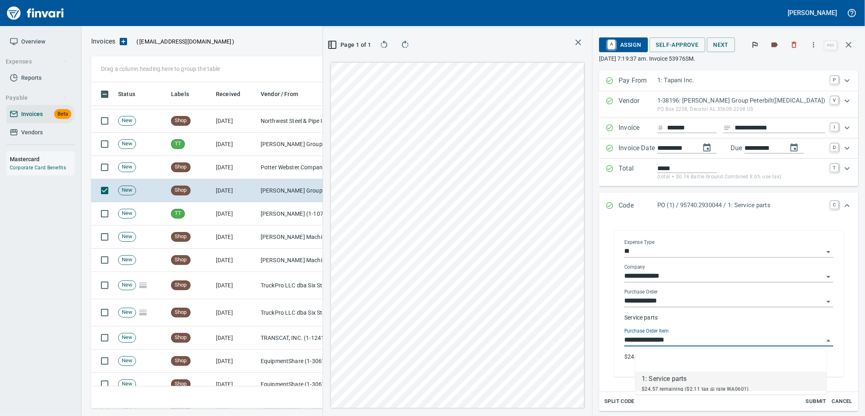
scroll to position [320, 547]
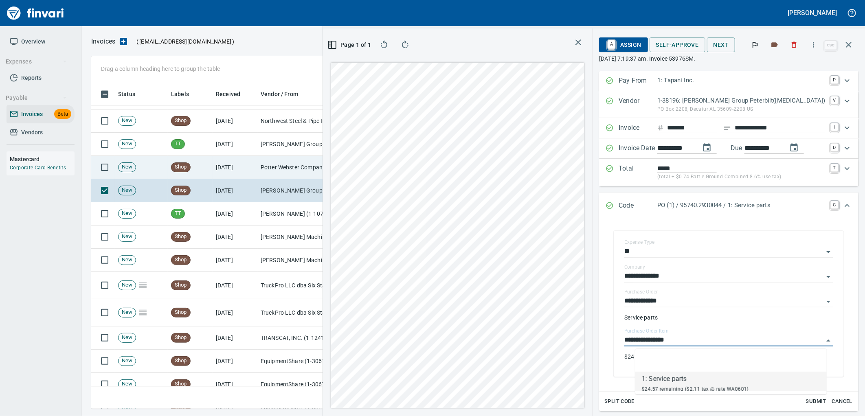
click at [300, 174] on td "Potter Webster Company Inc (1-10818)" at bounding box center [297, 167] width 81 height 23
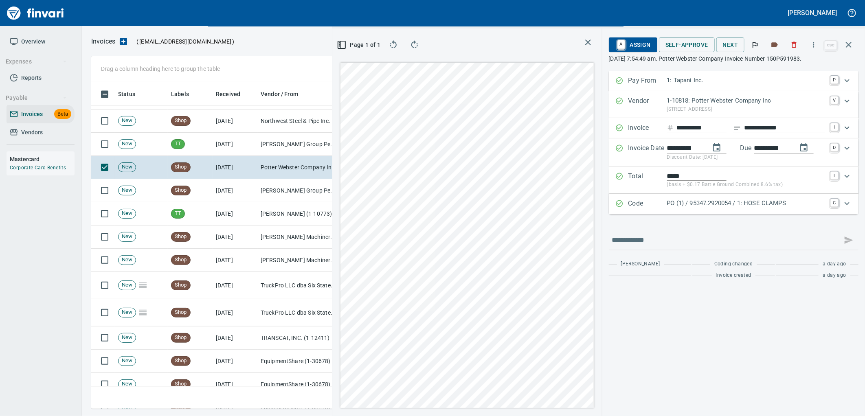
click at [717, 198] on div "Code PO (1) / 95347.2920054 / 1: HOSE CLAMPS C" at bounding box center [734, 204] width 250 height 20
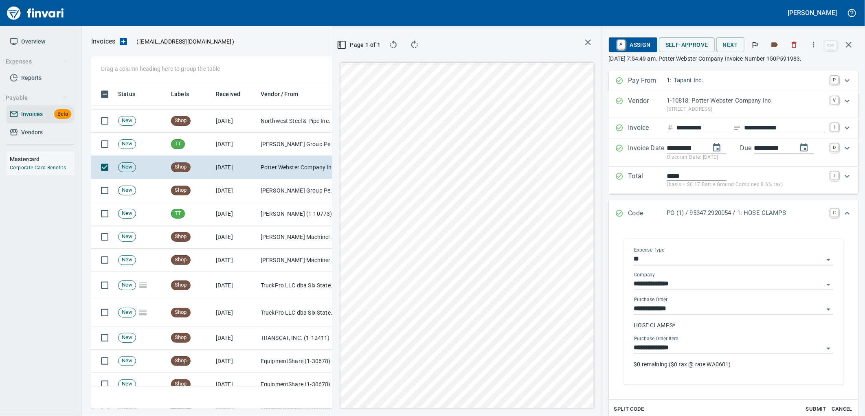
click at [711, 346] on input "**********" at bounding box center [728, 347] width 189 height 11
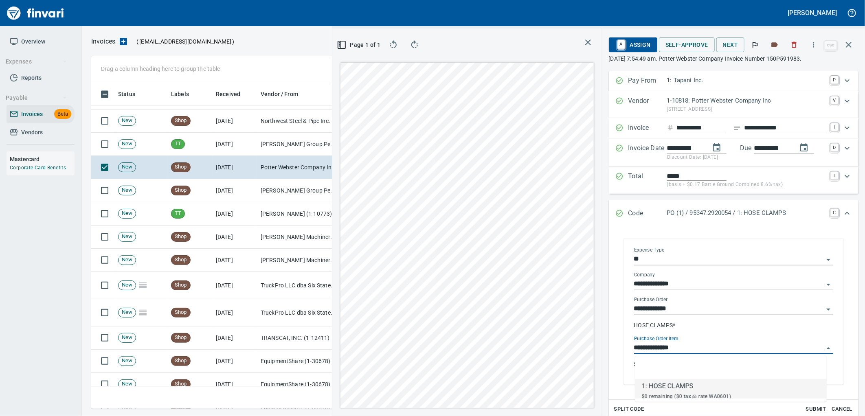
scroll to position [320, 547]
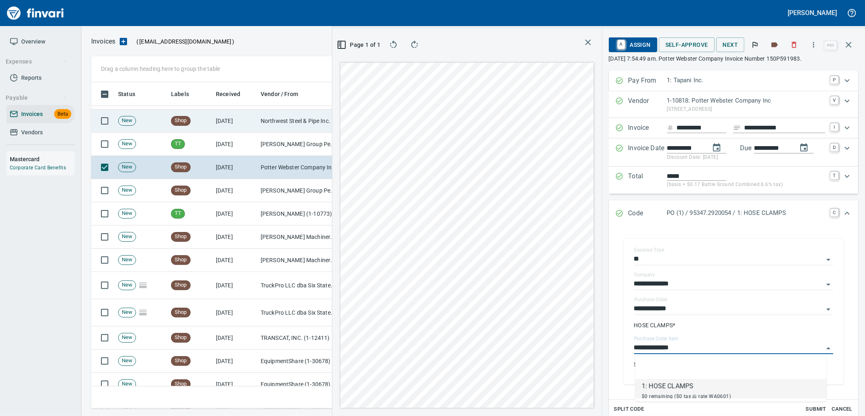
click at [242, 121] on td "[DATE]" at bounding box center [235, 121] width 45 height 23
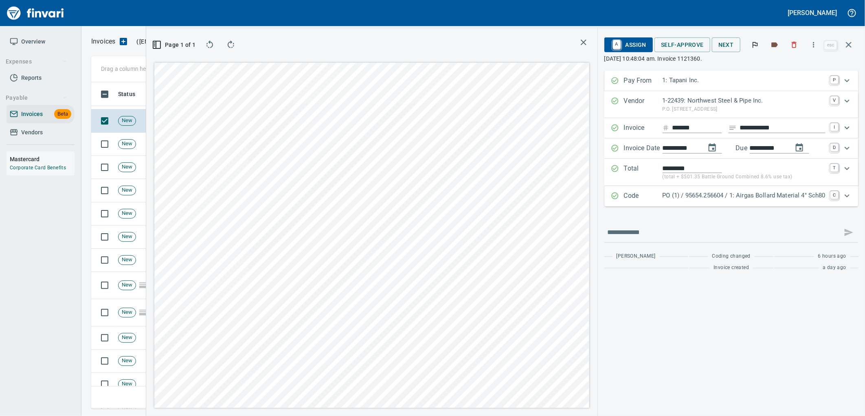
click at [699, 193] on p "PO (1) / 95654.256604 / 1: Airgas Bollard Material 4" Sch80" at bounding box center [743, 195] width 163 height 9
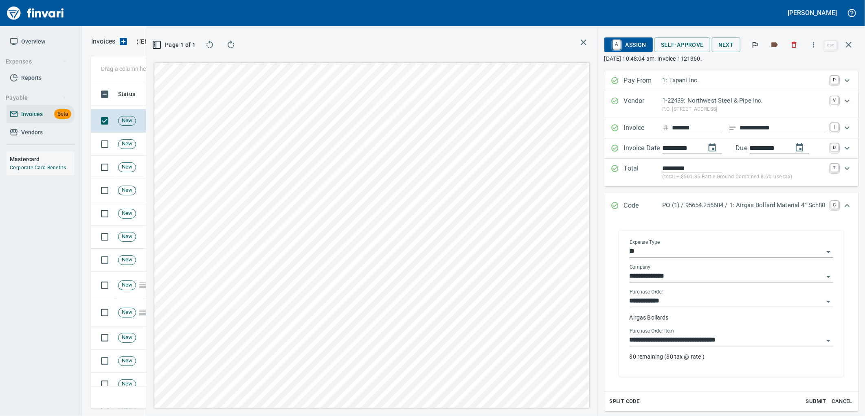
click at [695, 340] on input "**********" at bounding box center [726, 340] width 194 height 11
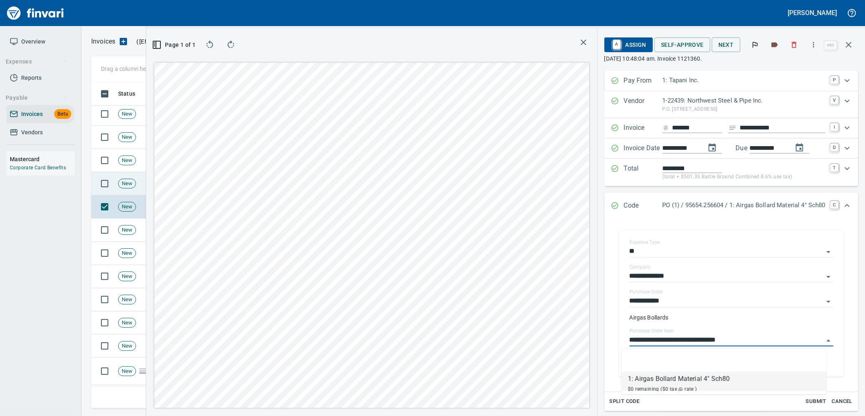
scroll to position [4880, 0]
click at [132, 184] on div "New" at bounding box center [127, 188] width 18 height 10
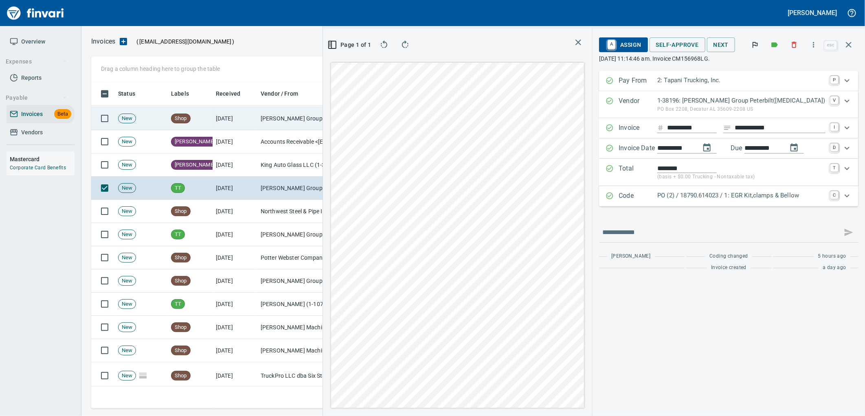
click at [140, 115] on td "New" at bounding box center [141, 118] width 53 height 23
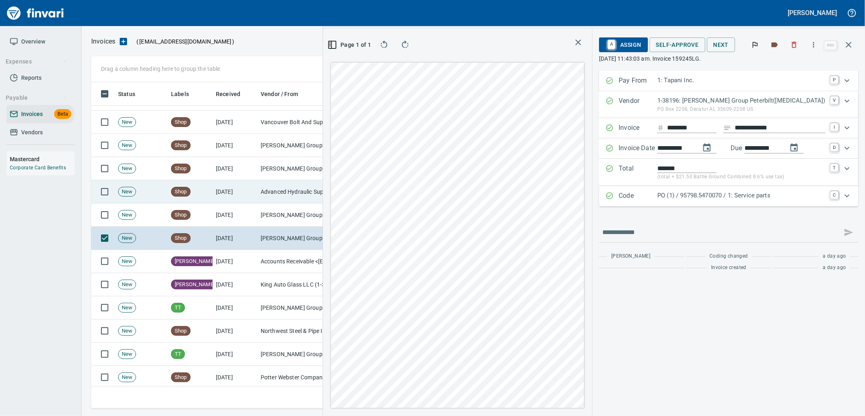
scroll to position [4745, 0]
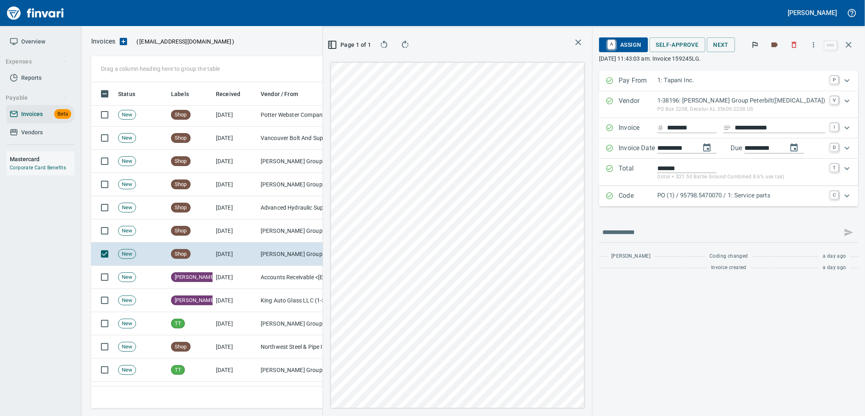
click at [752, 196] on p "PO (1) / 95798.5470070 / 1: Service parts" at bounding box center [741, 195] width 168 height 9
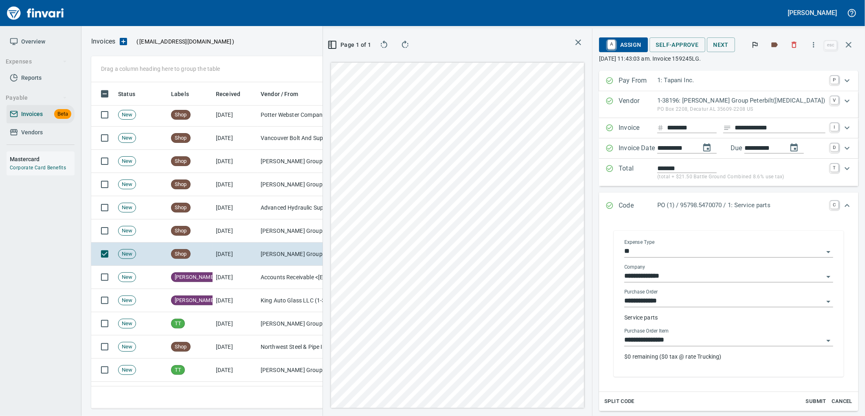
click at [715, 339] on input "**********" at bounding box center [723, 340] width 199 height 11
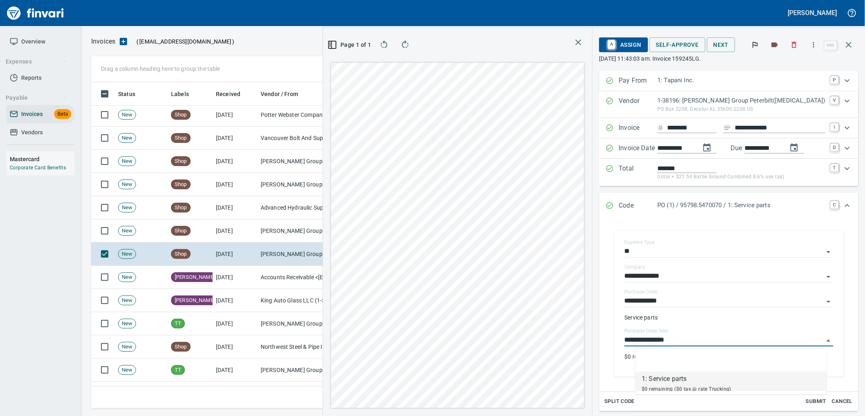
scroll to position [320, 547]
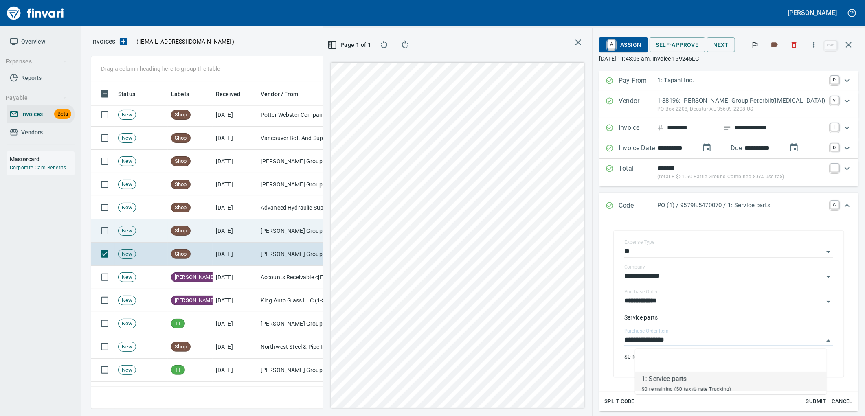
click at [286, 228] on td "[PERSON_NAME] Group Peterbilt([MEDICAL_DATA]) (1-38196)" at bounding box center [297, 230] width 81 height 23
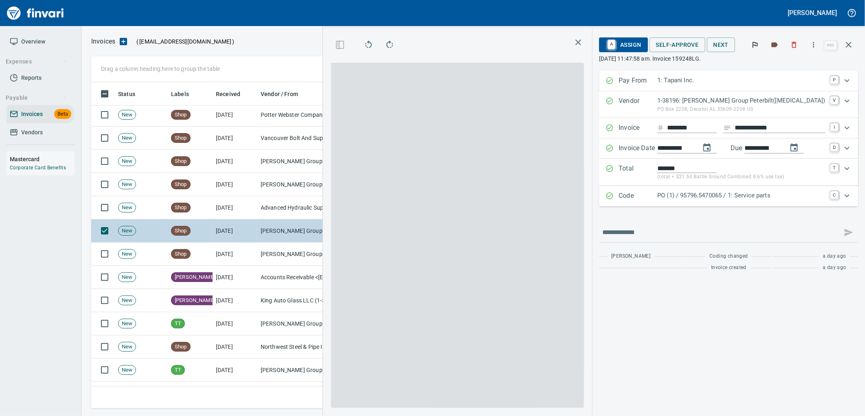
scroll to position [320, 547]
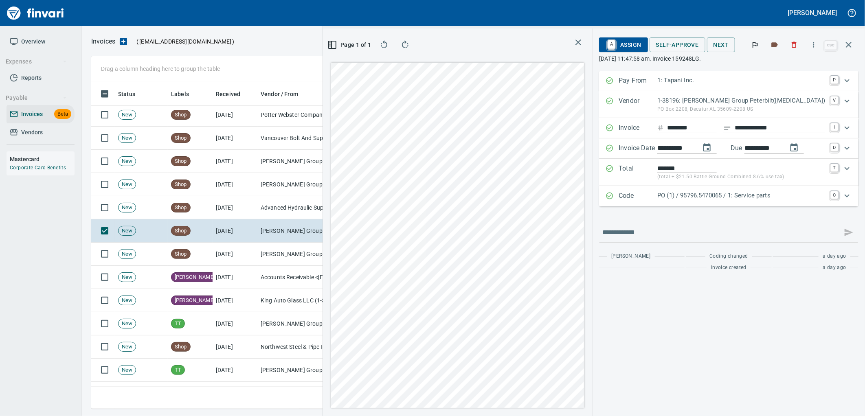
click at [739, 195] on p "PO (1) / 95796.5470065 / 1: Service parts" at bounding box center [741, 195] width 168 height 9
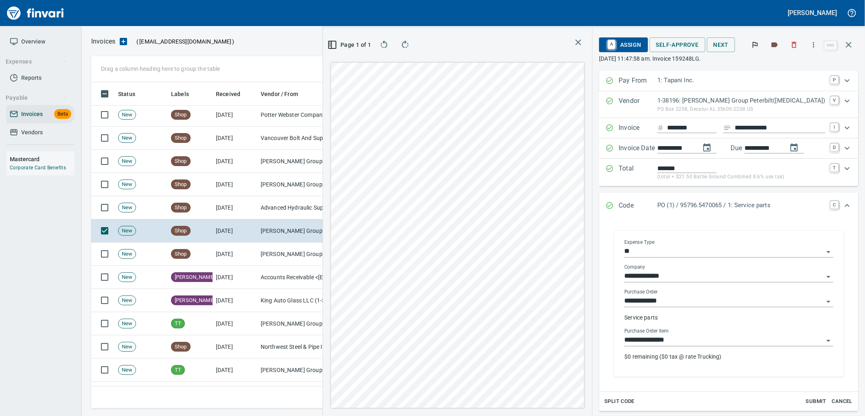
click at [689, 337] on input "**********" at bounding box center [723, 340] width 199 height 11
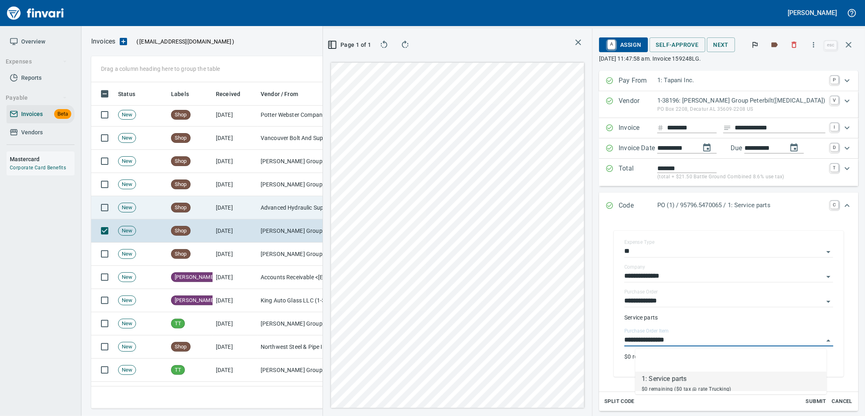
click at [283, 206] on td "Advanced Hydraulic Supply Co. LLC (1-10020)" at bounding box center [297, 207] width 81 height 23
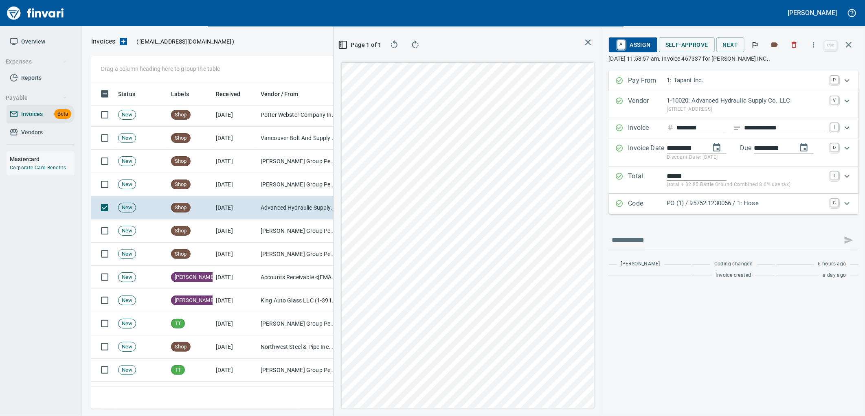
click at [711, 198] on div "Code PO (1) / 95752.1230056 / 1: Hose C" at bounding box center [734, 204] width 250 height 20
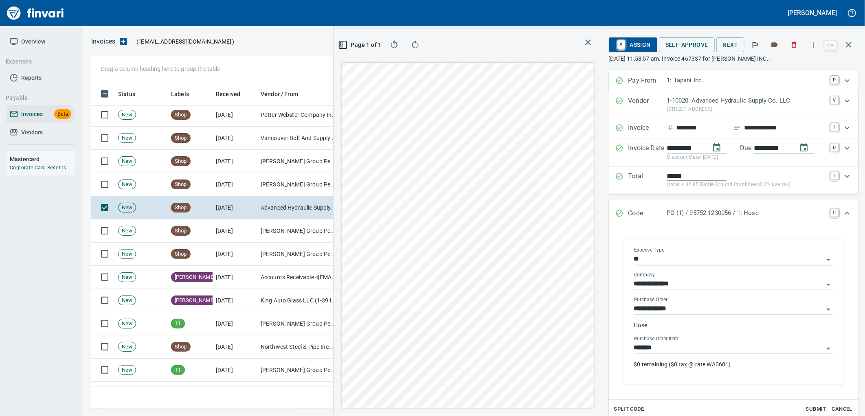
click at [686, 349] on input "*******" at bounding box center [728, 347] width 189 height 11
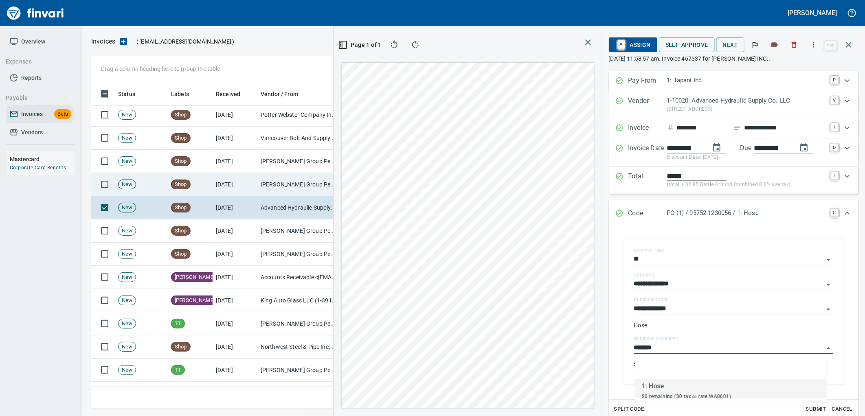
scroll to position [320, 547]
click at [311, 191] on td "[PERSON_NAME] Group Peterbilt([MEDICAL_DATA]) (1-38196)" at bounding box center [297, 184] width 81 height 23
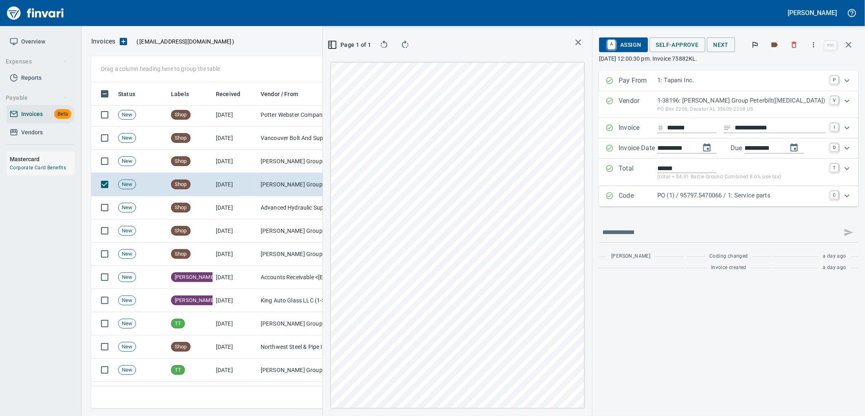
click at [783, 197] on p "PO (1) / 95797.5470066 / 1: Service parts" at bounding box center [741, 195] width 168 height 9
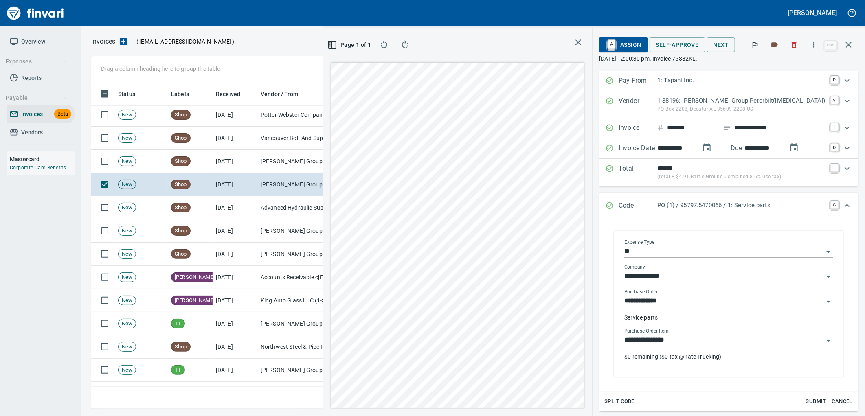
click at [682, 340] on input "**********" at bounding box center [723, 340] width 199 height 11
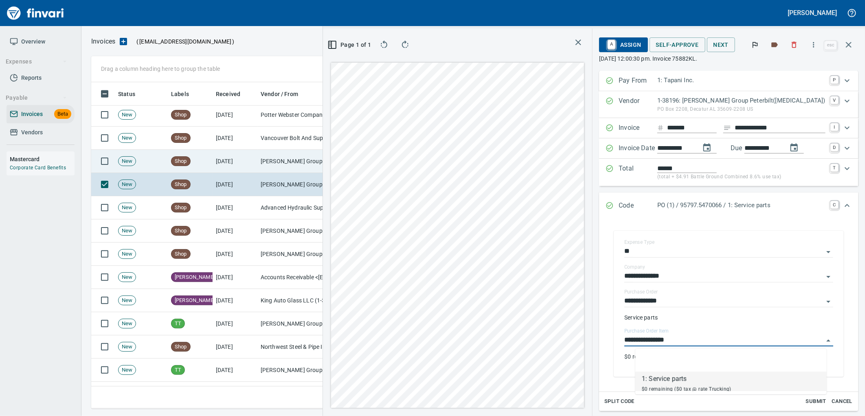
click at [299, 164] on td "[PERSON_NAME] Group Peterbilt([MEDICAL_DATA]) (1-38196)" at bounding box center [297, 161] width 81 height 23
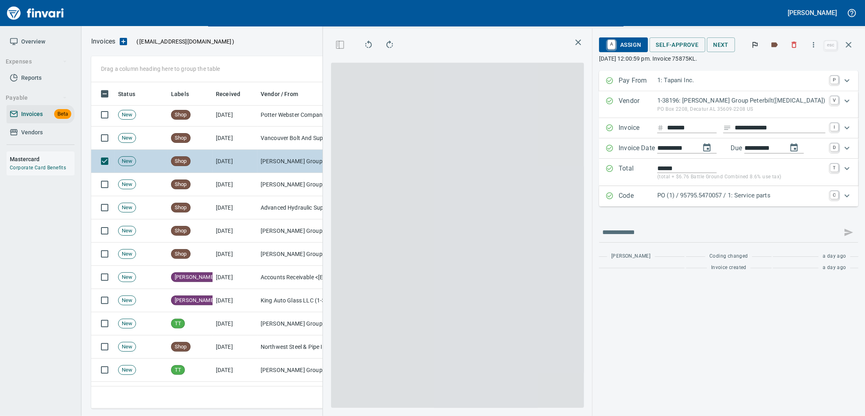
scroll to position [320, 547]
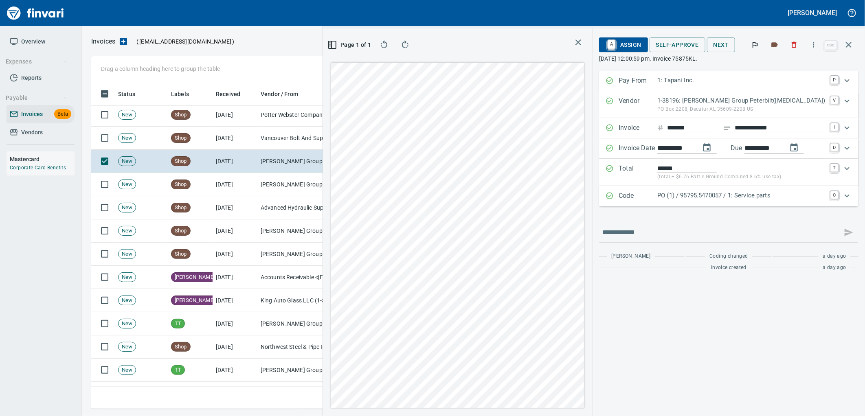
click at [772, 192] on p "PO (1) / 95795.5470057 / 1: Service parts" at bounding box center [741, 195] width 168 height 9
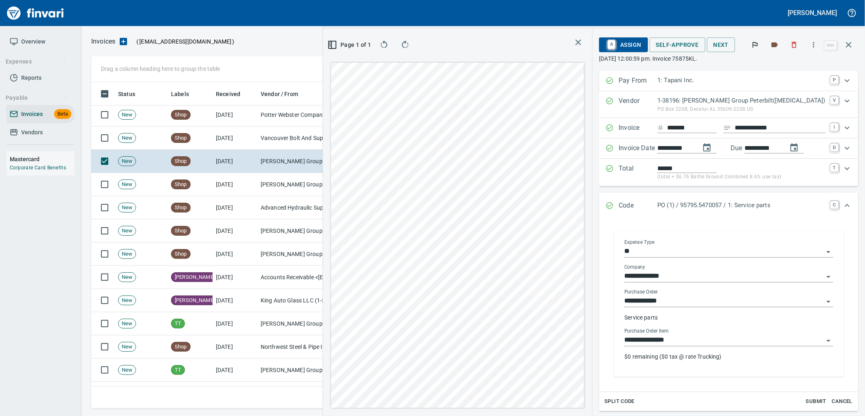
click at [701, 344] on input "**********" at bounding box center [723, 340] width 199 height 11
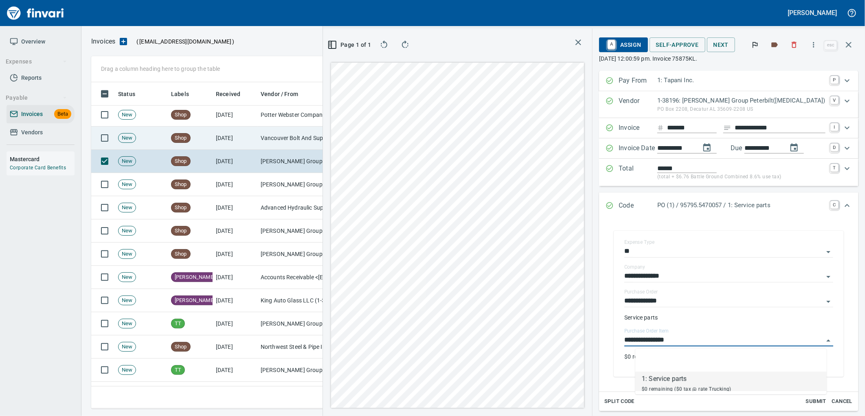
click at [304, 145] on td "Vancouver Bolt And Supply Inc (1-11067)" at bounding box center [297, 138] width 81 height 23
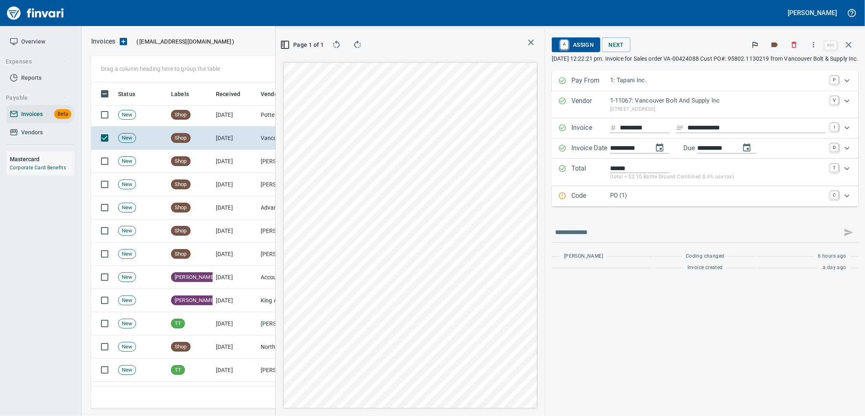
click at [634, 197] on p "PO (1)" at bounding box center [717, 195] width 215 height 9
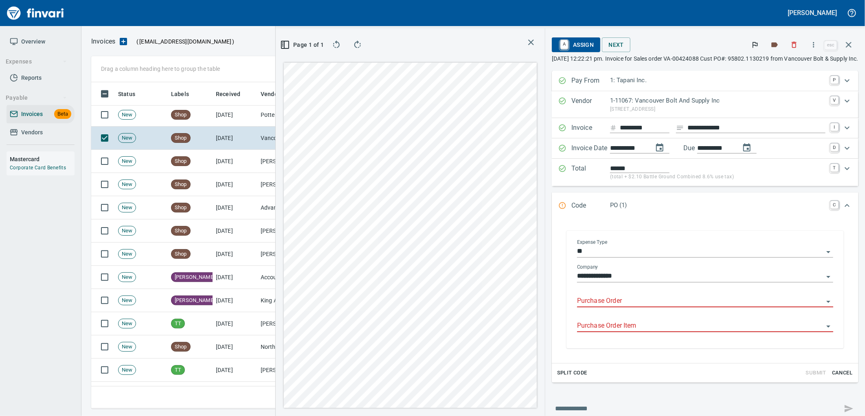
click at [589, 303] on input "Purchase Order" at bounding box center [700, 301] width 246 height 11
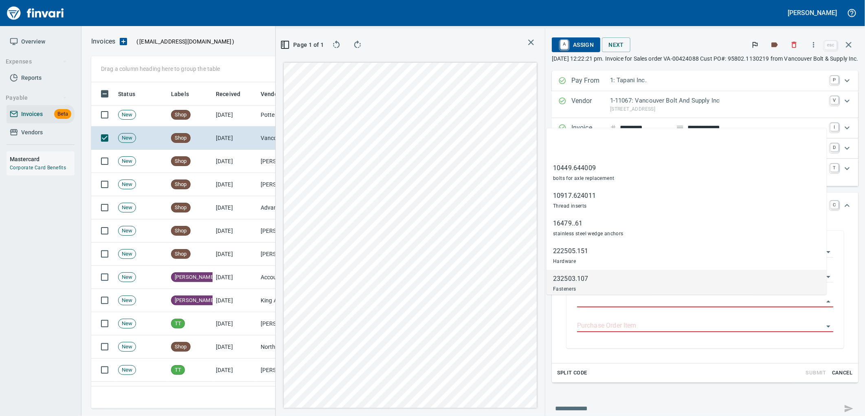
scroll to position [320, 547]
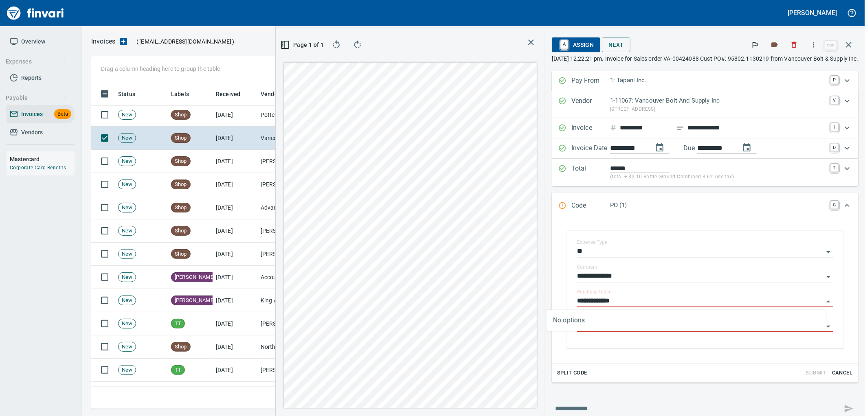
type input "**********"
click at [211, 117] on td "Shop" at bounding box center [190, 114] width 45 height 23
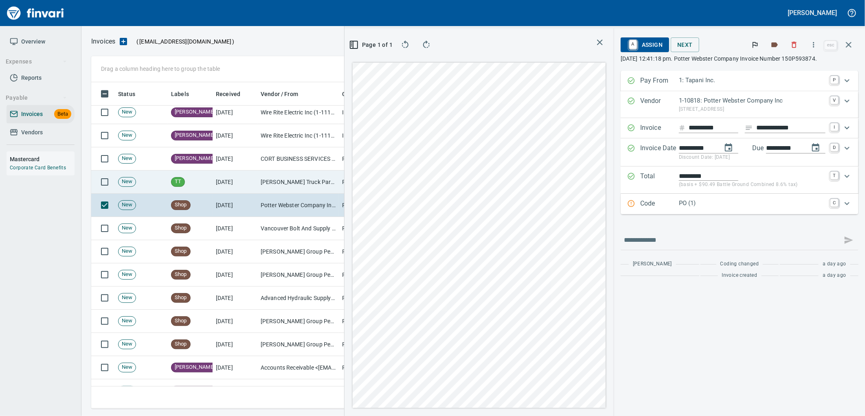
scroll to position [4609, 0]
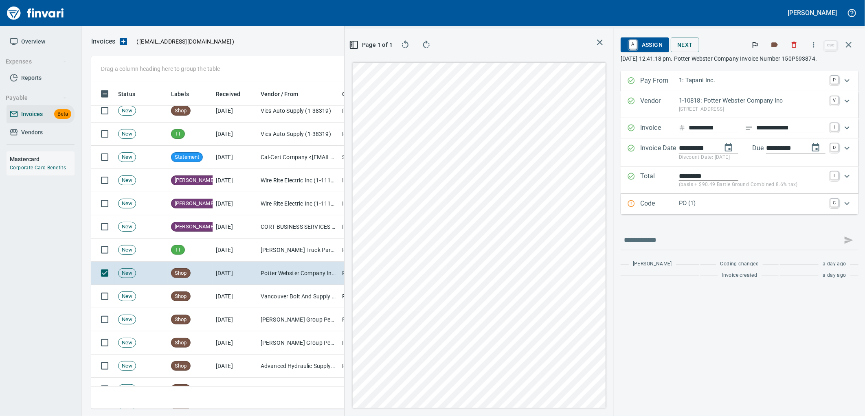
click at [668, 208] on p "Code" at bounding box center [659, 204] width 39 height 11
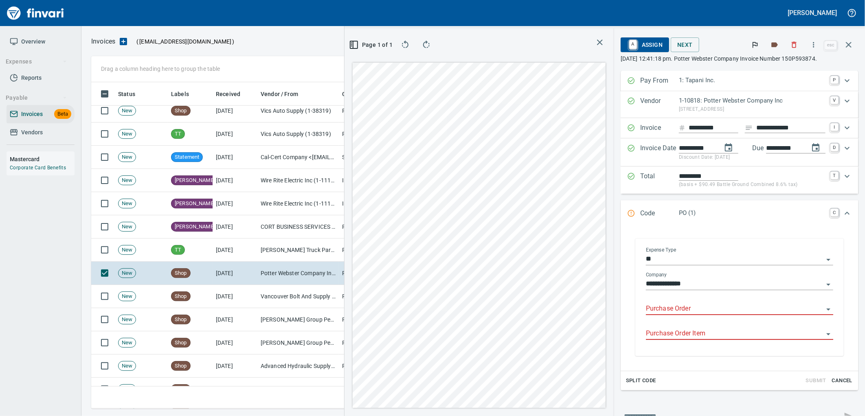
click at [686, 307] on input "Purchase Order" at bounding box center [735, 308] width 178 height 11
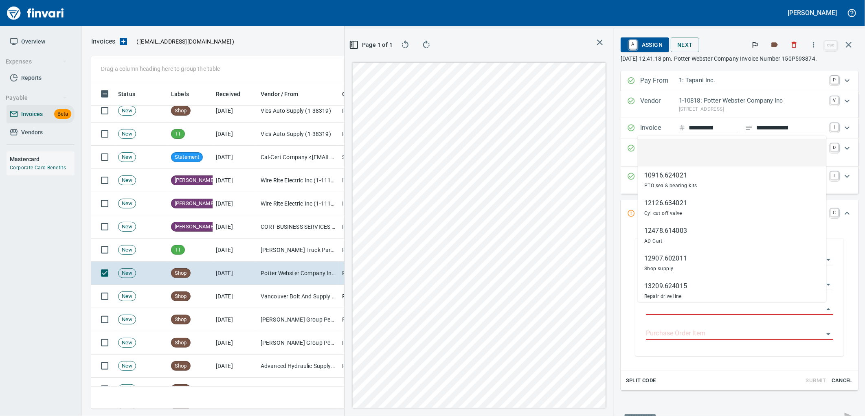
scroll to position [320, 547]
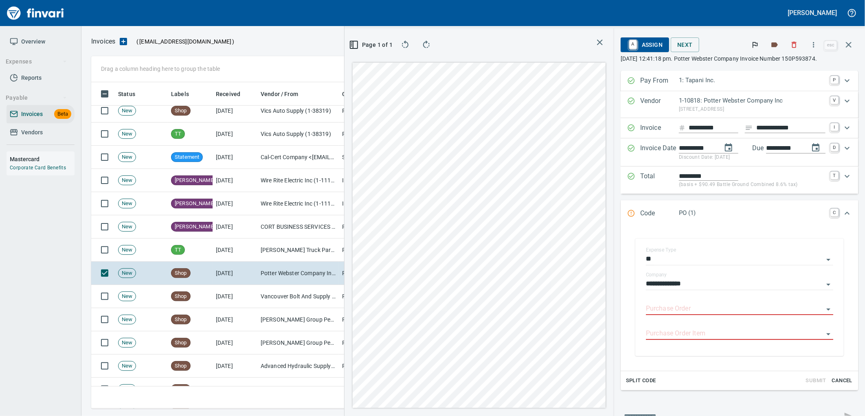
type input "**********"
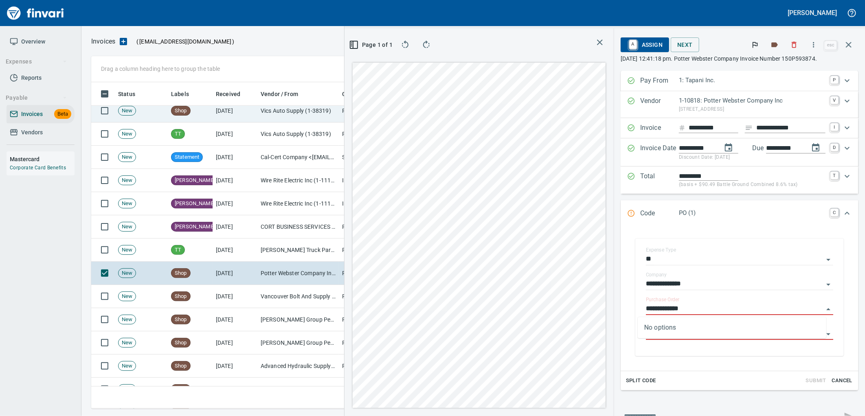
click at [243, 107] on td "[DATE]" at bounding box center [235, 110] width 45 height 23
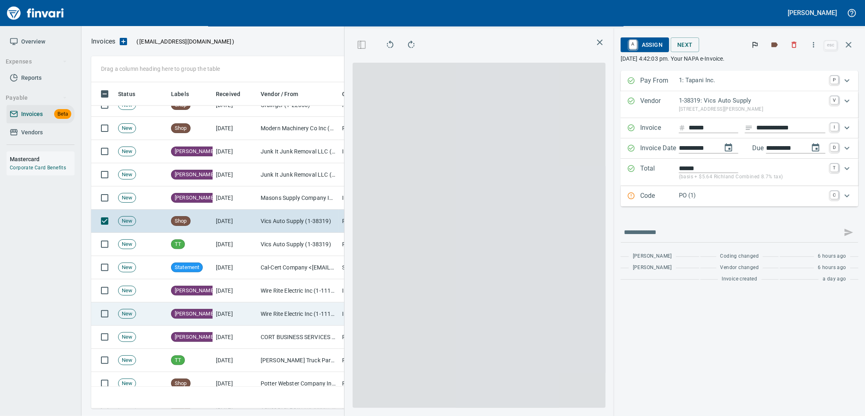
scroll to position [4473, 0]
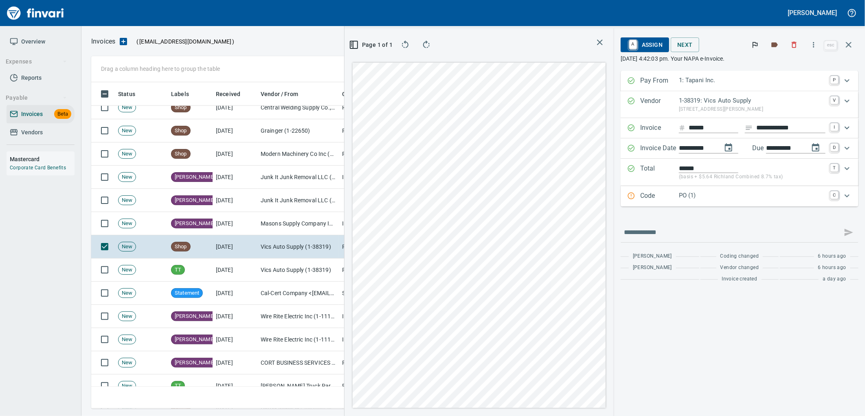
click at [723, 197] on p "PO (1)" at bounding box center [752, 195] width 147 height 9
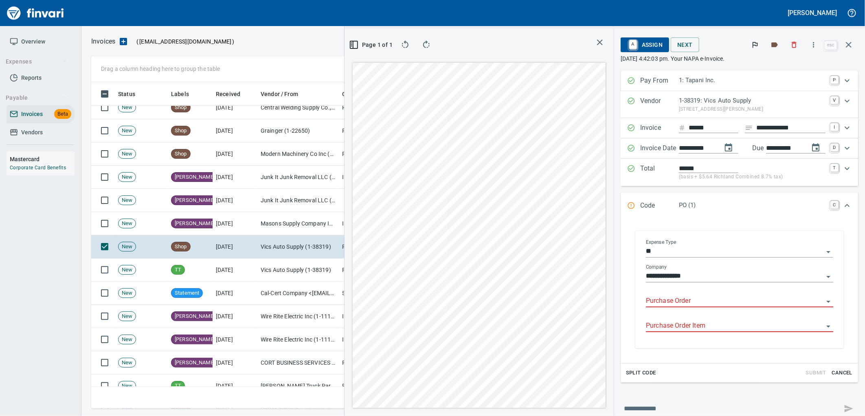
click at [680, 300] on input "Purchase Order" at bounding box center [735, 301] width 178 height 11
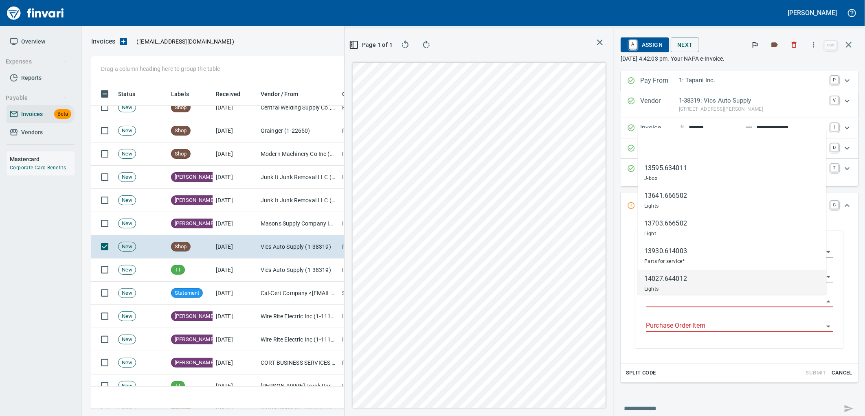
scroll to position [320, 547]
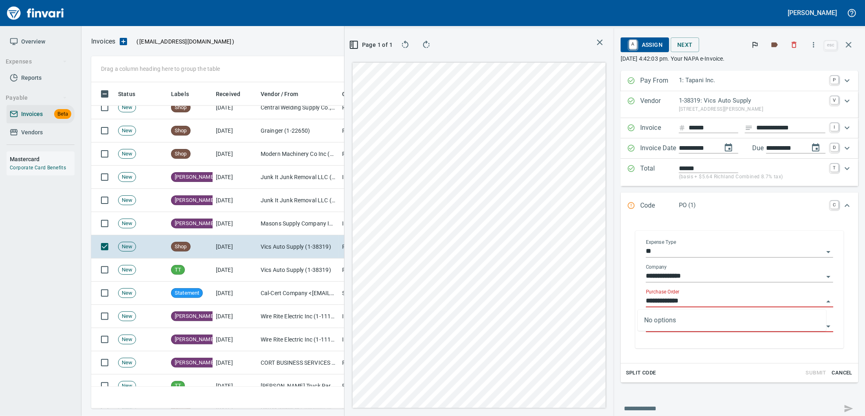
type input "**********"
click at [254, 162] on td "[DATE]" at bounding box center [235, 153] width 45 height 23
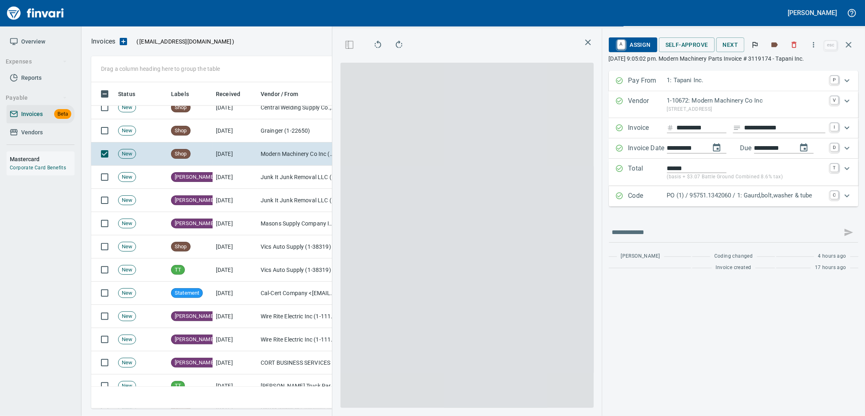
scroll to position [320, 547]
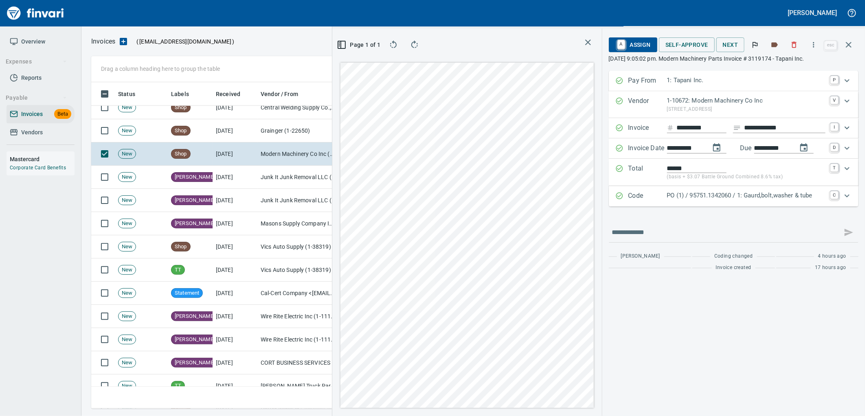
click at [697, 198] on p "PO (1) / 95751.1342060 / 1: Gaurd,bolt,washer & tube" at bounding box center [746, 195] width 158 height 9
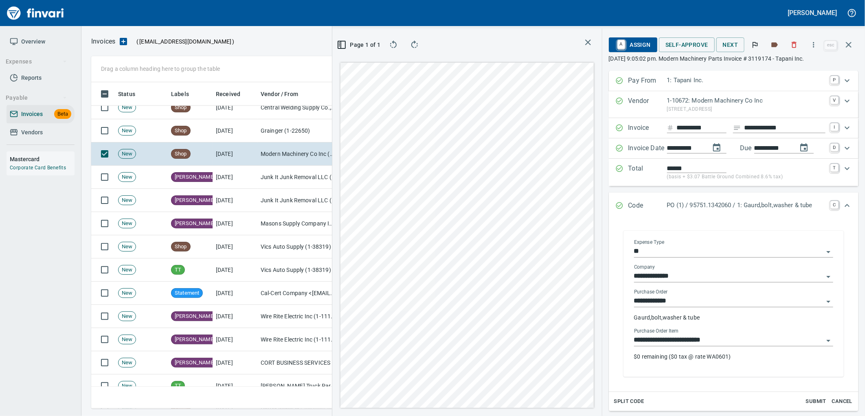
click at [665, 328] on div "**********" at bounding box center [733, 308] width 199 height 39
click at [654, 342] on input "**********" at bounding box center [728, 340] width 189 height 11
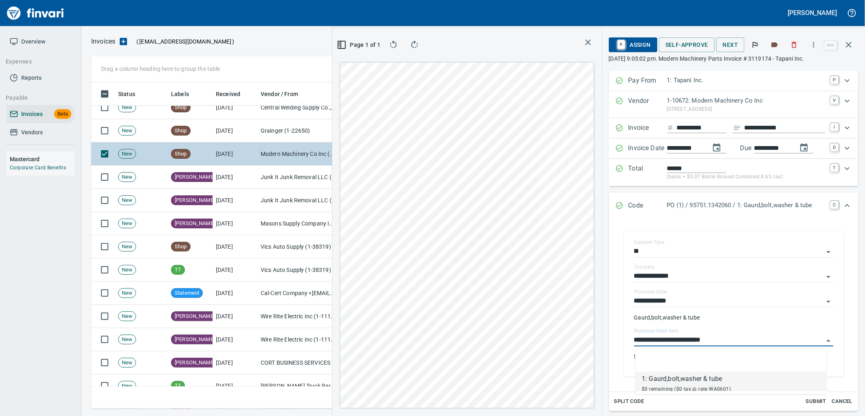
click at [209, 124] on td "Shop" at bounding box center [190, 130] width 45 height 23
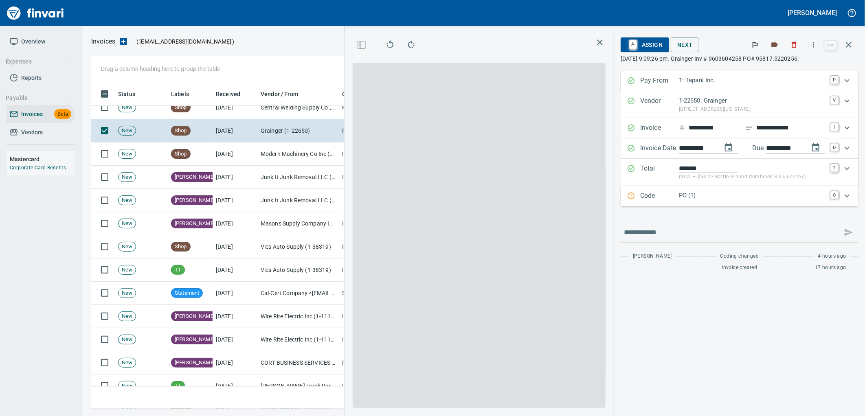
click at [669, 197] on p "Code" at bounding box center [659, 196] width 39 height 11
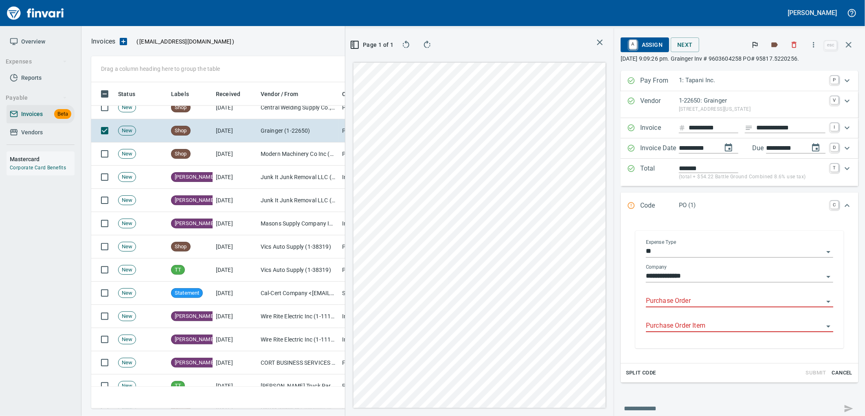
click at [657, 302] on input "Purchase Order" at bounding box center [735, 301] width 178 height 11
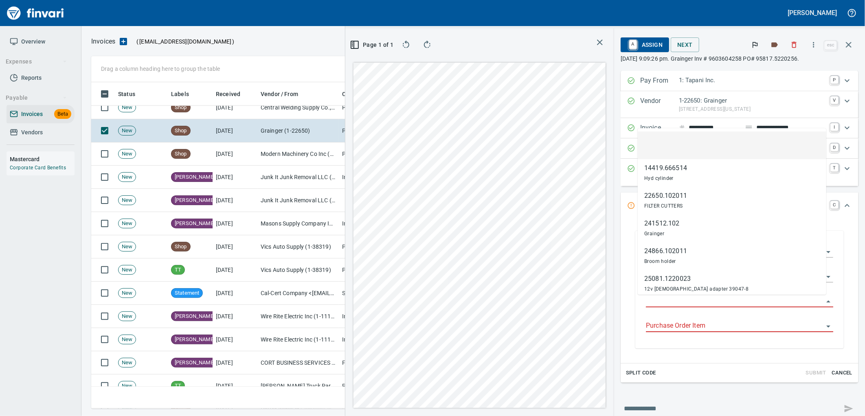
scroll to position [320, 547]
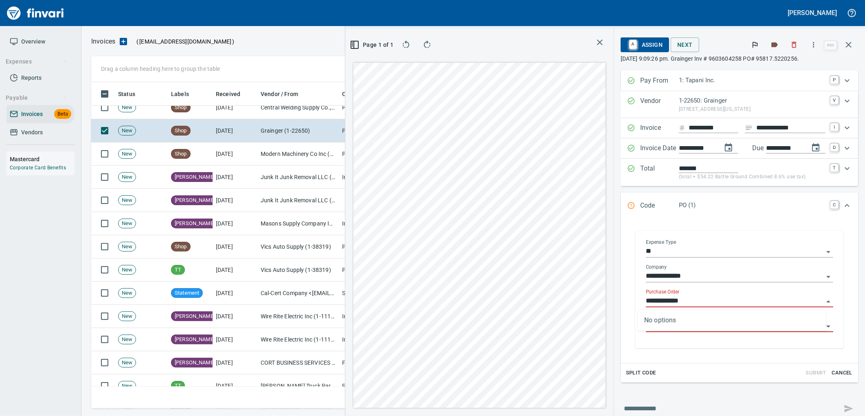
type input "**********"
click at [316, 118] on td "Central Welding Supply Co., Inc (1-23924)" at bounding box center [297, 107] width 81 height 23
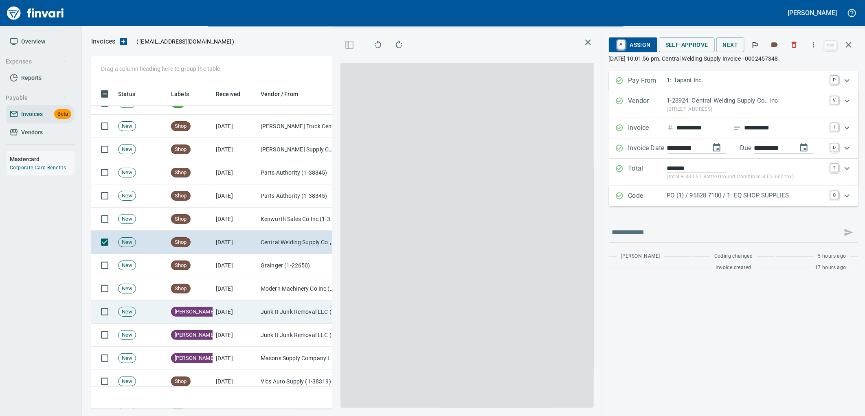
scroll to position [4338, 0]
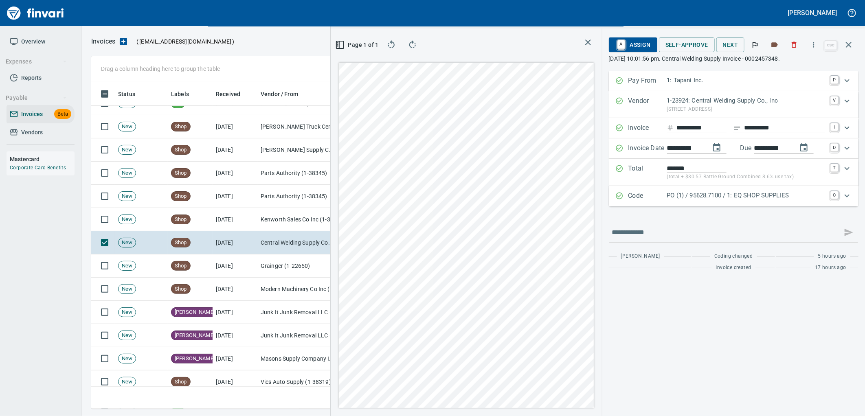
click at [784, 201] on div "PO (1) / 95628.7100 / 1: EQ SHOP SUPPLIES" at bounding box center [746, 196] width 158 height 11
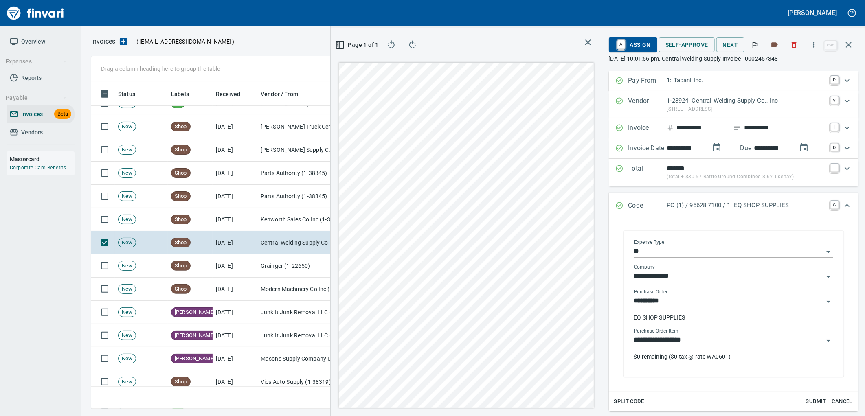
click at [740, 340] on input "**********" at bounding box center [728, 340] width 189 height 11
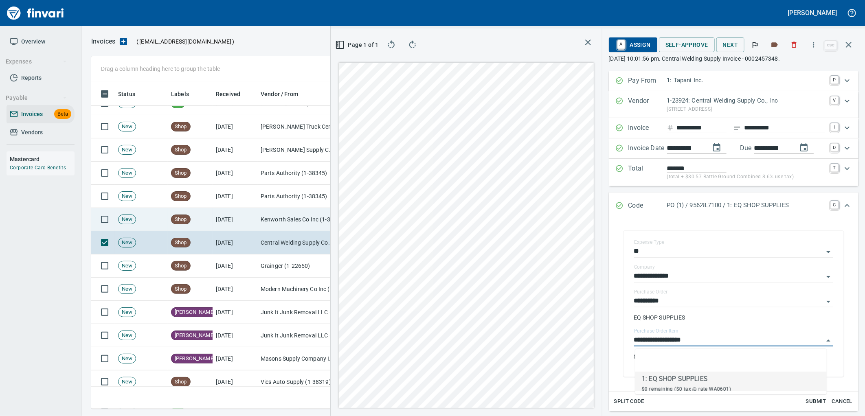
click at [278, 213] on td "Kenworth Sales Co Inc (1-38304)" at bounding box center [297, 219] width 81 height 23
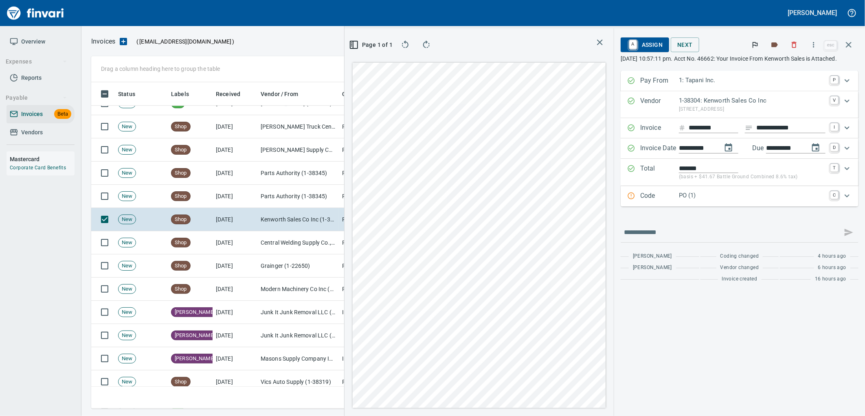
click at [658, 199] on p "Code" at bounding box center [659, 196] width 39 height 11
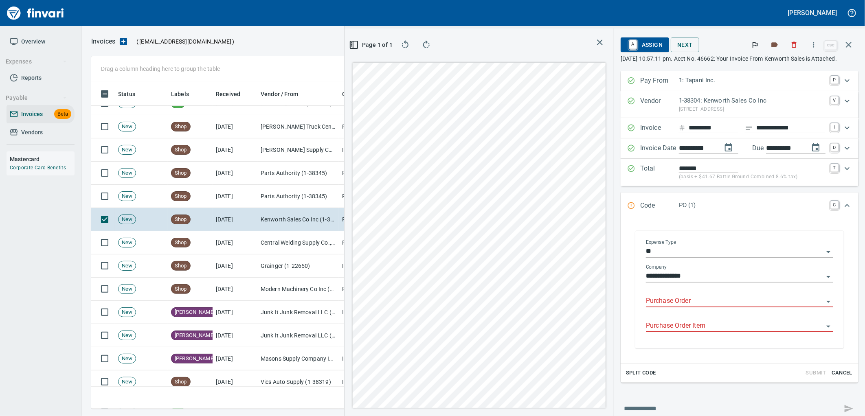
click at [665, 300] on input "Purchase Order" at bounding box center [735, 301] width 178 height 11
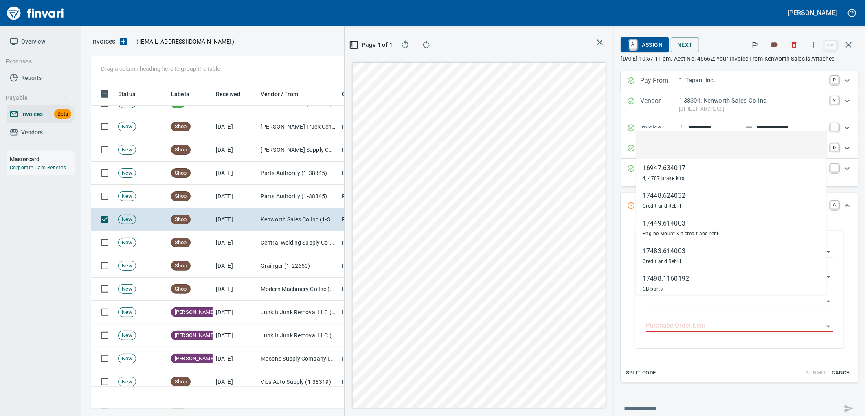
scroll to position [320, 547]
type input "**********"
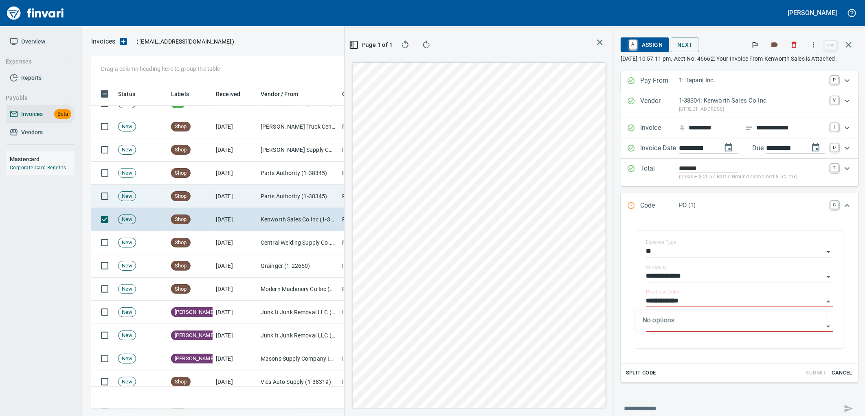
click at [211, 206] on td "Shop" at bounding box center [190, 196] width 45 height 23
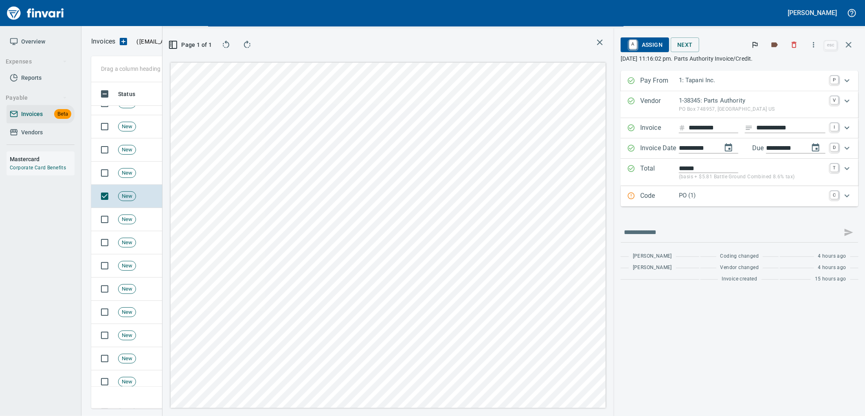
click at [721, 197] on p "PO (1)" at bounding box center [752, 195] width 147 height 9
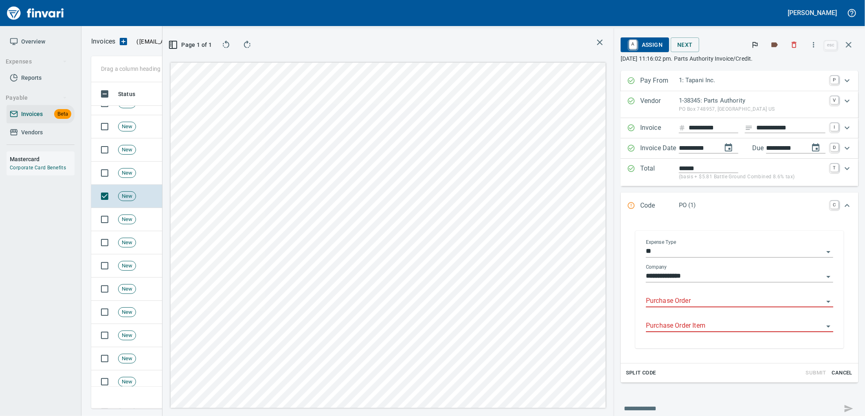
click at [682, 303] on input "Purchase Order" at bounding box center [735, 301] width 178 height 11
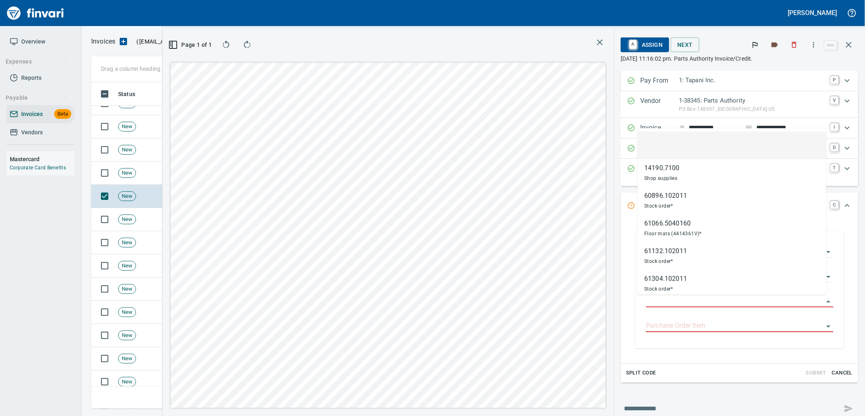
scroll to position [320, 547]
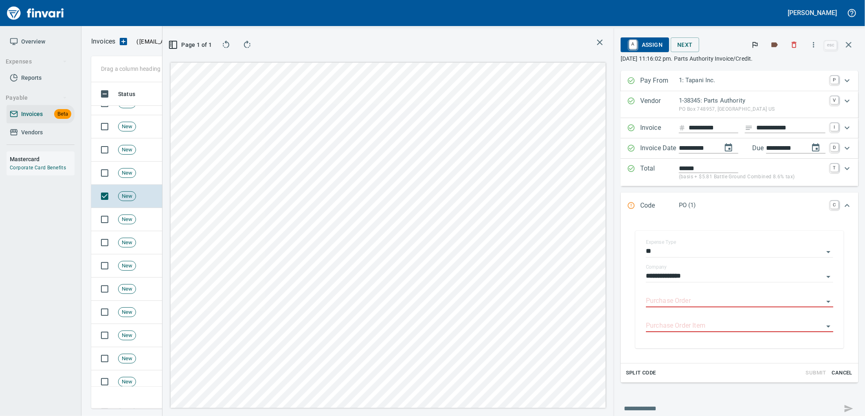
type input "**********"
click at [145, 173] on td "New" at bounding box center [141, 173] width 53 height 23
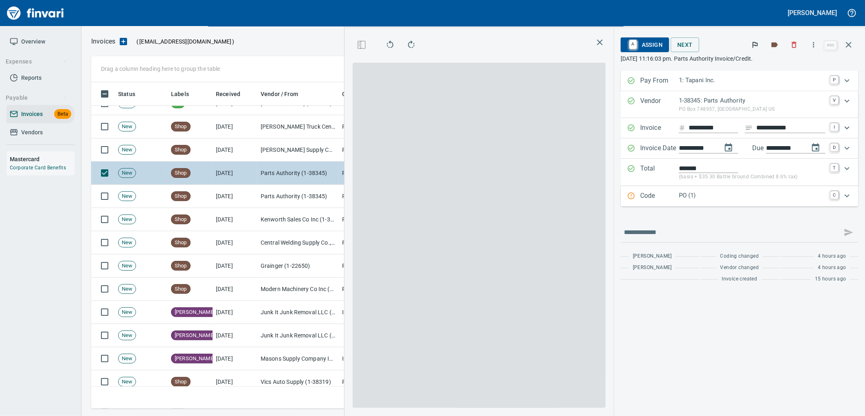
scroll to position [320, 547]
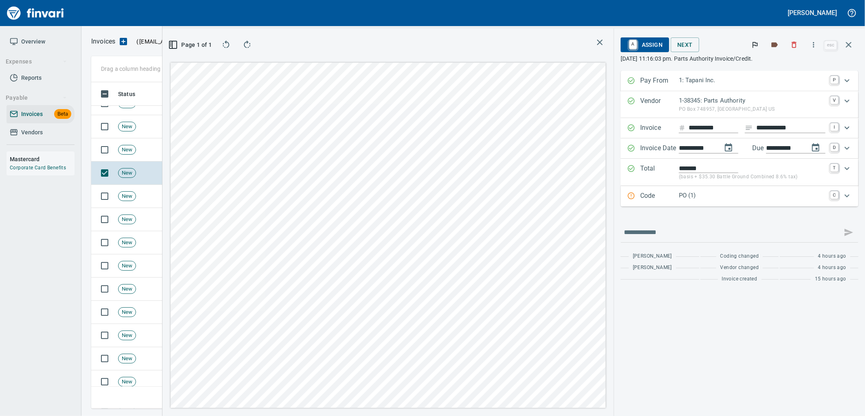
click at [733, 195] on p "PO (1)" at bounding box center [752, 195] width 147 height 9
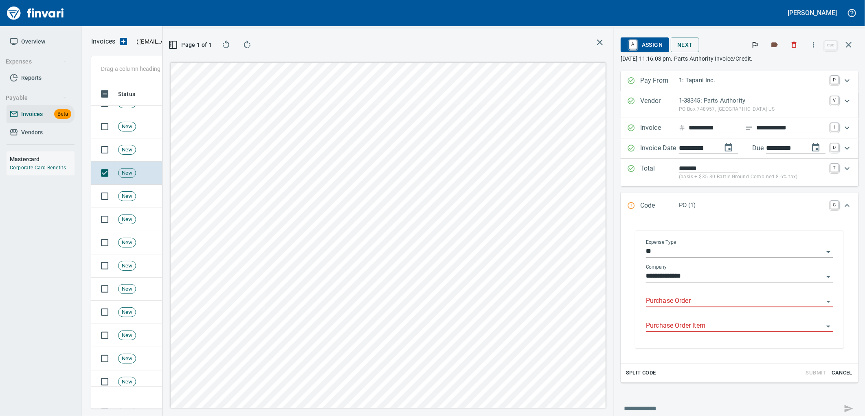
click at [691, 295] on div "Purchase Order" at bounding box center [739, 298] width 187 height 18
type input "**********"
click at [140, 152] on td "New" at bounding box center [141, 149] width 53 height 23
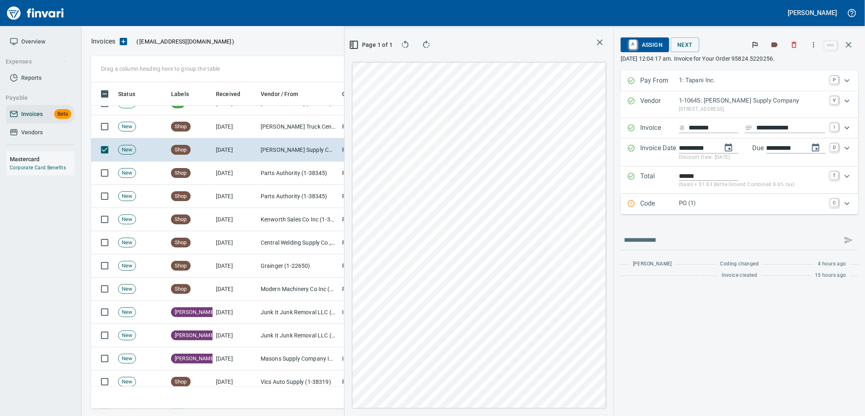
click at [730, 207] on p "PO (1)" at bounding box center [752, 203] width 147 height 9
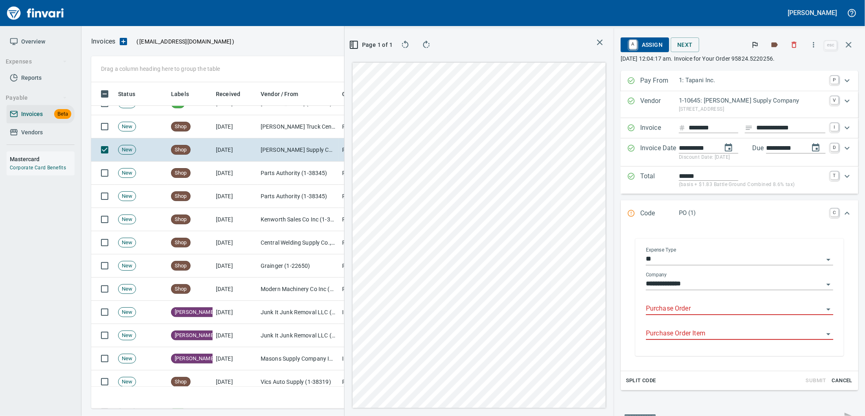
click at [676, 310] on input "Purchase Order" at bounding box center [735, 308] width 178 height 11
type input "**********"
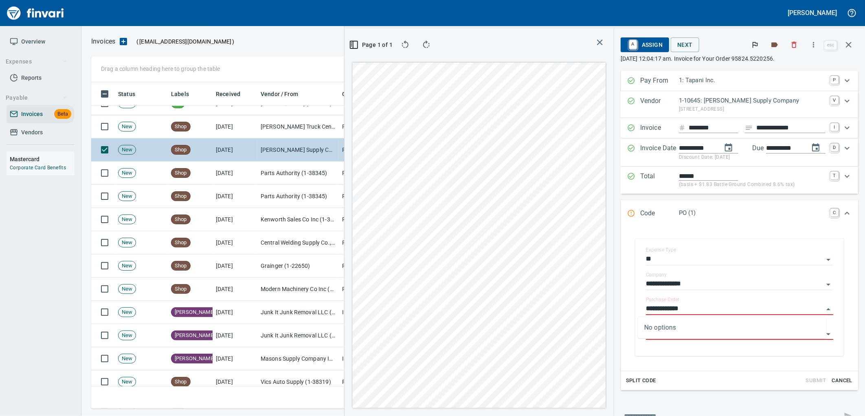
click at [213, 125] on td "[DATE]" at bounding box center [235, 126] width 45 height 23
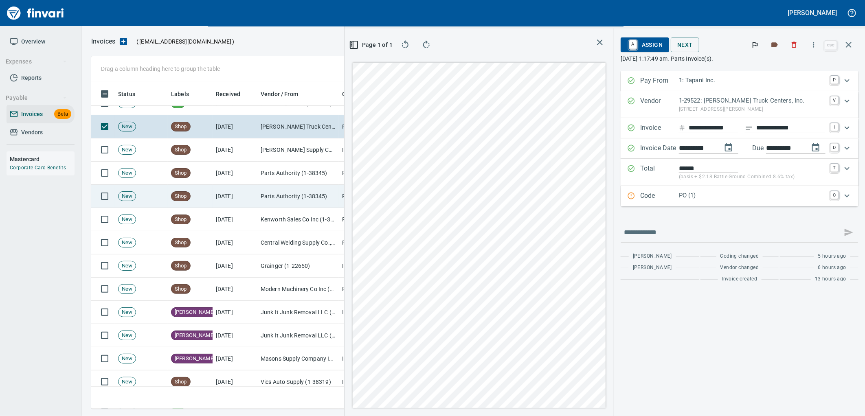
scroll to position [4292, 0]
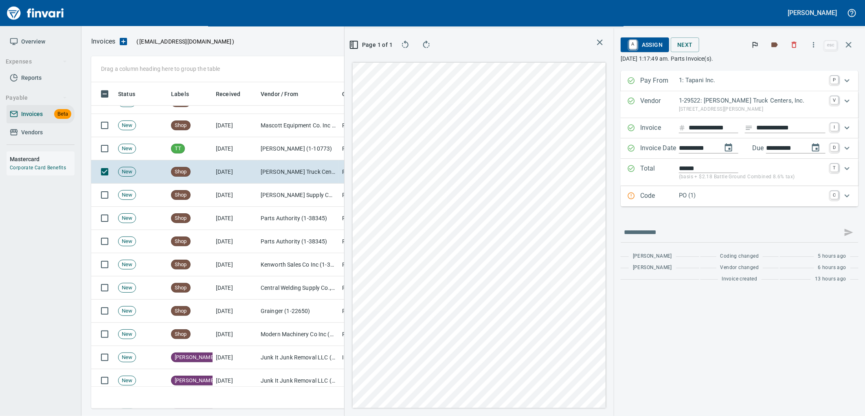
click at [684, 193] on p "PO (1)" at bounding box center [752, 195] width 147 height 9
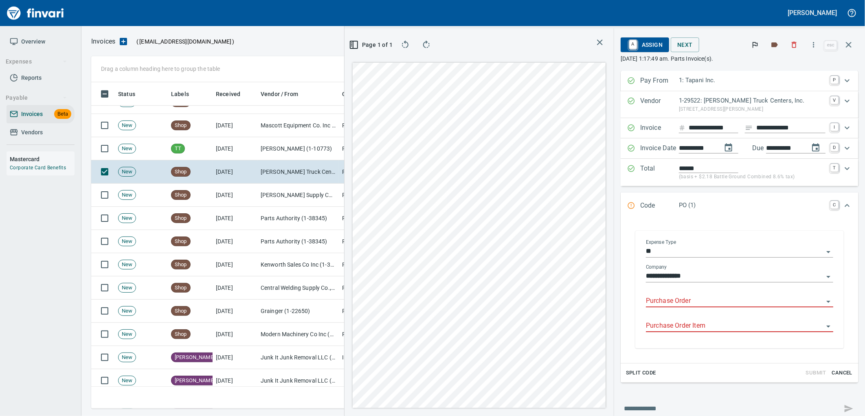
click at [685, 300] on input "Purchase Order" at bounding box center [735, 301] width 178 height 11
click at [658, 300] on input "**********" at bounding box center [735, 301] width 178 height 11
click at [656, 300] on input "**********" at bounding box center [735, 301] width 178 height 11
type input "**********"
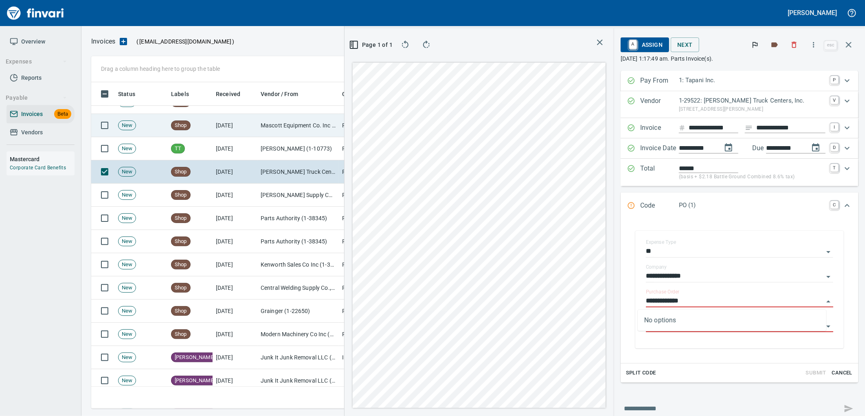
click at [265, 127] on td "Mascott Equipment Co. Inc (1-10630)" at bounding box center [297, 125] width 81 height 23
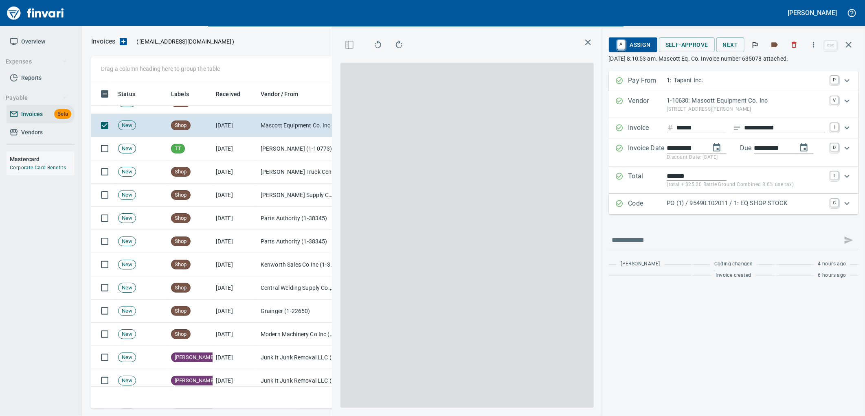
click at [727, 202] on p "PO (1) / 95490.102011 / 1: EQ SHOP STOCK" at bounding box center [746, 203] width 158 height 9
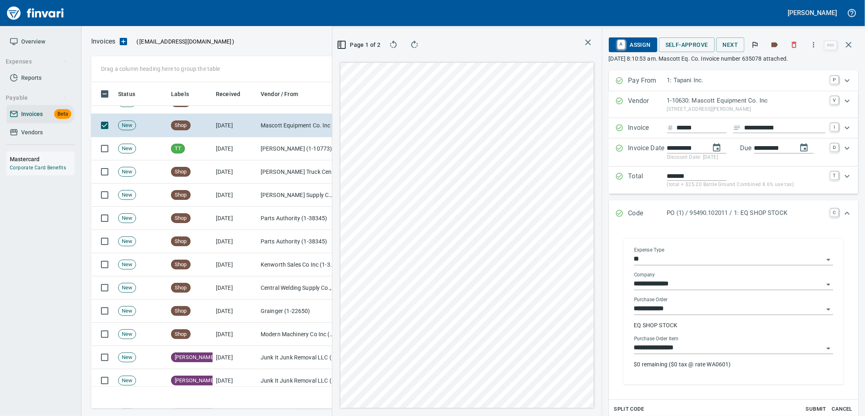
click at [697, 349] on input "**********" at bounding box center [728, 347] width 189 height 11
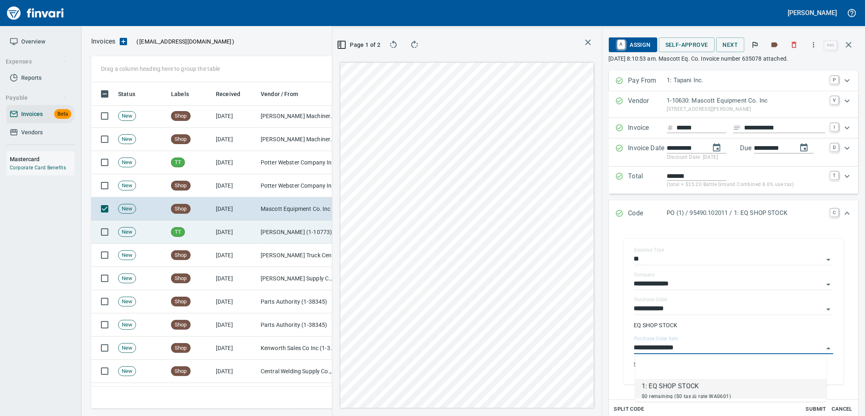
scroll to position [4202, 0]
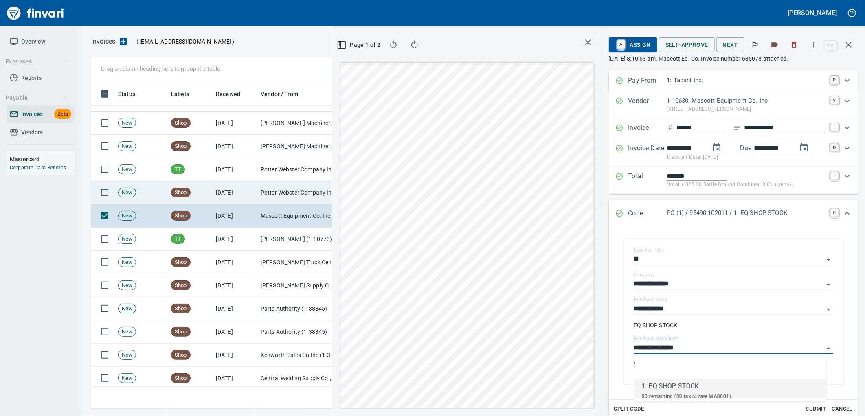
click at [291, 190] on td "Potter Webster Company Inc (1-10818)" at bounding box center [297, 192] width 81 height 23
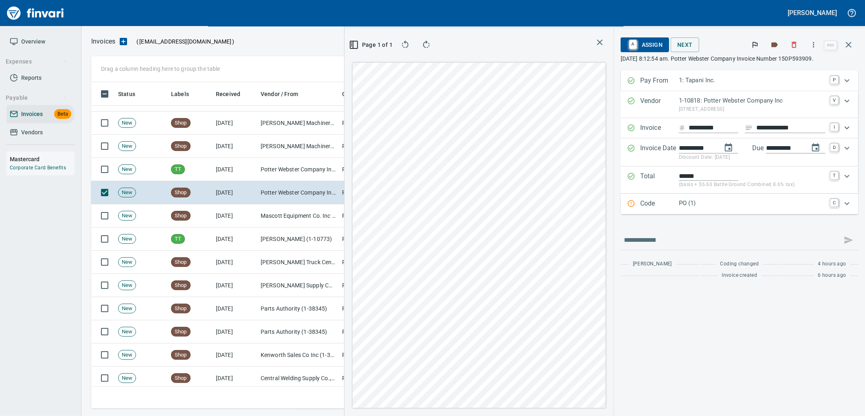
click at [734, 208] on p "PO (1)" at bounding box center [752, 203] width 147 height 9
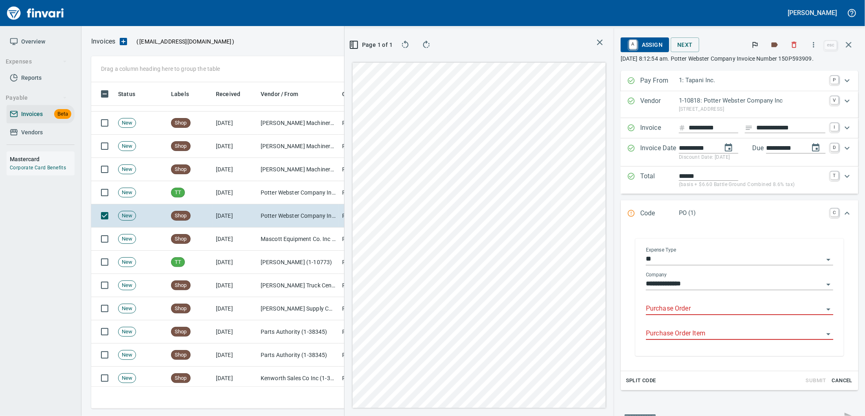
click at [698, 310] on input "Purchase Order" at bounding box center [735, 308] width 178 height 11
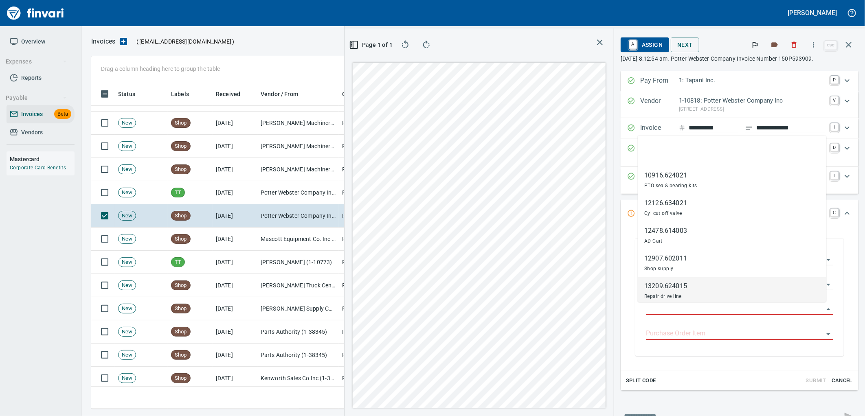
scroll to position [320, 547]
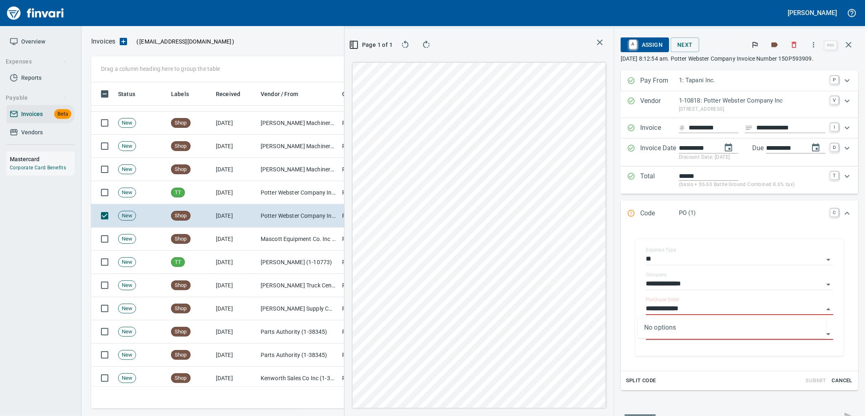
type input "**********"
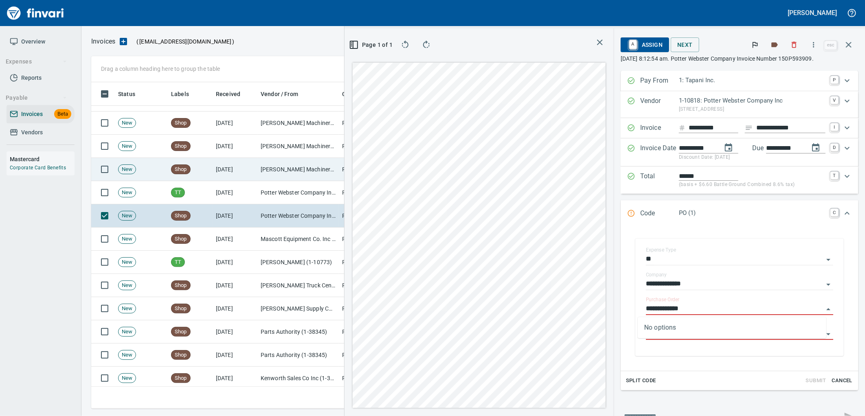
click at [292, 174] on td "[PERSON_NAME] Machinery Co (1-10794)" at bounding box center [297, 169] width 81 height 23
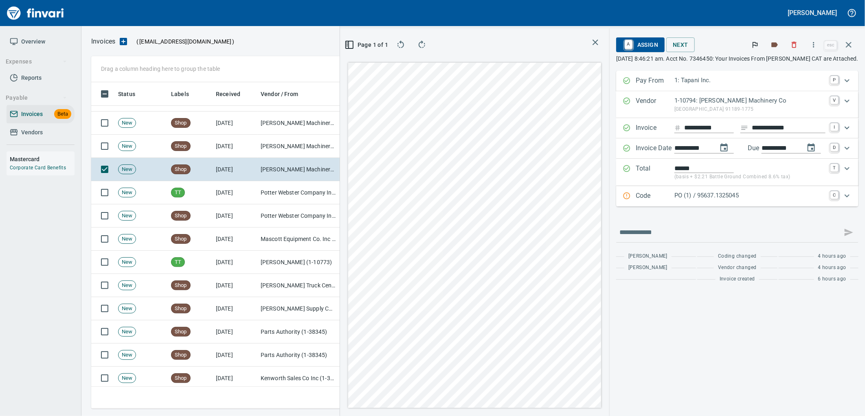
click at [739, 196] on p "PO (1) / 95637.1325045" at bounding box center [749, 195] width 151 height 9
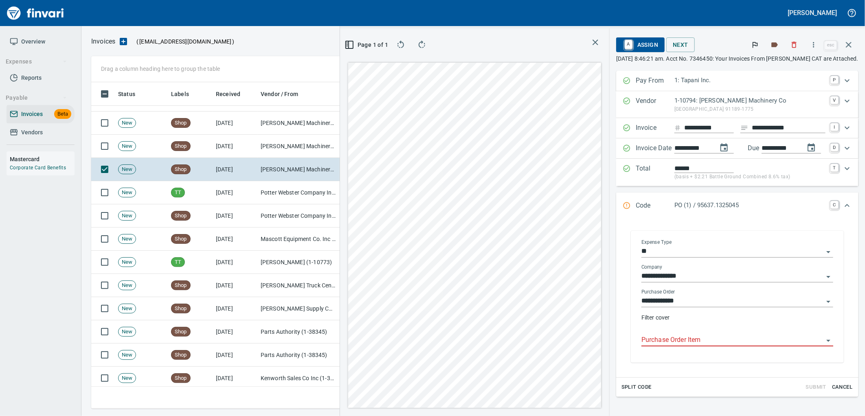
click at [673, 340] on input "Purchase Order Item" at bounding box center [732, 340] width 182 height 11
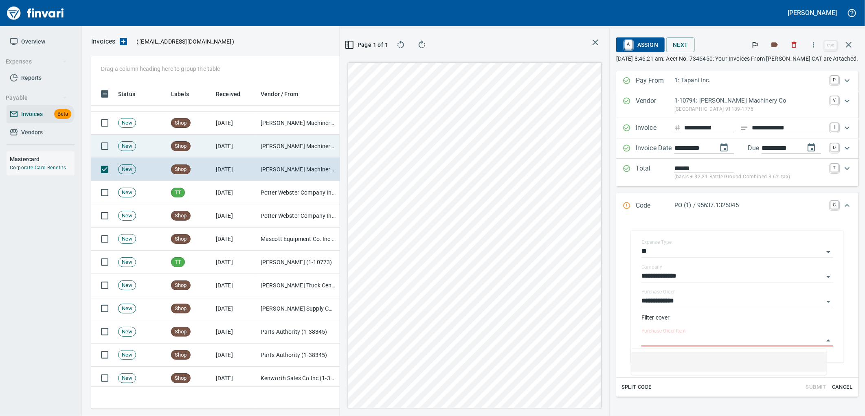
click at [256, 147] on td "[DATE]" at bounding box center [235, 146] width 45 height 23
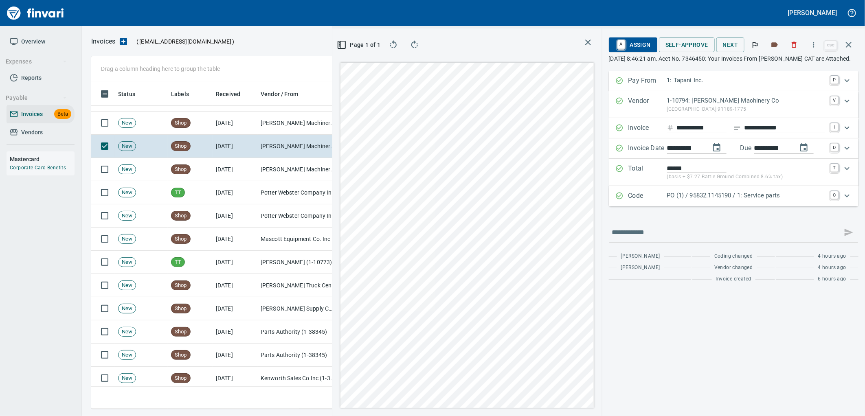
click at [668, 193] on p "PO (1) / 95832.1145190 / 1: Service parts" at bounding box center [746, 195] width 158 height 9
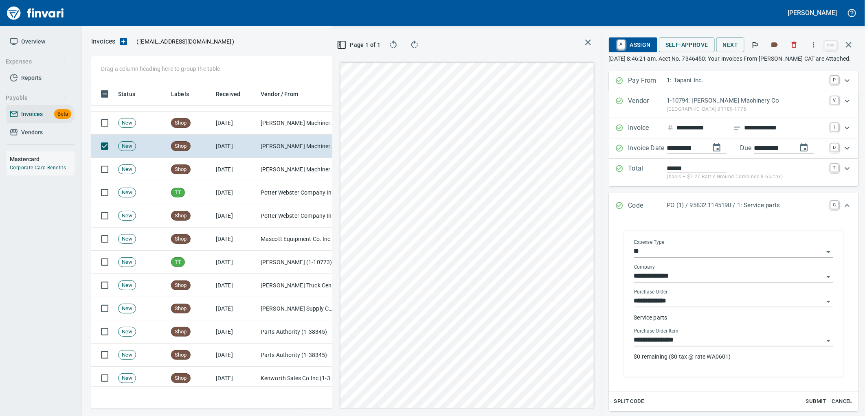
click at [683, 335] on div "**********" at bounding box center [733, 337] width 199 height 18
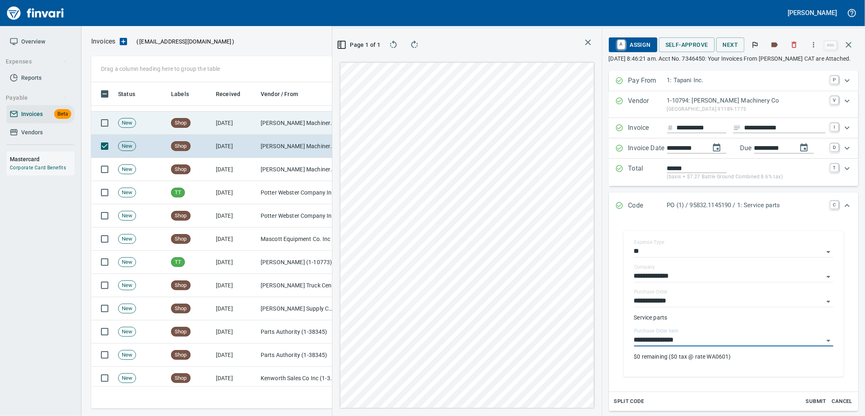
click at [267, 131] on td "[PERSON_NAME] Machinery Co (1-10794)" at bounding box center [297, 123] width 81 height 23
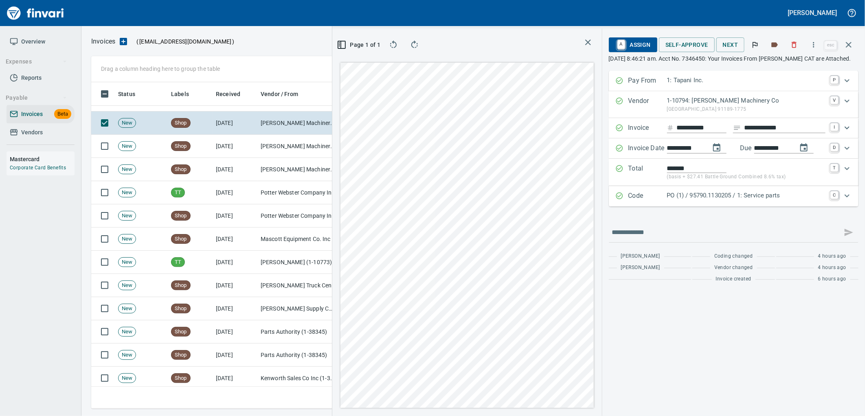
click at [707, 193] on p "PO (1) / 95790.1130205 / 1: Service parts" at bounding box center [746, 195] width 158 height 9
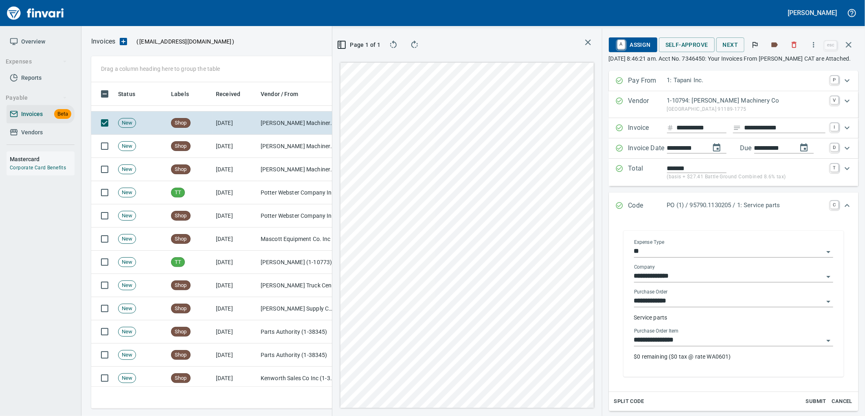
click at [693, 338] on input "**********" at bounding box center [728, 340] width 189 height 11
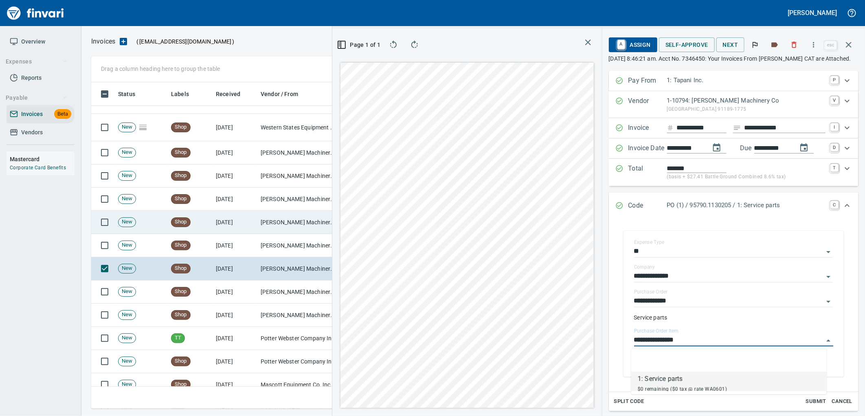
scroll to position [4066, 0]
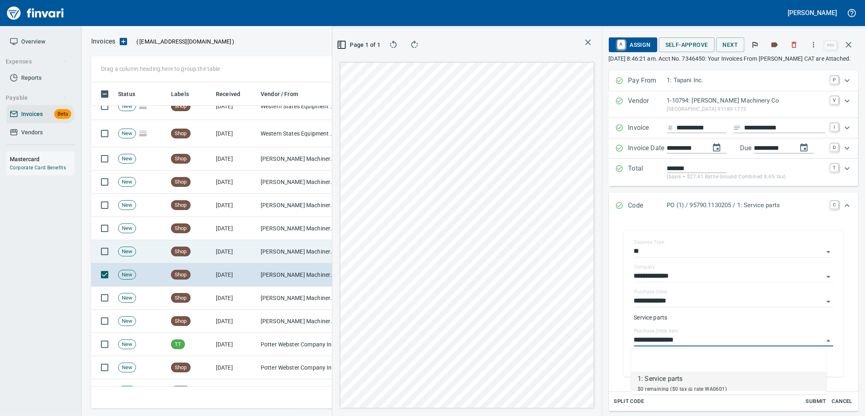
click at [237, 261] on td "[DATE]" at bounding box center [235, 251] width 45 height 23
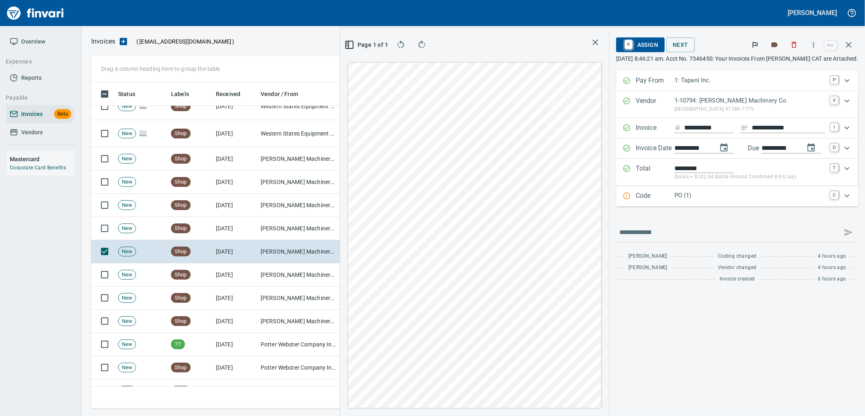
click at [710, 194] on p "PO (1)" at bounding box center [749, 195] width 151 height 9
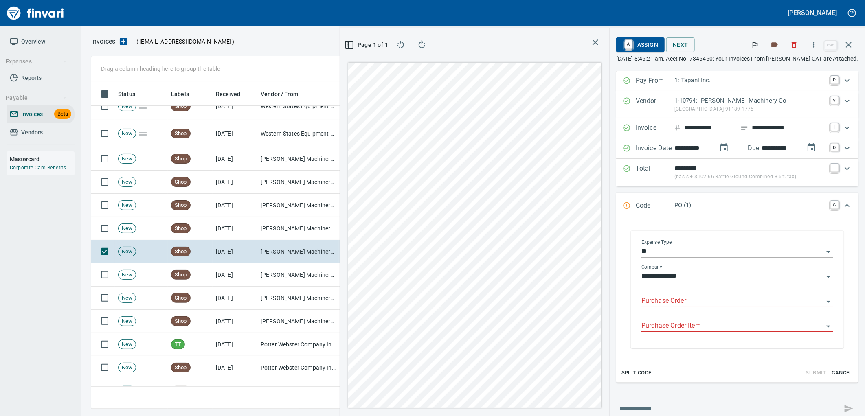
click at [677, 300] on input "Purchase Order" at bounding box center [732, 301] width 182 height 11
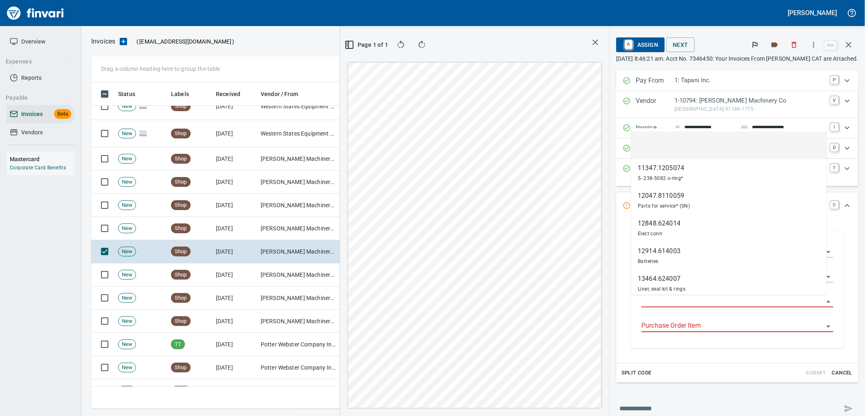
scroll to position [320, 547]
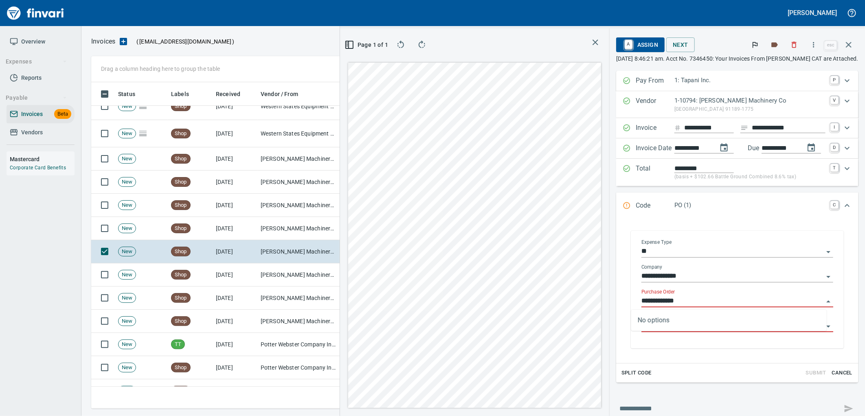
type input "**********"
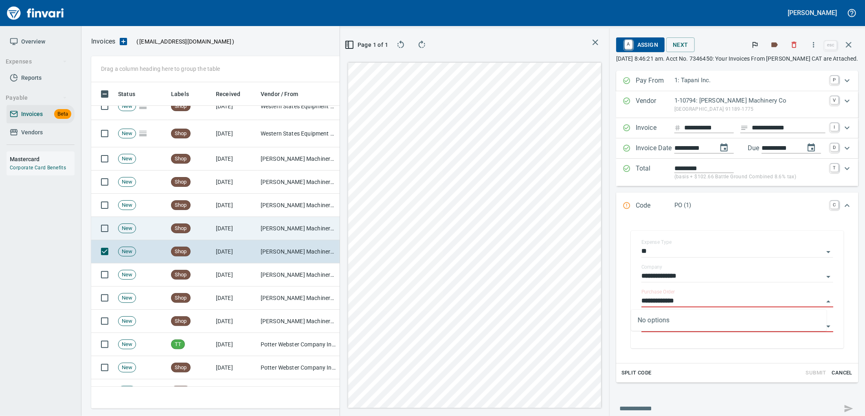
click at [251, 224] on td "[DATE]" at bounding box center [235, 228] width 45 height 23
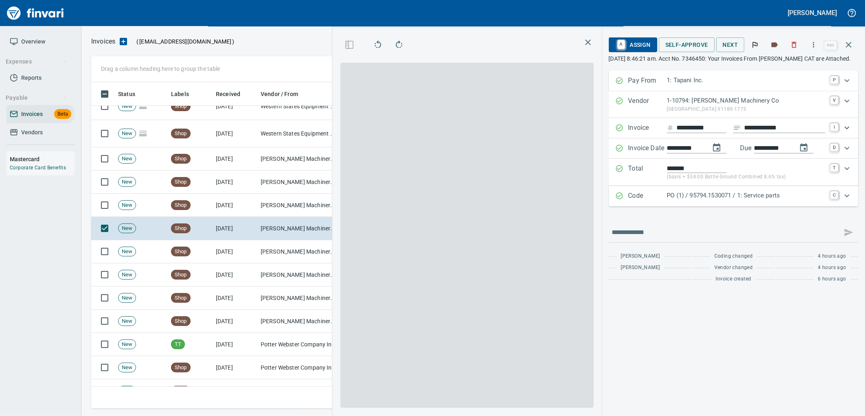
click at [732, 193] on p "PO (1) / 95794.1530071 / 1: Service parts" at bounding box center [746, 195] width 158 height 9
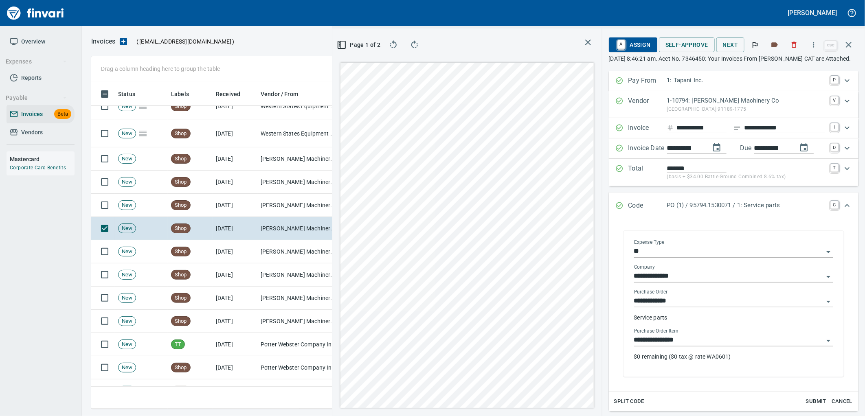
click at [685, 337] on input "**********" at bounding box center [728, 340] width 189 height 11
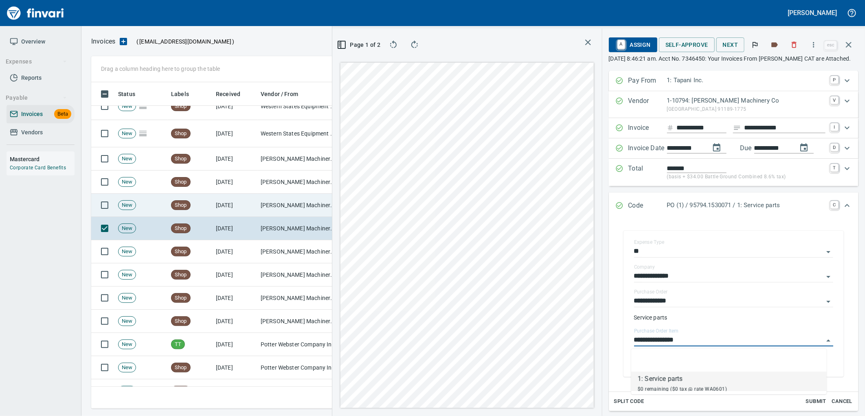
click at [190, 213] on td "Shop" at bounding box center [190, 205] width 45 height 23
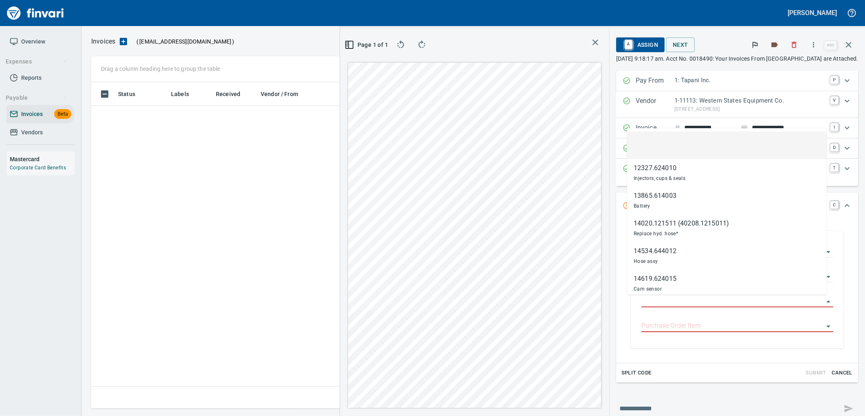
scroll to position [320, 547]
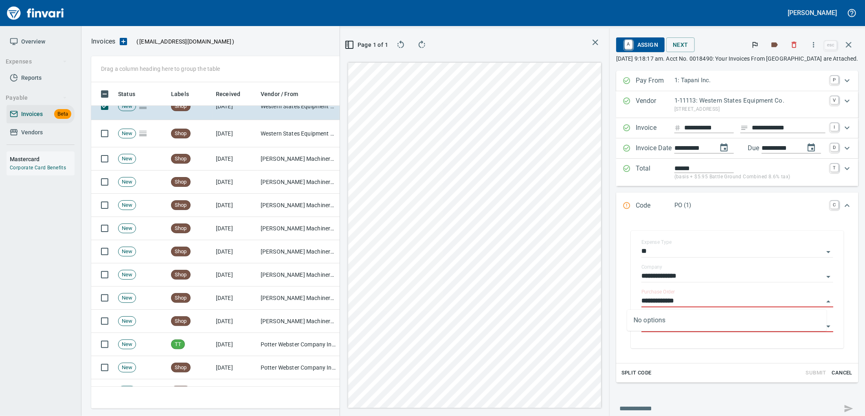
type input "**********"
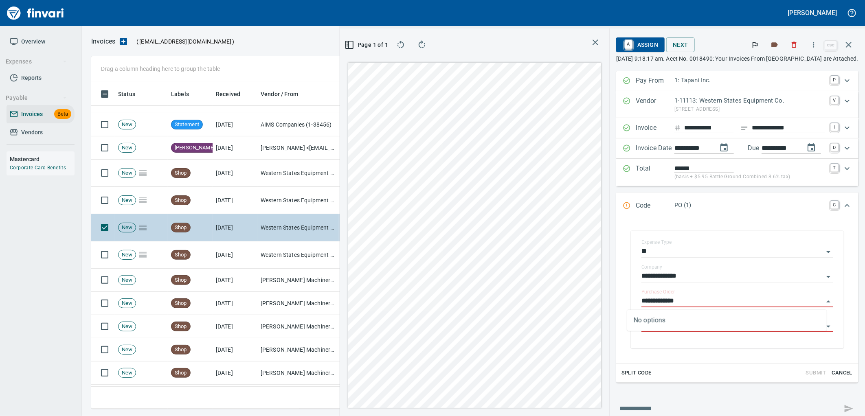
scroll to position [3931, 0]
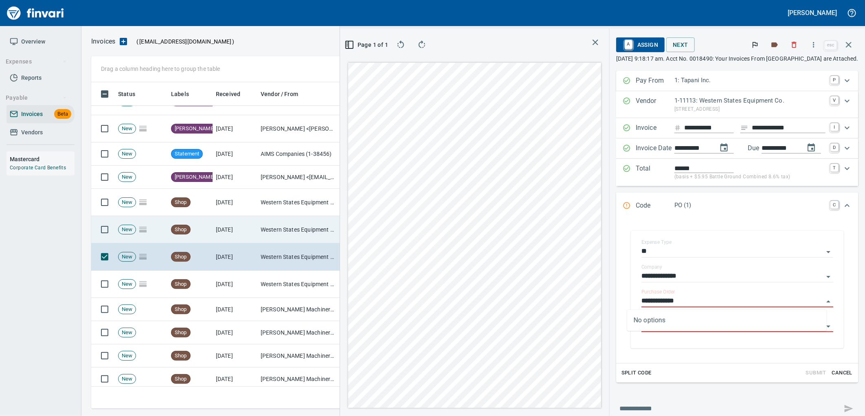
click at [288, 226] on td "Western States Equipment Co. (1-11113)" at bounding box center [297, 229] width 81 height 27
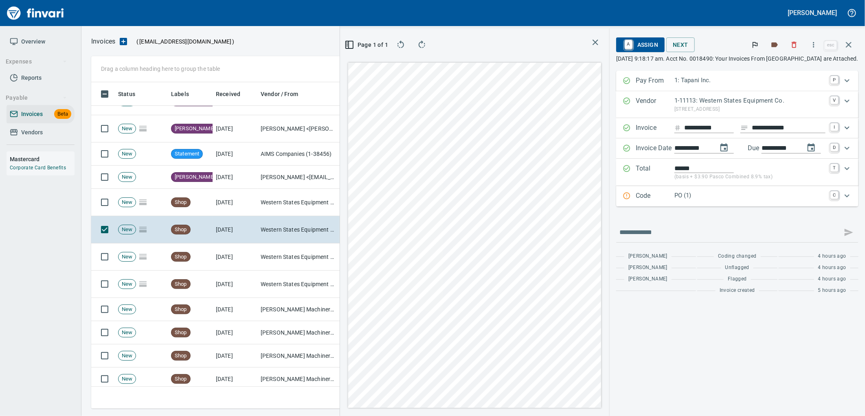
click at [719, 198] on p "PO (1)" at bounding box center [749, 195] width 151 height 9
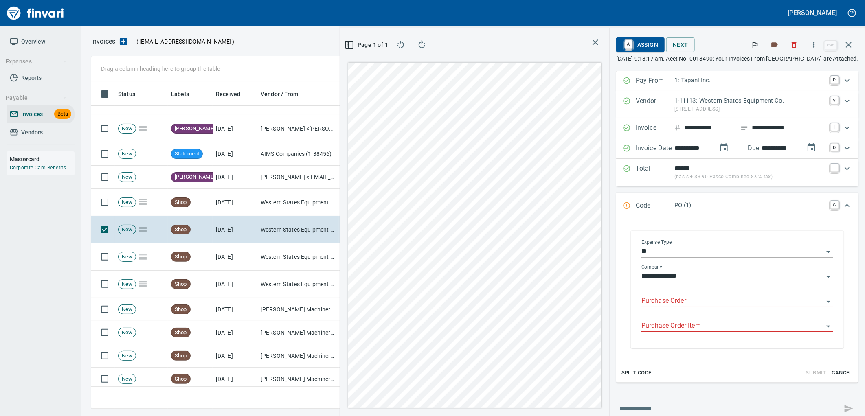
click at [679, 302] on input "Purchase Order" at bounding box center [732, 301] width 182 height 11
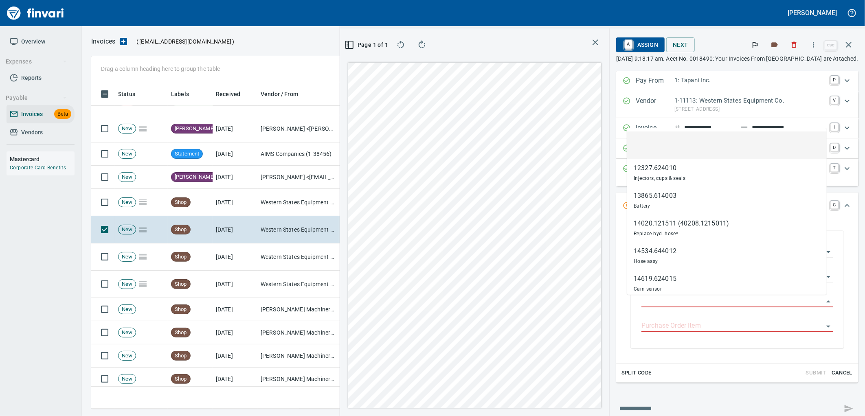
scroll to position [320, 547]
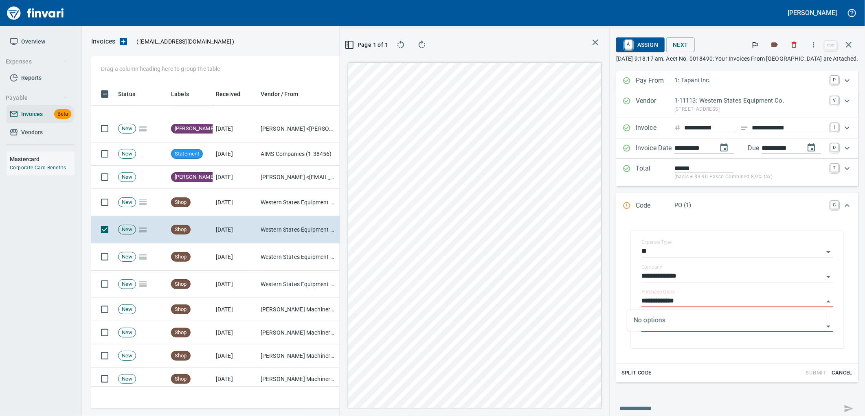
type input "**********"
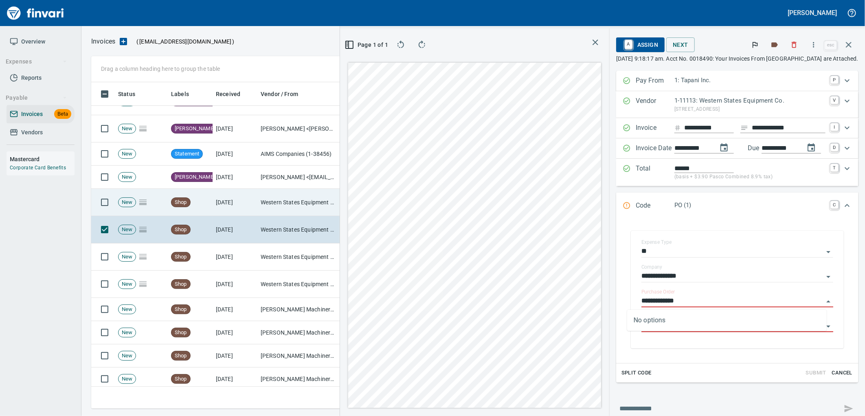
click at [266, 197] on td "Western States Equipment Co. (1-11113)" at bounding box center [297, 202] width 81 height 27
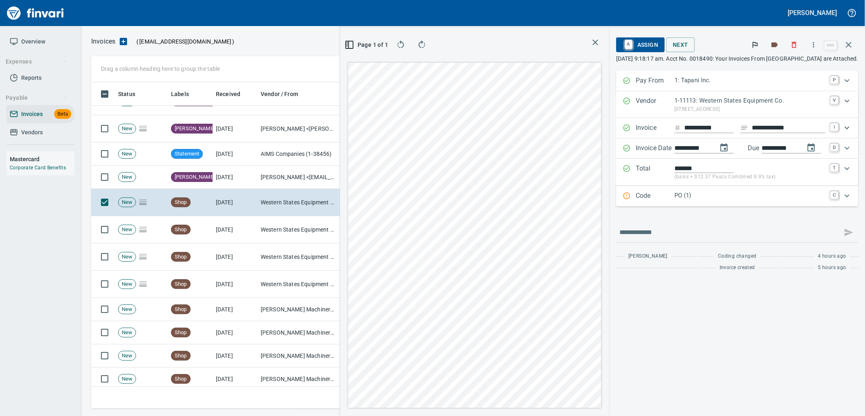
click at [674, 199] on p "PO (1)" at bounding box center [749, 195] width 151 height 9
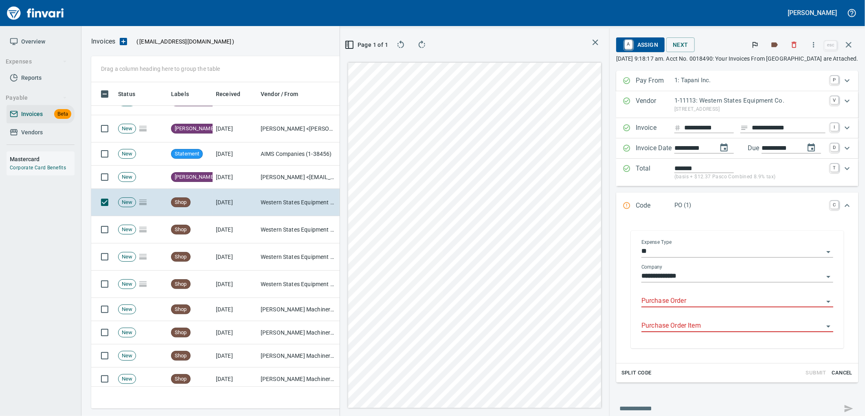
click at [653, 300] on input "Purchase Order" at bounding box center [732, 301] width 182 height 11
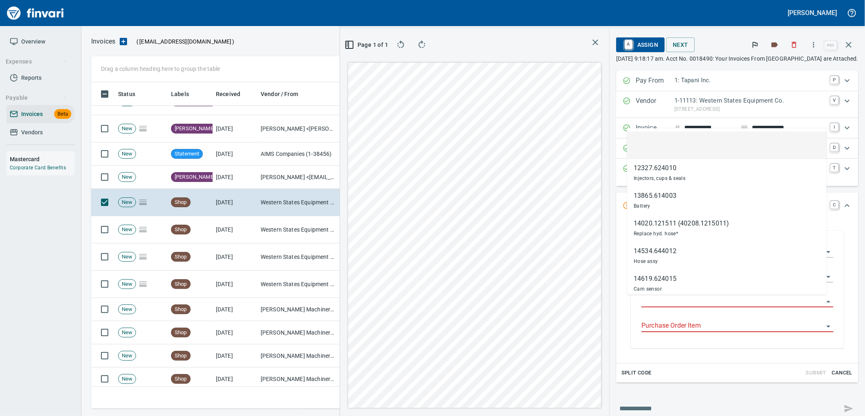
scroll to position [320, 547]
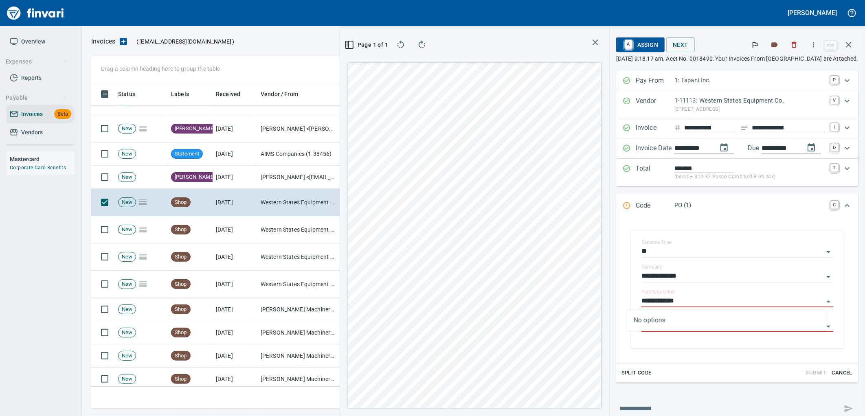
type input "**********"
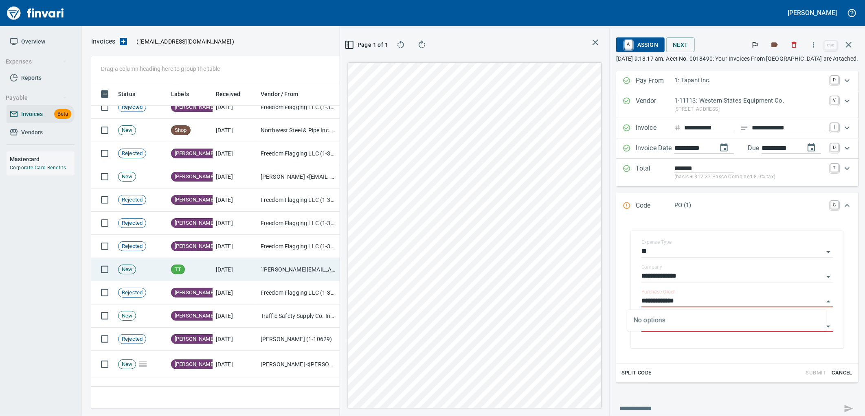
scroll to position [3614, 0]
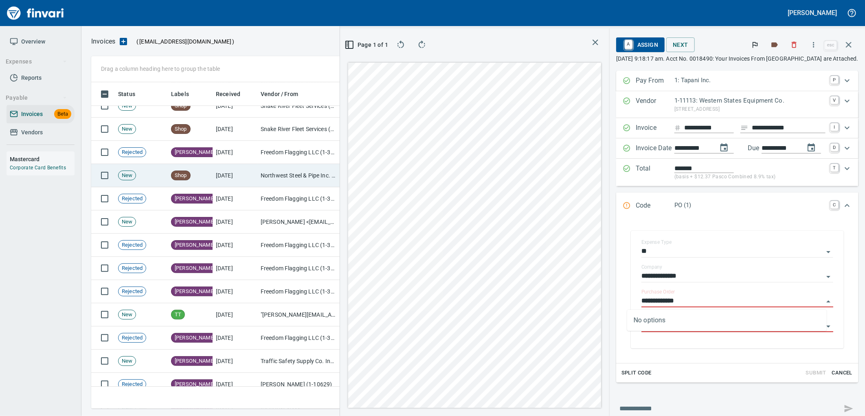
click at [246, 181] on td "8/12/2025" at bounding box center [235, 175] width 45 height 23
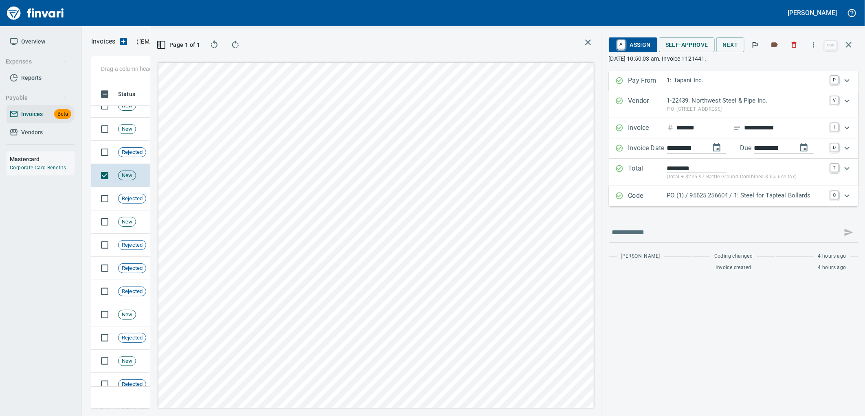
click at [755, 199] on p "PO (1) / 95625.256604 / 1: Steel for Tapteal Bollards" at bounding box center [746, 195] width 158 height 9
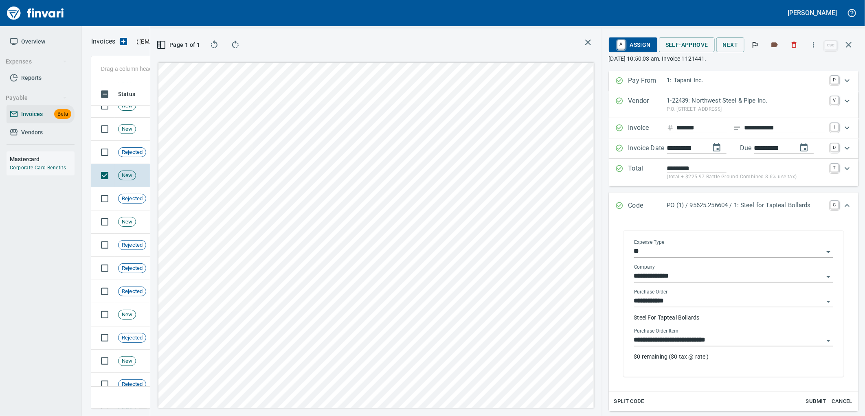
click at [705, 340] on input "**********" at bounding box center [728, 340] width 189 height 11
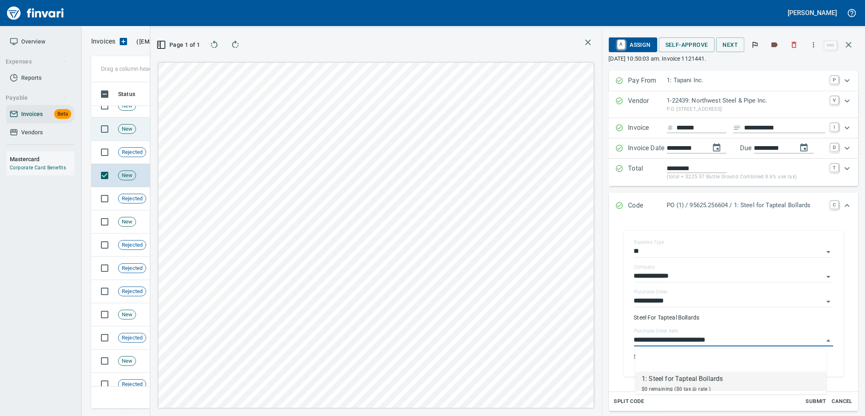
drag, startPoint x: 147, startPoint y: 131, endPoint x: 147, endPoint y: 136, distance: 5.3
click at [147, 131] on td "New" at bounding box center [141, 129] width 53 height 23
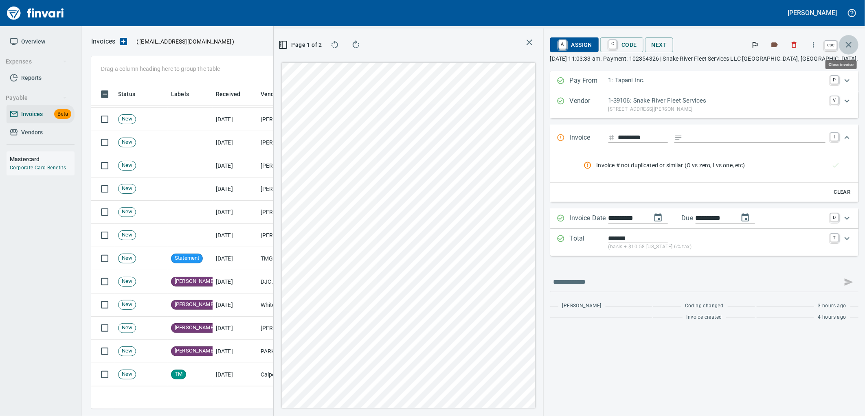
scroll to position [320, 547]
click at [850, 49] on icon "button" at bounding box center [849, 45] width 10 height 10
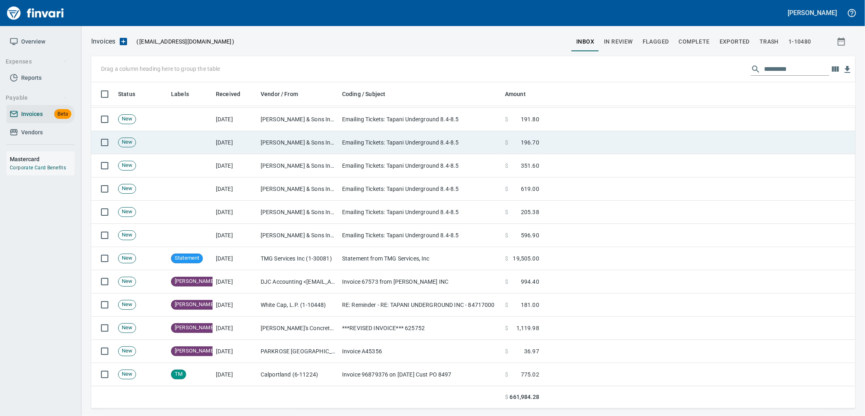
scroll to position [320, 750]
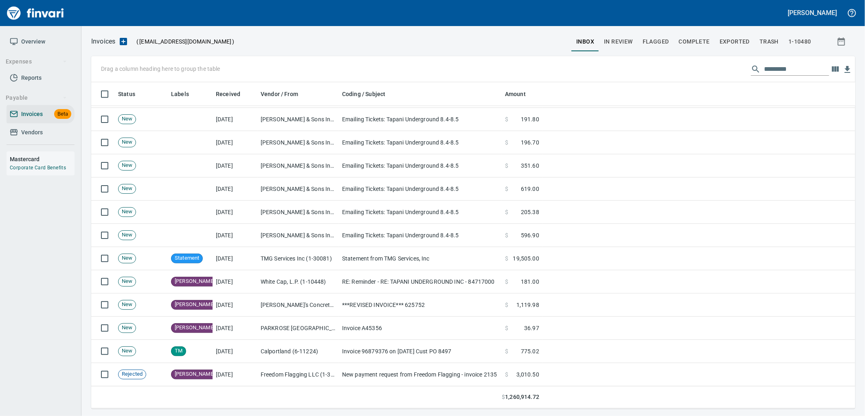
click at [784, 70] on input "text" at bounding box center [796, 69] width 65 height 13
click at [610, 37] on span "In Review" at bounding box center [618, 42] width 29 height 10
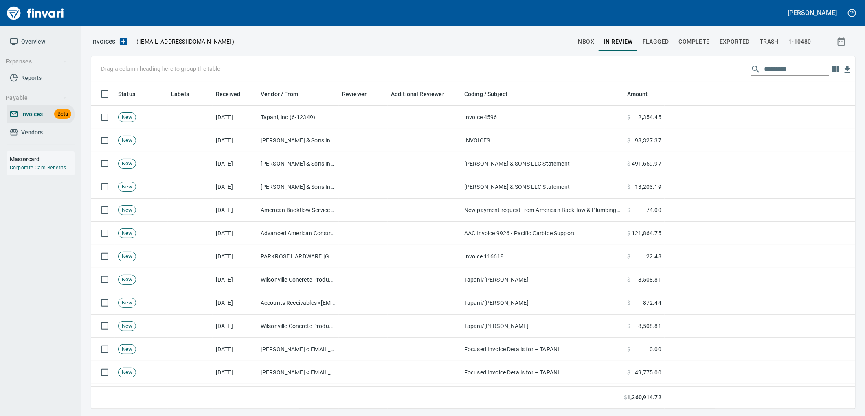
scroll to position [320, 750]
click at [791, 70] on input "text" at bounding box center [796, 69] width 65 height 13
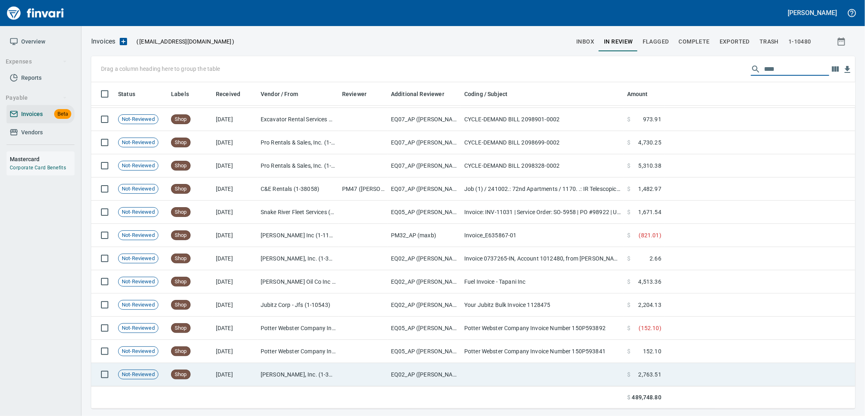
scroll to position [723, 0]
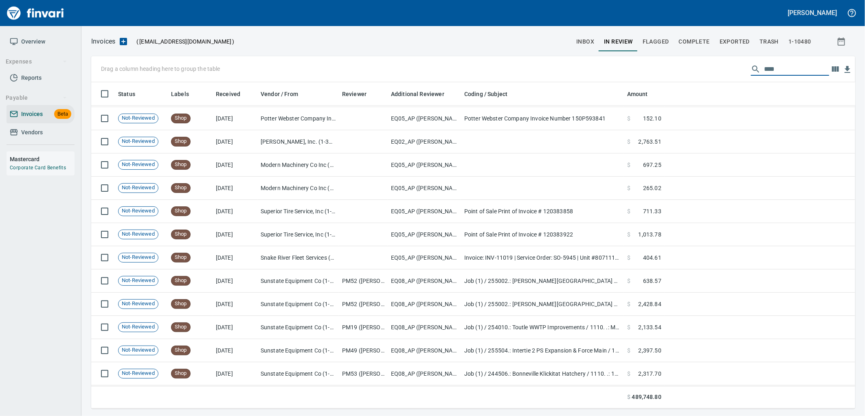
type input "****"
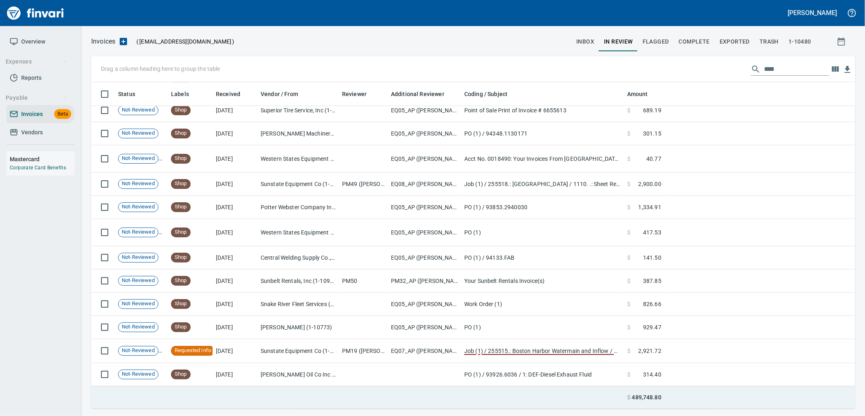
scroll to position [7080, 0]
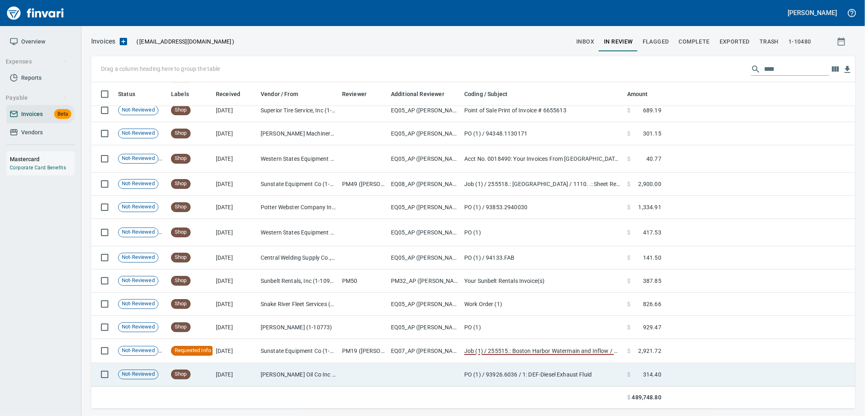
click at [262, 377] on td "[PERSON_NAME] Oil Co Inc (1-38025)" at bounding box center [297, 374] width 81 height 23
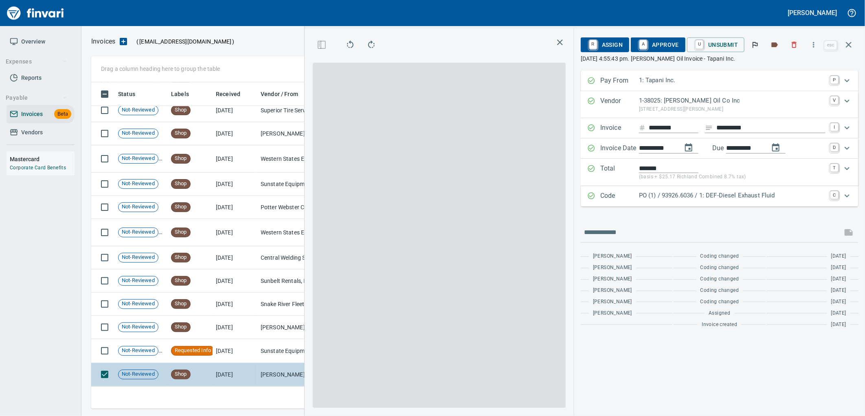
scroll to position [7087, 0]
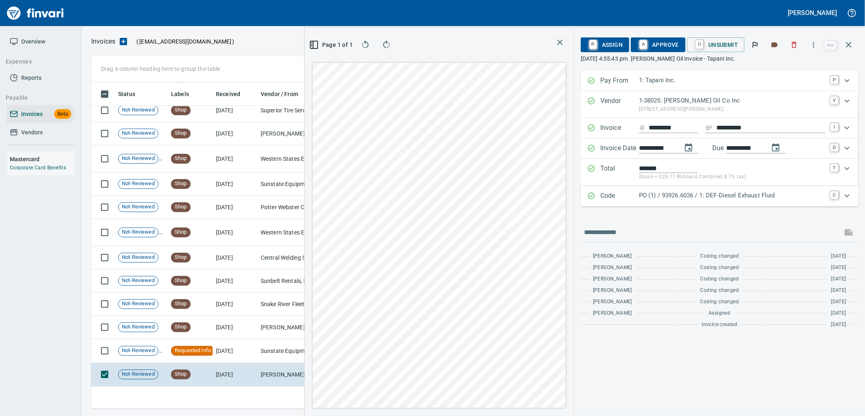
click at [692, 198] on p "PO (1) / 93926.6036 / 1: DEF-Diesel Exhaust Fluid" at bounding box center [732, 195] width 186 height 9
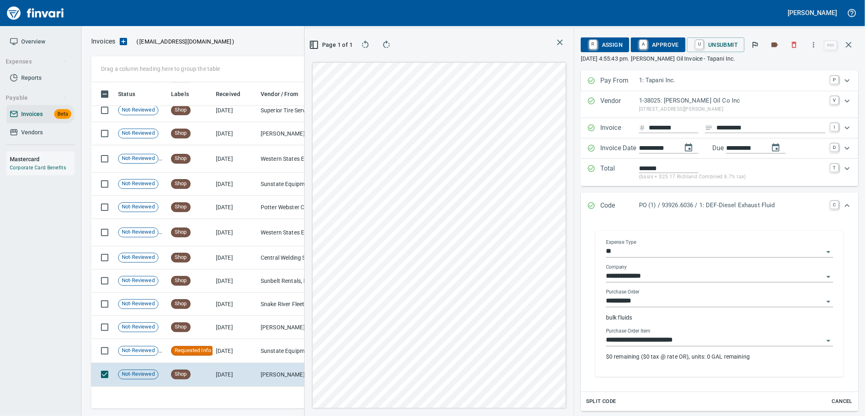
click at [706, 344] on input "**********" at bounding box center [714, 340] width 217 height 11
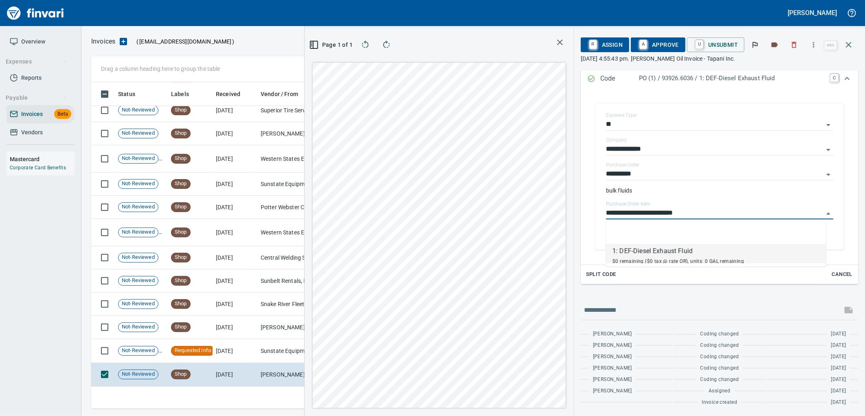
scroll to position [313, 547]
click at [683, 299] on div "**********" at bounding box center [720, 177] width 278 height 466
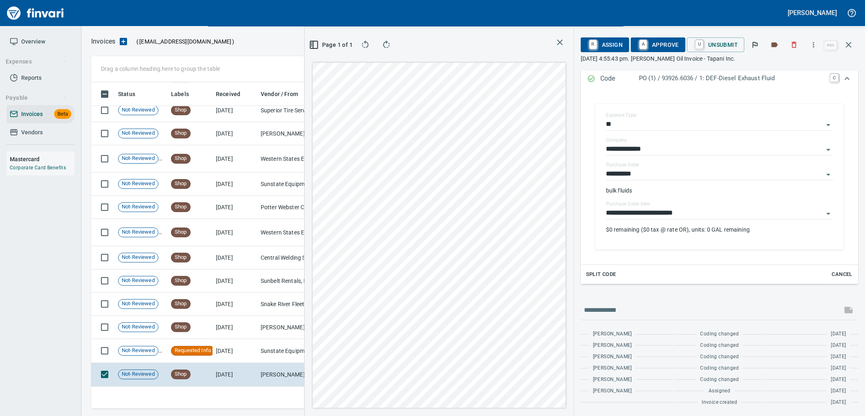
click at [615, 41] on span "R Assign" at bounding box center [604, 45] width 35 height 14
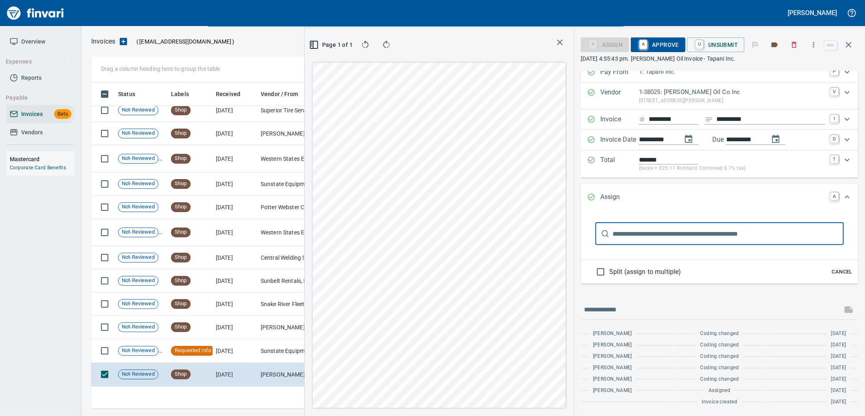
scroll to position [9, 0]
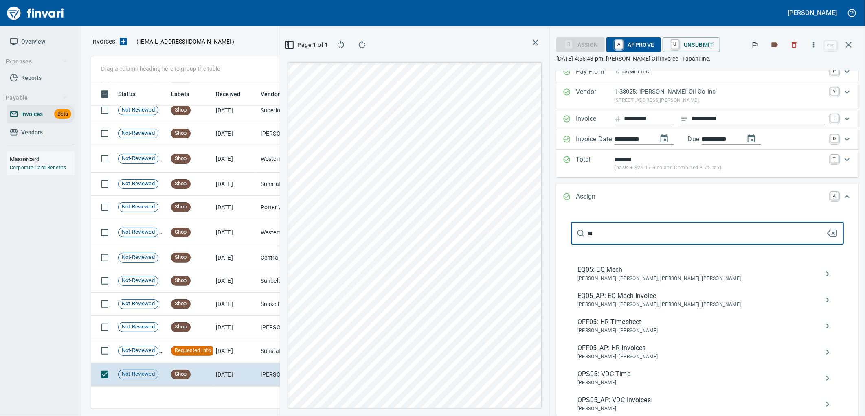
type input "**"
click at [640, 306] on span "Caroline Sarkinen, Cindy Hughes, Linzy Sanders, Robert Kaarto" at bounding box center [700, 305] width 247 height 8
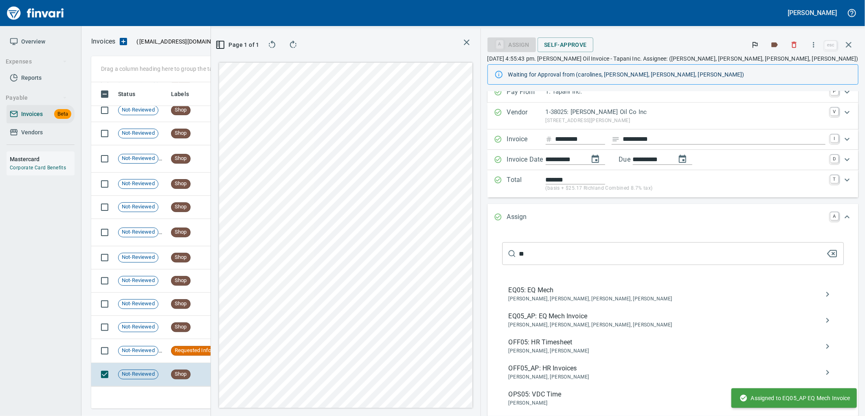
scroll to position [0, 0]
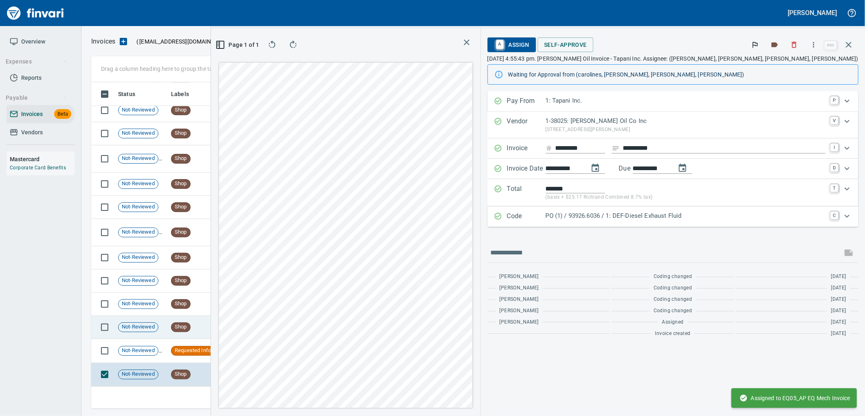
click at [290, 320] on td "Pape Kenworth (1-10773)" at bounding box center [297, 327] width 81 height 23
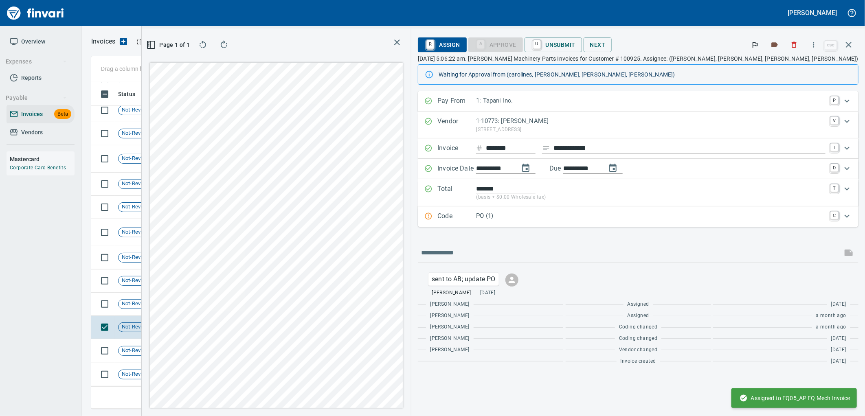
click at [641, 215] on p "PO (1)" at bounding box center [650, 215] width 349 height 9
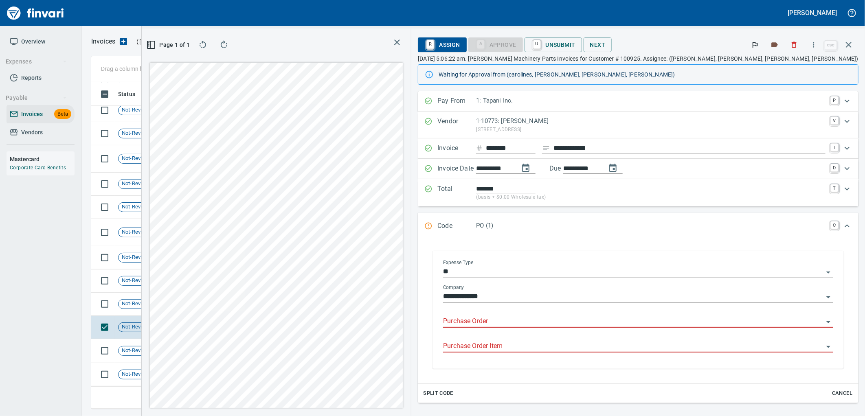
click at [611, 321] on input "Purchase Order" at bounding box center [633, 321] width 380 height 11
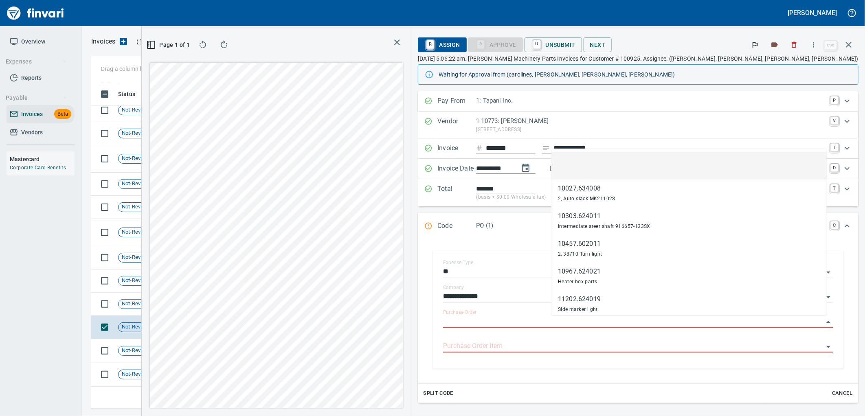
scroll to position [313, 547]
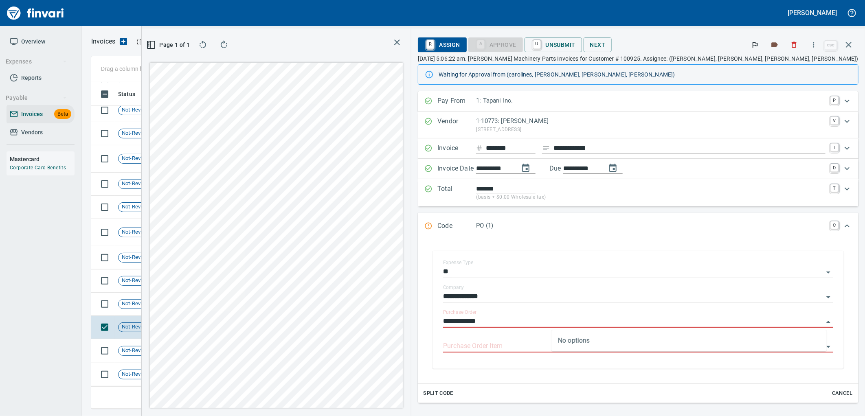
type input "**********"
click at [233, 305] on td "6/23/2025" at bounding box center [235, 304] width 45 height 23
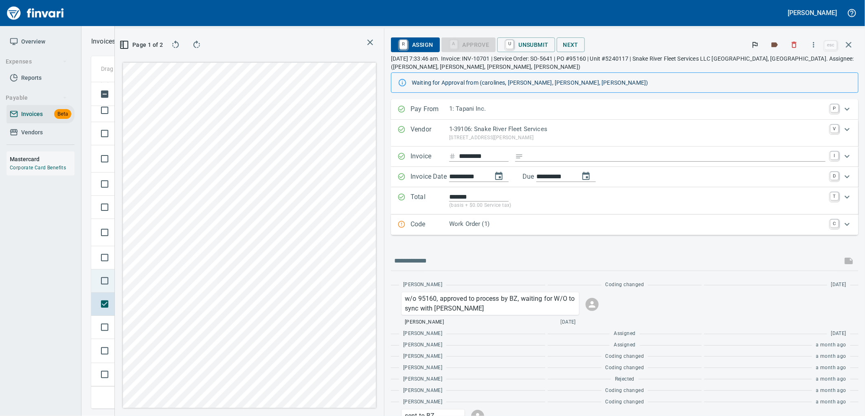
click at [112, 283] on td at bounding box center [103, 281] width 24 height 23
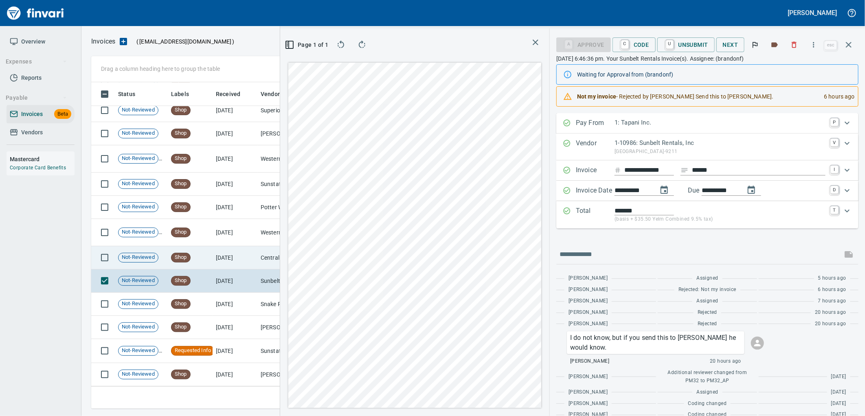
click at [214, 254] on td "6/25/2025" at bounding box center [235, 257] width 45 height 23
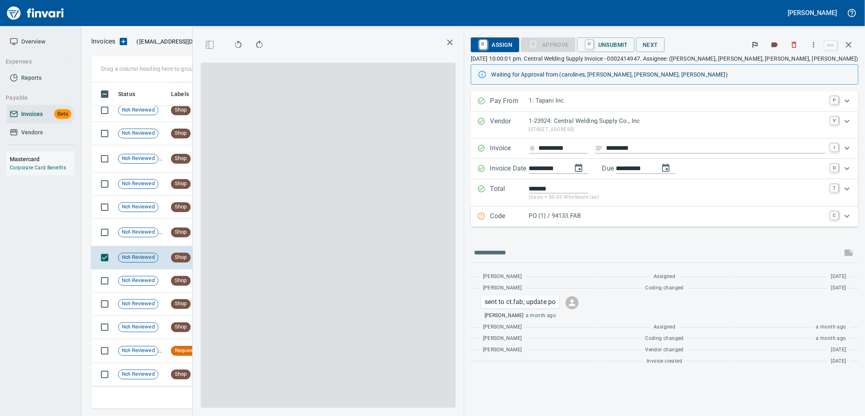
click at [693, 217] on p "PO (1) / 94133.FAB" at bounding box center [677, 215] width 296 height 9
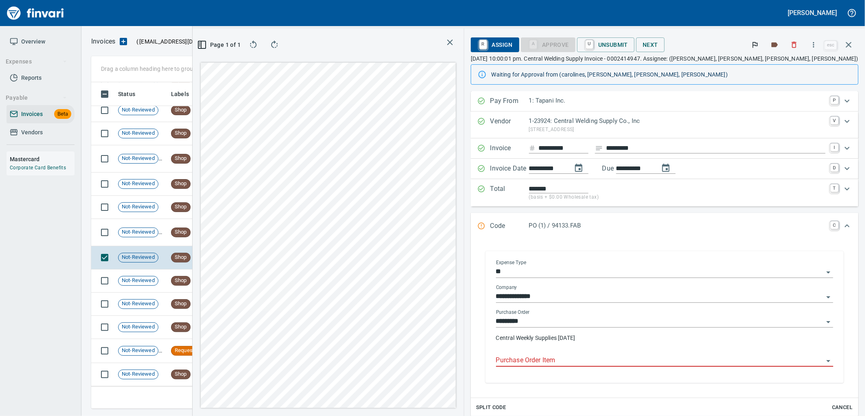
click at [639, 360] on input "Purchase Order Item" at bounding box center [659, 360] width 327 height 11
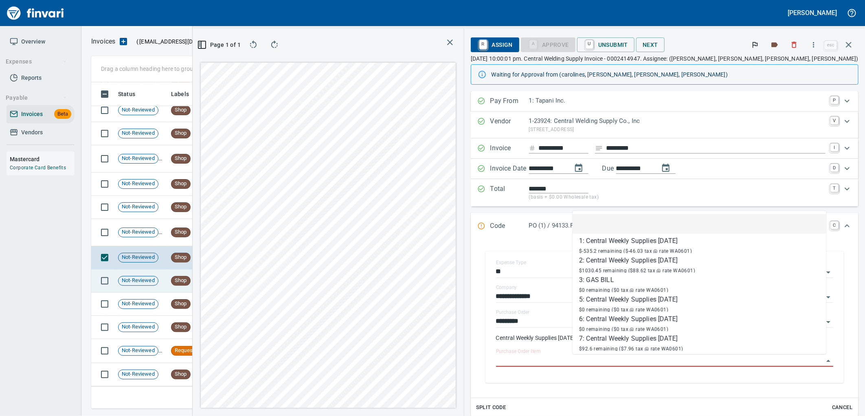
scroll to position [313, 547]
click at [213, 233] on td "6/26/2025" at bounding box center [235, 232] width 45 height 27
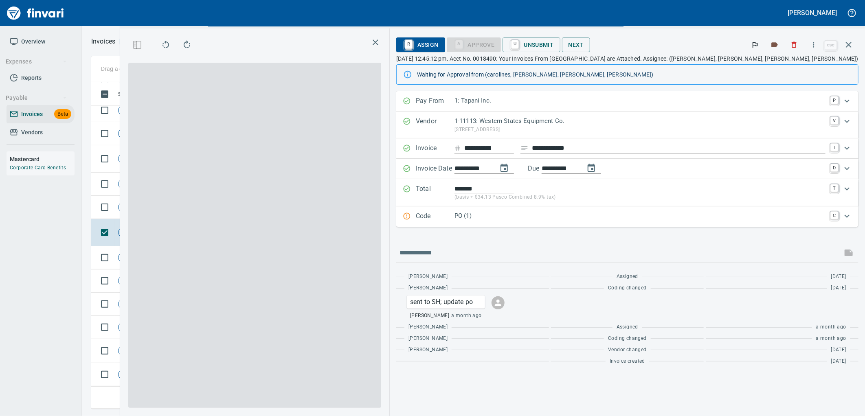
click at [618, 218] on p "PO (1)" at bounding box center [639, 215] width 371 height 9
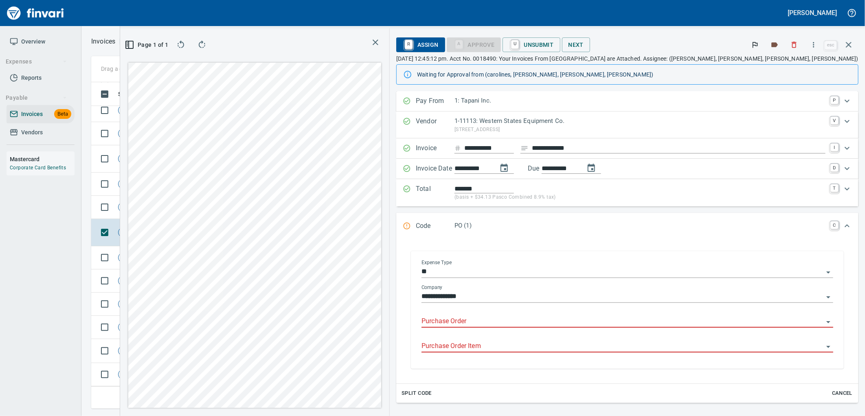
click at [552, 326] on input "Purchase Order" at bounding box center [622, 321] width 402 height 11
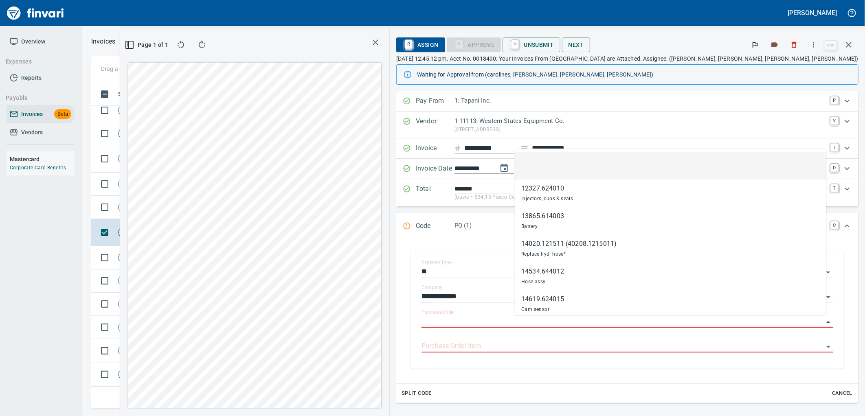
scroll to position [313, 547]
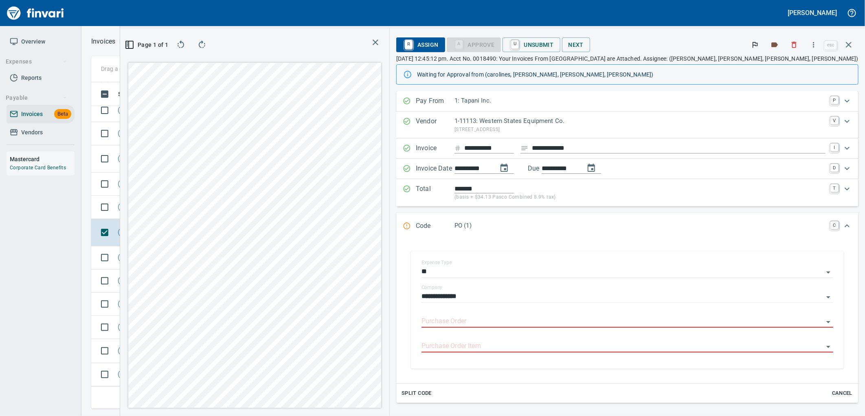
type input "**********"
click at [191, 205] on td "Shop" at bounding box center [190, 207] width 45 height 23
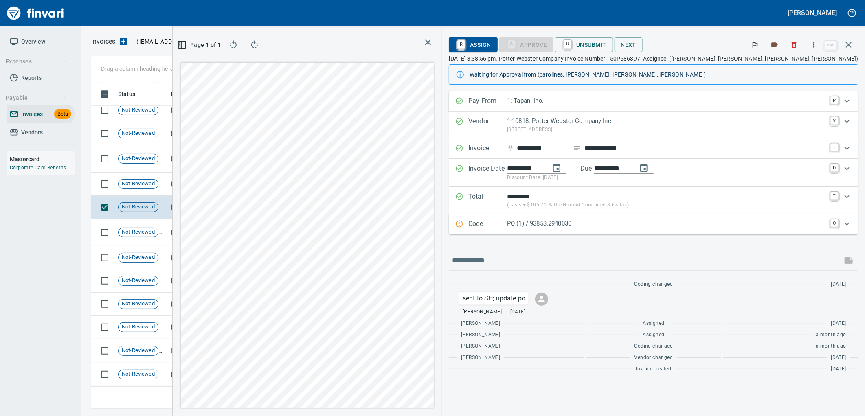
click at [611, 221] on p "PO (1) / 93853.2940030" at bounding box center [666, 223] width 318 height 9
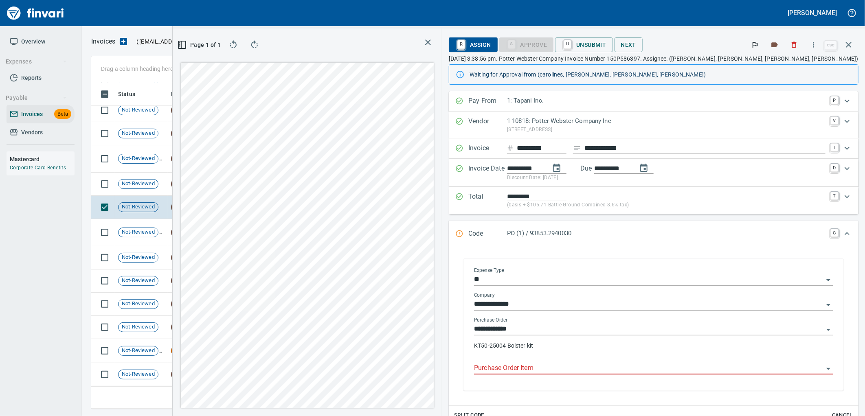
click at [616, 374] on input "Purchase Order Item" at bounding box center [648, 368] width 349 height 11
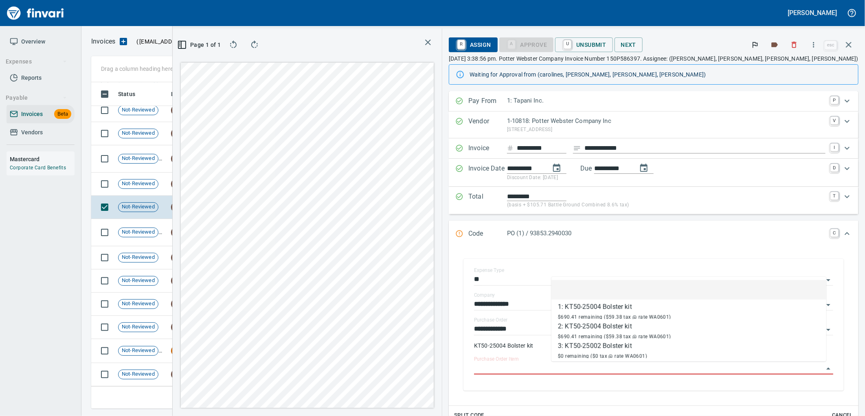
scroll to position [313, 547]
click at [204, 184] on td "Shop" at bounding box center [190, 184] width 45 height 23
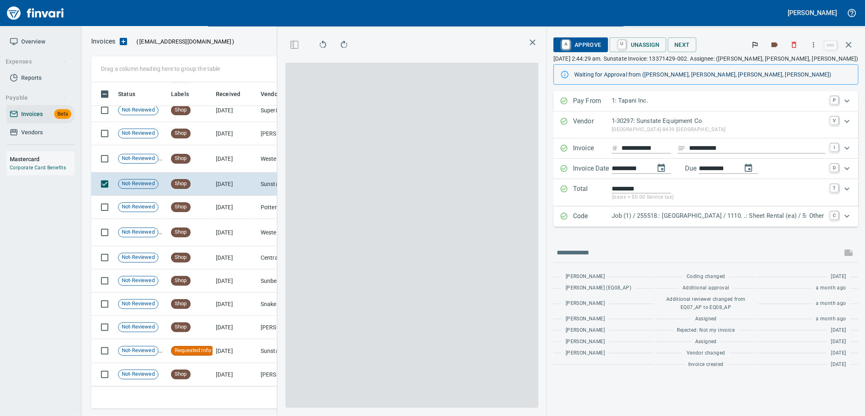
click at [615, 218] on p "Job (1) / 255518.: Haystack Heights Water Loop / 1110. .: Sheet Rental (ea) / 5…" at bounding box center [719, 215] width 214 height 9
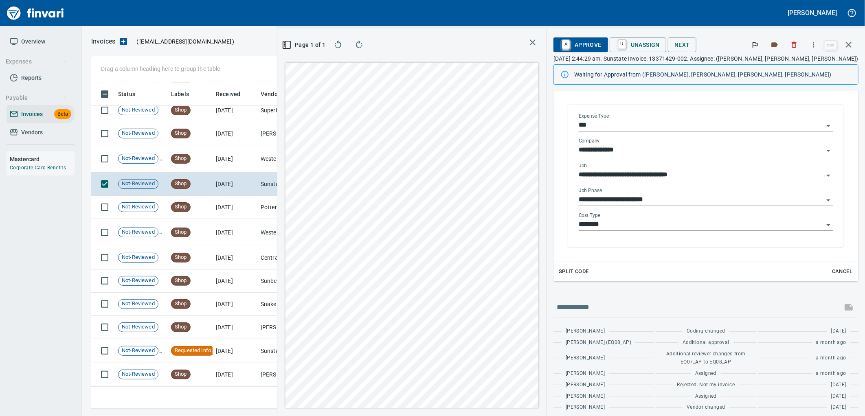
scroll to position [164, 0]
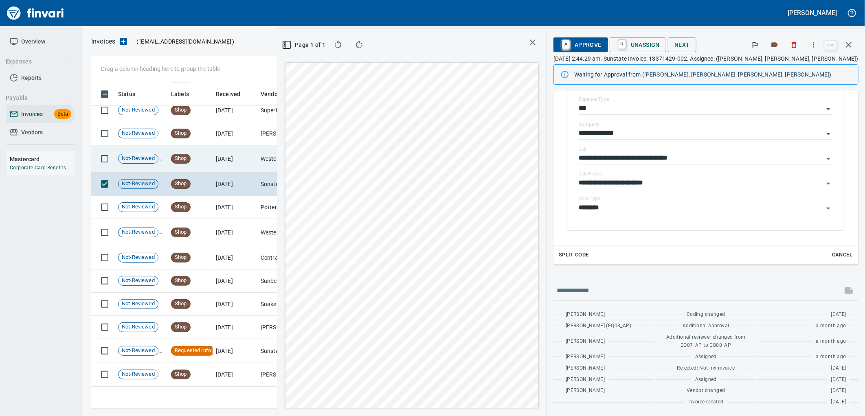
click at [217, 151] on td "6/27/2025" at bounding box center [235, 158] width 45 height 27
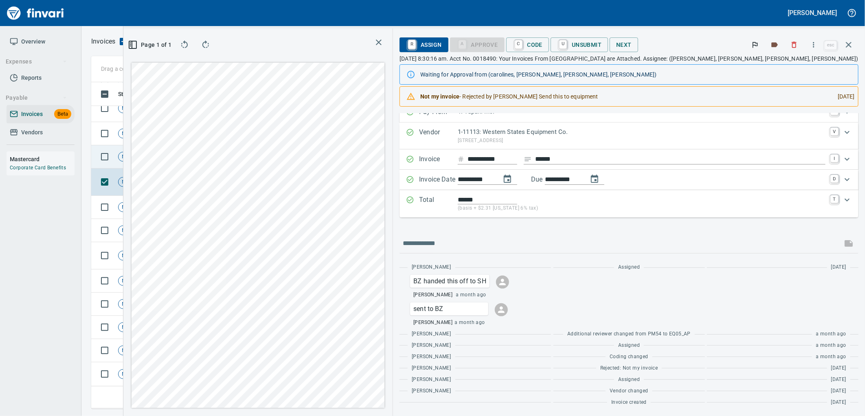
scroll to position [7042, 0]
click at [205, 171] on td "Shop" at bounding box center [190, 171] width 45 height 23
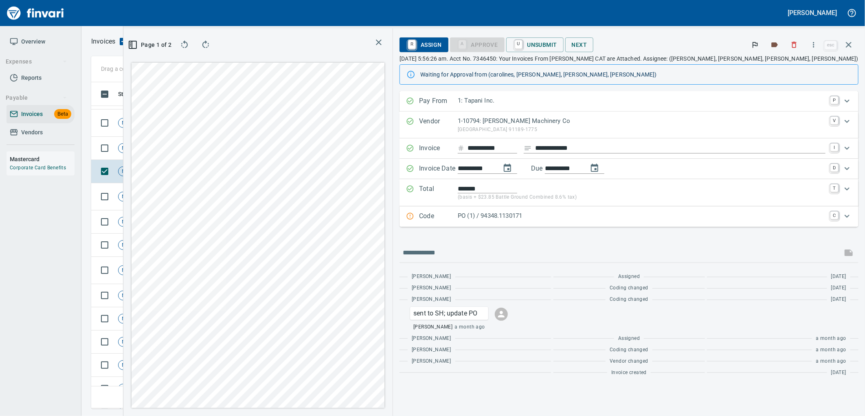
click at [622, 218] on p "PO (1) / 94348.1130171" at bounding box center [642, 215] width 368 height 9
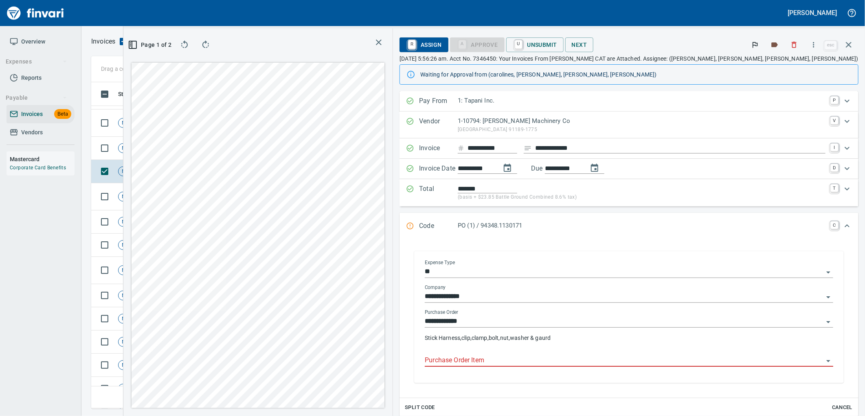
click at [606, 355] on body "Leah Wilson Overview Expenses Reports Payable Invoices Beta Vendors Mastercard …" at bounding box center [432, 208] width 865 height 416
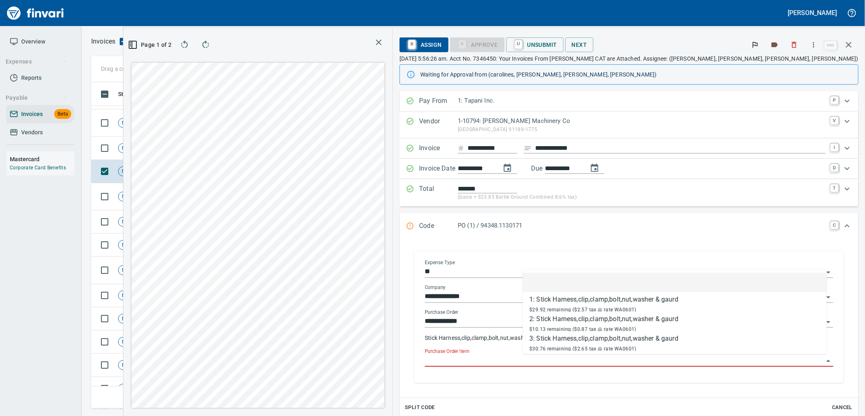
scroll to position [313, 547]
click at [213, 156] on td "6/29/2025" at bounding box center [235, 148] width 45 height 23
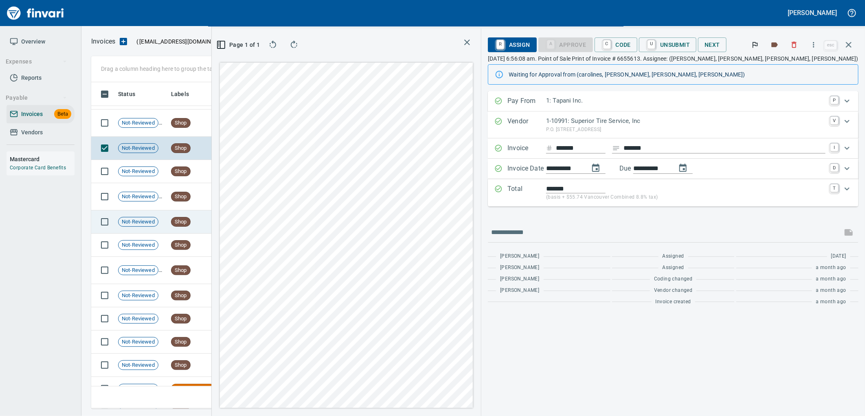
scroll to position [6996, 0]
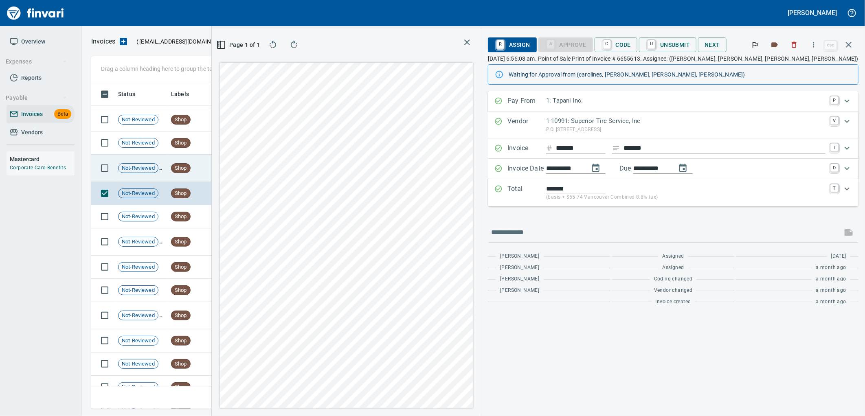
click at [198, 175] on td "Shop" at bounding box center [190, 168] width 45 height 27
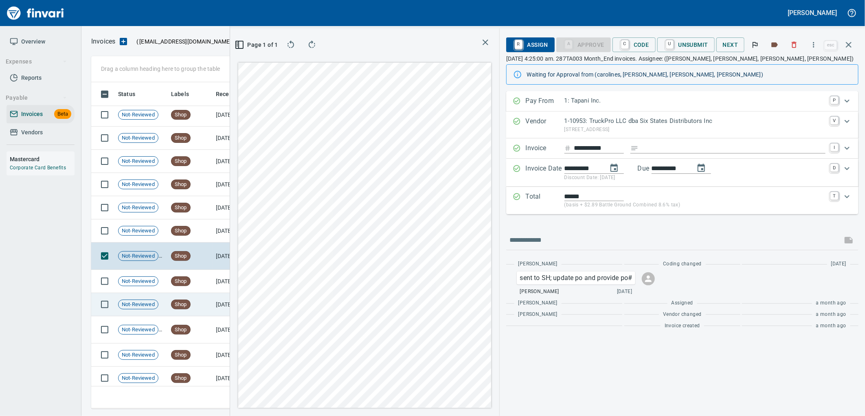
scroll to position [6906, 0]
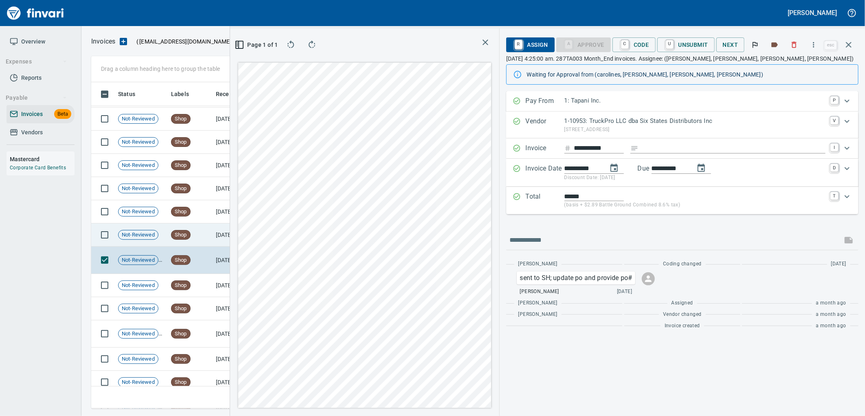
click at [208, 229] on td "Shop" at bounding box center [190, 235] width 45 height 23
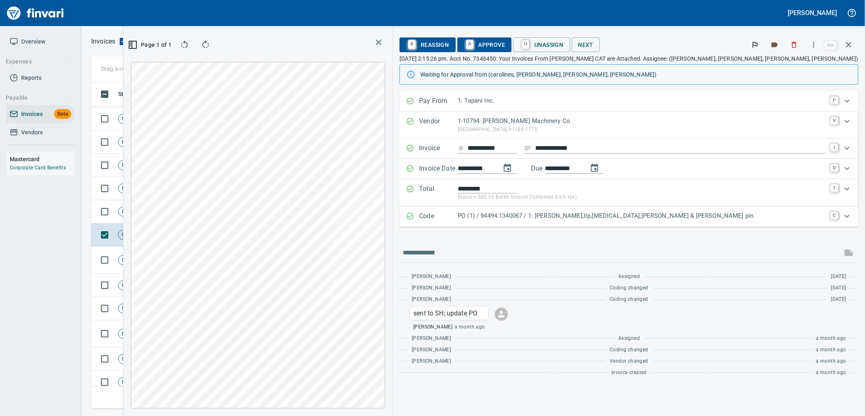
click at [629, 228] on div "**********" at bounding box center [628, 235] width 459 height 289
click at [612, 210] on div "Code PO (1) / 94494.1340067 / 1: Shank,tip,retainer,pin & cotter pin C" at bounding box center [628, 216] width 459 height 20
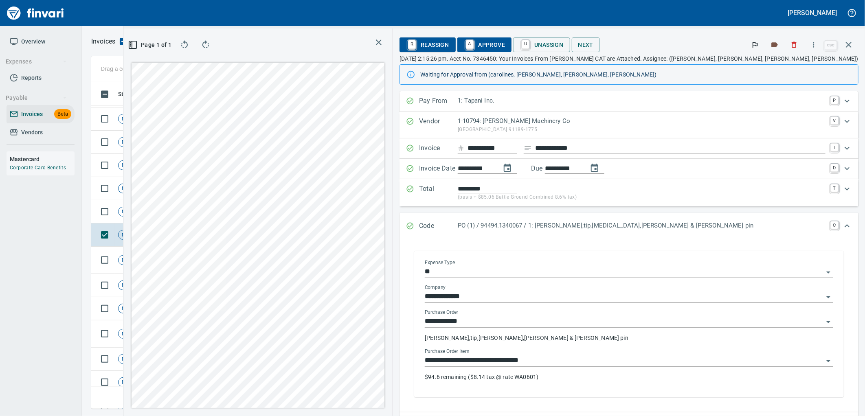
click at [645, 362] on input "**********" at bounding box center [624, 360] width 399 height 11
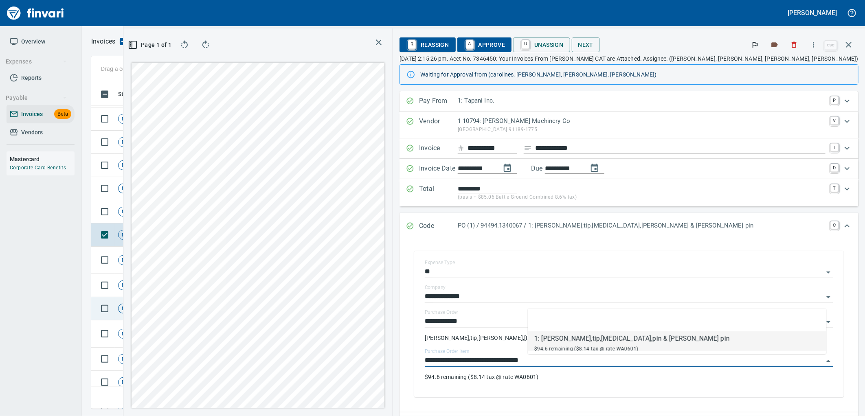
scroll to position [313, 547]
click at [200, 210] on td "Shop" at bounding box center [190, 211] width 45 height 23
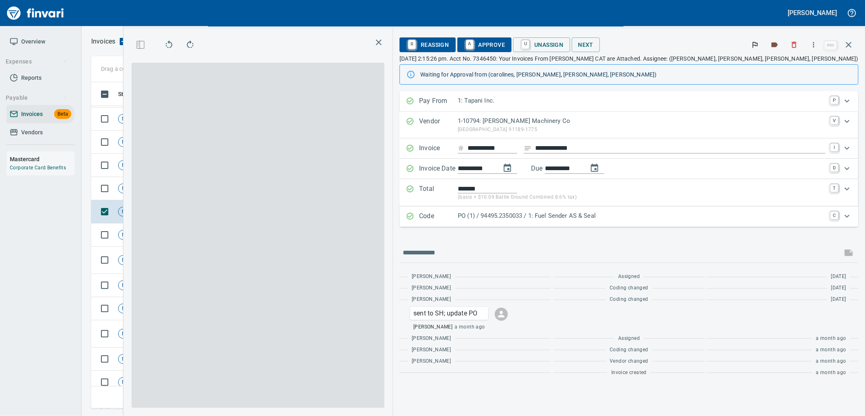
click at [636, 217] on p "PO (1) / 94495.2350033 / 1: Fuel Sender AS & Seal" at bounding box center [642, 215] width 368 height 9
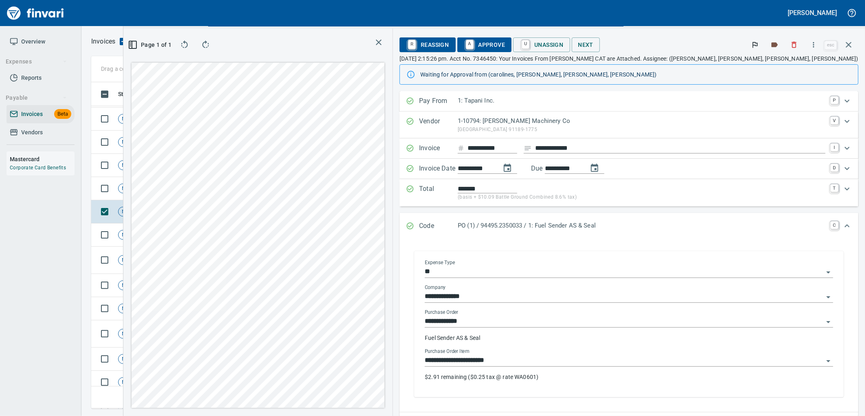
click at [621, 359] on input "**********" at bounding box center [624, 360] width 399 height 11
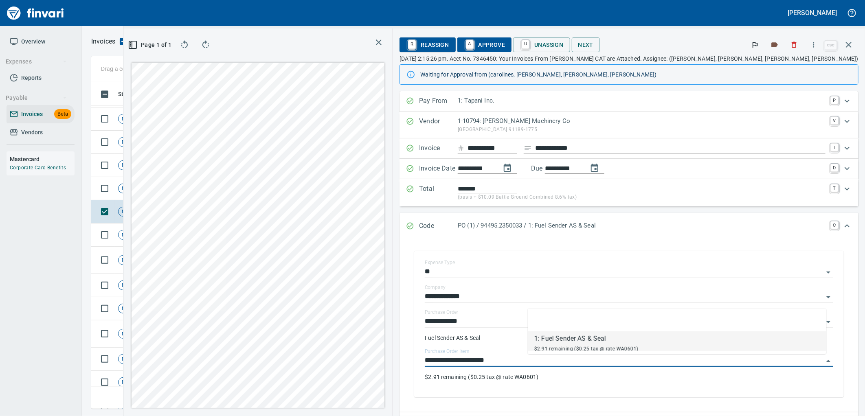
scroll to position [313, 547]
click at [186, 186] on span "Shop" at bounding box center [180, 189] width 19 height 8
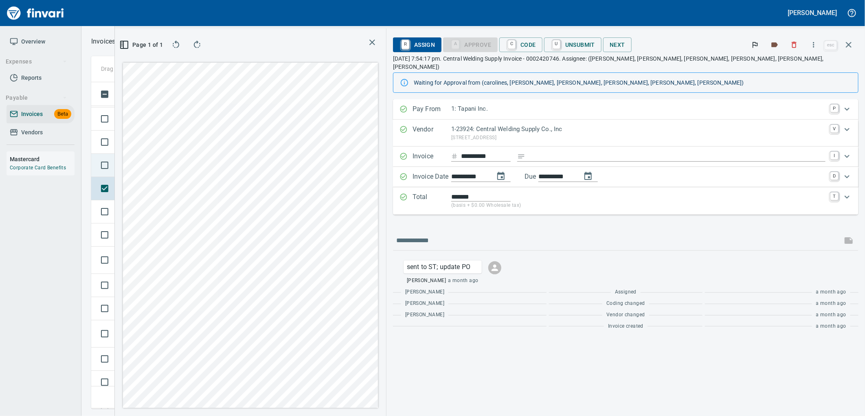
click at [190, 159] on td "Shop" at bounding box center [190, 165] width 45 height 23
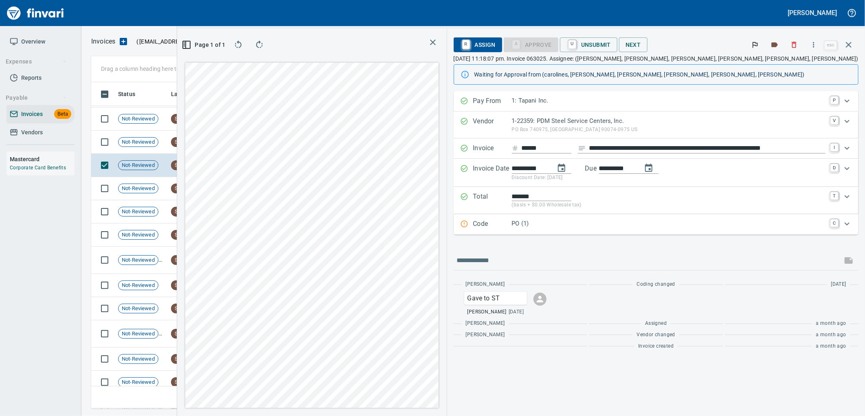
click at [669, 226] on p "PO (1)" at bounding box center [668, 223] width 313 height 9
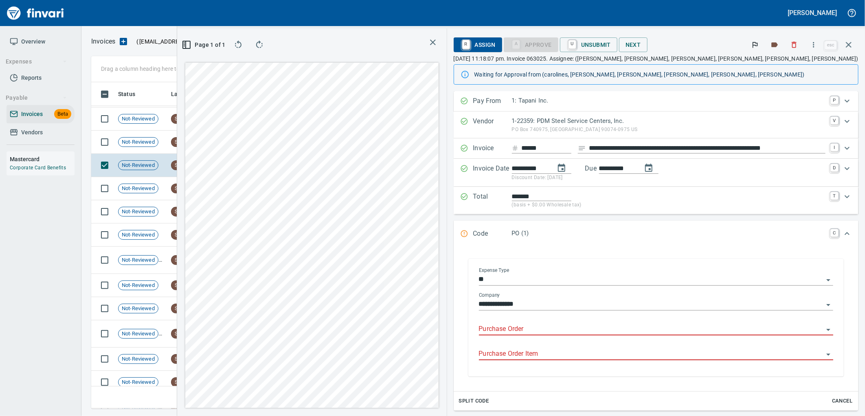
click at [623, 333] on input "Purchase Order" at bounding box center [651, 329] width 344 height 11
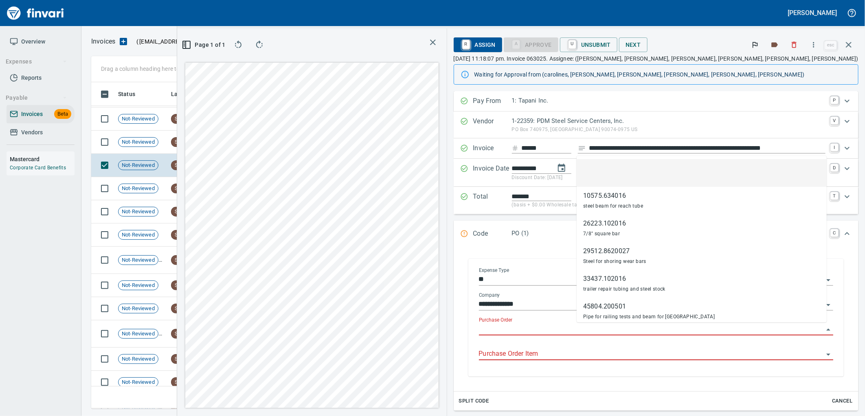
scroll to position [313, 547]
click at [191, 144] on td "Shop" at bounding box center [190, 142] width 45 height 23
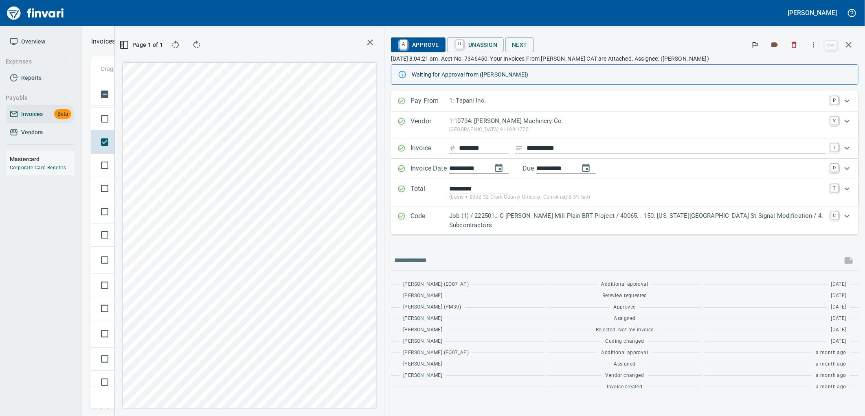
click at [518, 215] on p "Job (1) / 222501.: C-TRAN Mill Plain BRT Project / 40065. . 150: Washington St …" at bounding box center [637, 220] width 377 height 18
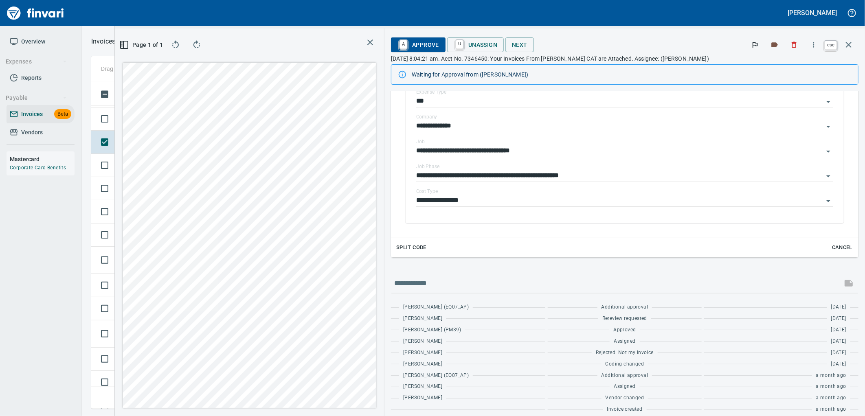
scroll to position [313, 547]
click at [849, 42] on icon "button" at bounding box center [849, 45] width 10 height 10
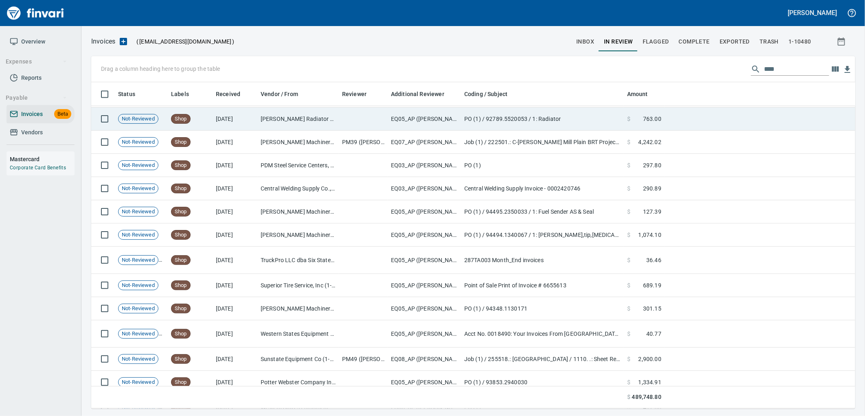
scroll to position [320, 749]
click at [324, 125] on td "Hart Radiator Service (1-10441)" at bounding box center [297, 118] width 81 height 23
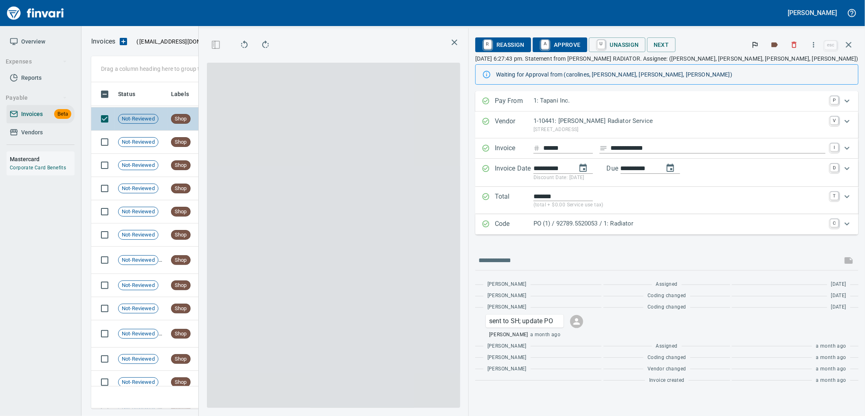
scroll to position [313, 547]
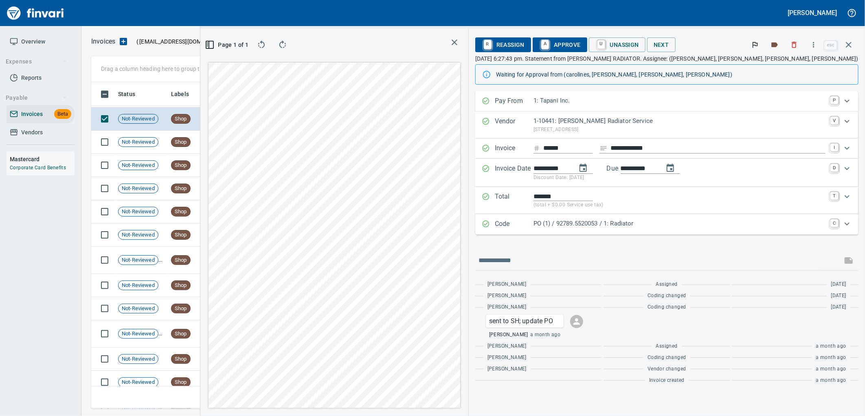
click at [676, 221] on p "PO (1) / 92789.5520053 / 1: Radiator" at bounding box center [679, 223] width 292 height 9
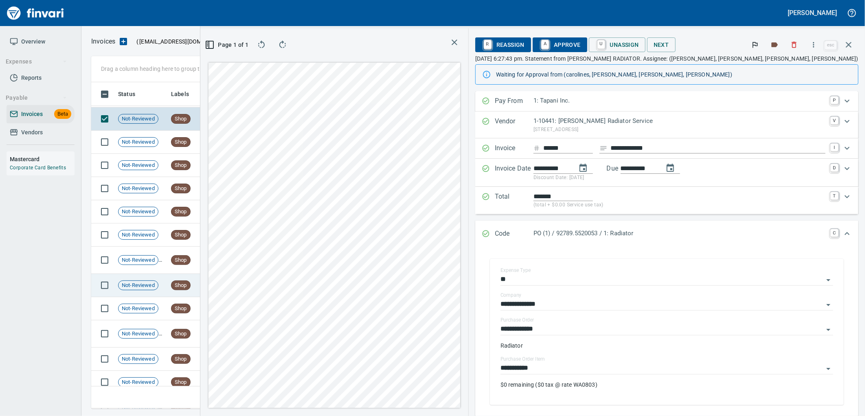
click at [632, 368] on input "**********" at bounding box center [661, 368] width 323 height 11
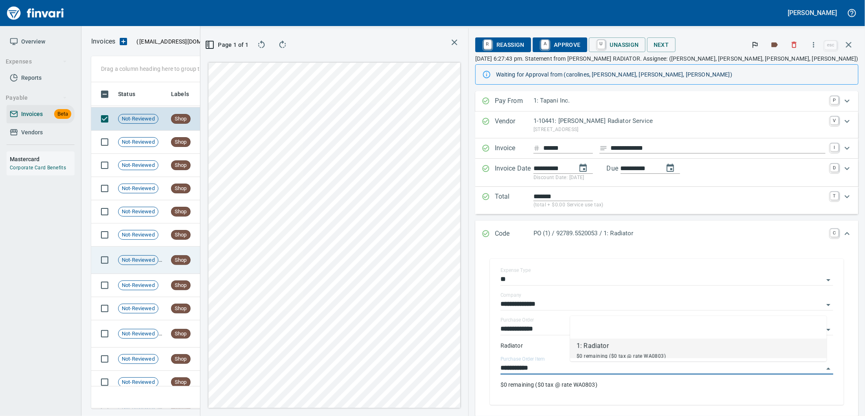
scroll to position [6861, 0]
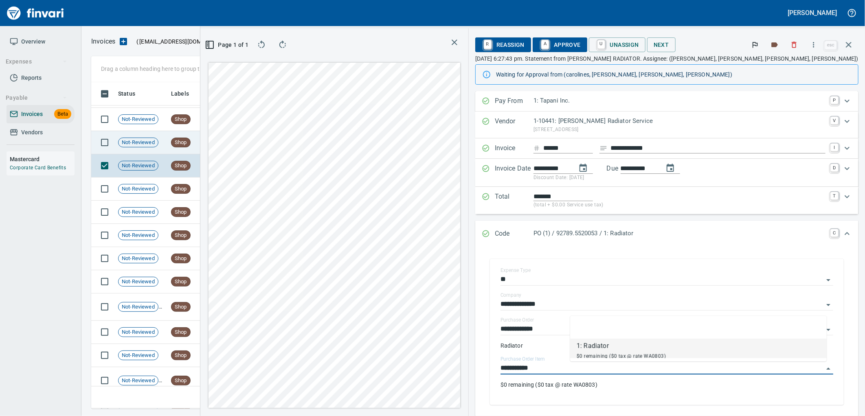
click at [221, 153] on td "7/2/2025" at bounding box center [235, 142] width 45 height 23
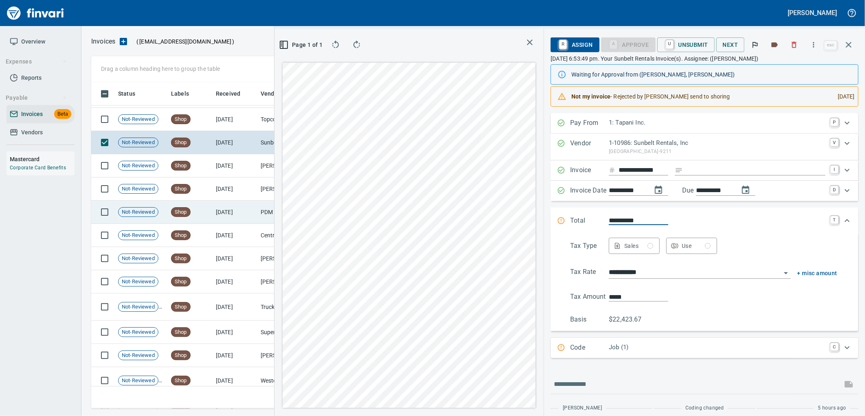
scroll to position [6816, 0]
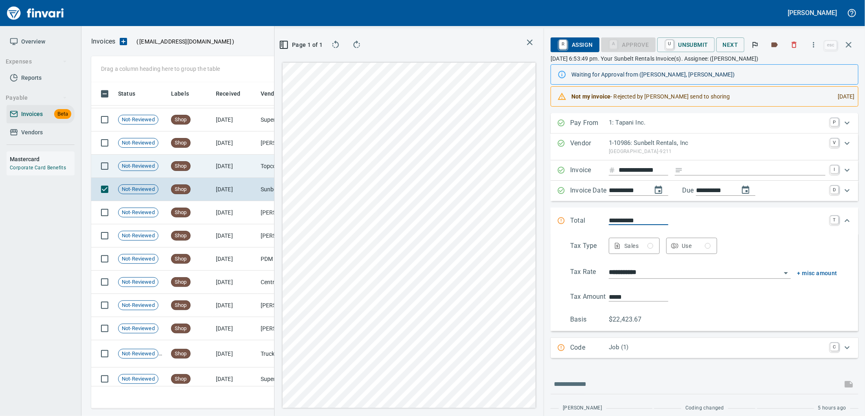
click at [229, 167] on td "7/2/2025" at bounding box center [235, 166] width 45 height 23
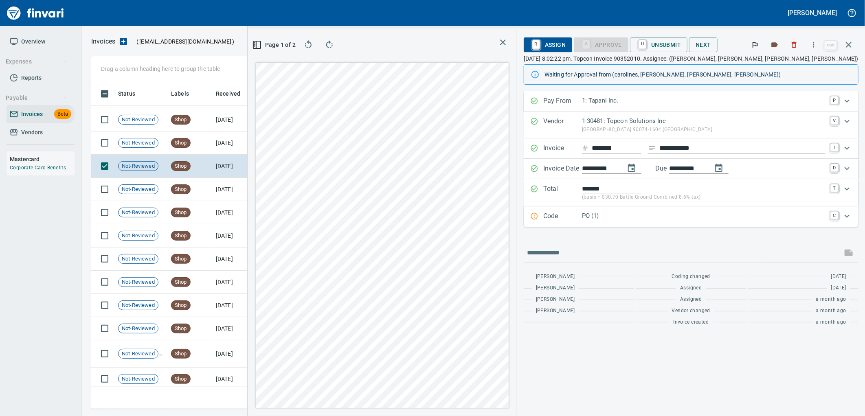
click at [644, 217] on p "PO (1)" at bounding box center [703, 215] width 243 height 9
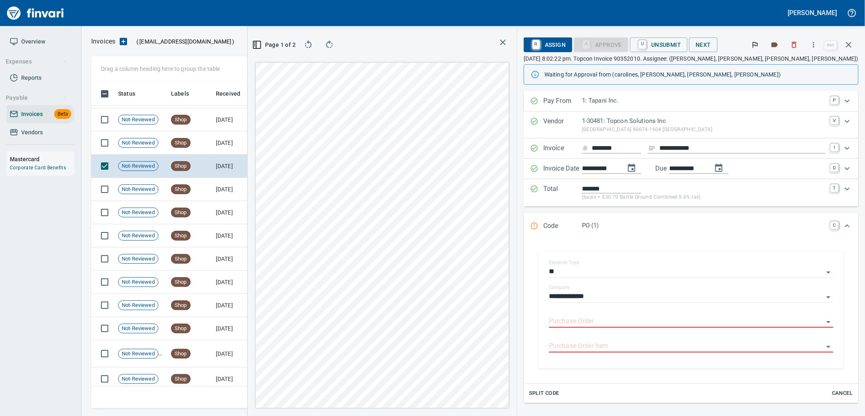
click at [628, 320] on input "Purchase Order" at bounding box center [686, 321] width 274 height 11
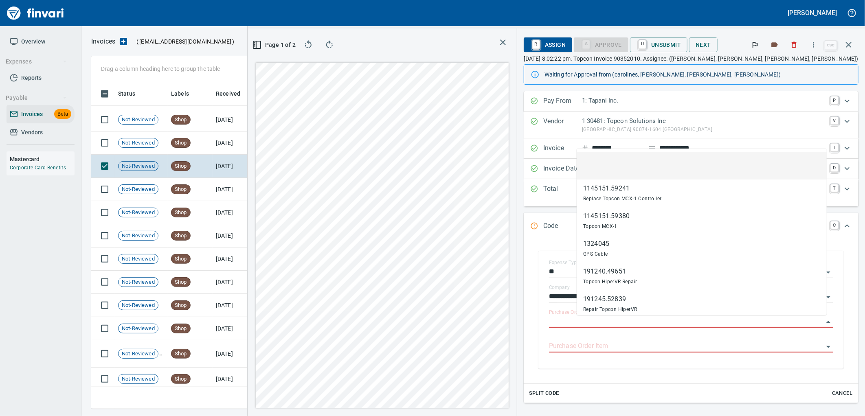
scroll to position [313, 547]
type input "**********"
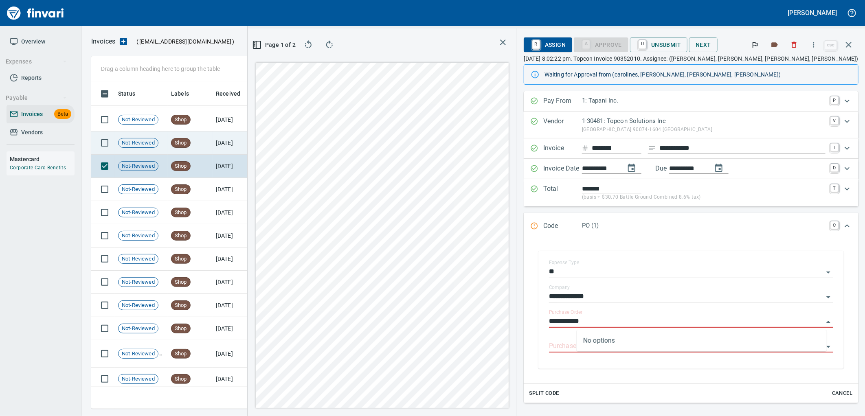
click at [225, 137] on td "7/3/2025" at bounding box center [235, 143] width 45 height 23
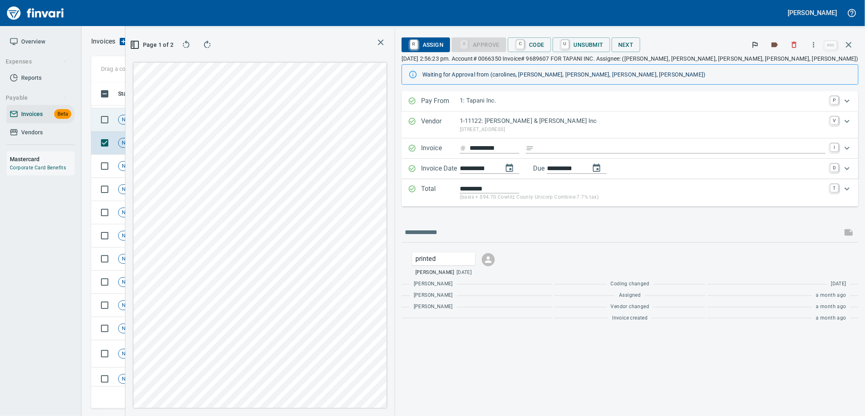
click at [185, 119] on span "Shop" at bounding box center [180, 120] width 19 height 8
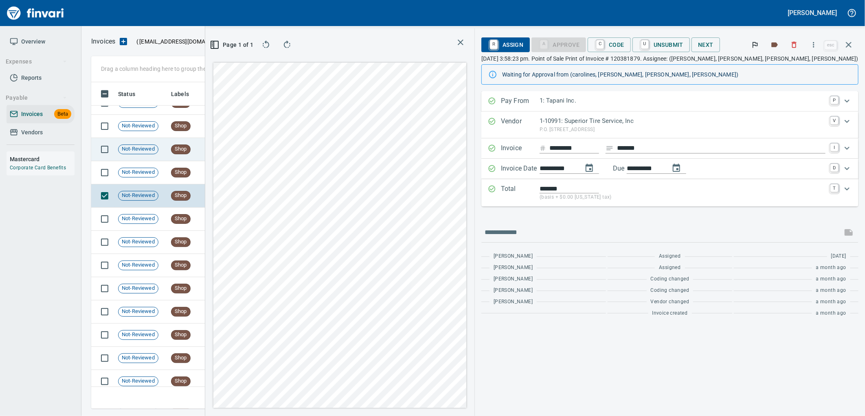
scroll to position [6725, 0]
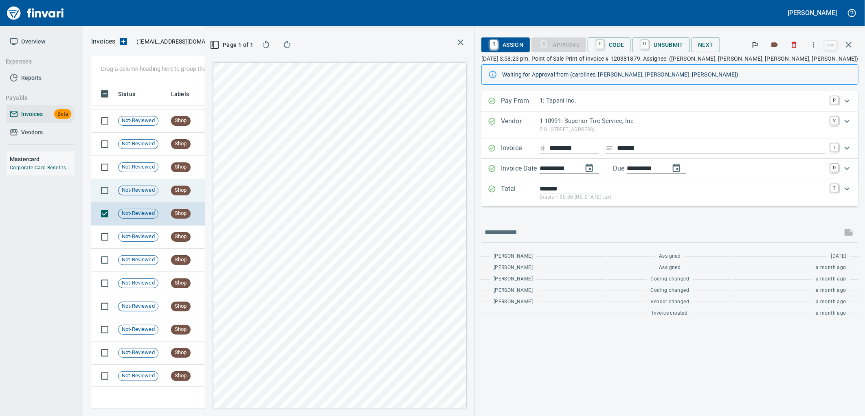
click at [195, 187] on td "Shop" at bounding box center [190, 190] width 45 height 23
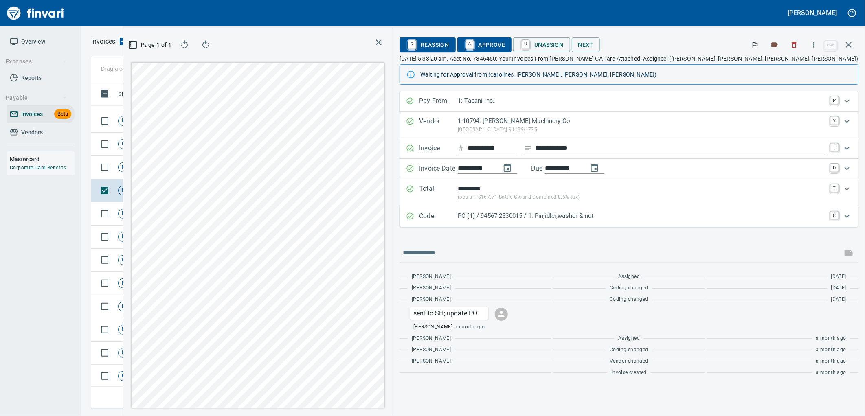
click at [635, 213] on p "PO (1) / 94567.2530015 / 1: Pin,idler,washer & nut" at bounding box center [642, 215] width 368 height 9
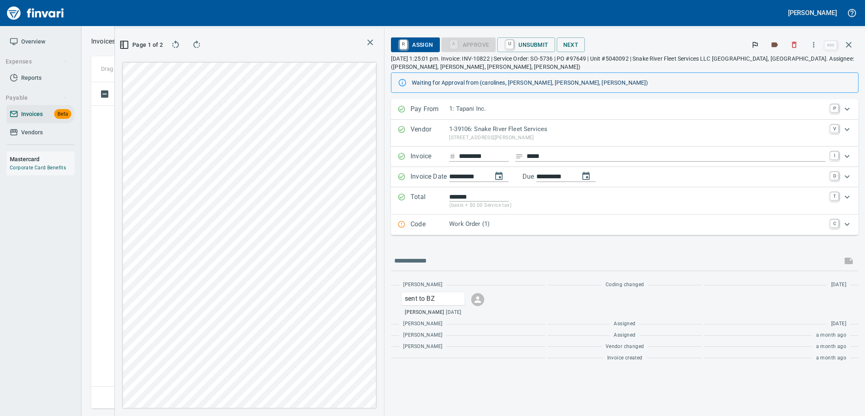
click at [532, 226] on p "Work Order (1)" at bounding box center [637, 223] width 376 height 9
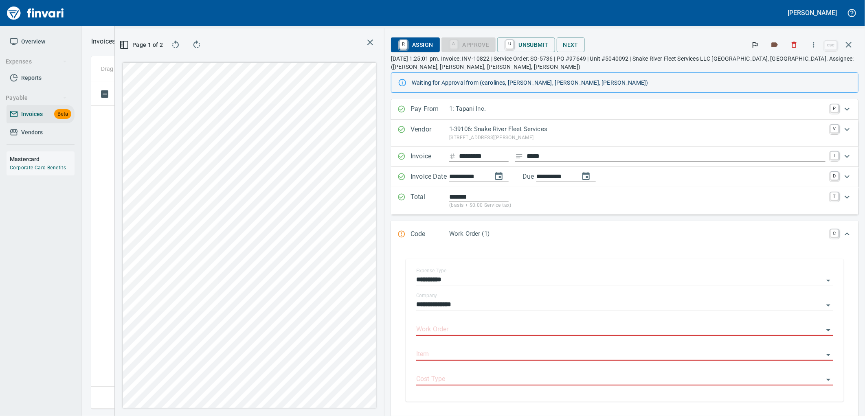
scroll to position [313, 547]
click at [112, 136] on td at bounding box center [103, 125] width 24 height 23
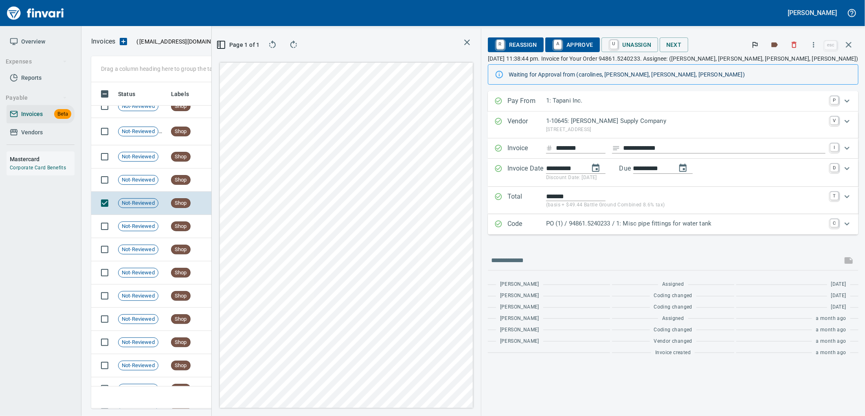
scroll to position [6499, 0]
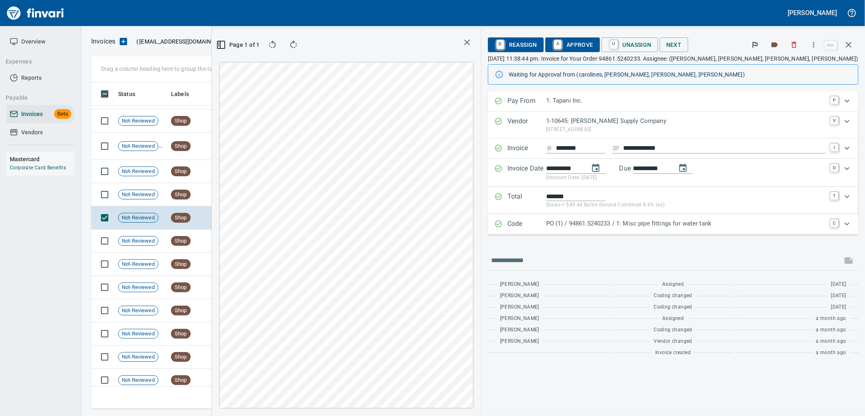
click at [612, 234] on div "Code PO (1) / 94861.5240233 / 1: Misc pipe fittings for water tank C" at bounding box center [673, 224] width 370 height 20
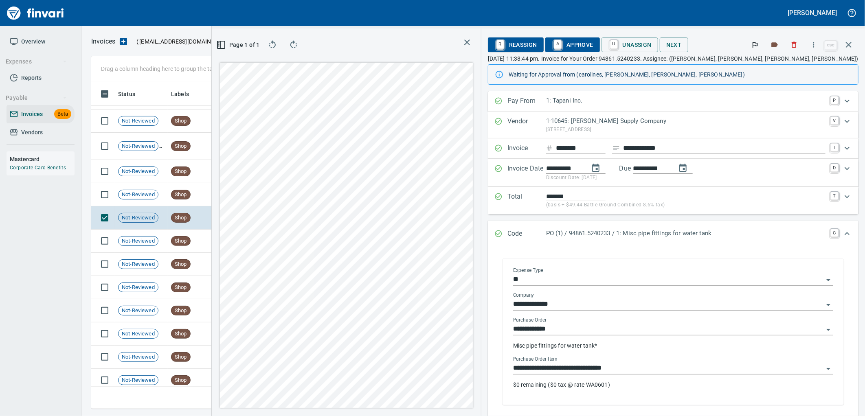
click at [693, 365] on input "**********" at bounding box center [668, 368] width 310 height 11
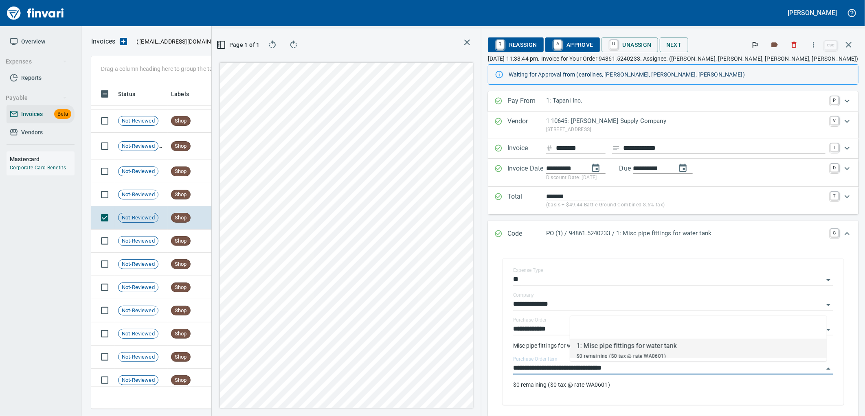
scroll to position [313, 547]
click at [198, 199] on td "Shop" at bounding box center [190, 194] width 45 height 23
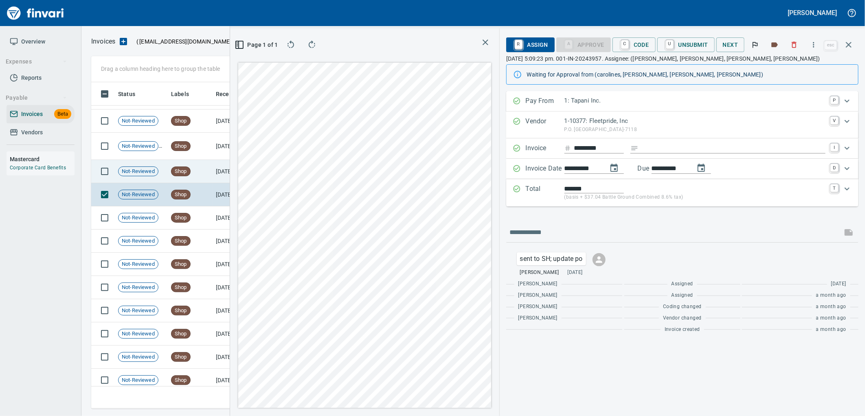
click at [197, 171] on td "Shop" at bounding box center [190, 171] width 45 height 23
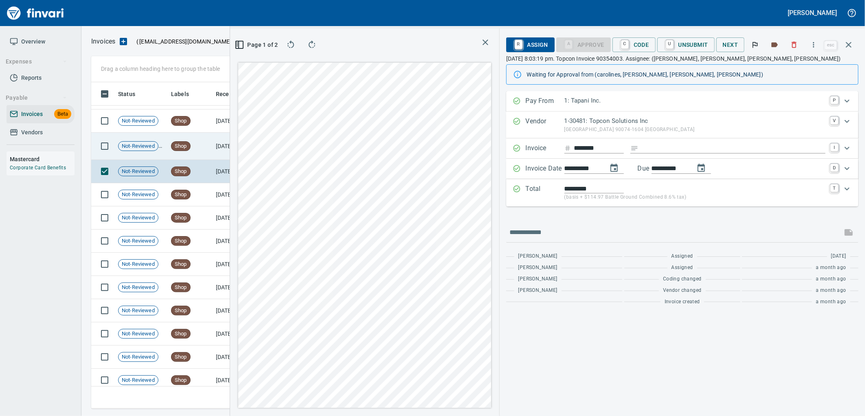
click at [216, 156] on td "[DATE]" at bounding box center [235, 146] width 45 height 27
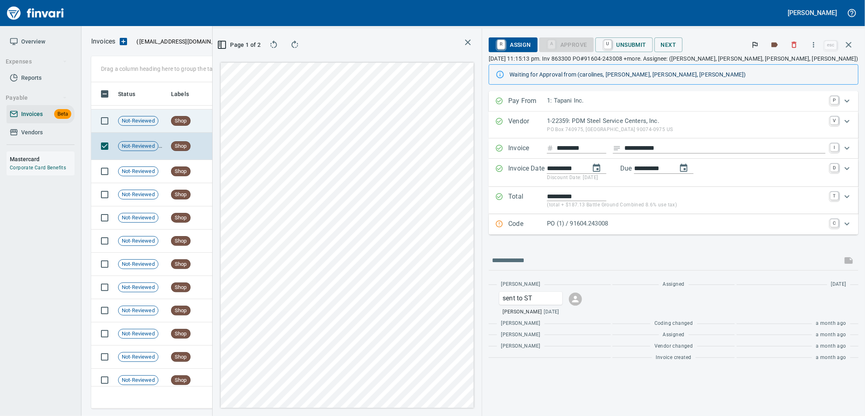
click at [221, 128] on td "[DATE]" at bounding box center [235, 121] width 45 height 23
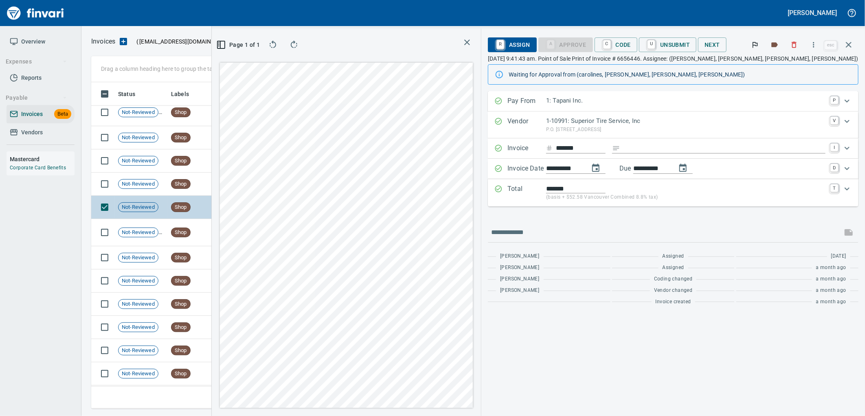
scroll to position [6408, 0]
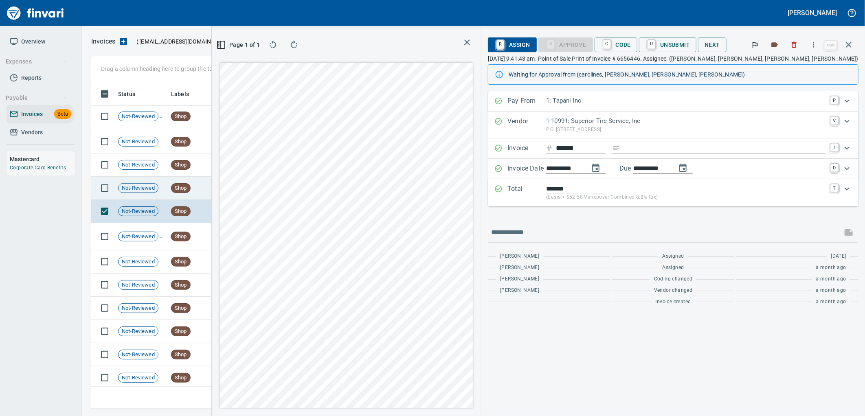
click at [220, 189] on td "[DATE]" at bounding box center [235, 188] width 45 height 23
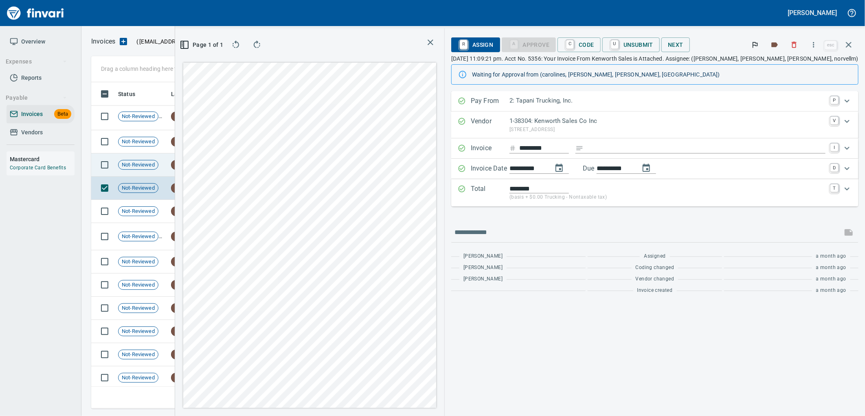
click at [200, 169] on td "Shop" at bounding box center [190, 164] width 45 height 23
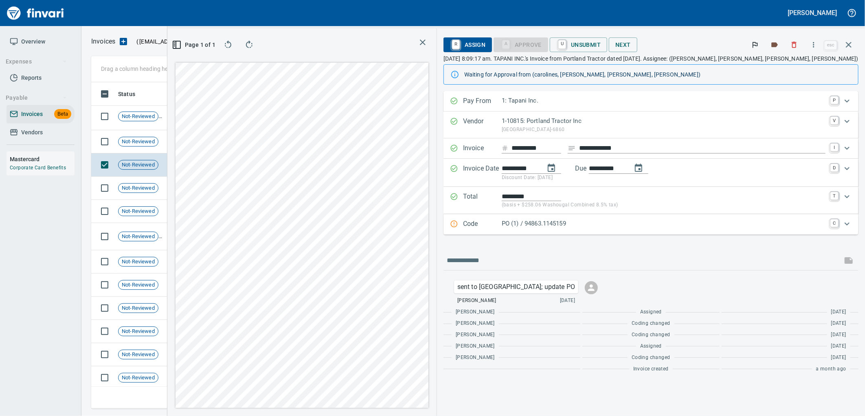
click at [652, 225] on p "PO (1) / 94863.1145159" at bounding box center [664, 223] width 324 height 9
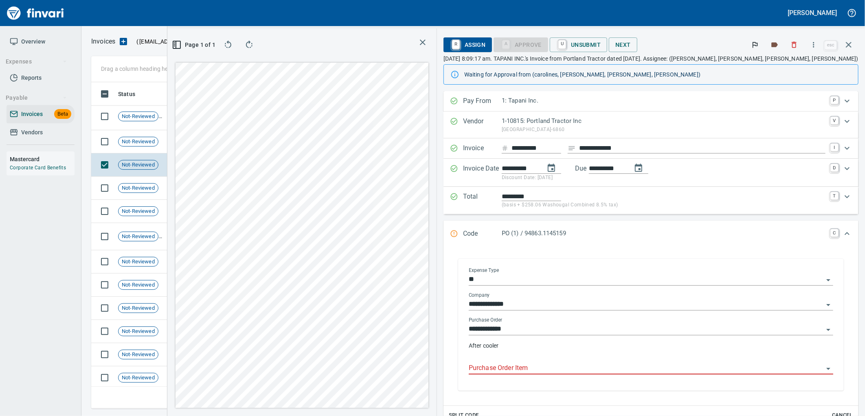
click at [609, 364] on input "Purchase Order Item" at bounding box center [646, 368] width 355 height 11
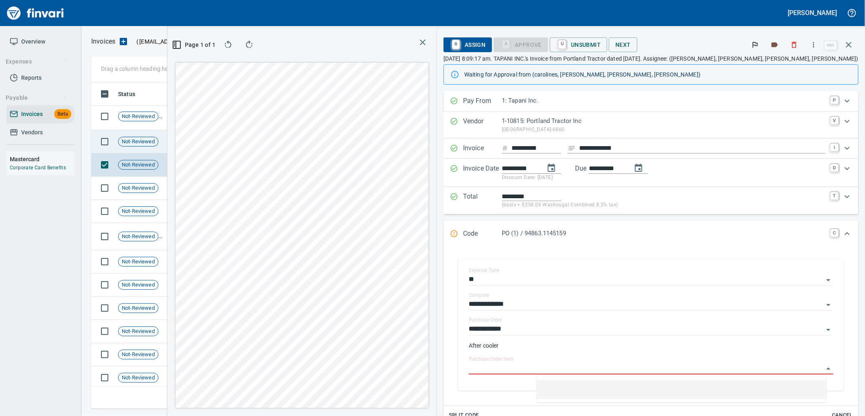
click at [212, 152] on td "Shop" at bounding box center [190, 141] width 45 height 23
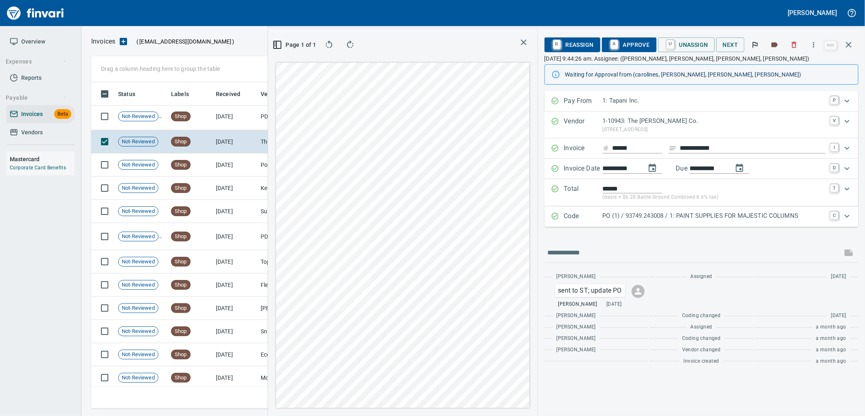
click at [649, 217] on p "PO (1) / 93749.243008 / 1: PAINT SUPPLIES FOR MAJESTIC COLUMNS" at bounding box center [714, 215] width 223 height 9
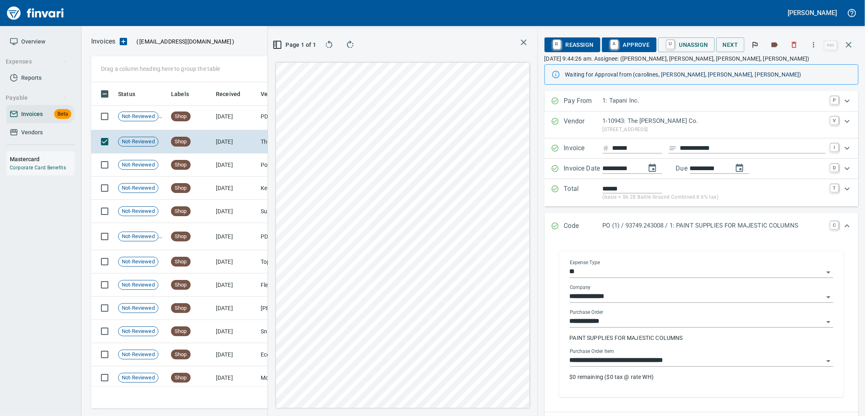
click at [674, 362] on input "**********" at bounding box center [697, 360] width 254 height 11
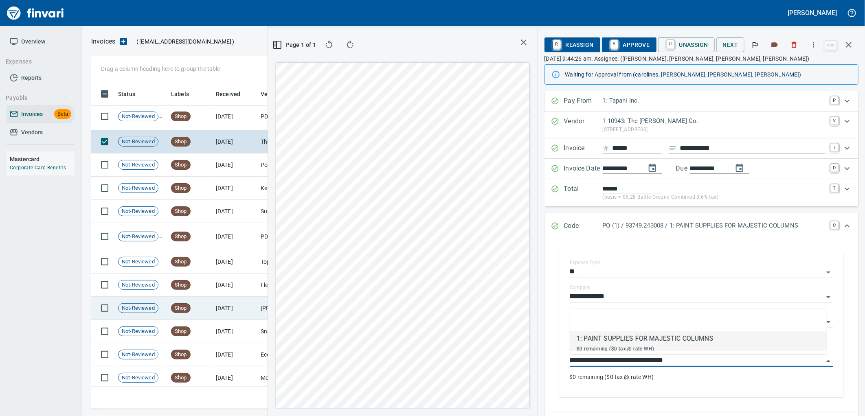
scroll to position [313, 547]
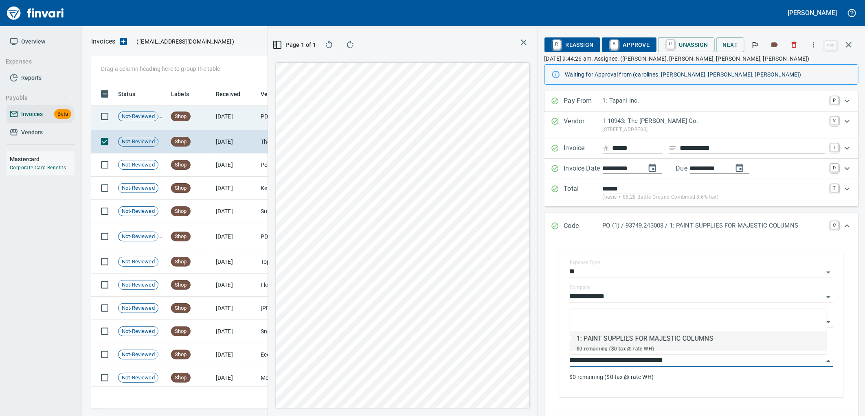
click at [211, 119] on td "Shop" at bounding box center [190, 116] width 45 height 27
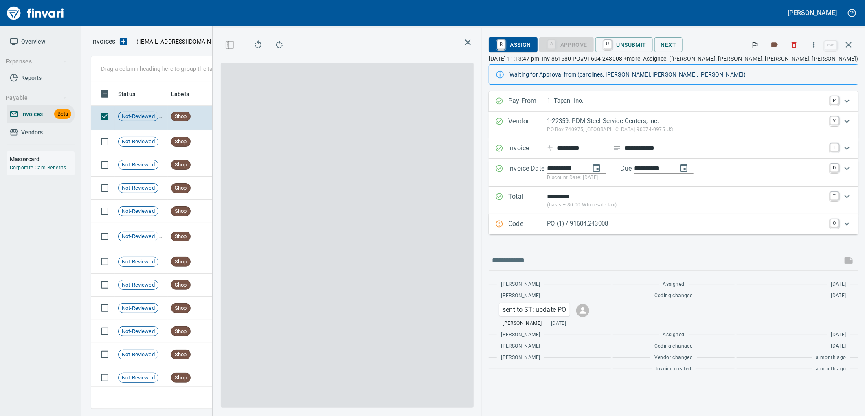
click at [675, 224] on p "PO (1) / 91604.243008" at bounding box center [686, 223] width 278 height 9
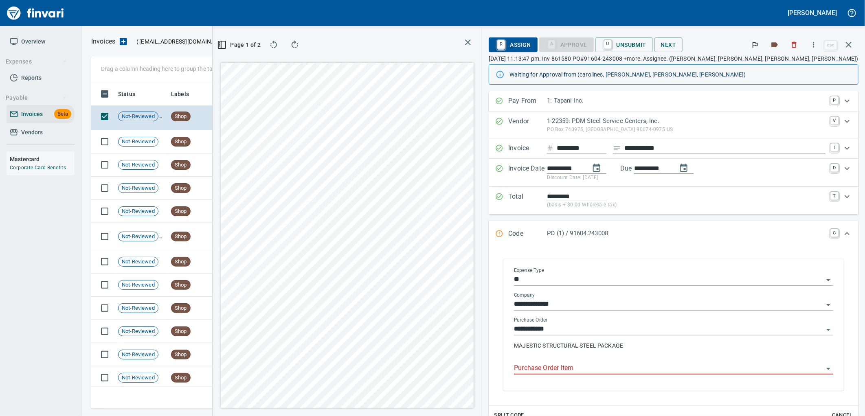
click at [644, 372] on input "Purchase Order Item" at bounding box center [668, 368] width 309 height 11
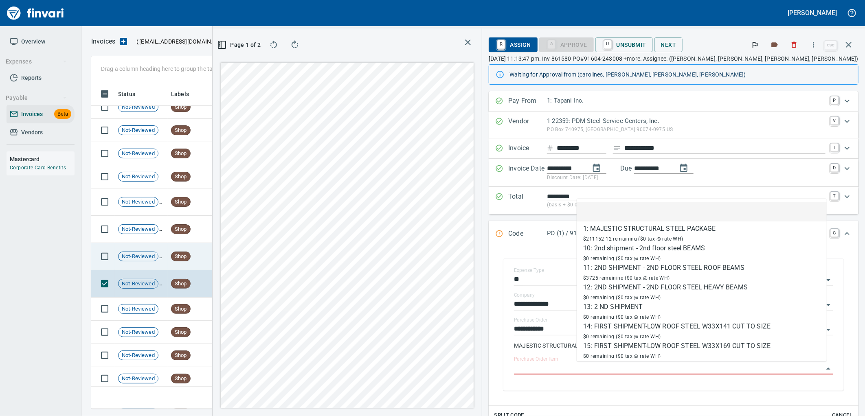
scroll to position [6227, 0]
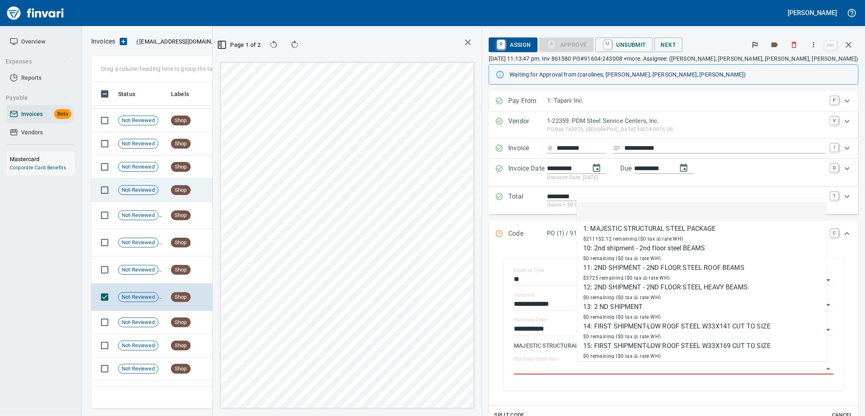
click at [233, 193] on td "[DATE]" at bounding box center [235, 190] width 45 height 23
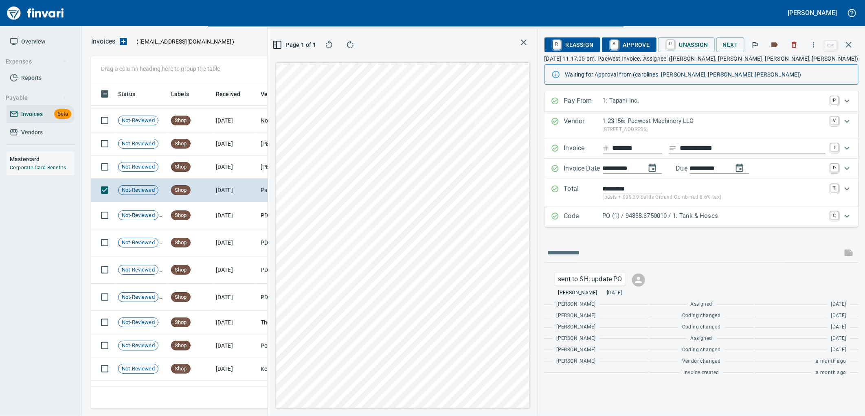
click at [754, 213] on p "PO (1) / 94838.3750010 / 1: Tank & Hoses" at bounding box center [714, 215] width 223 height 9
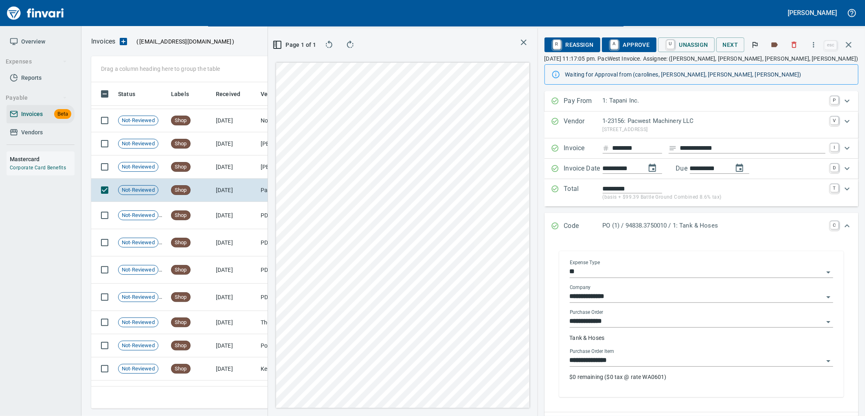
click at [681, 366] on input "**********" at bounding box center [697, 360] width 254 height 11
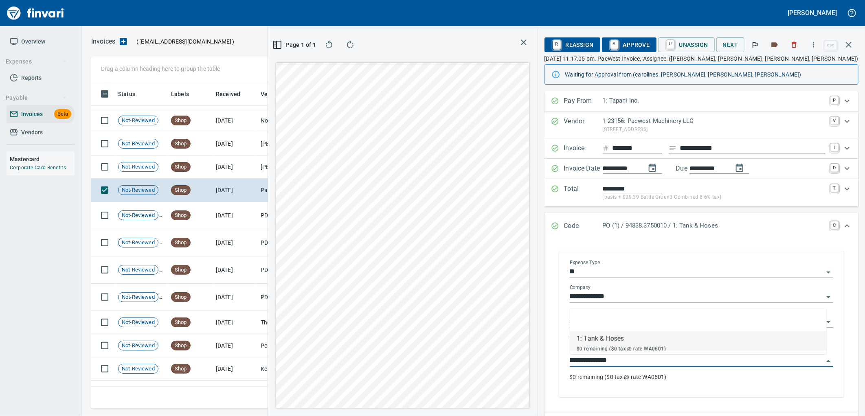
scroll to position [313, 547]
click at [239, 171] on td "[DATE]" at bounding box center [235, 167] width 45 height 23
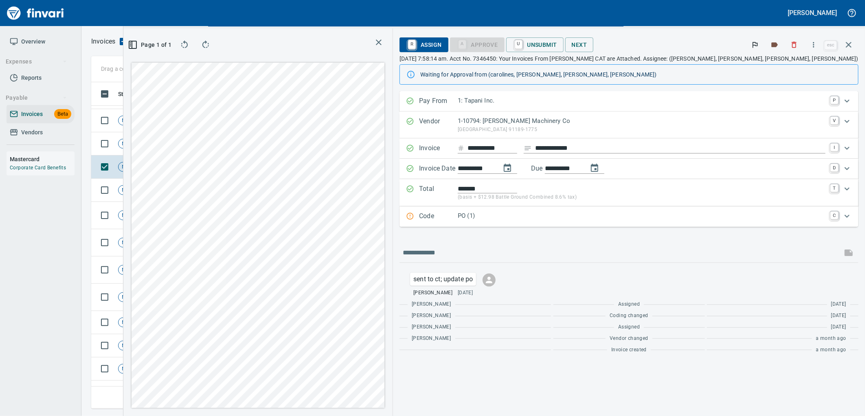
click at [604, 218] on p "PO (1)" at bounding box center [642, 215] width 368 height 9
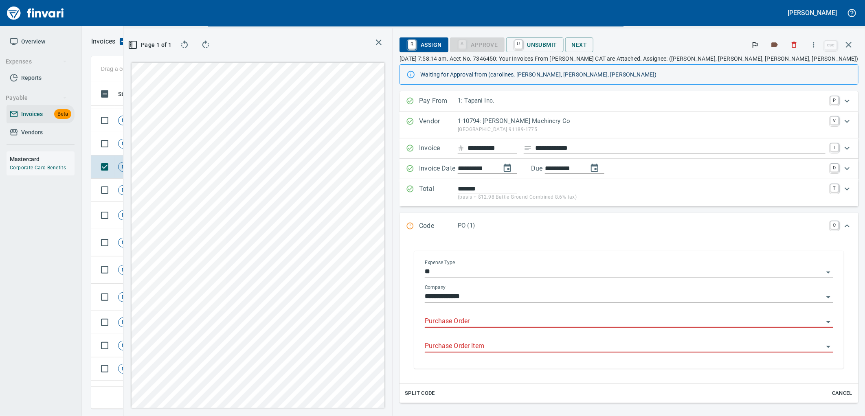
click at [572, 323] on input "Purchase Order" at bounding box center [624, 321] width 399 height 11
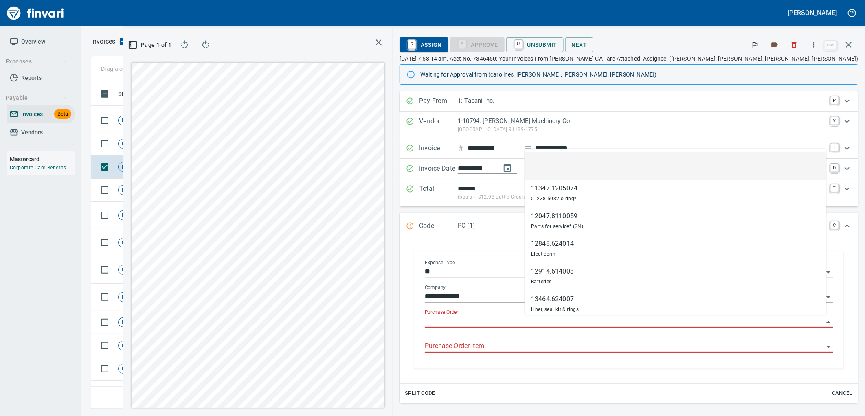
scroll to position [313, 547]
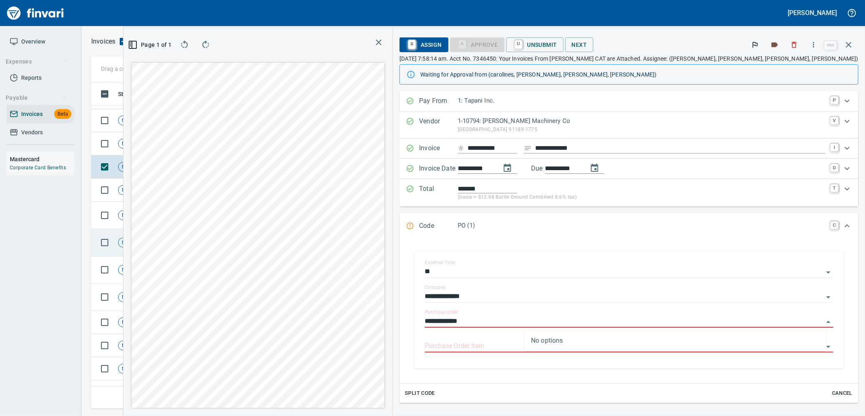
type input "**********"
click at [188, 189] on span "Shop" at bounding box center [180, 191] width 19 height 8
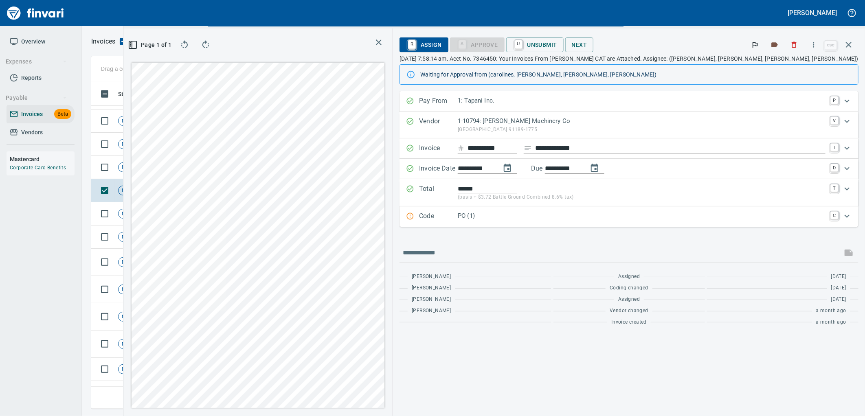
click at [600, 221] on div "PO (1)" at bounding box center [642, 216] width 368 height 11
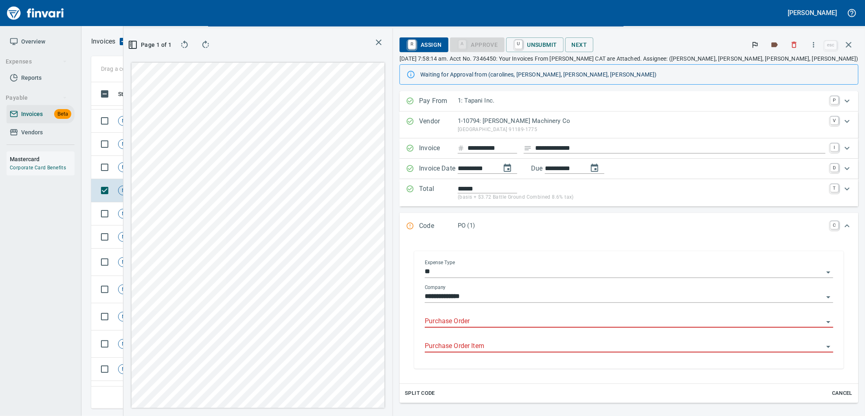
click at [588, 325] on input "Purchase Order" at bounding box center [624, 321] width 399 height 11
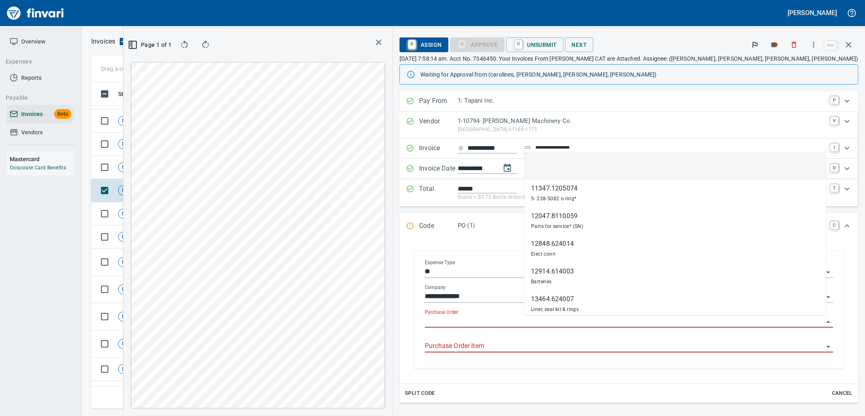
scroll to position [313, 547]
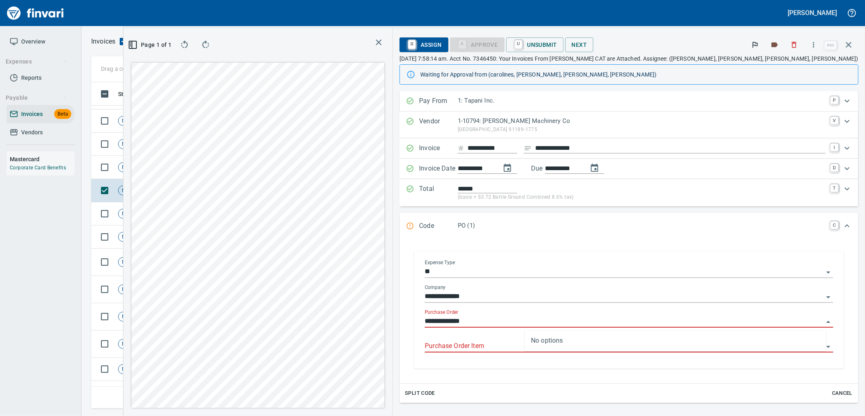
type input "**********"
click at [201, 168] on td "Shop" at bounding box center [190, 167] width 45 height 23
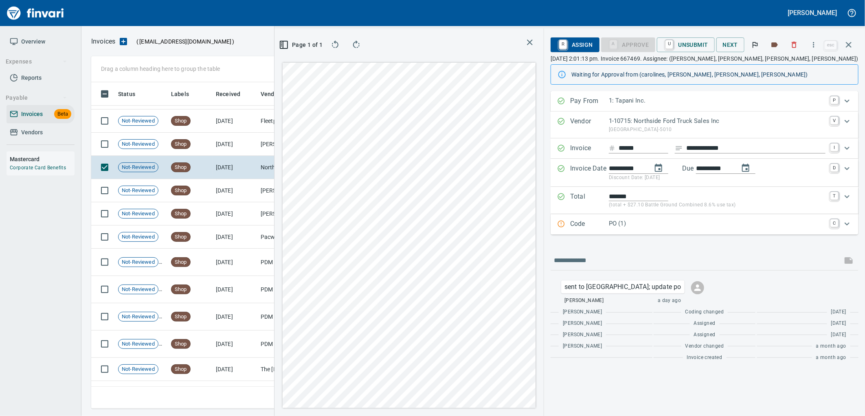
click at [688, 225] on p "PO (1)" at bounding box center [717, 223] width 217 height 9
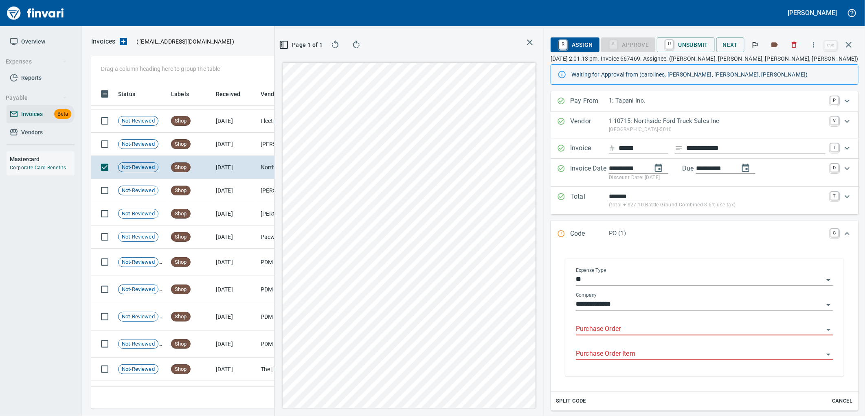
click at [633, 334] on input "Purchase Order" at bounding box center [700, 329] width 248 height 11
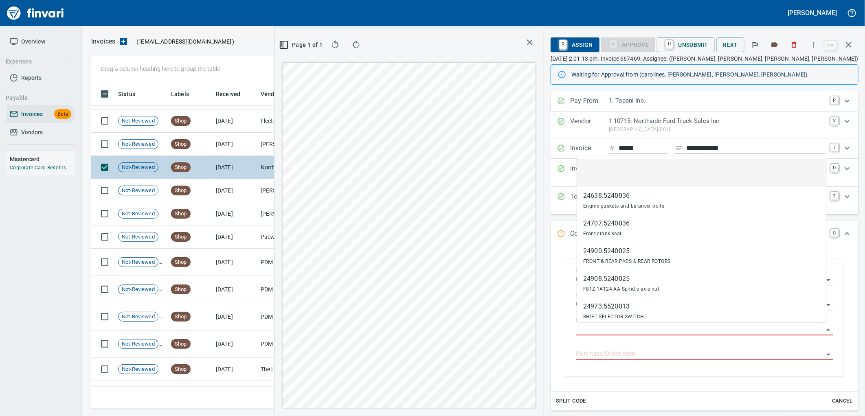
scroll to position [313, 547]
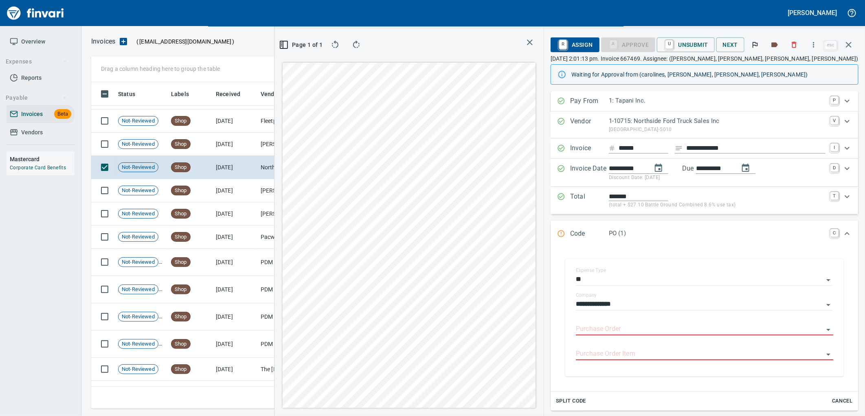
type input "**********"
click at [238, 148] on td "[DATE]" at bounding box center [235, 144] width 45 height 23
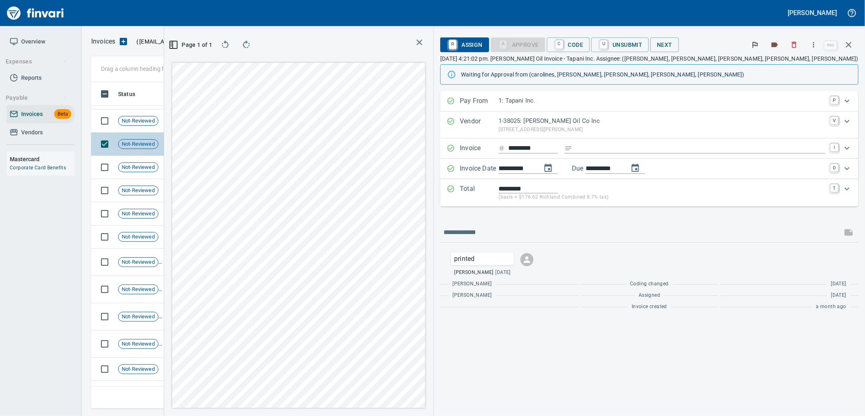
click at [200, 124] on td "Shop" at bounding box center [190, 121] width 45 height 23
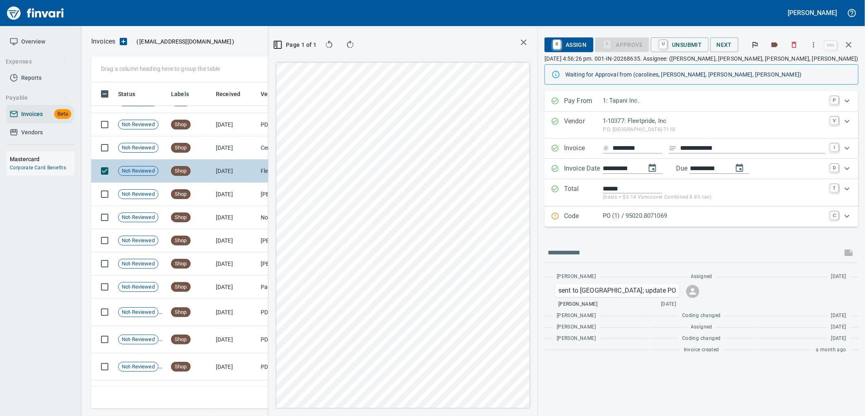
scroll to position [6092, 0]
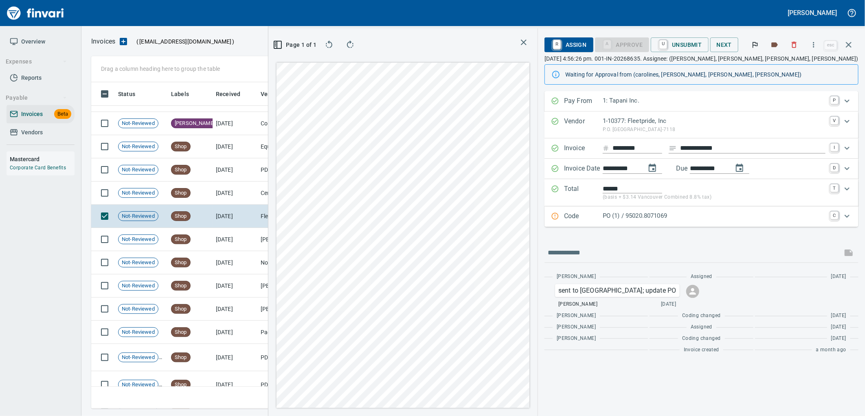
click at [632, 215] on p "PO (1) / 95020.8071069" at bounding box center [714, 215] width 223 height 9
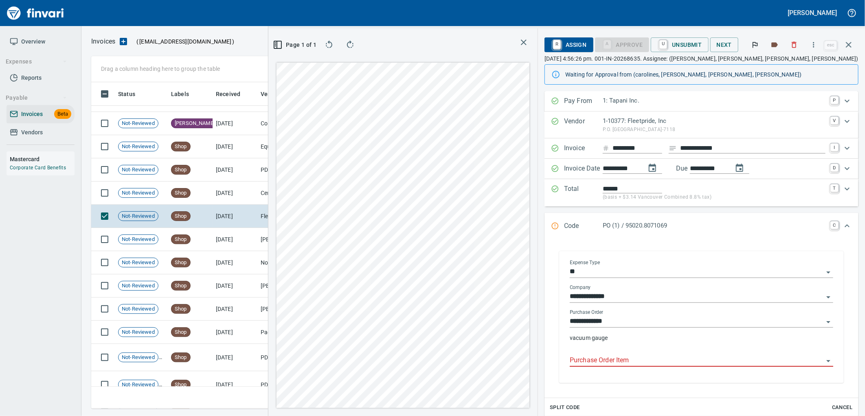
click at [621, 362] on input "Purchase Order Item" at bounding box center [697, 360] width 254 height 11
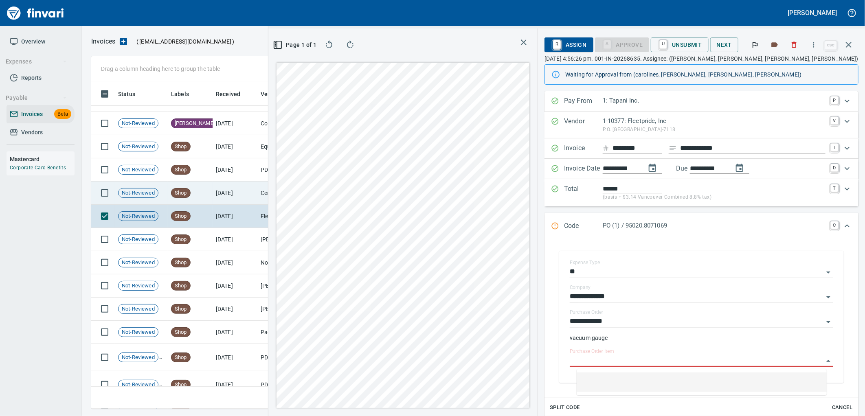
scroll to position [313, 547]
click at [235, 184] on td "[DATE]" at bounding box center [235, 193] width 45 height 23
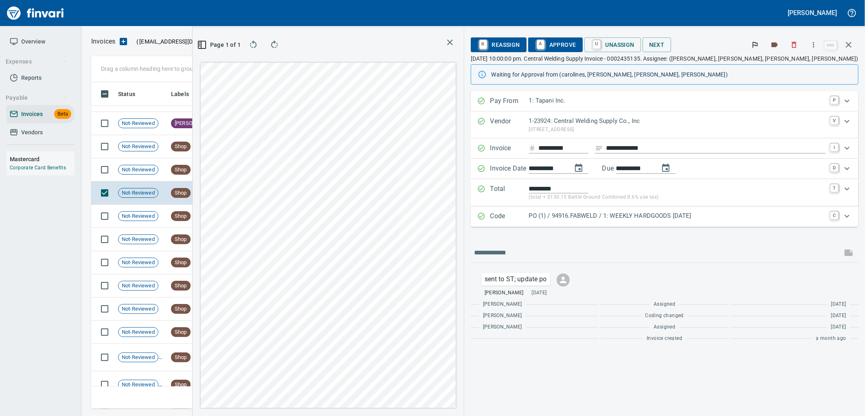
click at [682, 220] on p "PO (1) / 94916.FABWELD / 1: WEEKLY HARDGOODS [DATE]" at bounding box center [677, 215] width 296 height 9
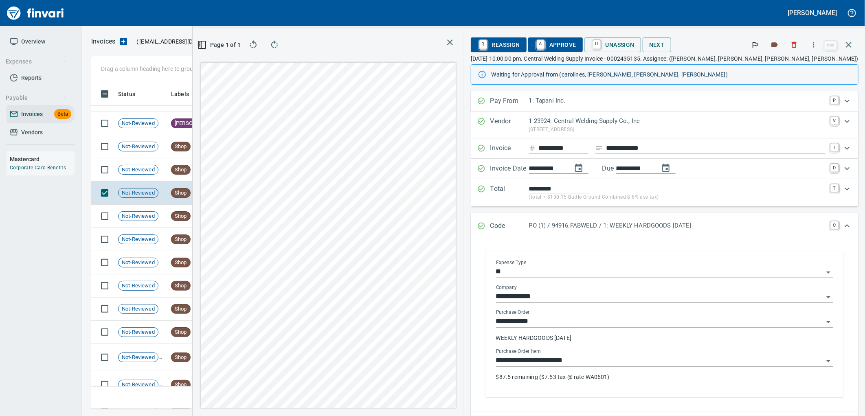
click at [695, 362] on input "**********" at bounding box center [659, 360] width 327 height 11
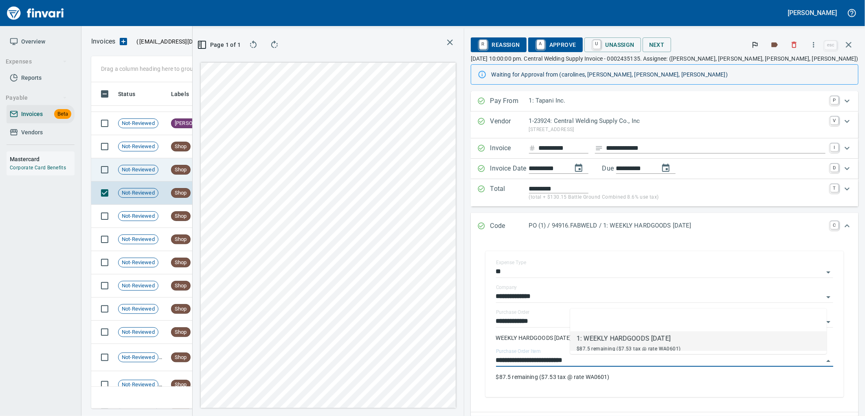
scroll to position [313, 547]
click at [216, 170] on td "[DATE]" at bounding box center [235, 169] width 45 height 23
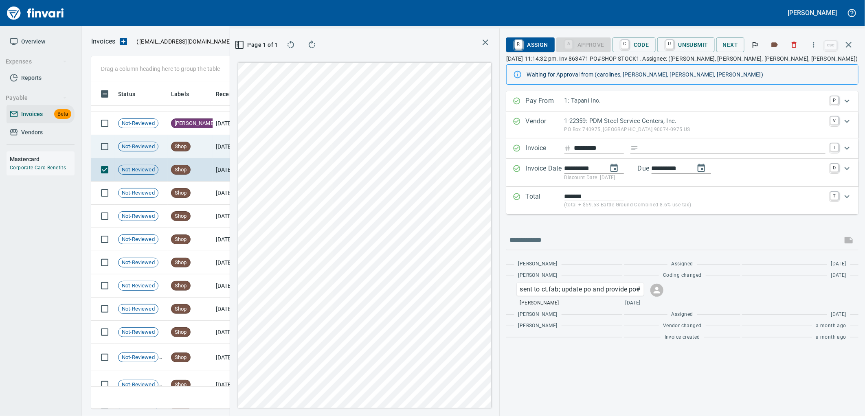
click at [199, 149] on td "Shop" at bounding box center [190, 146] width 45 height 23
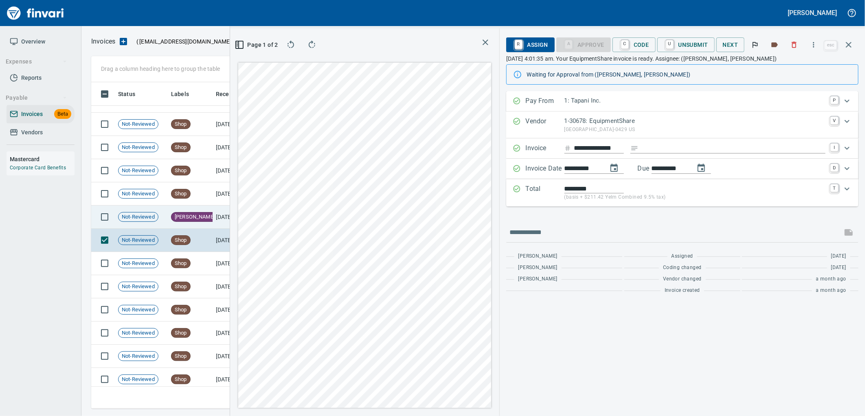
scroll to position [5956, 0]
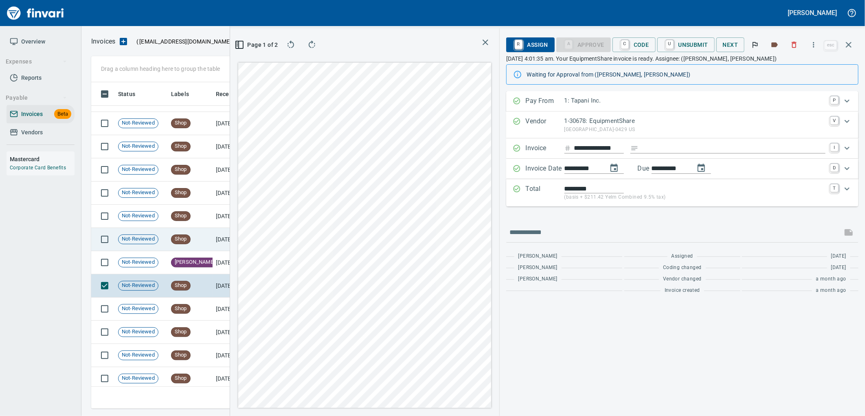
click at [201, 231] on td "Shop" at bounding box center [190, 239] width 45 height 23
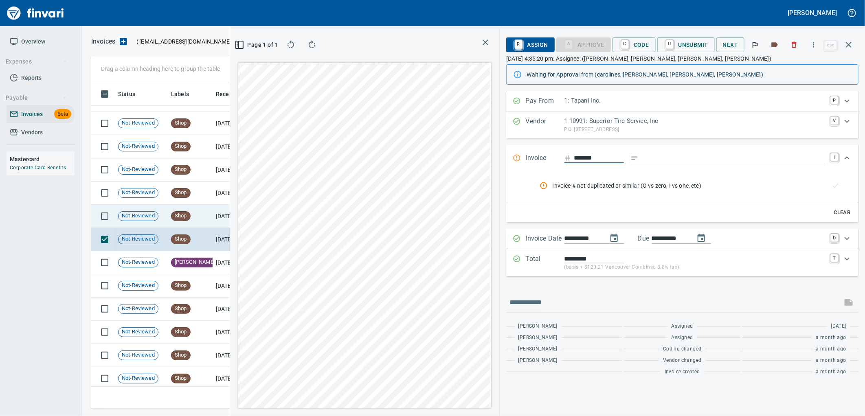
click at [192, 226] on td "Shop" at bounding box center [190, 216] width 45 height 23
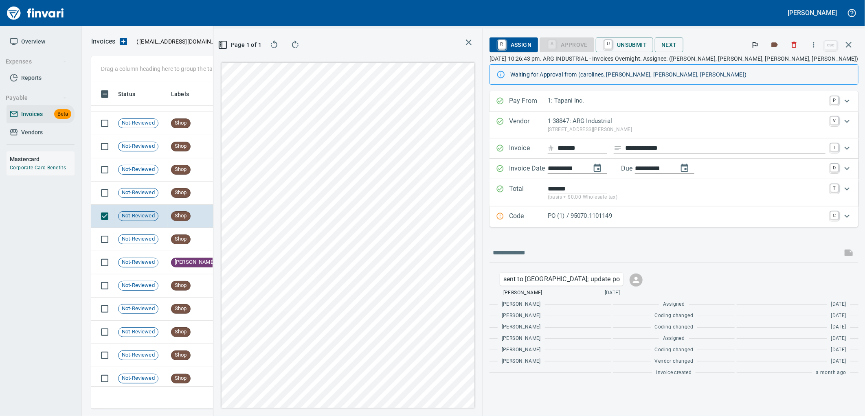
click at [629, 215] on p "PO (1) / 95070.1101149" at bounding box center [687, 215] width 278 height 9
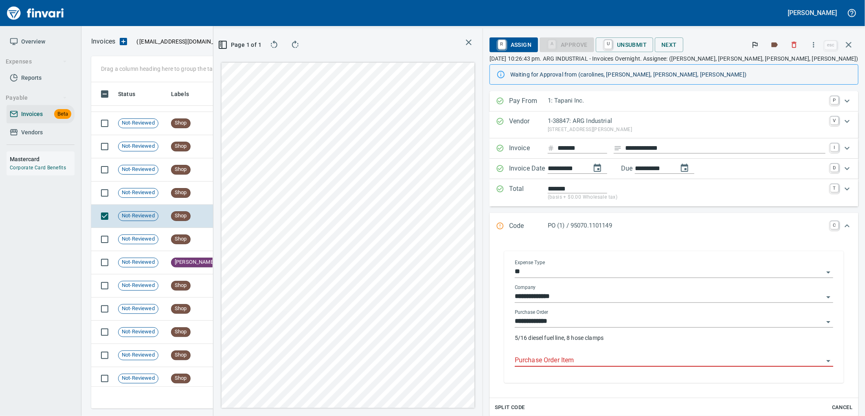
click at [634, 360] on input "Purchase Order Item" at bounding box center [669, 360] width 309 height 11
click at [234, 194] on td "[DATE]" at bounding box center [235, 193] width 45 height 23
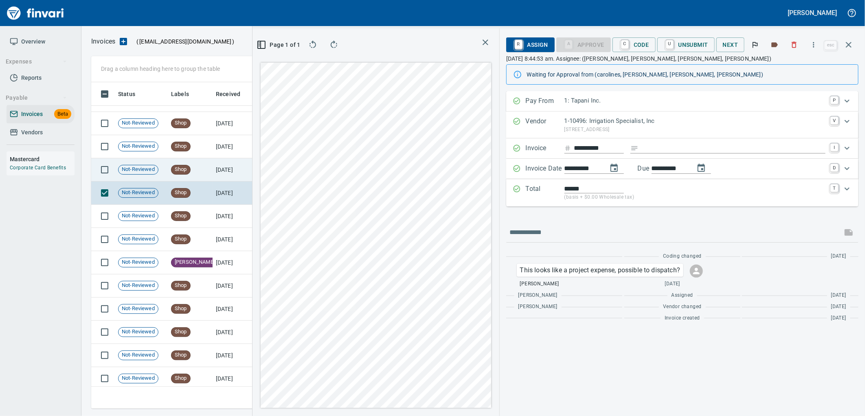
click at [198, 170] on td "Shop" at bounding box center [190, 169] width 45 height 23
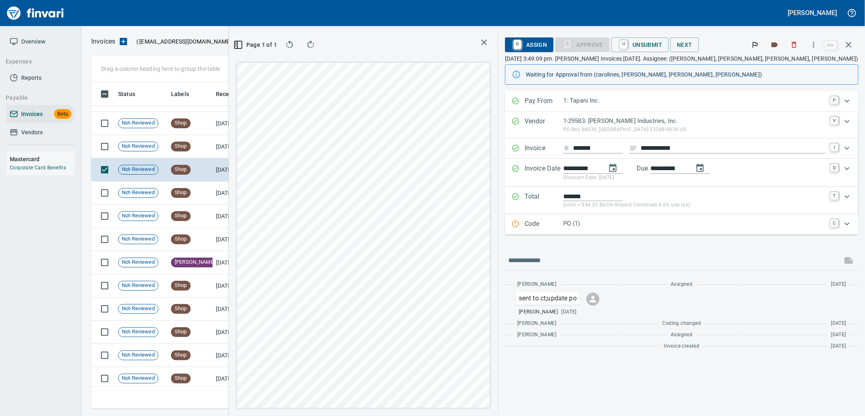
click at [666, 219] on p "PO (1)" at bounding box center [694, 223] width 262 height 9
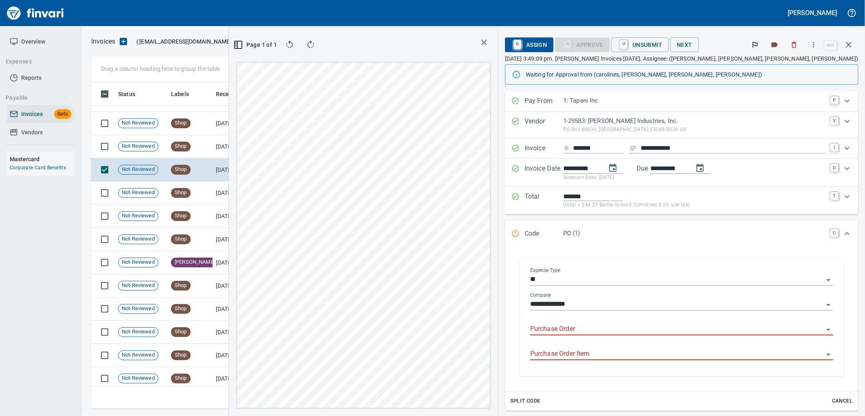
click at [632, 331] on input "Purchase Order" at bounding box center [676, 329] width 293 height 11
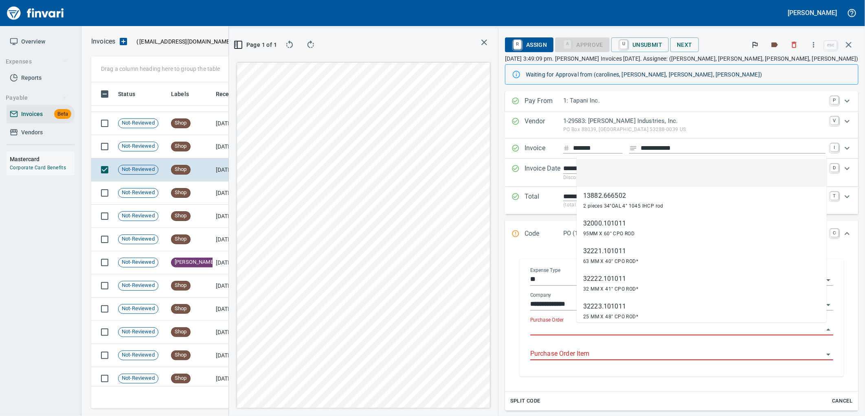
scroll to position [313, 547]
click at [226, 141] on td "[DATE]" at bounding box center [235, 146] width 45 height 23
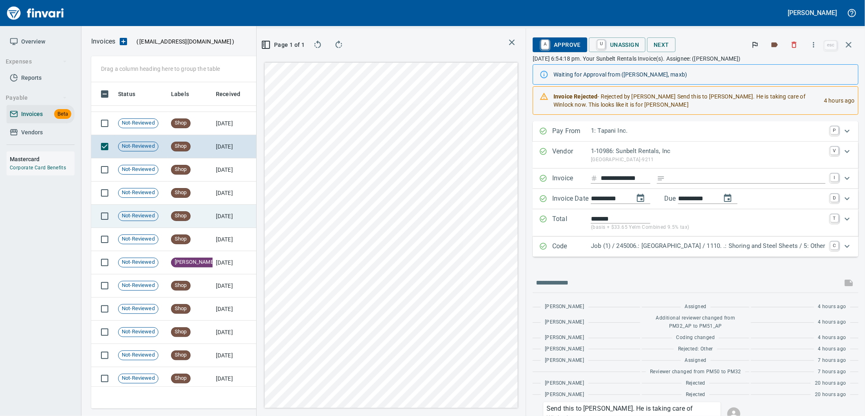
click at [213, 208] on td "[DATE]" at bounding box center [235, 216] width 45 height 23
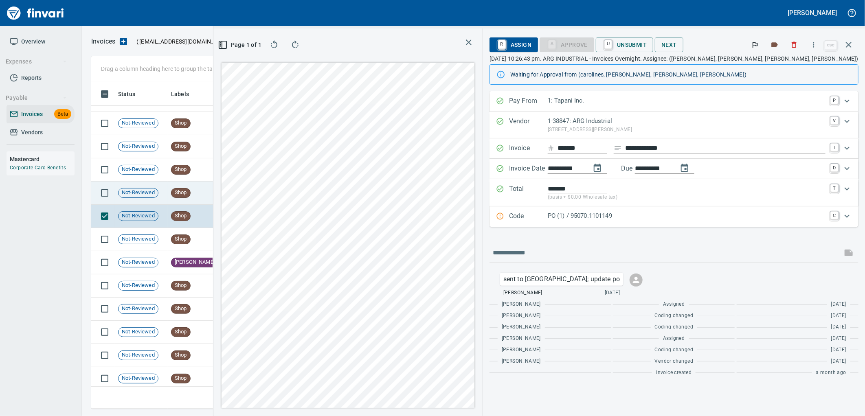
click at [210, 198] on td "Shop" at bounding box center [190, 193] width 45 height 23
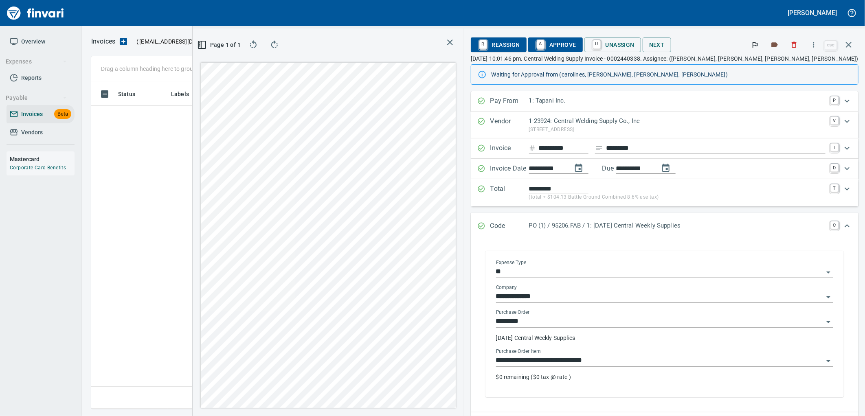
scroll to position [1, 1]
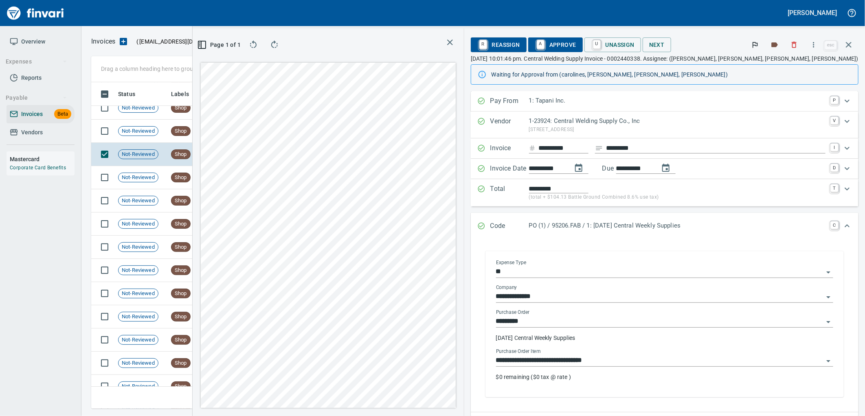
click at [690, 366] on input "**********" at bounding box center [659, 360] width 327 height 11
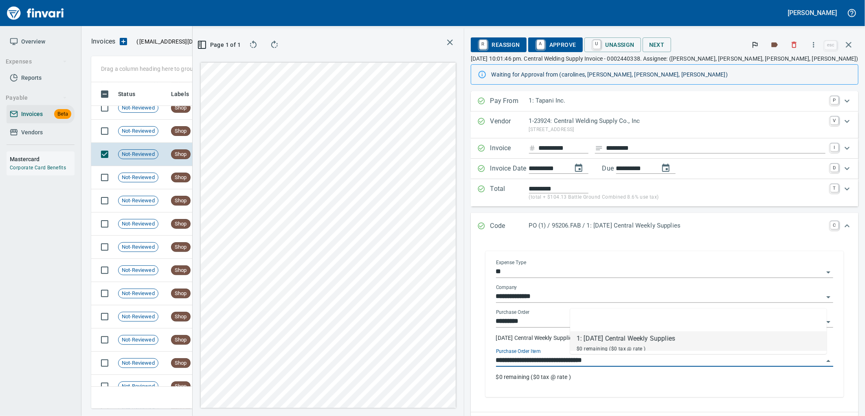
scroll to position [313, 547]
click at [224, 124] on td "7/24/2025" at bounding box center [235, 131] width 45 height 23
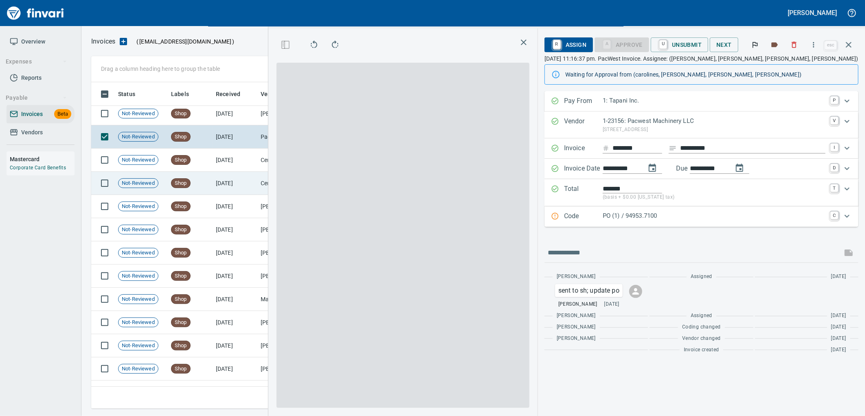
scroll to position [5368, 0]
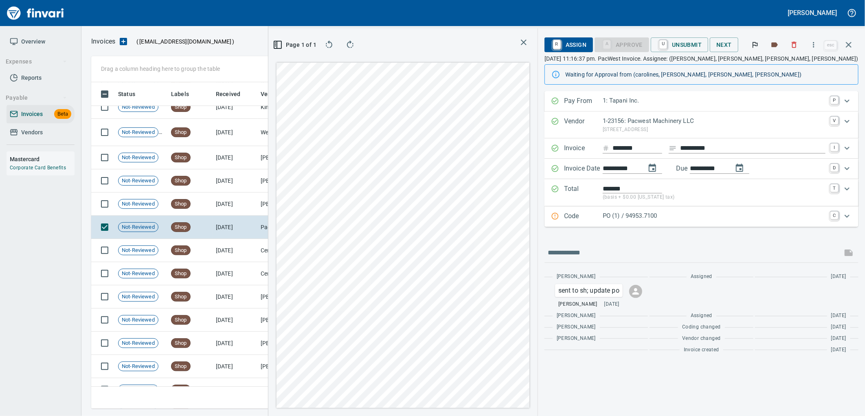
click at [663, 215] on p "PO (1) / 94953.7100" at bounding box center [714, 215] width 223 height 9
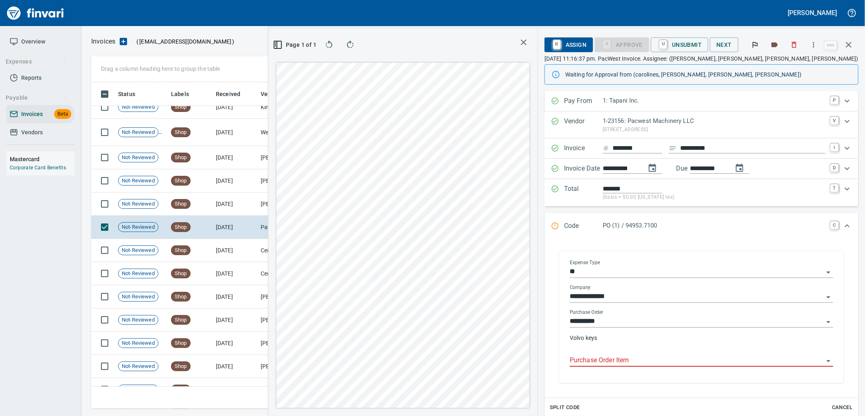
click at [647, 362] on input "Purchase Order Item" at bounding box center [697, 360] width 254 height 11
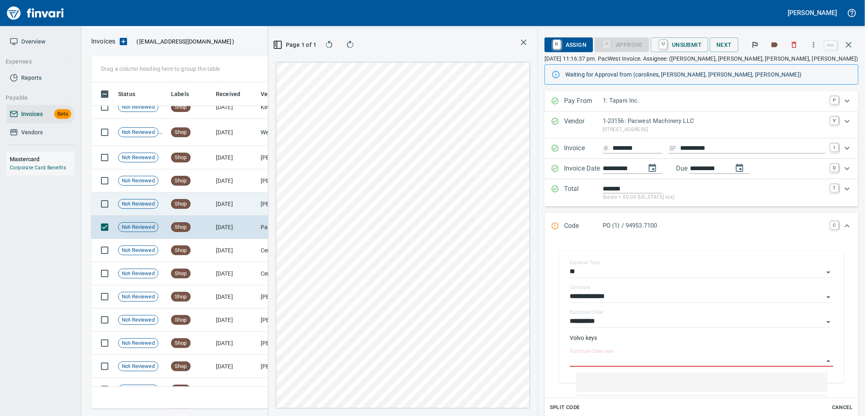
click at [248, 206] on td "7/25/2025" at bounding box center [235, 204] width 45 height 23
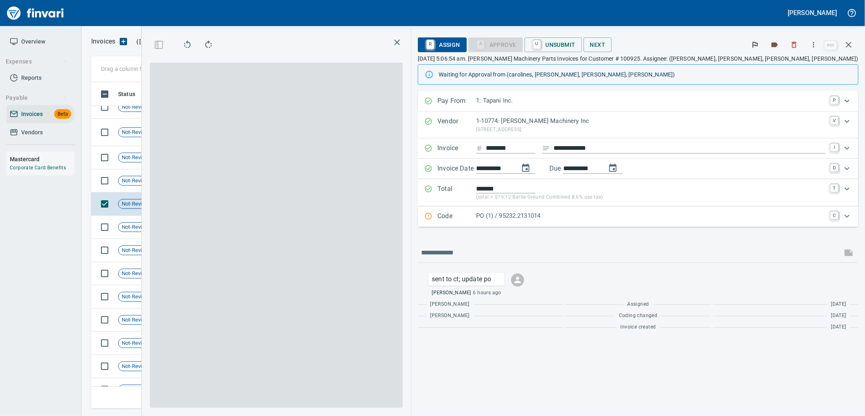
click at [642, 216] on p "PO (1) / 95232.2131014" at bounding box center [650, 215] width 349 height 9
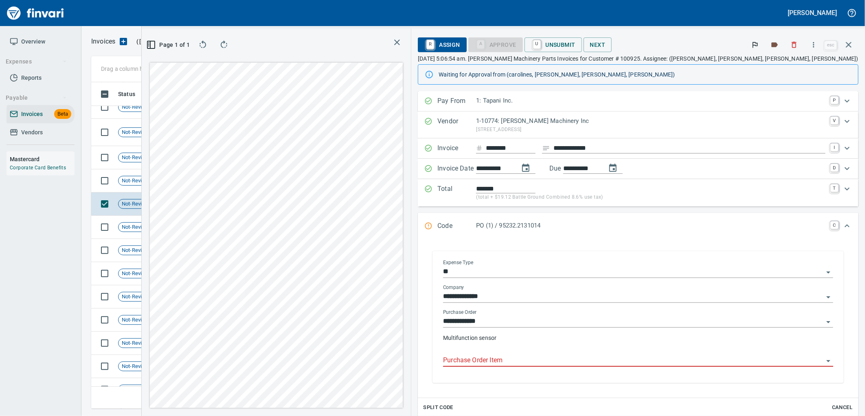
click at [597, 359] on input "Purchase Order Item" at bounding box center [633, 360] width 380 height 11
click at [204, 184] on td "Shop" at bounding box center [190, 180] width 45 height 23
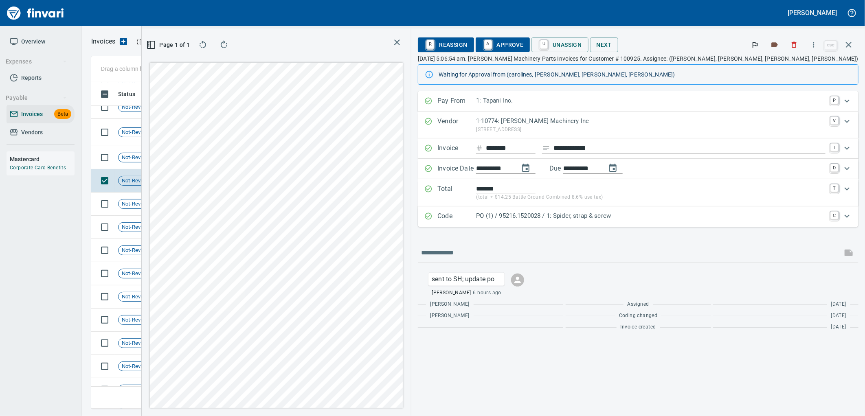
click at [650, 216] on p "PO (1) / 95216.1520028 / 1: Spider, strap & screw" at bounding box center [650, 215] width 349 height 9
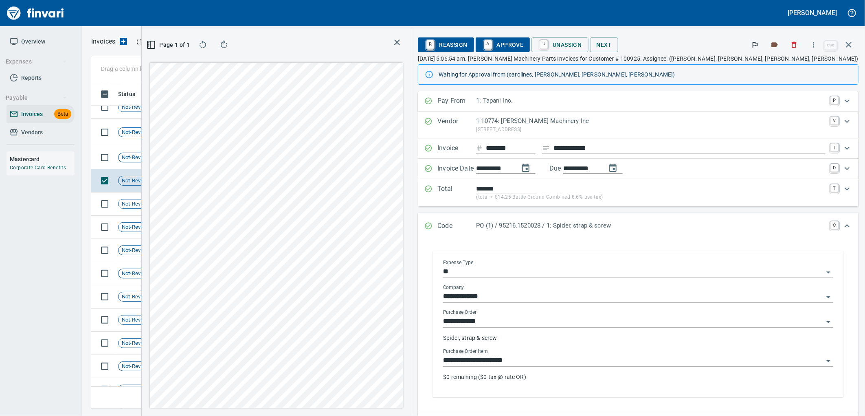
click at [624, 361] on input "**********" at bounding box center [633, 360] width 380 height 11
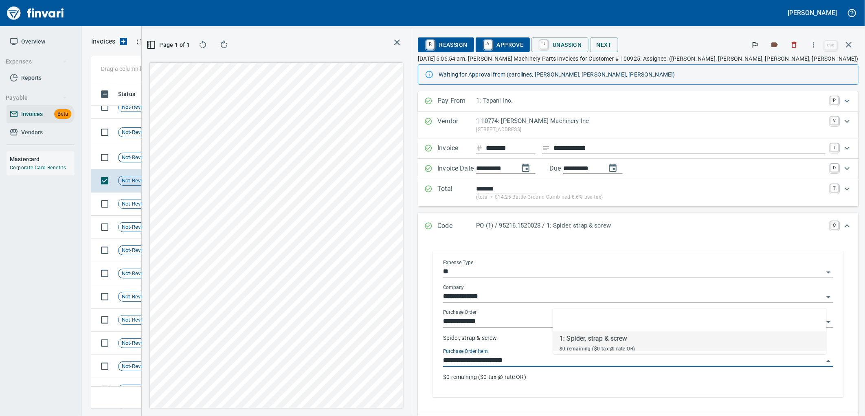
scroll to position [313, 547]
click at [209, 156] on td "Shop" at bounding box center [190, 157] width 45 height 23
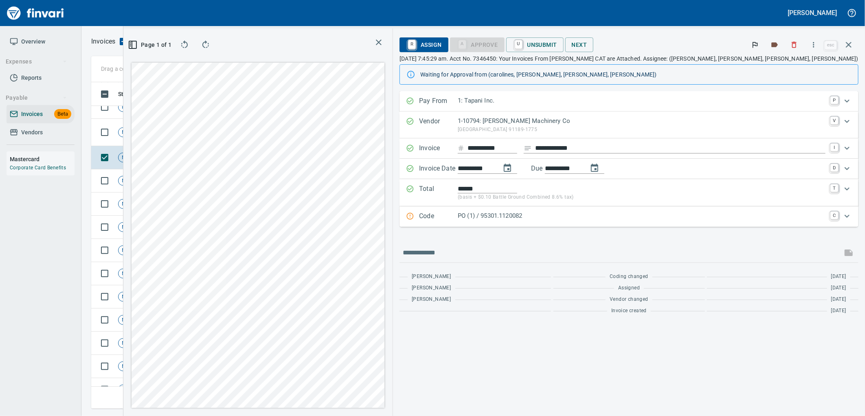
click at [603, 222] on div "PO (1) / 95301.1120082" at bounding box center [642, 216] width 368 height 11
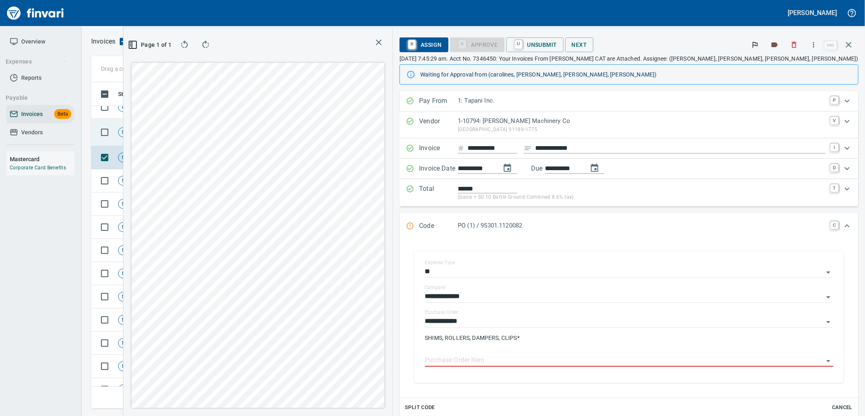
click at [182, 137] on td "Shop" at bounding box center [190, 132] width 45 height 27
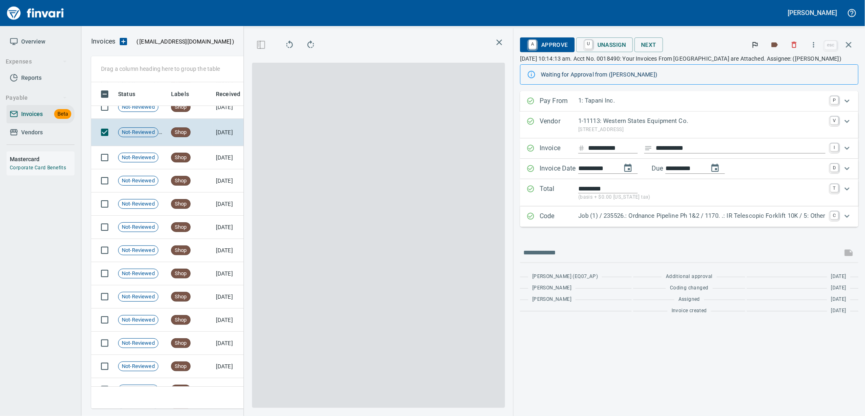
click at [643, 218] on p "Job (1) / 235526.: Ordnance Pipeline Ph 1&2 / 1170. .: IR Telescopic Forklift 1…" at bounding box center [701, 215] width 247 height 9
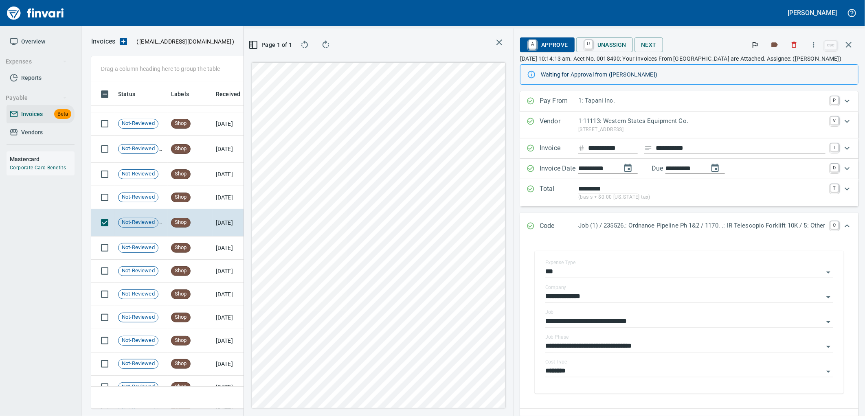
scroll to position [110, 0]
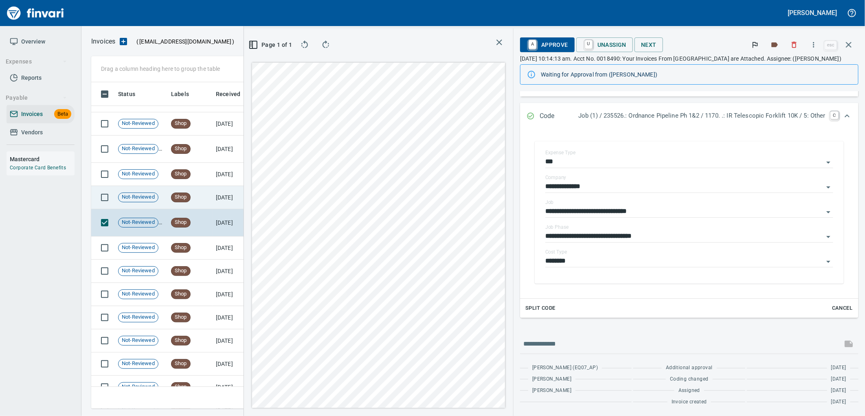
click at [210, 195] on td "Shop" at bounding box center [190, 197] width 45 height 23
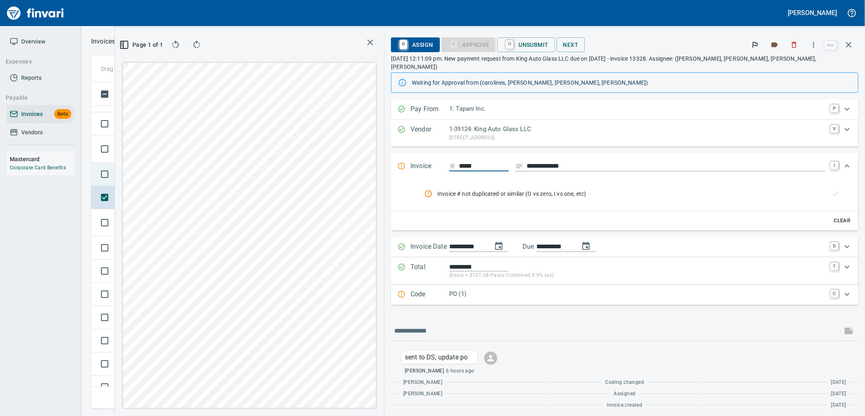
click at [165, 174] on td "Not-Reviewed" at bounding box center [141, 174] width 53 height 23
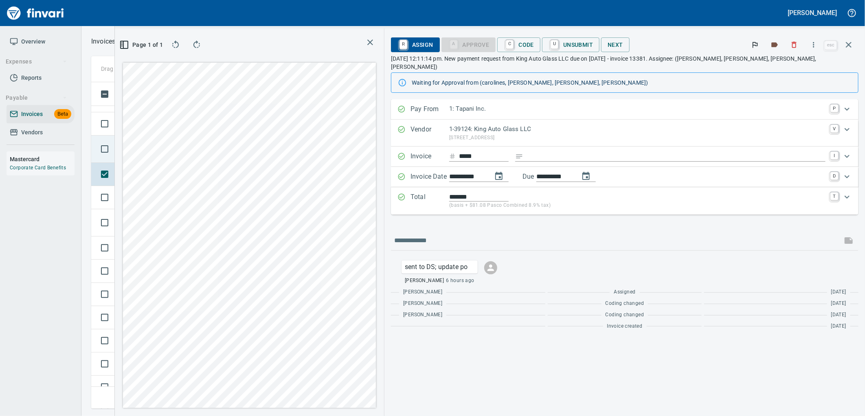
click at [162, 147] on icon at bounding box center [165, 149] width 10 height 10
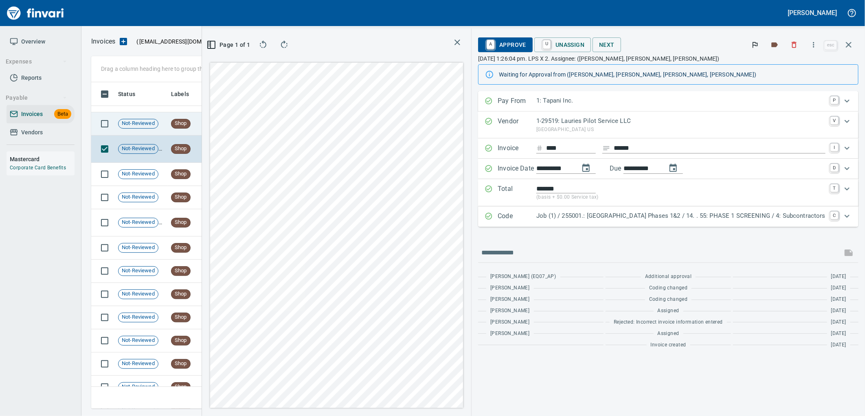
click at [166, 125] on td "Not-Reviewed" at bounding box center [141, 123] width 53 height 23
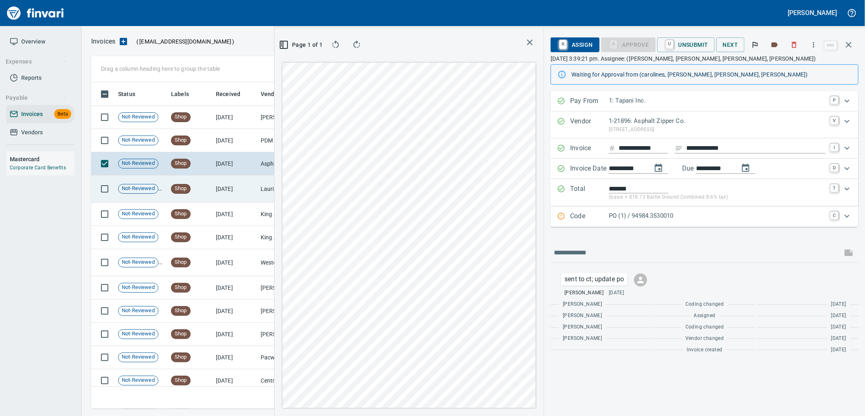
scroll to position [5232, 0]
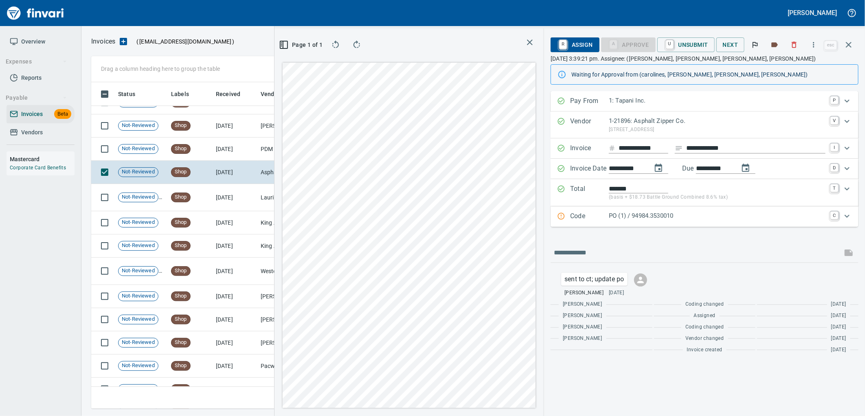
click at [662, 221] on div "Code PO (1) / 94984.3530010 C" at bounding box center [704, 216] width 308 height 20
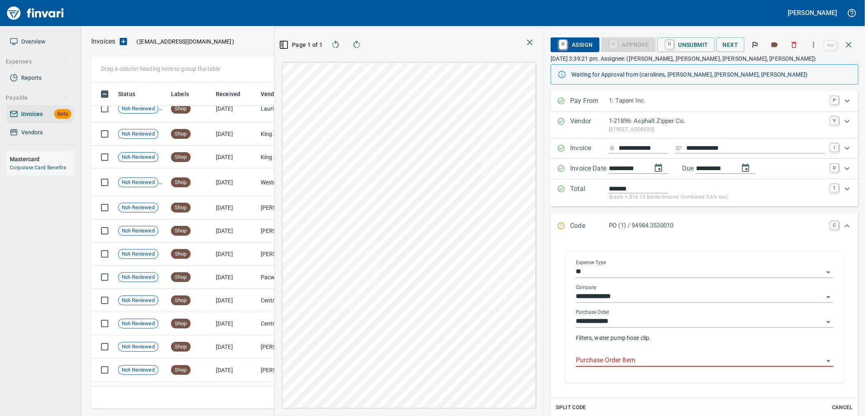
click at [642, 363] on input "Purchase Order Item" at bounding box center [700, 360] width 248 height 11
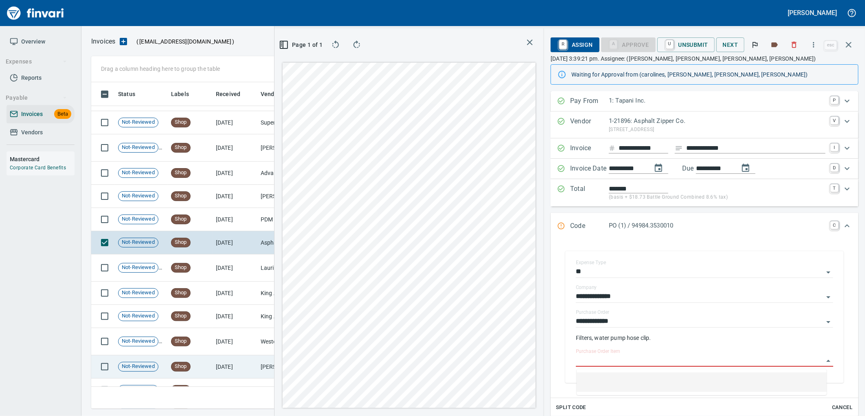
scroll to position [5051, 0]
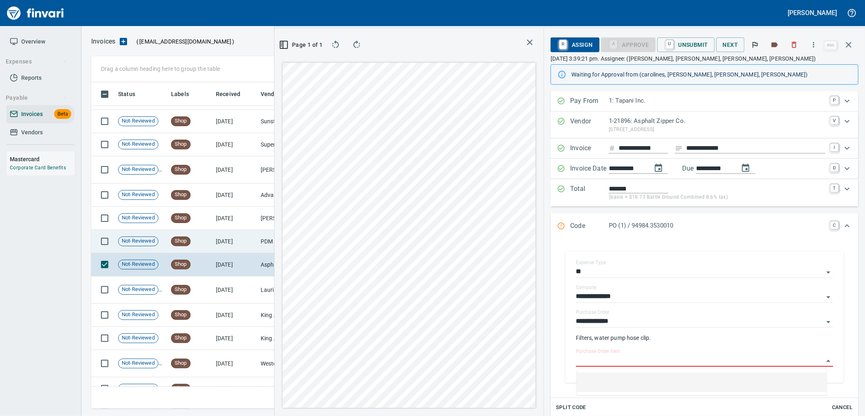
click at [237, 238] on td "7/25/2025" at bounding box center [235, 241] width 45 height 23
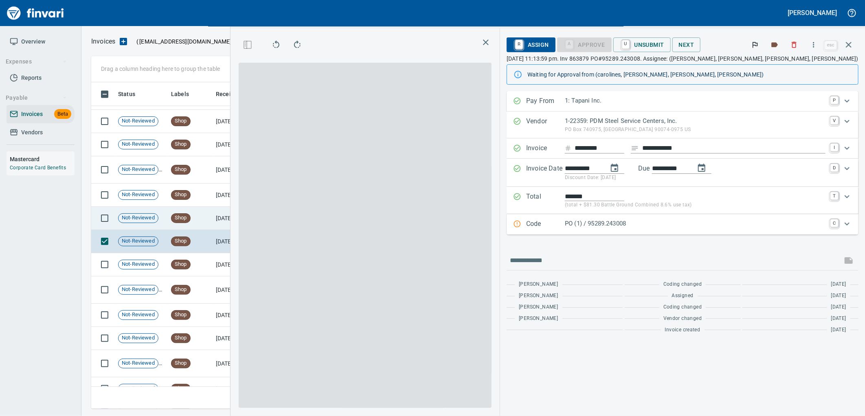
click at [235, 221] on td "7/26/2025" at bounding box center [235, 218] width 45 height 23
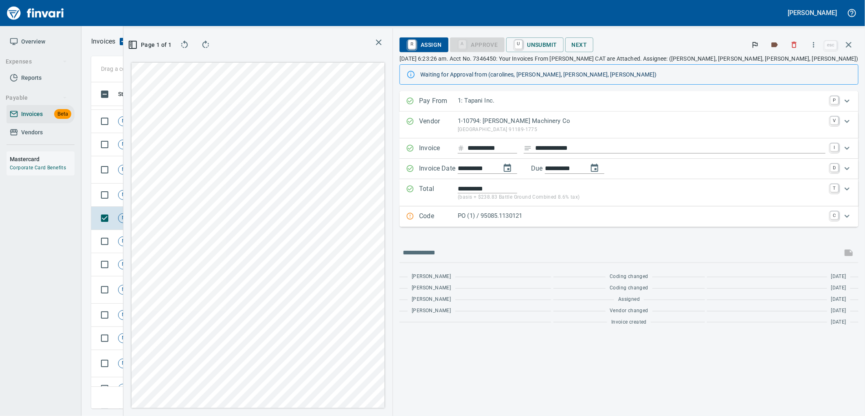
click at [669, 219] on p "PO (1) / 95085.1130121" at bounding box center [642, 215] width 368 height 9
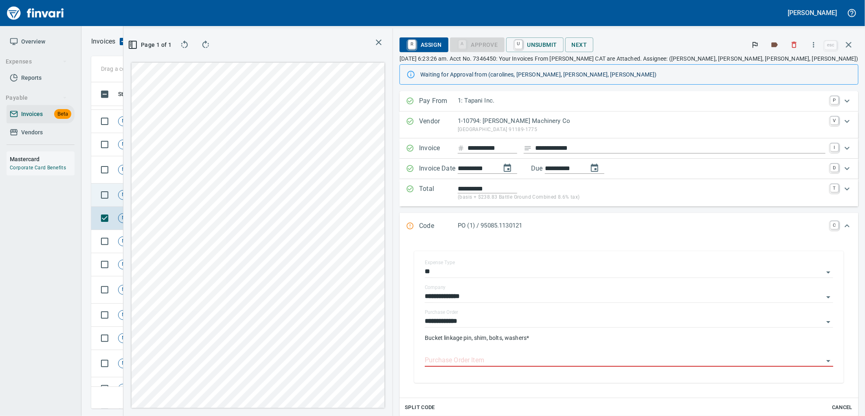
click at [210, 194] on td "Shop" at bounding box center [190, 195] width 45 height 23
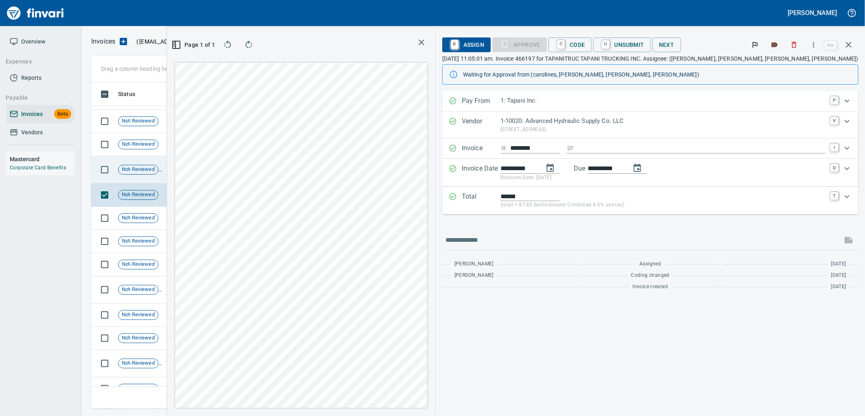
click at [189, 173] on span "Shop" at bounding box center [180, 170] width 19 height 8
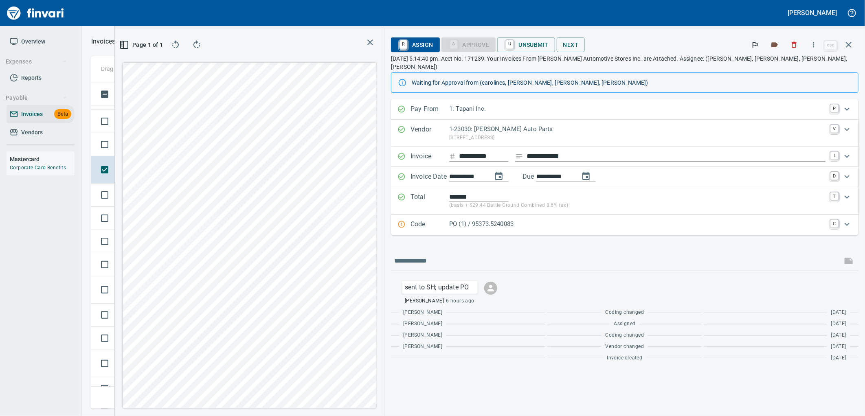
click at [546, 219] on p "PO (1) / 95373.5240083" at bounding box center [637, 223] width 376 height 9
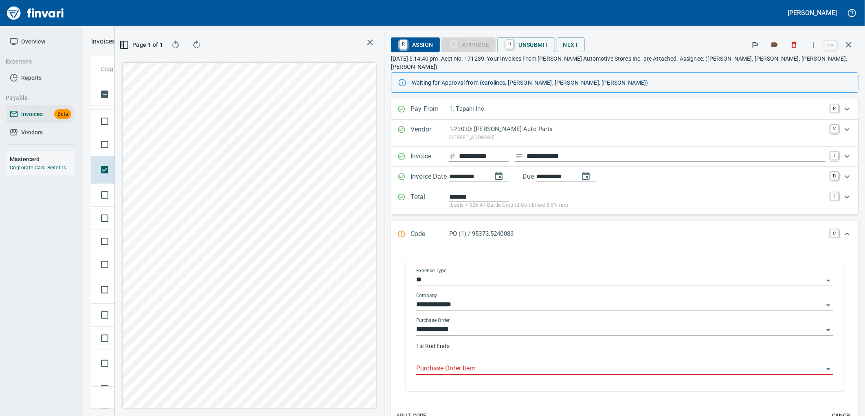
click at [526, 363] on input "Purchase Order Item" at bounding box center [619, 368] width 407 height 11
click at [173, 145] on span "Shop" at bounding box center [180, 144] width 19 height 8
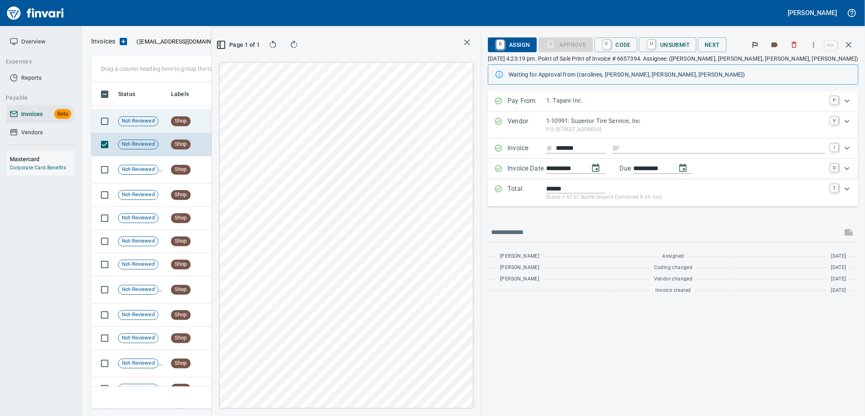
click at [184, 110] on td "Shop" at bounding box center [190, 121] width 45 height 23
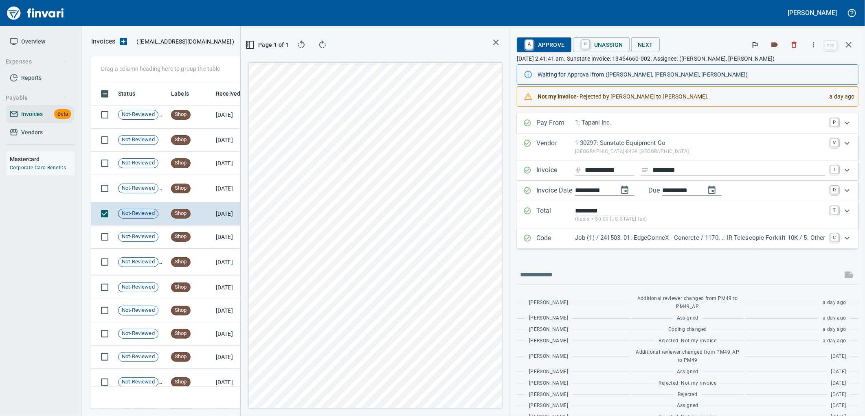
scroll to position [4870, 0]
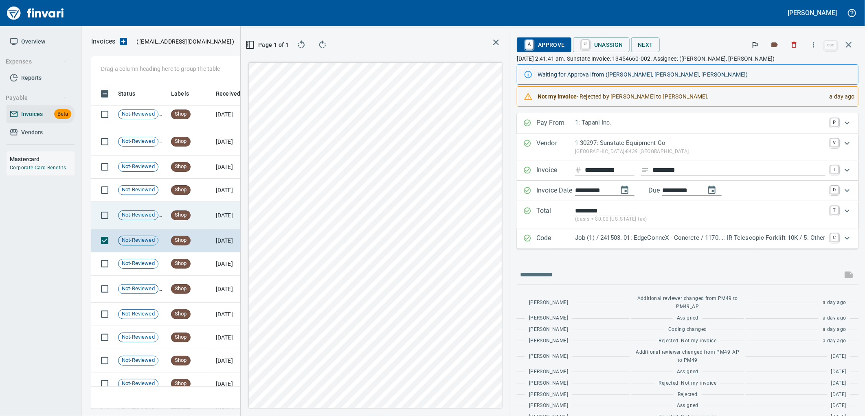
click at [177, 215] on span "Shop" at bounding box center [180, 215] width 19 height 8
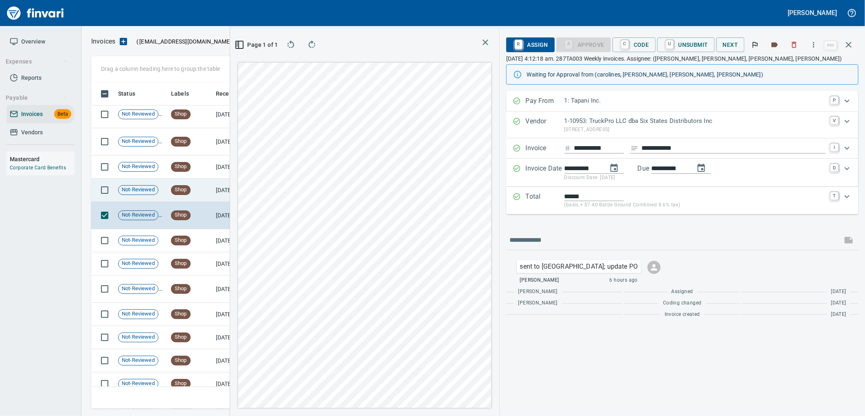
click at [192, 186] on td "Shop" at bounding box center [190, 190] width 45 height 23
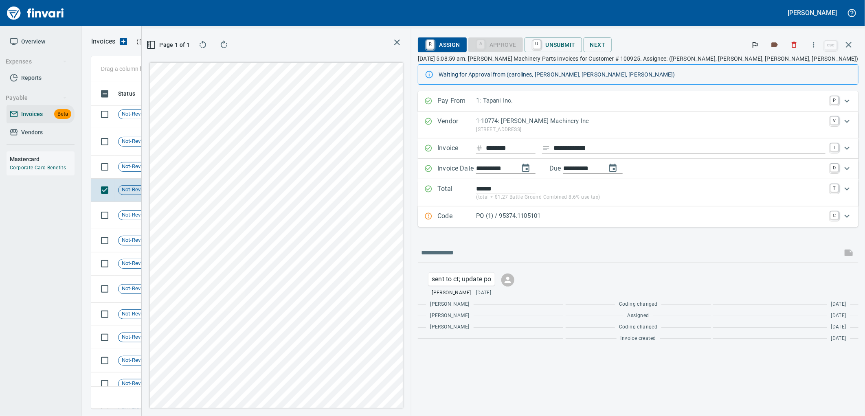
click at [598, 218] on p "PO (1) / 95374.1105101" at bounding box center [650, 215] width 349 height 9
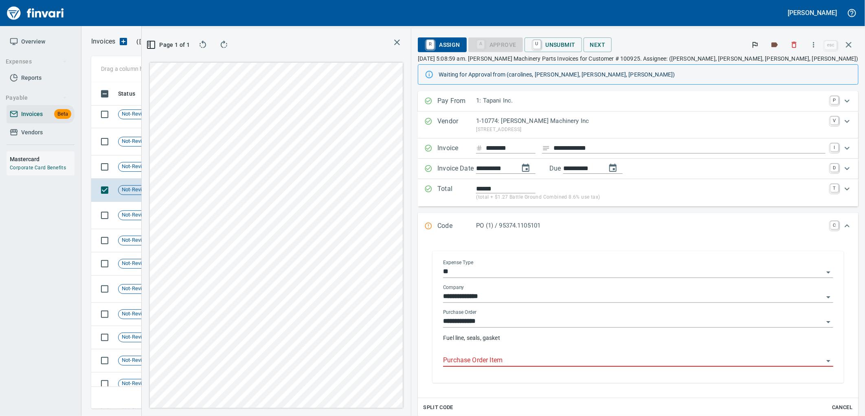
click at [601, 364] on input "Purchase Order Item" at bounding box center [633, 360] width 380 height 11
click at [206, 166] on td "Shop" at bounding box center [190, 167] width 45 height 23
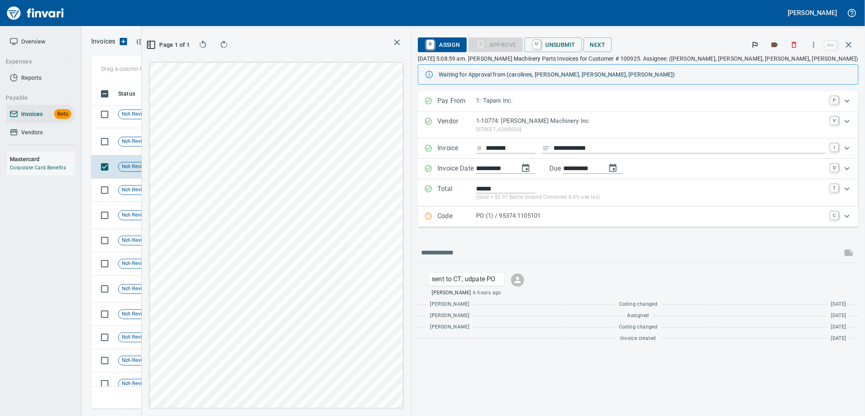
click at [691, 217] on p "PO (1) / 95374.1105101" at bounding box center [650, 215] width 349 height 9
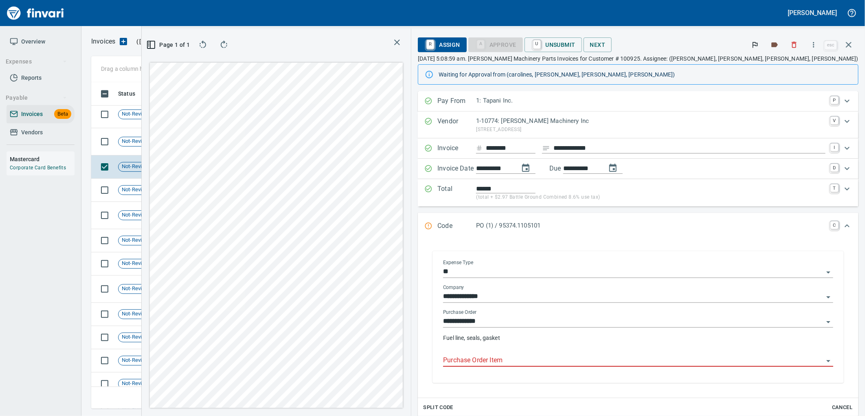
click at [677, 358] on input "Purchase Order Item" at bounding box center [633, 360] width 380 height 11
click at [210, 140] on td "Shop" at bounding box center [190, 141] width 45 height 27
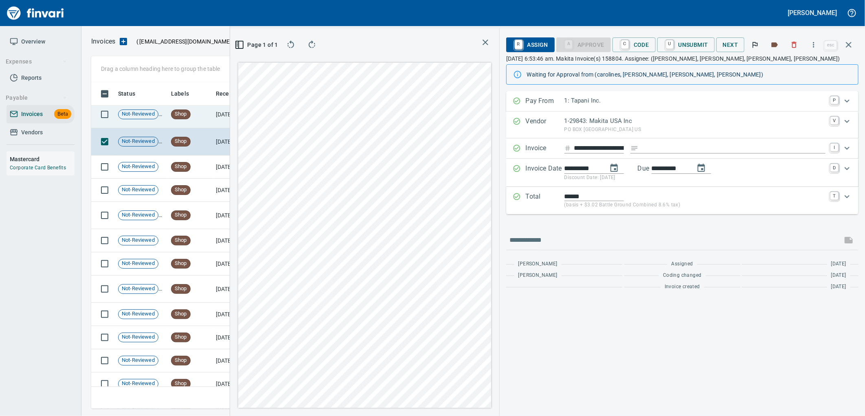
click at [205, 112] on td "Shop" at bounding box center [190, 114] width 45 height 27
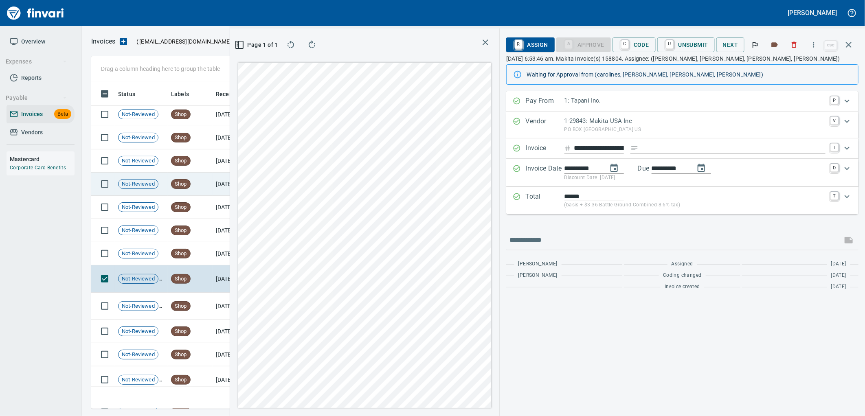
scroll to position [4689, 0]
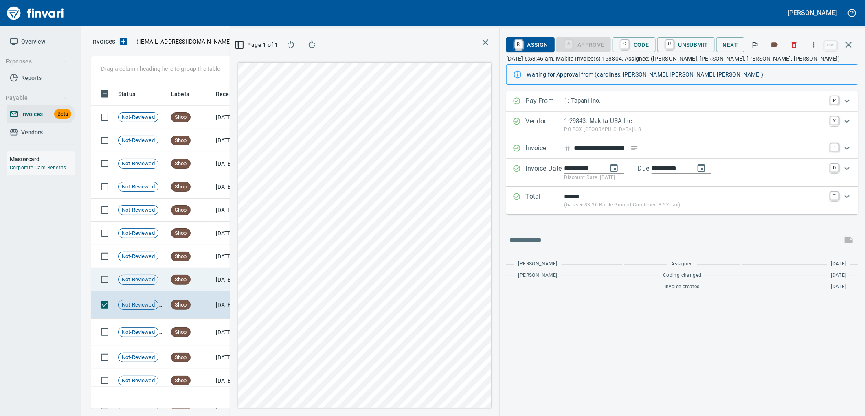
click at [192, 279] on td "Shop" at bounding box center [190, 279] width 45 height 23
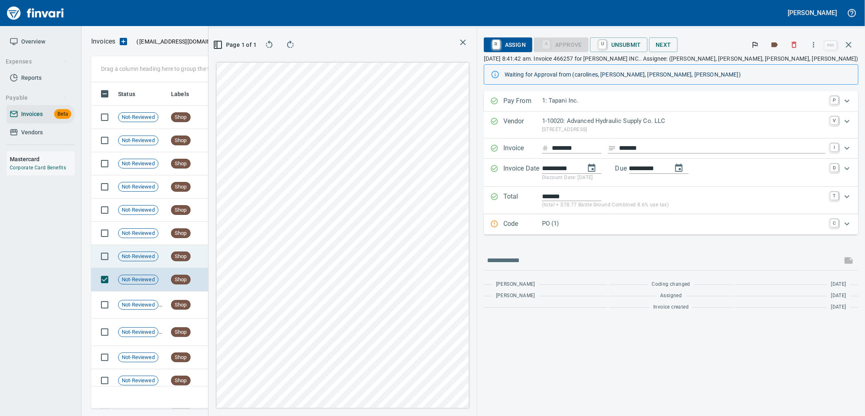
click at [202, 255] on td "Shop" at bounding box center [190, 256] width 45 height 23
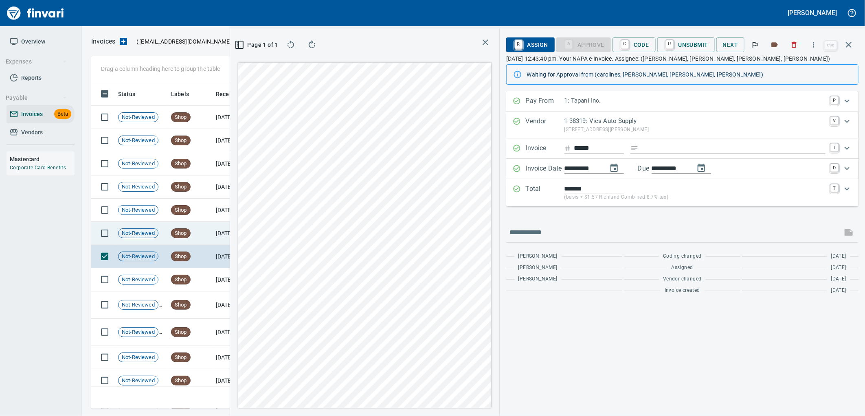
click at [189, 235] on span "Shop" at bounding box center [180, 234] width 19 height 8
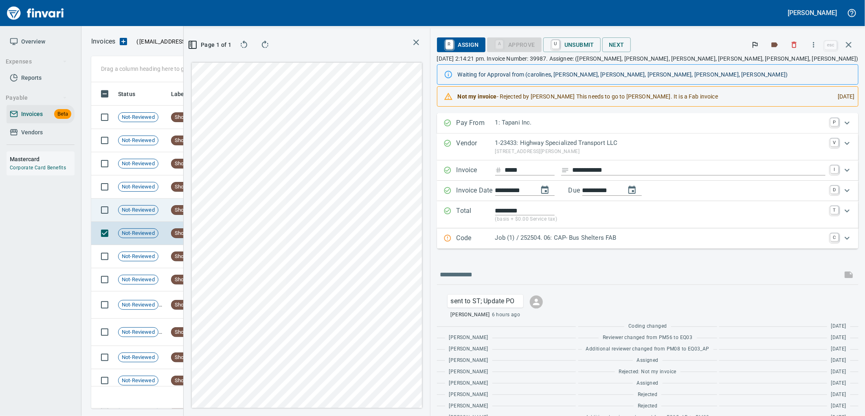
click at [189, 207] on span "Shop" at bounding box center [180, 210] width 19 height 8
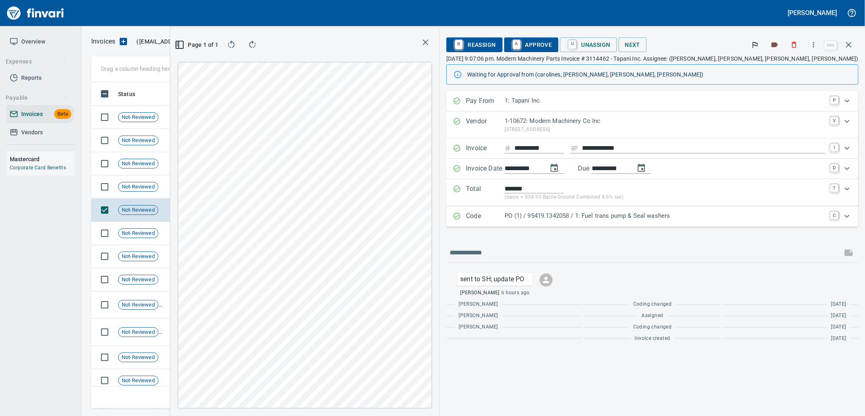
click at [670, 220] on p "PO (1) / 95419.1342058 / 1: Fuel trans pump & Seal washers" at bounding box center [664, 215] width 321 height 9
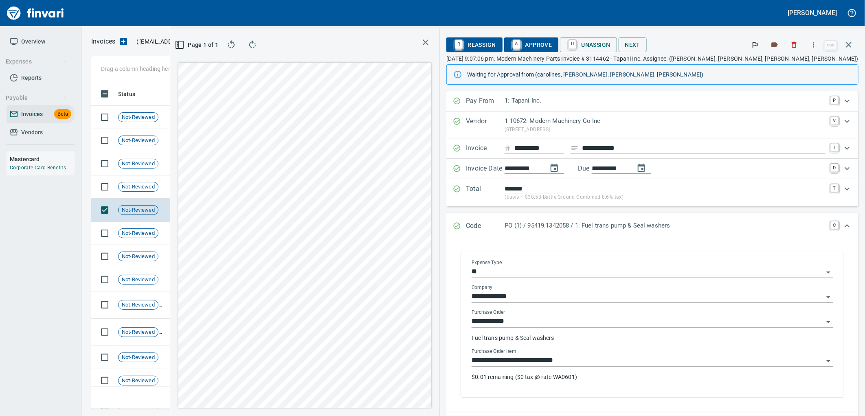
click at [638, 357] on input "**********" at bounding box center [647, 360] width 352 height 11
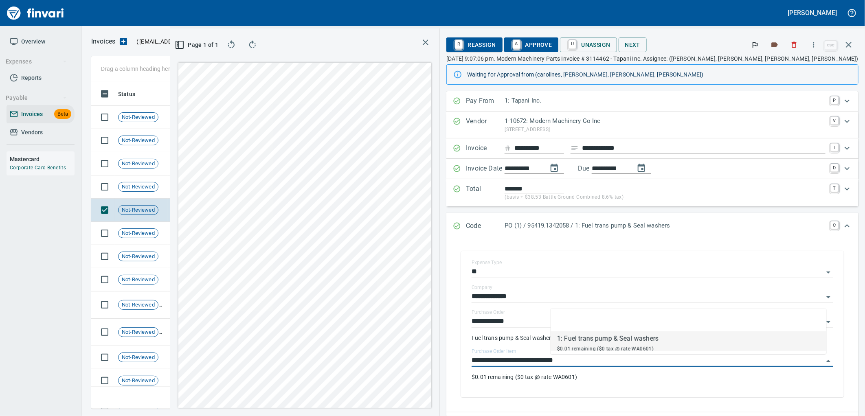
scroll to position [313, 547]
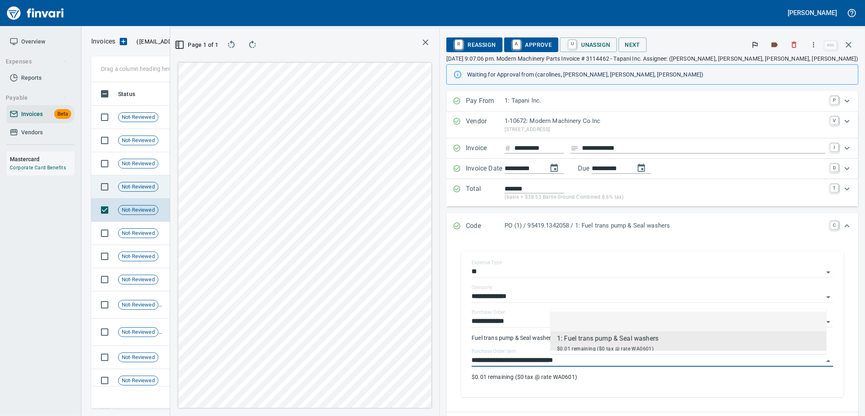
click at [190, 191] on td "Shop" at bounding box center [190, 186] width 45 height 23
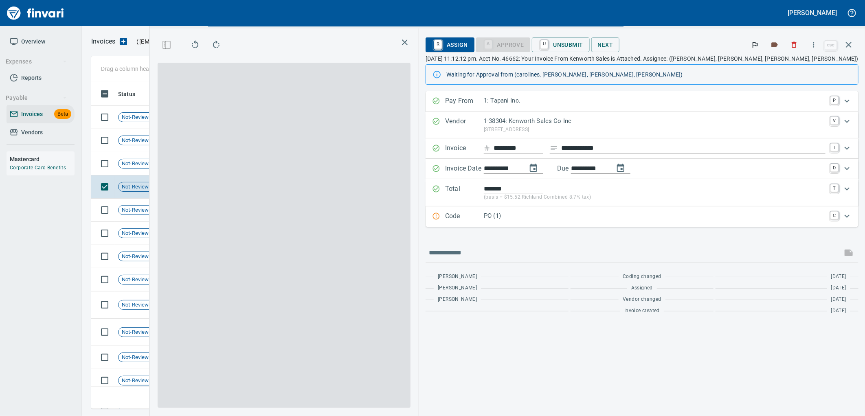
click at [645, 217] on p "PO (1)" at bounding box center [655, 215] width 342 height 9
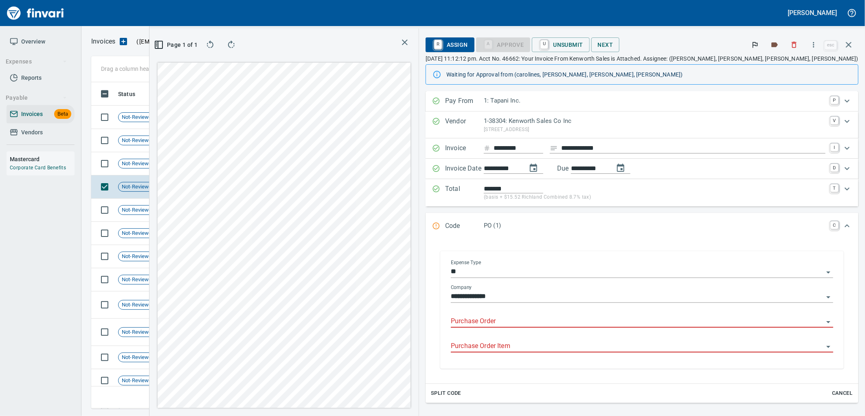
drag, startPoint x: 603, startPoint y: 331, endPoint x: 602, endPoint y: 326, distance: 4.8
click at [603, 330] on div "Purchase Order" at bounding box center [642, 321] width 382 height 25
click at [602, 326] on input "Purchase Order" at bounding box center [637, 321] width 373 height 11
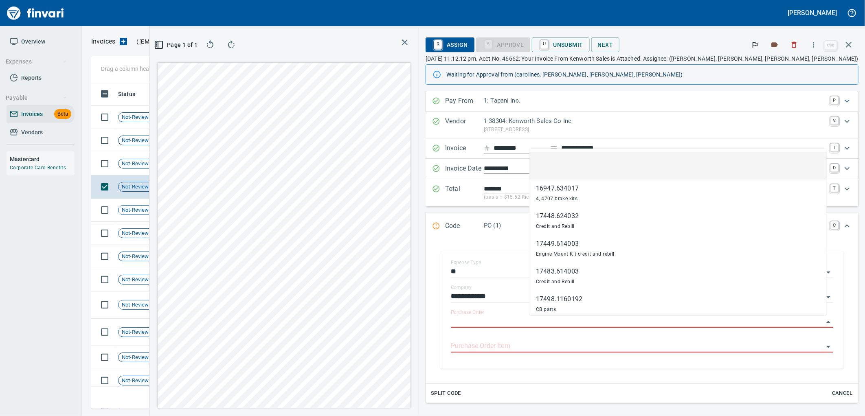
scroll to position [313, 547]
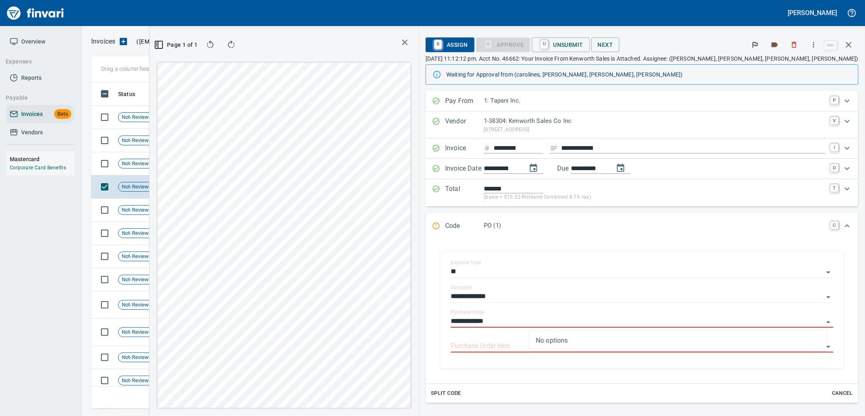
type input "**********"
drag, startPoint x: 199, startPoint y: 163, endPoint x: 193, endPoint y: 163, distance: 6.5
click at [199, 163] on td "Shop" at bounding box center [190, 163] width 45 height 23
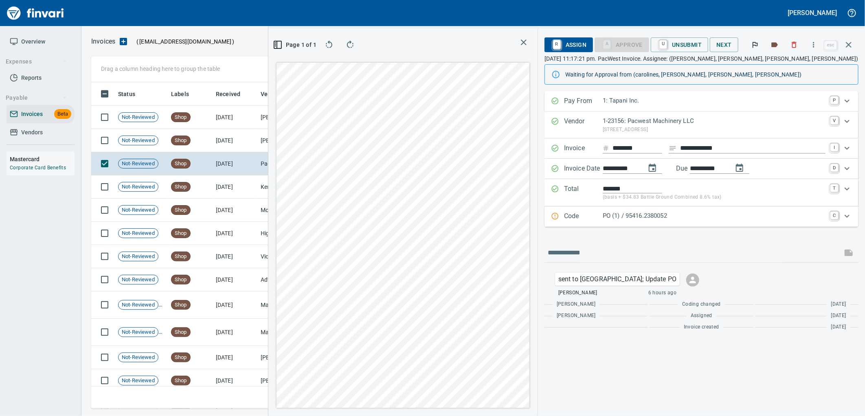
click at [686, 214] on p "PO (1) / 95416.2380052" at bounding box center [714, 215] width 223 height 9
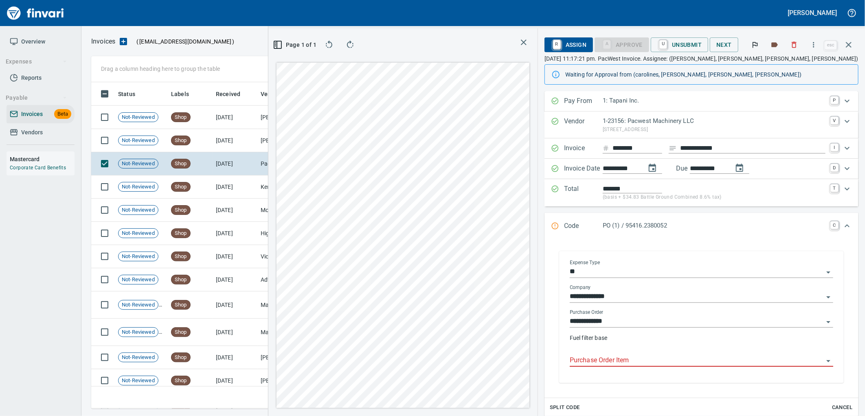
click at [624, 360] on input "Purchase Order Item" at bounding box center [697, 360] width 254 height 11
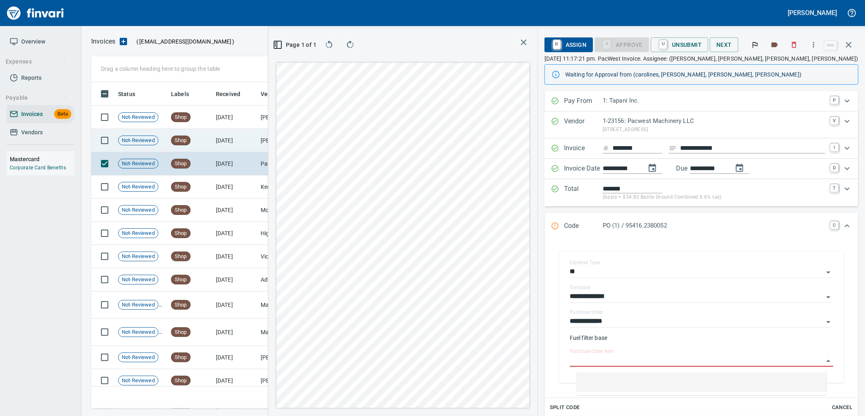
click at [225, 136] on td "[DATE]" at bounding box center [235, 140] width 45 height 23
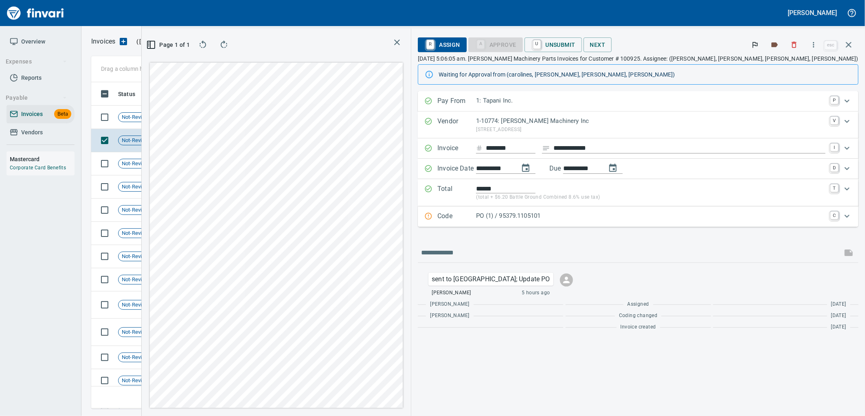
click at [633, 217] on p "PO (1) / 95379.1105101" at bounding box center [650, 215] width 349 height 9
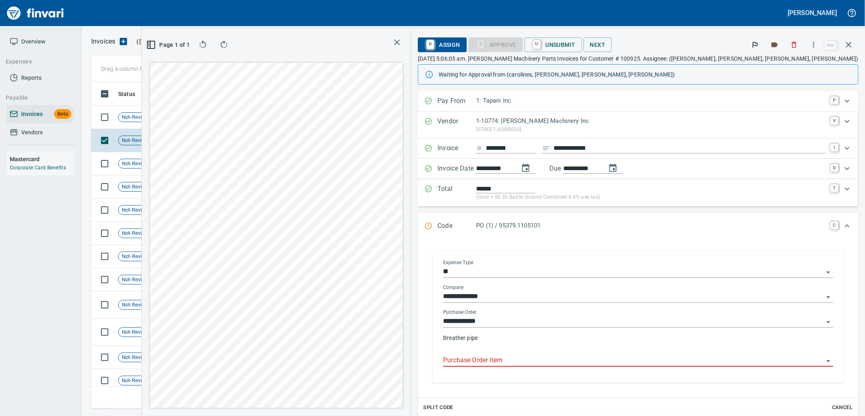
click at [611, 357] on input "Purchase Order Item" at bounding box center [633, 360] width 380 height 11
click at [232, 126] on td "[DATE]" at bounding box center [235, 117] width 45 height 23
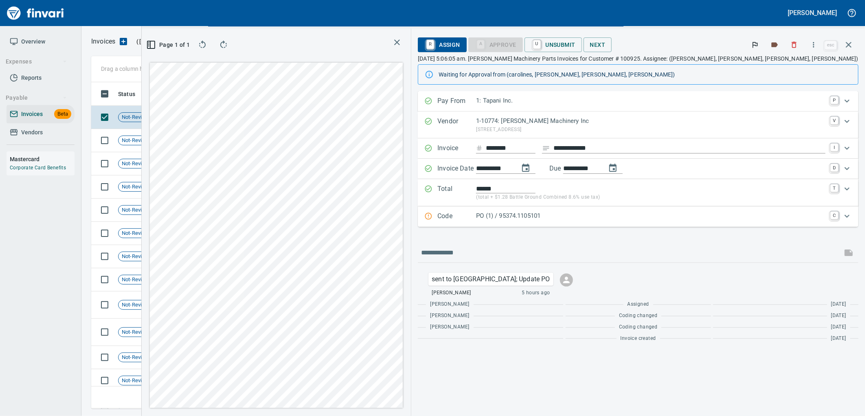
click at [638, 220] on p "PO (1) / 95374.1105101" at bounding box center [650, 215] width 349 height 9
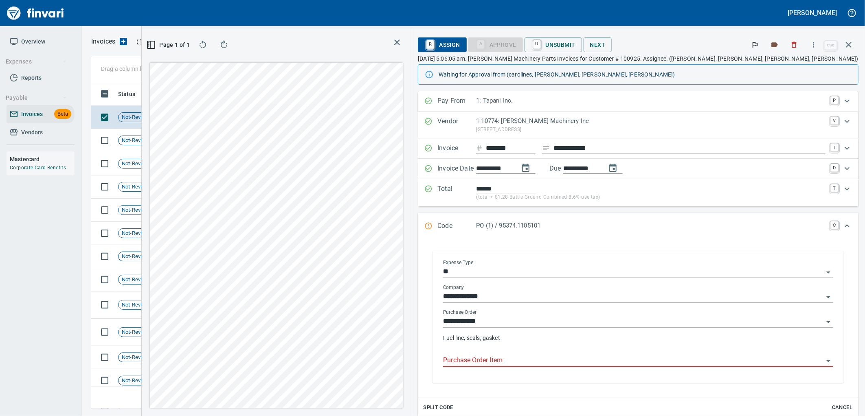
click at [625, 358] on input "Purchase Order Item" at bounding box center [633, 360] width 380 height 11
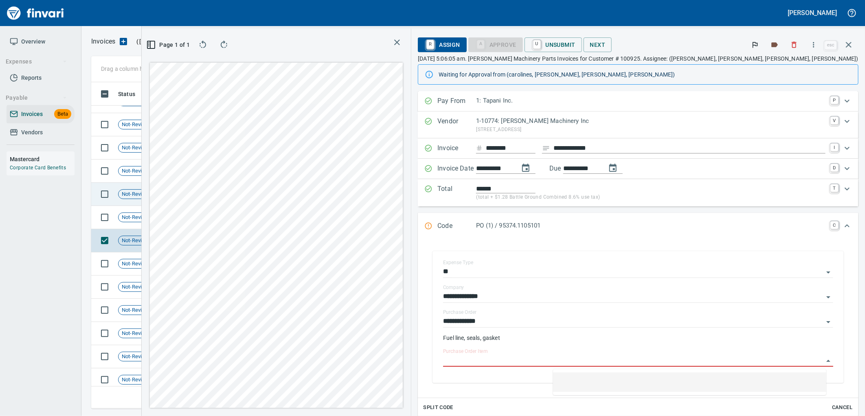
scroll to position [313, 547]
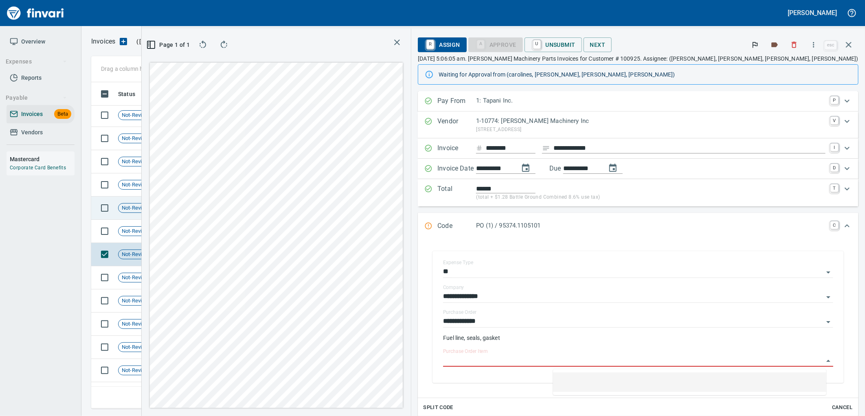
click at [206, 217] on td "Shop" at bounding box center [190, 208] width 45 height 23
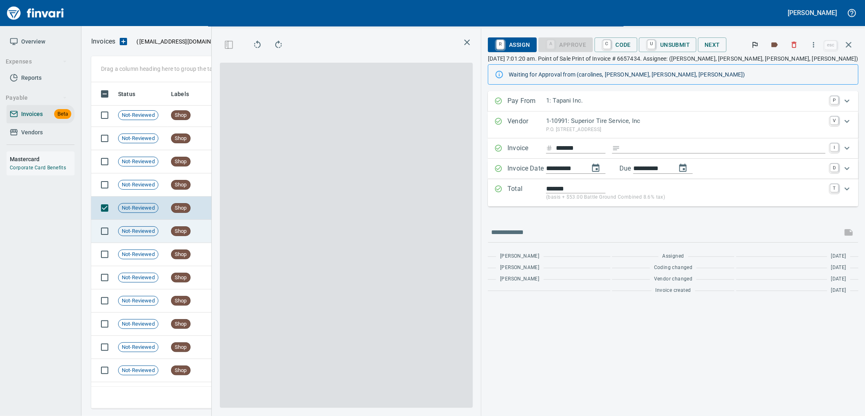
click at [214, 234] on td "[DATE]" at bounding box center [235, 231] width 45 height 23
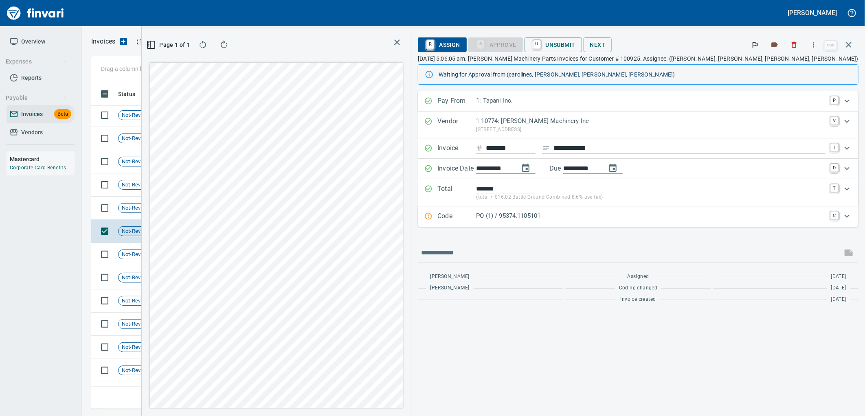
click at [671, 220] on p "PO (1) / 95374.1105101" at bounding box center [650, 215] width 349 height 9
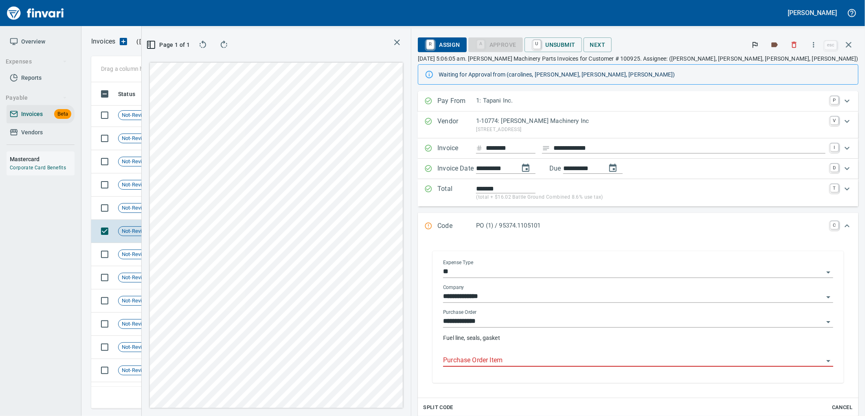
click at [625, 358] on input "Purchase Order Item" at bounding box center [633, 360] width 380 height 11
click at [204, 210] on td "Shop" at bounding box center [190, 208] width 45 height 23
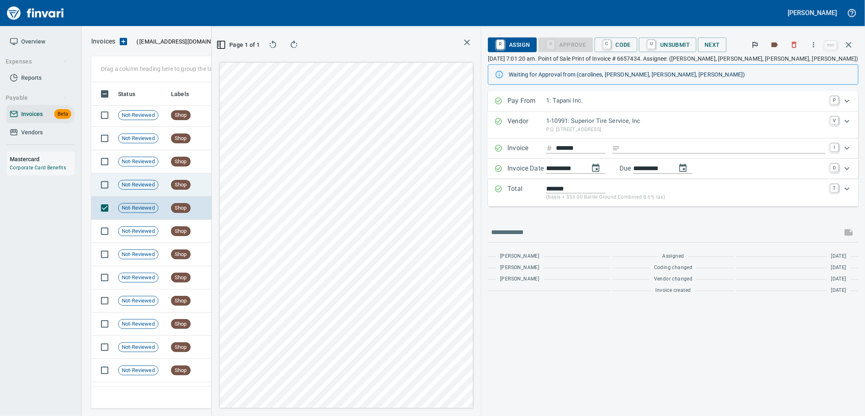
click at [218, 191] on td "[DATE]" at bounding box center [235, 184] width 45 height 23
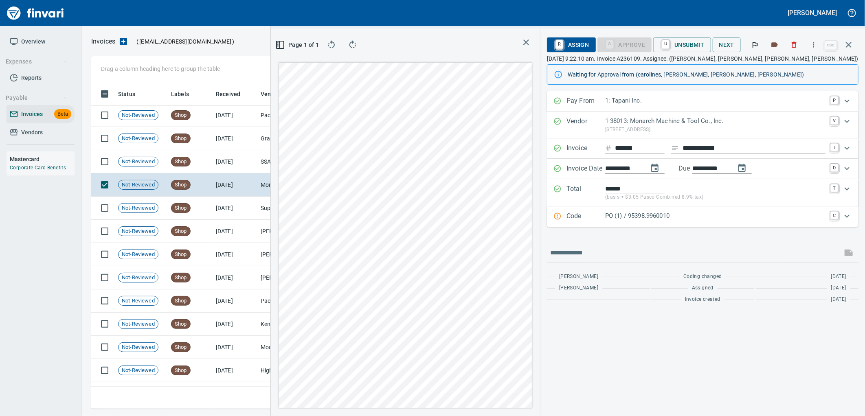
click at [669, 216] on p "PO (1) / 95398.9960010" at bounding box center [715, 215] width 220 height 9
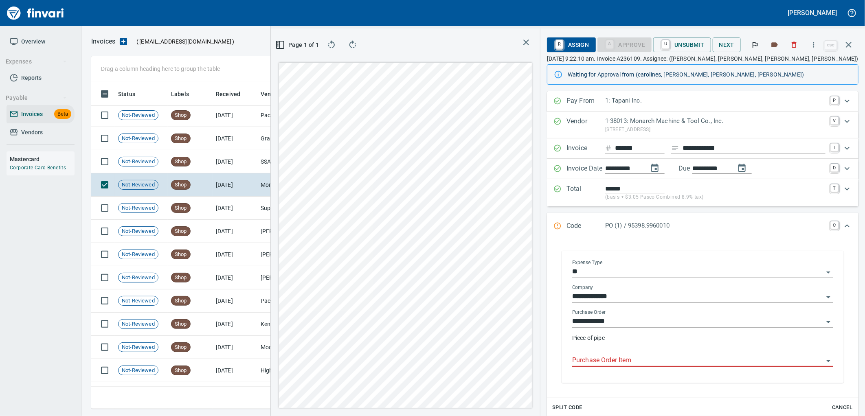
click at [626, 360] on input "Purchase Order Item" at bounding box center [697, 360] width 251 height 11
click at [247, 162] on td "[DATE]" at bounding box center [235, 161] width 45 height 23
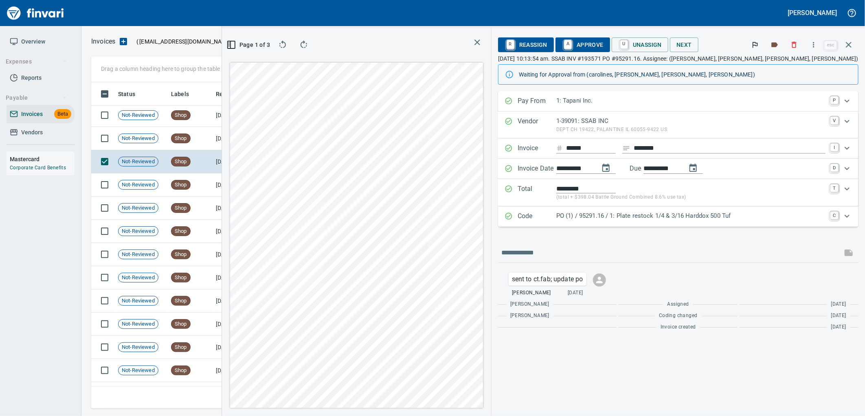
click at [671, 217] on p "PO (1) / 95291.16 / 1: Plate restock 1/4 & 3/16 Harddox 500 Tuf" at bounding box center [690, 215] width 269 height 9
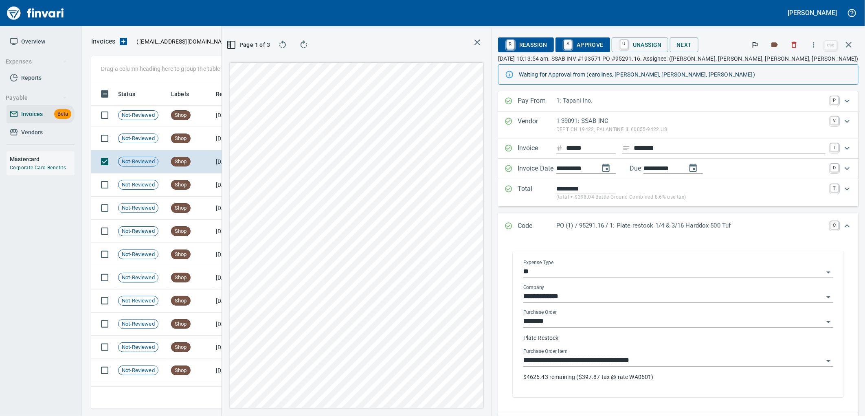
click at [642, 359] on input "**********" at bounding box center [673, 360] width 300 height 11
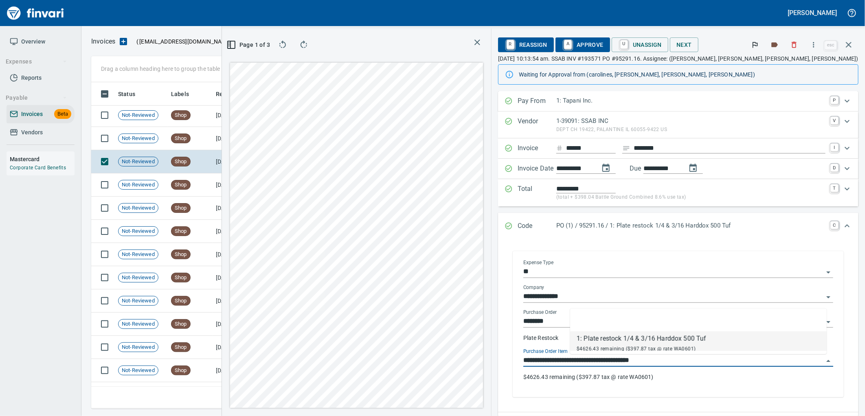
scroll to position [313, 547]
click at [234, 142] on td "[DATE]" at bounding box center [235, 138] width 45 height 23
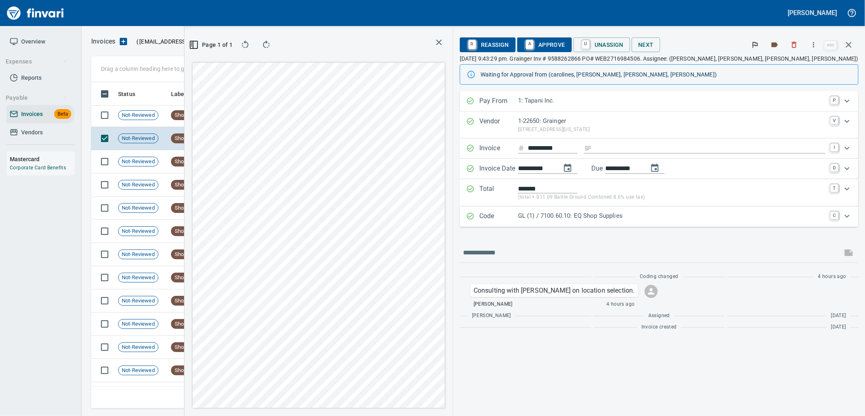
click at [641, 214] on p "GL (1) / 7100.60.10: EQ Shop Supplies" at bounding box center [671, 215] width 307 height 9
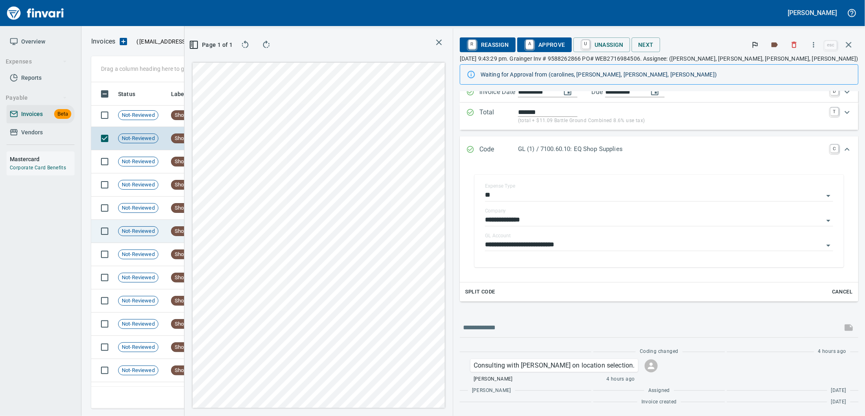
scroll to position [4508, 0]
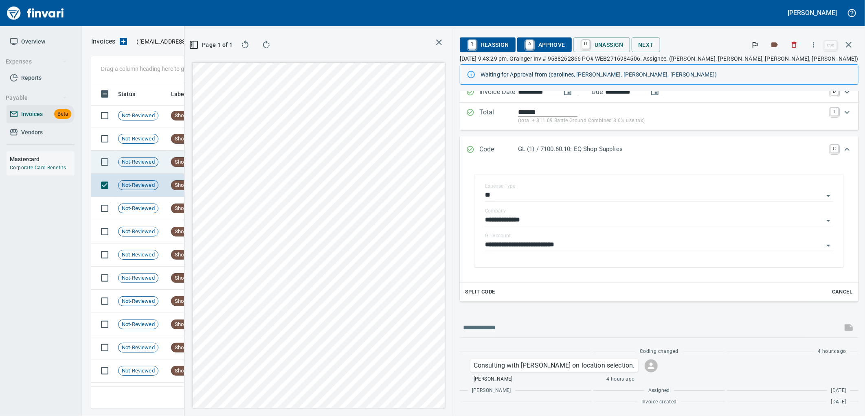
click at [205, 160] on td "Shop" at bounding box center [190, 162] width 45 height 23
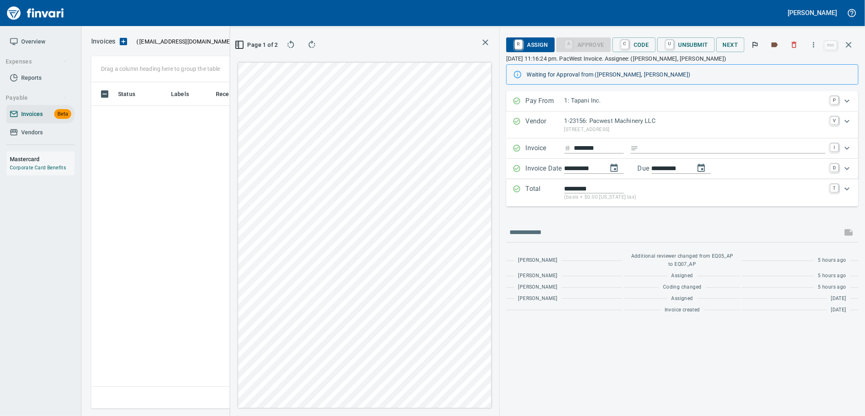
scroll to position [313, 547]
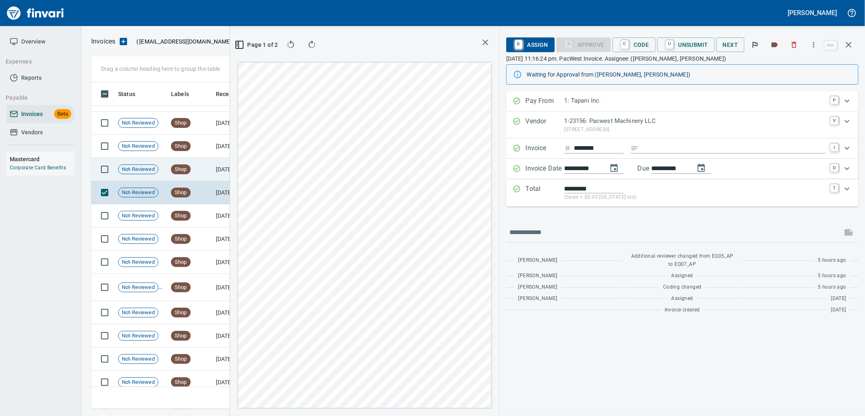
click at [207, 169] on td "Shop" at bounding box center [190, 169] width 45 height 23
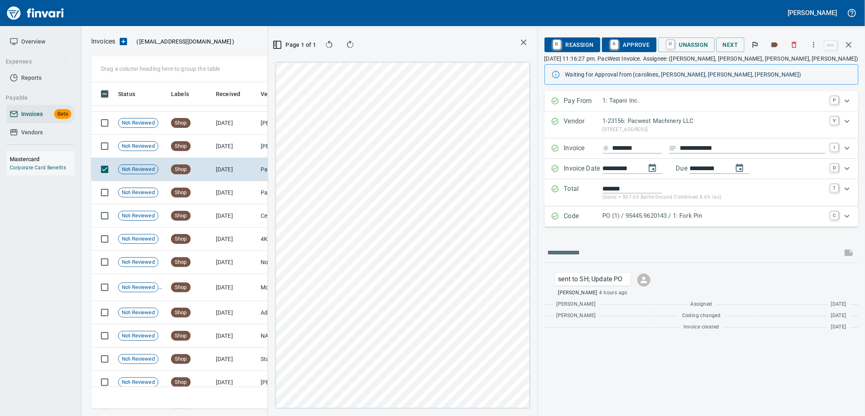
click at [710, 218] on p "PO (1) / 95445.9620143 / 1: Fork Pin" at bounding box center [714, 215] width 223 height 9
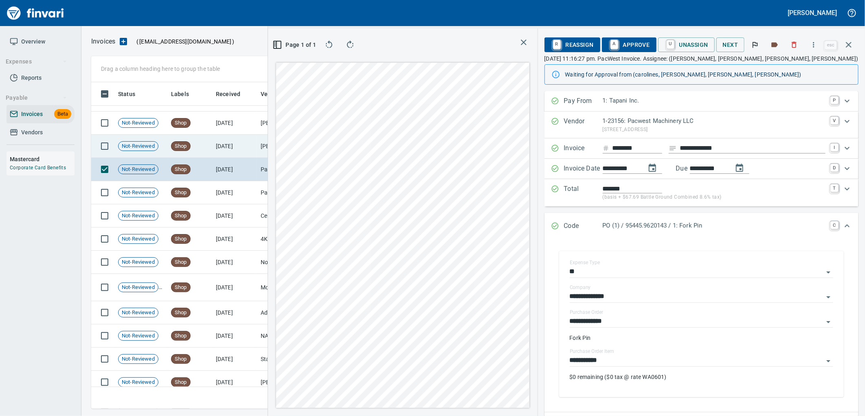
click at [247, 139] on td "[DATE]" at bounding box center [235, 146] width 45 height 23
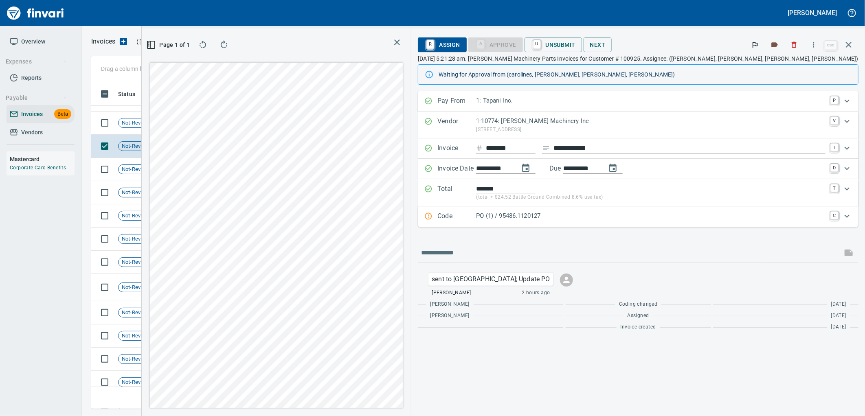
click at [636, 218] on p "PO (1) / 95486.1120127" at bounding box center [650, 215] width 349 height 9
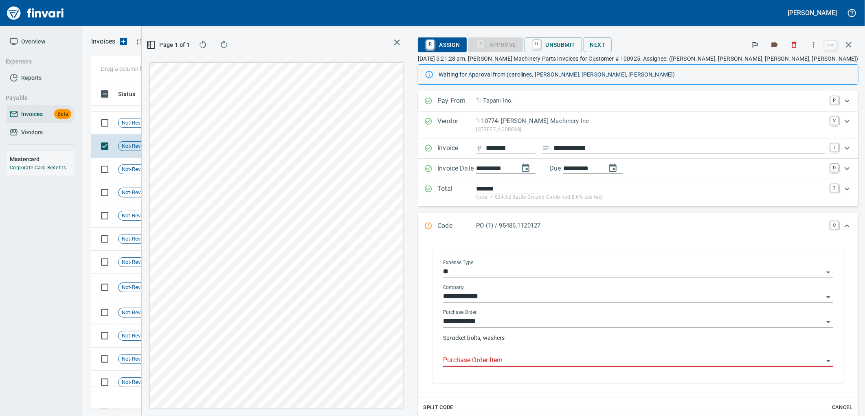
click at [637, 363] on input "Purchase Order Item" at bounding box center [633, 360] width 380 height 11
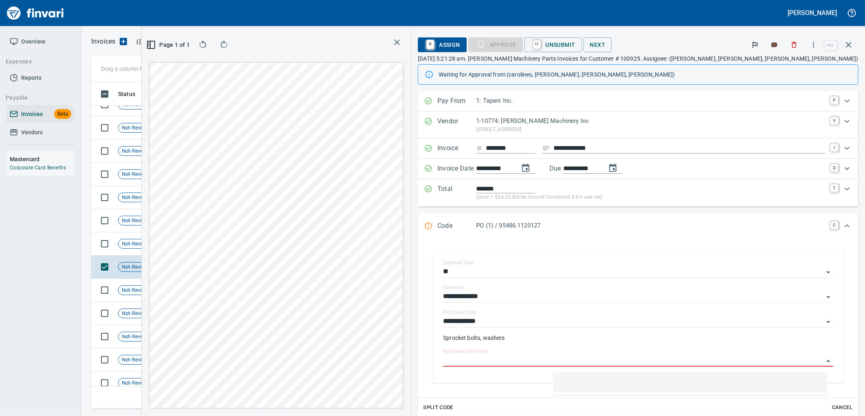
scroll to position [4011, 0]
click at [223, 250] on td "[DATE]" at bounding box center [235, 245] width 45 height 23
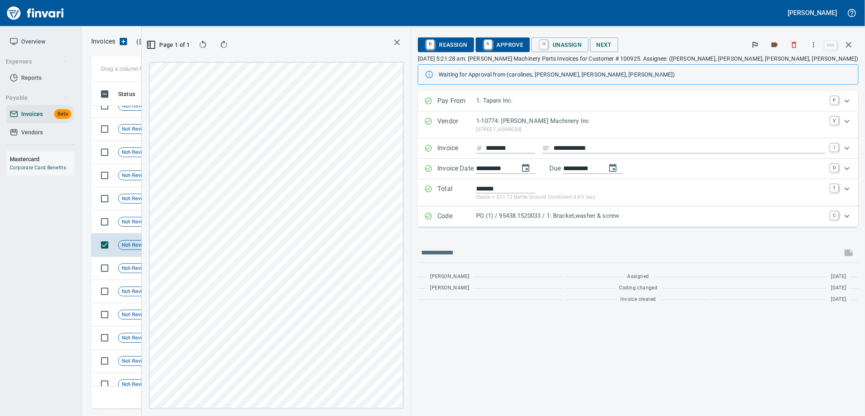
click at [731, 217] on p "PO (1) / 95438.1520033 / 1: Bracket,washer & screw" at bounding box center [650, 215] width 349 height 9
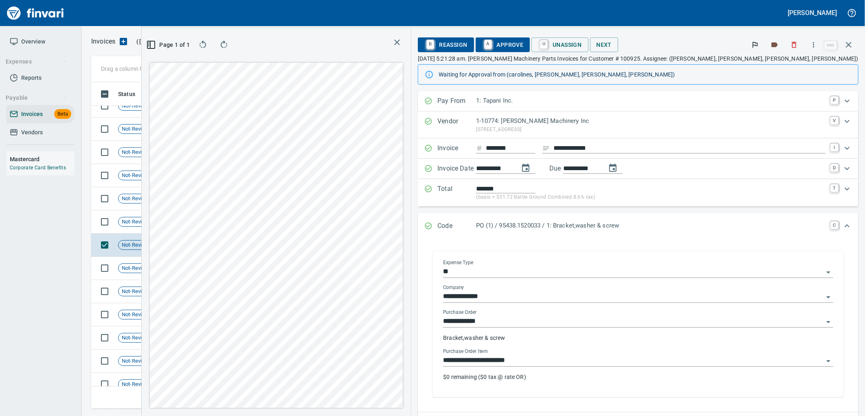
click at [634, 365] on input "**********" at bounding box center [633, 360] width 380 height 11
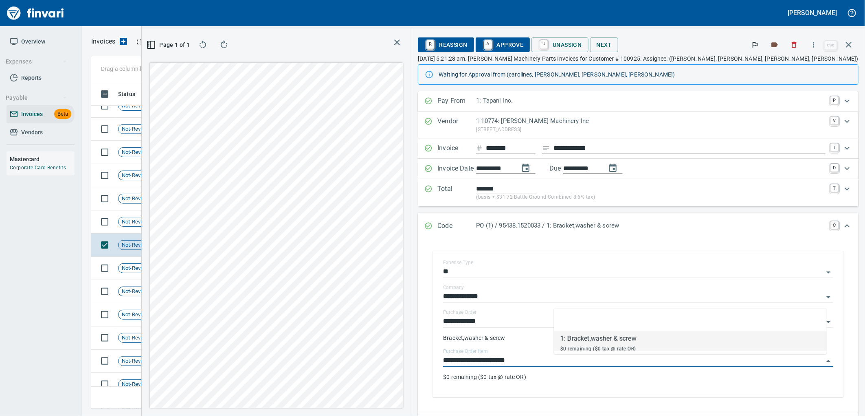
scroll to position [313, 547]
click at [231, 223] on td "[DATE]" at bounding box center [235, 221] width 45 height 23
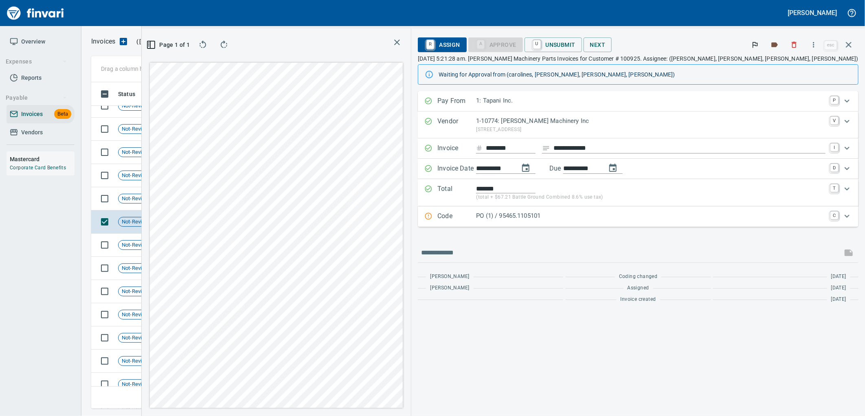
click at [662, 218] on p "PO (1) / 95465.1105101" at bounding box center [650, 215] width 349 height 9
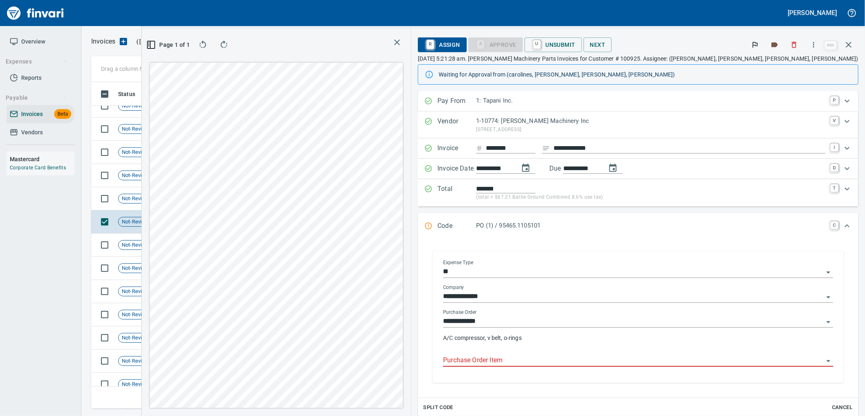
click at [606, 361] on input "Purchase Order Item" at bounding box center [633, 360] width 380 height 11
click at [220, 206] on td "[DATE]" at bounding box center [235, 198] width 45 height 23
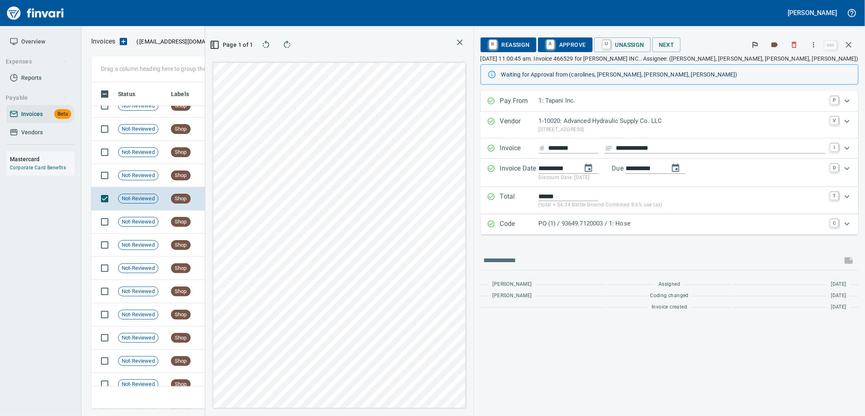
click at [669, 222] on p "PO (1) / 93649.7120003 / 1: Hose" at bounding box center [682, 223] width 287 height 9
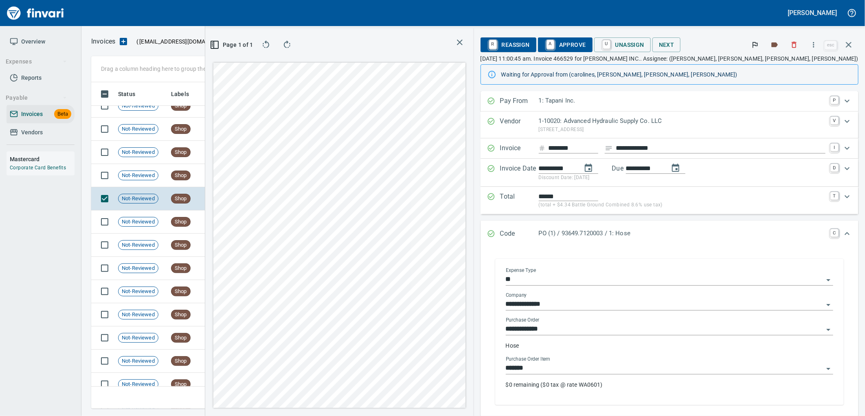
click at [622, 371] on input "*******" at bounding box center [665, 368] width 318 height 11
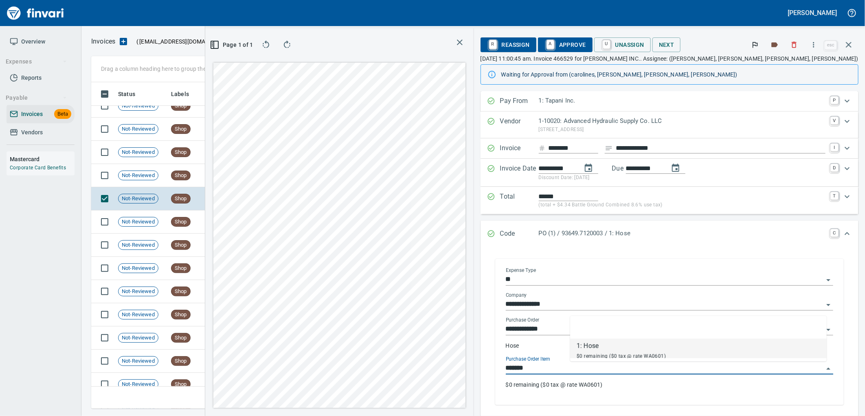
scroll to position [313, 547]
click at [228, 174] on td "[DATE]" at bounding box center [235, 175] width 45 height 23
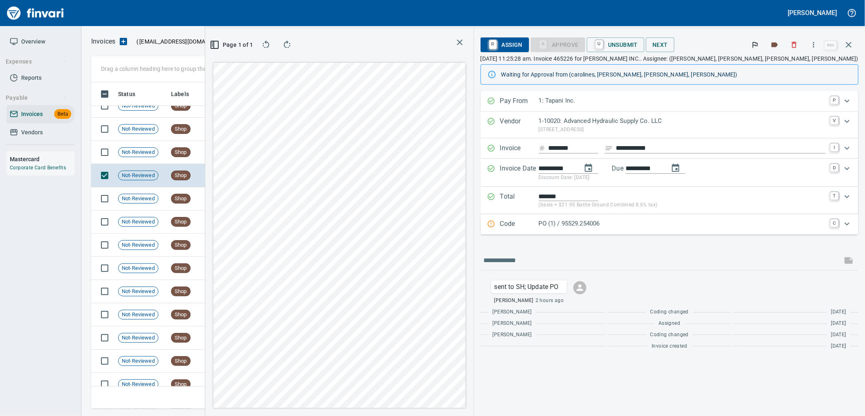
click at [644, 221] on p "PO (1) / 95529.254006" at bounding box center [682, 223] width 287 height 9
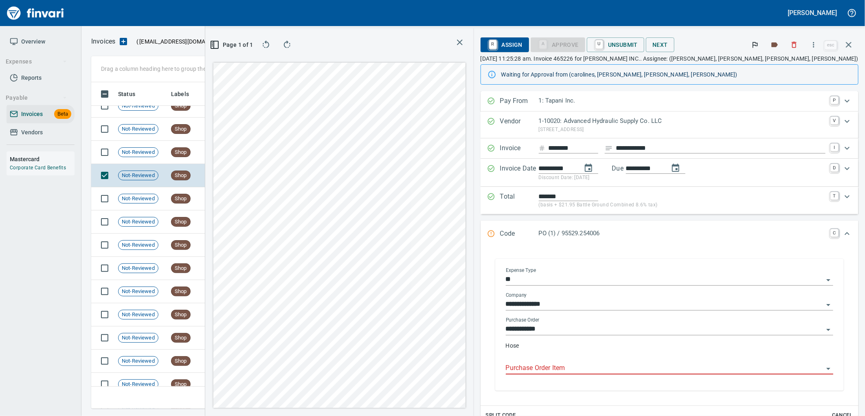
click at [648, 365] on input "Purchase Order Item" at bounding box center [665, 368] width 318 height 11
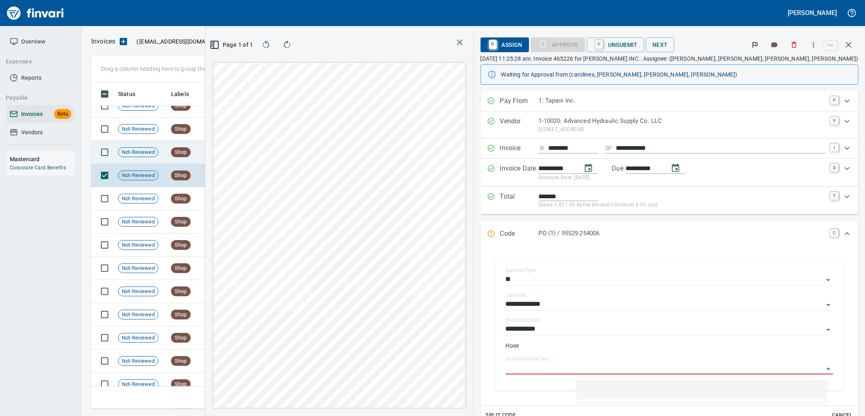
click at [235, 148] on td "[DATE]" at bounding box center [235, 152] width 45 height 23
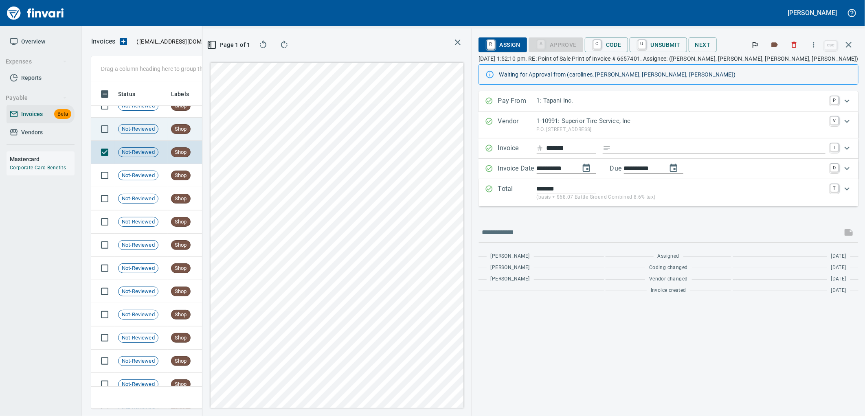
click at [208, 124] on td "Shop" at bounding box center [190, 129] width 45 height 23
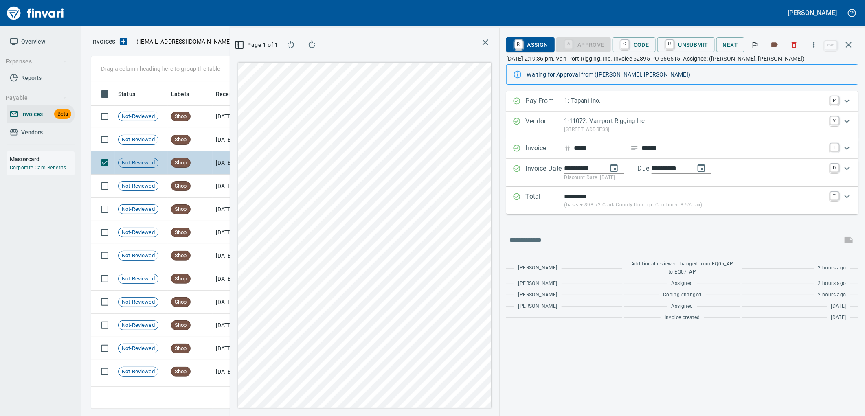
scroll to position [3875, 0]
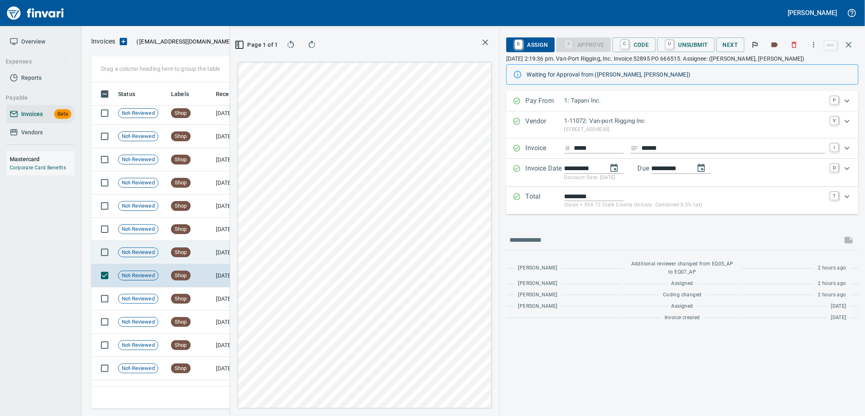
click at [214, 250] on td "[DATE]" at bounding box center [235, 252] width 45 height 23
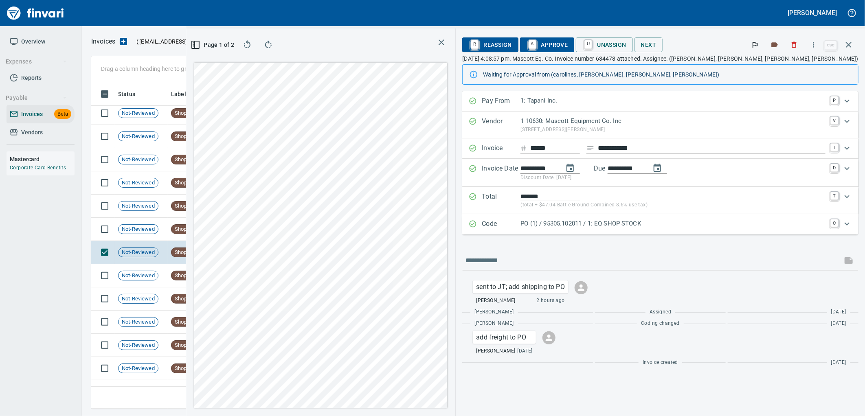
click at [660, 226] on p "PO (1) / 95305.102011 / 1: EQ SHOP STOCK" at bounding box center [672, 223] width 305 height 9
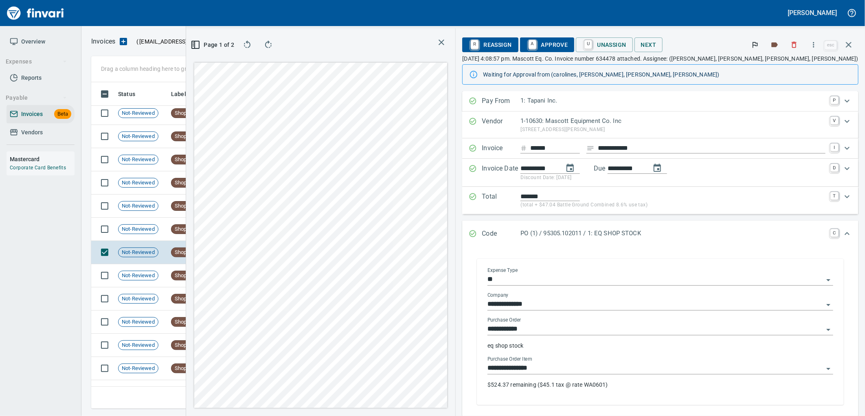
click at [642, 370] on input "**********" at bounding box center [655, 368] width 336 height 11
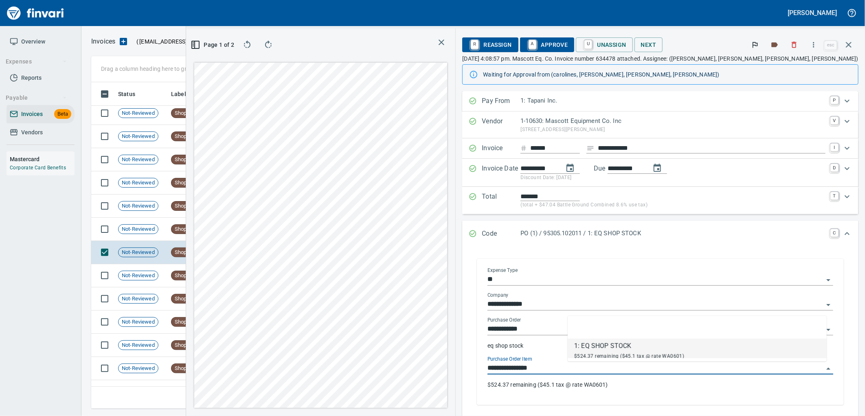
scroll to position [313, 547]
click at [223, 228] on td "[DATE]" at bounding box center [235, 229] width 45 height 23
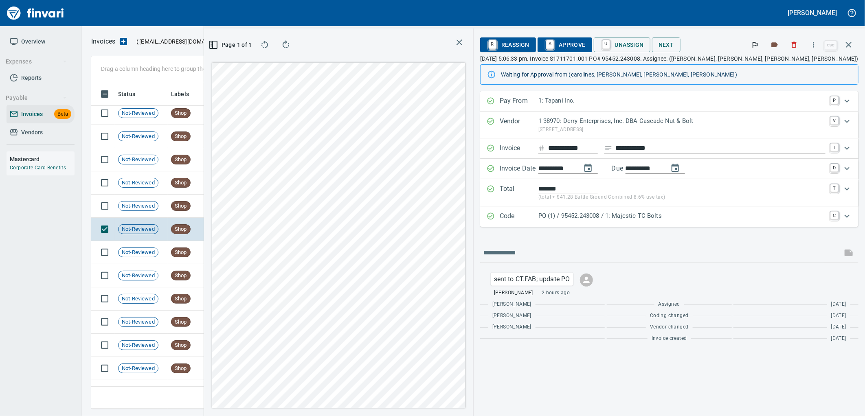
click at [697, 213] on p "PO (1) / 95452.243008 / 1: Majestic TC Bolts" at bounding box center [681, 215] width 287 height 9
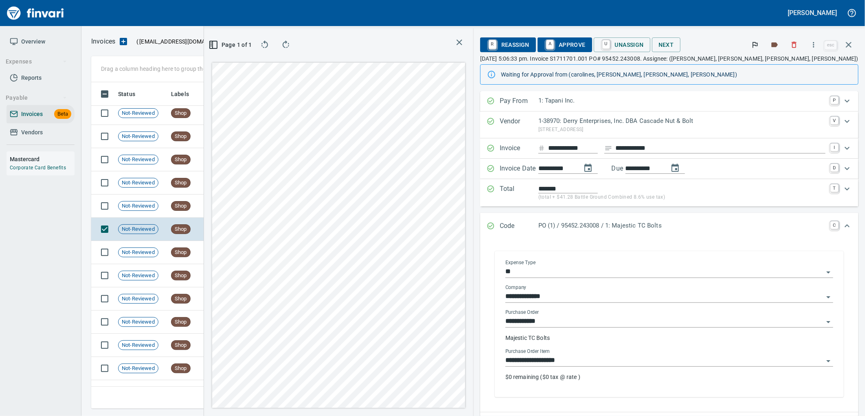
click at [640, 362] on input "**********" at bounding box center [664, 360] width 318 height 11
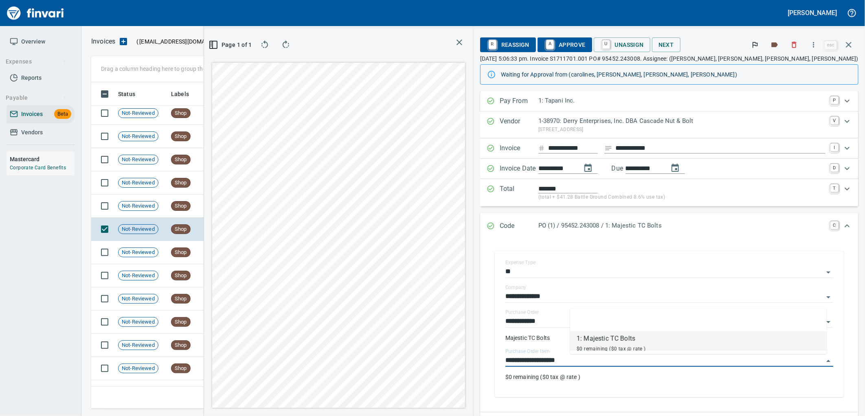
scroll to position [313, 547]
click at [228, 199] on td "[DATE]" at bounding box center [235, 206] width 45 height 23
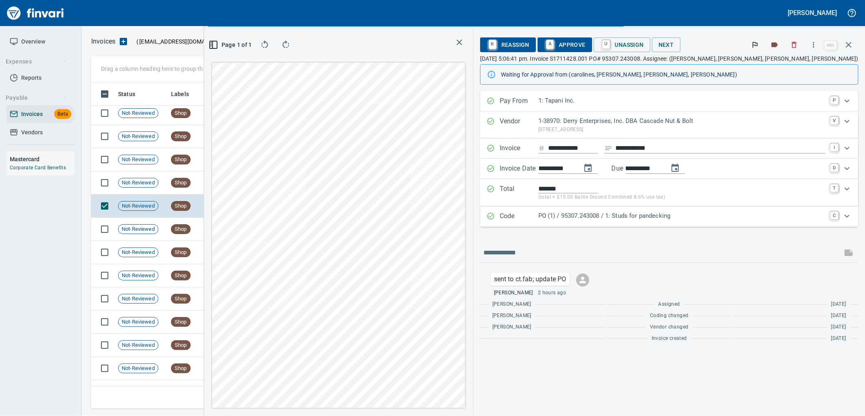
click at [677, 213] on p "PO (1) / 95307.243008 / 1: Studs for pandecking" at bounding box center [681, 215] width 287 height 9
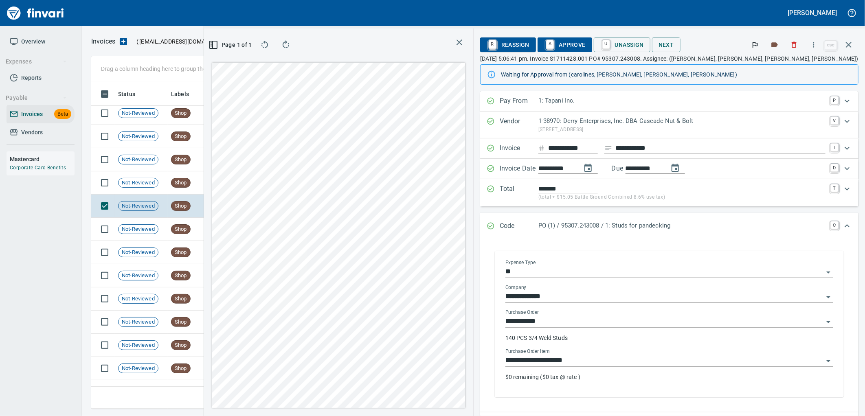
click at [664, 361] on input "**********" at bounding box center [664, 360] width 318 height 11
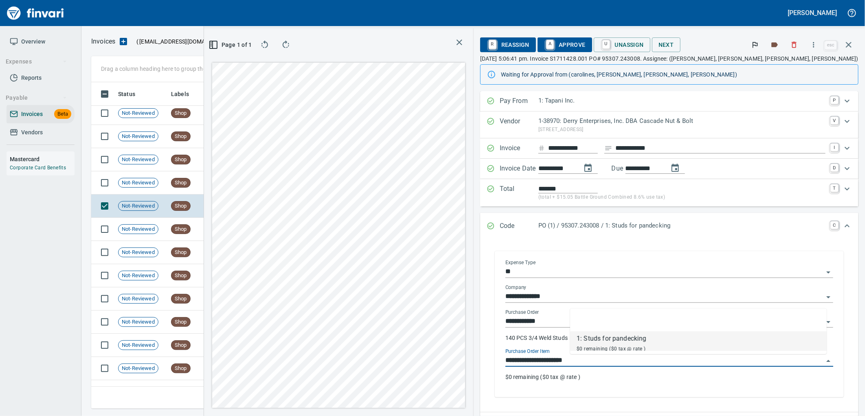
scroll to position [313, 547]
click at [222, 182] on td "[DATE]" at bounding box center [235, 182] width 45 height 23
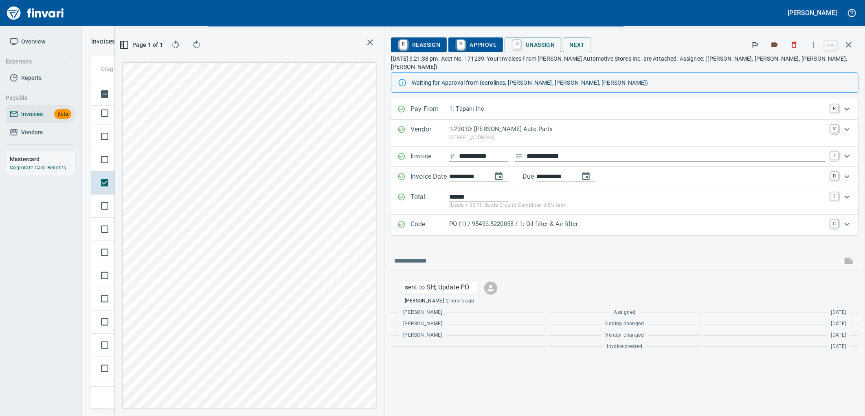
drag, startPoint x: 651, startPoint y: 221, endPoint x: 643, endPoint y: 210, distance: 13.2
click at [651, 221] on div "PO (1) / 95493.5220058 / 1: Oil filter & Air filter" at bounding box center [637, 224] width 376 height 11
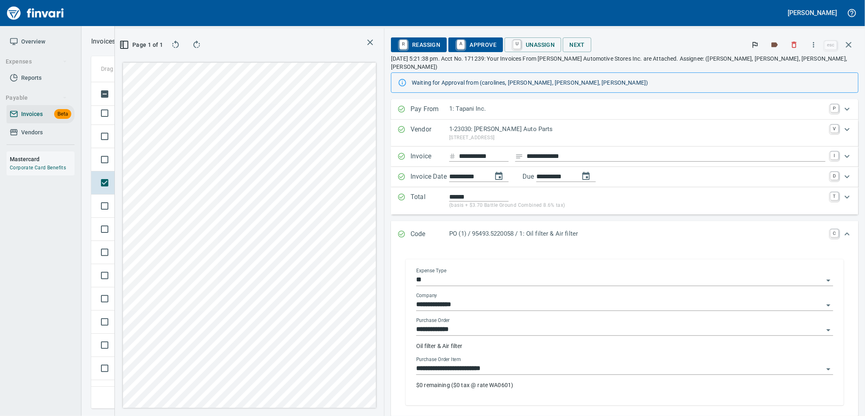
click at [568, 363] on input "**********" at bounding box center [619, 368] width 407 height 11
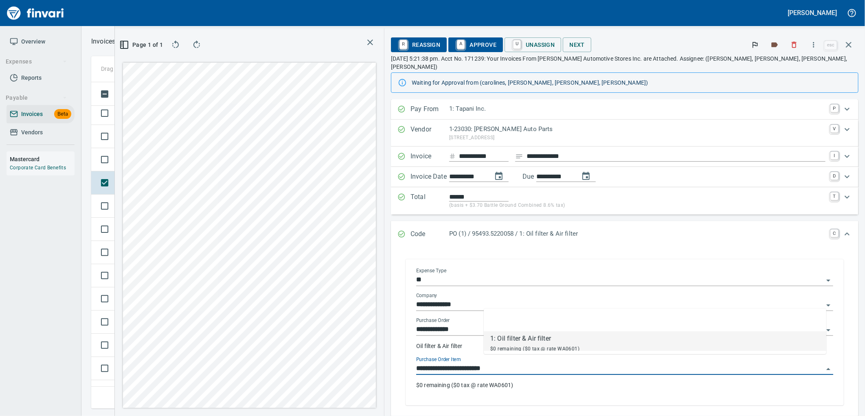
scroll to position [313, 547]
click at [160, 155] on td "Not-Reviewed" at bounding box center [141, 159] width 53 height 23
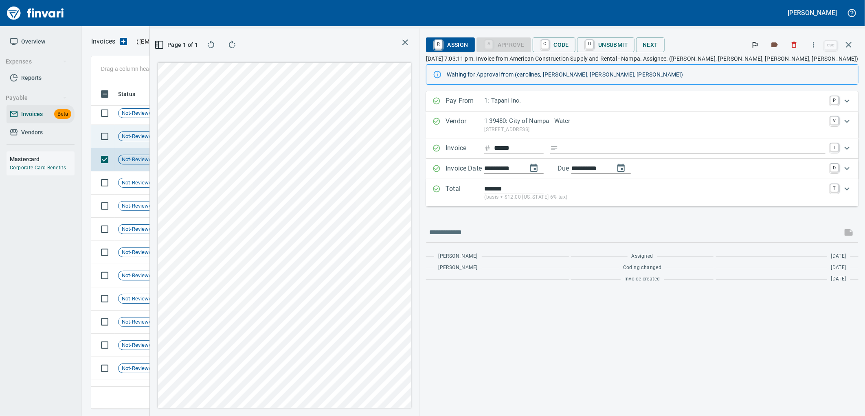
click at [213, 136] on td "[DATE]" at bounding box center [235, 136] width 45 height 23
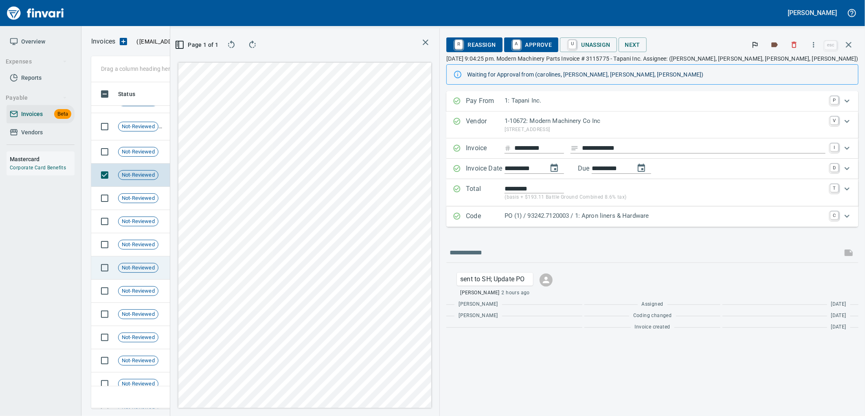
scroll to position [3784, 0]
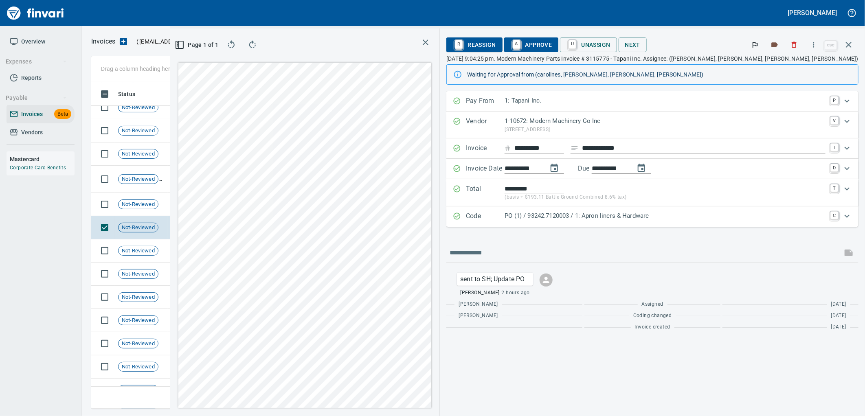
click at [725, 216] on p "PO (1) / 93242.7120003 / 1: Apron liners & Hardware" at bounding box center [664, 215] width 321 height 9
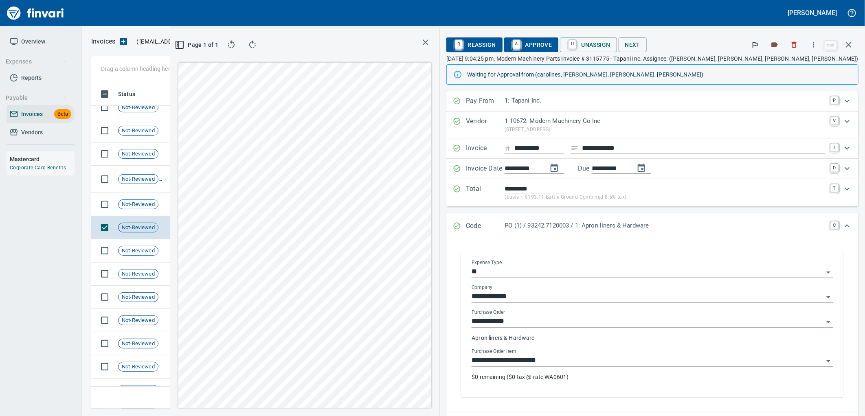
click at [636, 362] on input "**********" at bounding box center [647, 360] width 352 height 11
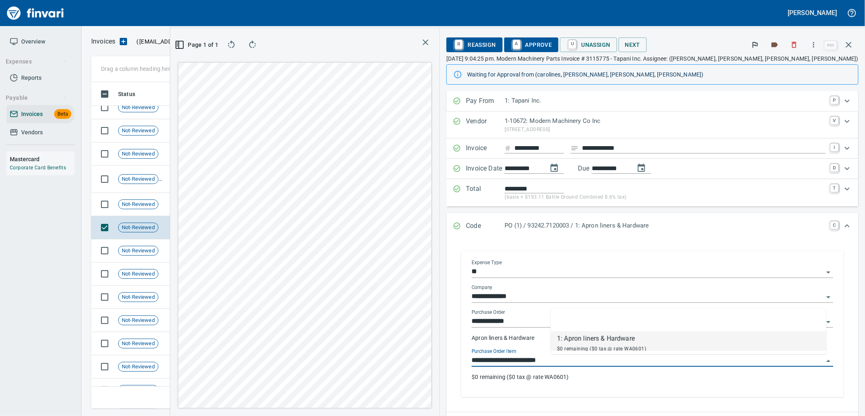
scroll to position [313, 547]
click at [212, 207] on td "Shop" at bounding box center [190, 204] width 45 height 23
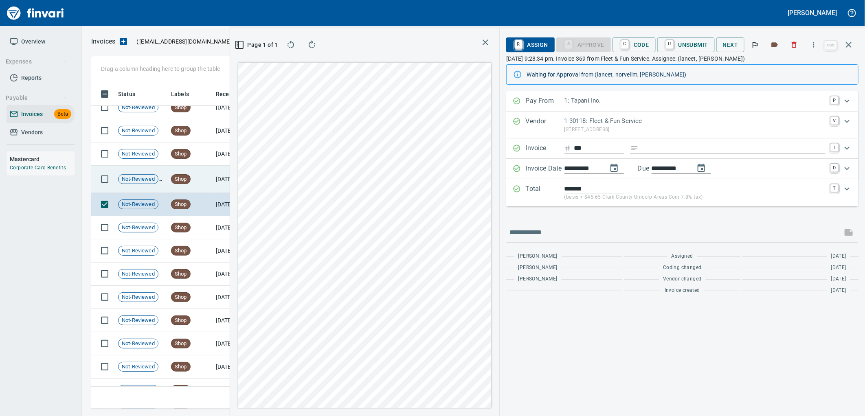
click at [200, 179] on td "Shop" at bounding box center [190, 179] width 45 height 27
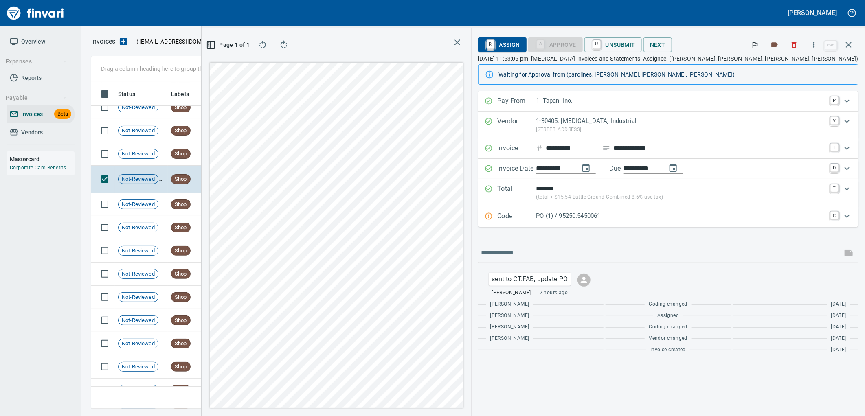
click at [672, 217] on p "PO (1) / 95250.5450061" at bounding box center [680, 215] width 289 height 9
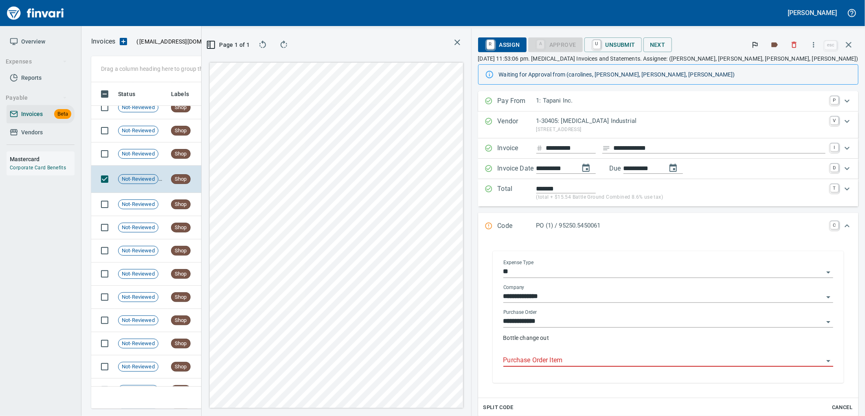
click at [638, 360] on input "Purchase Order Item" at bounding box center [663, 360] width 320 height 11
click at [215, 157] on td "[DATE]" at bounding box center [235, 153] width 45 height 23
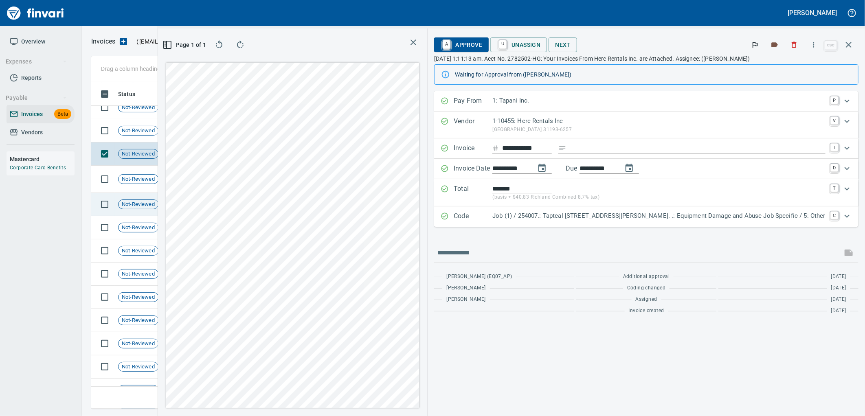
scroll to position [3739, 0]
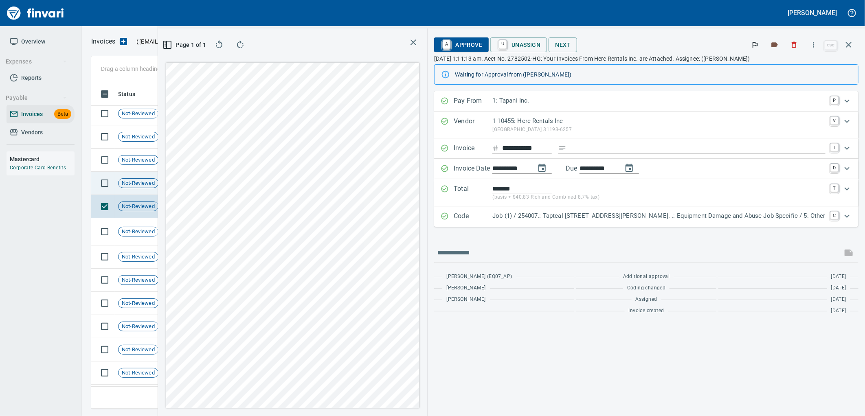
drag, startPoint x: 153, startPoint y: 184, endPoint x: 148, endPoint y: 178, distance: 7.8
click at [153, 184] on span "Not-Reviewed" at bounding box center [137, 184] width 39 height 8
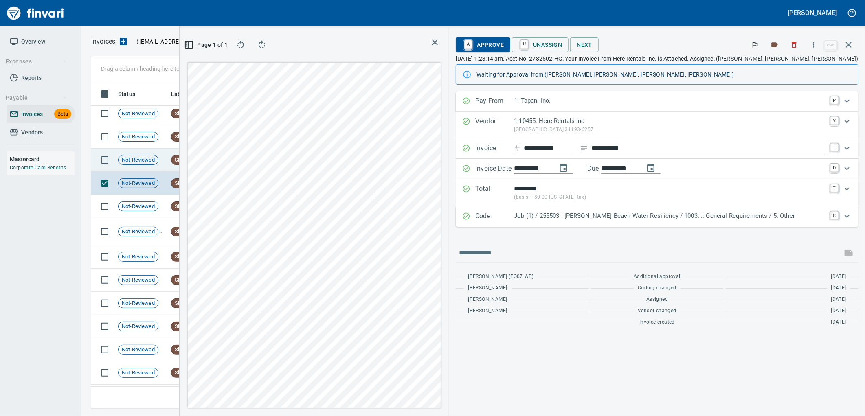
click at [140, 157] on span "Not-Reviewed" at bounding box center [137, 160] width 39 height 8
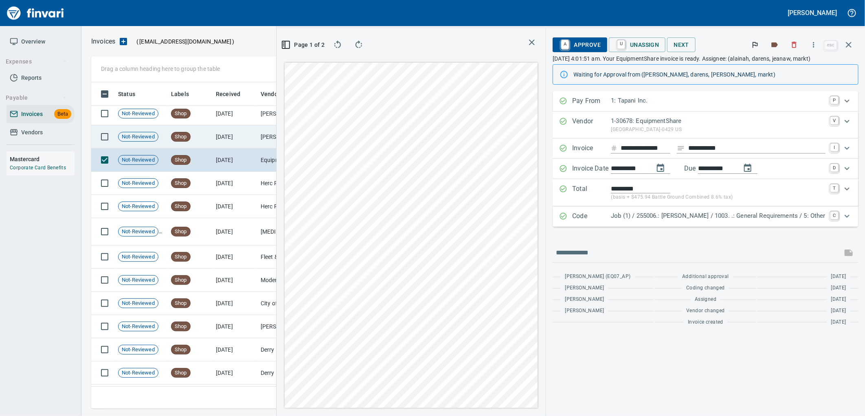
click at [169, 129] on td "Shop" at bounding box center [190, 136] width 45 height 23
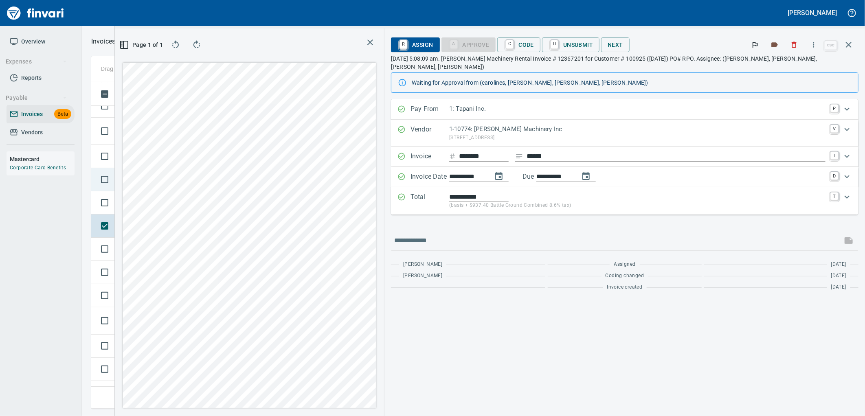
scroll to position [3649, 0]
click at [135, 208] on span "Not-Reviewed" at bounding box center [137, 211] width 39 height 8
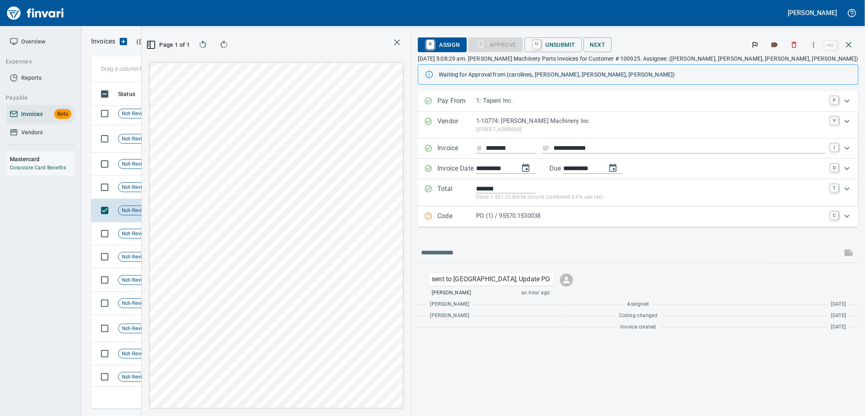
click at [634, 217] on p "PO (1) / 95570.1530038" at bounding box center [650, 215] width 349 height 9
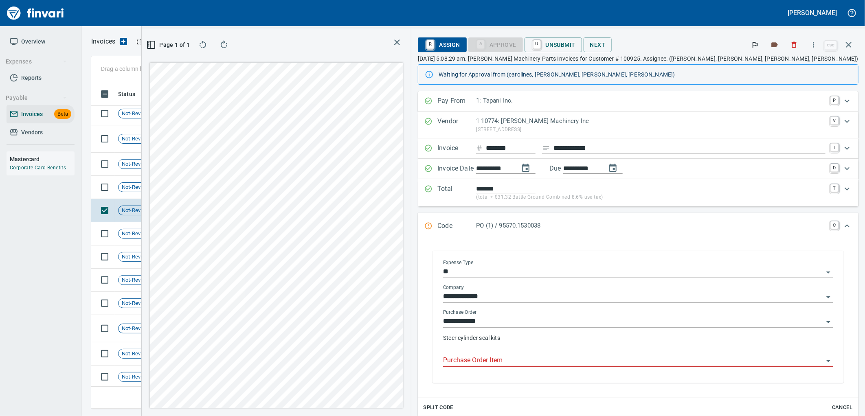
click at [574, 364] on input "Purchase Order Item" at bounding box center [633, 360] width 380 height 11
click at [206, 194] on td "Shop" at bounding box center [190, 187] width 45 height 23
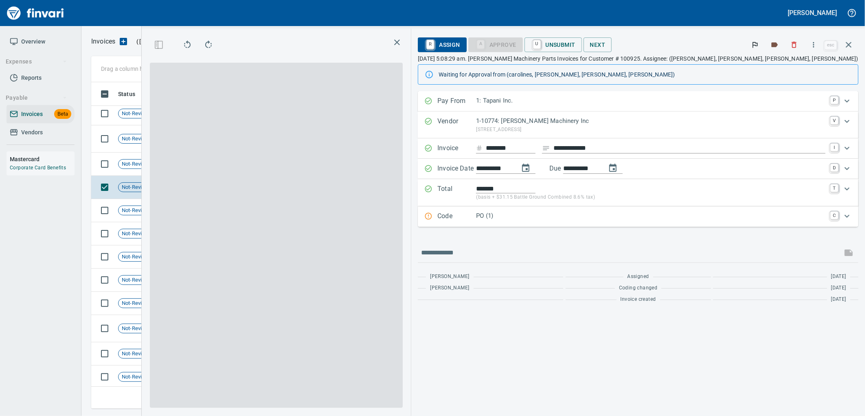
click at [640, 219] on p "PO (1)" at bounding box center [650, 215] width 349 height 9
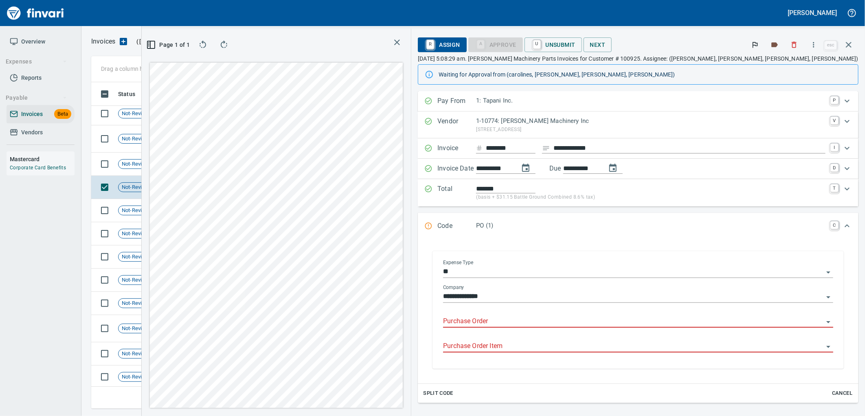
click at [622, 322] on input "Purchase Order" at bounding box center [633, 321] width 380 height 11
type input "**********"
click at [222, 170] on td "[DATE]" at bounding box center [235, 164] width 45 height 23
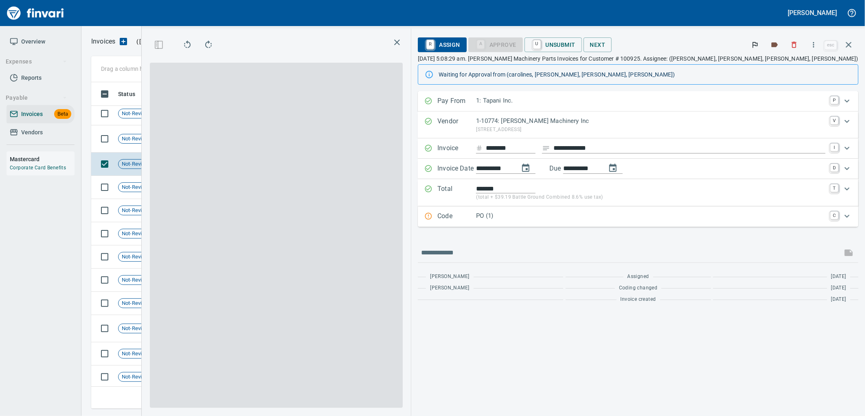
click at [643, 213] on p "PO (1)" at bounding box center [650, 215] width 349 height 9
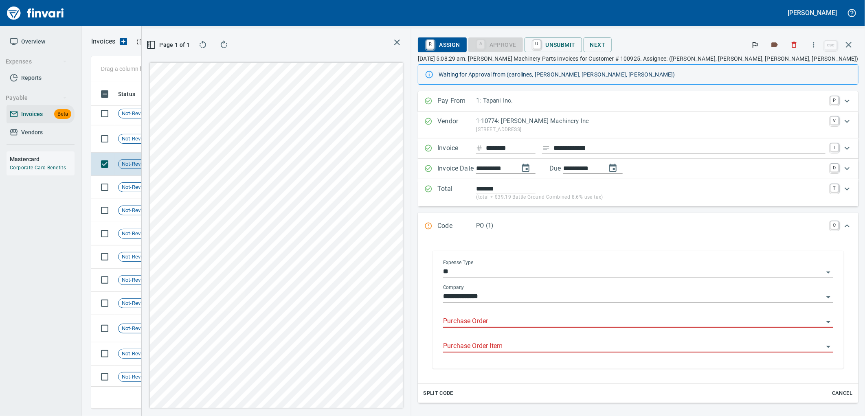
click at [637, 322] on input "Purchase Order" at bounding box center [633, 321] width 380 height 11
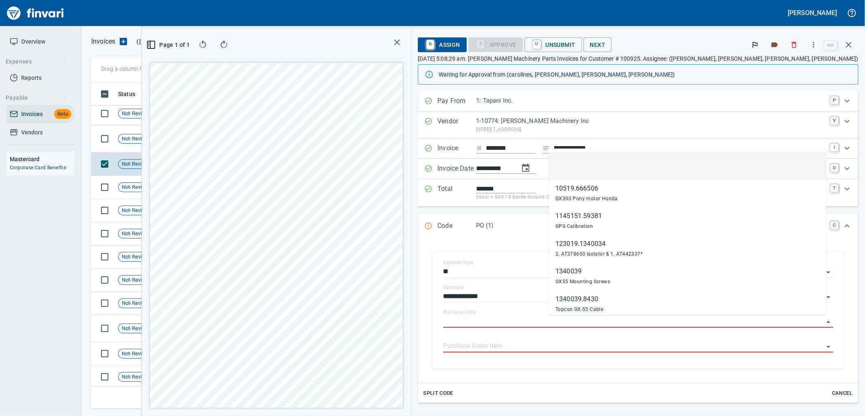
scroll to position [313, 547]
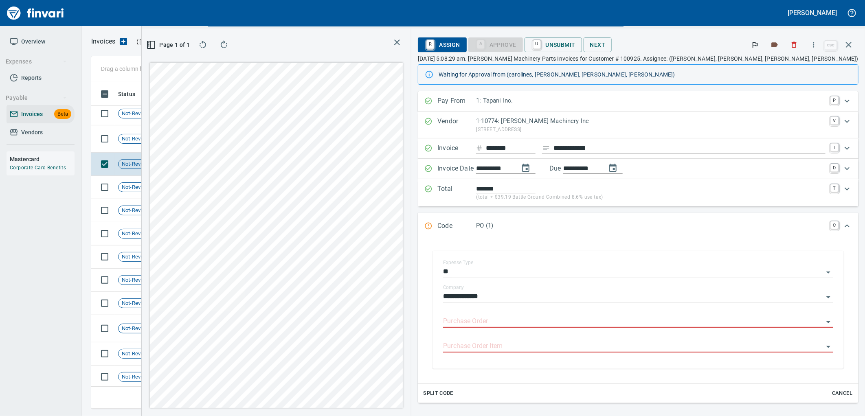
type input "**********"
click at [183, 138] on span "Shop" at bounding box center [180, 139] width 19 height 8
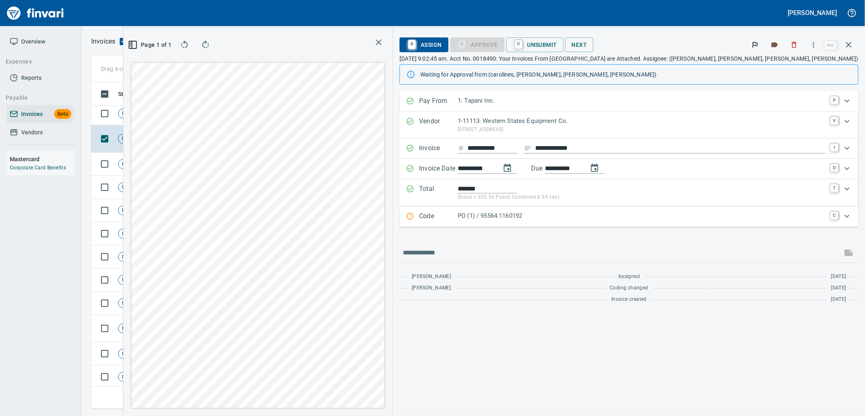
click at [596, 214] on p "PO (1) / 95564.1160192" at bounding box center [642, 215] width 368 height 9
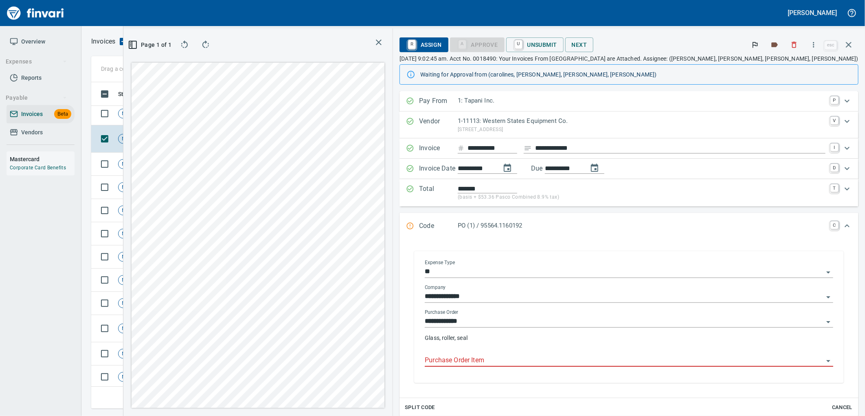
click at [563, 360] on input "Purchase Order Item" at bounding box center [624, 360] width 399 height 11
type input "**********"
click at [192, 116] on td "Shop" at bounding box center [190, 113] width 45 height 23
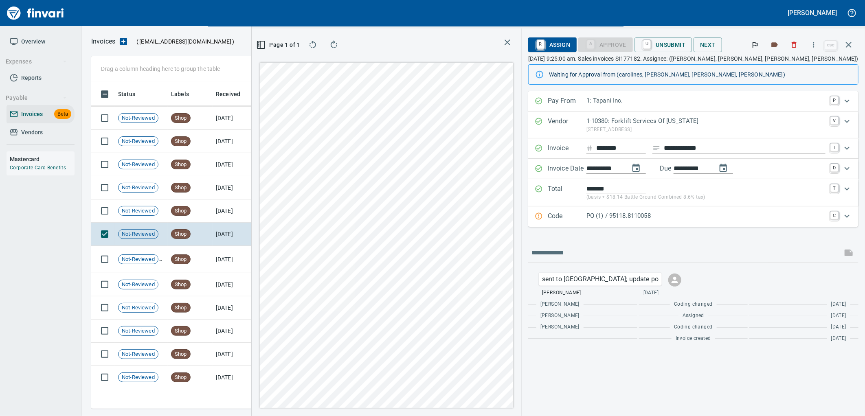
scroll to position [3513, 0]
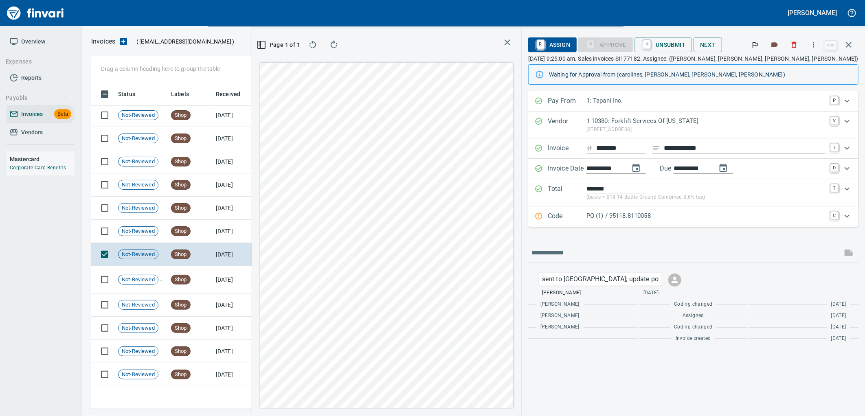
click at [664, 216] on p "PO (1) / 95118.8110058" at bounding box center [705, 215] width 239 height 9
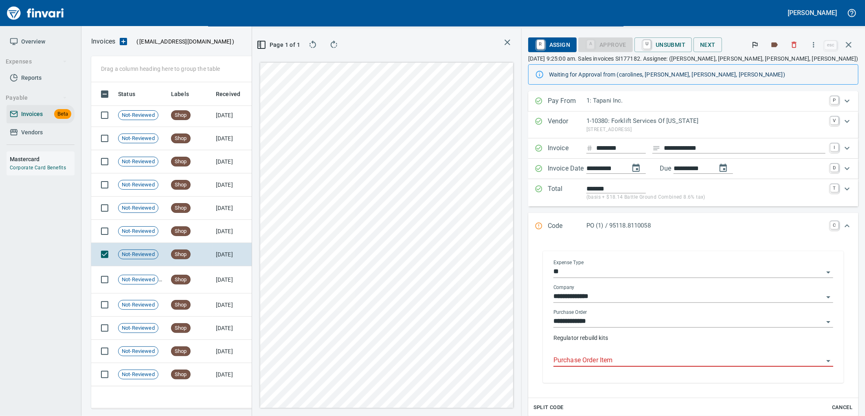
click at [636, 361] on input "Purchase Order Item" at bounding box center [688, 360] width 270 height 11
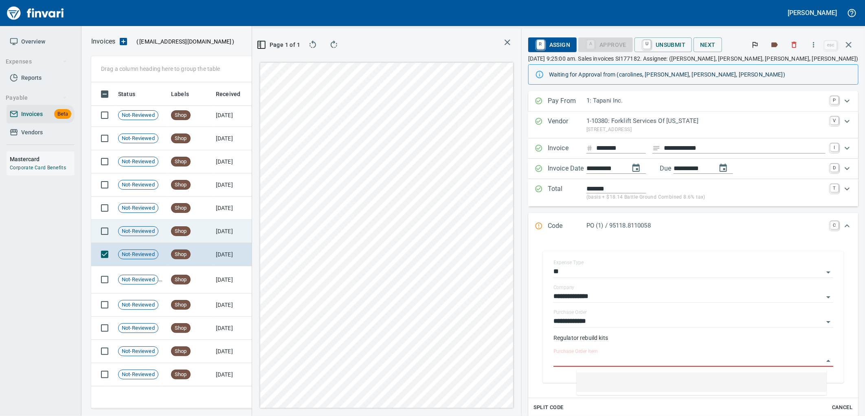
click at [234, 233] on td "[DATE]" at bounding box center [235, 231] width 45 height 23
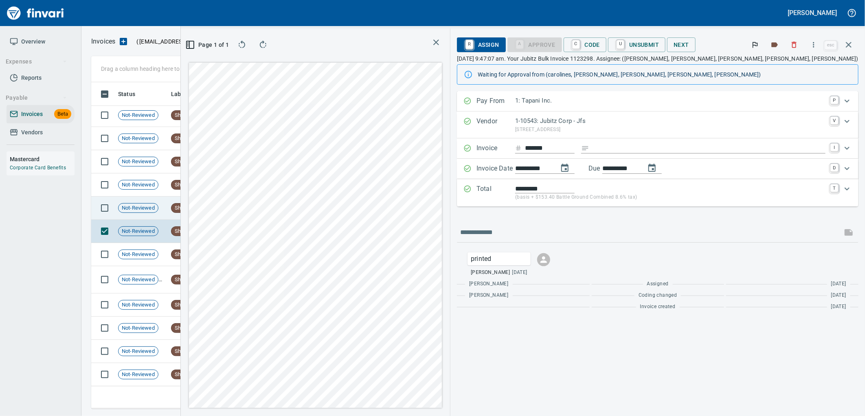
click at [215, 205] on td "[DATE]" at bounding box center [235, 208] width 45 height 23
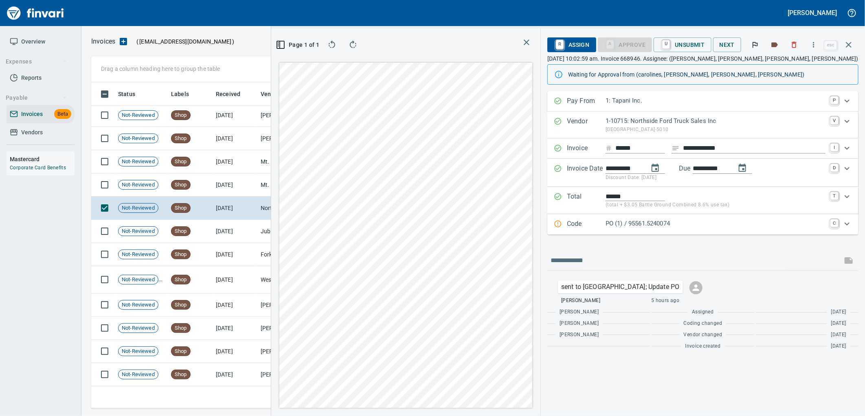
click at [637, 221] on p "PO (1) / 95561.5240074" at bounding box center [715, 223] width 220 height 9
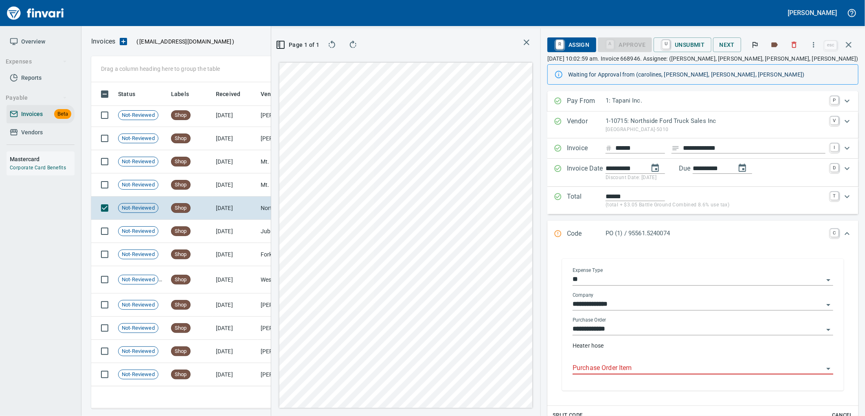
click at [618, 367] on input "Purchase Order Item" at bounding box center [697, 368] width 251 height 11
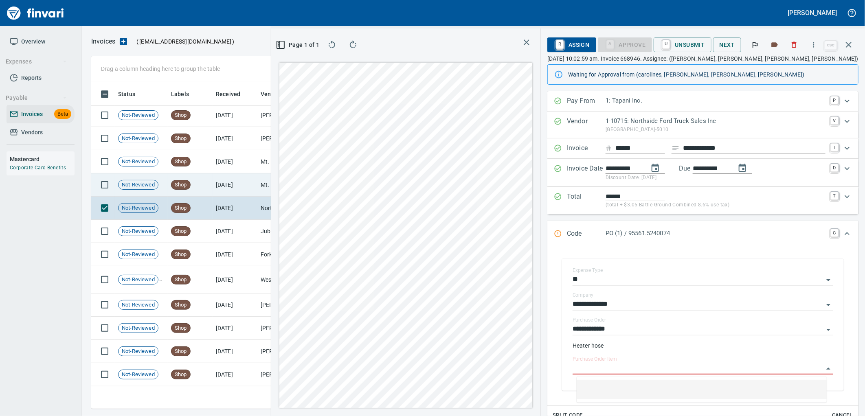
click at [202, 189] on td "Shop" at bounding box center [190, 184] width 45 height 23
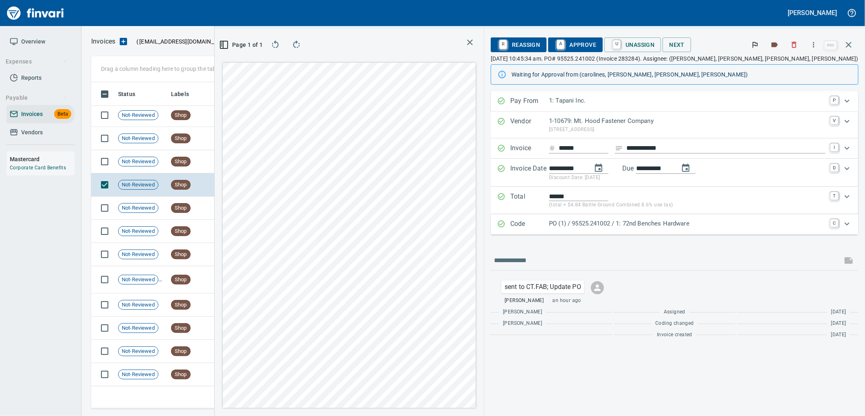
click at [645, 227] on p "PO (1) / 95525.241002 / 1: 72nd Benches Hardware" at bounding box center [687, 223] width 276 height 9
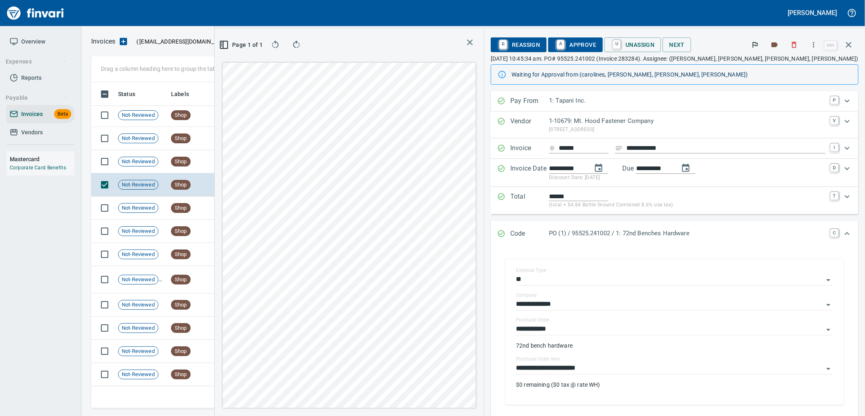
click at [660, 367] on input "**********" at bounding box center [669, 368] width 307 height 11
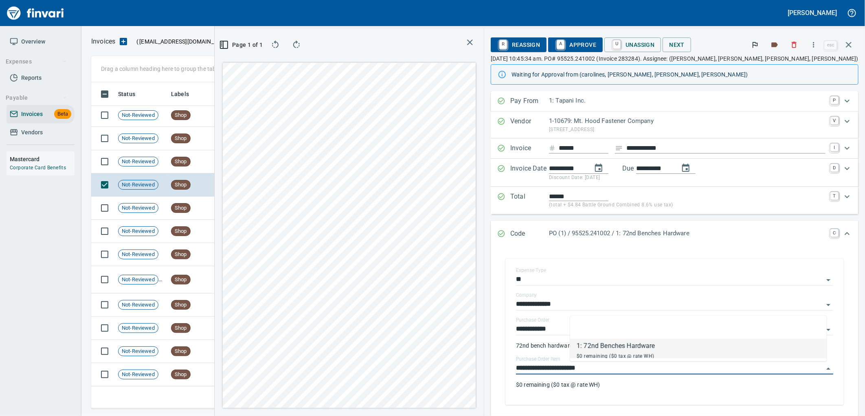
scroll to position [313, 547]
click at [202, 162] on td "Shop" at bounding box center [190, 161] width 45 height 23
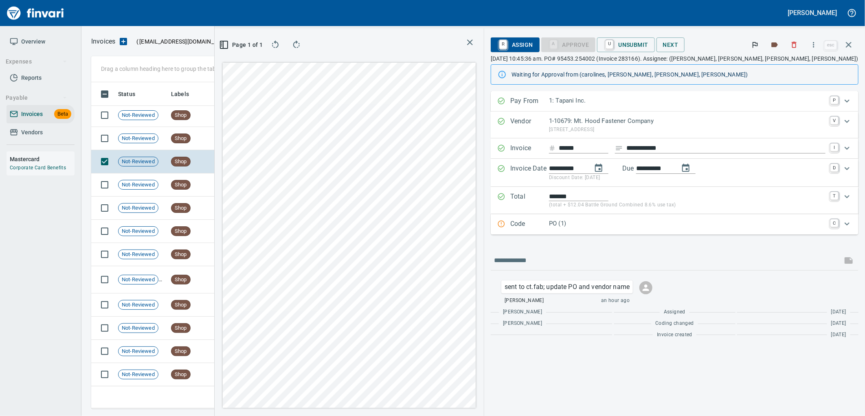
click at [629, 224] on p "PO (1)" at bounding box center [687, 223] width 276 height 9
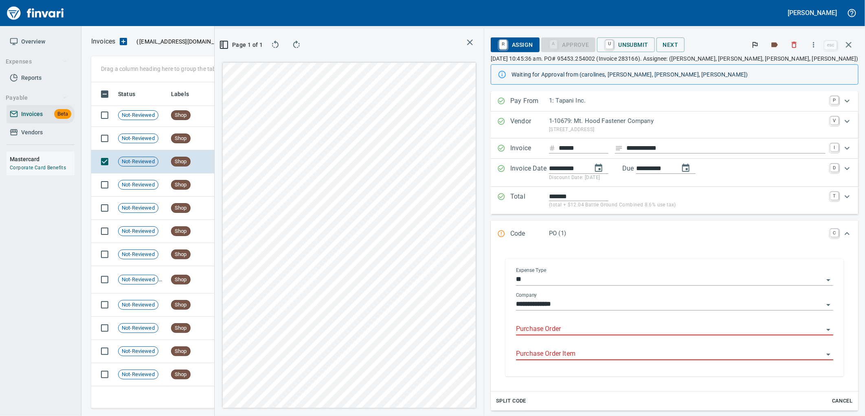
click at [629, 328] on input "Purchase Order" at bounding box center [669, 329] width 307 height 11
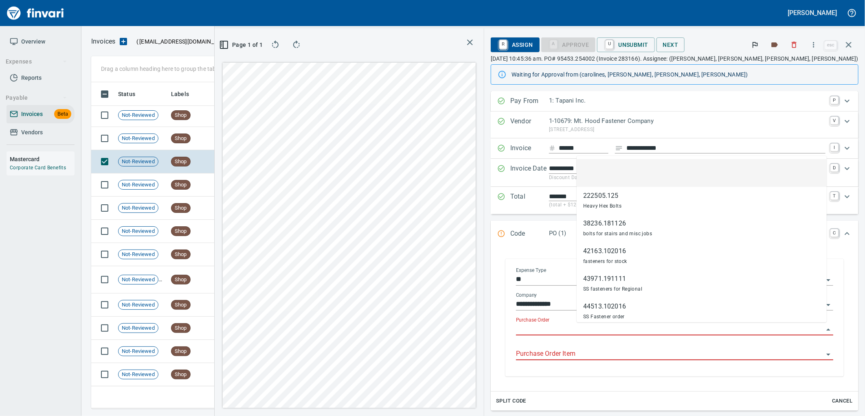
scroll to position [313, 547]
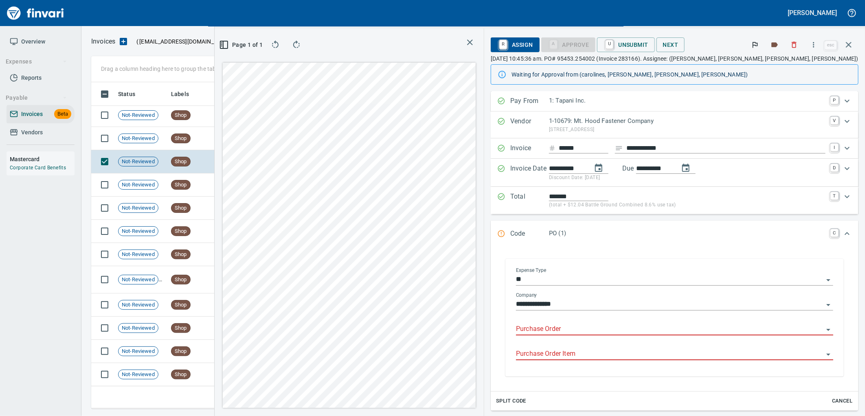
type input "**********"
click at [243, 133] on td "[DATE]" at bounding box center [235, 138] width 45 height 23
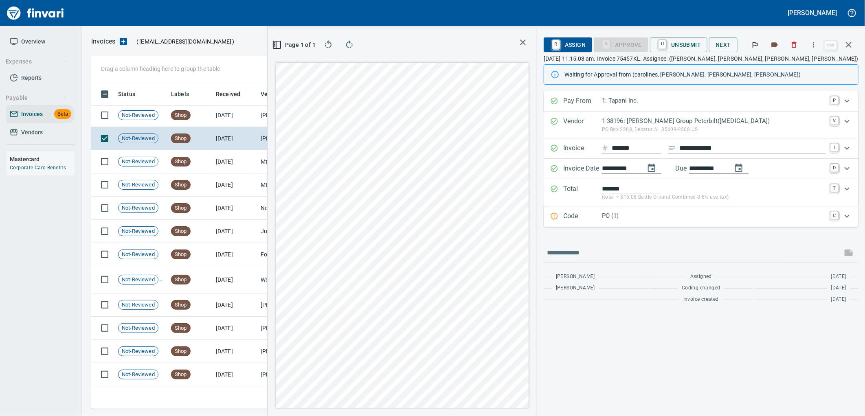
click at [658, 218] on p "PO (1)" at bounding box center [714, 215] width 224 height 9
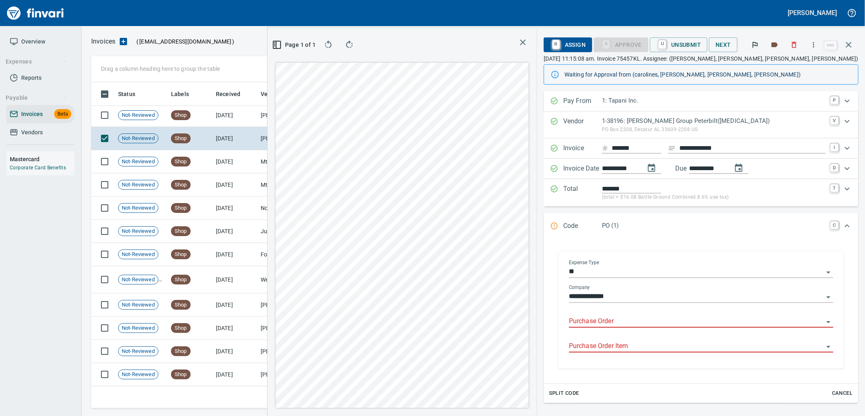
click at [627, 324] on input "Purchase Order" at bounding box center [696, 321] width 254 height 11
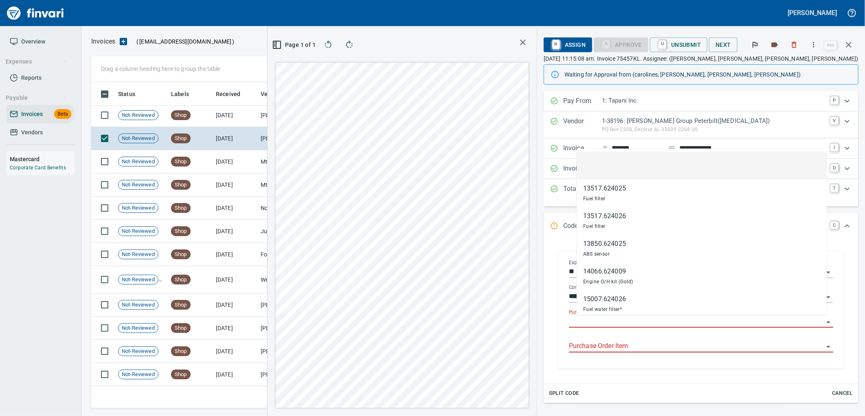
scroll to position [313, 547]
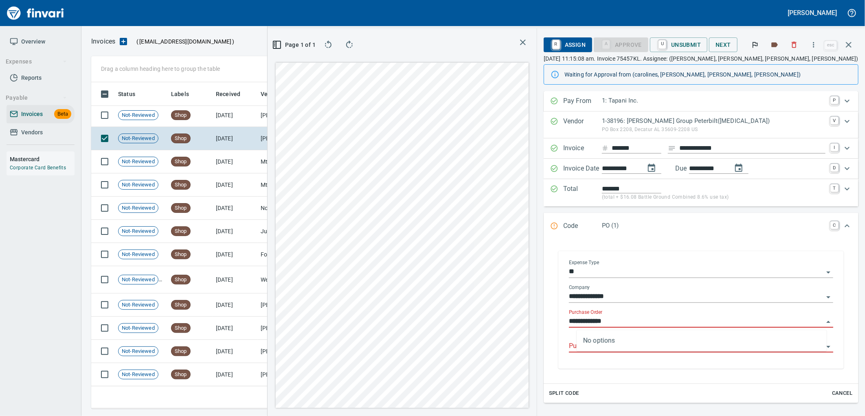
type input "**********"
click at [231, 119] on td "[DATE]" at bounding box center [235, 115] width 45 height 23
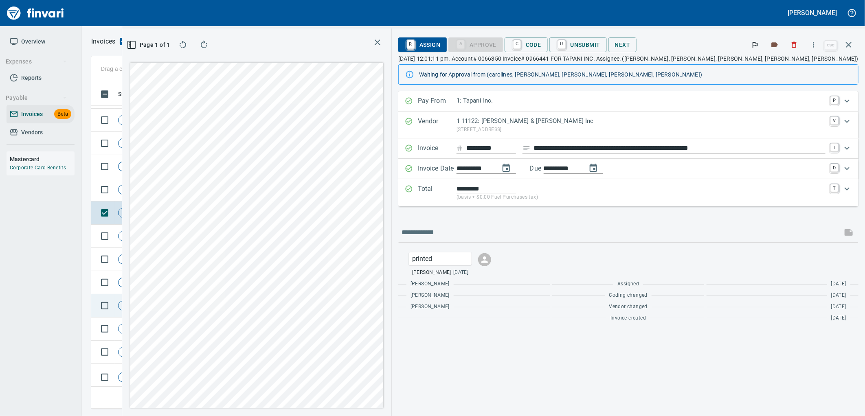
scroll to position [3422, 0]
click at [188, 198] on td "Shop" at bounding box center [190, 190] width 45 height 23
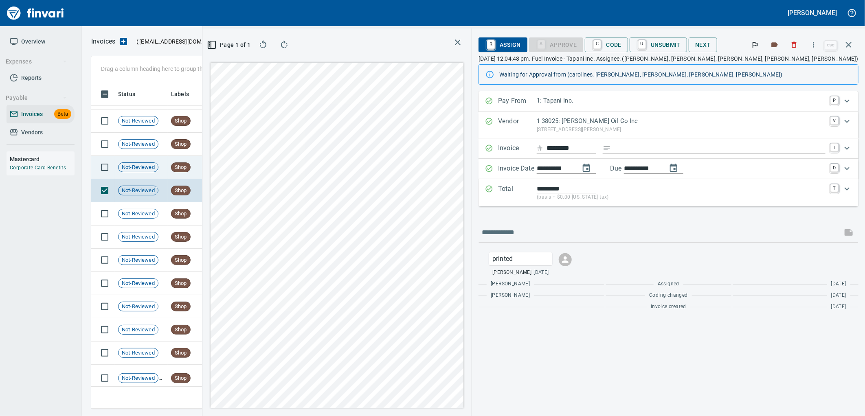
click at [210, 169] on td "Shop" at bounding box center [190, 167] width 45 height 23
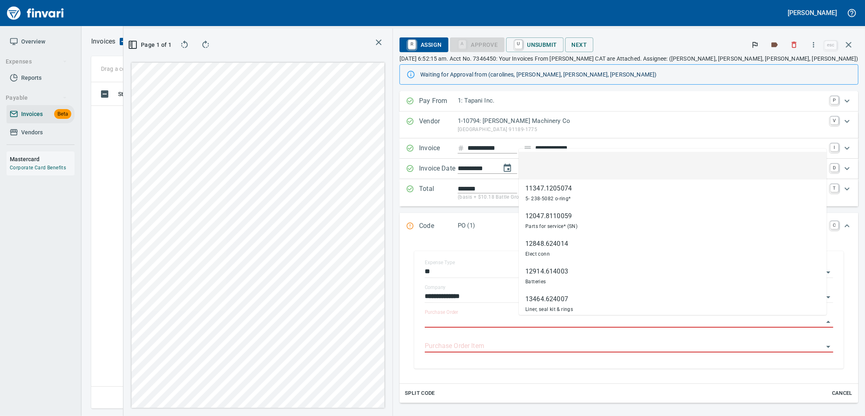
scroll to position [1, 1]
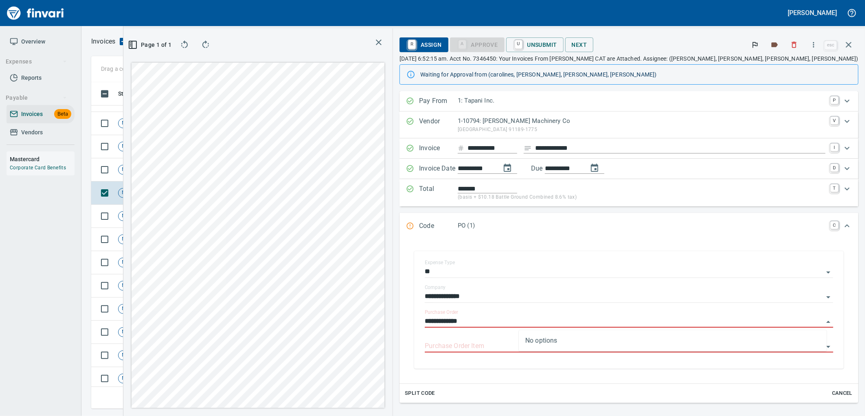
type input "**********"
click at [193, 174] on td "Shop" at bounding box center [190, 169] width 45 height 23
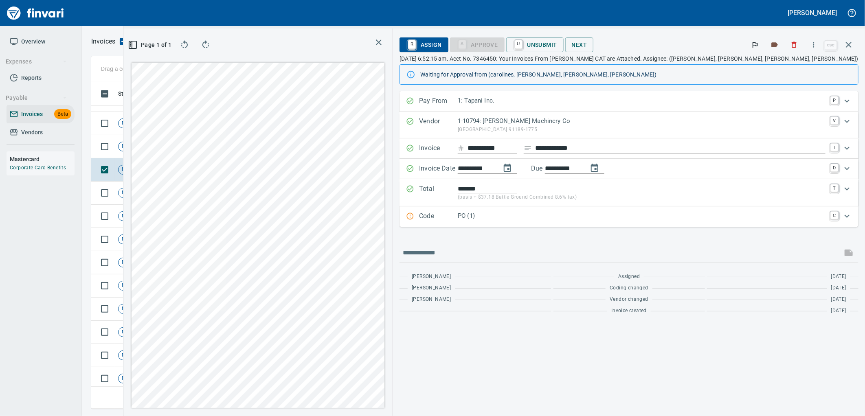
click at [584, 218] on p "PO (1)" at bounding box center [642, 215] width 368 height 9
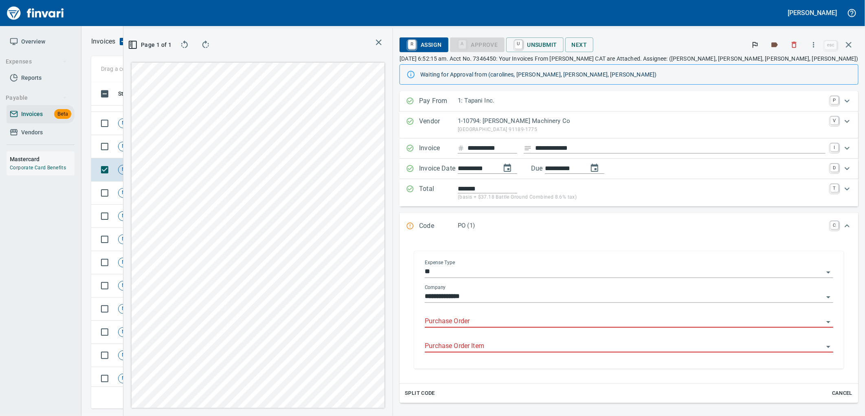
click at [545, 320] on input "Purchase Order" at bounding box center [624, 321] width 399 height 11
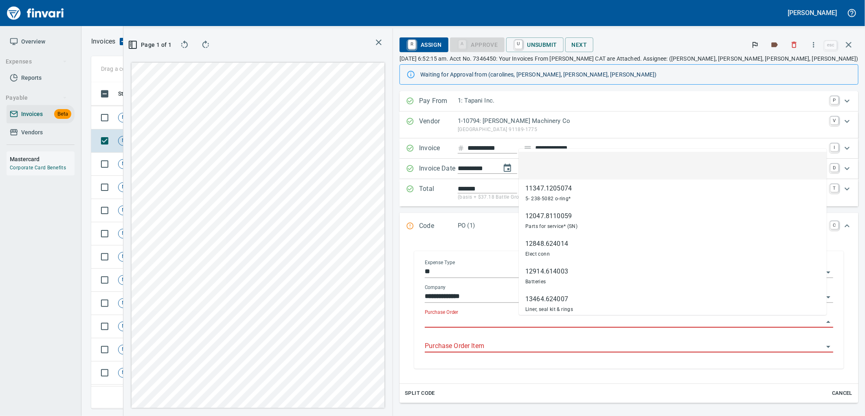
scroll to position [313, 547]
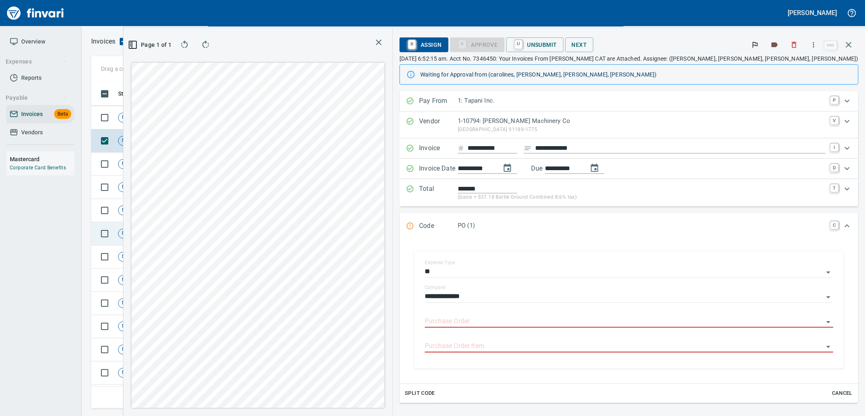
type input "**********"
click at [182, 212] on td "Shop" at bounding box center [190, 218] width 45 height 23
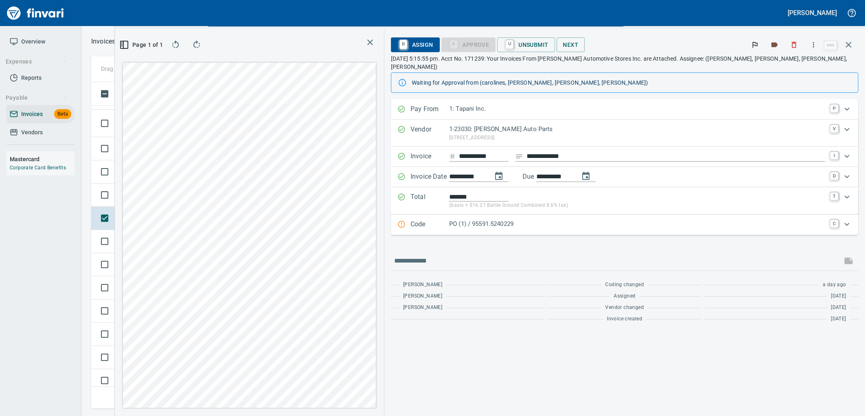
click at [607, 219] on p "PO (1) / 95591.5240229" at bounding box center [637, 223] width 376 height 9
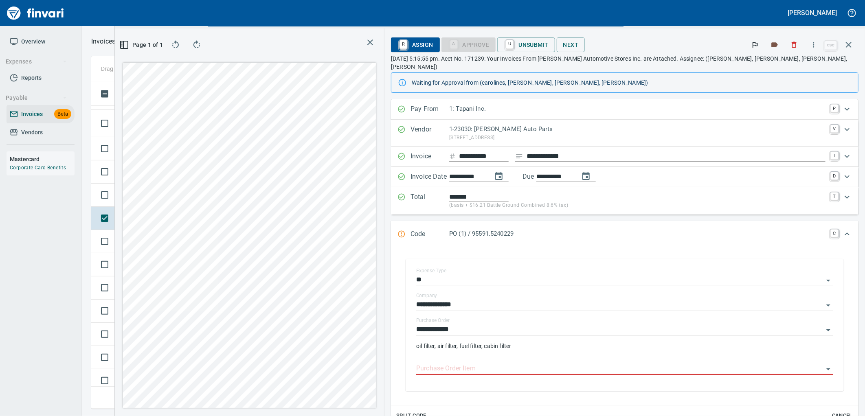
click at [524, 364] on input "Purchase Order Item" at bounding box center [619, 368] width 407 height 11
type input "**********"
click at [162, 199] on td "Not-Reviewed" at bounding box center [141, 195] width 53 height 23
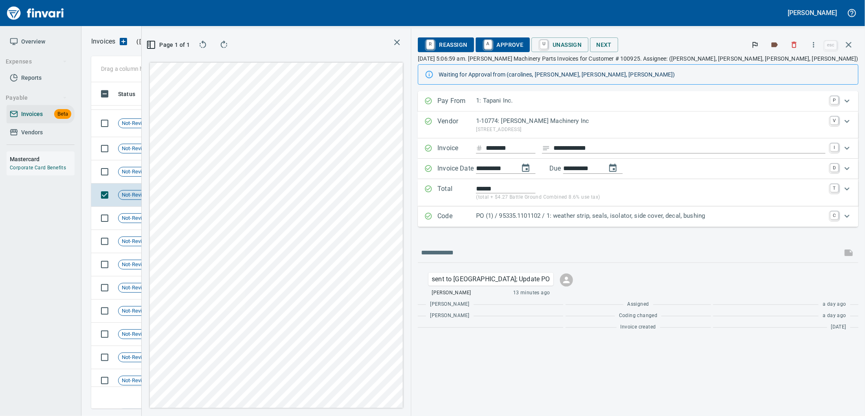
click at [617, 219] on p "PO (1) / 95335.1101102 / 1: weather strip, seals, isolator, side cover, decal, …" at bounding box center [650, 215] width 349 height 9
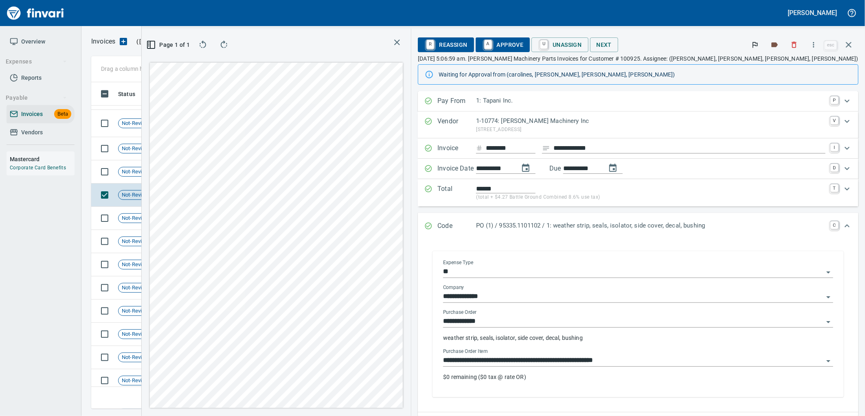
click at [629, 363] on input "**********" at bounding box center [633, 360] width 380 height 11
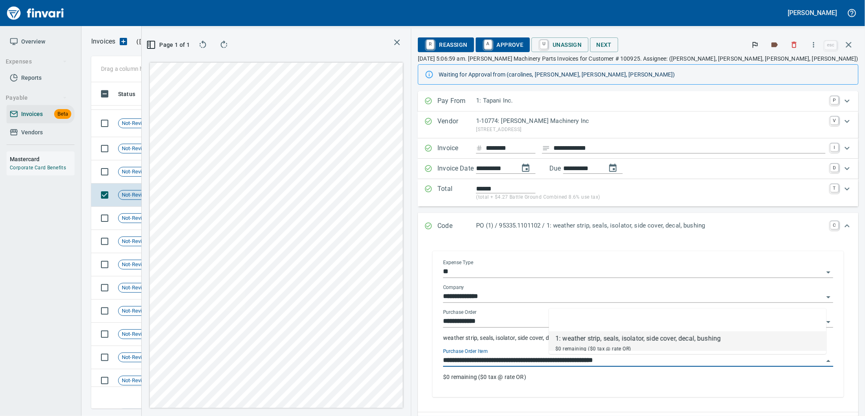
scroll to position [313, 547]
click at [213, 173] on td "[DATE]" at bounding box center [235, 171] width 45 height 23
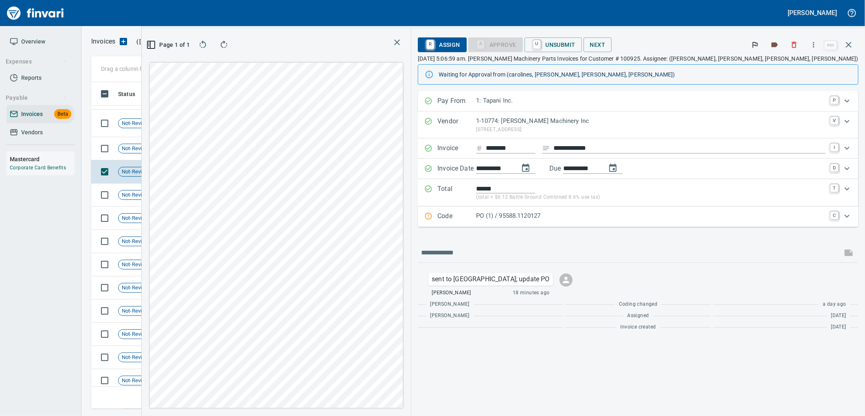
click at [625, 215] on p "PO (1) / 95588.1120127" at bounding box center [650, 215] width 349 height 9
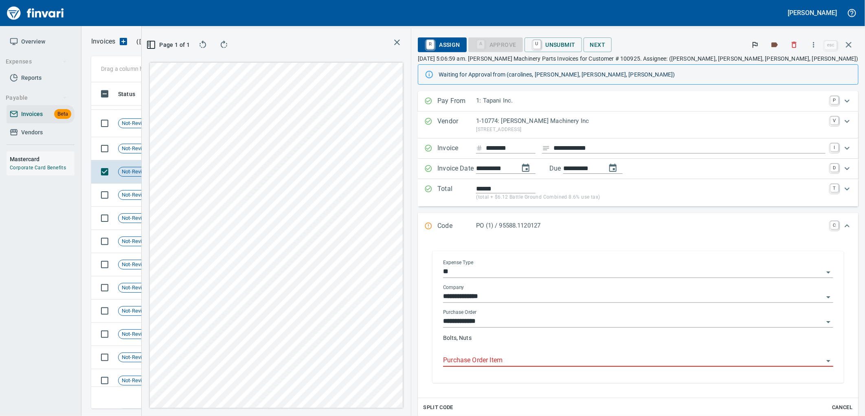
click at [594, 357] on input "Purchase Order Item" at bounding box center [633, 360] width 380 height 11
click at [210, 145] on td "Shop" at bounding box center [190, 148] width 45 height 23
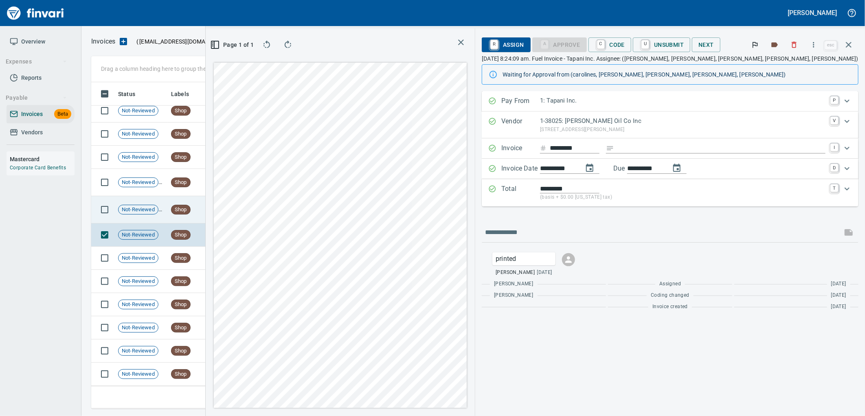
scroll to position [2789, 0]
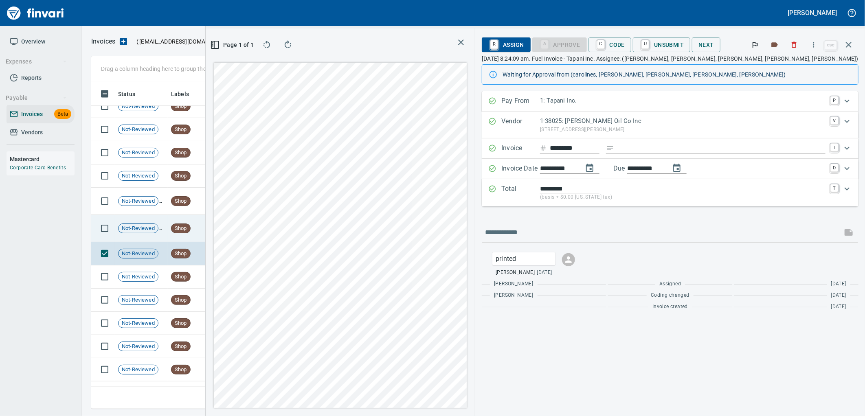
click at [199, 229] on td "Shop" at bounding box center [190, 228] width 45 height 27
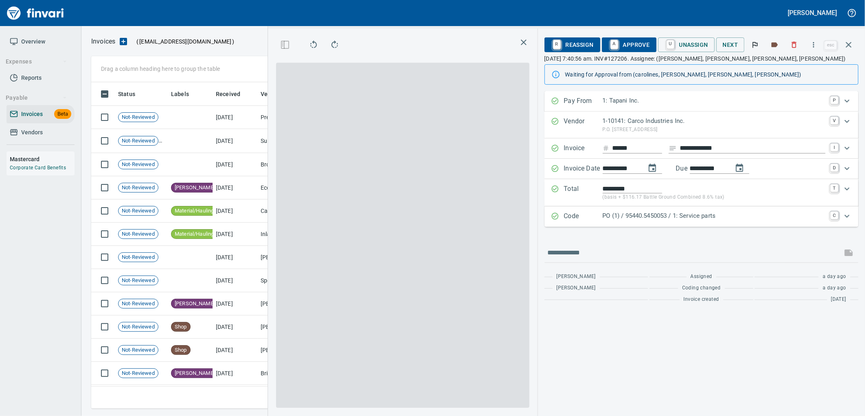
scroll to position [1, 1]
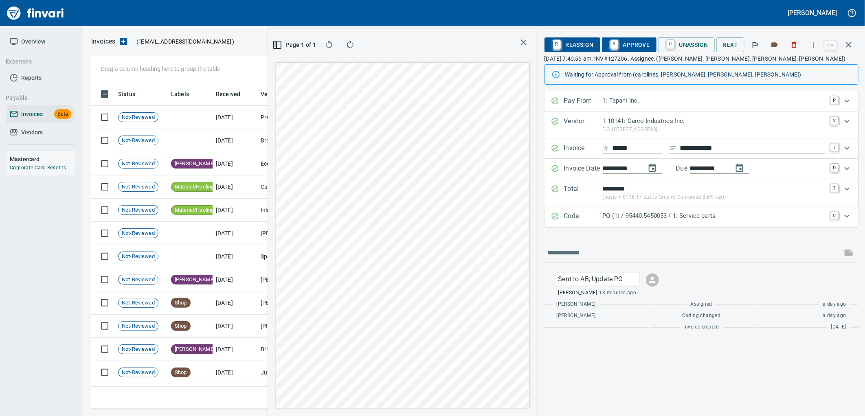
click at [853, 43] on icon "button" at bounding box center [849, 45] width 10 height 10
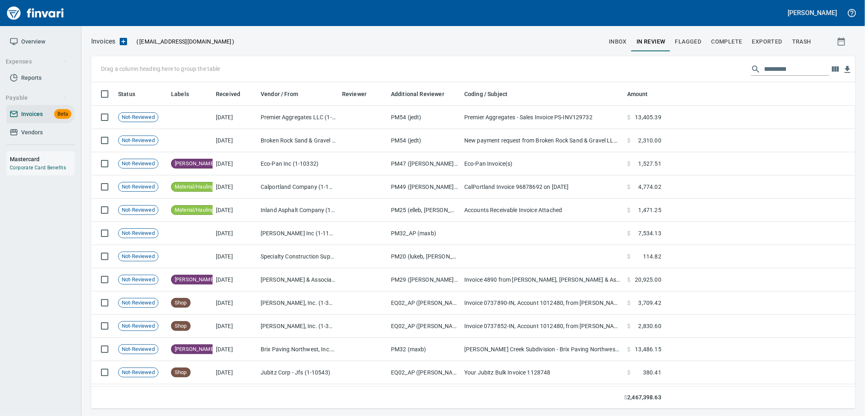
scroll to position [320, 750]
click at [616, 38] on span "inbox" at bounding box center [618, 42] width 18 height 10
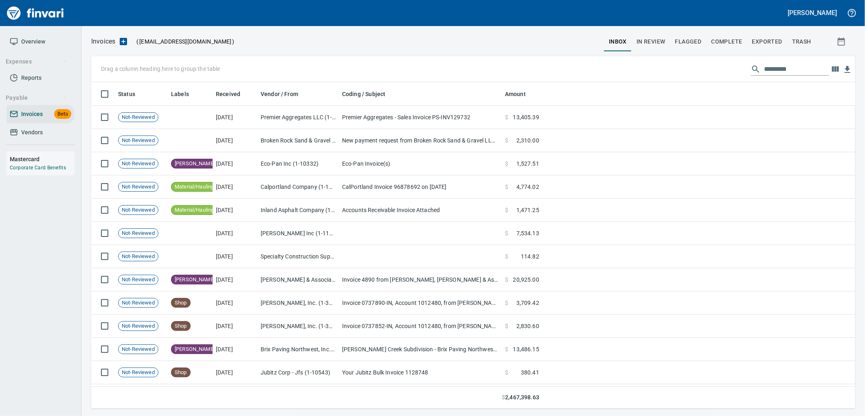
scroll to position [320, 750]
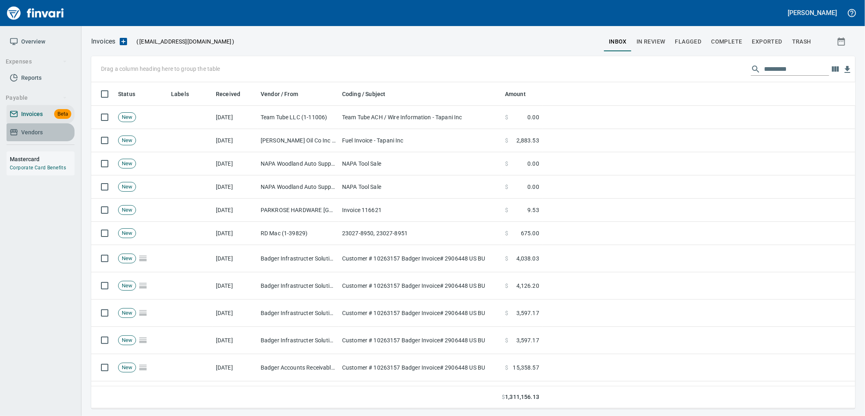
click at [33, 129] on span "Vendors" at bounding box center [32, 132] width 22 height 10
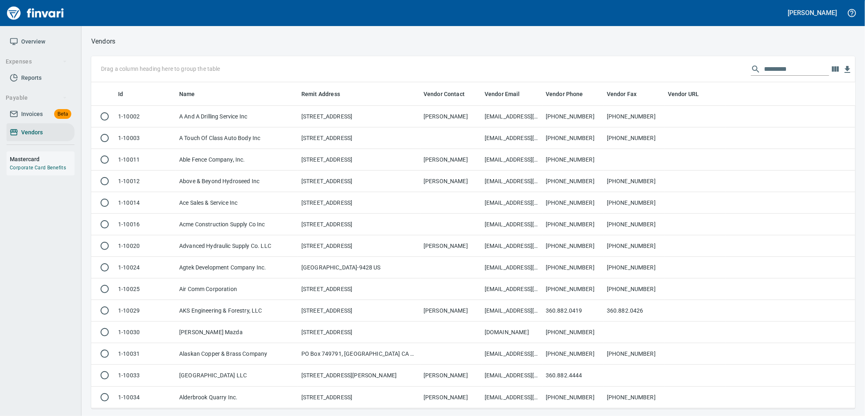
scroll to position [320, 750]
click at [773, 67] on input "text" at bounding box center [796, 69] width 65 height 13
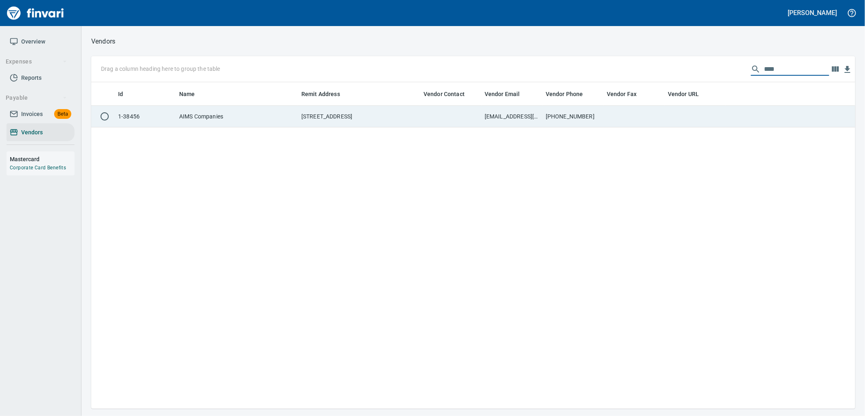
type input "****"
click at [592, 123] on td "[PHONE_NUMBER]" at bounding box center [572, 117] width 61 height 22
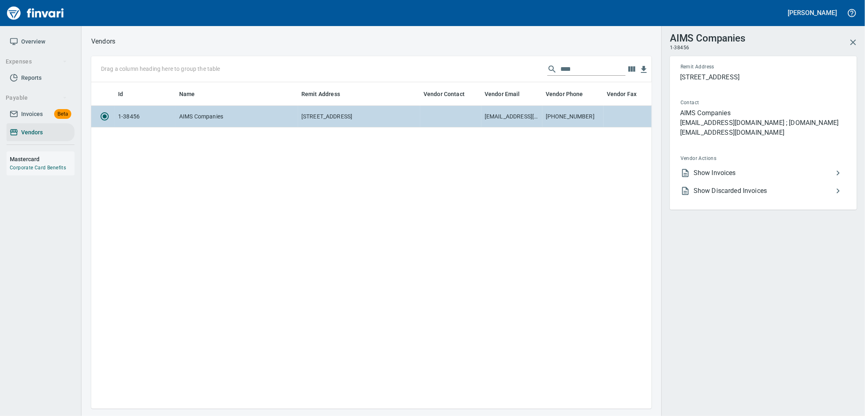
scroll to position [313, 554]
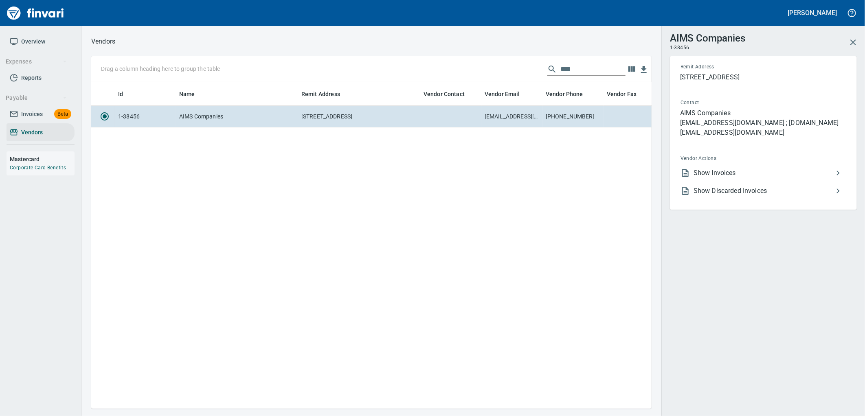
click at [703, 174] on li "Show Invoices" at bounding box center [760, 173] width 172 height 18
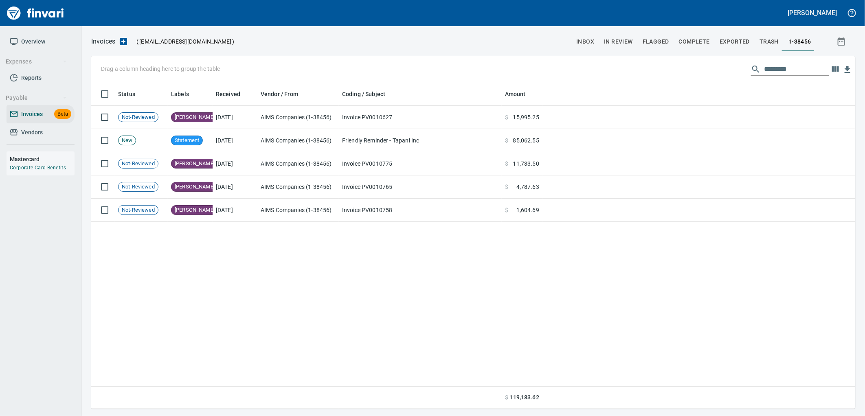
scroll to position [320, 750]
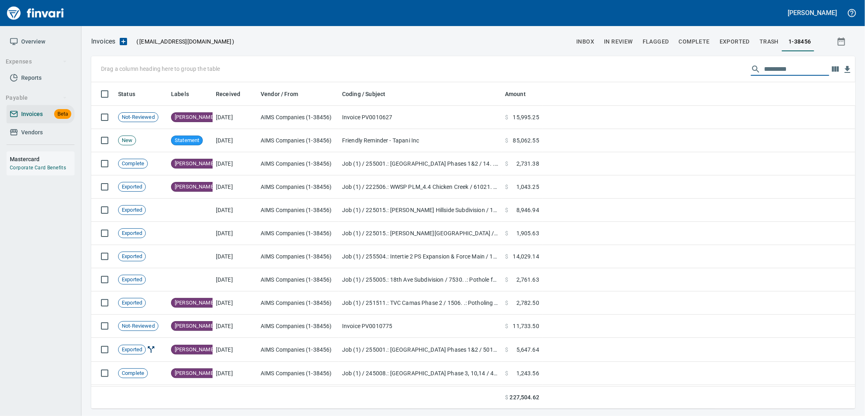
click at [764, 68] on input "text" at bounding box center [796, 69] width 65 height 13
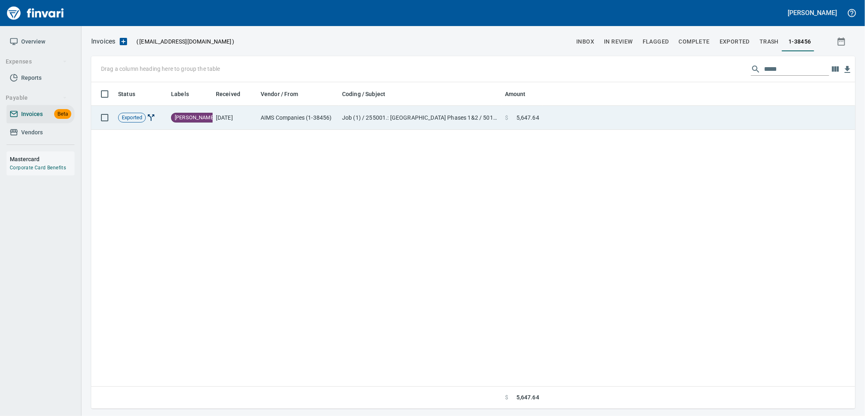
click at [289, 124] on td "AIMS Companies (1-38456)" at bounding box center [297, 118] width 81 height 24
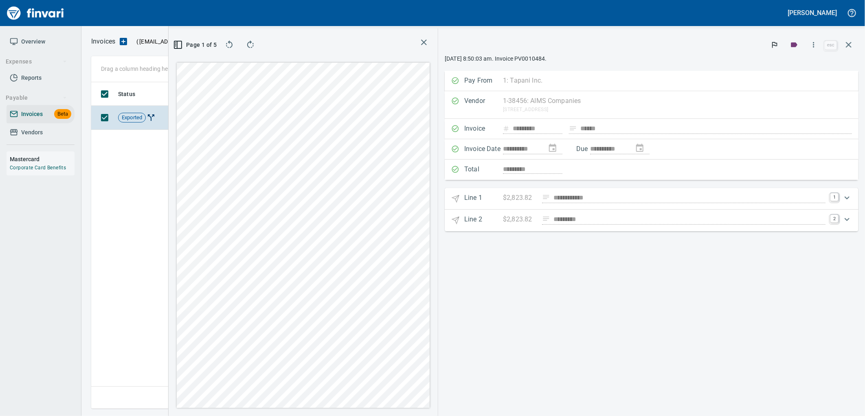
click at [861, 47] on div "**********" at bounding box center [651, 222] width 427 height 388
click at [850, 47] on icon "button" at bounding box center [849, 45] width 10 height 10
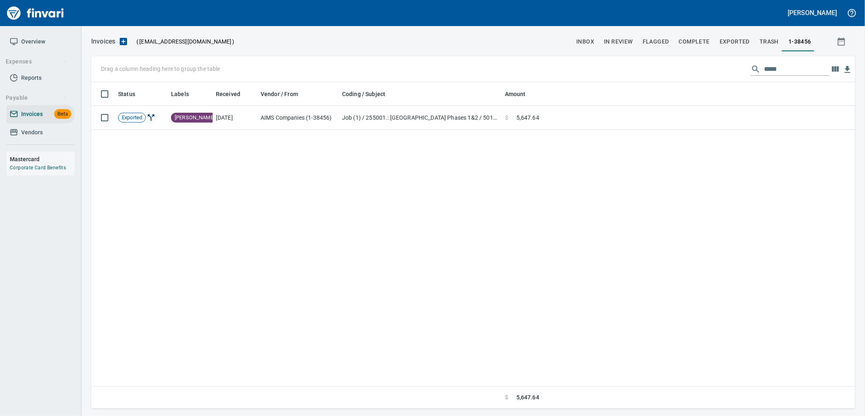
scroll to position [320, 756]
drag, startPoint x: 796, startPoint y: 64, endPoint x: 767, endPoint y: 68, distance: 30.1
click at [767, 68] on input "*****" at bounding box center [796, 69] width 65 height 13
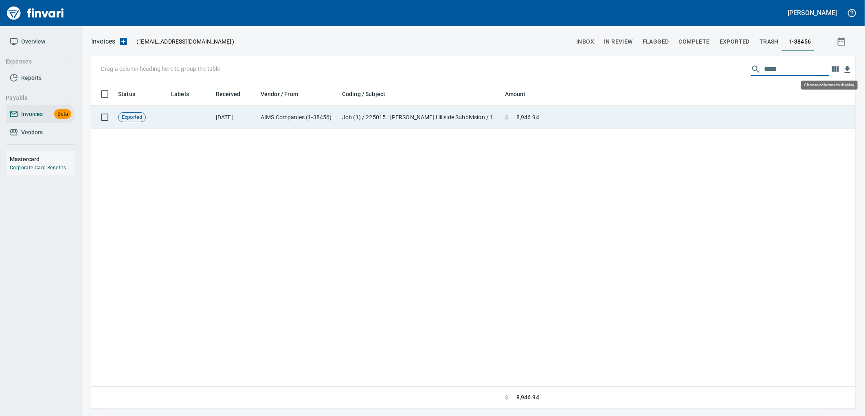
scroll to position [320, 757]
type input "*****"
click at [436, 123] on td "Job (1) / 225015.: [PERSON_NAME] Hillside Subdivision / 14. . 52: Sewer Lateral…" at bounding box center [420, 117] width 163 height 23
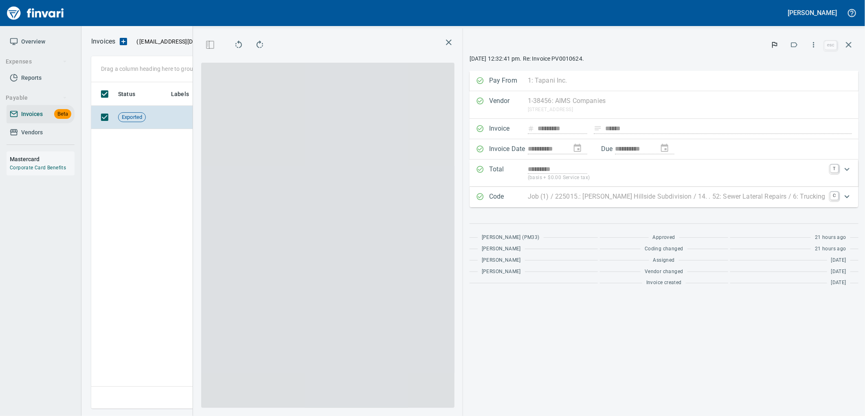
scroll to position [320, 554]
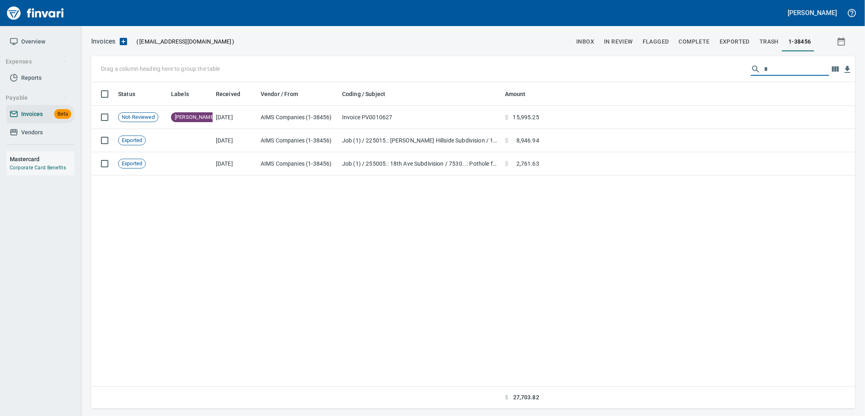
scroll to position [320, 750]
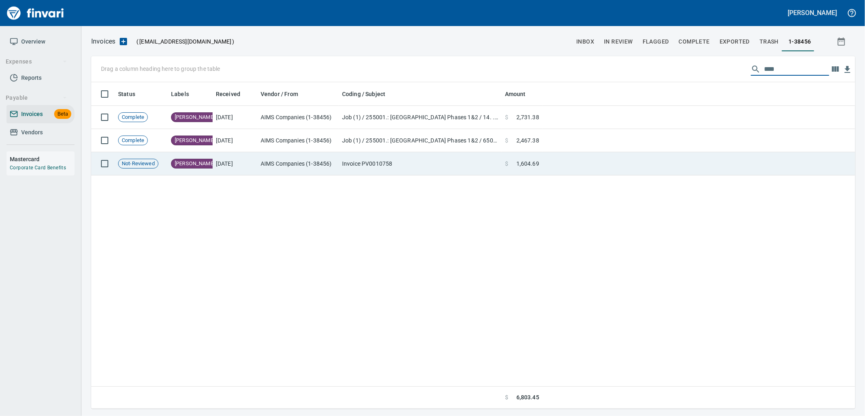
click at [479, 167] on td "Invoice PV0010758" at bounding box center [420, 163] width 163 height 23
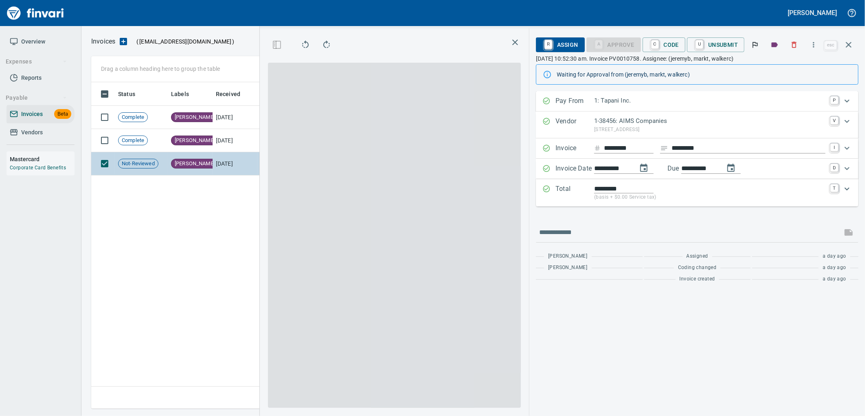
scroll to position [320, 554]
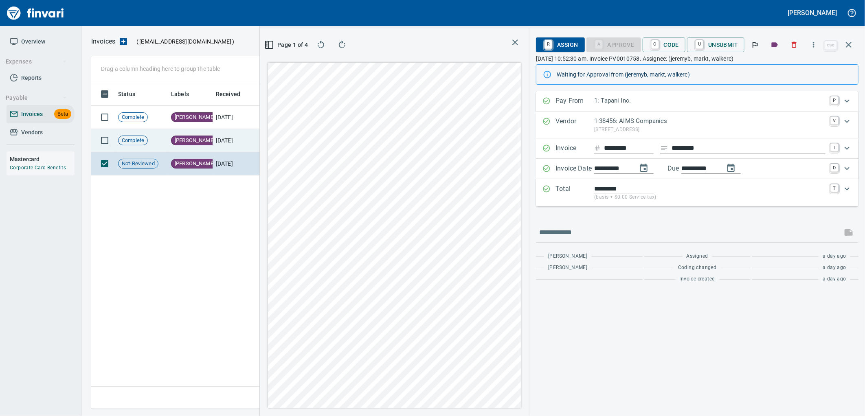
click at [208, 136] on td "[PERSON_NAME]" at bounding box center [190, 140] width 45 height 23
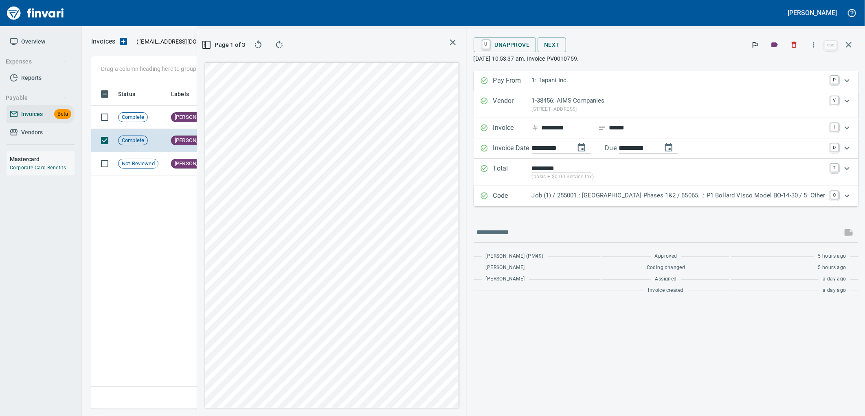
scroll to position [320, 554]
click at [140, 118] on span "Complete" at bounding box center [132, 118] width 29 height 8
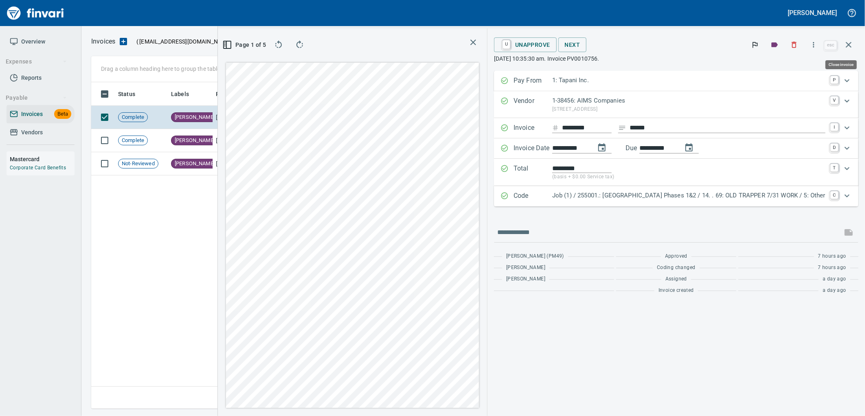
click at [845, 44] on icon "button" at bounding box center [849, 45] width 10 height 10
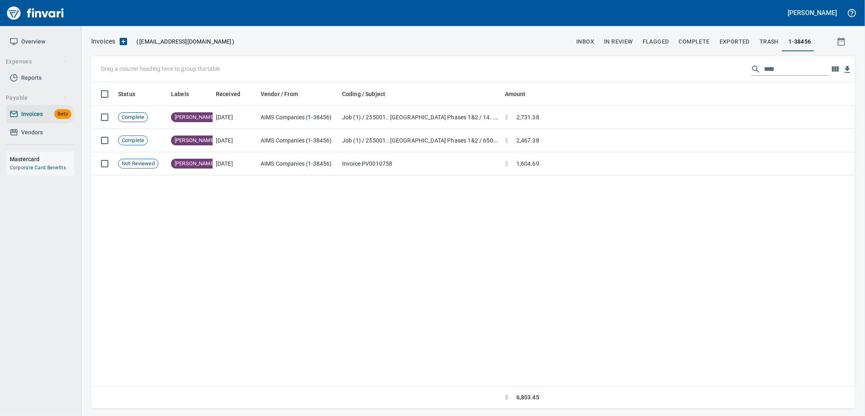
scroll to position [320, 755]
click at [782, 70] on input "****" at bounding box center [796, 69] width 65 height 13
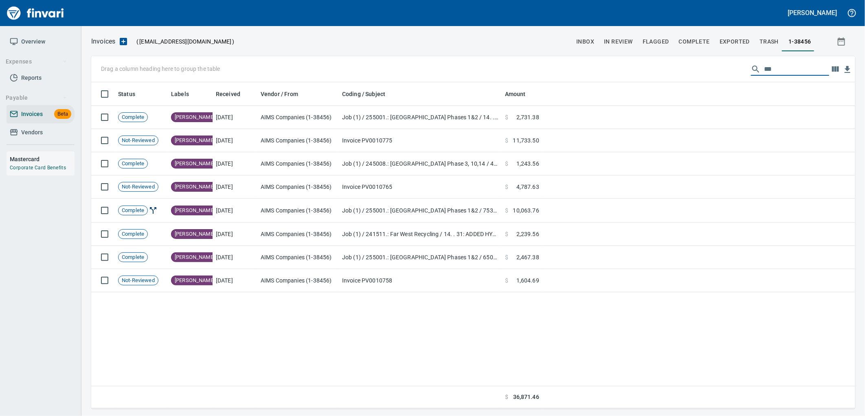
scroll to position [320, 757]
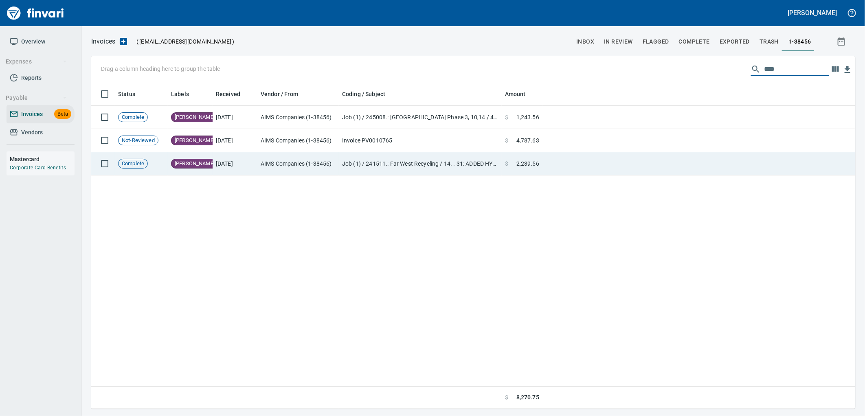
type input "****"
click at [504, 167] on td "$ 2,239.56" at bounding box center [522, 163] width 41 height 23
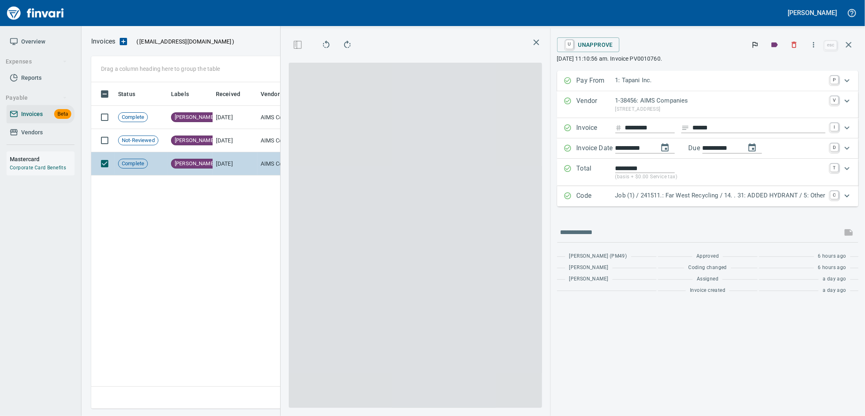
scroll to position [320, 554]
